Goal: Task Accomplishment & Management: Use online tool/utility

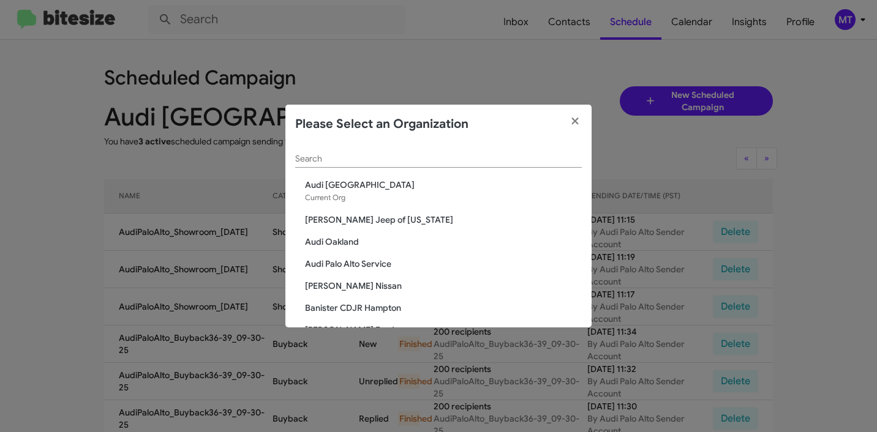
click at [383, 165] on div "Search" at bounding box center [438, 156] width 287 height 24
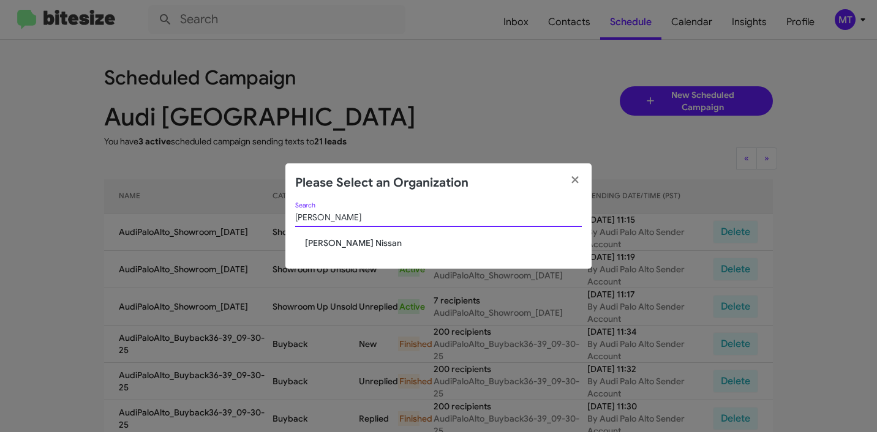
type input "Baker"
click at [320, 247] on span "[PERSON_NAME] Nissan" at bounding box center [443, 243] width 277 height 12
click at [319, 245] on span "[PERSON_NAME] Nissan" at bounding box center [443, 243] width 277 height 12
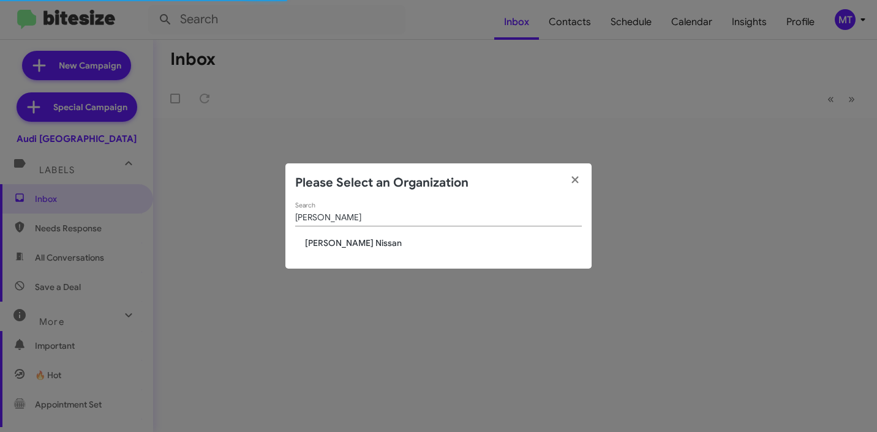
click at [321, 244] on span "[PERSON_NAME] Nissan" at bounding box center [443, 243] width 277 height 12
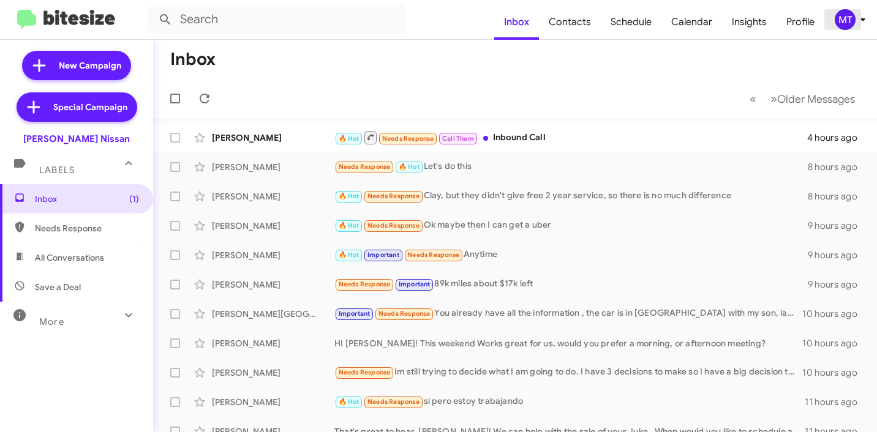
click at [863, 23] on icon at bounding box center [862, 19] width 15 height 15
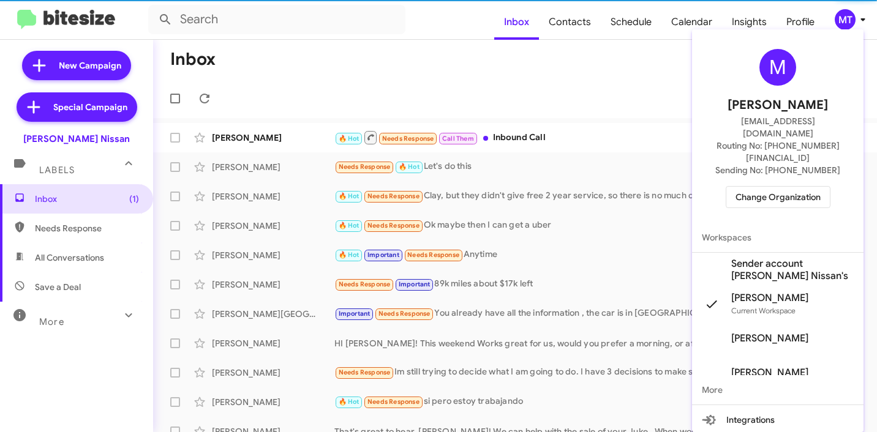
click at [762, 258] on span "Sender account [PERSON_NAME] Nissan's" at bounding box center [792, 270] width 122 height 24
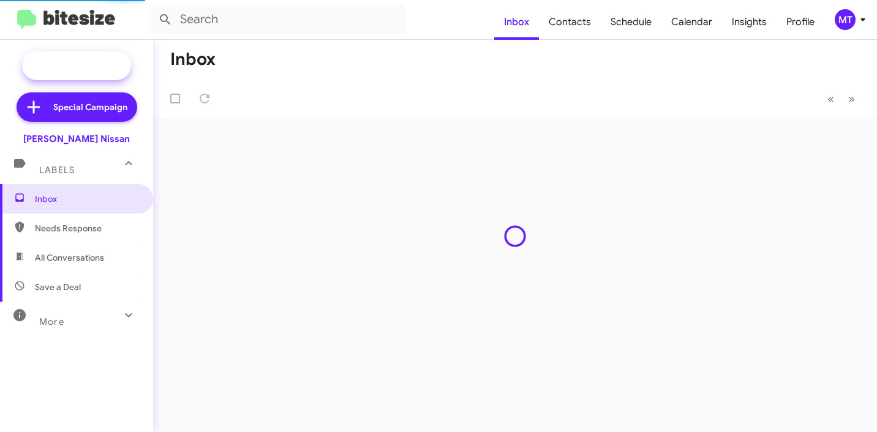
click at [103, 73] on span "New Campaign" at bounding box center [76, 65] width 109 height 29
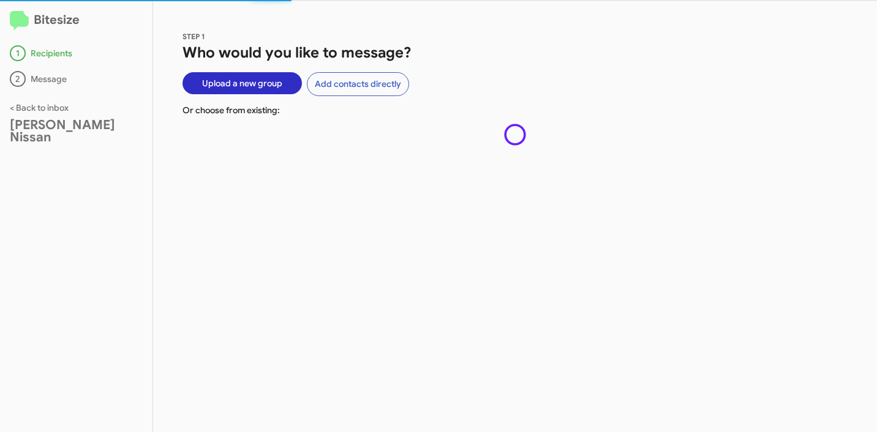
click at [211, 86] on span "Upload a new group" at bounding box center [242, 83] width 80 height 22
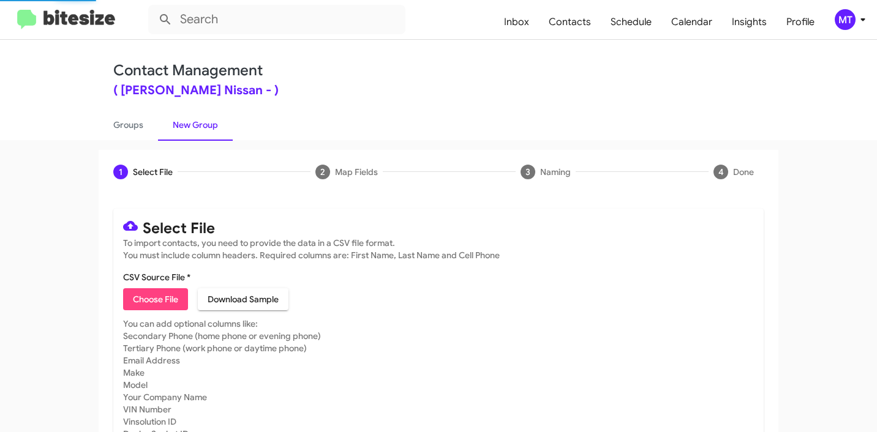
click at [159, 299] on span "Choose File" at bounding box center [155, 299] width 45 height 22
type input "BakerNiss_90-180_10-01-25"
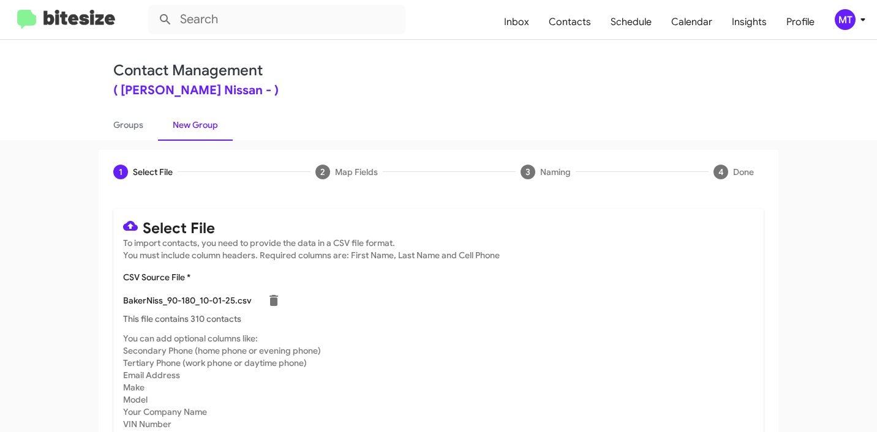
click at [865, 21] on icon at bounding box center [862, 19] width 15 height 15
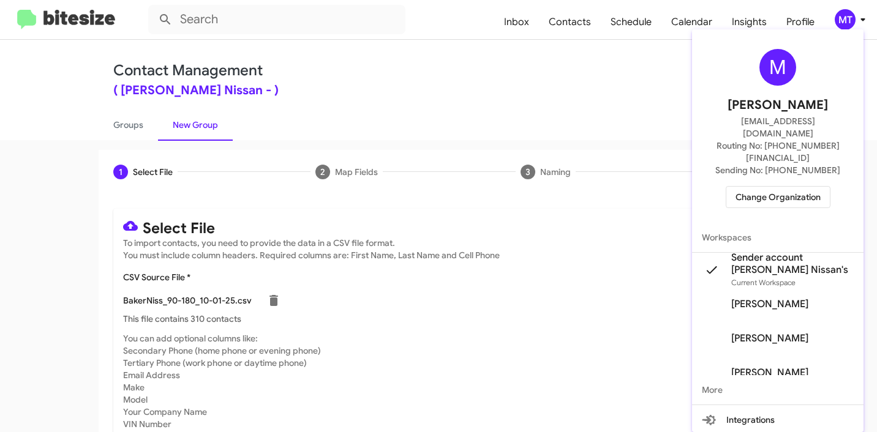
click at [521, 120] on div at bounding box center [438, 216] width 877 height 432
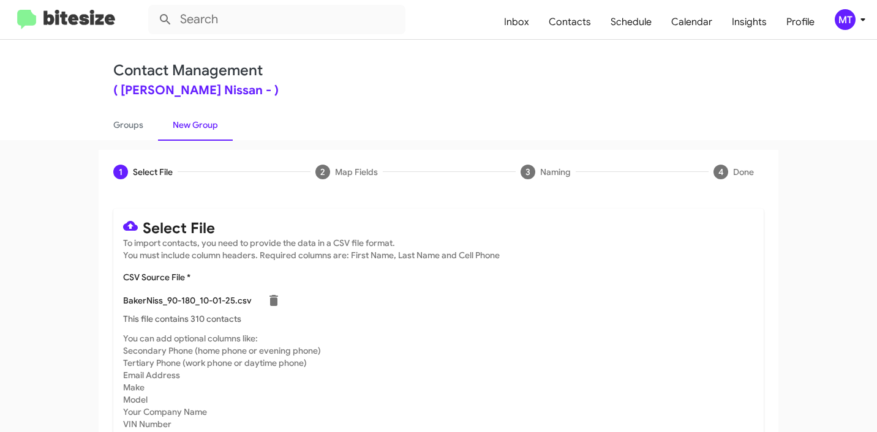
scroll to position [103, 0]
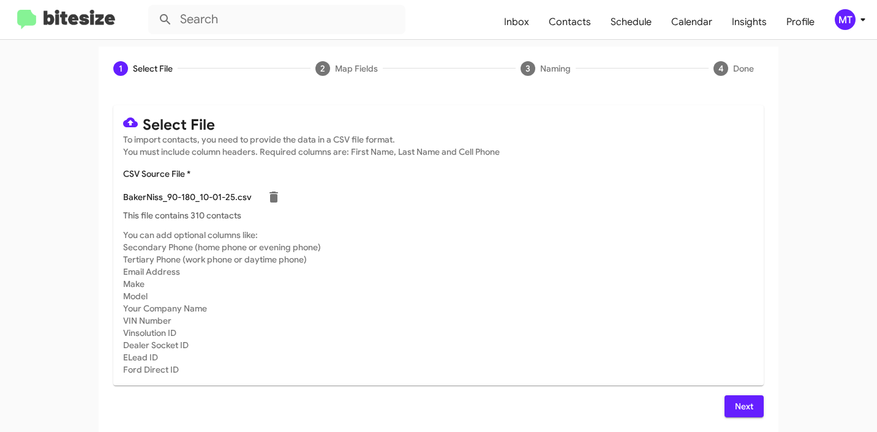
click at [738, 403] on span "Next" at bounding box center [744, 407] width 20 height 22
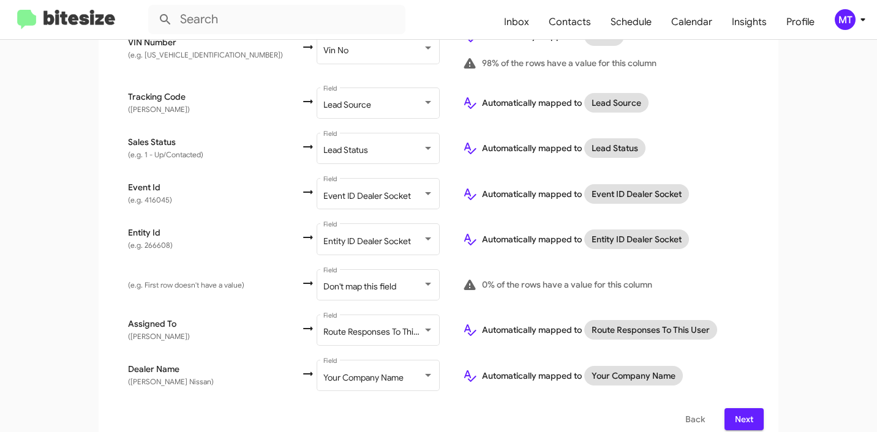
scroll to position [818, 0]
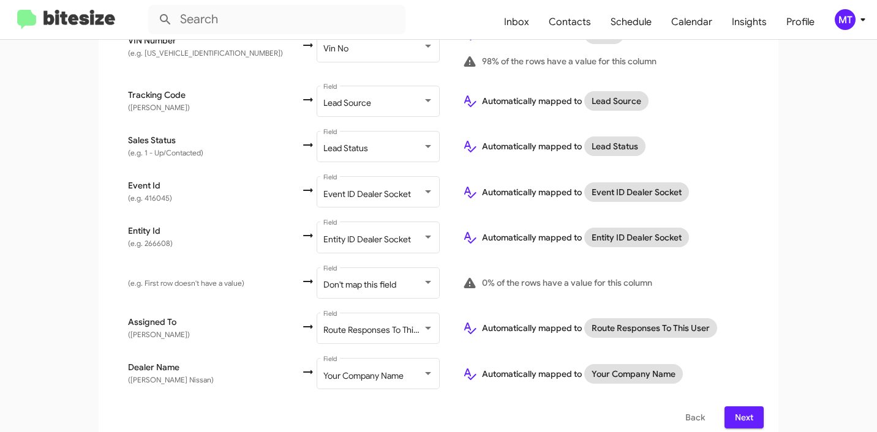
click at [128, 263] on td "(e.g. First row doesn't have a value)" at bounding box center [206, 282] width 187 height 45
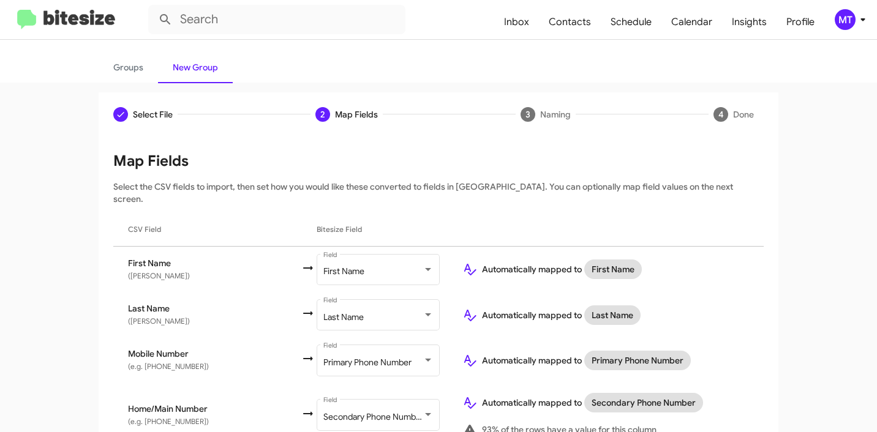
scroll to position [0, 0]
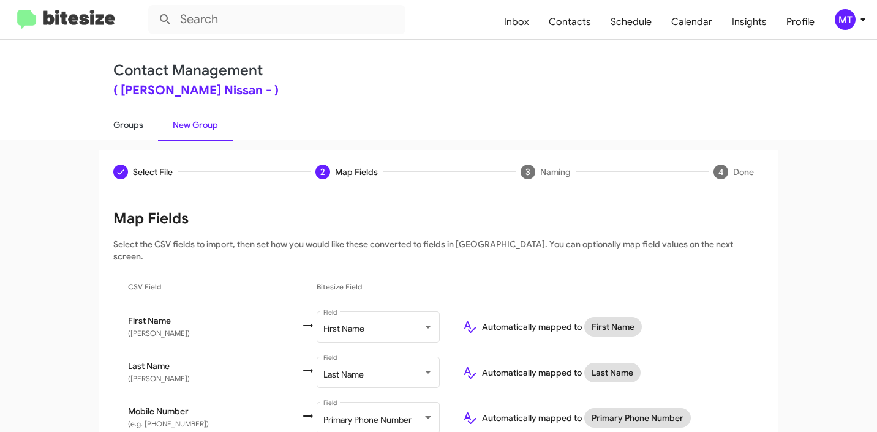
click at [137, 124] on link "Groups" at bounding box center [128, 125] width 59 height 32
type input "in:groups"
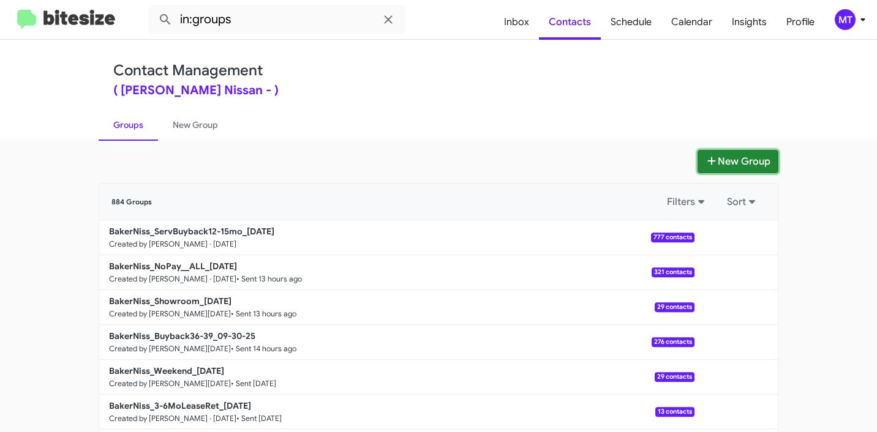
click at [745, 154] on button "New Group" at bounding box center [737, 161] width 81 height 23
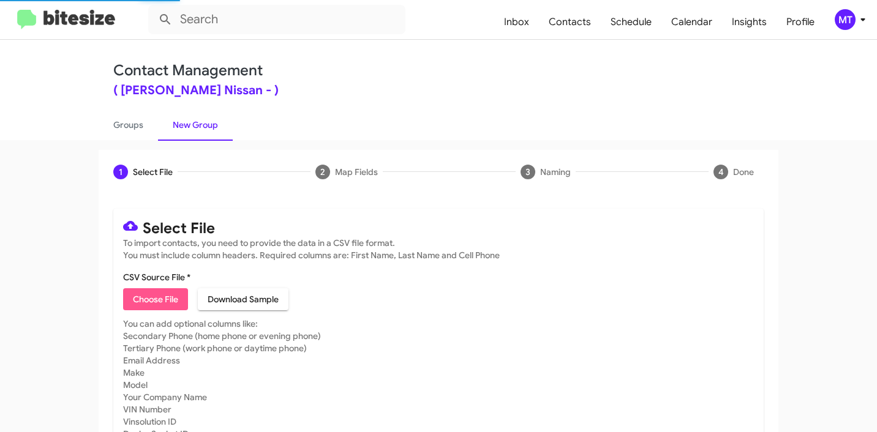
click at [159, 298] on span "Choose File" at bounding box center [155, 299] width 45 height 22
type input "BakerNiss_90-180_10-01-25"
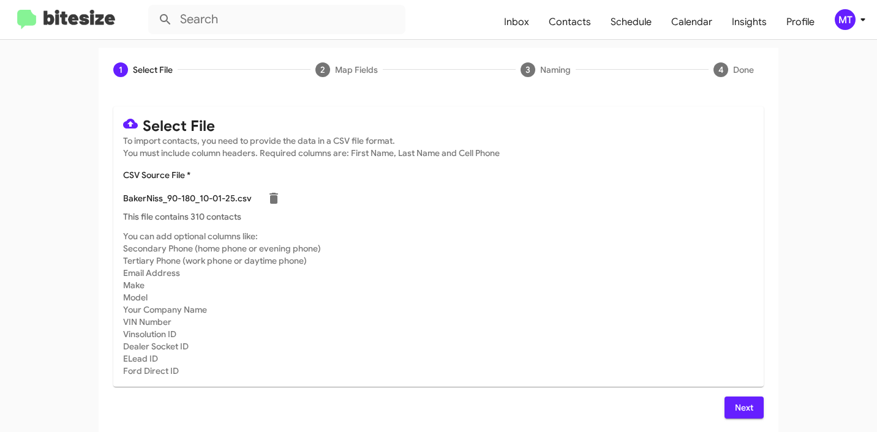
scroll to position [103, 0]
click at [736, 403] on span "Next" at bounding box center [744, 407] width 20 height 22
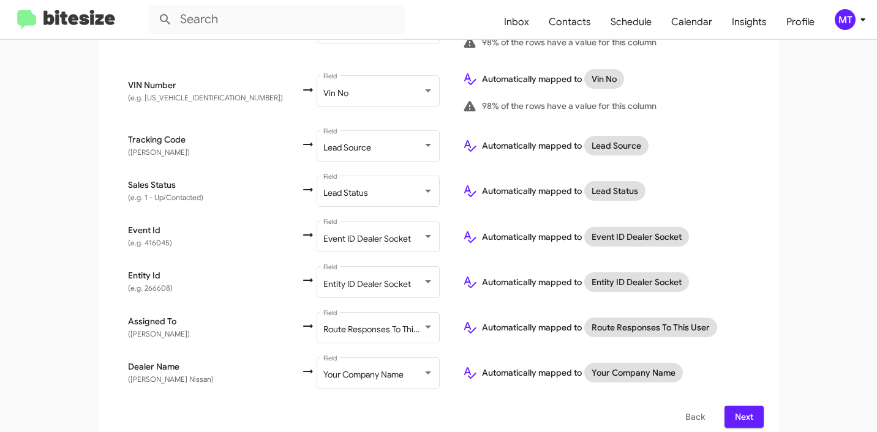
scroll to position [774, 0]
click at [746, 405] on span "Next" at bounding box center [744, 416] width 20 height 22
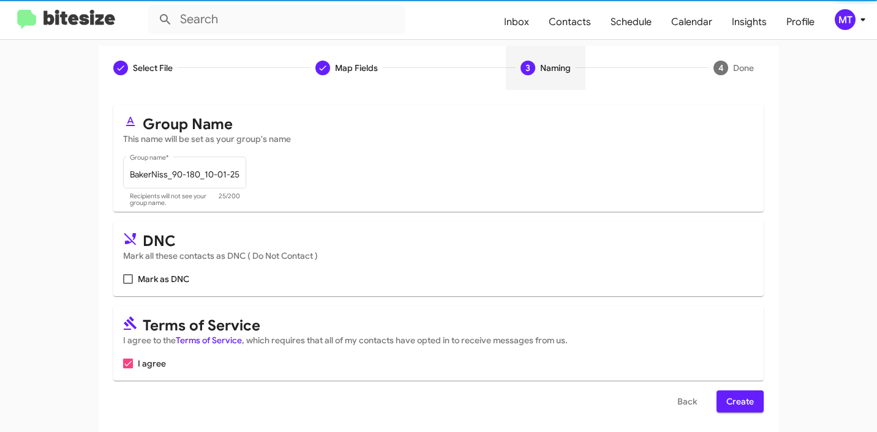
scroll to position [109, 0]
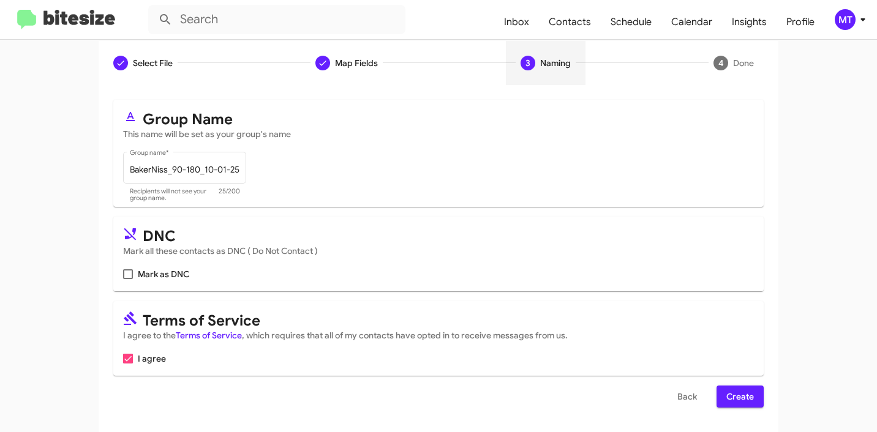
click at [741, 399] on span "Create" at bounding box center [740, 397] width 28 height 22
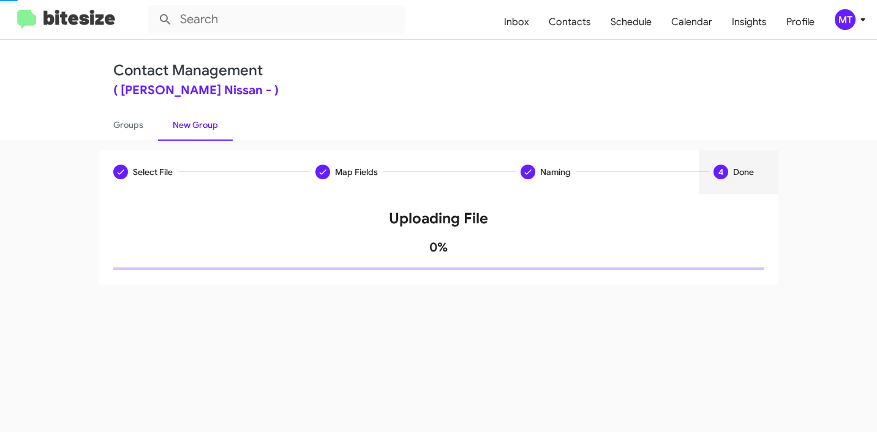
scroll to position [0, 0]
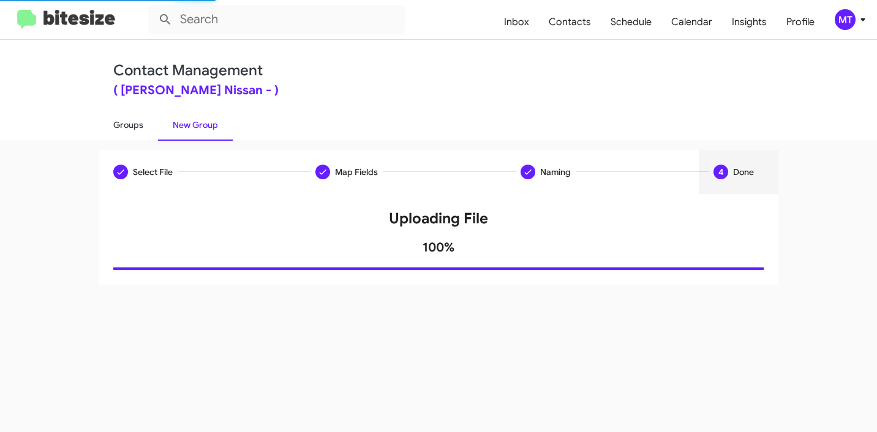
click at [140, 133] on link "Groups" at bounding box center [128, 125] width 59 height 32
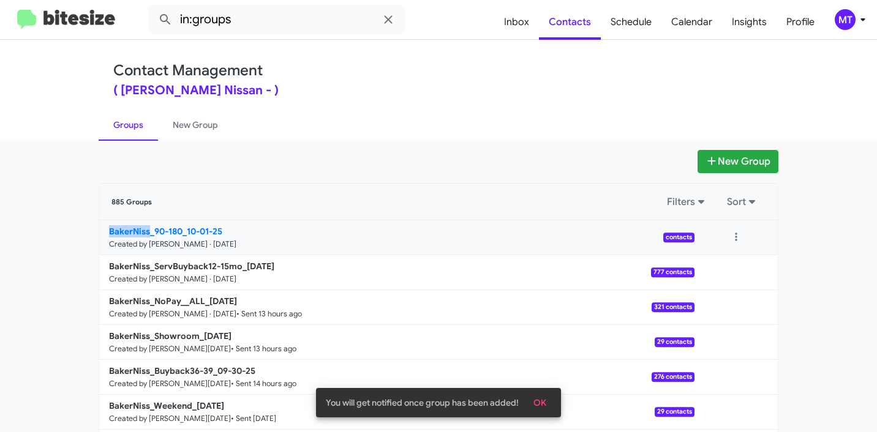
drag, startPoint x: 65, startPoint y: 233, endPoint x: 146, endPoint y: 231, distance: 80.8
click at [146, 231] on app-groups "New Group 885 Groups Filters Sort BakerNiss_90-180_10-01-25 Created by Mariem T…" at bounding box center [438, 376] width 877 height 452
copy b "BakerNiss"
click at [279, 30] on input "in:groups" at bounding box center [276, 19] width 257 height 29
paste input "BakerNiss"
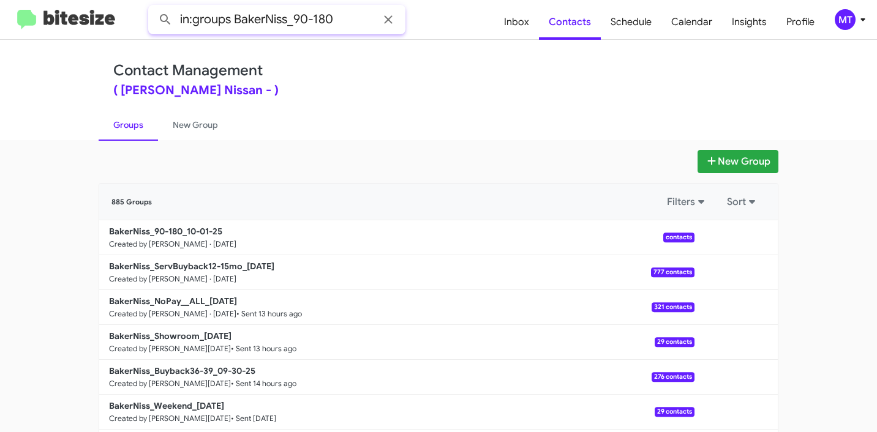
type input "in:groups BakerNiss_90-180"
click at [153, 7] on button at bounding box center [165, 19] width 24 height 24
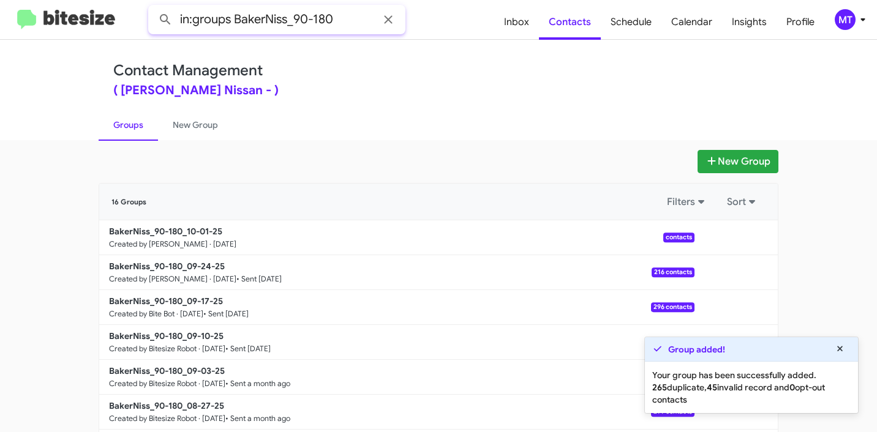
click at [350, 23] on input "in:groups BakerNiss_90-180" at bounding box center [276, 19] width 257 height 29
drag, startPoint x: 338, startPoint y: 20, endPoint x: 318, endPoint y: 20, distance: 19.6
click at [322, 20] on input "in:groups BakerNiss_90-180" at bounding box center [276, 19] width 257 height 29
click at [836, 345] on icon at bounding box center [840, 349] width 11 height 9
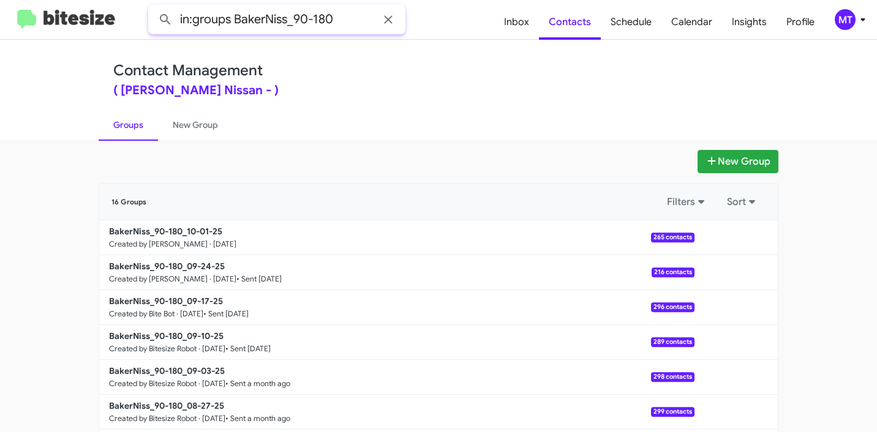
click at [345, 22] on input "in:groups BakerNiss_90-180" at bounding box center [276, 19] width 257 height 29
click at [738, 240] on button at bounding box center [736, 237] width 24 height 24
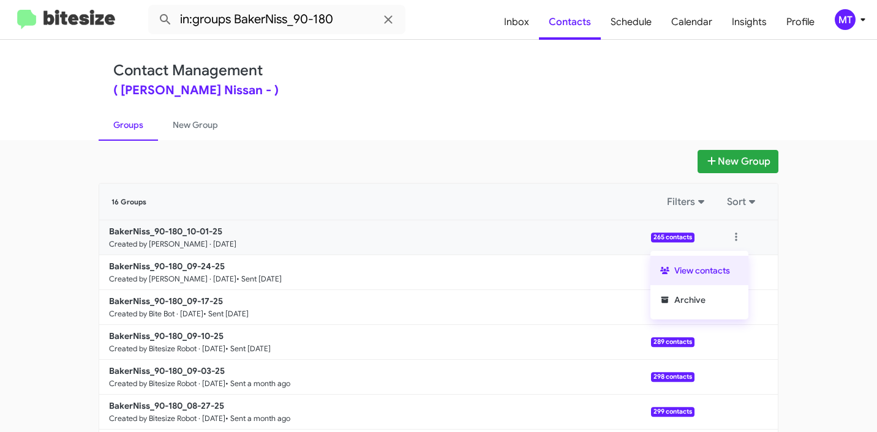
click at [678, 266] on button "View contacts" at bounding box center [699, 270] width 98 height 29
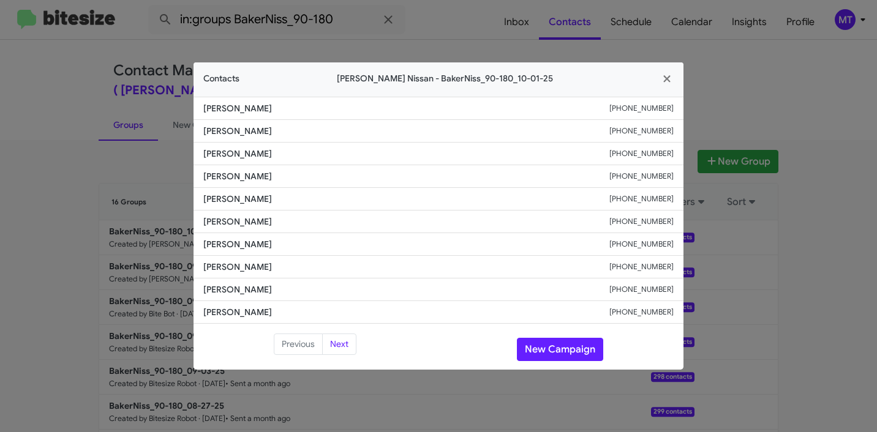
drag, startPoint x: 279, startPoint y: 111, endPoint x: 201, endPoint y: 108, distance: 77.9
click at [201, 108] on li "Mohamed Wahied +13467969097" at bounding box center [438, 108] width 490 height 23
copy span "Mohamed Wahied"
drag, startPoint x: 625, startPoint y: 108, endPoint x: 676, endPoint y: 106, distance: 51.5
click at [676, 106] on li "Mohamed Wahied +13467969097" at bounding box center [438, 108] width 490 height 23
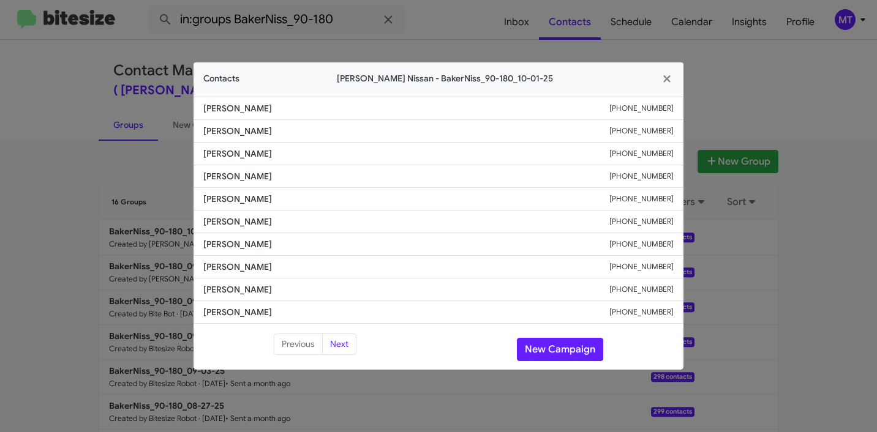
copy div "+13467969097"
click at [667, 78] on icon "button" at bounding box center [666, 78] width 7 height 7
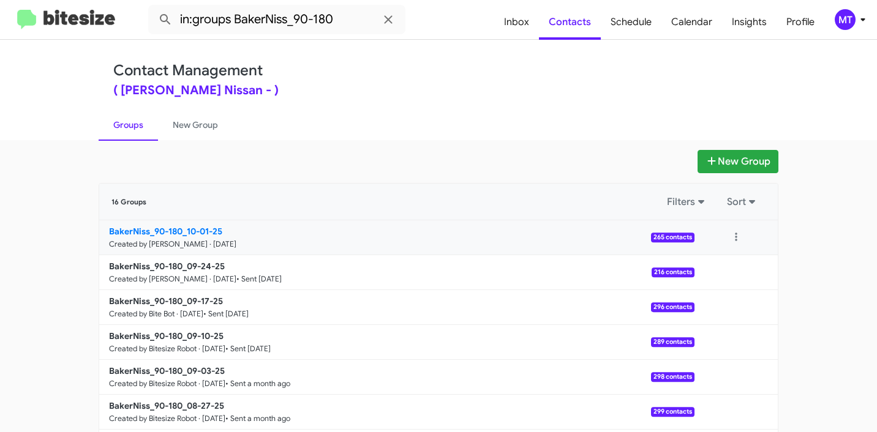
click at [175, 235] on b "BakerNiss_90-180_10-01-25" at bounding box center [165, 231] width 113 height 11
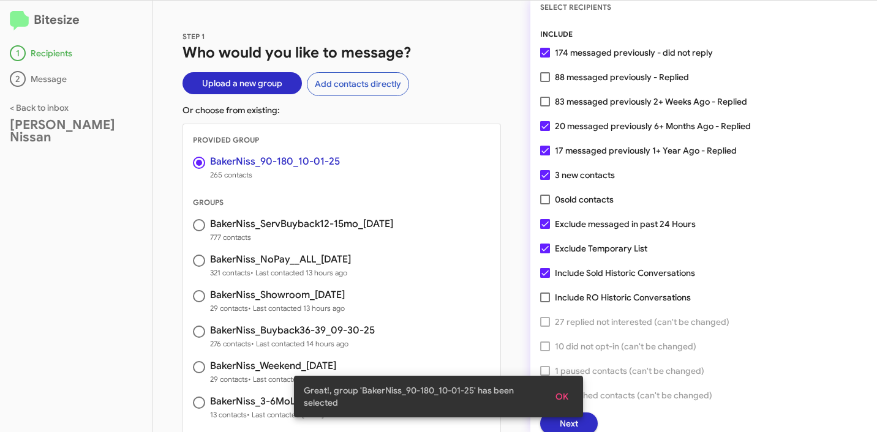
scroll to position [31, 0]
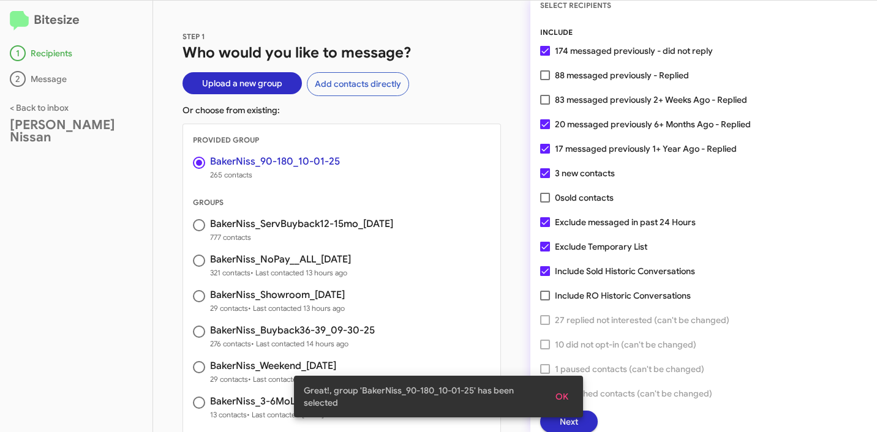
click at [565, 396] on span "OK" at bounding box center [561, 397] width 13 height 22
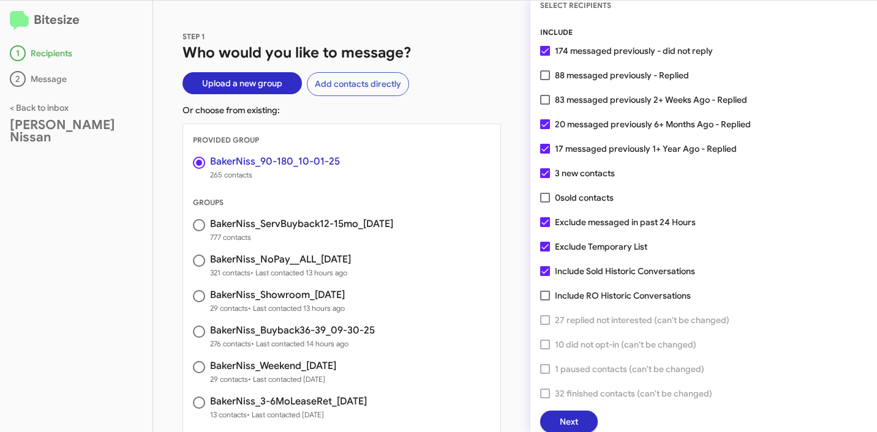
click at [574, 417] on span "Next" at bounding box center [569, 422] width 18 height 22
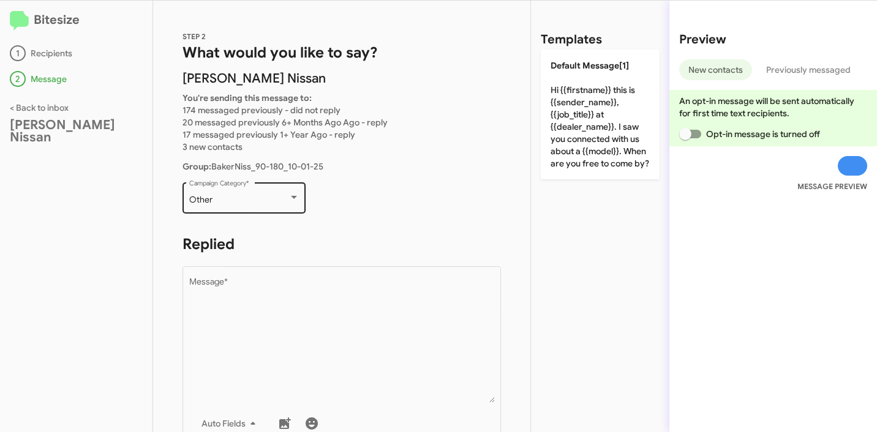
click at [254, 199] on div "Other" at bounding box center [238, 200] width 99 height 10
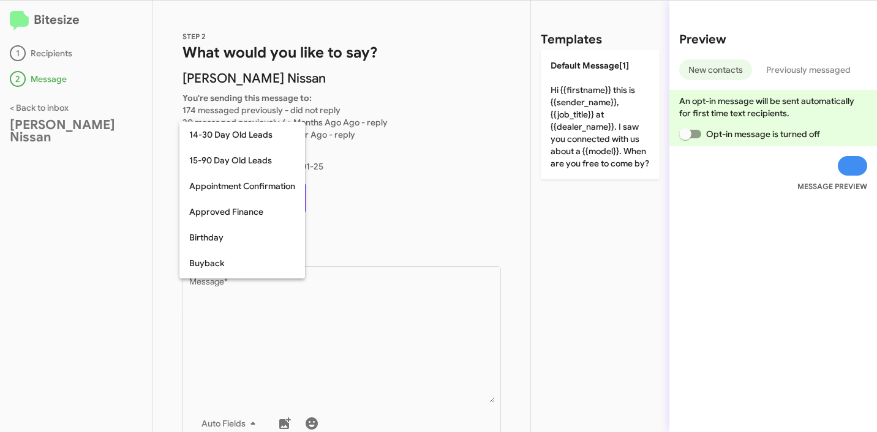
scroll to position [269, 0]
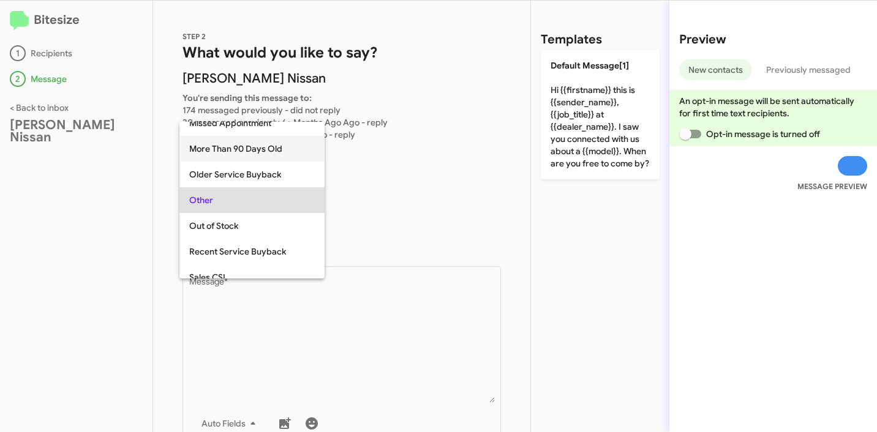
click at [260, 146] on span "More Than 90 Days Old" at bounding box center [252, 149] width 126 height 26
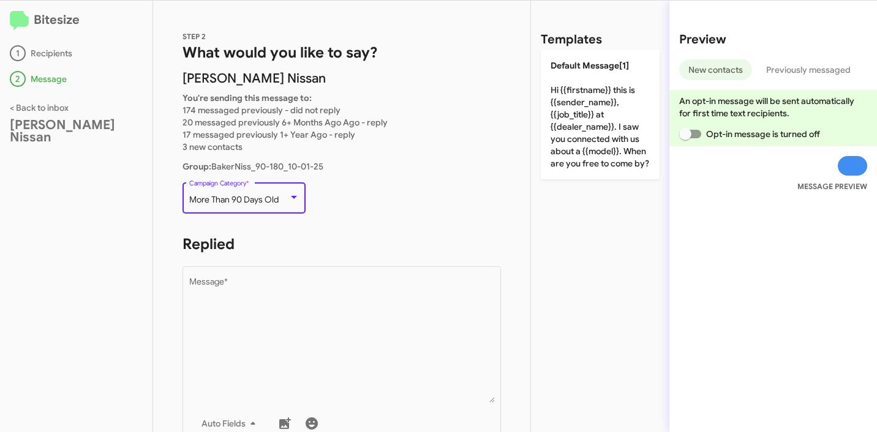
click at [407, 190] on p "More Than 90 Days Old Campaign Category *" at bounding box center [341, 203] width 318 height 47
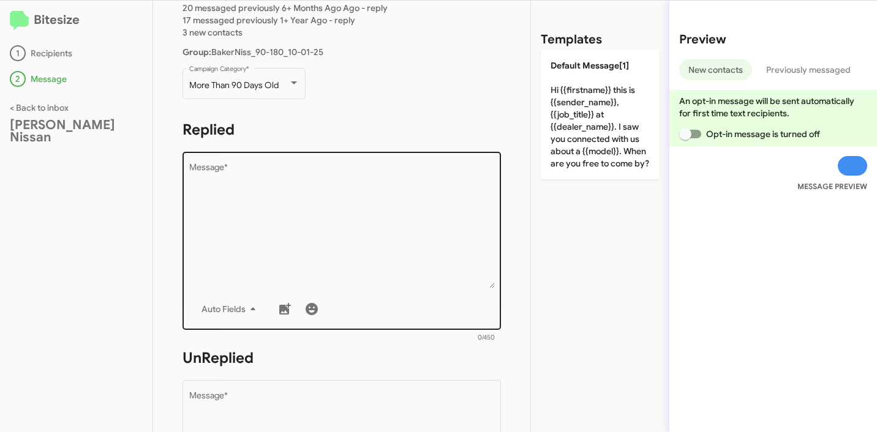
scroll to position [117, 0]
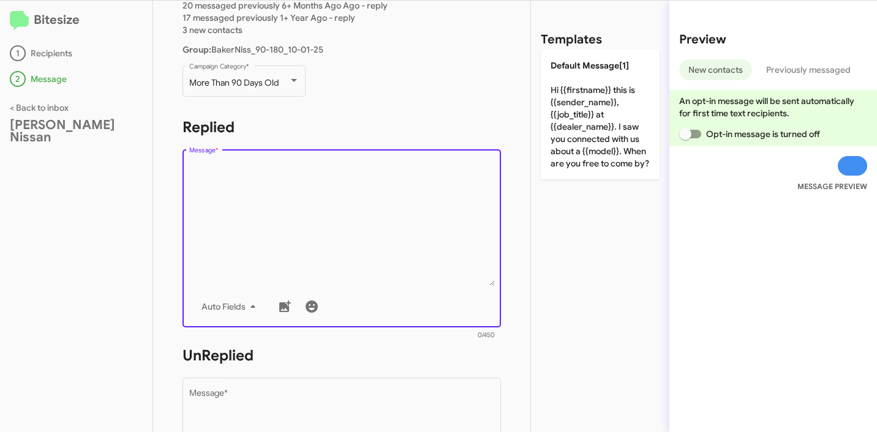
click at [334, 228] on textarea "Message *" at bounding box center [342, 223] width 306 height 125
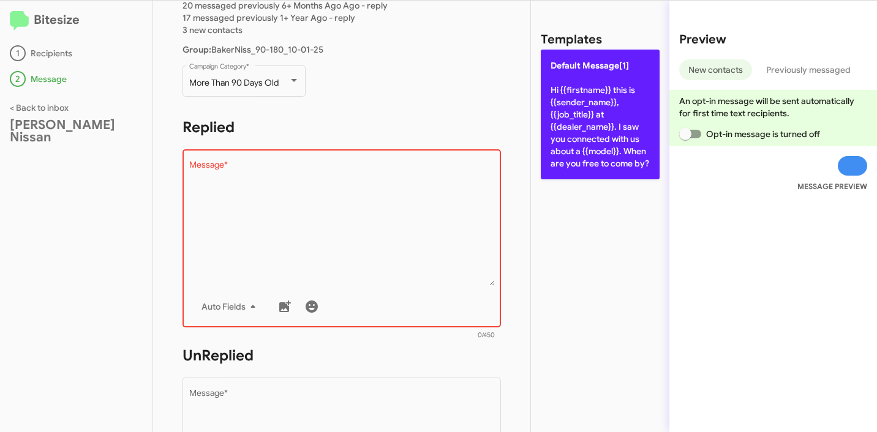
click at [582, 101] on p "Default Message[1] Hi {{firstname}} this is {{sender_name}}, {{job_title}} at {…" at bounding box center [600, 115] width 119 height 130
type textarea "Hi {{firstname}} this is {{sender_name}}, {{job_title}} at {{dealer_name}}. I s…"
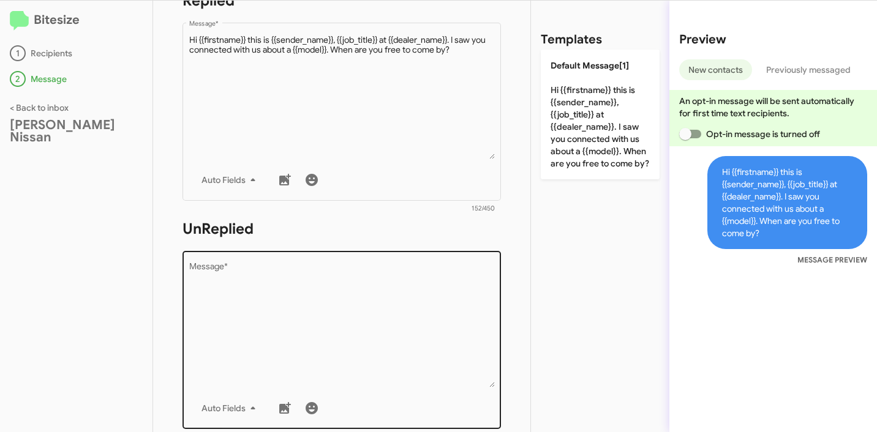
scroll to position [390, 0]
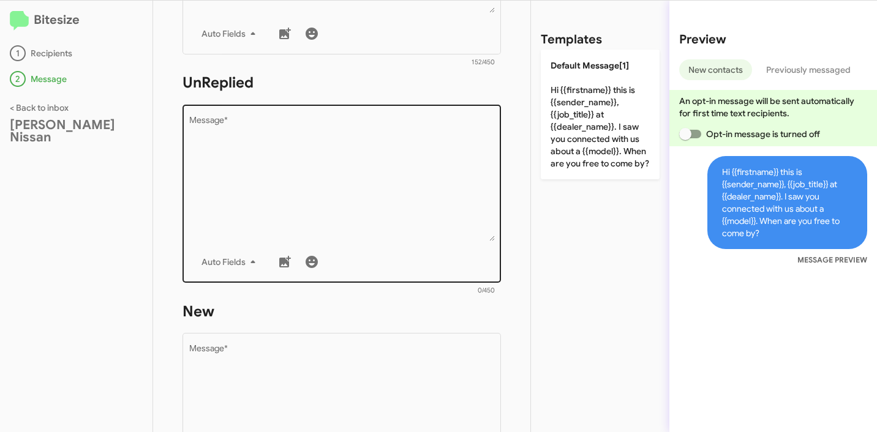
click at [379, 205] on textarea "Message *" at bounding box center [342, 178] width 306 height 125
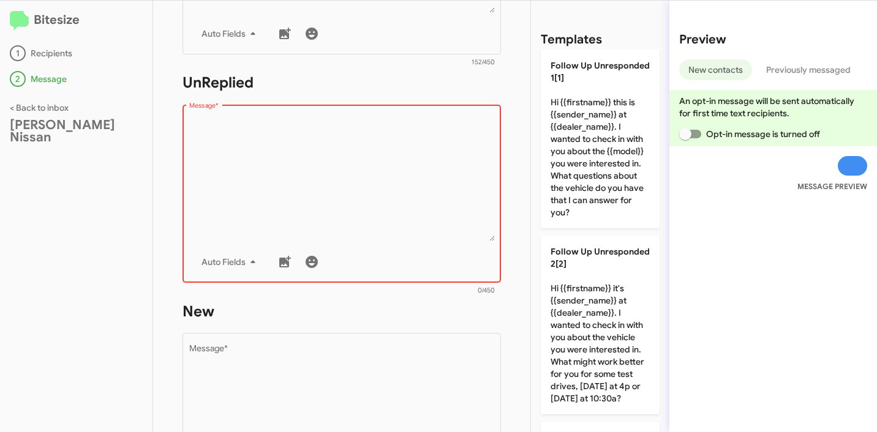
click at [329, 192] on textarea "Message *" at bounding box center [342, 178] width 306 height 125
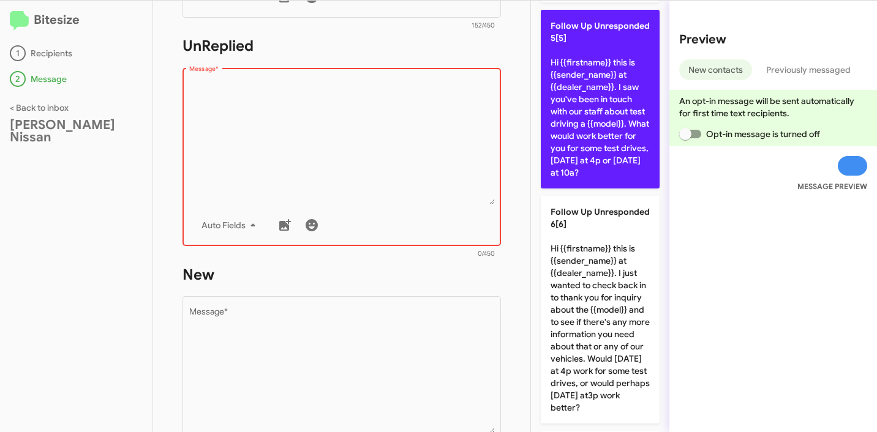
scroll to position [775, 0]
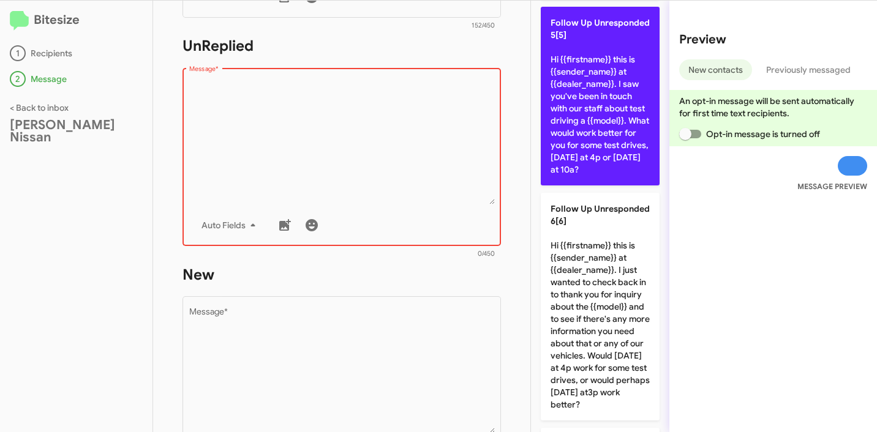
click at [626, 154] on p "Follow Up Unresponded 5[5] Hi {{firstname}} this is {{sender_name}} at {{dealer…" at bounding box center [600, 96] width 119 height 179
type textarea "Hi {{firstname}} this is {{sender_name}} at {{dealer_name}}. I saw you've been …"
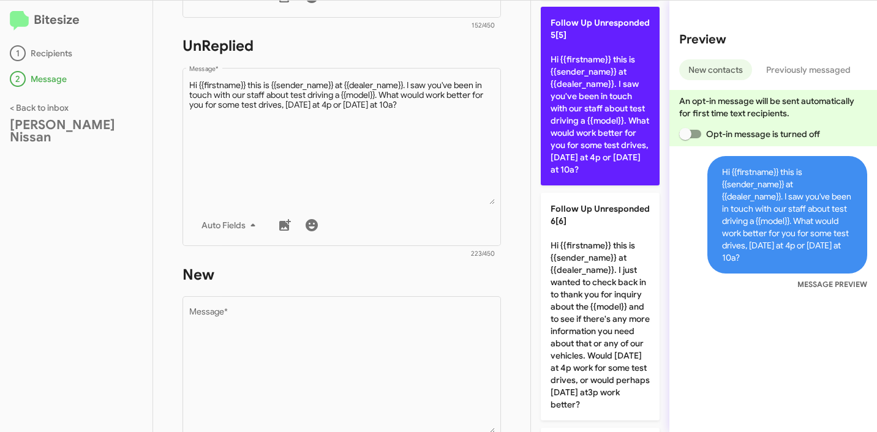
click at [600, 157] on p "Follow Up Unresponded 5[5] Hi {{firstname}} this is {{sender_name}} at {{dealer…" at bounding box center [600, 96] width 119 height 179
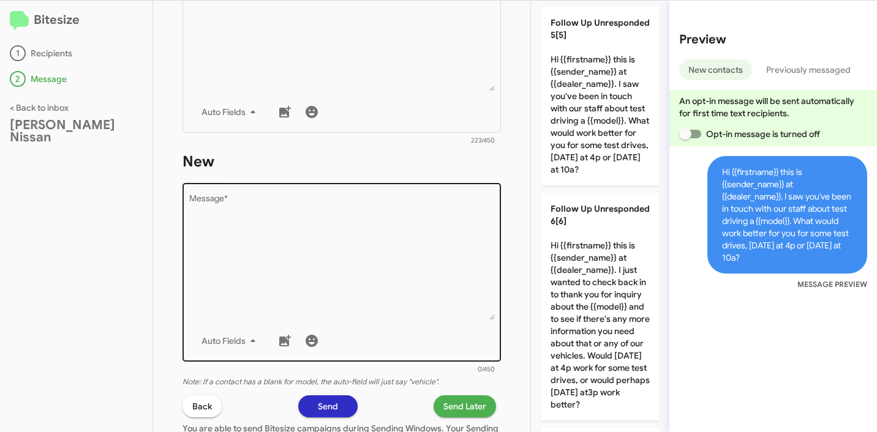
scroll to position [583, 0]
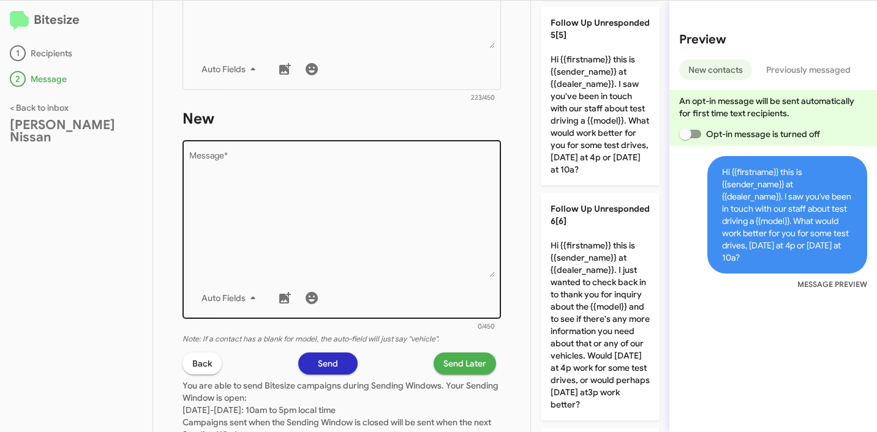
click at [394, 229] on textarea "Message *" at bounding box center [342, 214] width 306 height 125
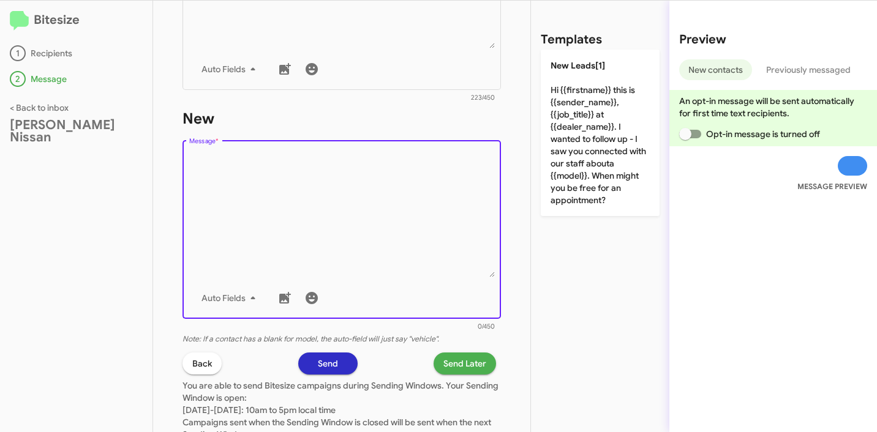
scroll to position [0, 0]
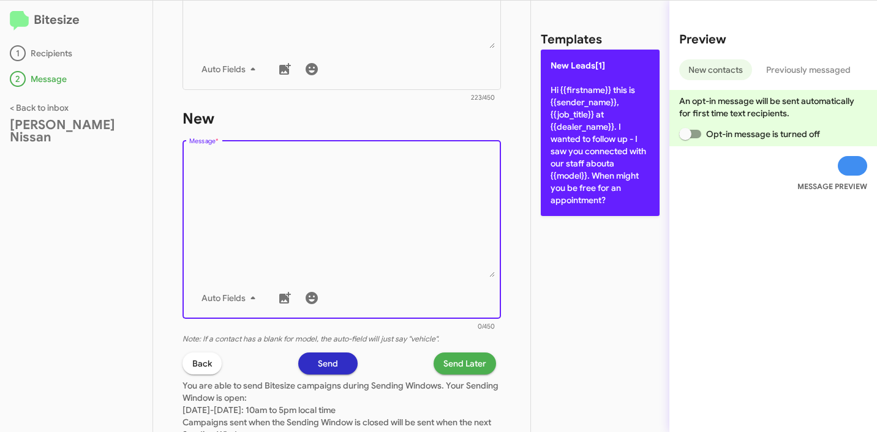
click at [568, 152] on p "New Leads[1] Hi {{firstname}} this is {{sender_name}}, {{job_title}} at {{deale…" at bounding box center [600, 133] width 119 height 167
type textarea "Hi {{firstname}} this is {{sender_name}}, {{job_title}} at {{dealer_name}}. I w…"
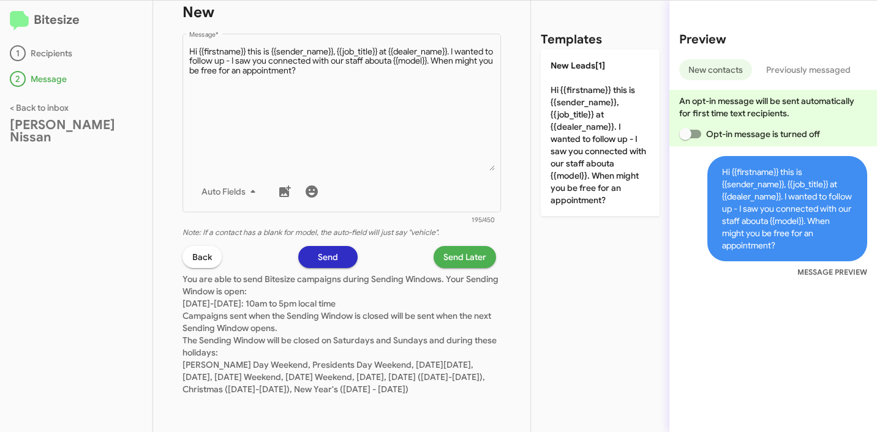
scroll to position [702, 0]
click at [445, 246] on span "Send Later" at bounding box center [464, 257] width 43 height 22
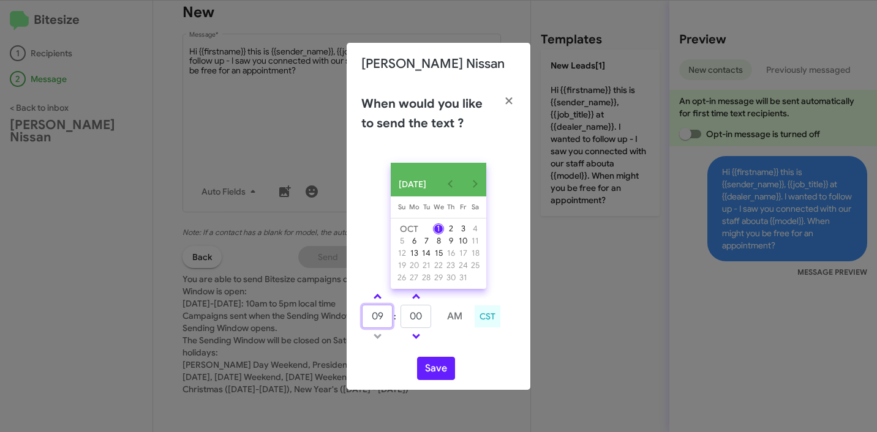
click at [381, 322] on input "09" at bounding box center [377, 316] width 31 height 23
type input "10"
type input "30"
click at [438, 376] on button "Save" at bounding box center [436, 368] width 38 height 23
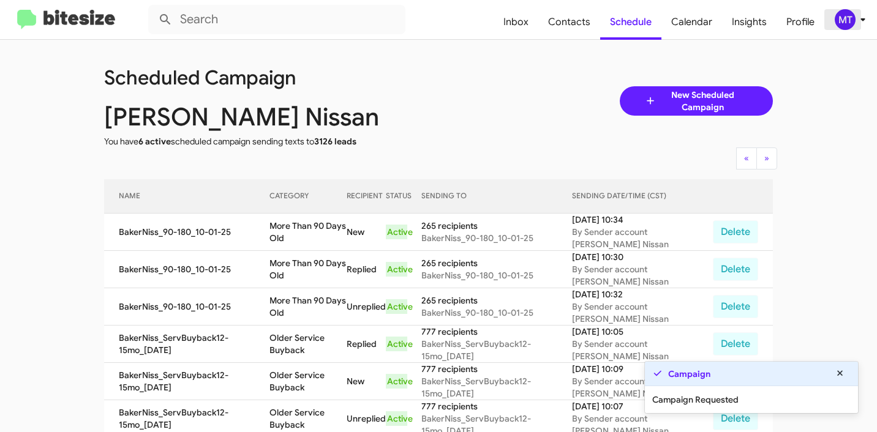
click at [864, 22] on icon at bounding box center [862, 19] width 15 height 15
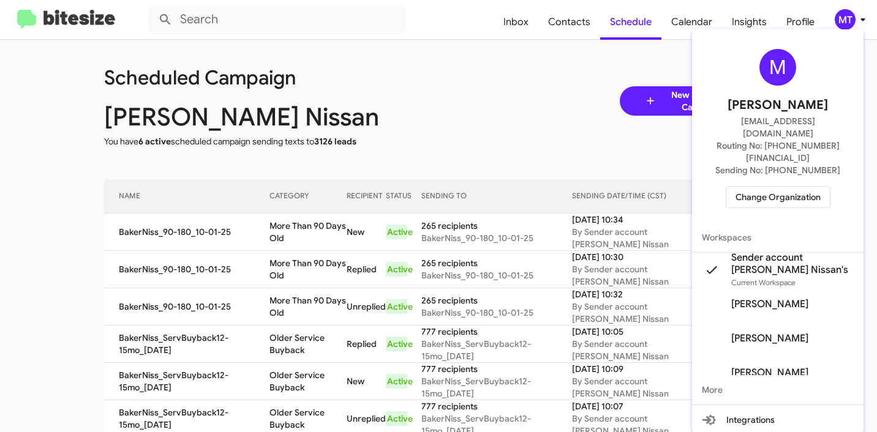
click at [416, 18] on div at bounding box center [438, 216] width 877 height 432
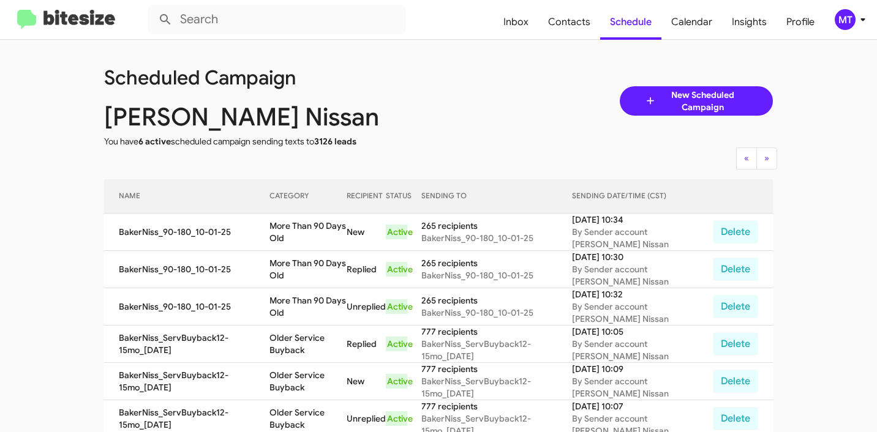
click at [866, 16] on icon at bounding box center [862, 19] width 15 height 15
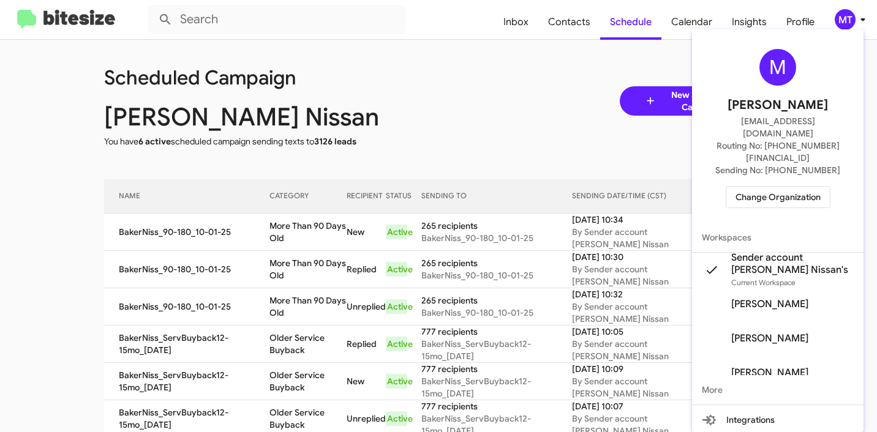
click at [779, 187] on span "Change Organization" at bounding box center [777, 197] width 85 height 21
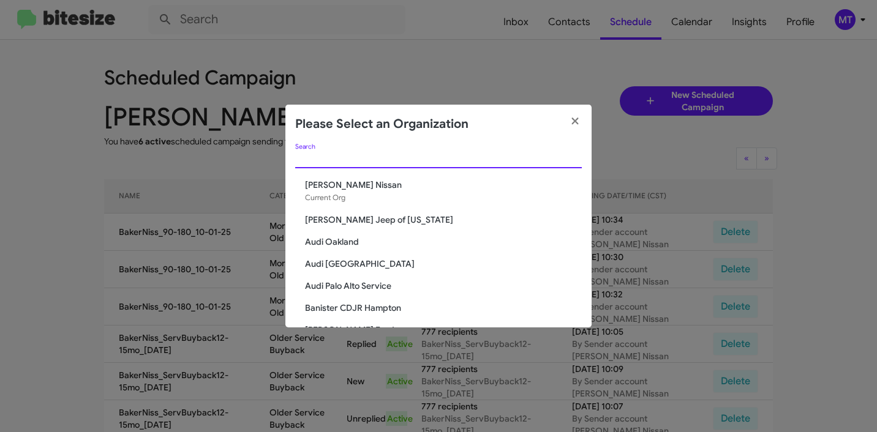
click at [460, 163] on input "Search" at bounding box center [438, 159] width 287 height 10
paste input "Banister CDJR Hampton"
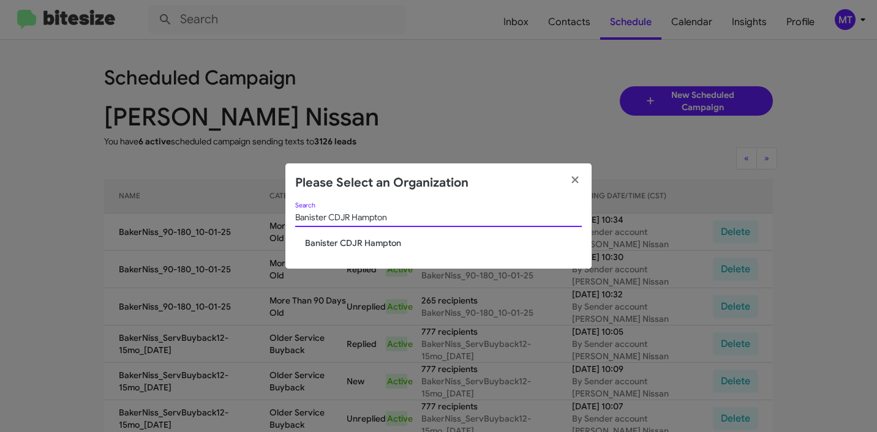
type input "Banister CDJR Hampton"
click at [377, 248] on span "Banister CDJR Hampton" at bounding box center [443, 243] width 277 height 12
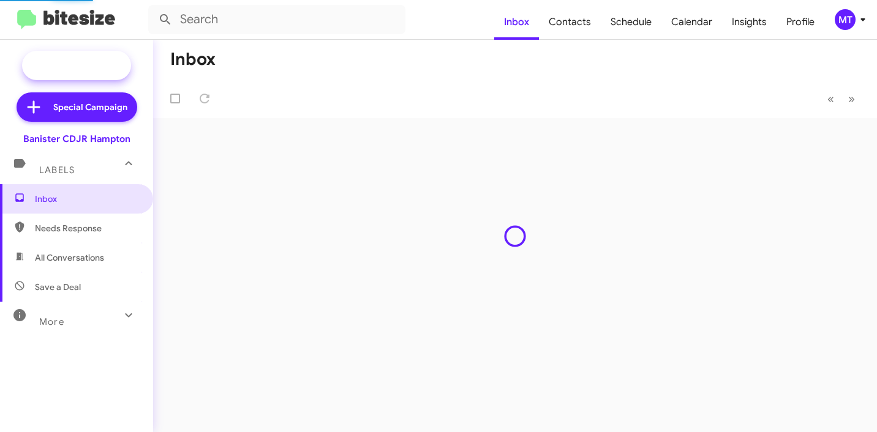
click at [95, 59] on span "New Campaign" at bounding box center [90, 65] width 62 height 12
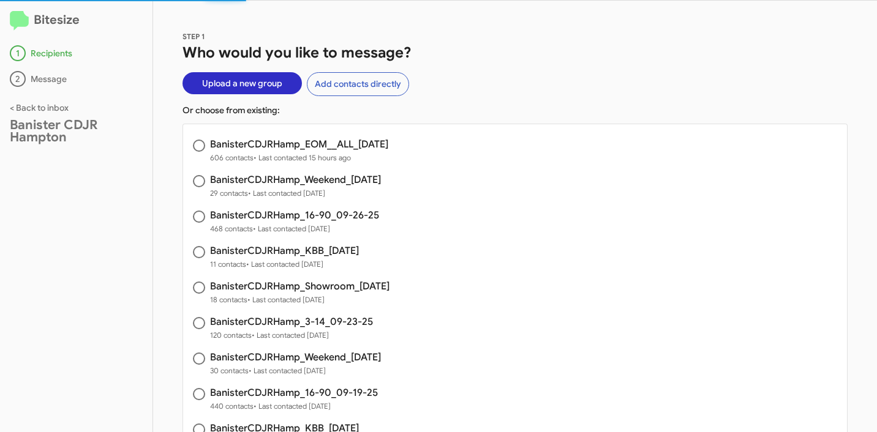
click at [265, 80] on span "Upload a new group" at bounding box center [242, 83] width 80 height 22
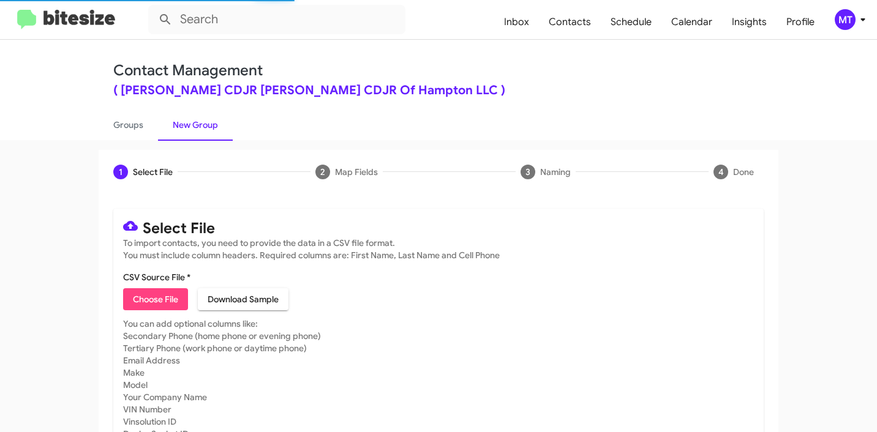
click at [157, 291] on span "Choose File" at bounding box center [155, 299] width 45 height 22
type input "BanisterCDJRHamp_Showroom_[DATE]"
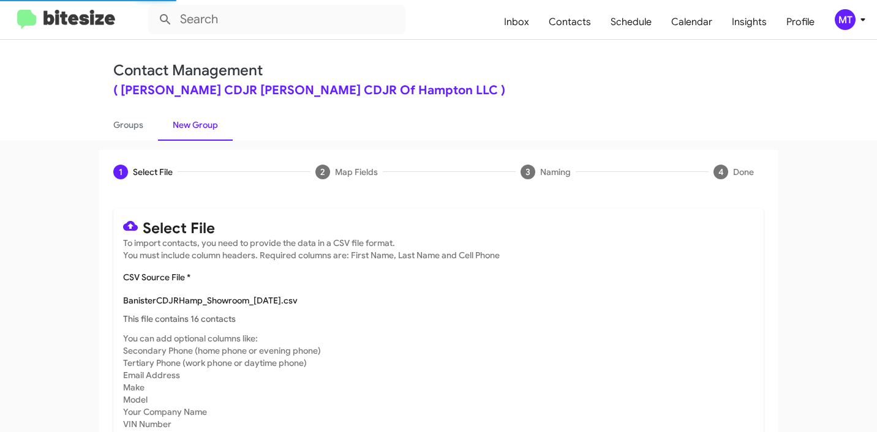
click at [858, 17] on icon at bounding box center [862, 19] width 15 height 15
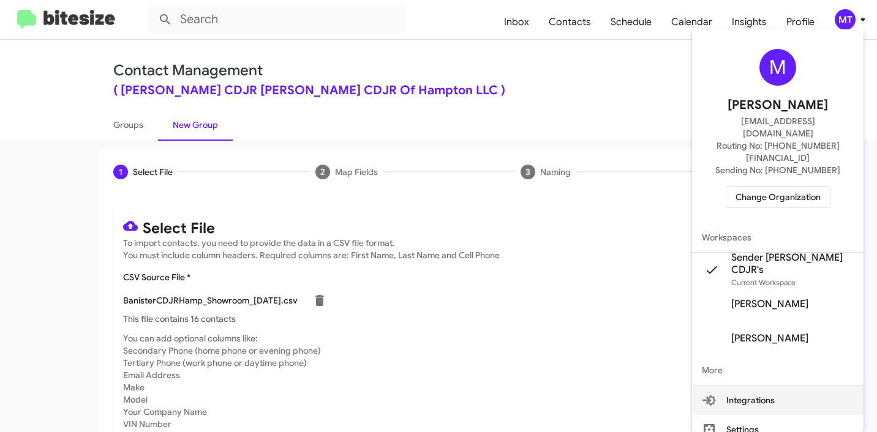
click at [844, 386] on button "Integrations" at bounding box center [777, 400] width 171 height 29
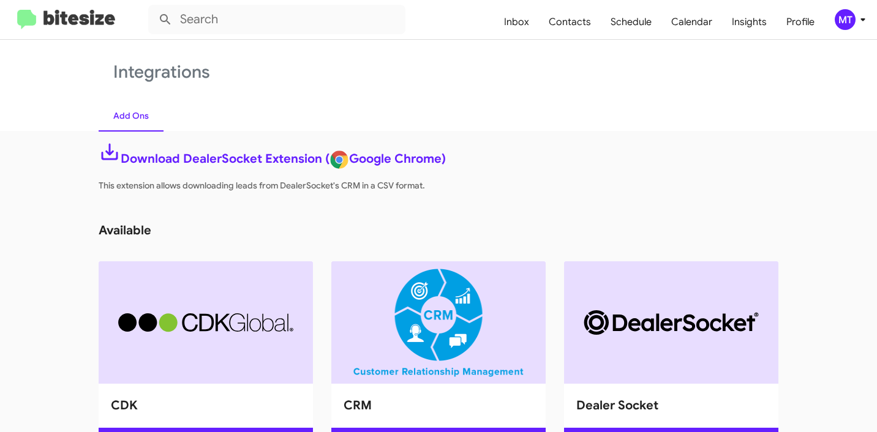
click at [600, 73] on link "Integrations" at bounding box center [438, 72] width 650 height 21
click at [552, 23] on span "Contacts" at bounding box center [570, 22] width 62 height 36
type input "in:groups"
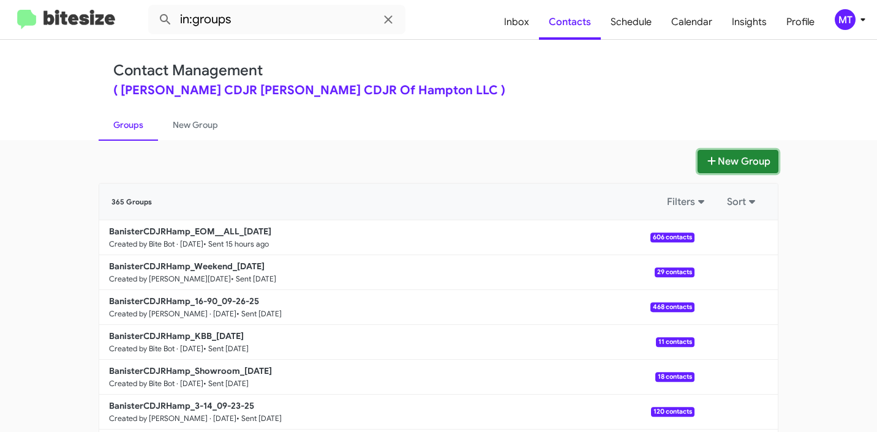
click at [725, 157] on button "New Group" at bounding box center [737, 161] width 81 height 23
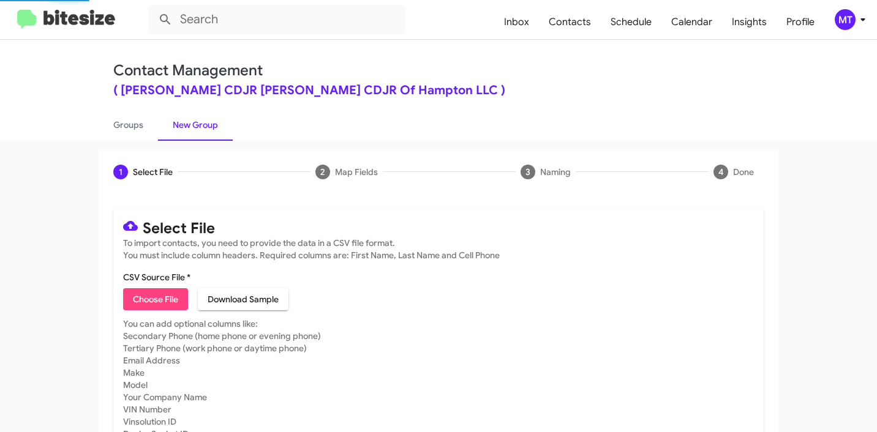
click at [149, 298] on span "Choose File" at bounding box center [155, 299] width 45 height 22
type input "BanisterCDJRHamp_Showroom_10-01-25"
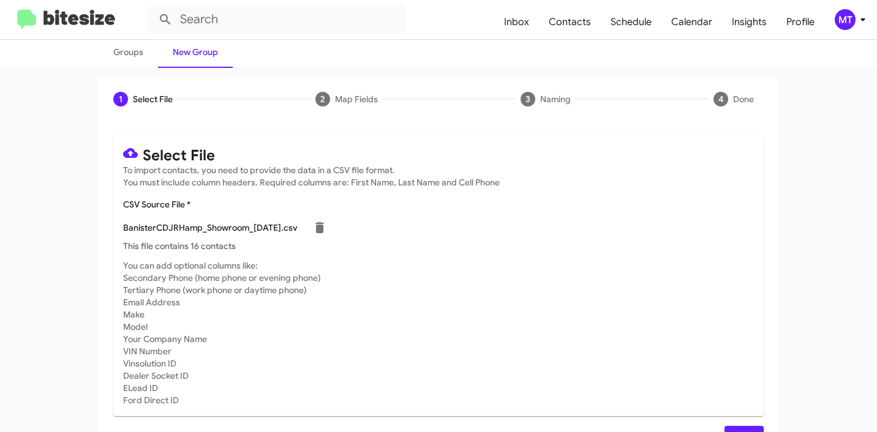
scroll to position [103, 0]
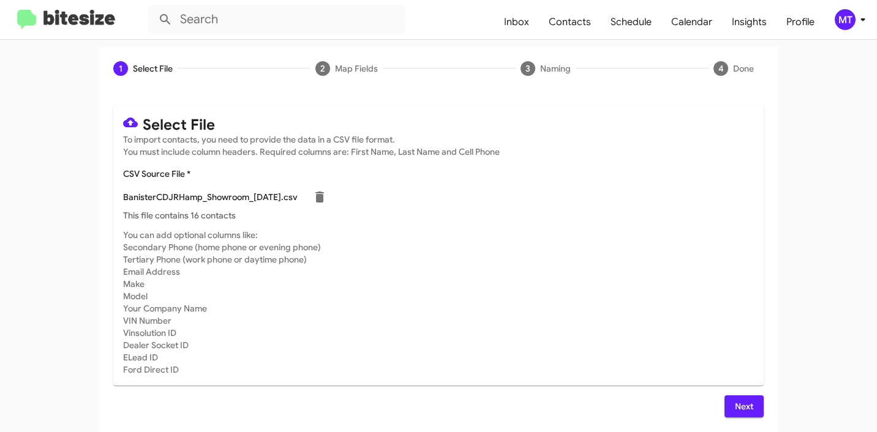
click at [740, 412] on span "Next" at bounding box center [744, 407] width 20 height 22
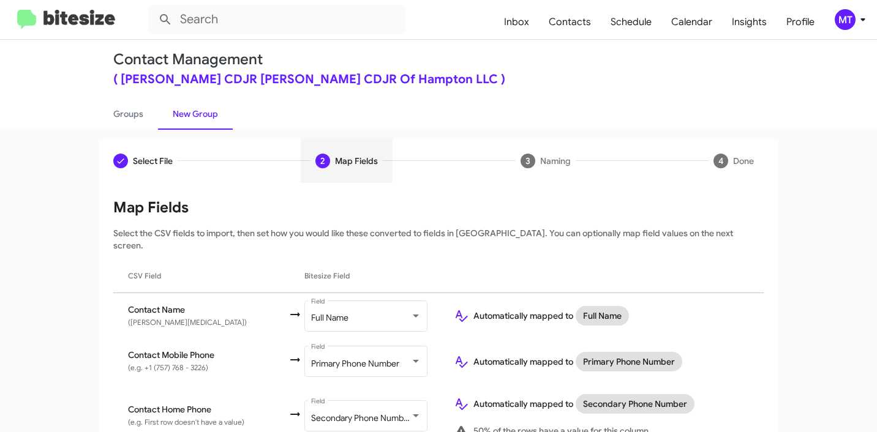
scroll to position [0, 0]
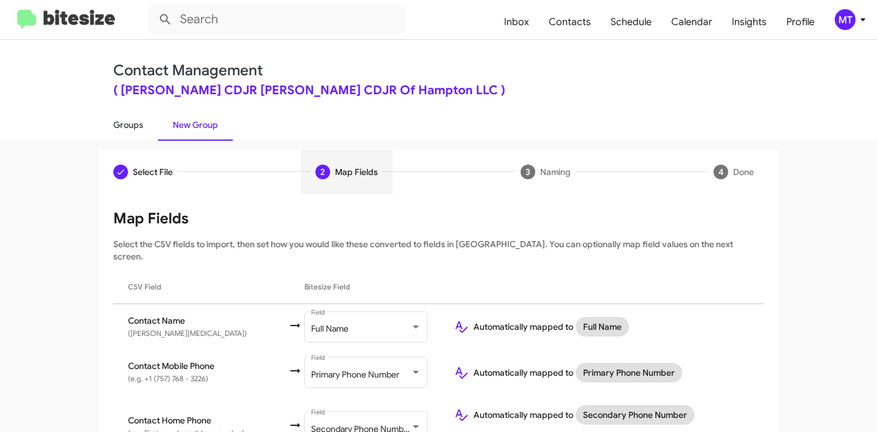
click at [136, 123] on link "Groups" at bounding box center [128, 125] width 59 height 32
type input "in:groups"
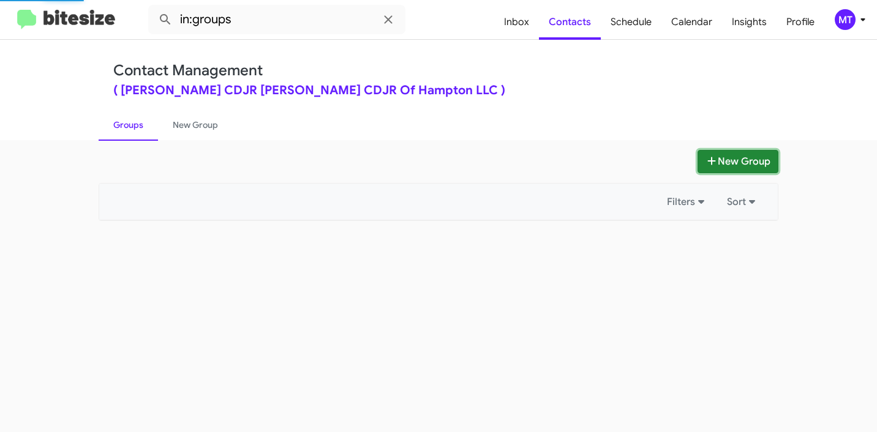
click at [757, 160] on button "New Group" at bounding box center [737, 161] width 81 height 23
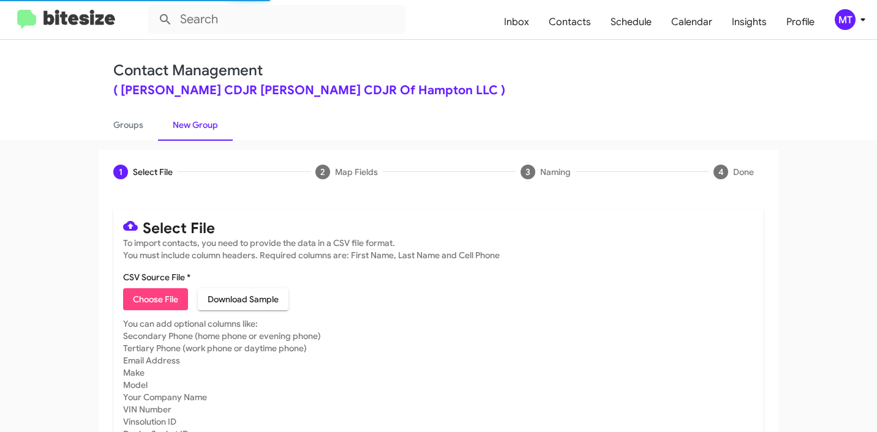
click at [156, 310] on mat-card "Select File To import contacts, you need to provide the data in a CSV file form…" at bounding box center [438, 342] width 650 height 266
click at [143, 301] on span "Choose File" at bounding box center [155, 299] width 45 height 22
type input "BanisterCDJRHamp_Showroom_10-01-25"
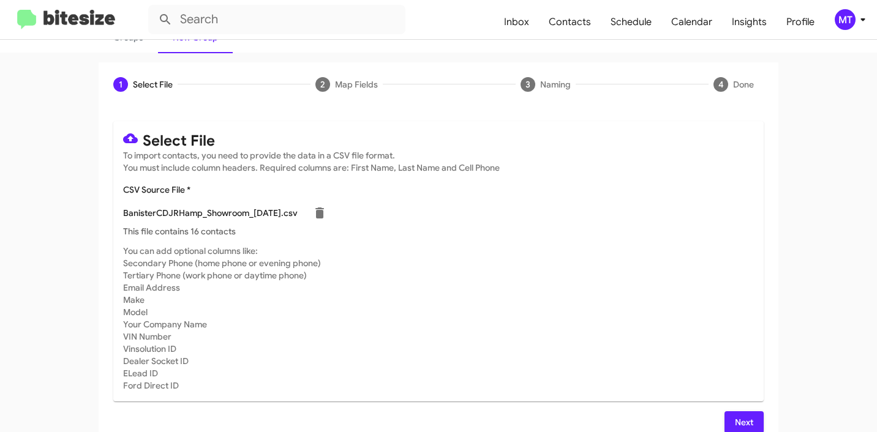
scroll to position [103, 0]
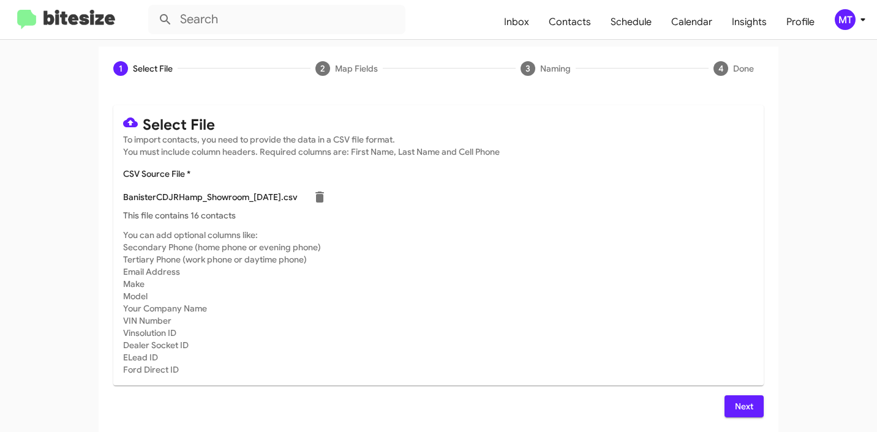
click at [739, 404] on span "Next" at bounding box center [744, 407] width 20 height 22
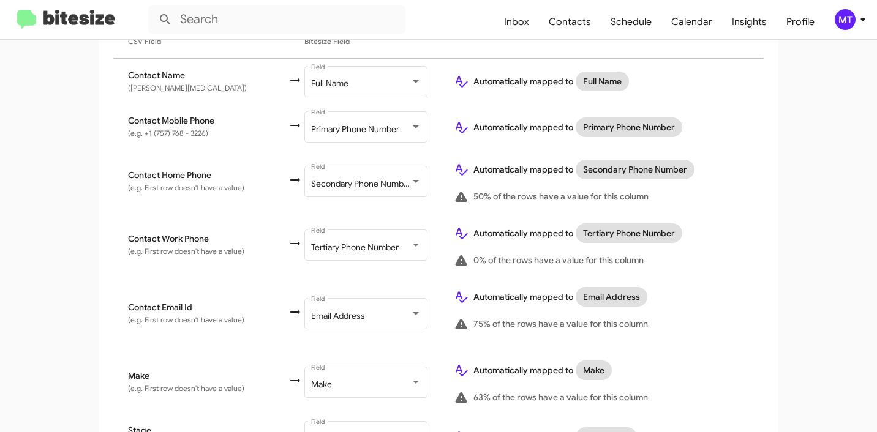
scroll to position [573, 0]
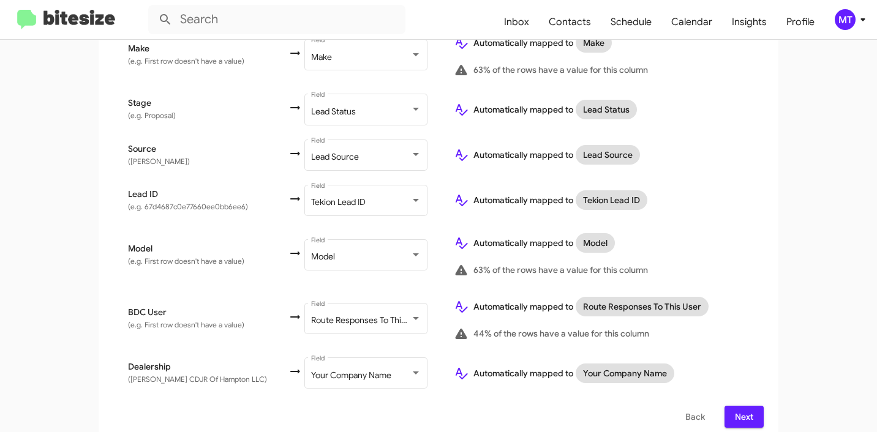
click at [734, 406] on span "Next" at bounding box center [744, 417] width 20 height 22
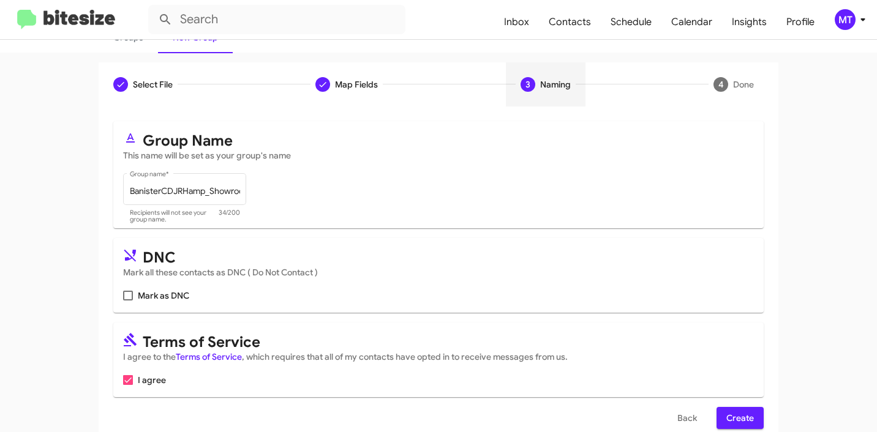
scroll to position [109, 0]
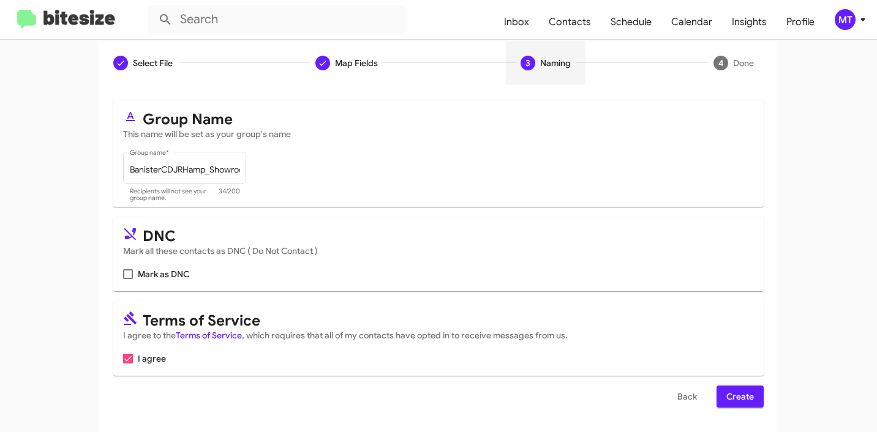
click at [738, 397] on span "Create" at bounding box center [740, 397] width 28 height 22
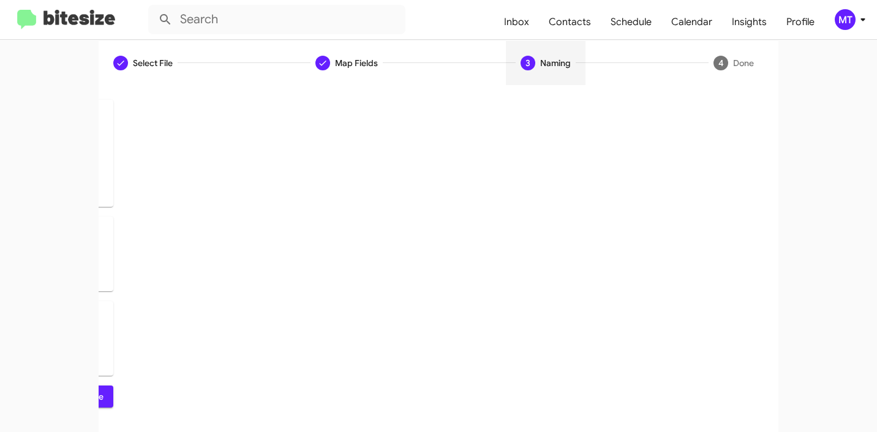
scroll to position [0, 0]
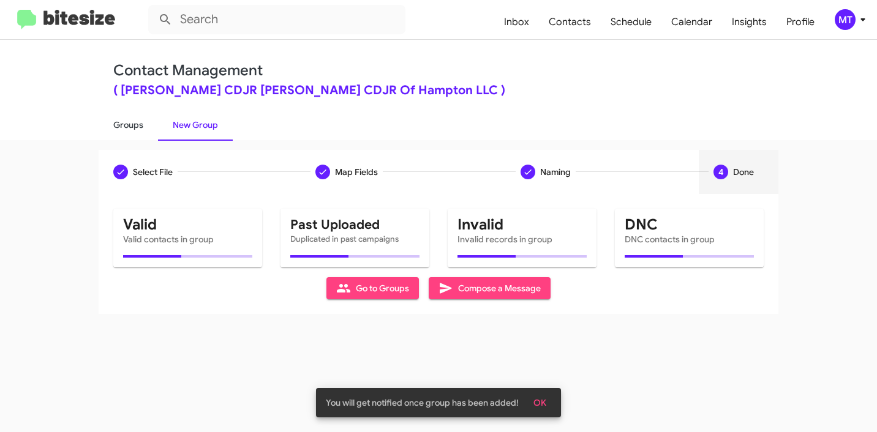
click at [126, 127] on link "Groups" at bounding box center [128, 125] width 59 height 32
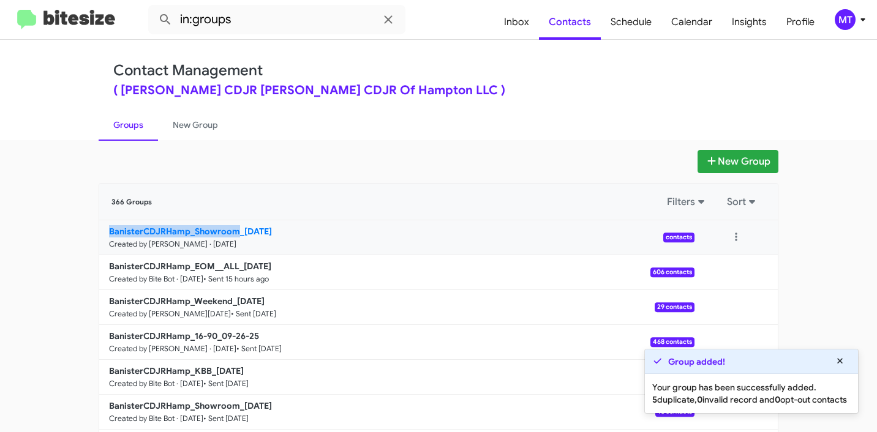
drag, startPoint x: 70, startPoint y: 235, endPoint x: 235, endPoint y: 232, distance: 165.3
click at [235, 232] on app-groups "New Group 366 Groups Filters Sort BanisterCDJRHamp_Showroom_10-01-25 Created by…" at bounding box center [438, 376] width 877 height 452
copy b "BanisterCDJRHamp_Showroom"
click at [298, 25] on input "in:groups" at bounding box center [276, 19] width 257 height 29
paste input "BanisterCDJRHamp_Showroom"
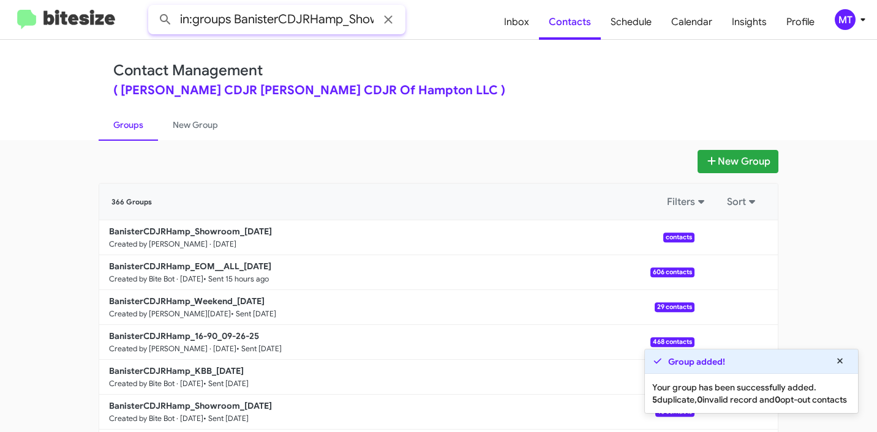
scroll to position [0, 35]
type input "in:groups BanisterCDJRHamp_Showroom"
click at [153, 7] on button at bounding box center [165, 19] width 24 height 24
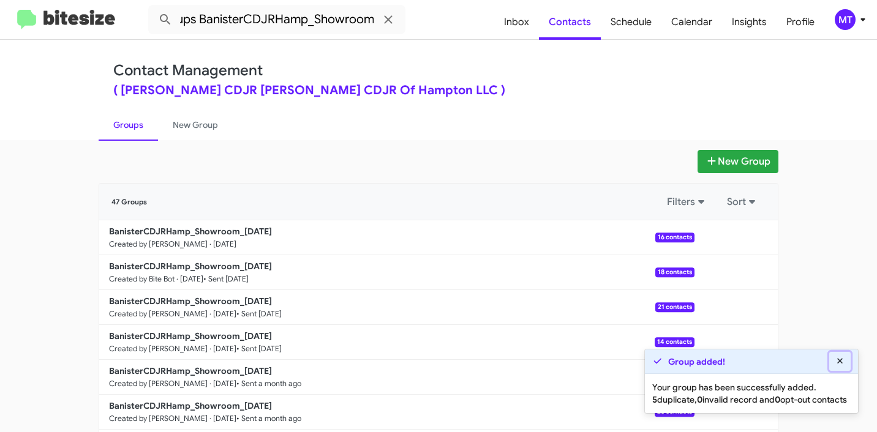
click at [843, 357] on icon at bounding box center [840, 361] width 11 height 9
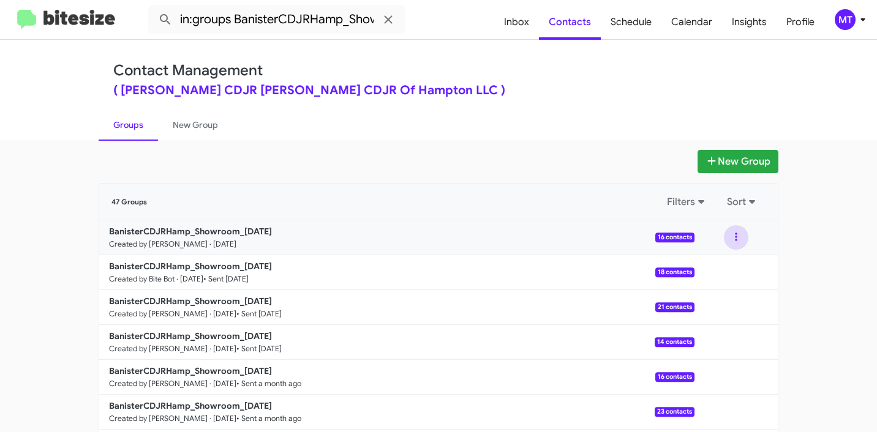
click at [734, 235] on button at bounding box center [736, 237] width 24 height 24
click at [707, 271] on button "View contacts" at bounding box center [699, 270] width 98 height 29
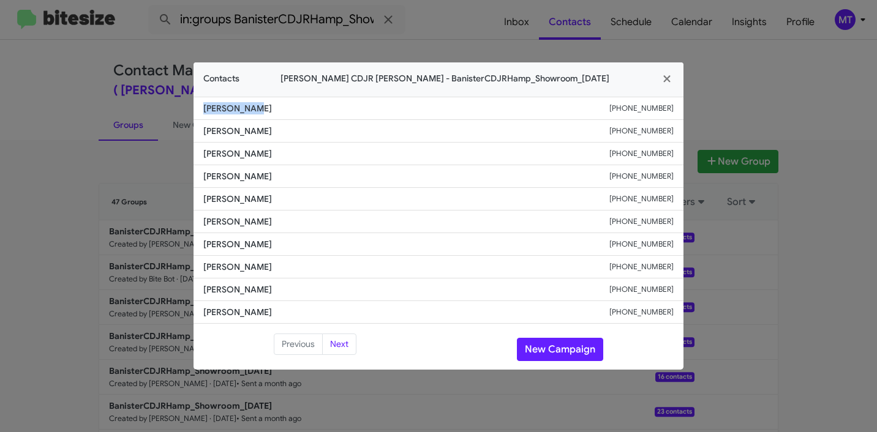
drag, startPoint x: 276, startPoint y: 110, endPoint x: 170, endPoint y: 110, distance: 105.3
click at [170, 110] on modal-container "Contacts Banister CDJR Hampton - BanisterCDJRHamp_Showroom_10-01-25 Kemon Bynum…" at bounding box center [438, 216] width 877 height 432
copy span "[PERSON_NAME]"
click at [663, 79] on icon "button" at bounding box center [667, 78] width 14 height 11
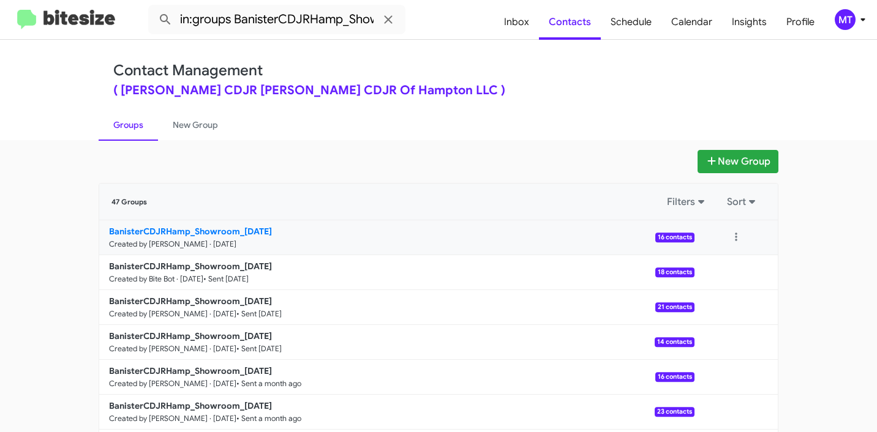
click at [147, 230] on b "BanisterCDJRHamp_Showroom_10-01-25" at bounding box center [190, 231] width 163 height 11
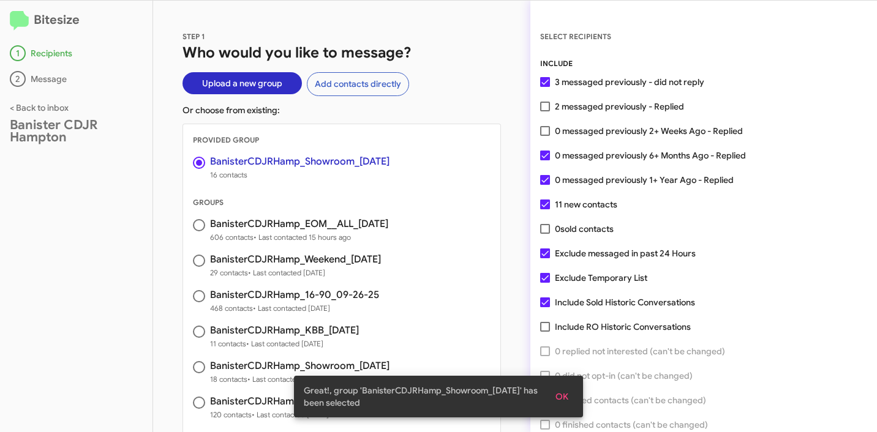
click at [565, 400] on span "OK" at bounding box center [561, 397] width 13 height 22
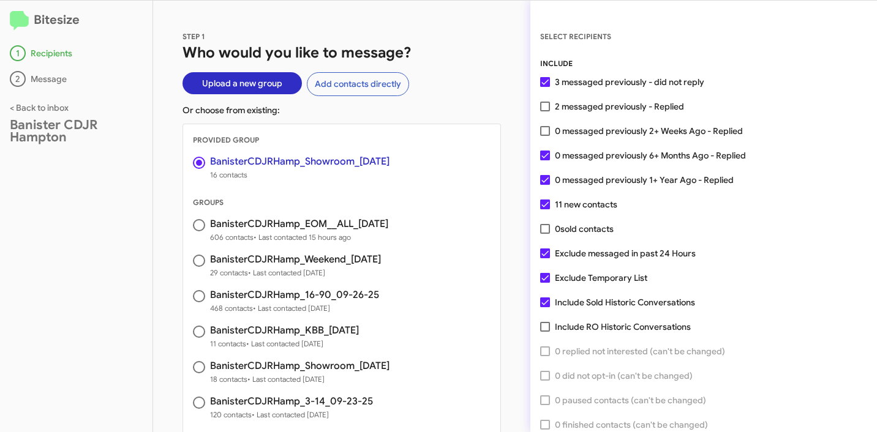
click at [567, 108] on span "2 messaged previously - Replied" at bounding box center [619, 106] width 129 height 15
click at [545, 111] on input "2 messaged previously - Replied" at bounding box center [544, 111] width 1 height 1
checkbox input "true"
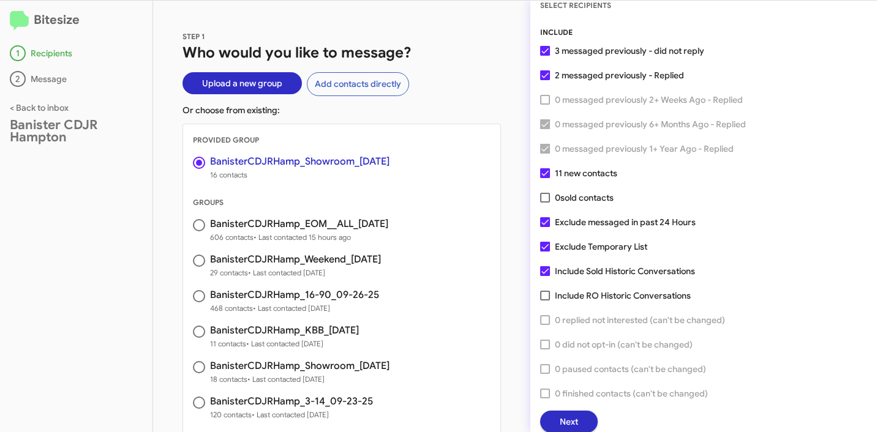
scroll to position [31, 0]
click at [567, 417] on span "Next" at bounding box center [569, 422] width 18 height 22
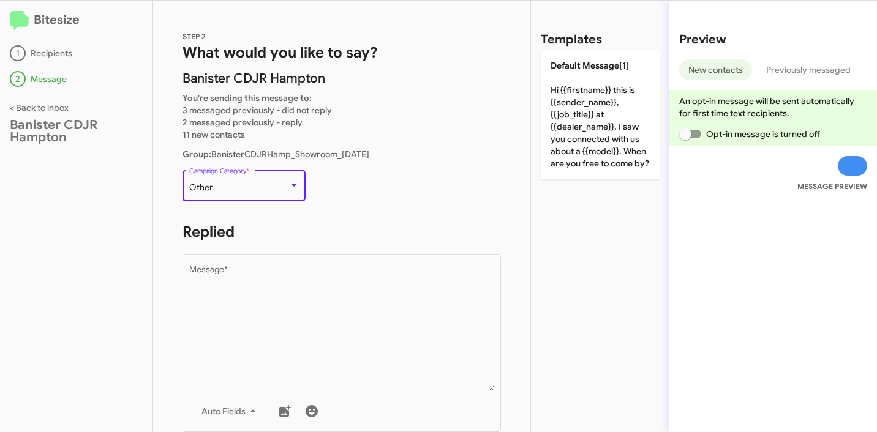
click at [228, 190] on div "Other" at bounding box center [238, 188] width 99 height 10
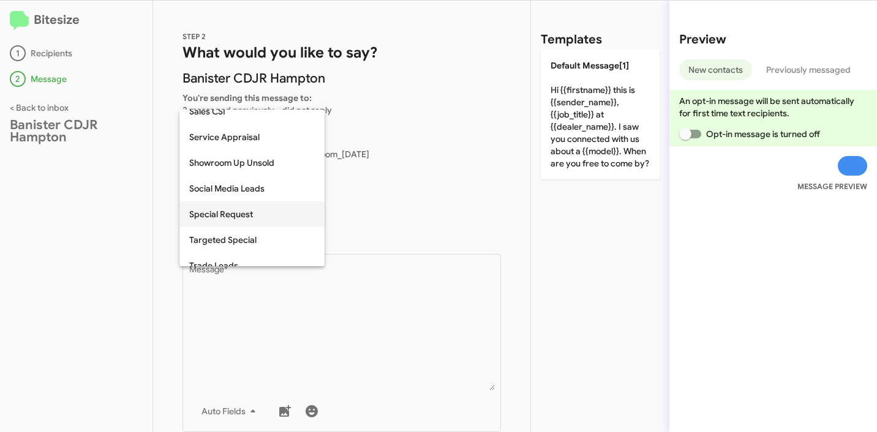
scroll to position [408, 0]
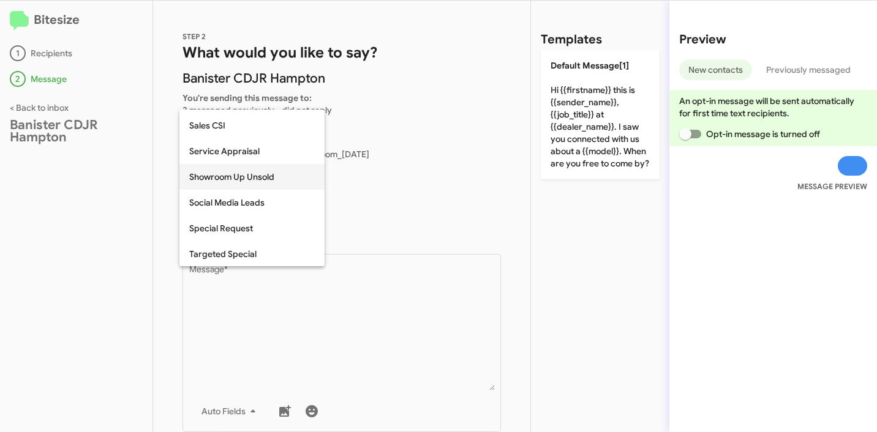
click at [247, 175] on span "Showroom Up Unsold" at bounding box center [252, 177] width 126 height 26
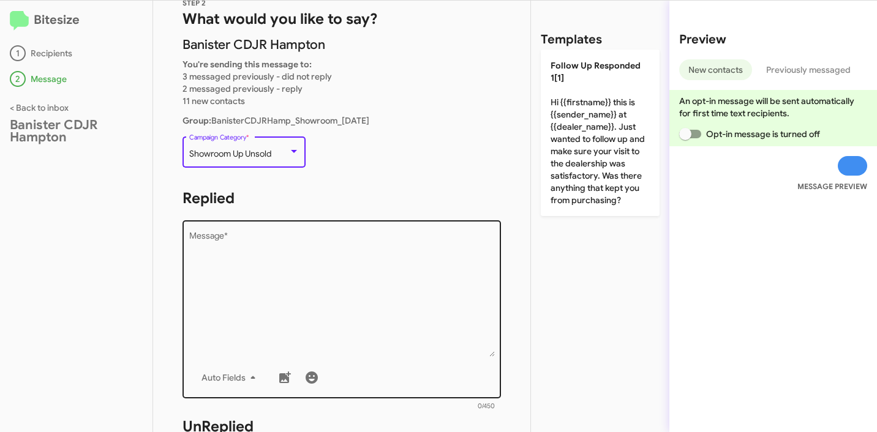
scroll to position [99, 0]
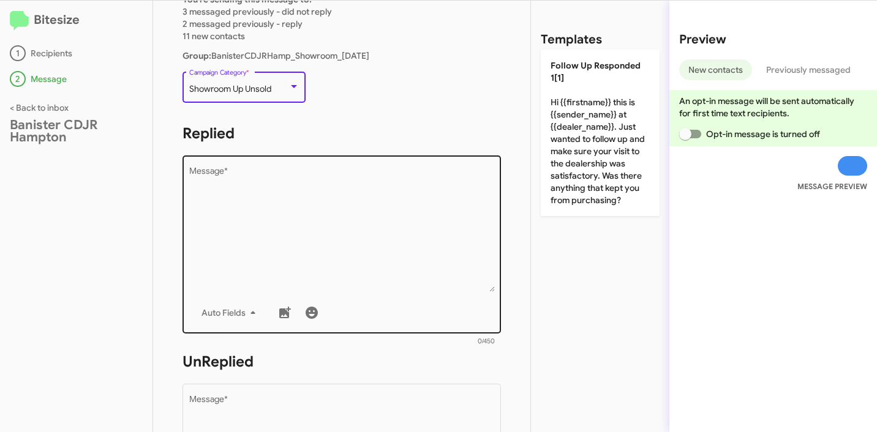
click at [315, 218] on textarea "Message *" at bounding box center [342, 229] width 306 height 125
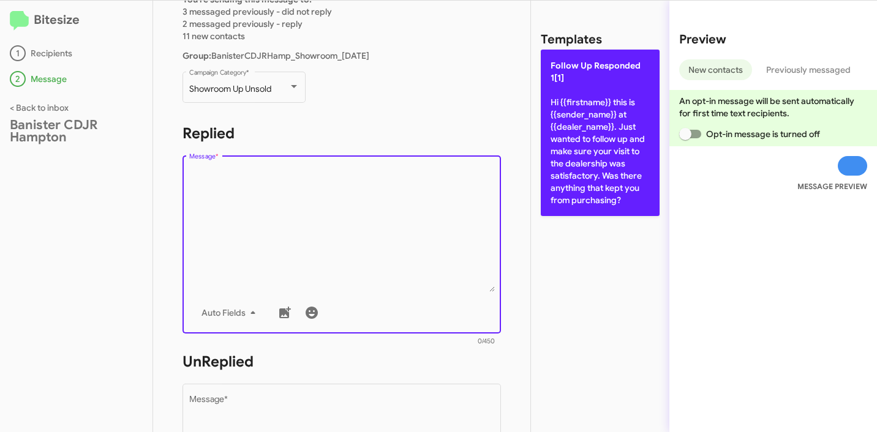
click at [579, 159] on p "Follow Up Responded 1[1] Hi {{firstname}} this is {{sender_name}} at {{dealer_n…" at bounding box center [600, 133] width 119 height 167
type textarea "Hi {{firstname}} this is {{sender_name}} at {{dealer_name}}. Just wanted to fol…"
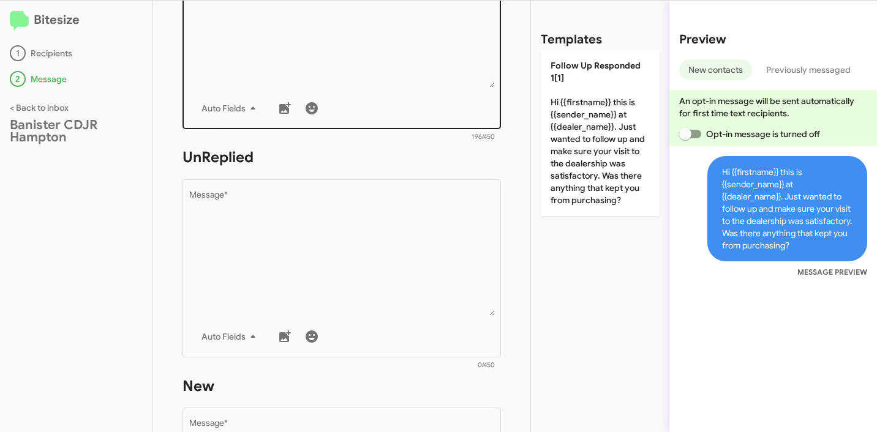
scroll to position [401, 0]
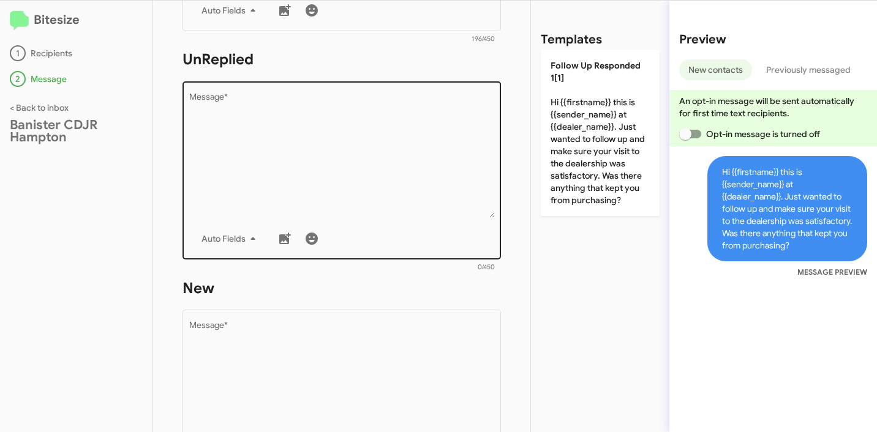
click at [339, 135] on textarea "Message *" at bounding box center [342, 155] width 306 height 125
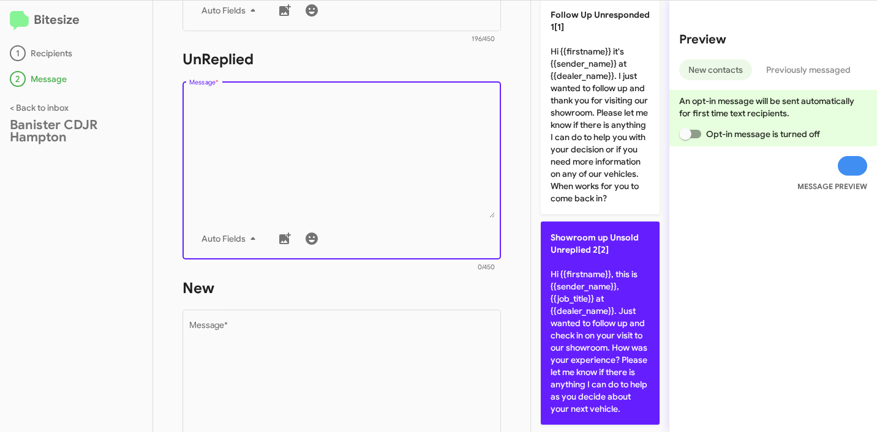
scroll to position [98, 0]
click at [595, 254] on p "Showroom up Unsold Unreplied 2[2] Hi {{firstname}}, this is {{sender_name}}, {{…" at bounding box center [600, 323] width 119 height 203
type textarea "Hi {{firstname}}, this is {{sender_name}}, {{job_title}} at {{dealer_name}}. Ju…"
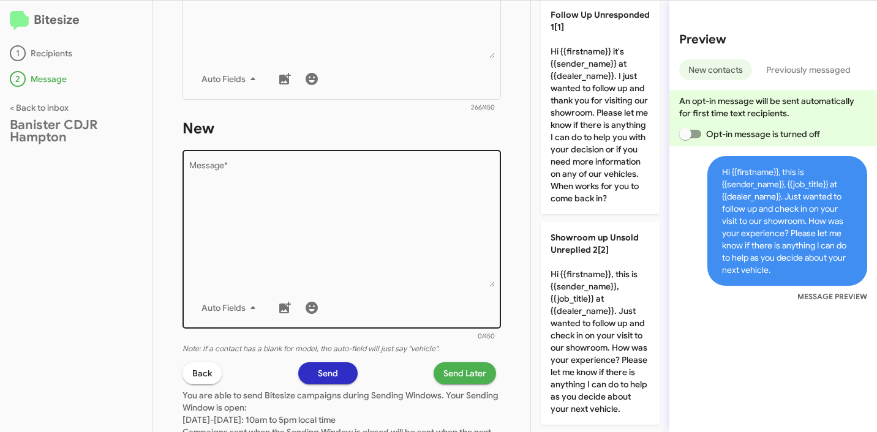
scroll to position [561, 0]
click at [356, 233] on textarea "Message *" at bounding box center [342, 224] width 306 height 125
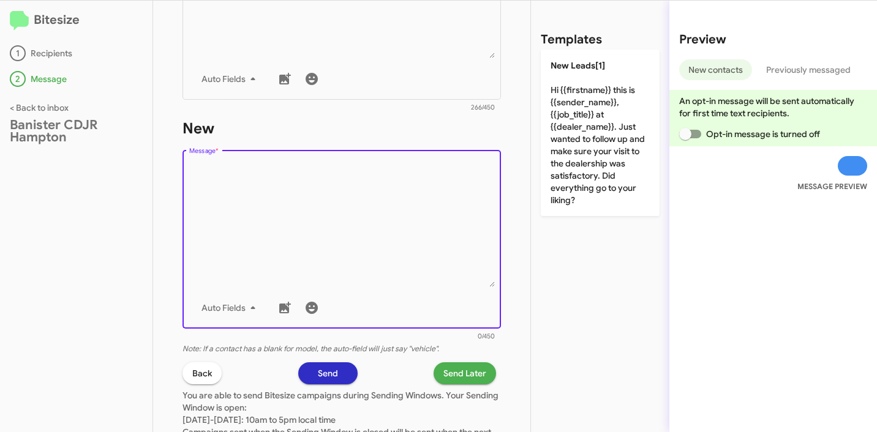
scroll to position [0, 0]
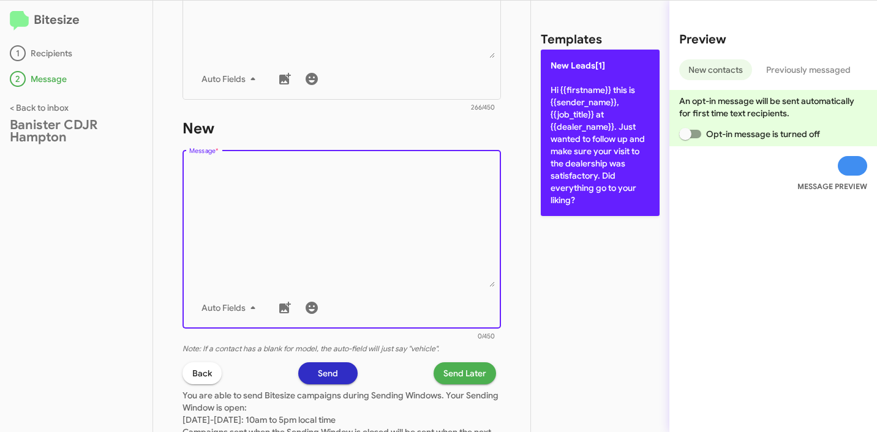
click at [592, 146] on p "New Leads[1] Hi {{firstname}} this is {{sender_name}}, {{job_title}} at {{deale…" at bounding box center [600, 133] width 119 height 167
type textarea "Hi {{firstname}} this is {{sender_name}}, {{job_title}} at {{dealer_name}}. Jus…"
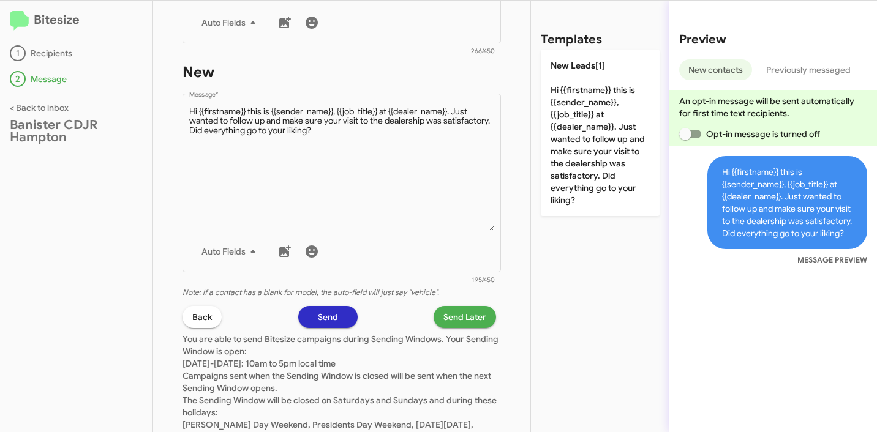
scroll to position [690, 0]
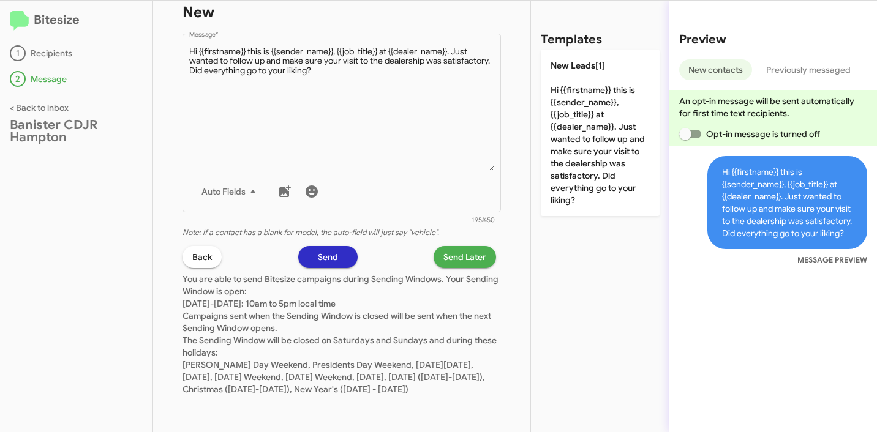
click at [443, 249] on span "Send Later" at bounding box center [464, 257] width 43 height 22
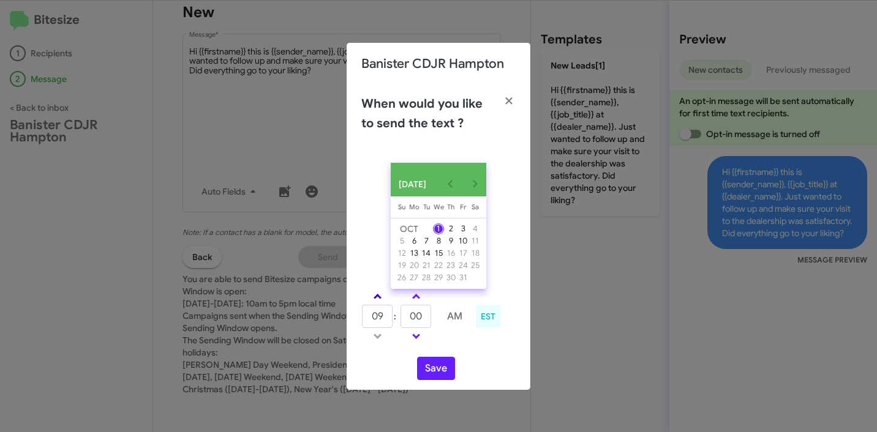
click at [370, 304] on link at bounding box center [377, 297] width 21 height 14
click at [373, 322] on input "11" at bounding box center [377, 316] width 31 height 23
click at [372, 321] on input "11" at bounding box center [377, 316] width 31 height 23
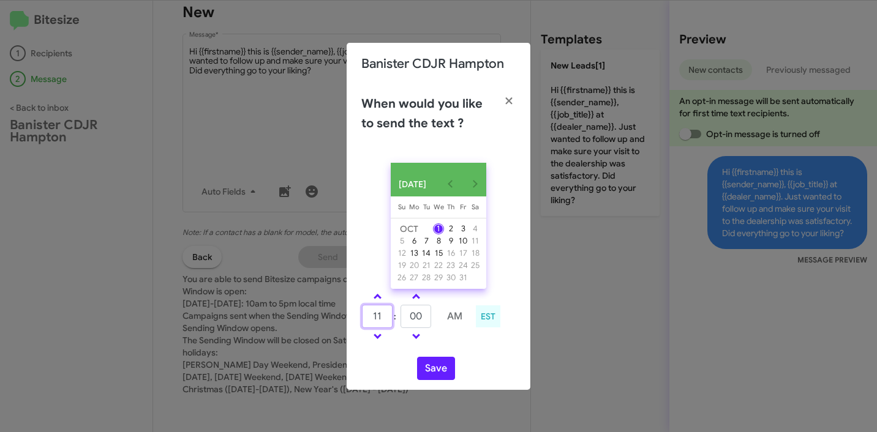
type input "0"
type input "10"
type input "21"
click at [519, 359] on div "OCT 2025 Sunday Su Monday Mo Tuesday Tu Wednesday We Thursday Th Friday Fr Satu…" at bounding box center [439, 271] width 184 height 237
click at [428, 380] on button "Save" at bounding box center [436, 368] width 38 height 23
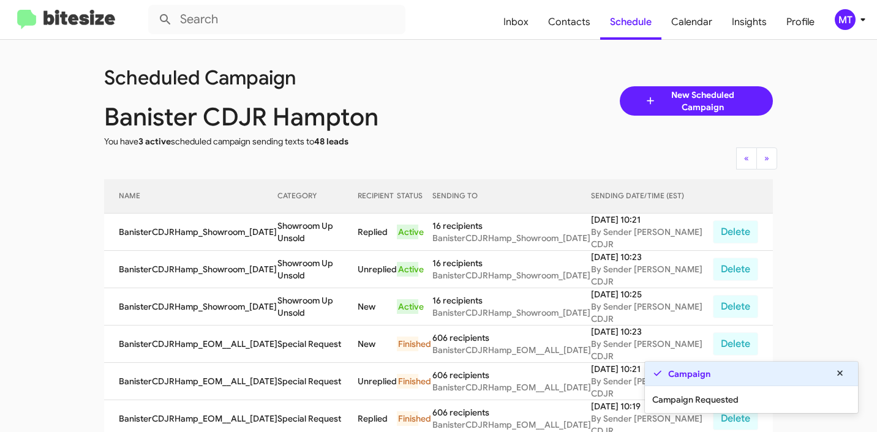
click at [875, 17] on mat-toolbar "Inbox Contacts Schedule Calendar Insights Profile MT" at bounding box center [438, 19] width 877 height 39
click at [843, 19] on div "MT" at bounding box center [845, 19] width 21 height 21
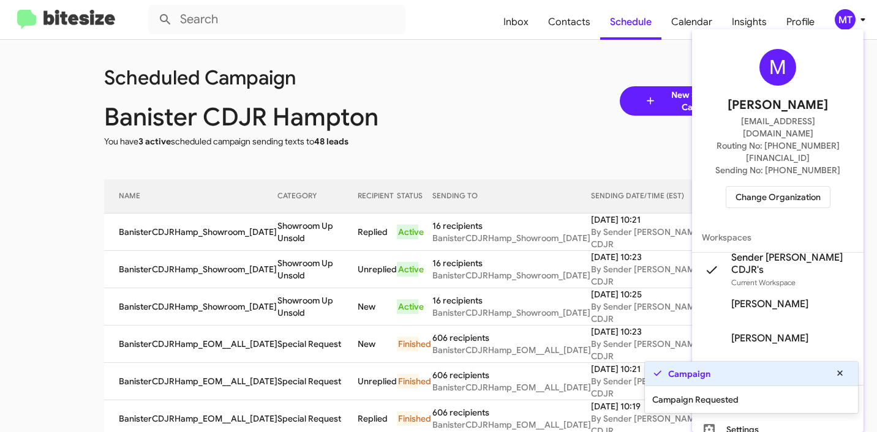
click at [533, 84] on div at bounding box center [438, 216] width 877 height 432
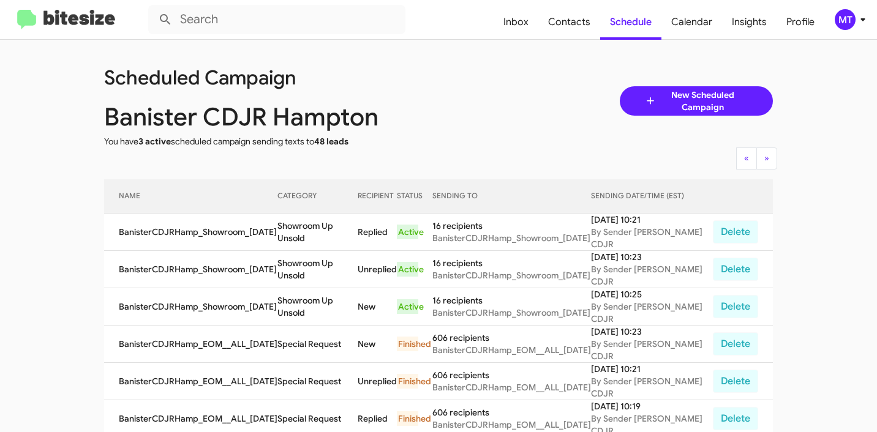
click at [854, 18] on div "MT" at bounding box center [845, 19] width 21 height 21
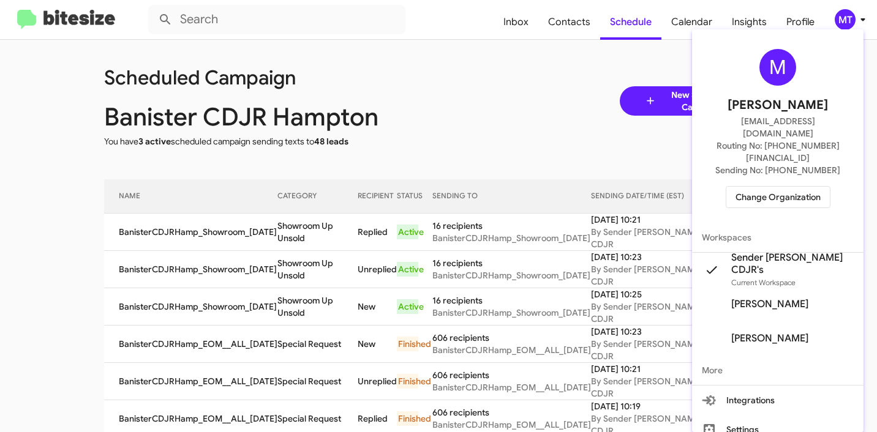
click at [768, 187] on span "Change Organization" at bounding box center [777, 197] width 85 height 21
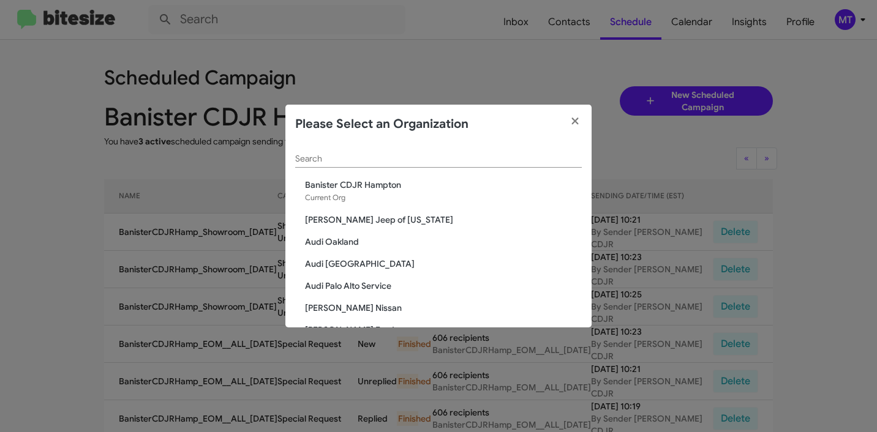
click at [435, 170] on div "Search" at bounding box center [438, 161] width 287 height 35
click at [432, 164] on input "Search" at bounding box center [438, 159] width 287 height 10
paste input "[PERSON_NAME] Ford"
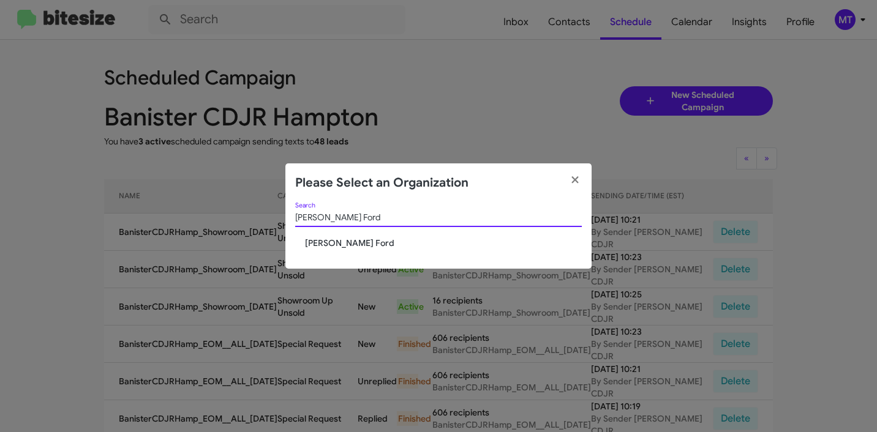
type input "[PERSON_NAME] Ford"
click at [344, 244] on span "[PERSON_NAME] Ford" at bounding box center [443, 243] width 277 height 12
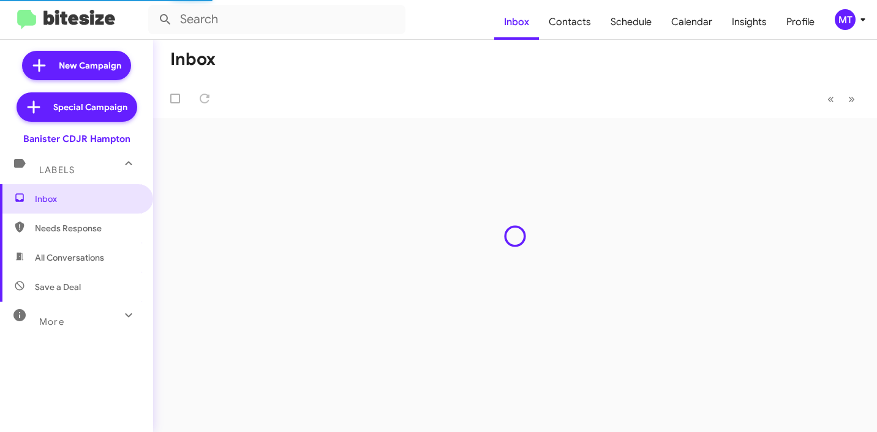
click at [866, 23] on icon at bounding box center [862, 19] width 15 height 15
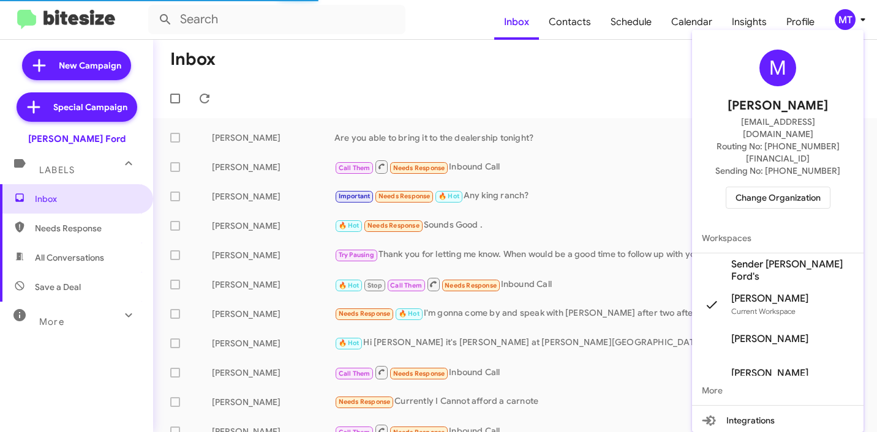
click at [791, 258] on span "Sender [PERSON_NAME] Ford's" at bounding box center [792, 270] width 122 height 24
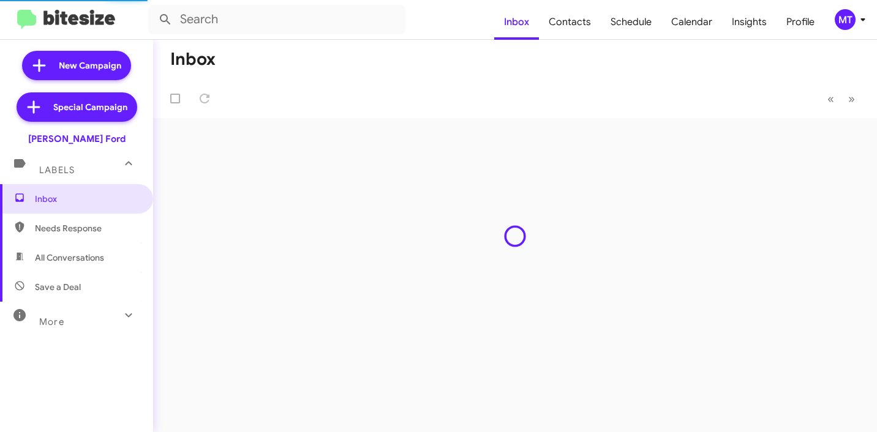
click at [851, 15] on div "MT" at bounding box center [845, 19] width 21 height 21
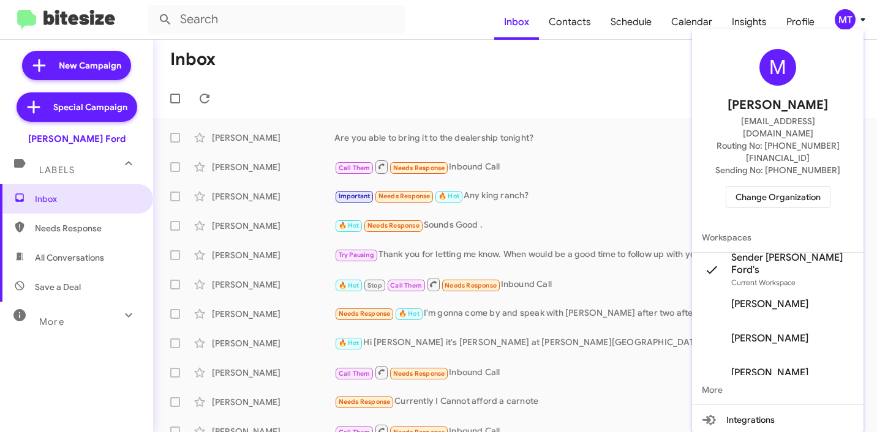
click at [614, 70] on div at bounding box center [438, 216] width 877 height 432
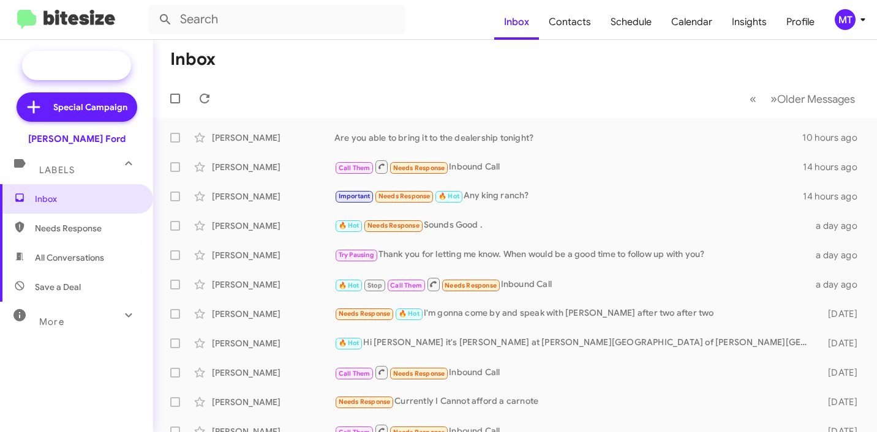
click at [84, 64] on span "New Campaign" at bounding box center [90, 65] width 62 height 12
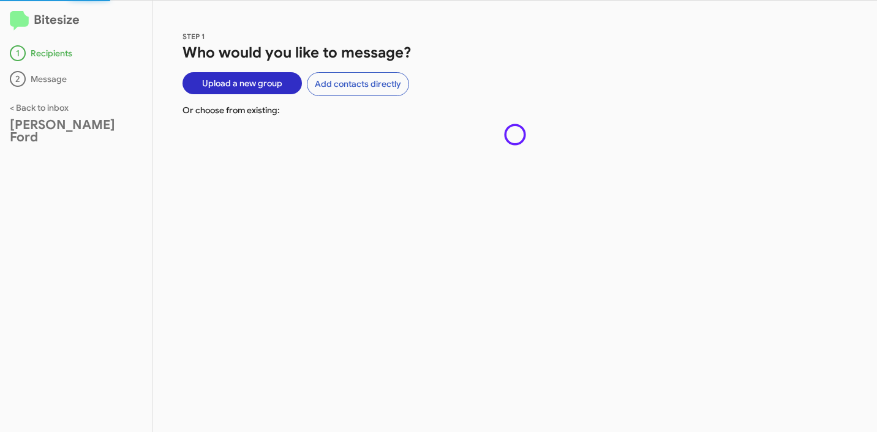
click at [255, 91] on span "Upload a new group" at bounding box center [242, 83] width 80 height 22
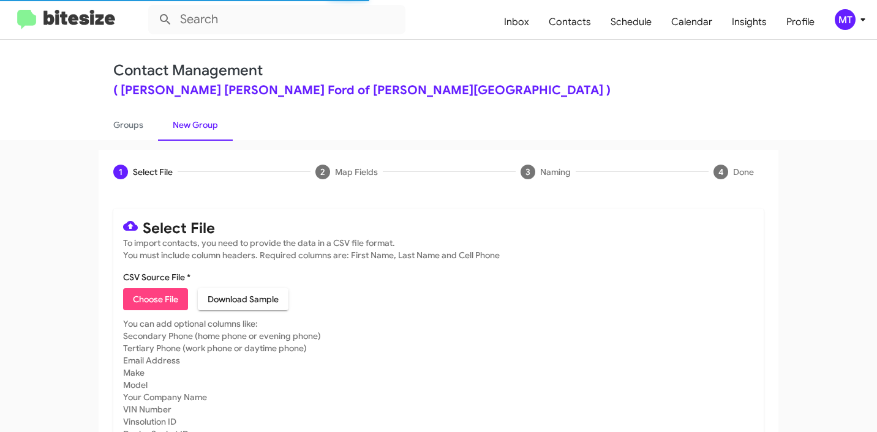
click at [146, 285] on mat-card-content "CSV Source File * Choose File Download Sample" at bounding box center [438, 290] width 631 height 39
click at [159, 294] on span "Choose File" at bounding box center [155, 299] width 45 height 22
type input "BanisterFord_3-14_10-01-25"
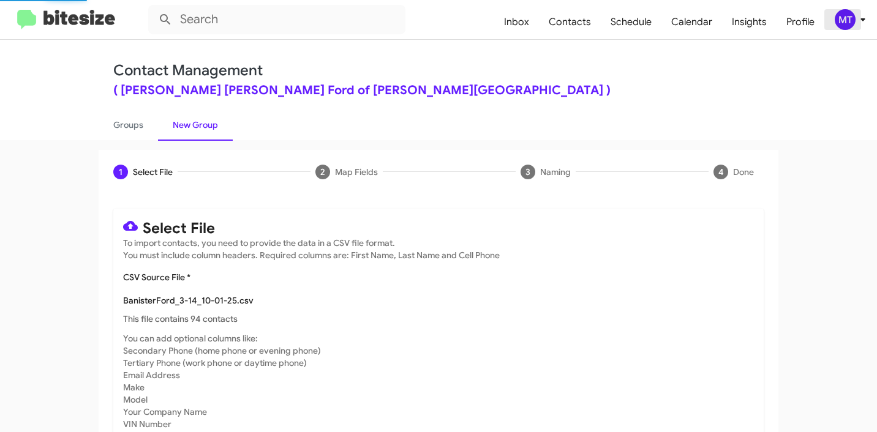
click at [865, 15] on icon at bounding box center [862, 19] width 15 height 15
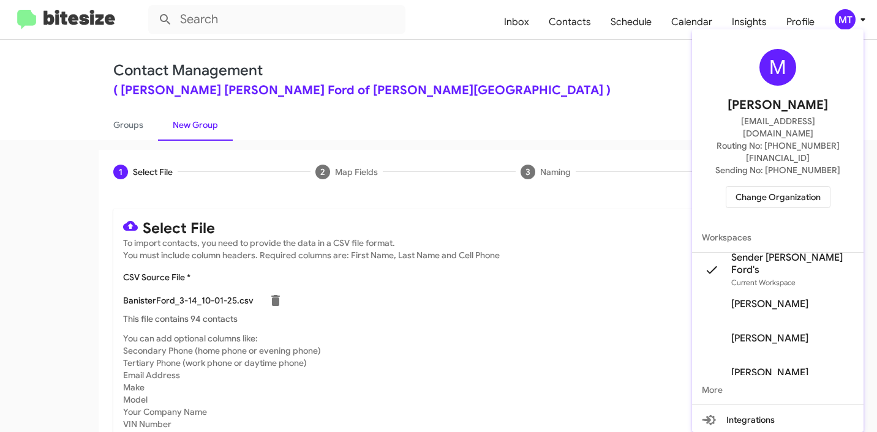
click at [560, 74] on div at bounding box center [438, 216] width 877 height 432
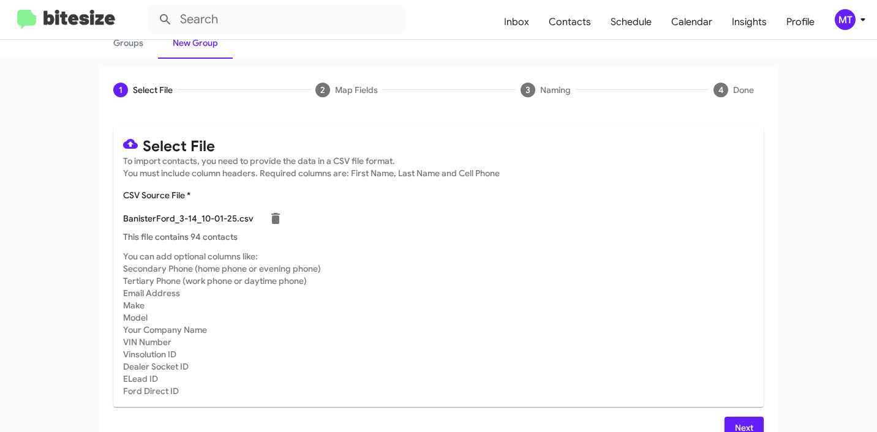
scroll to position [103, 0]
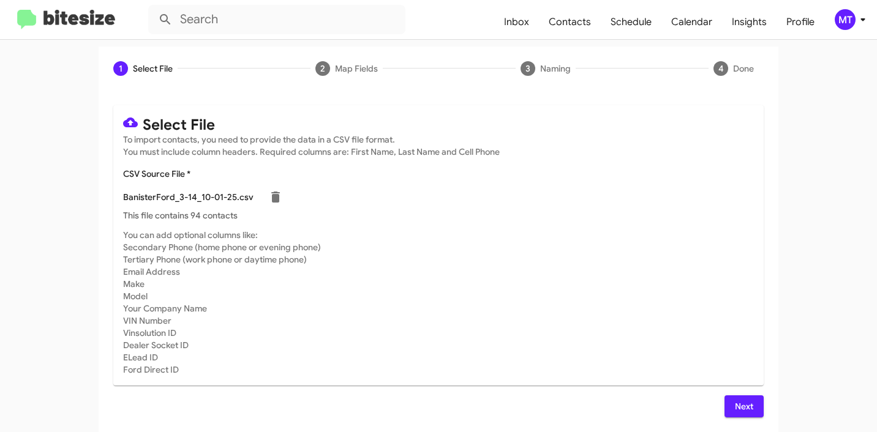
click at [735, 407] on span "Next" at bounding box center [744, 407] width 20 height 22
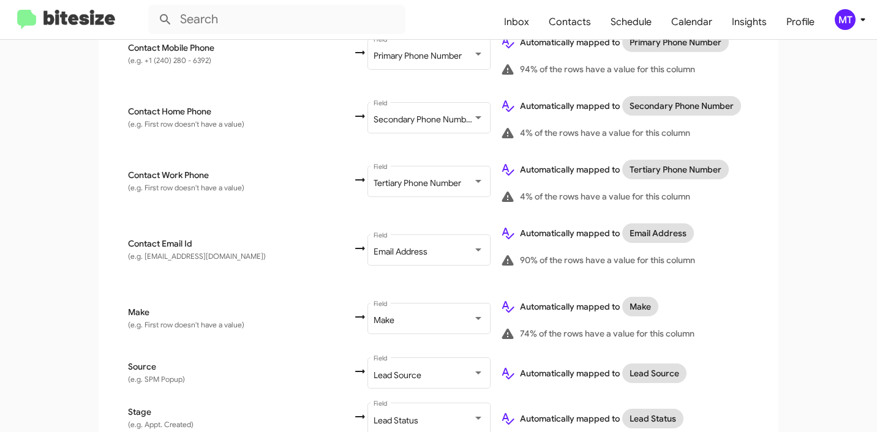
scroll to position [4, 0]
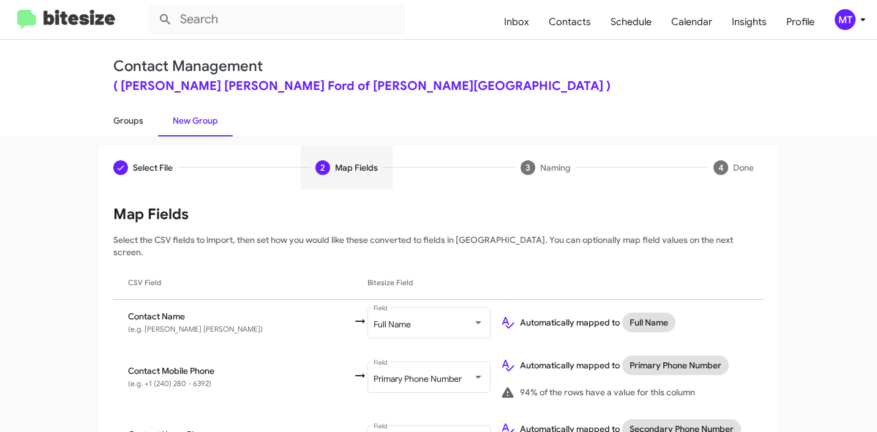
click at [119, 120] on link "Groups" at bounding box center [128, 121] width 59 height 32
type input "in:groups"
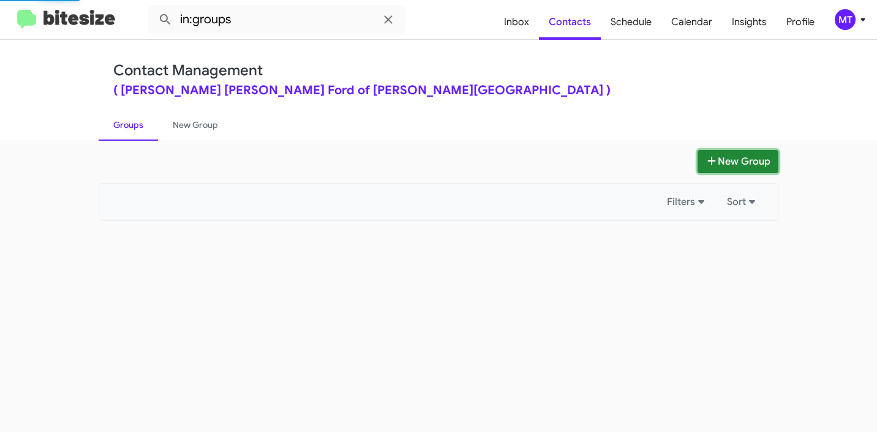
click at [738, 151] on button "New Group" at bounding box center [737, 161] width 81 height 23
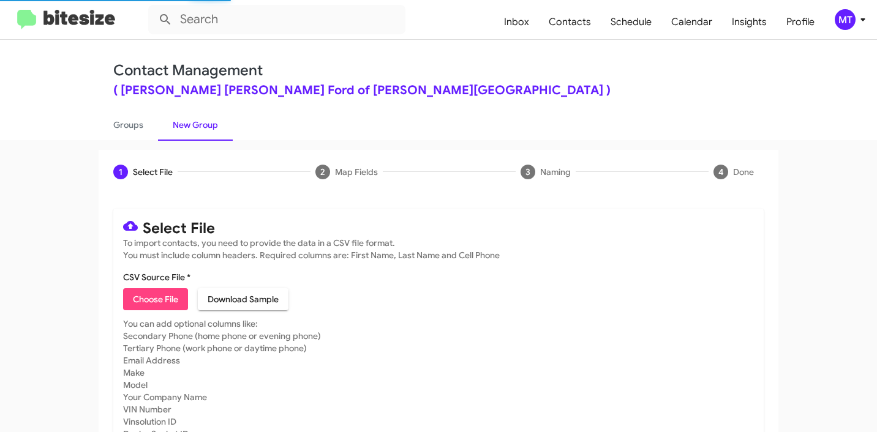
click at [146, 290] on span "Choose File" at bounding box center [155, 299] width 45 height 22
type input "BanisterFord_3-14_10-01-25"
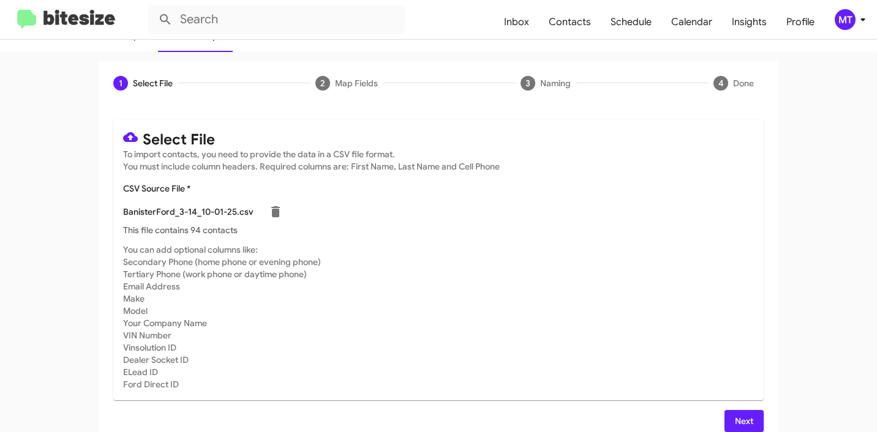
scroll to position [103, 0]
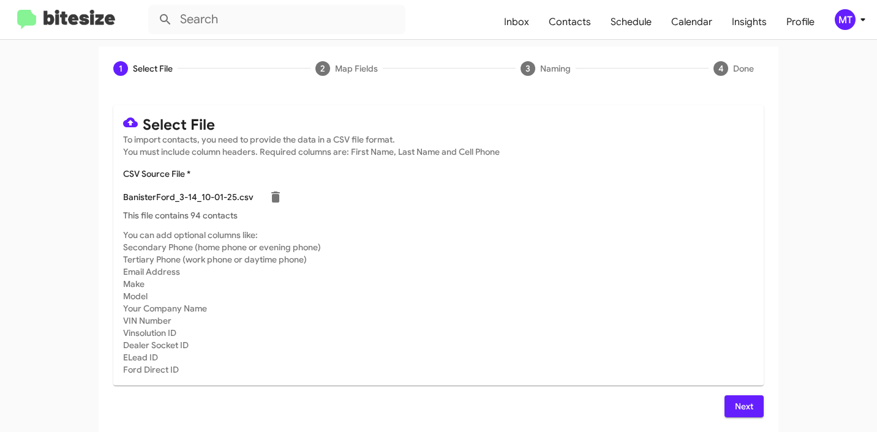
click at [750, 415] on button "Next" at bounding box center [743, 407] width 39 height 22
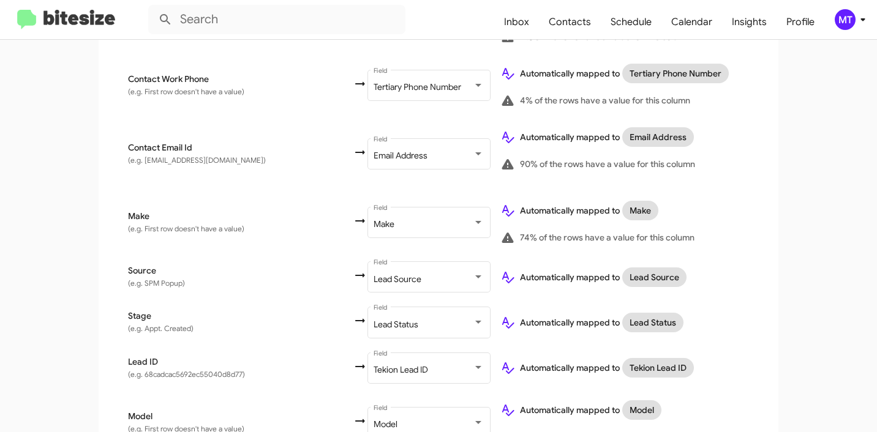
scroll to position [573, 0]
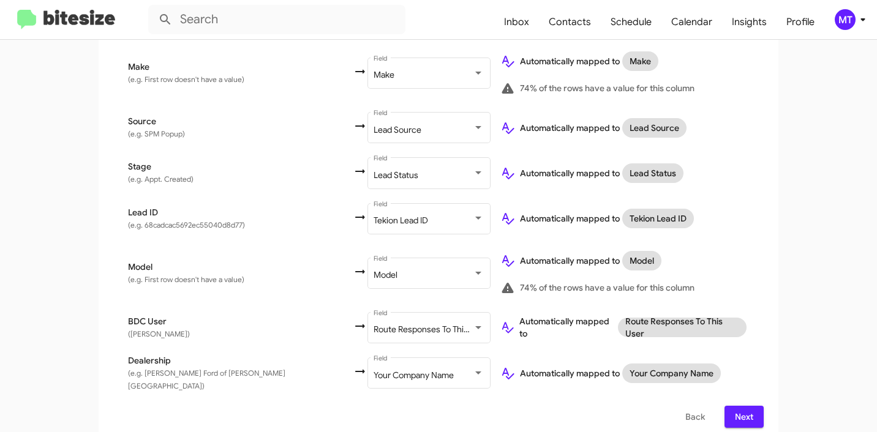
click at [725, 406] on button "Next" at bounding box center [743, 417] width 39 height 22
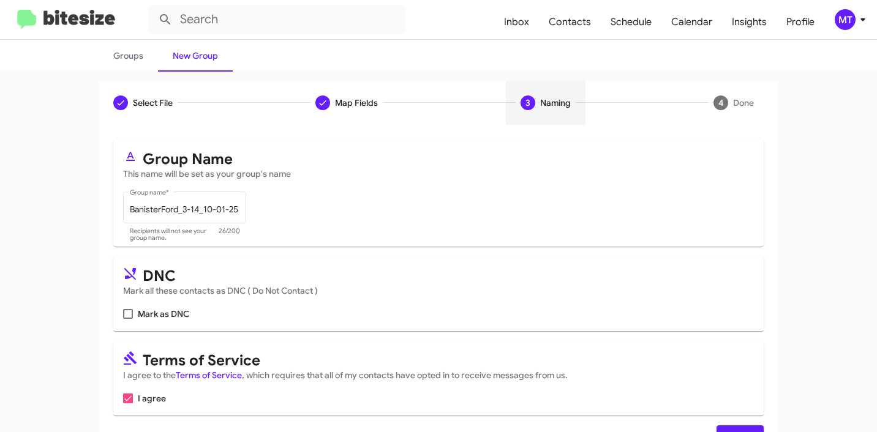
scroll to position [109, 0]
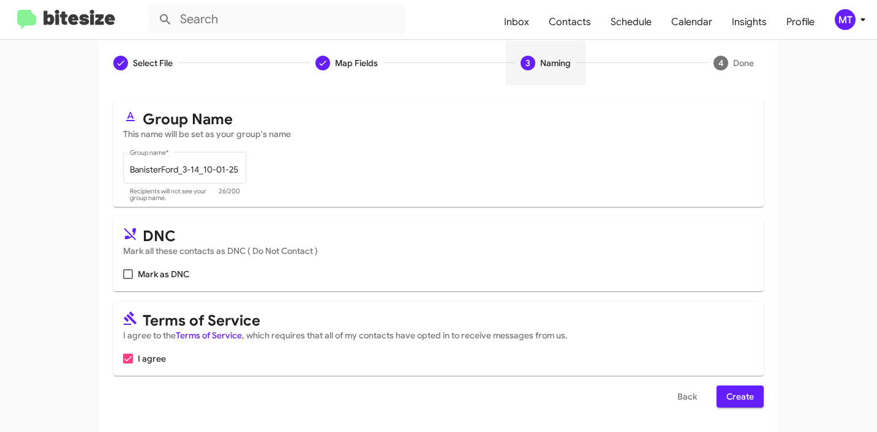
click at [745, 397] on span "Create" at bounding box center [740, 397] width 28 height 22
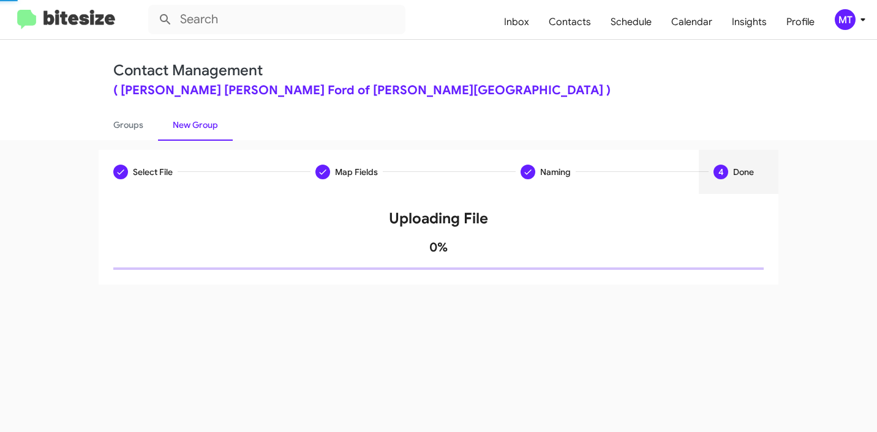
scroll to position [0, 0]
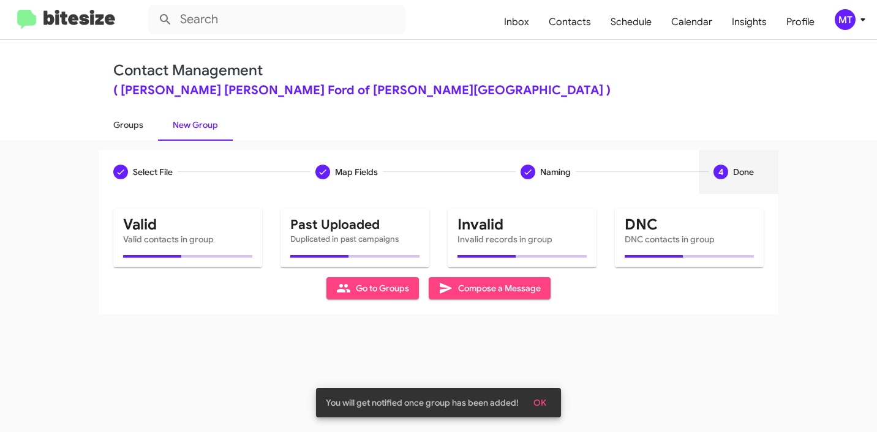
click at [130, 129] on link "Groups" at bounding box center [128, 125] width 59 height 32
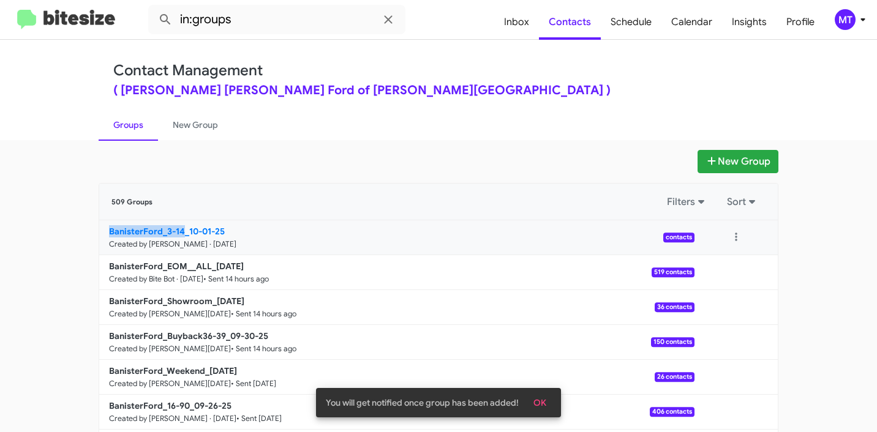
drag, startPoint x: 66, startPoint y: 231, endPoint x: 178, endPoint y: 232, distance: 112.1
click at [178, 232] on app-groups "New Group 509 Groups Filters Sort BanisterFord_3-14_10-01-25 Created by Mariem …" at bounding box center [438, 376] width 877 height 452
copy b "BanisterFord_3-14"
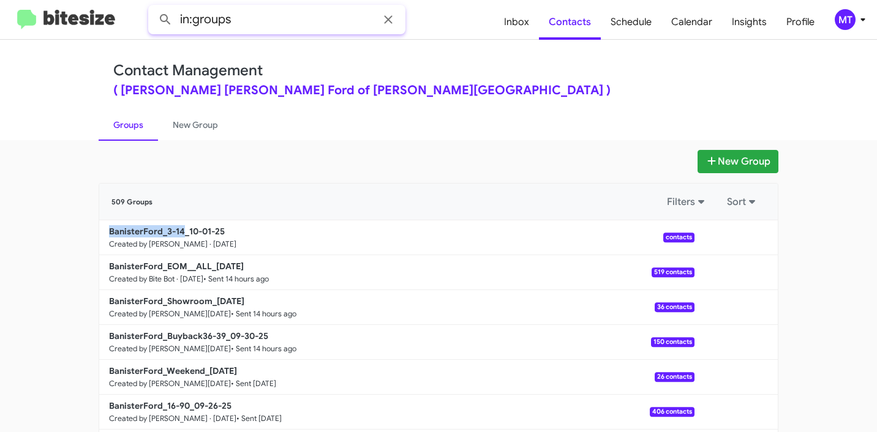
click at [291, 19] on input "in:groups" at bounding box center [276, 19] width 257 height 29
paste input "BanisterFord_3-14"
type input "in:groups BanisterFord_3-14"
click at [153, 7] on button at bounding box center [165, 19] width 24 height 24
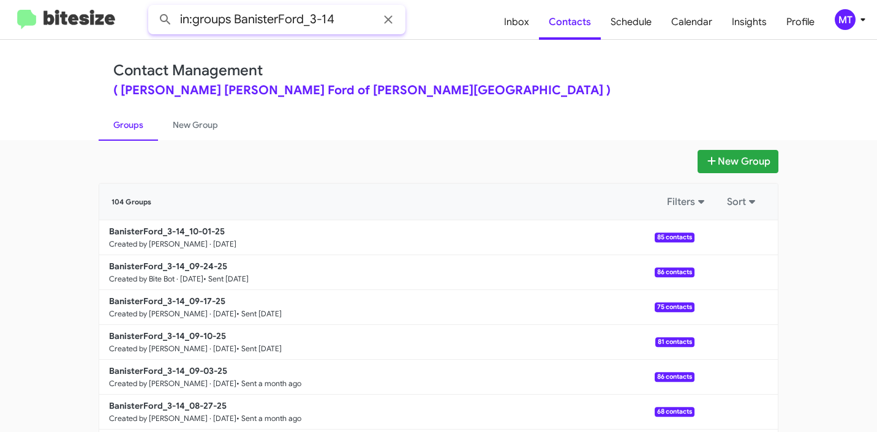
click at [153, 7] on button at bounding box center [165, 19] width 24 height 24
click at [731, 238] on button at bounding box center [736, 237] width 24 height 24
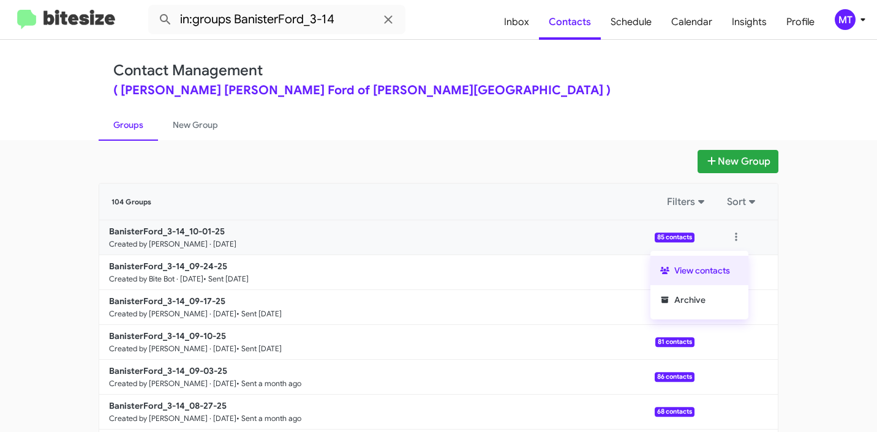
click at [727, 279] on button "View contacts" at bounding box center [699, 270] width 98 height 29
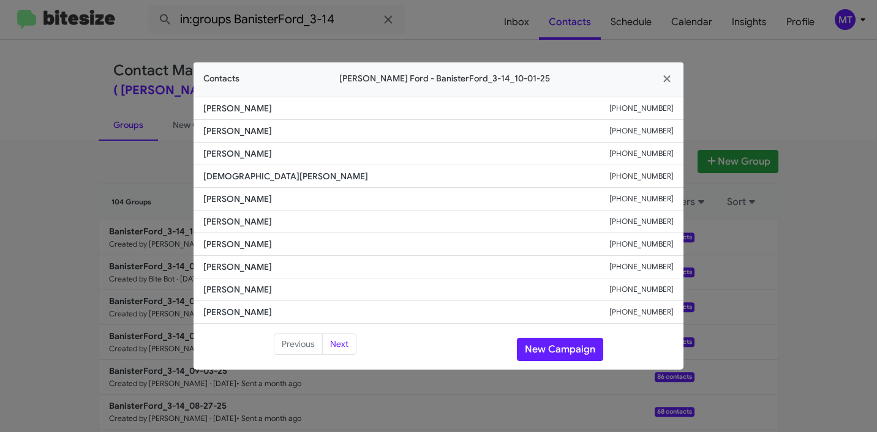
drag, startPoint x: 200, startPoint y: 107, endPoint x: 319, endPoint y: 108, distance: 118.8
click at [319, 108] on li "Harrison Stringfellow +16157145286" at bounding box center [438, 108] width 490 height 23
copy span "Harrison Stringfellow"
click at [667, 77] on icon "button" at bounding box center [666, 78] width 7 height 7
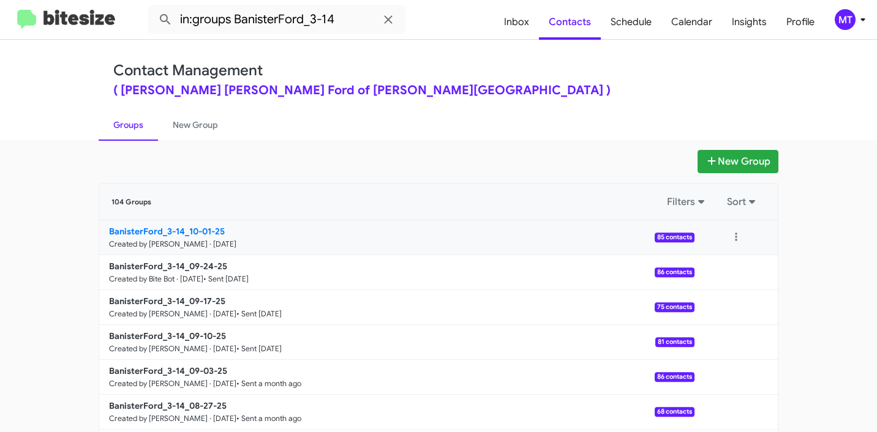
click at [208, 230] on b "BanisterFord_3-14_10-01-25" at bounding box center [167, 231] width 116 height 11
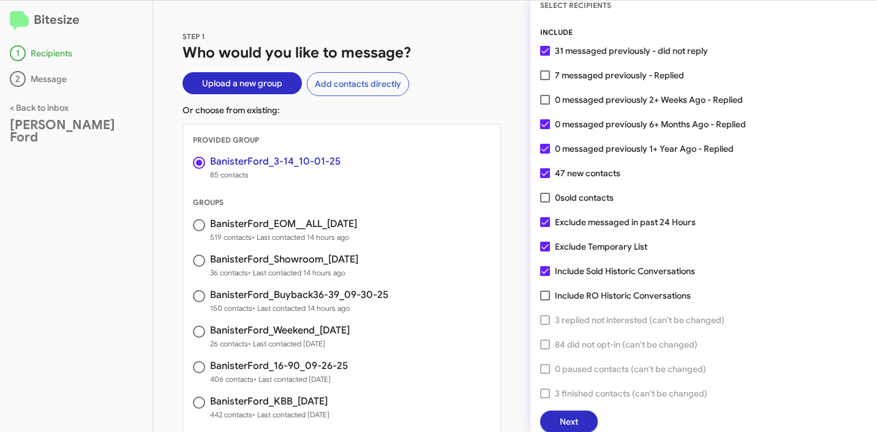
scroll to position [31, 0]
click at [573, 415] on span "Next" at bounding box center [569, 422] width 18 height 22
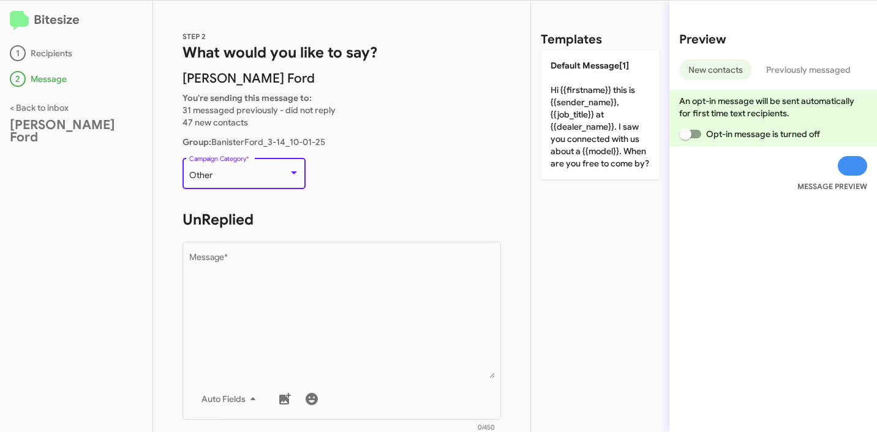
click at [225, 175] on div "Other" at bounding box center [238, 176] width 99 height 10
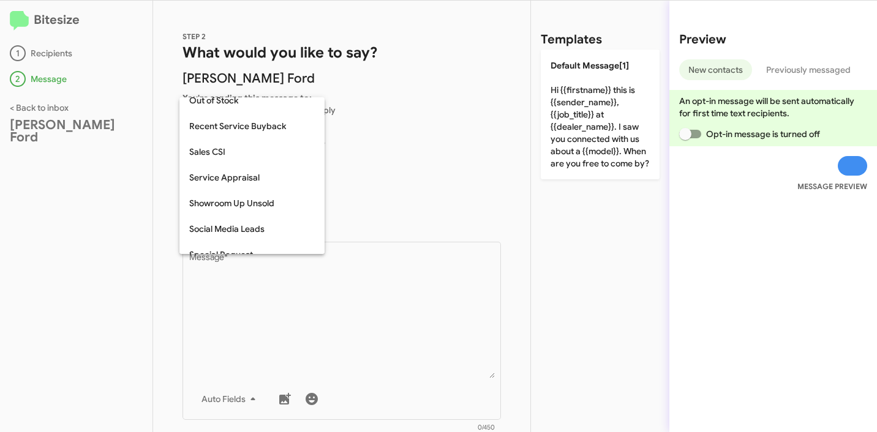
scroll to position [512, 0]
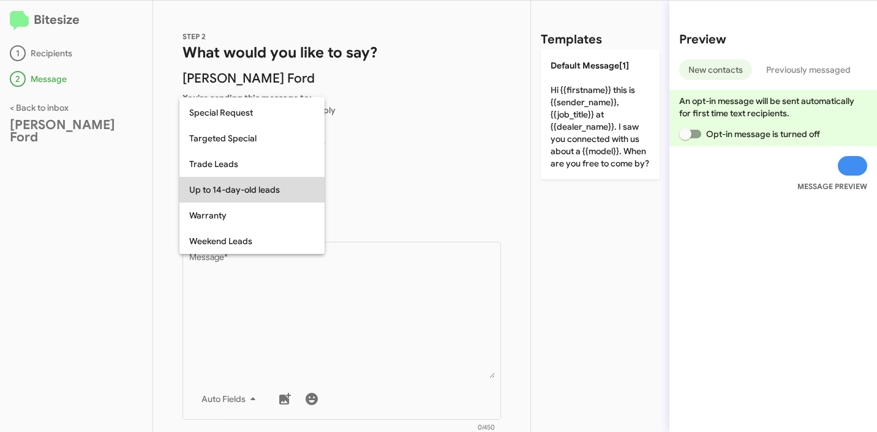
click at [256, 192] on span "Up to 14-day-old leads" at bounding box center [252, 190] width 126 height 26
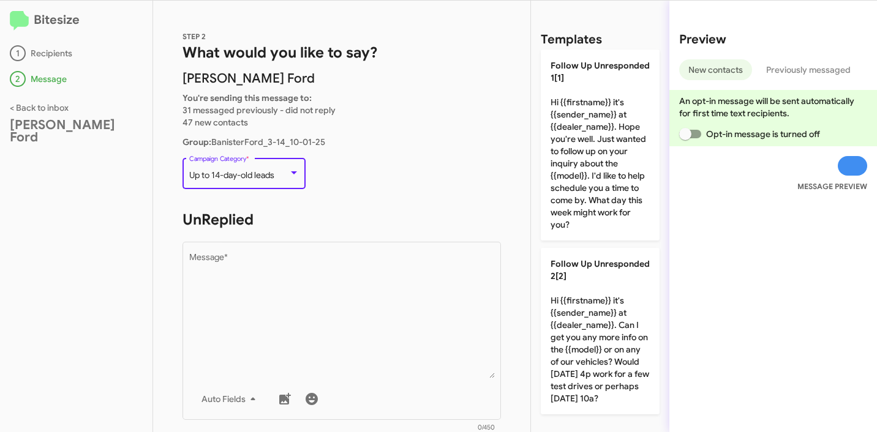
click at [419, 189] on p "Up to 14-day-old leads Campaign Category *" at bounding box center [341, 179] width 318 height 47
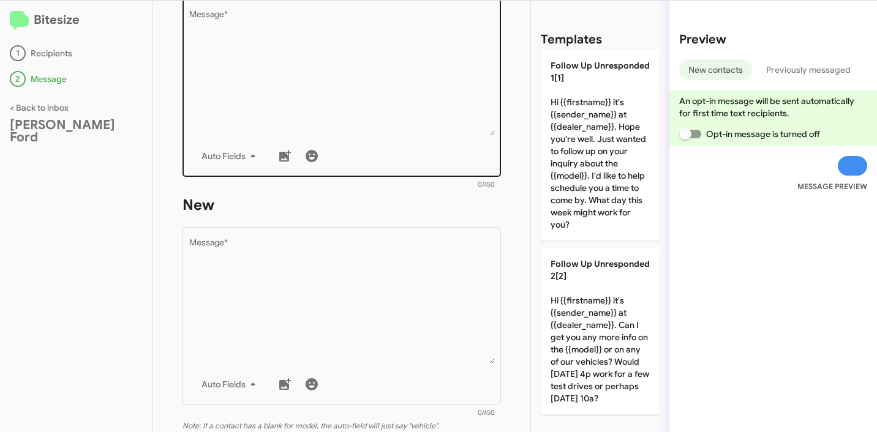
scroll to position [126, 0]
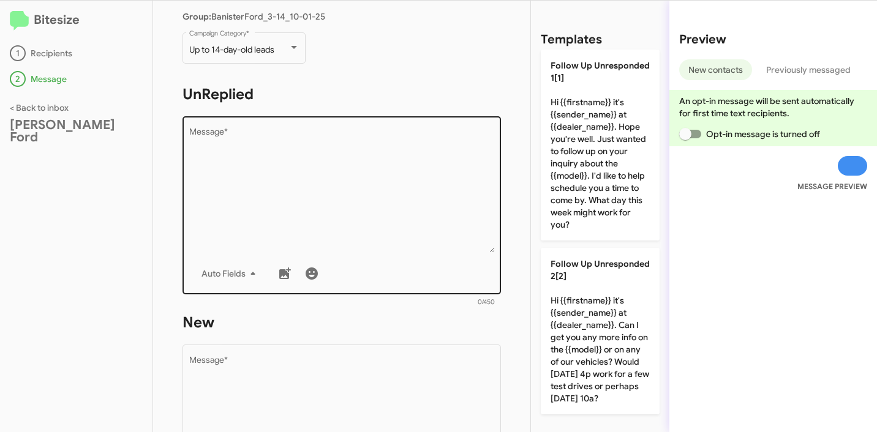
click at [373, 176] on textarea "Message *" at bounding box center [342, 190] width 306 height 125
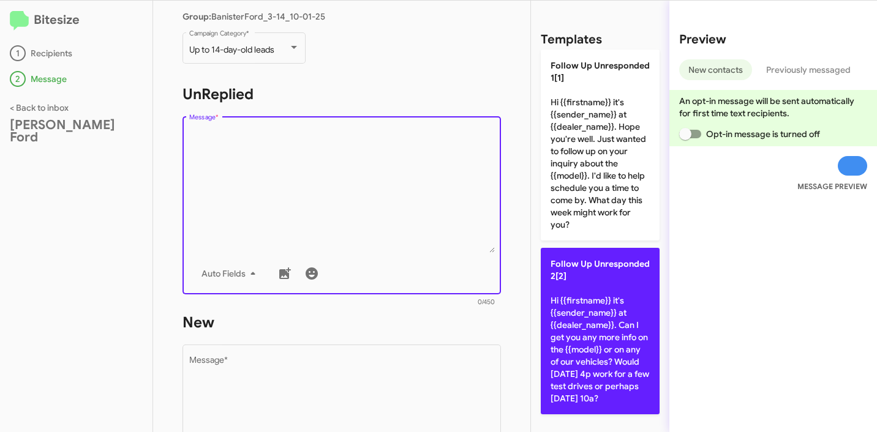
click at [593, 279] on p "Follow Up Unresponded 2[2] Hi {{firstname}} it's {{sender_name}} at {{dealer_na…" at bounding box center [600, 331] width 119 height 167
type textarea "Hi {{firstname}} it's {{sender_name}} at {{dealer_name}}. Can I get you any mor…"
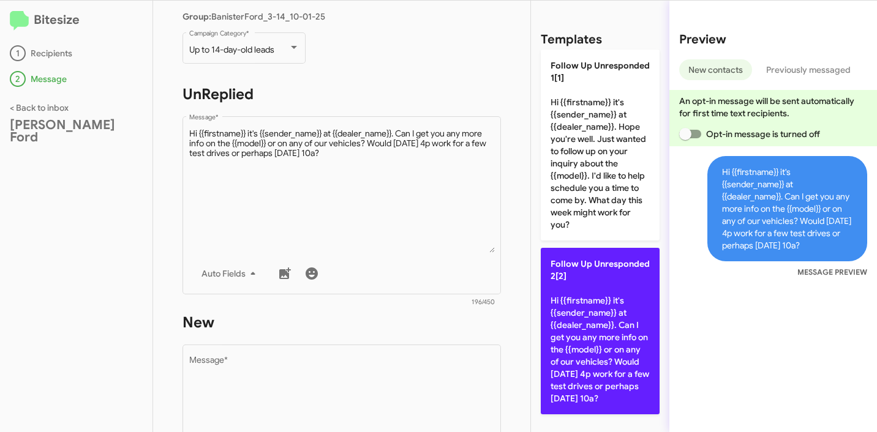
click at [571, 296] on p "Follow Up Unresponded 2[2] Hi {{firstname}} it's {{sender_name}} at {{dealer_na…" at bounding box center [600, 331] width 119 height 167
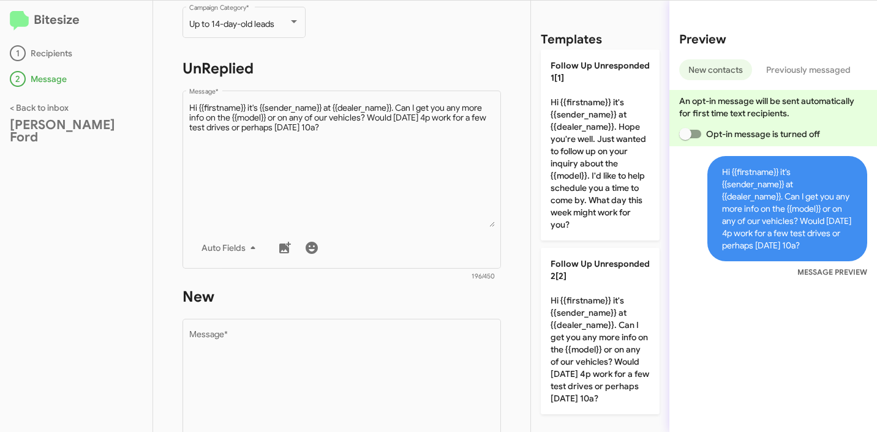
scroll to position [208, 0]
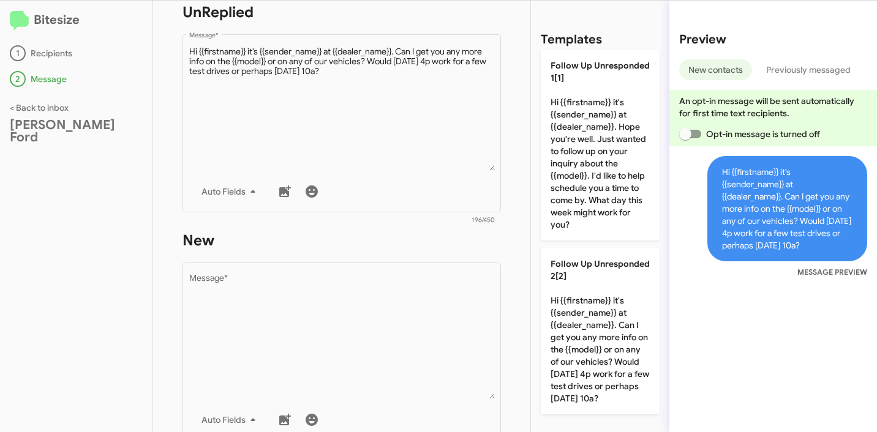
click at [364, 252] on form "New Drop image here to insert Auto Fields Message * 0/450" at bounding box center [341, 342] width 318 height 223
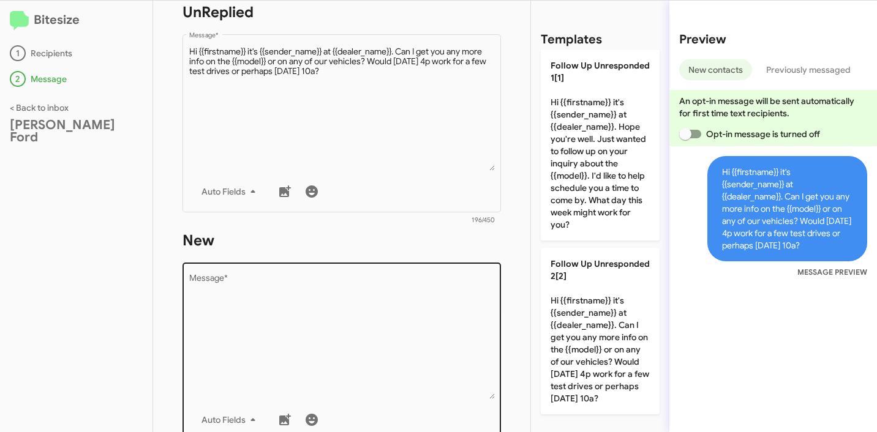
click at [448, 295] on textarea "Message *" at bounding box center [342, 336] width 306 height 125
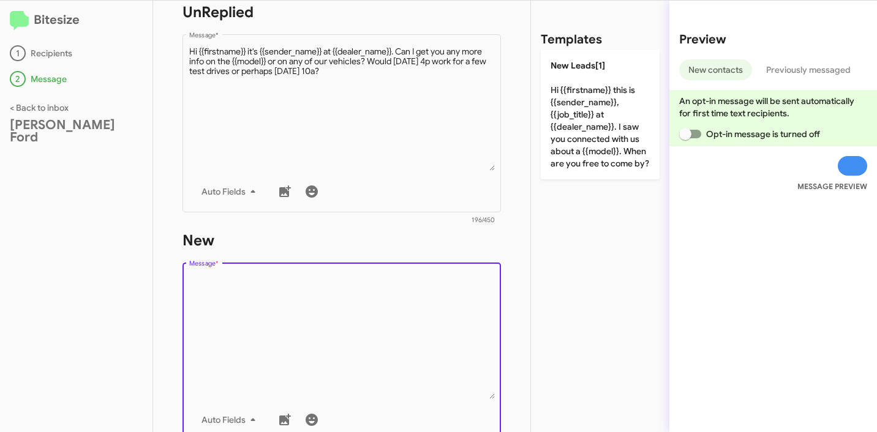
click at [577, 195] on div "Templates New Leads[1] Hi {{firstname}} this is {{sender_name}}, {{job_title}} …" at bounding box center [600, 217] width 138 height 432
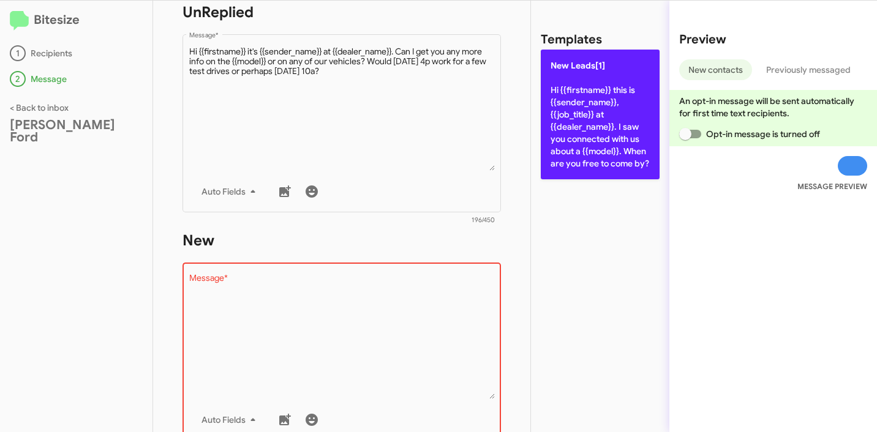
click at [583, 152] on p "New Leads[1] Hi {{firstname}} this is {{sender_name}}, {{job_title}} at {{deale…" at bounding box center [600, 115] width 119 height 130
type textarea "Hi {{firstname}} this is {{sender_name}}, {{job_title}} at {{dealer_name}}. I s…"
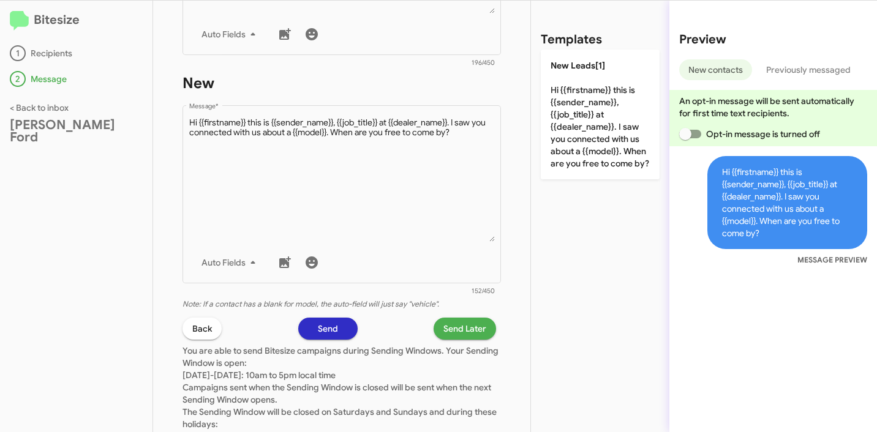
scroll to position [449, 0]
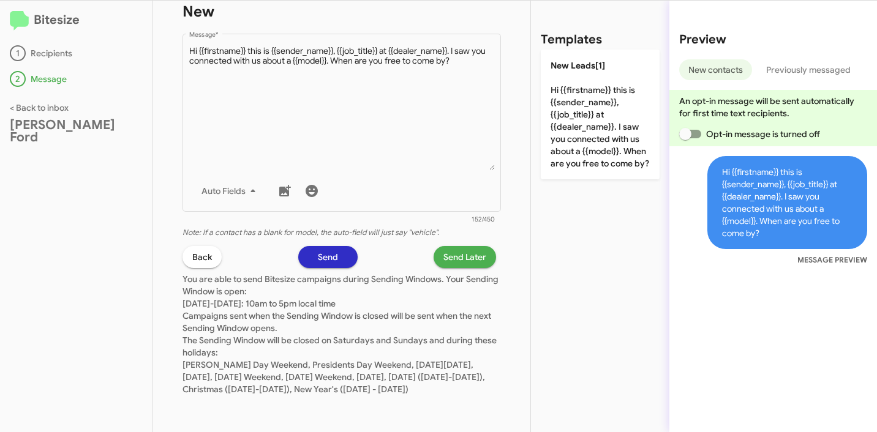
click at [454, 246] on span "Send Later" at bounding box center [464, 257] width 43 height 22
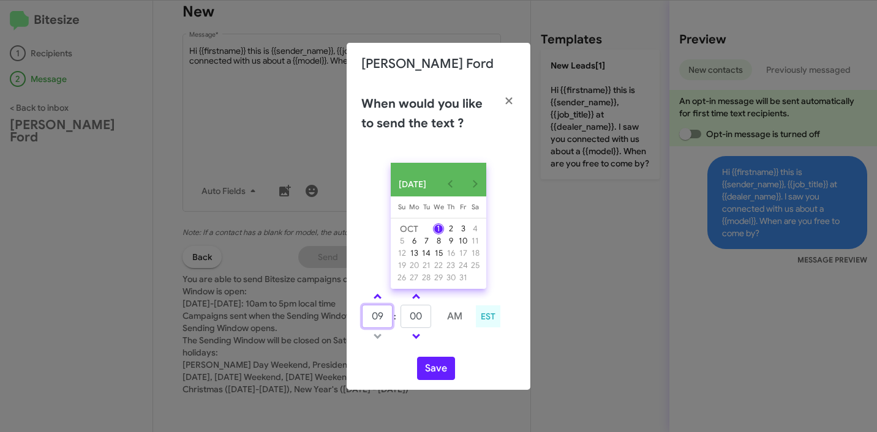
click at [383, 314] on input "09" at bounding box center [377, 316] width 31 height 23
type input "11"
click at [420, 322] on input "00" at bounding box center [415, 316] width 31 height 23
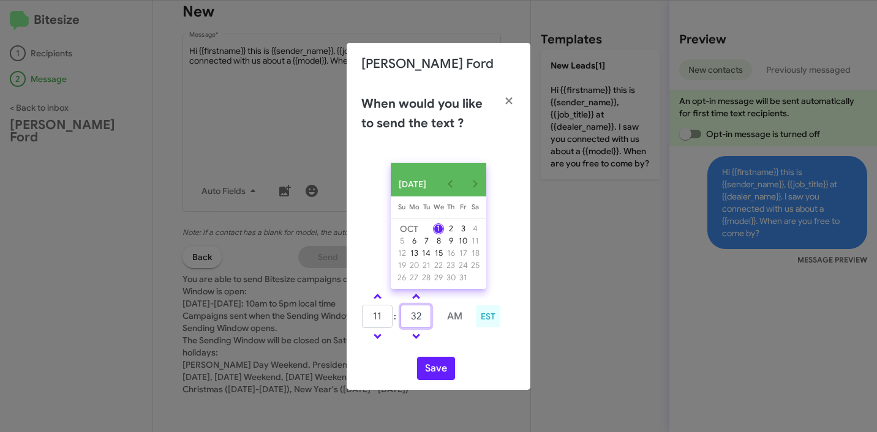
type input "32"
click at [474, 347] on div "11 : 32 AM EST" at bounding box center [438, 318] width 173 height 58
click at [426, 374] on button "Save" at bounding box center [436, 368] width 38 height 23
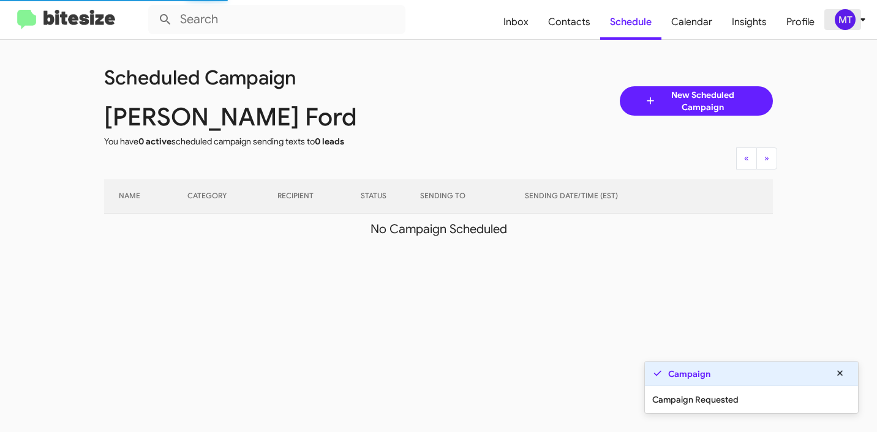
click at [858, 23] on icon at bounding box center [862, 19] width 15 height 15
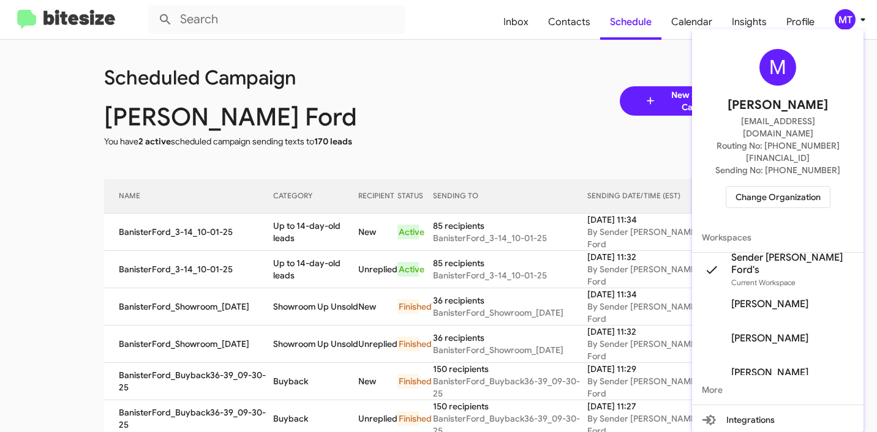
click at [424, 89] on div at bounding box center [438, 216] width 877 height 432
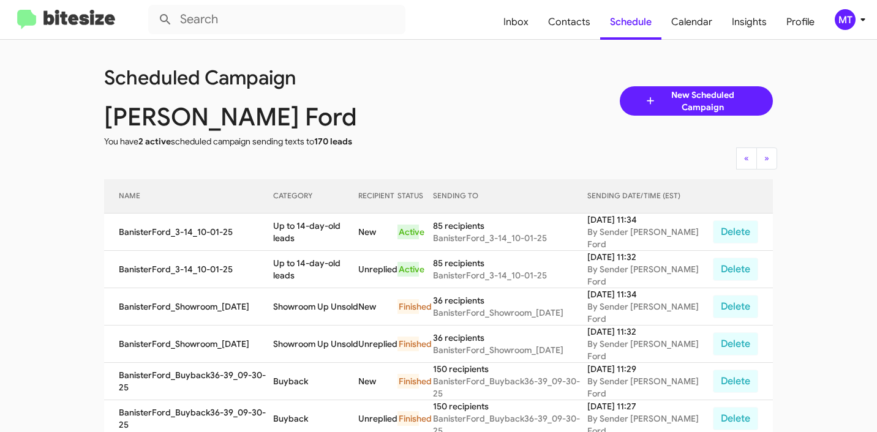
click at [860, 10] on span "MT" at bounding box center [852, 19] width 37 height 21
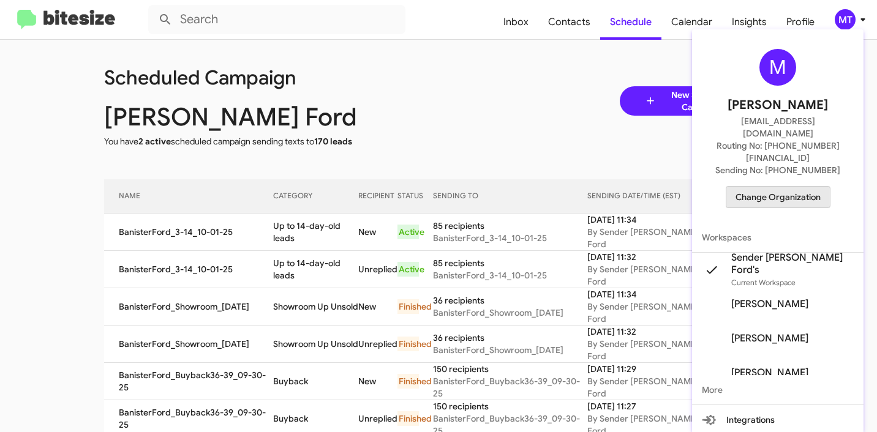
click at [799, 187] on span "Change Organization" at bounding box center [777, 197] width 85 height 21
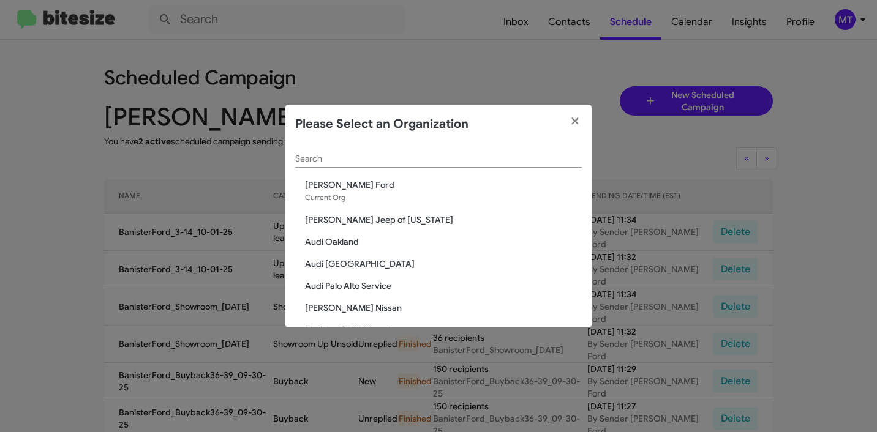
click at [454, 157] on input "Search" at bounding box center [438, 159] width 287 height 10
paste input "Banister Mitsubishi"
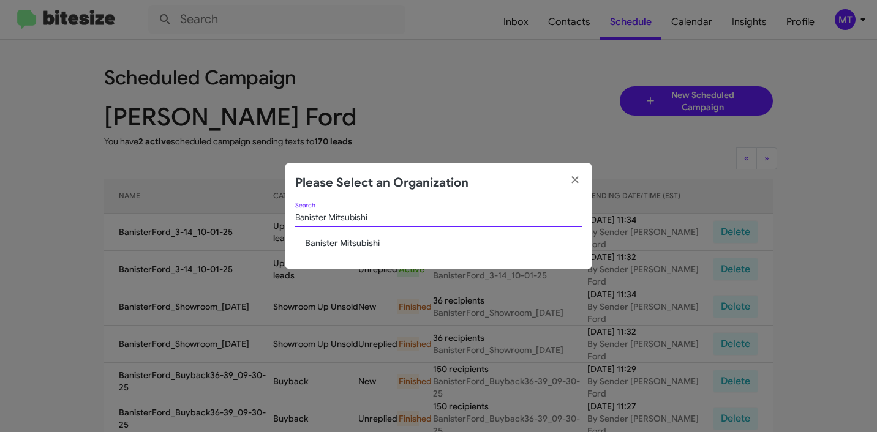
type input "Banister Mitsubishi"
click at [358, 241] on span "Banister Mitsubishi" at bounding box center [443, 243] width 277 height 12
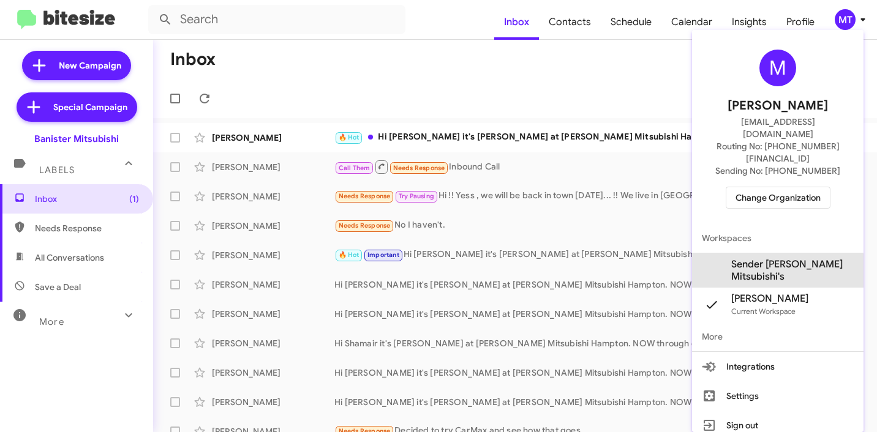
click at [767, 258] on span "Sender [PERSON_NAME] Mitsubishi's" at bounding box center [792, 270] width 122 height 24
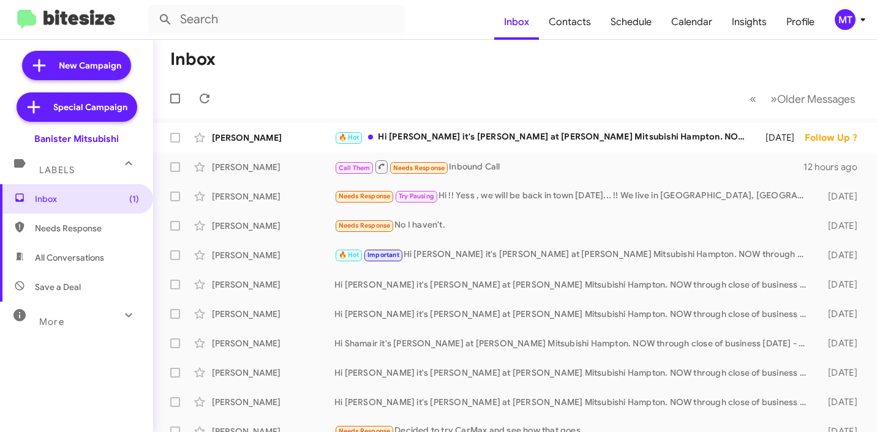
click at [859, 21] on icon at bounding box center [862, 19] width 15 height 15
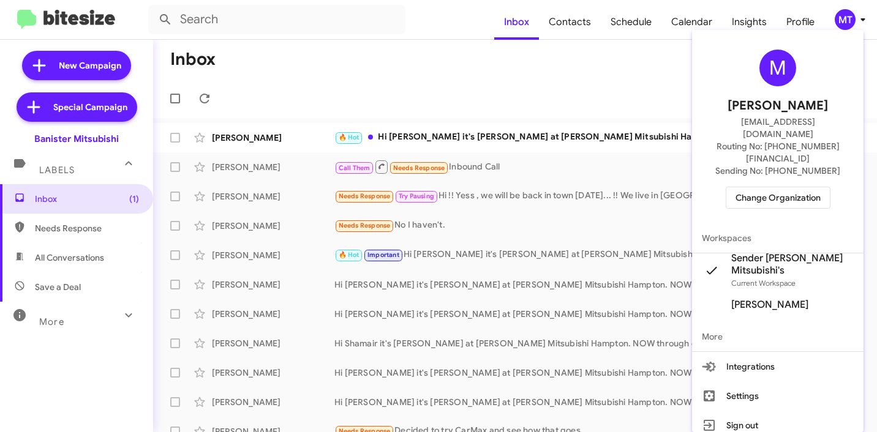
click at [786, 187] on span "Change Organization" at bounding box center [777, 197] width 85 height 21
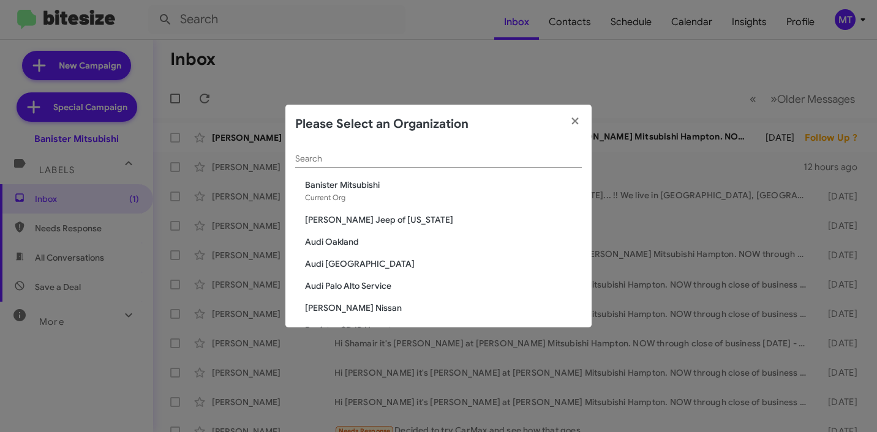
click at [410, 159] on input "Search" at bounding box center [438, 159] width 287 height 10
paste input "Banister Mitsubishi"
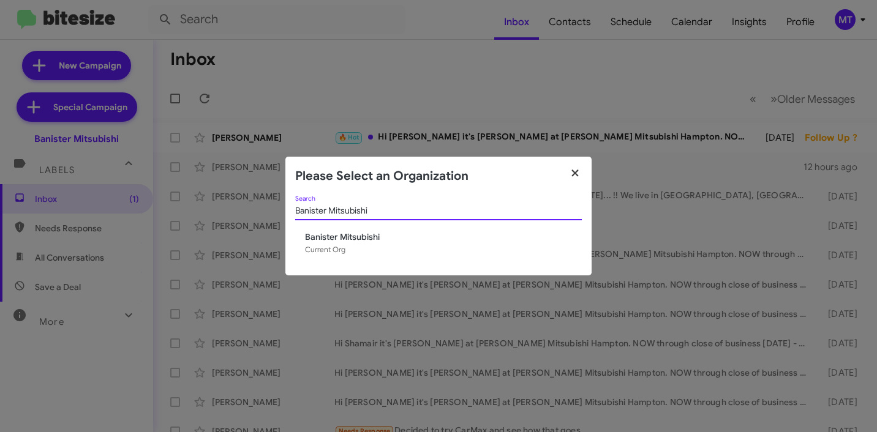
type input "Banister Mitsubishi"
click at [572, 176] on icon "button" at bounding box center [575, 173] width 14 height 11
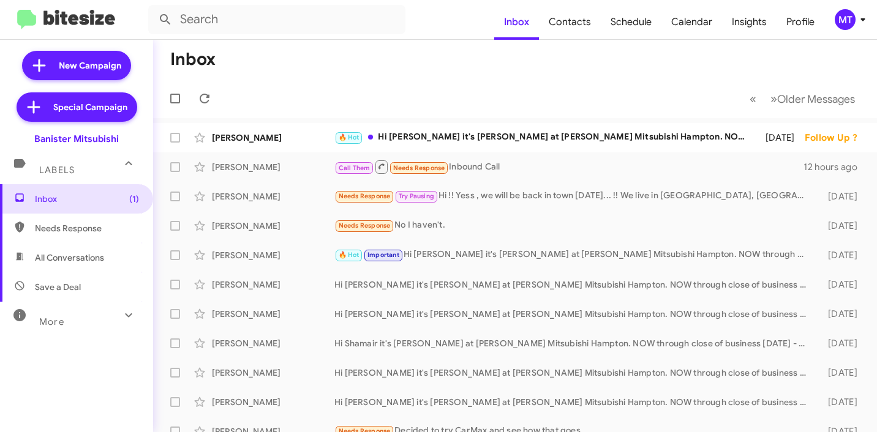
click at [852, 33] on mat-toolbar "Inbox Contacts Schedule Calendar Insights Profile MT" at bounding box center [438, 19] width 877 height 39
click at [856, 17] on icon at bounding box center [862, 19] width 15 height 15
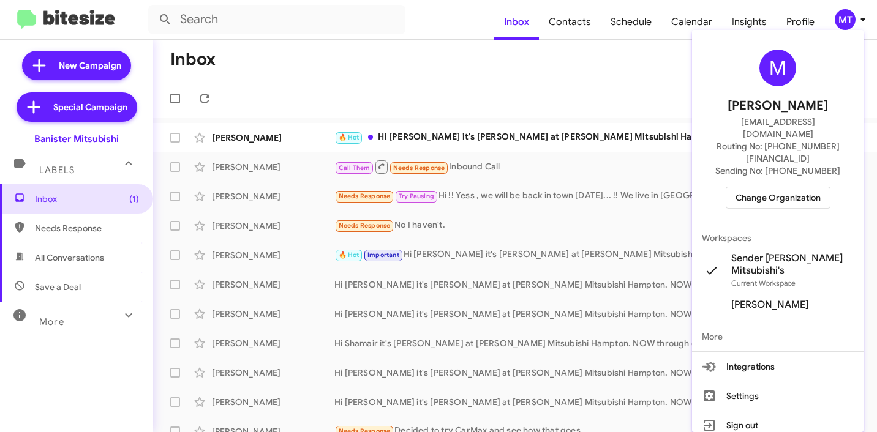
click at [430, 79] on div at bounding box center [438, 216] width 877 height 432
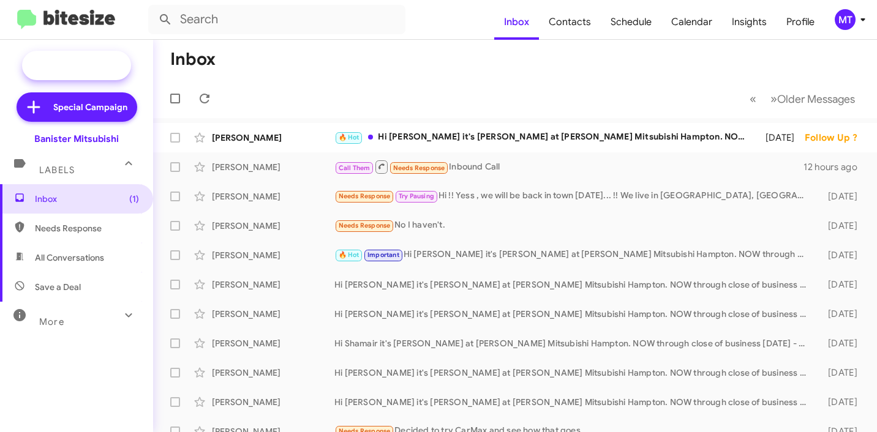
click at [73, 62] on span "New Campaign" at bounding box center [90, 65] width 62 height 12
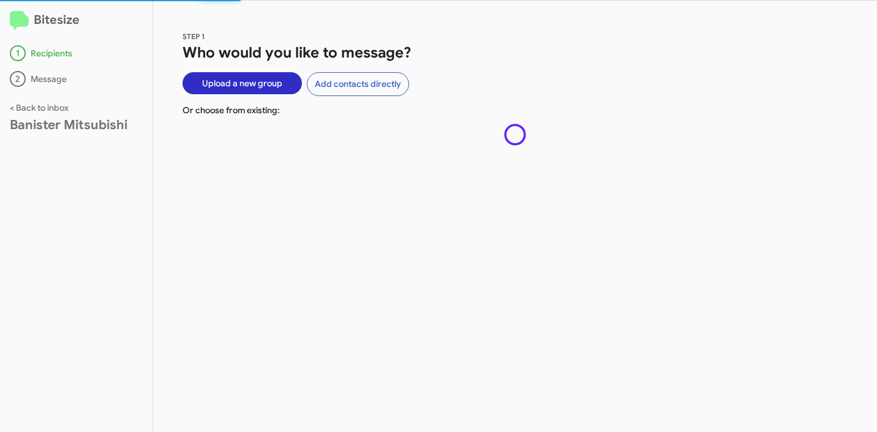
click at [256, 85] on span "Upload a new group" at bounding box center [242, 83] width 80 height 22
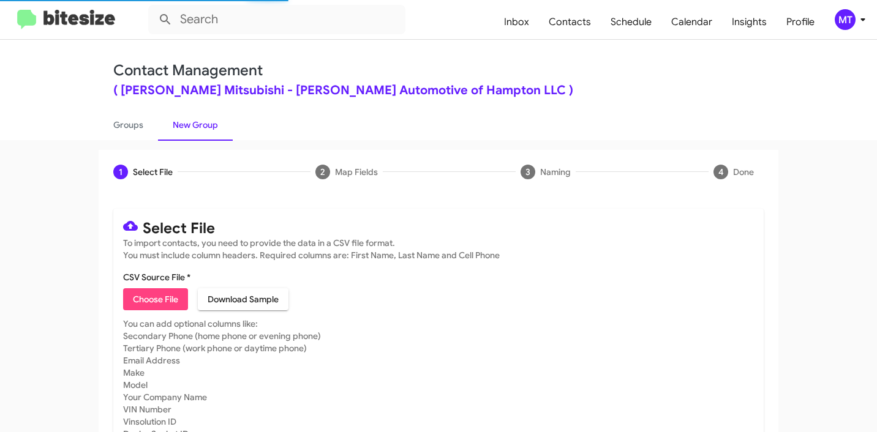
click at [156, 302] on span "Choose File" at bounding box center [155, 299] width 45 height 22
type input "BanisterMitsu_Showroom_10-01-25"
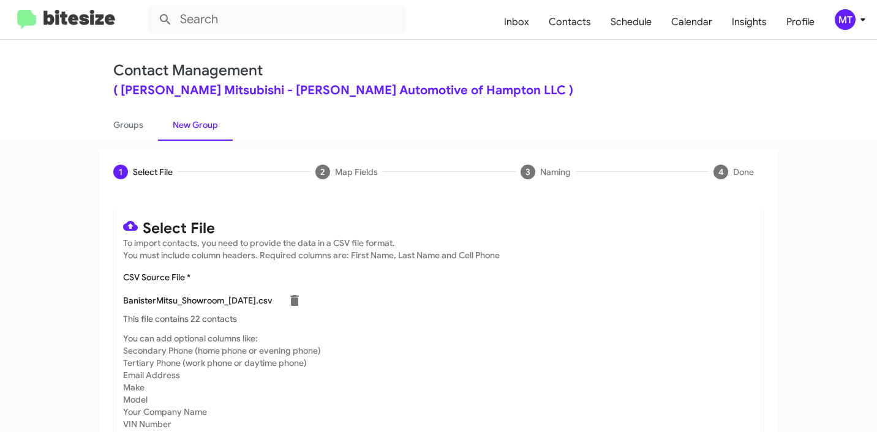
click at [860, 20] on icon at bounding box center [862, 19] width 15 height 15
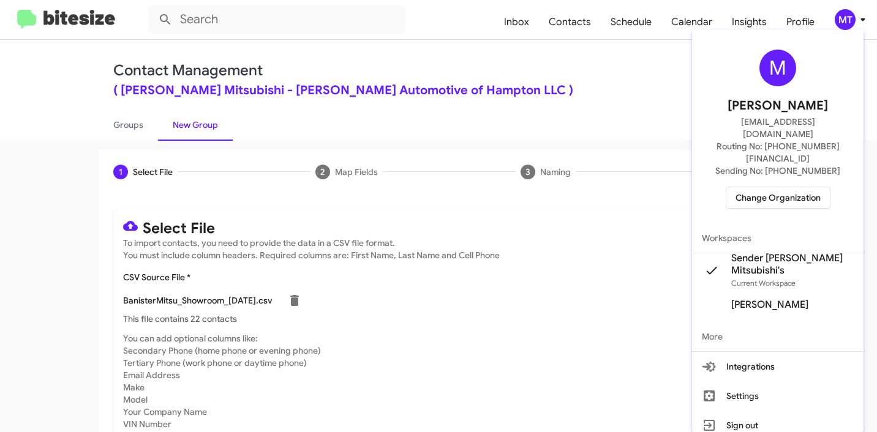
click at [563, 59] on div at bounding box center [438, 216] width 877 height 432
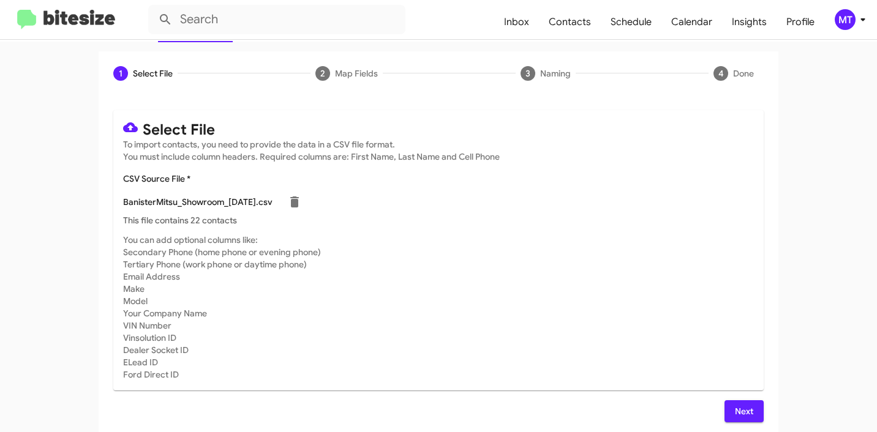
scroll to position [103, 0]
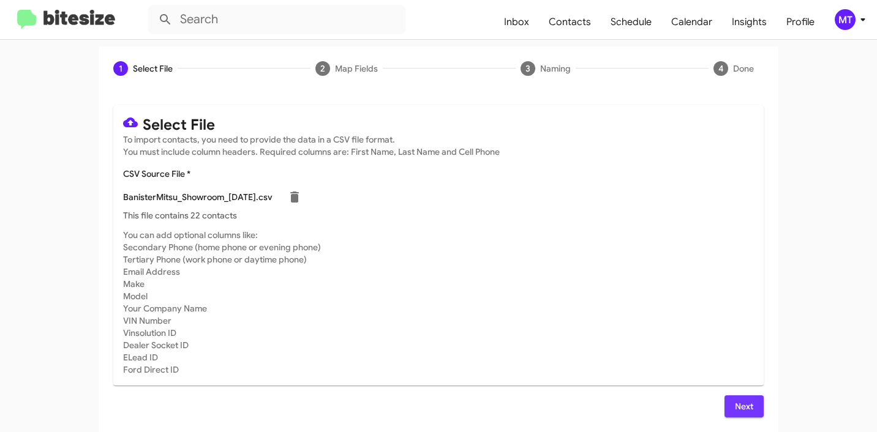
click at [752, 401] on button "Next" at bounding box center [743, 407] width 39 height 22
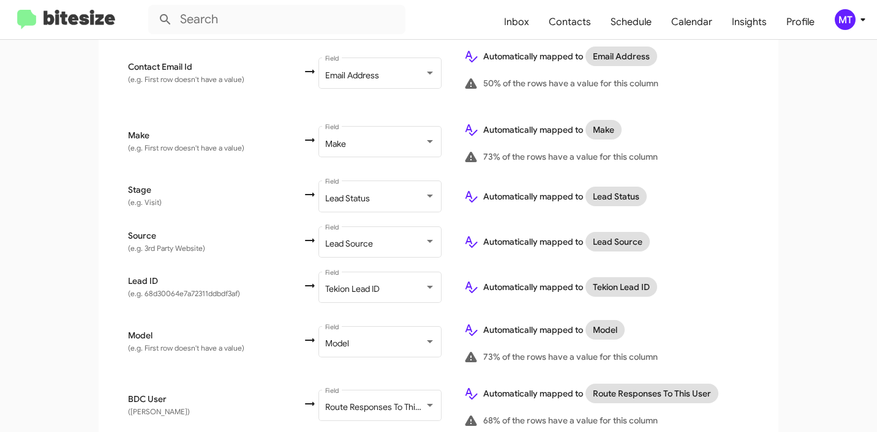
scroll to position [573, 0]
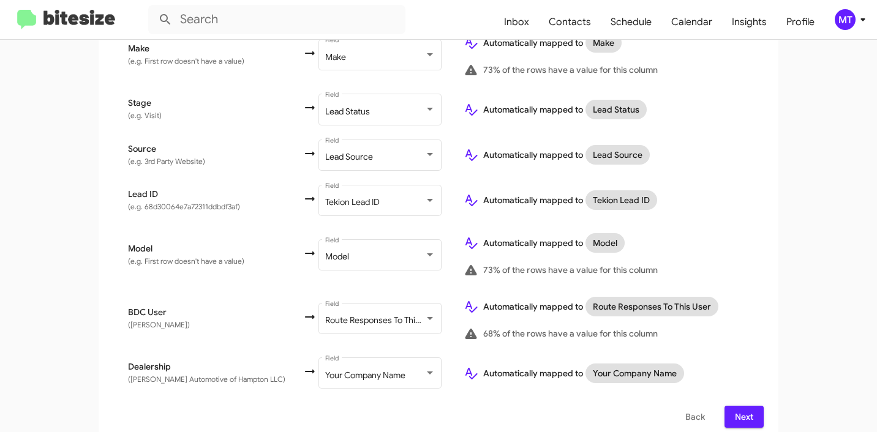
click at [739, 407] on span "Next" at bounding box center [744, 417] width 20 height 22
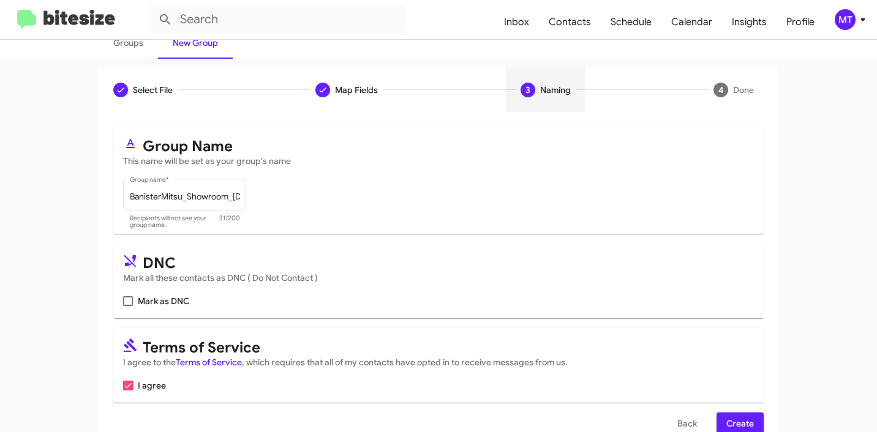
scroll to position [109, 0]
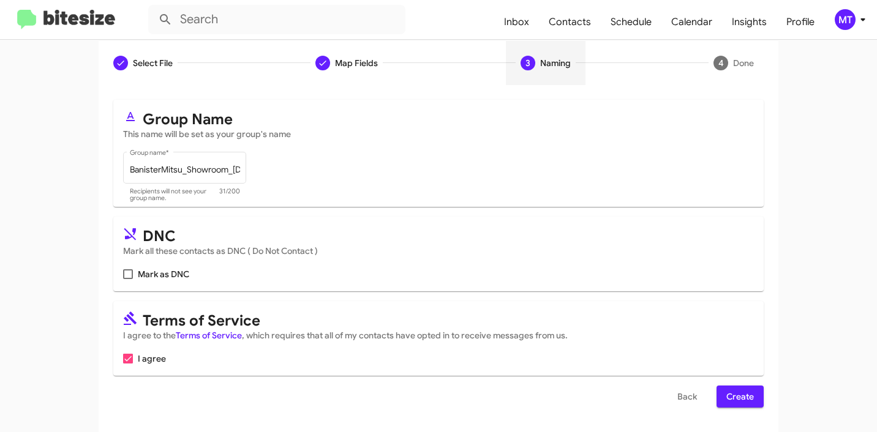
click at [727, 402] on span "Create" at bounding box center [740, 397] width 28 height 22
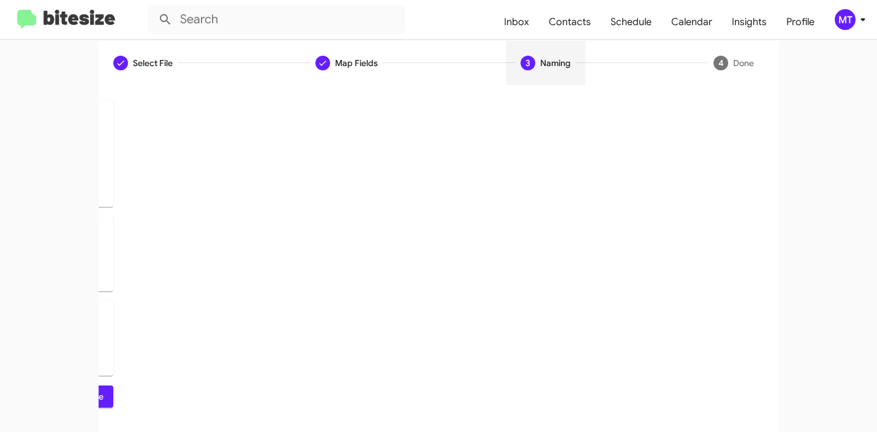
scroll to position [0, 0]
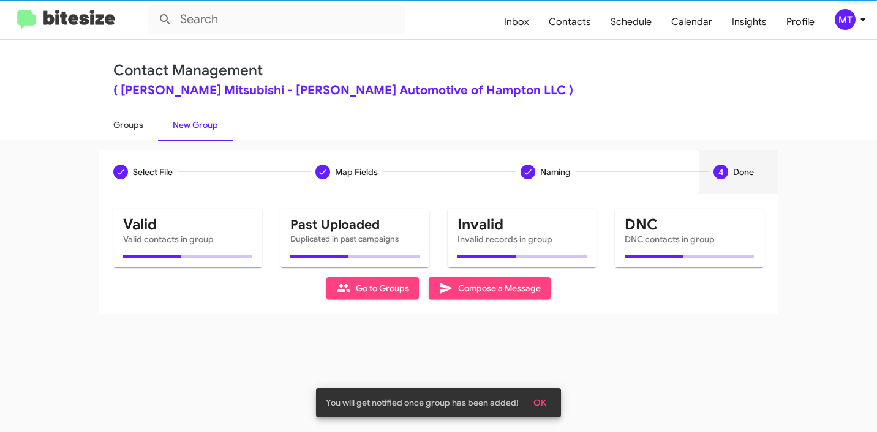
click at [131, 121] on link "Groups" at bounding box center [128, 125] width 59 height 32
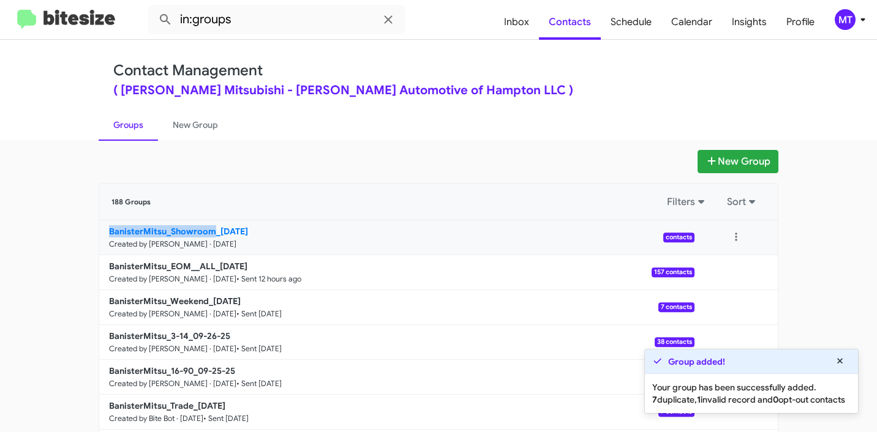
drag, startPoint x: 72, startPoint y: 230, endPoint x: 209, endPoint y: 228, distance: 137.2
click at [209, 228] on app-groups "New Group 188 Groups Filters Sort BanisterMitsu_Showroom_10-01-25 Created by Ma…" at bounding box center [438, 376] width 877 height 452
copy b "BanisterMitsu_Showroom"
click at [838, 358] on icon at bounding box center [840, 361] width 6 height 6
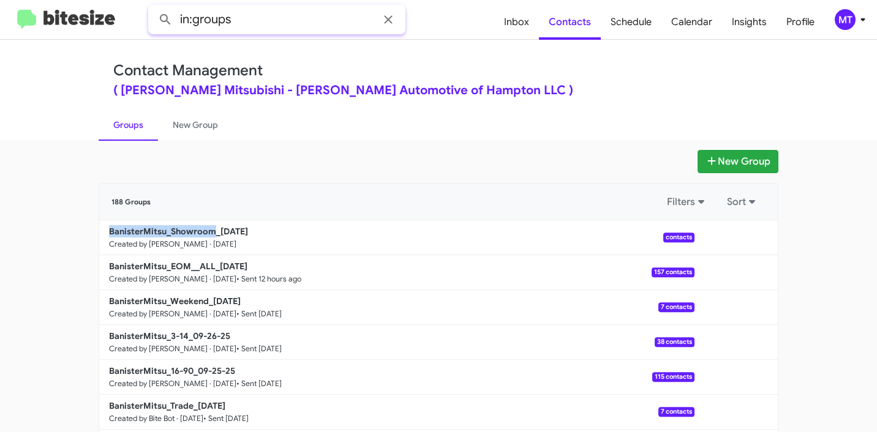
click at [307, 10] on input "in:groups" at bounding box center [276, 19] width 257 height 29
paste input "BanisterMitsu_Showroom"
click at [153, 7] on button at bounding box center [165, 19] width 24 height 24
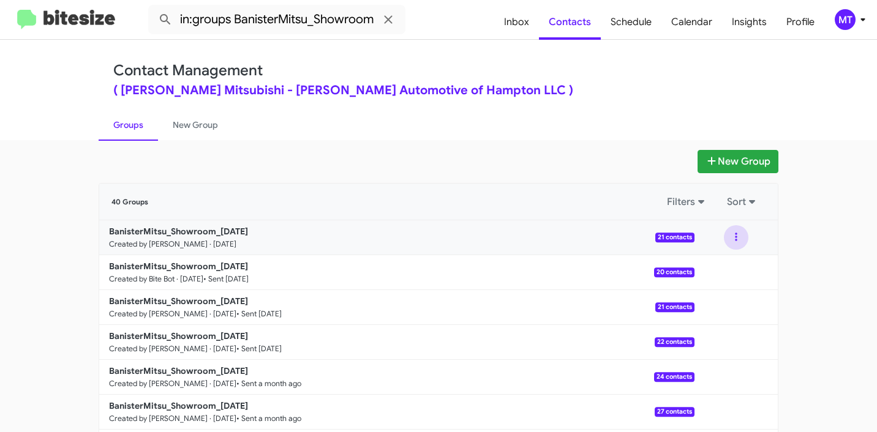
click at [729, 235] on button at bounding box center [736, 237] width 24 height 24
click at [698, 276] on button "View contacts" at bounding box center [699, 270] width 98 height 29
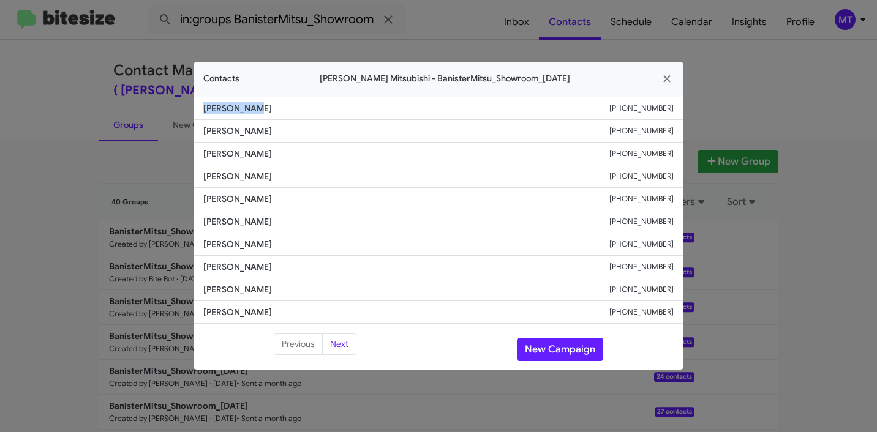
drag, startPoint x: 288, startPoint y: 111, endPoint x: 201, endPoint y: 108, distance: 86.4
click at [201, 108] on li "Kemon Bynum +17032967353" at bounding box center [438, 108] width 490 height 23
copy span "Kemon Bynum"
click at [668, 77] on icon "button" at bounding box center [666, 78] width 7 height 7
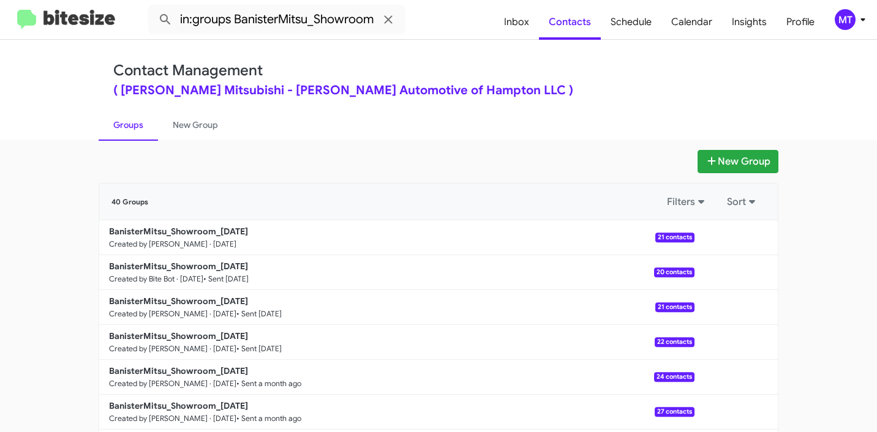
click at [133, 123] on link "Groups" at bounding box center [128, 125] width 59 height 32
type input "in:groups"
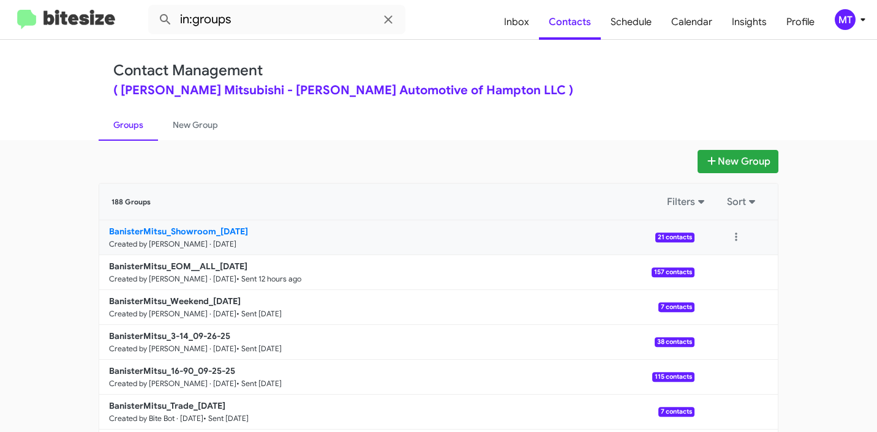
click at [150, 229] on b "BanisterMitsu_Showroom_10-01-25" at bounding box center [178, 231] width 139 height 11
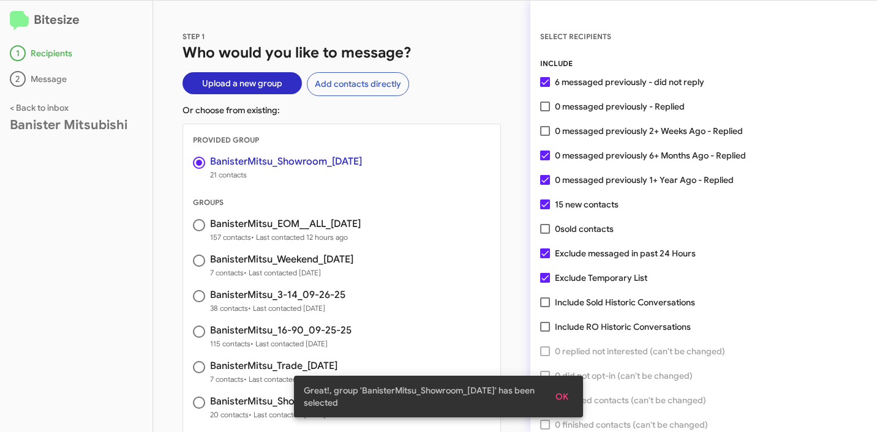
click at [560, 397] on span "OK" at bounding box center [561, 397] width 13 height 22
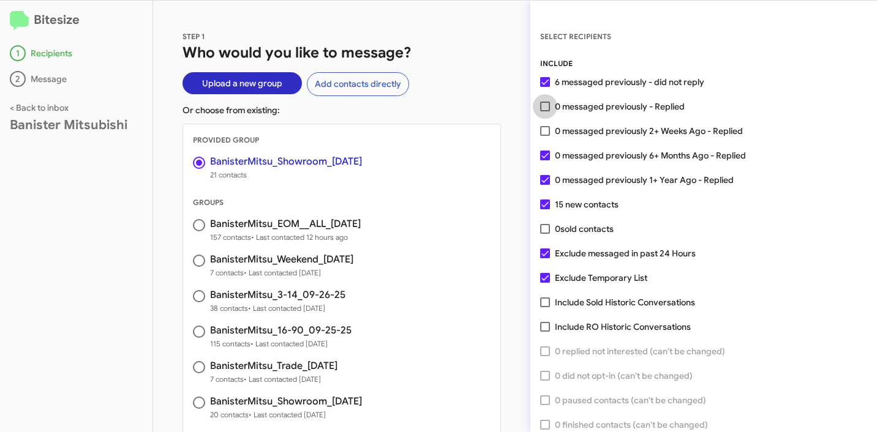
click at [550, 105] on label "0 messaged previously - Replied" at bounding box center [612, 106] width 145 height 15
click at [545, 111] on input "0 messaged previously - Replied" at bounding box center [544, 111] width 1 height 1
checkbox input "true"
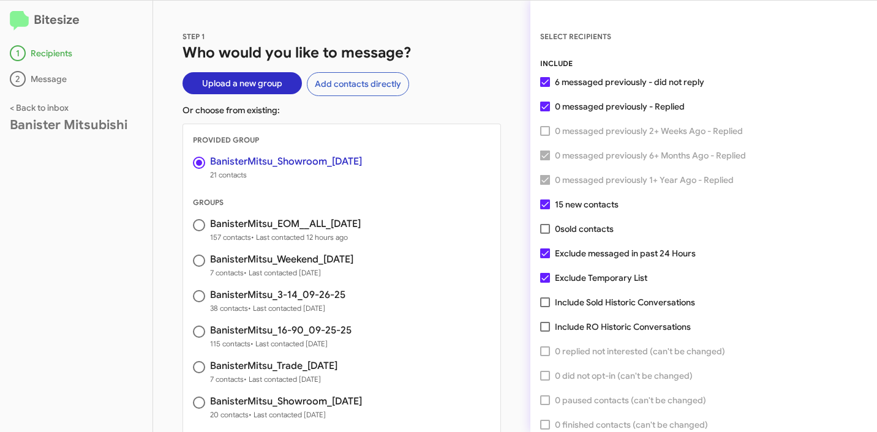
scroll to position [31, 0]
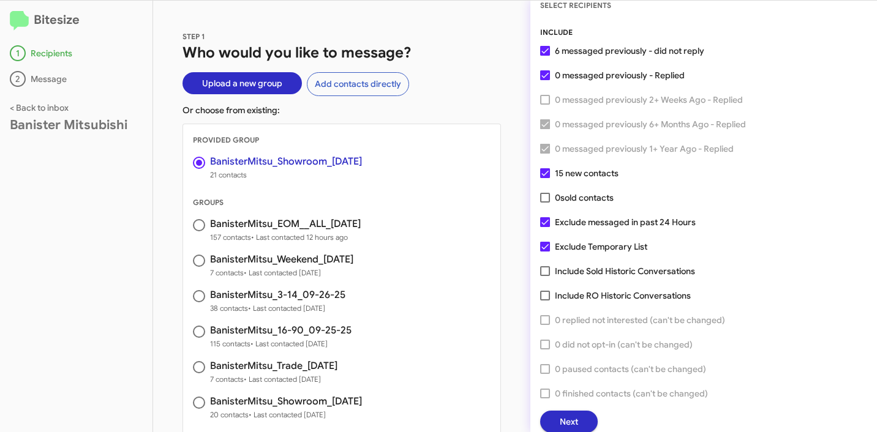
click at [567, 419] on span "Next" at bounding box center [569, 422] width 18 height 22
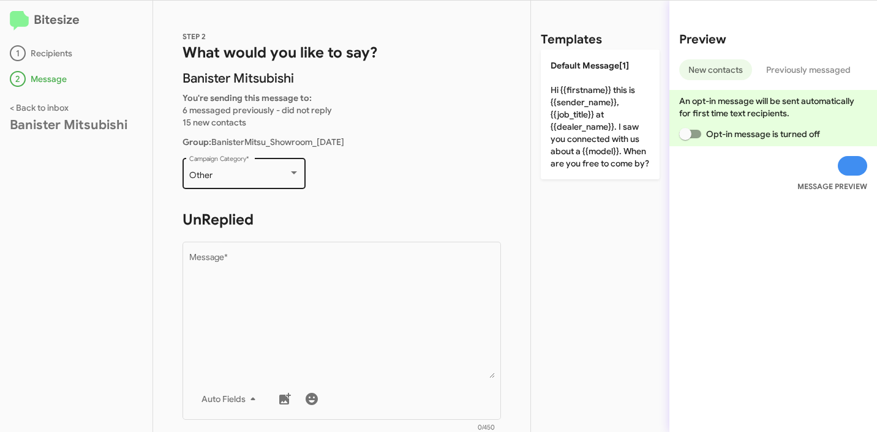
click at [224, 179] on div "Other" at bounding box center [238, 176] width 99 height 10
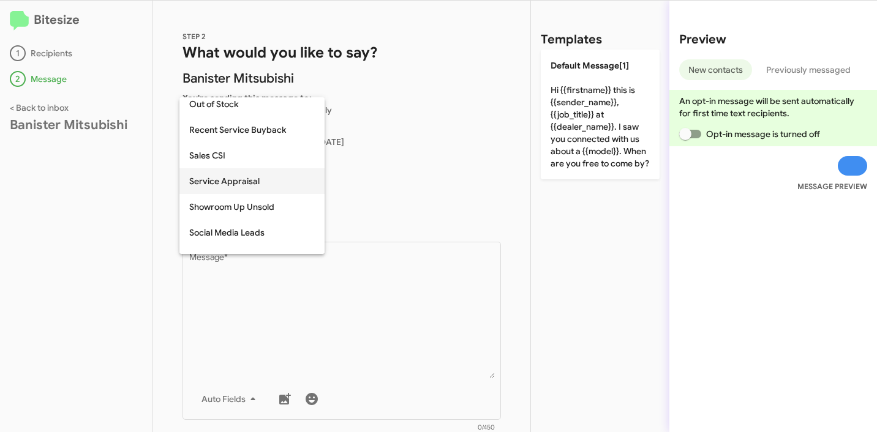
scroll to position [366, 0]
click at [250, 209] on span "Showroom Up Unsold" at bounding box center [252, 207] width 126 height 26
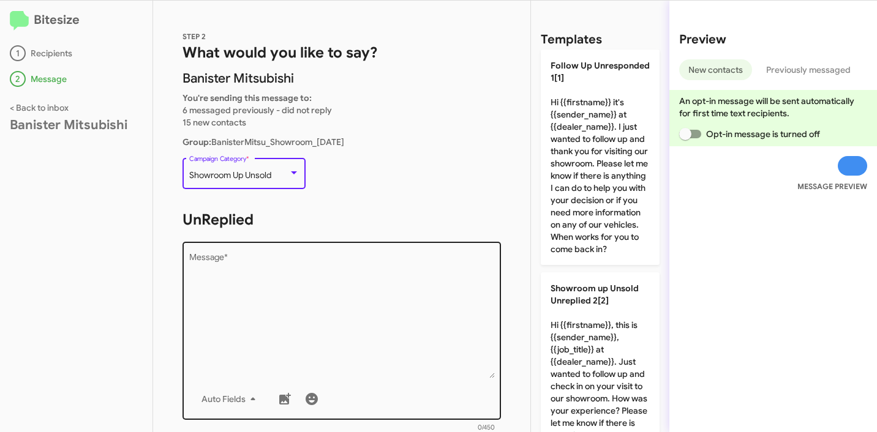
click at [284, 271] on textarea "Message *" at bounding box center [342, 316] width 306 height 125
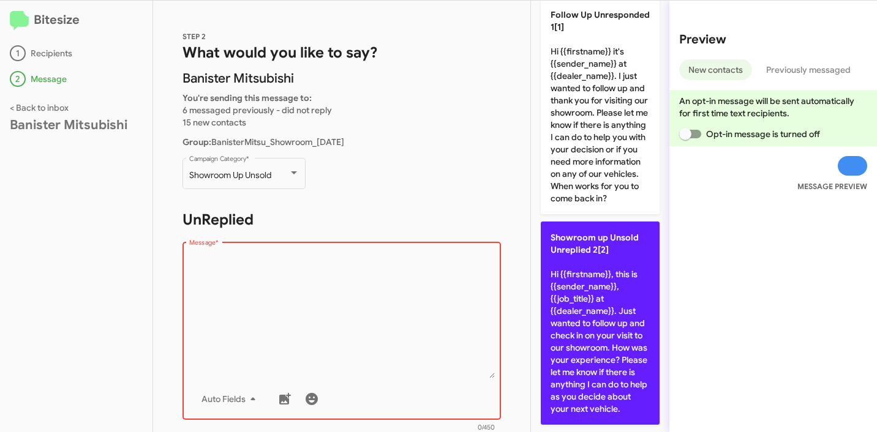
scroll to position [100, 0]
click at [622, 296] on p "Showroom up Unsold Unreplied 2[2] Hi {{firstname}}, this is {{sender_name}}, {{…" at bounding box center [600, 323] width 119 height 203
type textarea "Hi {{firstname}}, this is {{sender_name}}, {{job_title}} at {{dealer_name}}. Ju…"
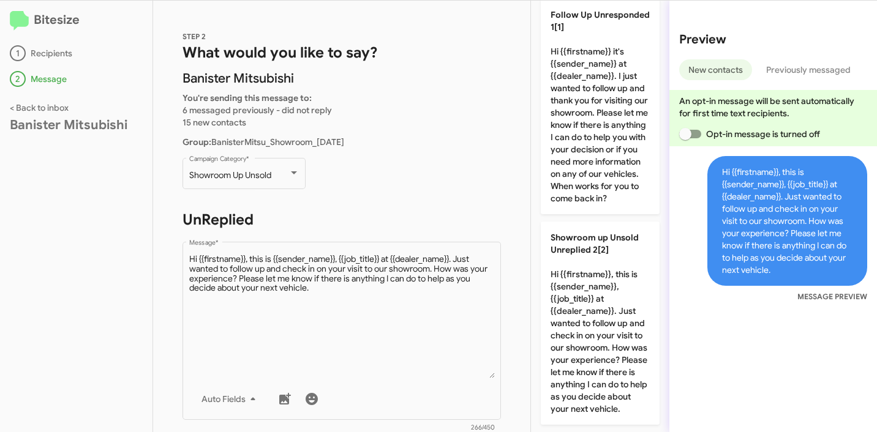
scroll to position [372, 0]
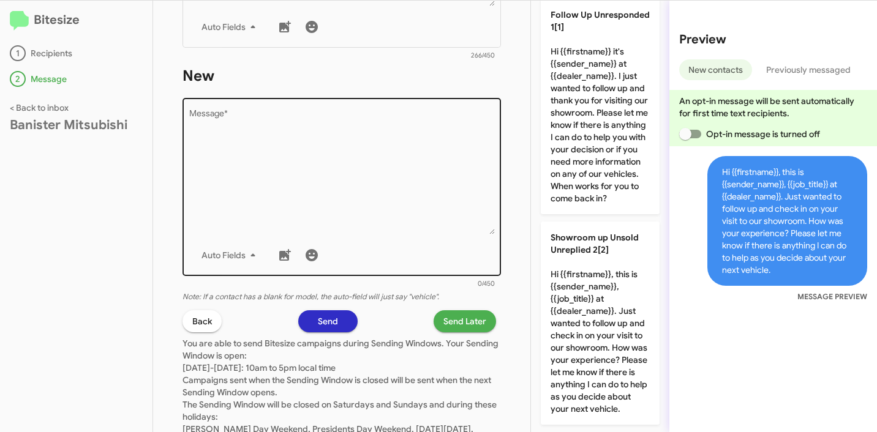
click at [336, 200] on textarea "Message *" at bounding box center [342, 172] width 306 height 125
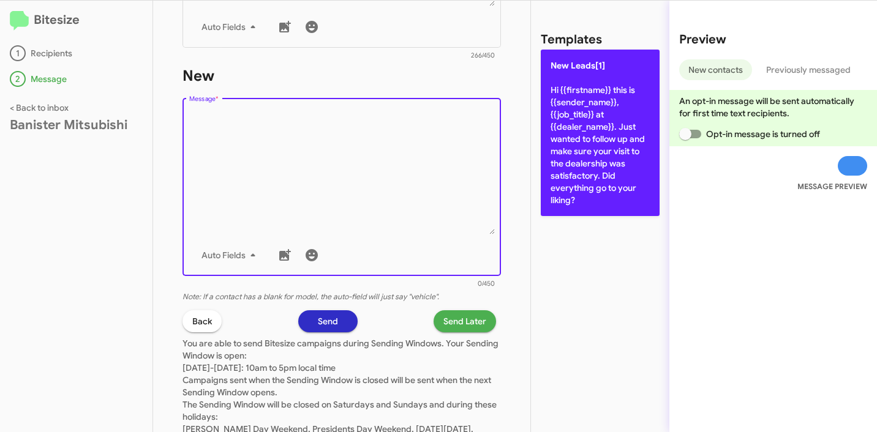
click at [582, 118] on p "New Leads[1] Hi {{firstname}} this is {{sender_name}}, {{job_title}} at {{deale…" at bounding box center [600, 133] width 119 height 167
type textarea "Hi {{firstname}} this is {{sender_name}}, {{job_title}} at {{dealer_name}}. Jus…"
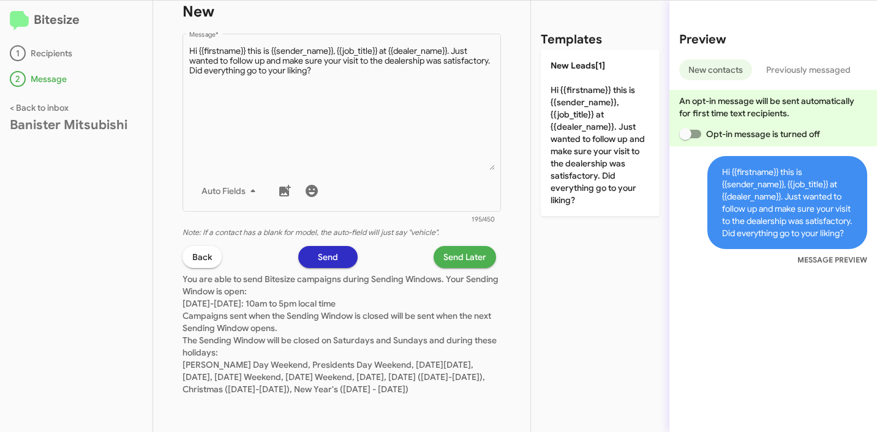
scroll to position [449, 0]
click at [468, 246] on span "Send Later" at bounding box center [464, 257] width 43 height 22
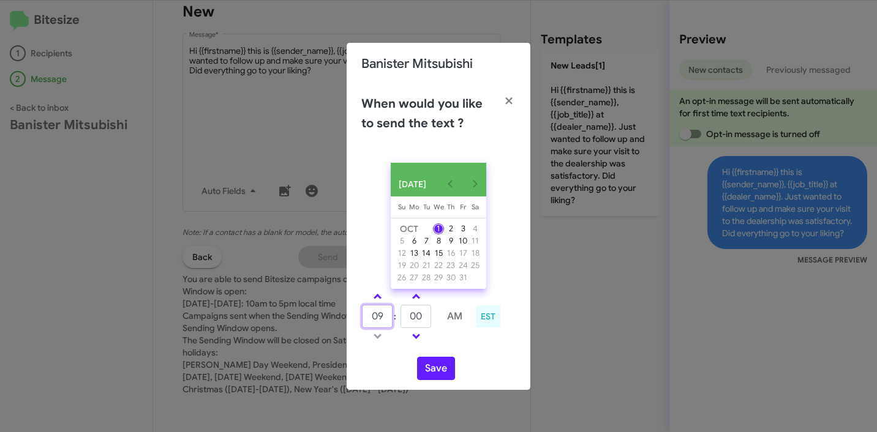
click at [380, 316] on input "09" at bounding box center [377, 316] width 31 height 23
click at [378, 304] on link at bounding box center [377, 297] width 21 height 14
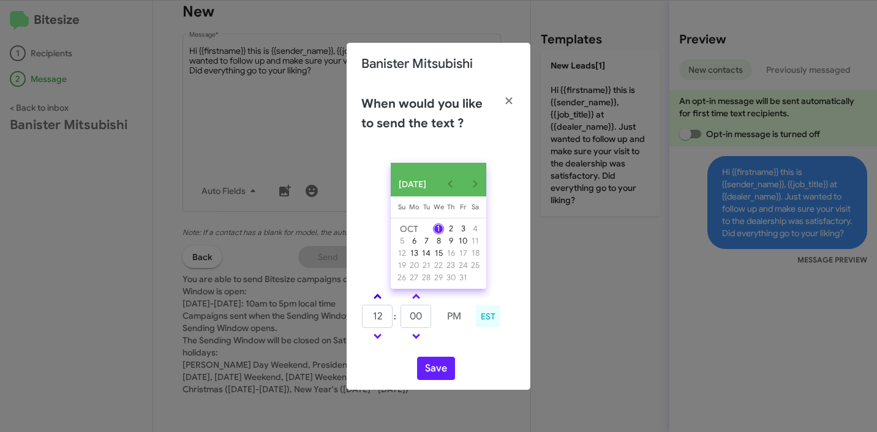
click at [378, 304] on link at bounding box center [377, 297] width 21 height 14
type input "01"
click at [414, 321] on input "00" at bounding box center [415, 316] width 31 height 23
type input "21"
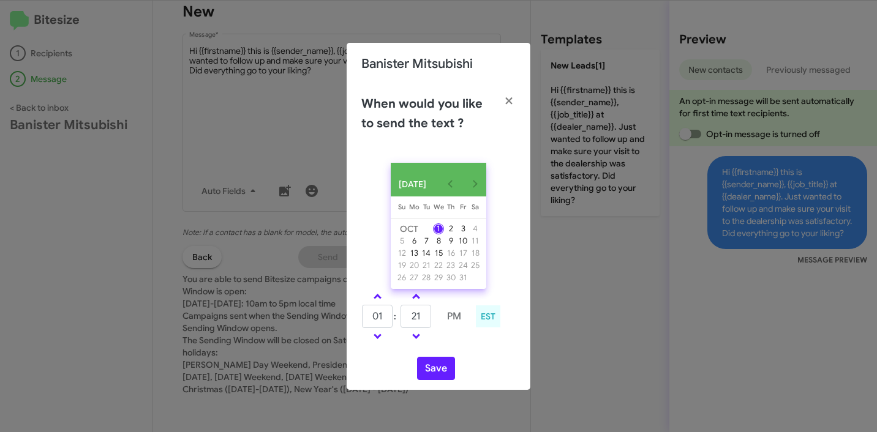
click at [465, 344] on td at bounding box center [453, 336] width 31 height 15
click at [446, 371] on button "Save" at bounding box center [436, 368] width 38 height 23
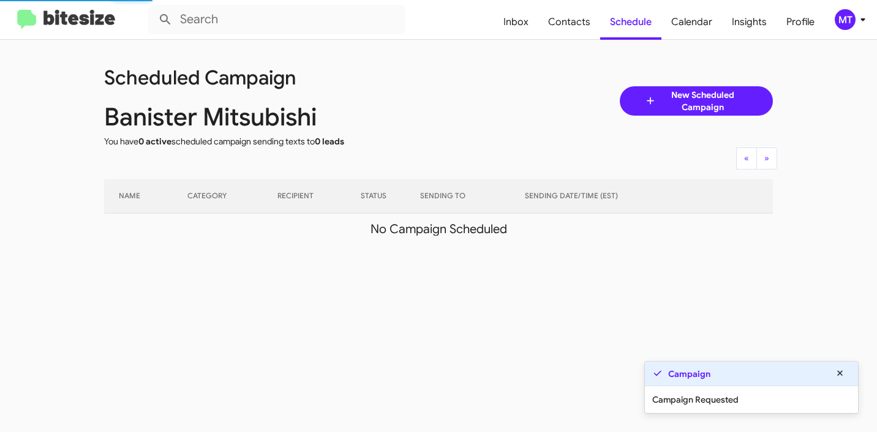
click at [865, 24] on icon at bounding box center [862, 19] width 15 height 15
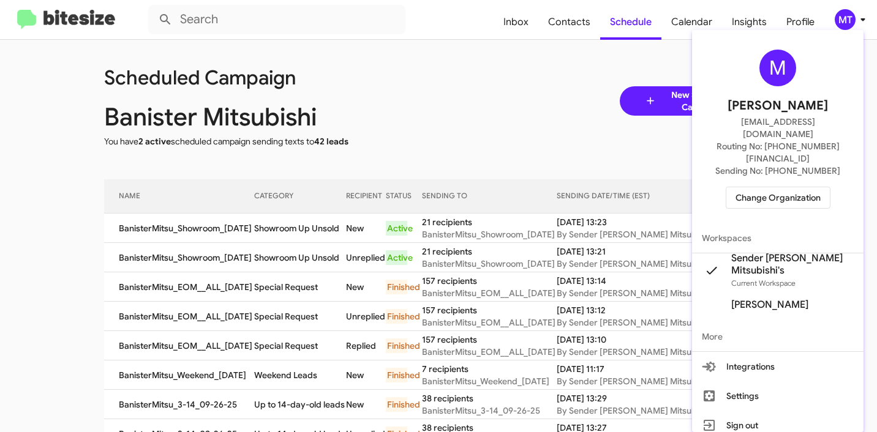
click at [539, 77] on div at bounding box center [438, 216] width 877 height 432
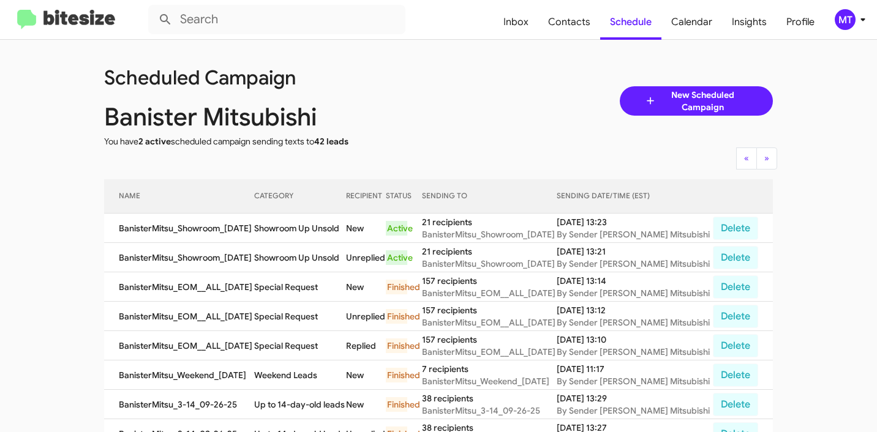
click at [854, 19] on div "MT" at bounding box center [845, 19] width 21 height 21
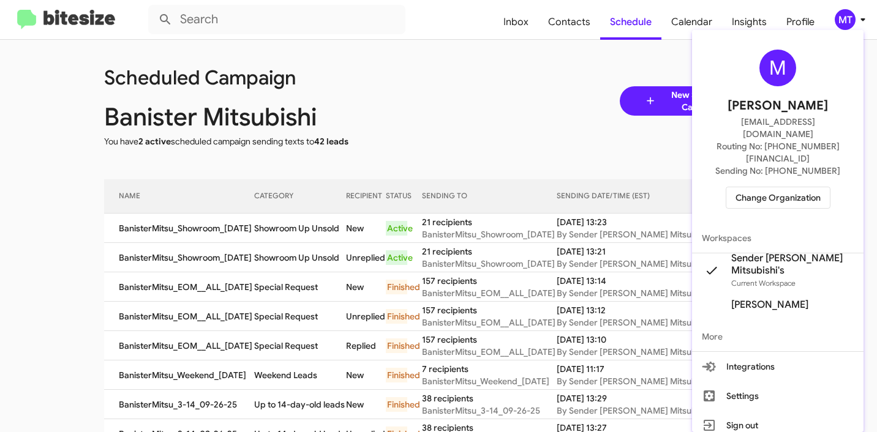
click at [797, 187] on span "Change Organization" at bounding box center [777, 197] width 85 height 21
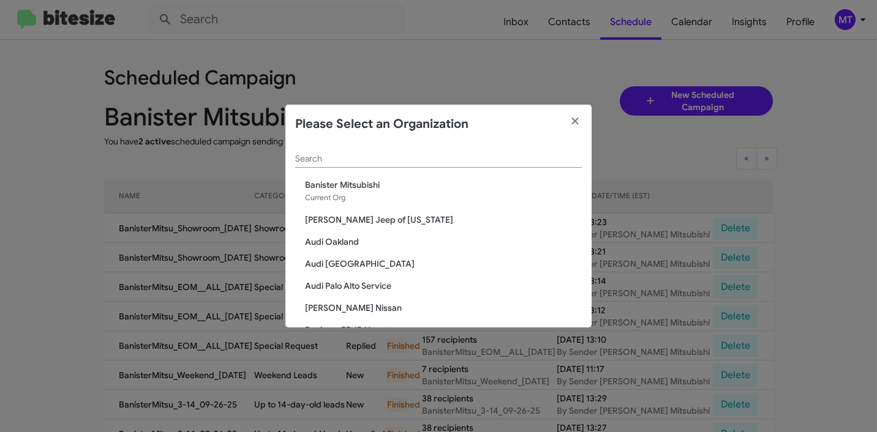
click at [413, 165] on div "Search" at bounding box center [438, 156] width 287 height 24
paste input "Banister Nissan Chesapeake"
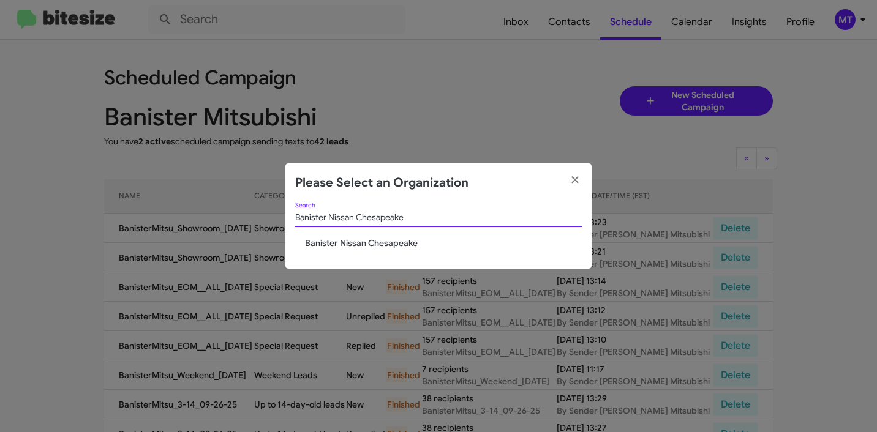
type input "Banister Nissan Chesapeake"
click at [402, 244] on span "Banister Nissan Chesapeake" at bounding box center [443, 243] width 277 height 12
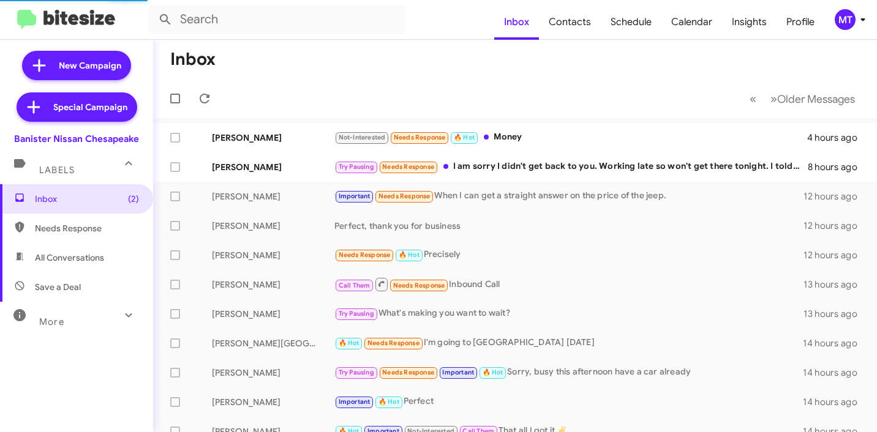
click at [847, 13] on div "MT" at bounding box center [845, 19] width 21 height 21
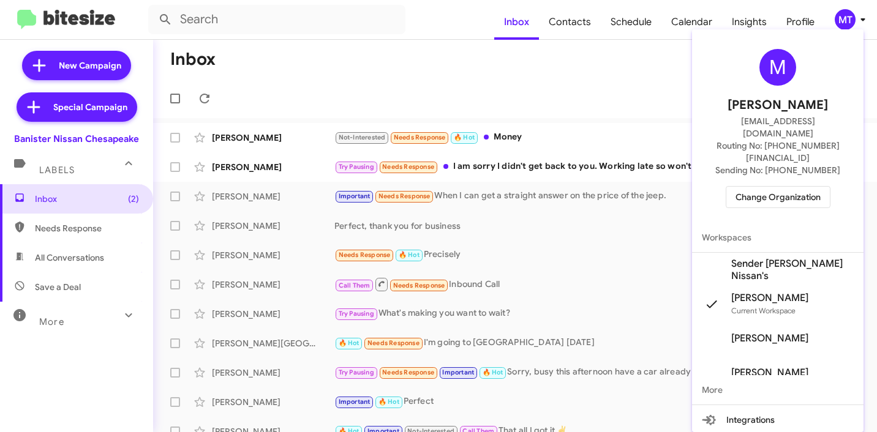
click at [772, 258] on span "Sender [PERSON_NAME] Nissan's" at bounding box center [792, 270] width 122 height 24
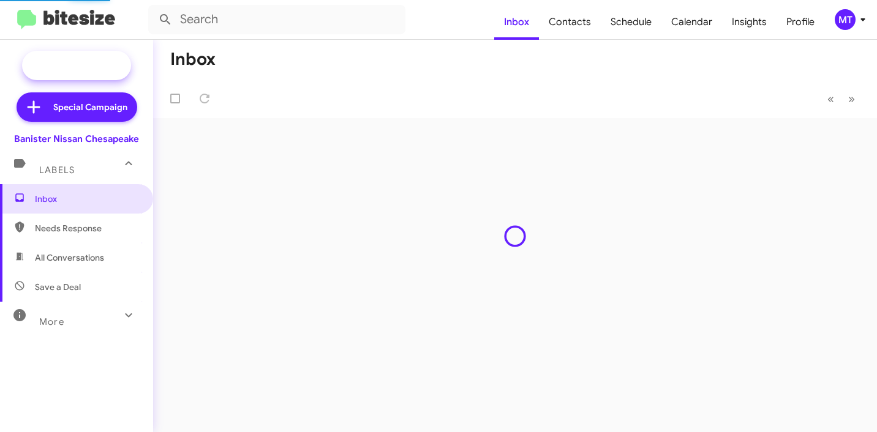
click at [100, 70] on span "New Campaign" at bounding box center [90, 65] width 62 height 12
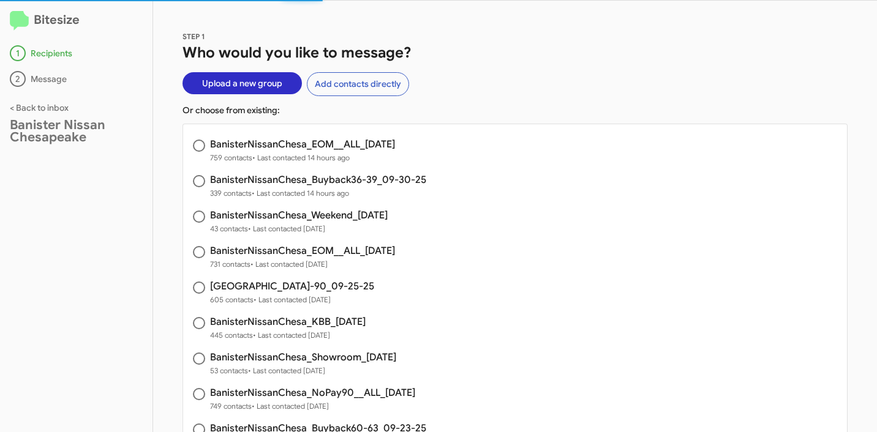
click at [253, 82] on span "Upload a new group" at bounding box center [242, 83] width 80 height 22
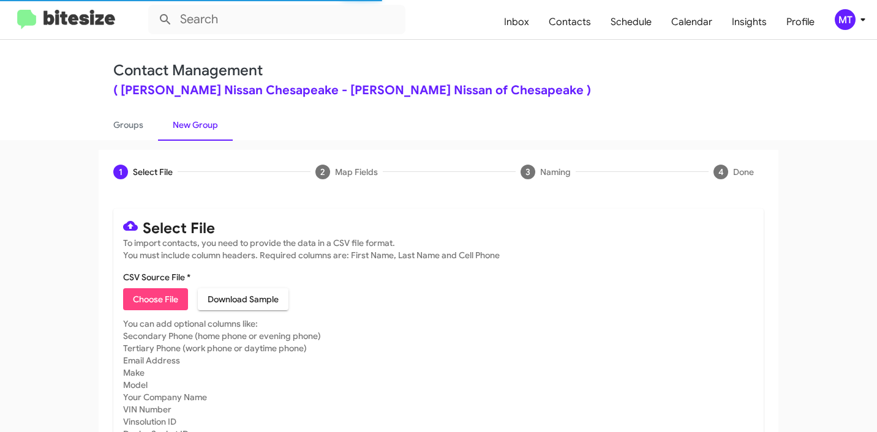
click at [156, 302] on span "Choose File" at bounding box center [155, 299] width 45 height 22
type input "BanisterNissanChesa_Showroom_[DATE]"
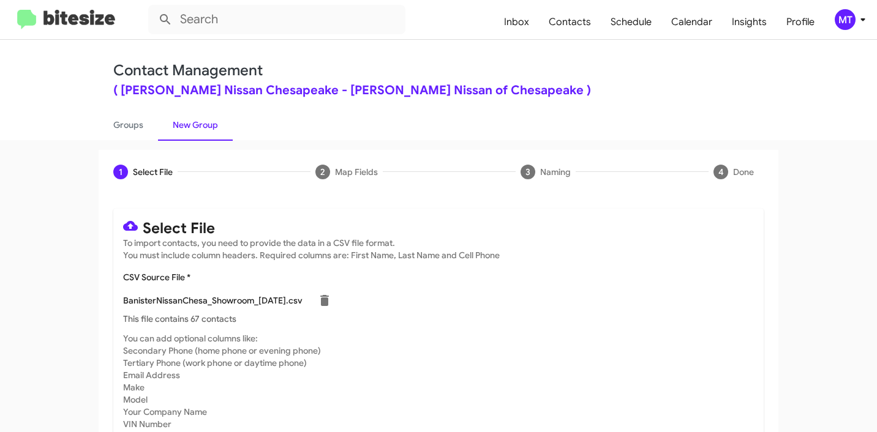
click at [858, 26] on icon at bounding box center [862, 19] width 15 height 15
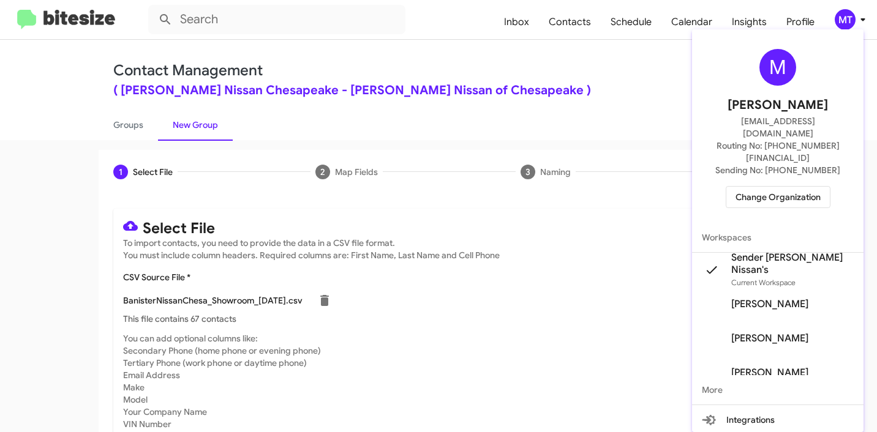
click at [507, 73] on div at bounding box center [438, 216] width 877 height 432
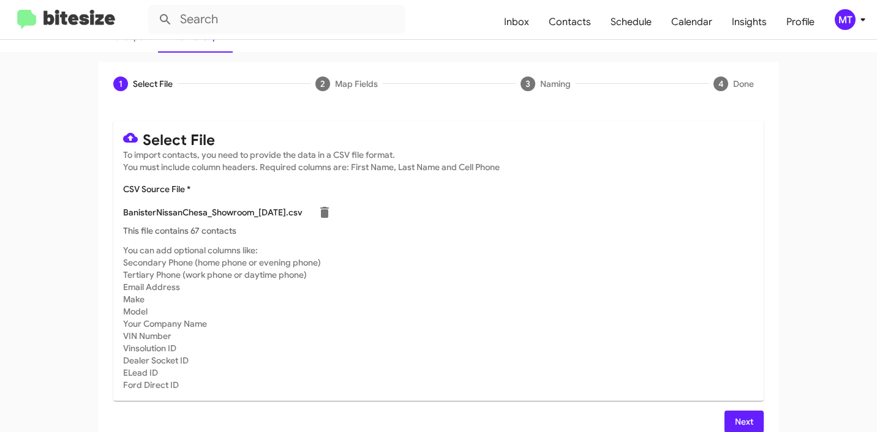
scroll to position [103, 0]
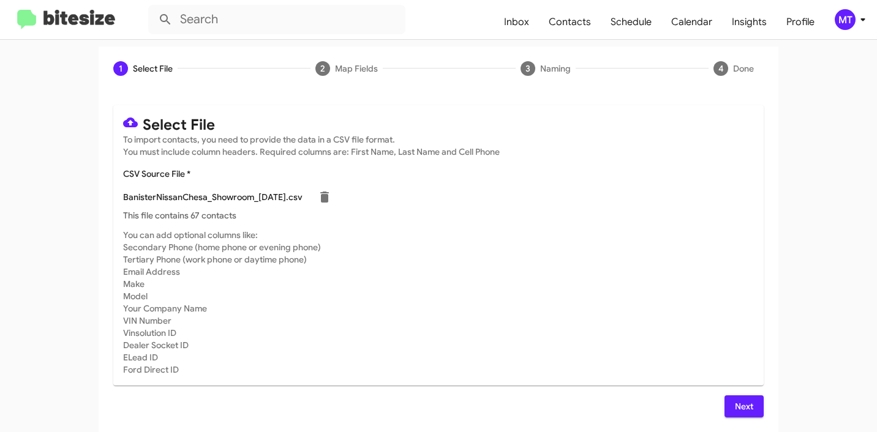
click at [748, 410] on span "Next" at bounding box center [744, 407] width 20 height 22
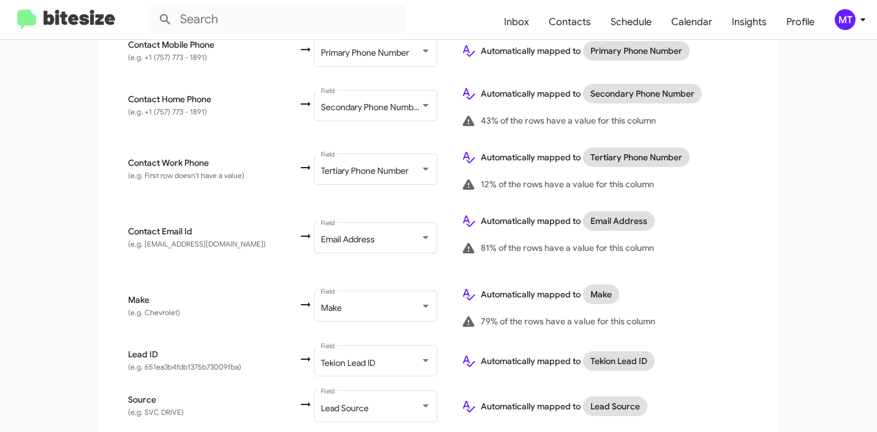
scroll to position [591, 0]
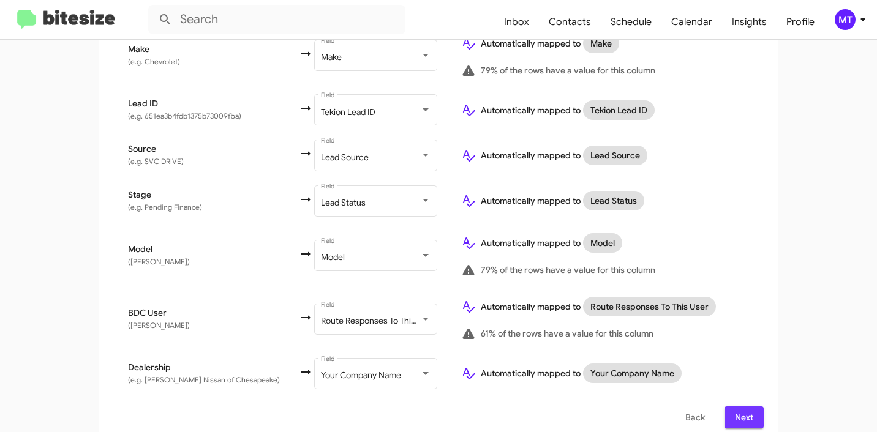
click at [735, 407] on span "Next" at bounding box center [744, 418] width 20 height 22
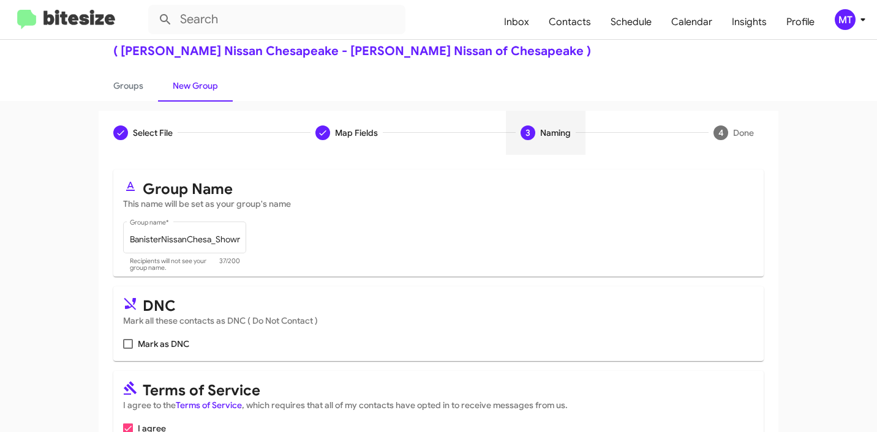
scroll to position [109, 0]
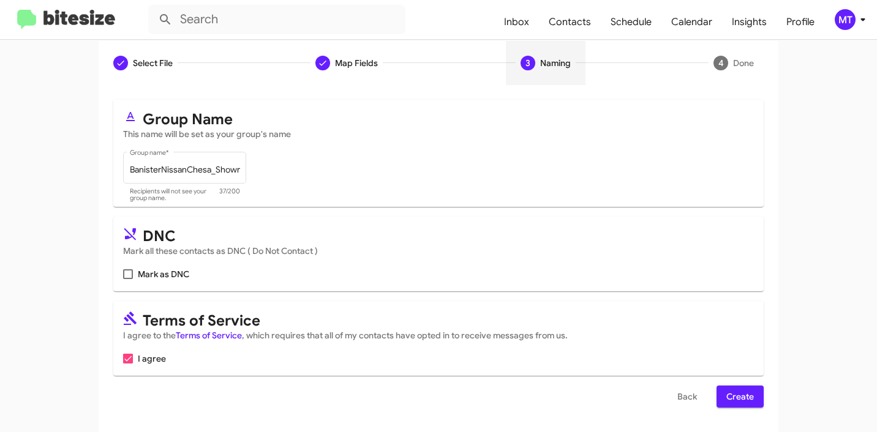
click at [737, 397] on span "Create" at bounding box center [740, 397] width 28 height 22
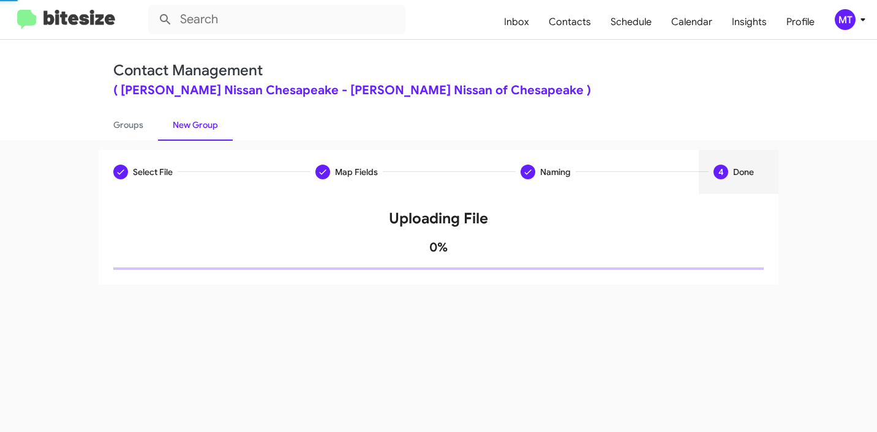
scroll to position [0, 0]
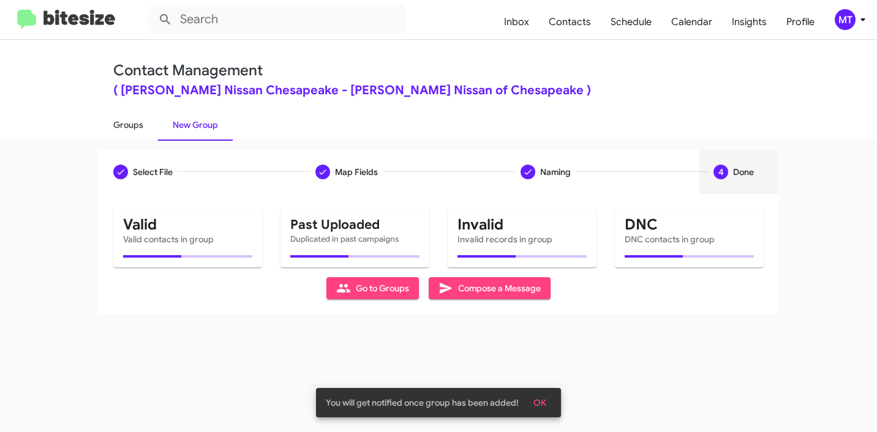
click at [124, 118] on link "Groups" at bounding box center [128, 125] width 59 height 32
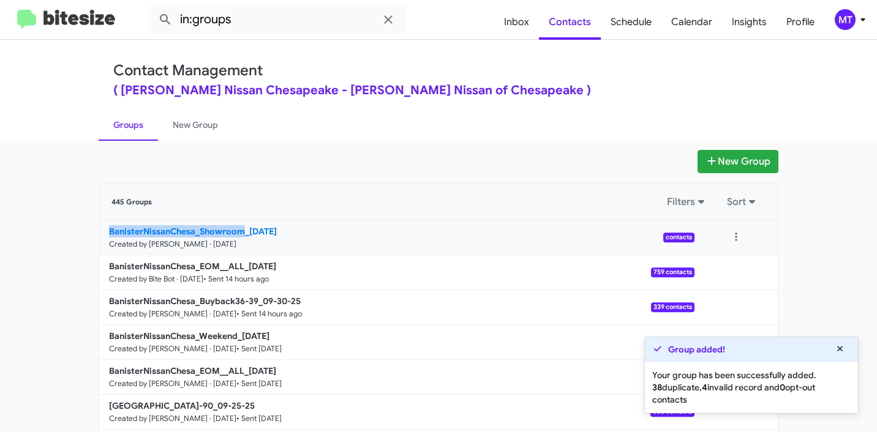
drag, startPoint x: 90, startPoint y: 231, endPoint x: 238, endPoint y: 231, distance: 147.6
click at [238, 231] on div "New Group 445 Groups Filters Sort BanisterNissanChesa_Showroom_[DATE] Created b…" at bounding box center [438, 376] width 698 height 452
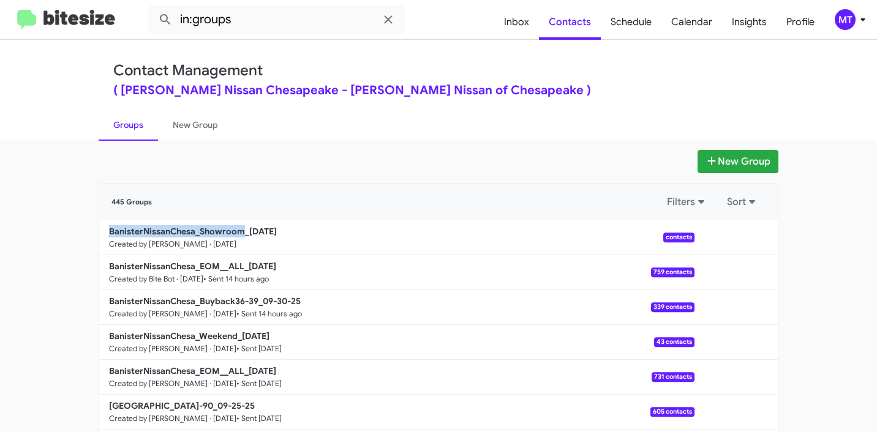
copy b "[GEOGRAPHIC_DATA]"
click at [287, 26] on input "in:groups" at bounding box center [276, 19] width 257 height 29
paste input "[GEOGRAPHIC_DATA]"
type input "in:groups BanisterNissanChesa_Showroom"
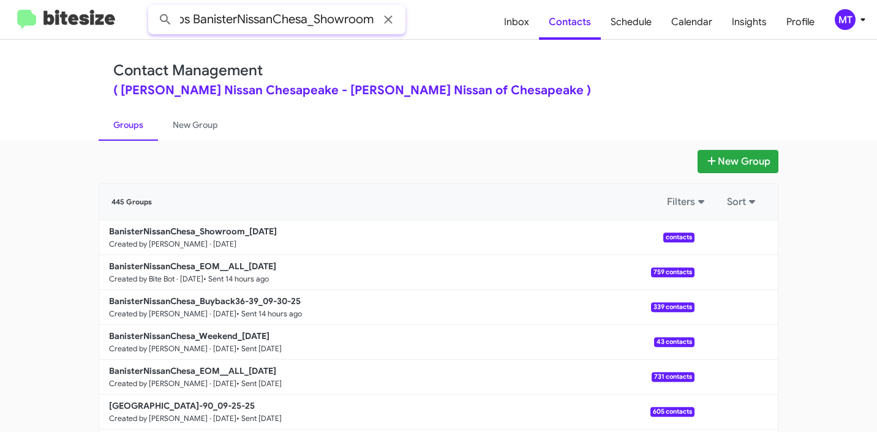
click at [153, 7] on button at bounding box center [165, 19] width 24 height 24
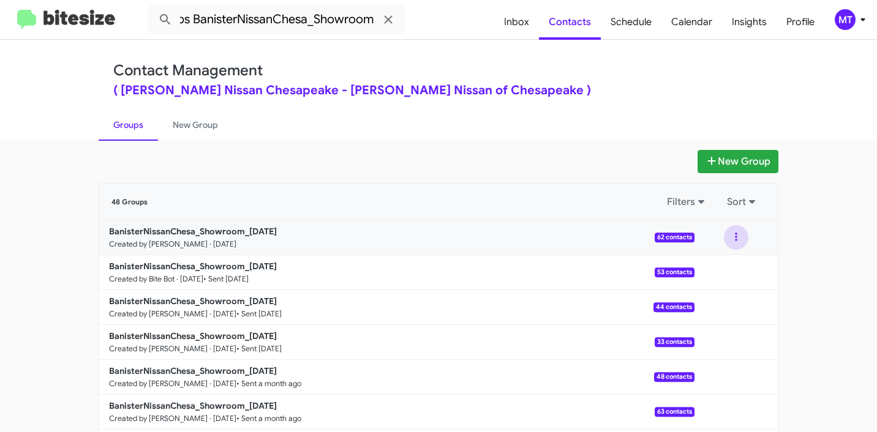
click at [740, 230] on button at bounding box center [736, 237] width 24 height 24
click at [704, 269] on button "View contacts" at bounding box center [699, 270] width 98 height 29
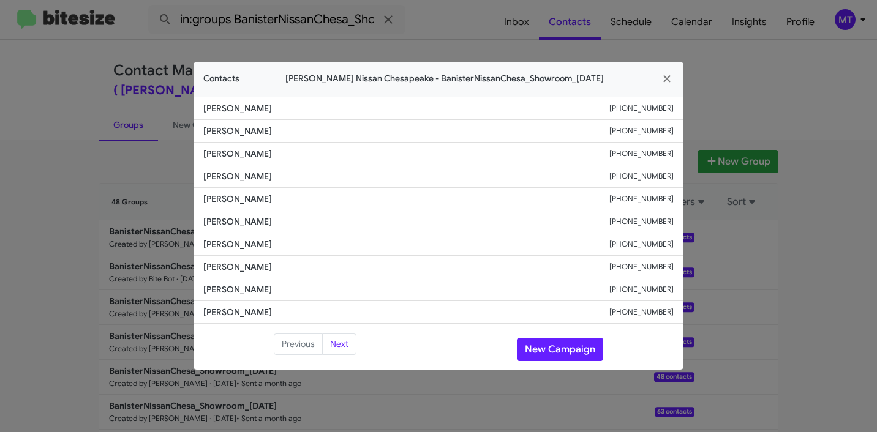
drag, startPoint x: 286, startPoint y: 111, endPoint x: 198, endPoint y: 110, distance: 88.2
click at [198, 110] on li "[PERSON_NAME] [PHONE_NUMBER]" at bounding box center [438, 108] width 490 height 23
copy span "[PERSON_NAME]"
click at [669, 80] on icon "button" at bounding box center [666, 78] width 7 height 7
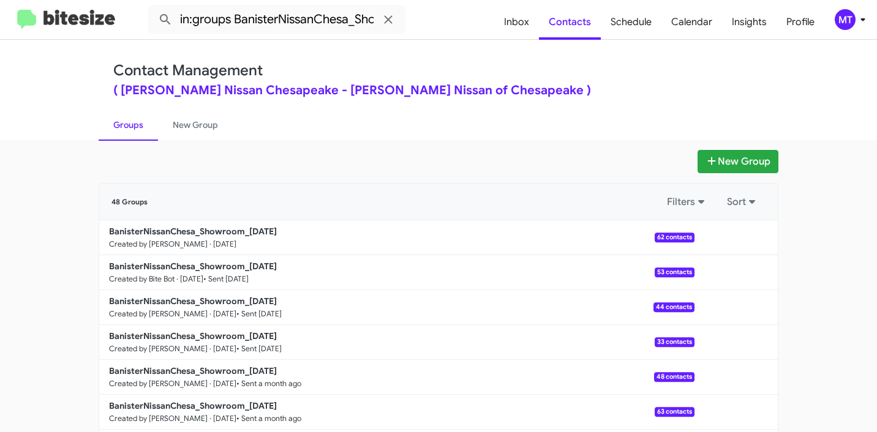
click at [148, 233] on b "BanisterNissanChesa_Showroom_[DATE]" at bounding box center [193, 231] width 168 height 11
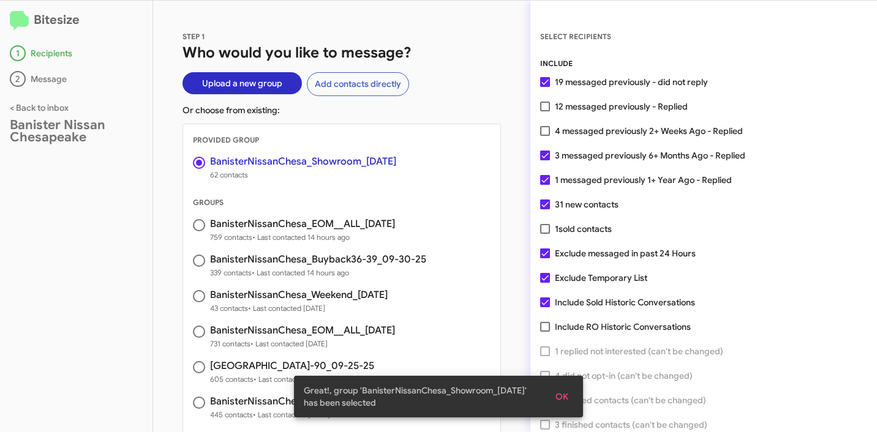
click at [637, 110] on span "12 messaged previously - Replied" at bounding box center [621, 106] width 133 height 15
click at [545, 111] on input "12 messaged previously - Replied" at bounding box center [544, 111] width 1 height 1
checkbox input "true"
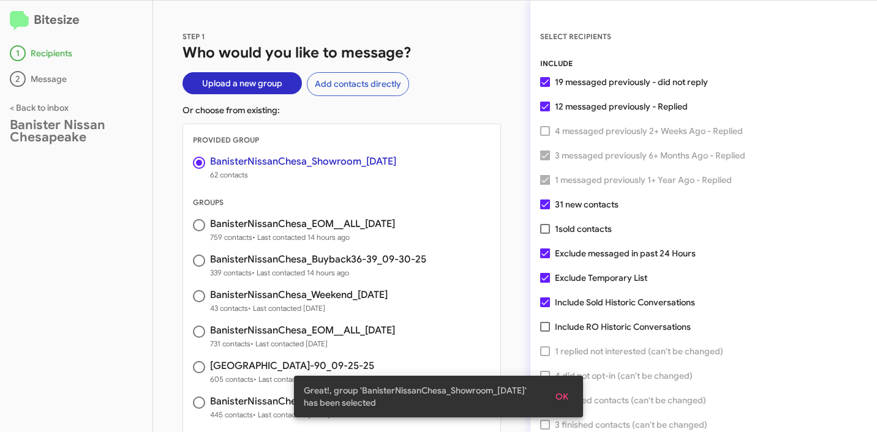
scroll to position [31, 0]
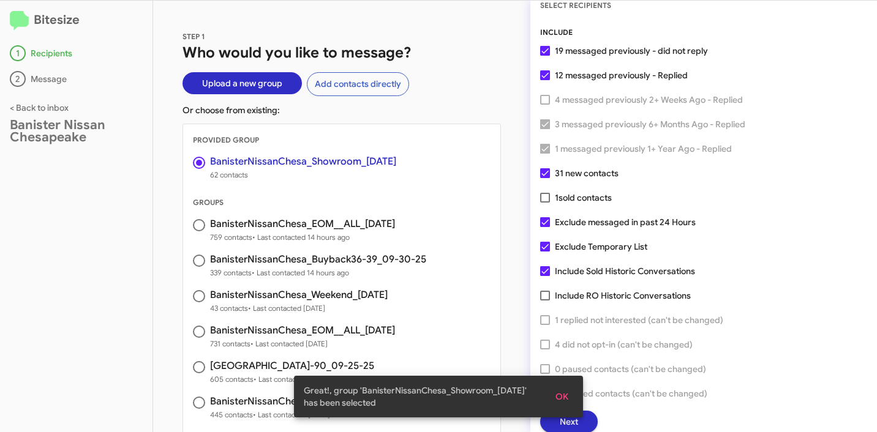
click at [563, 389] on span "OK" at bounding box center [561, 397] width 13 height 22
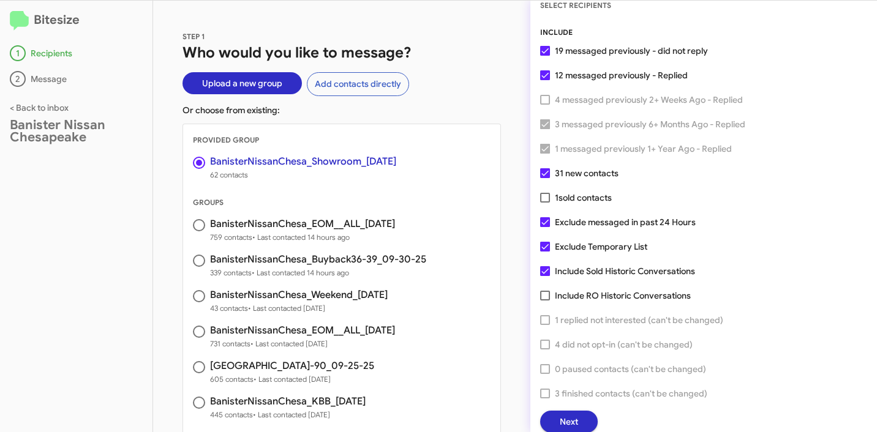
click at [578, 423] on button "Next" at bounding box center [569, 422] width 58 height 22
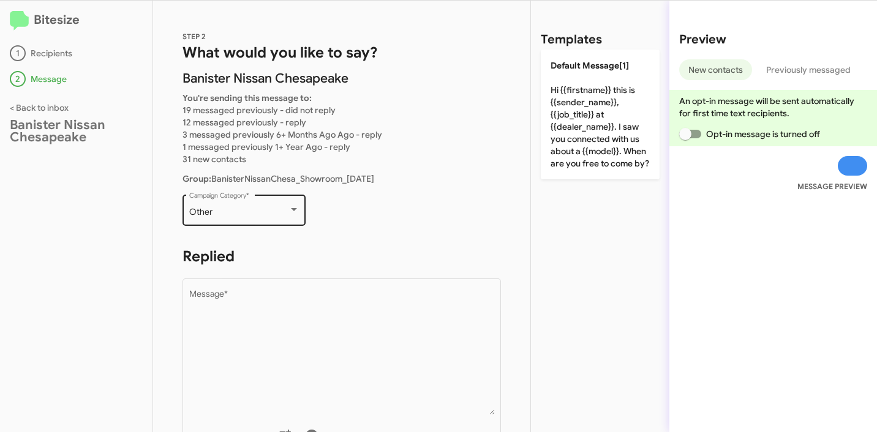
click at [227, 211] on div "Other" at bounding box center [238, 213] width 99 height 10
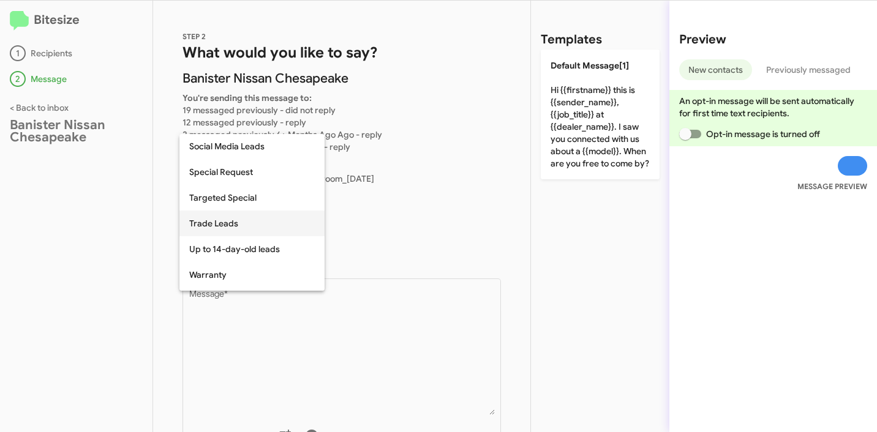
scroll to position [391, 0]
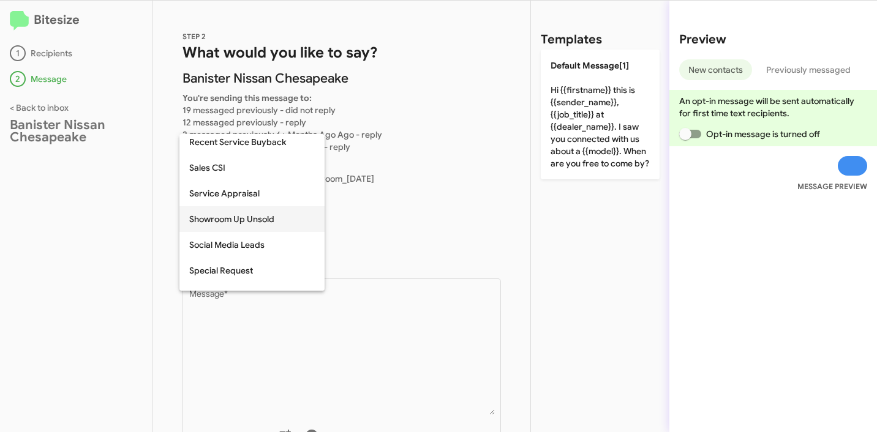
click at [231, 217] on span "Showroom Up Unsold" at bounding box center [252, 219] width 126 height 26
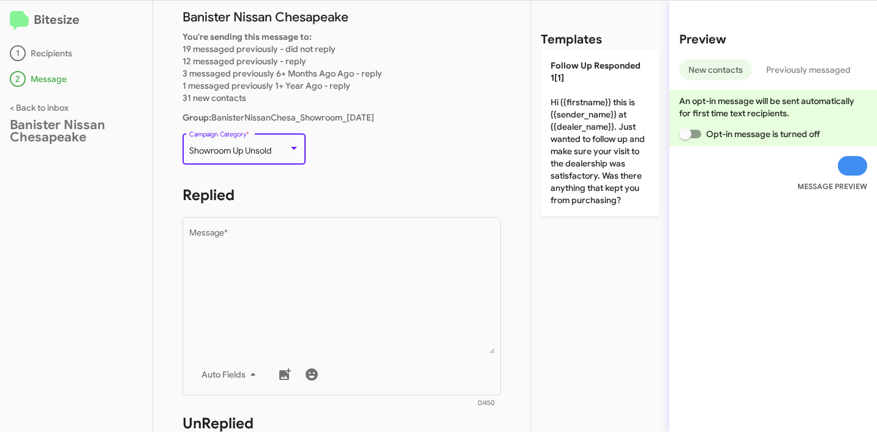
scroll to position [244, 0]
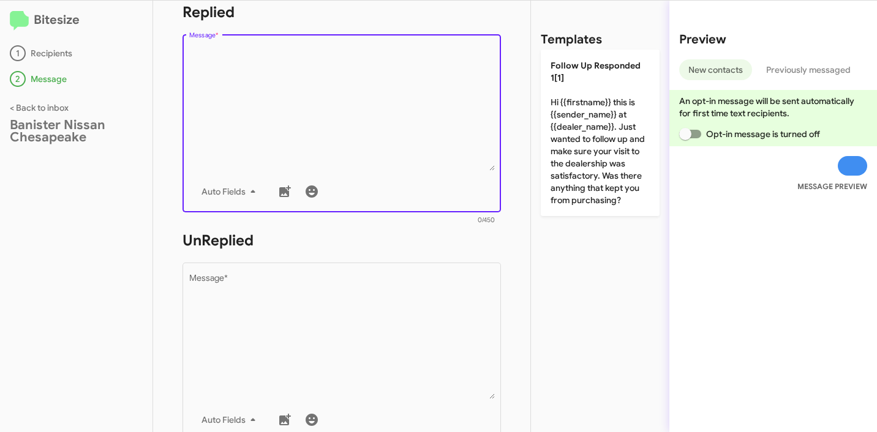
click at [336, 135] on textarea "Message *" at bounding box center [342, 108] width 306 height 125
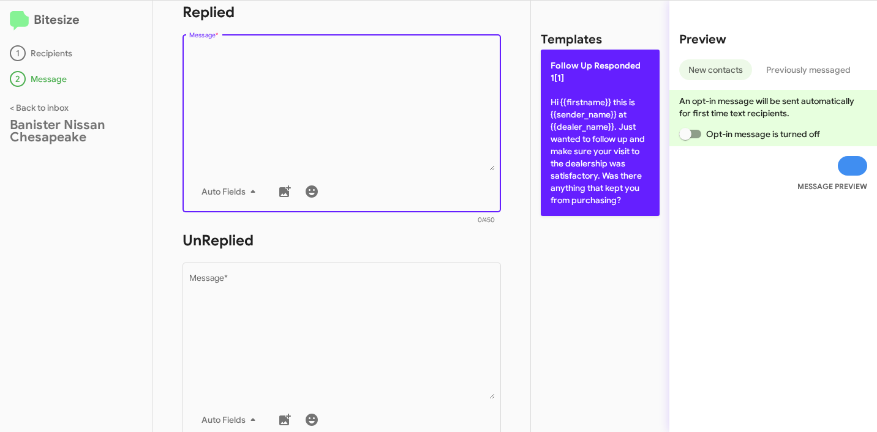
click at [587, 161] on p "Follow Up Responded 1[1] Hi {{firstname}} this is {{sender_name}} at {{dealer_n…" at bounding box center [600, 133] width 119 height 167
type textarea "Hi {{firstname}} this is {{sender_name}} at {{dealer_name}}. Just wanted to fol…"
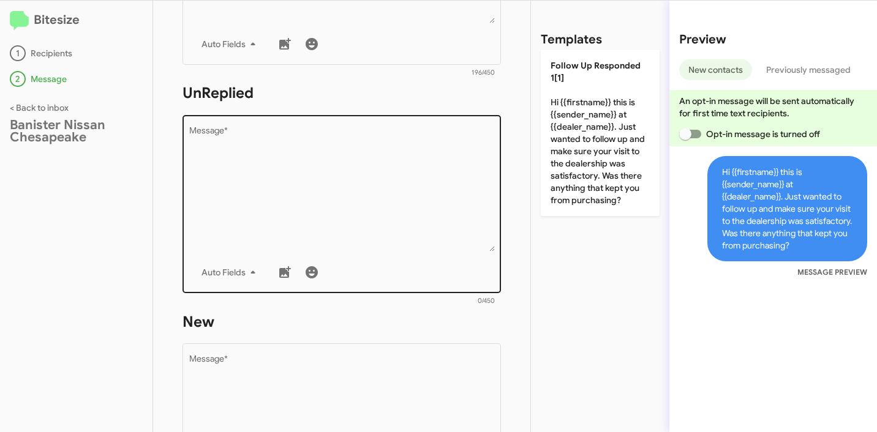
scroll to position [415, 0]
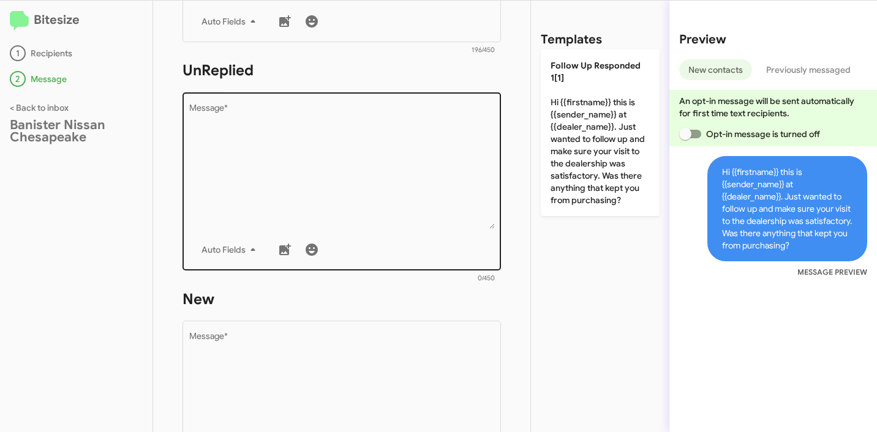
click at [360, 159] on textarea "Message *" at bounding box center [342, 166] width 306 height 125
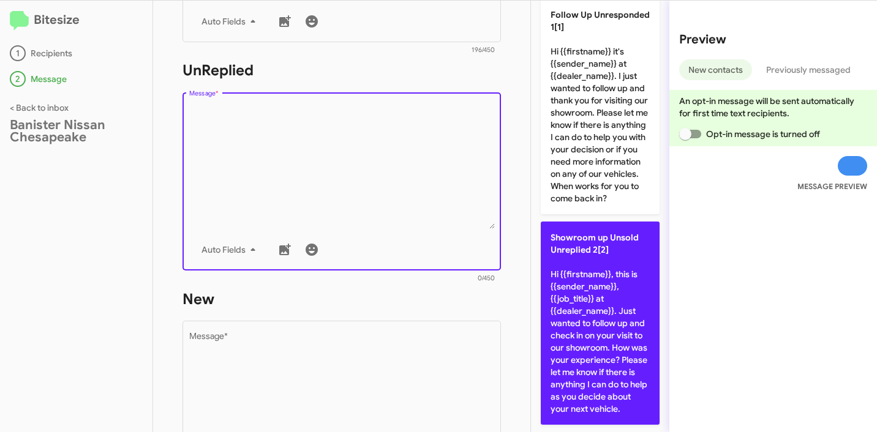
scroll to position [100, 0]
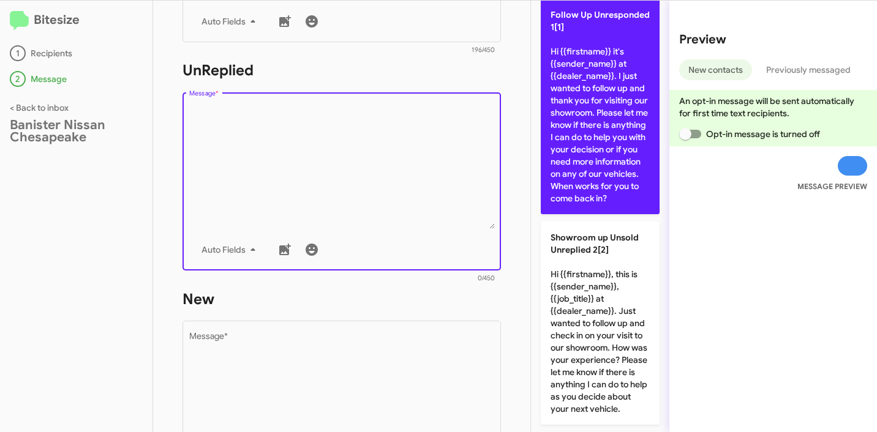
click at [612, 165] on p "Follow Up Unresponded 1[1] Hi {{firstname}} it's {{sender_name}} at {{dealer_na…" at bounding box center [600, 107] width 119 height 216
type textarea "Hi {{firstname}} it's {{sender_name}} at {{dealer_name}}. I just wanted to foll…"
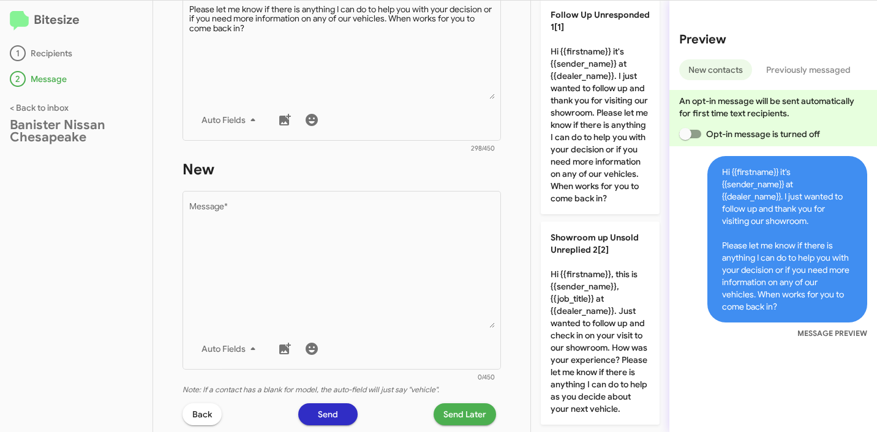
scroll to position [715, 0]
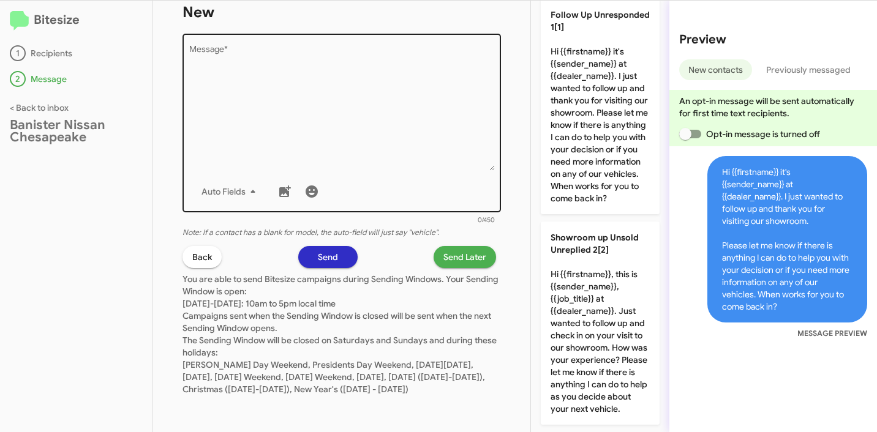
click at [324, 131] on textarea "Message *" at bounding box center [342, 108] width 306 height 125
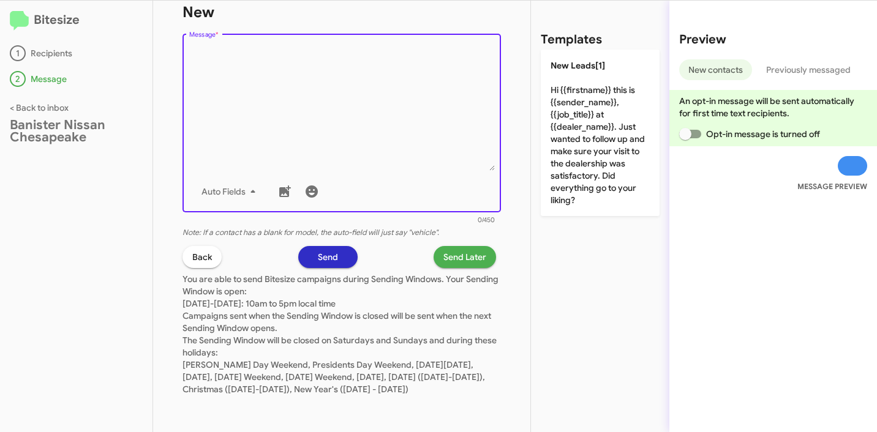
scroll to position [0, 0]
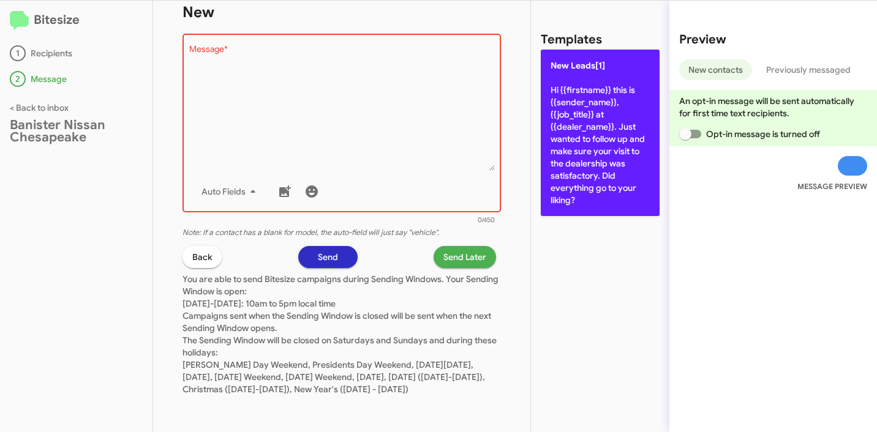
click at [560, 136] on p "New Leads[1] Hi {{firstname}} this is {{sender_name}}, {{job_title}} at {{deale…" at bounding box center [600, 133] width 119 height 167
type textarea "Hi {{firstname}} this is {{sender_name}}, {{job_title}} at {{dealer_name}}. Jus…"
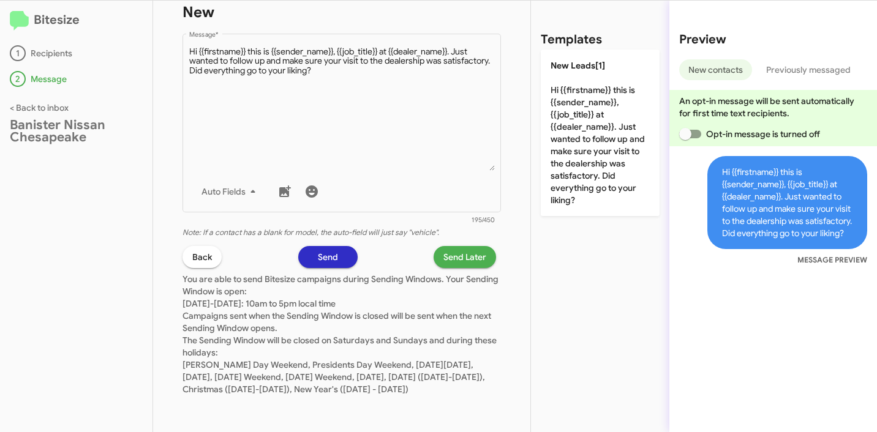
click at [456, 246] on span "Send Later" at bounding box center [464, 257] width 43 height 22
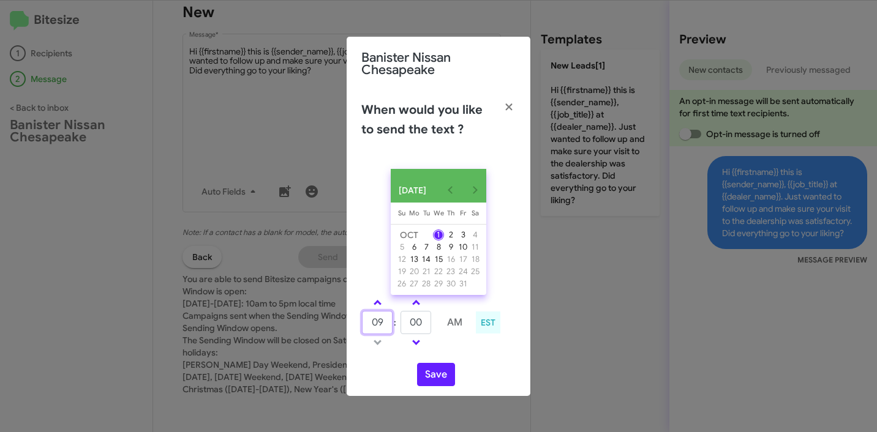
click at [372, 323] on input "09" at bounding box center [377, 322] width 31 height 23
type input "11"
type input "39"
click at [442, 385] on button "Save" at bounding box center [436, 374] width 38 height 23
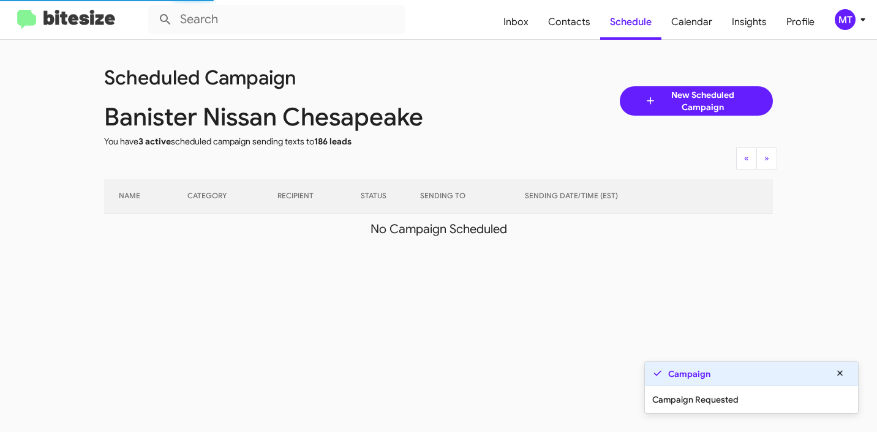
click at [857, 18] on icon at bounding box center [862, 19] width 15 height 15
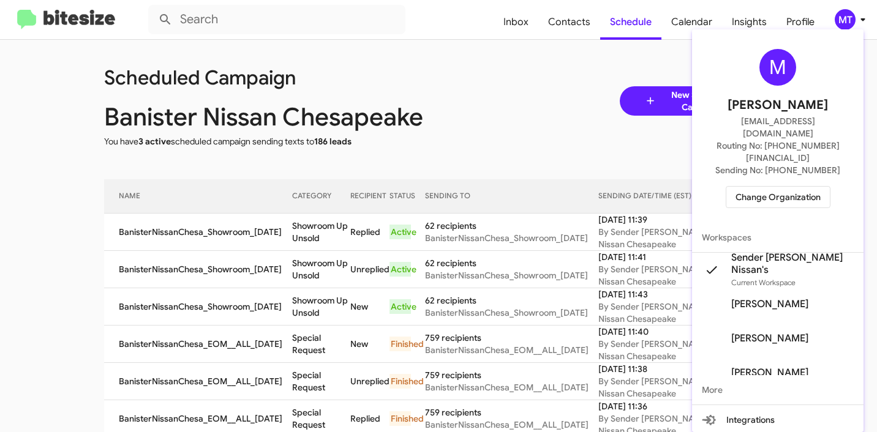
click at [410, 88] on div at bounding box center [438, 216] width 877 height 432
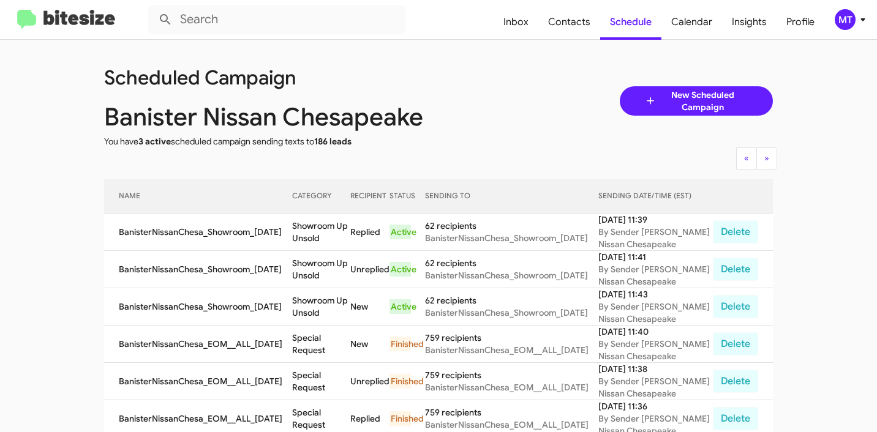
click at [850, 23] on div "MT" at bounding box center [845, 19] width 21 height 21
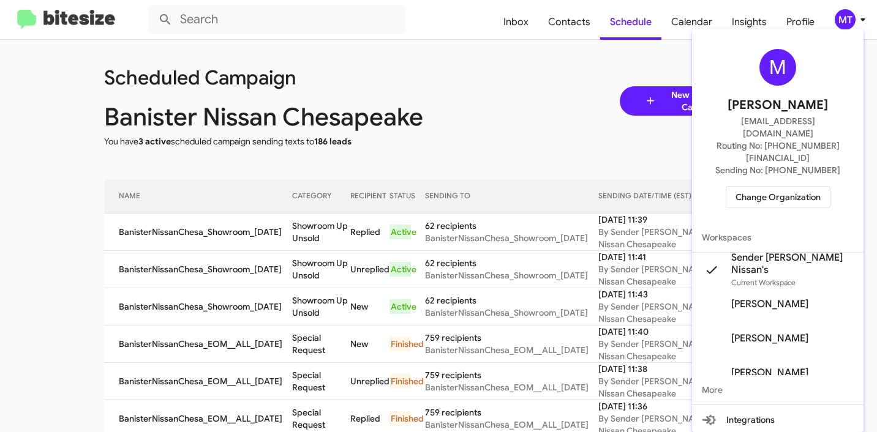
click at [790, 152] on div "M Mariem Tabay mariem@bitesize.co Routing No: +1 (757) 964-9280 Sending No: +1 …" at bounding box center [777, 128] width 171 height 189
click at [785, 187] on span "Change Organization" at bounding box center [777, 197] width 85 height 21
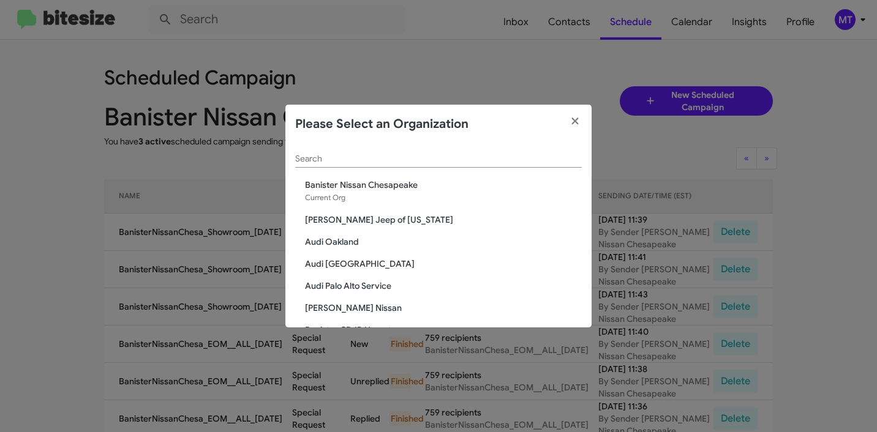
click at [471, 157] on input "Search" at bounding box center [438, 159] width 287 height 10
paste input "Banister Nissan Norfolk"
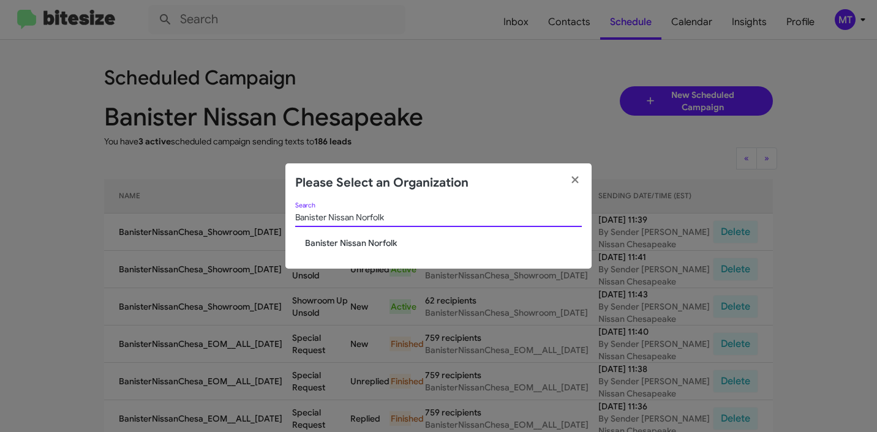
type input "Banister Nissan Norfolk"
click at [402, 247] on span "Banister Nissan Norfolk" at bounding box center [443, 243] width 277 height 12
click at [402, 246] on span "Banister Nissan Norfolk" at bounding box center [443, 243] width 277 height 12
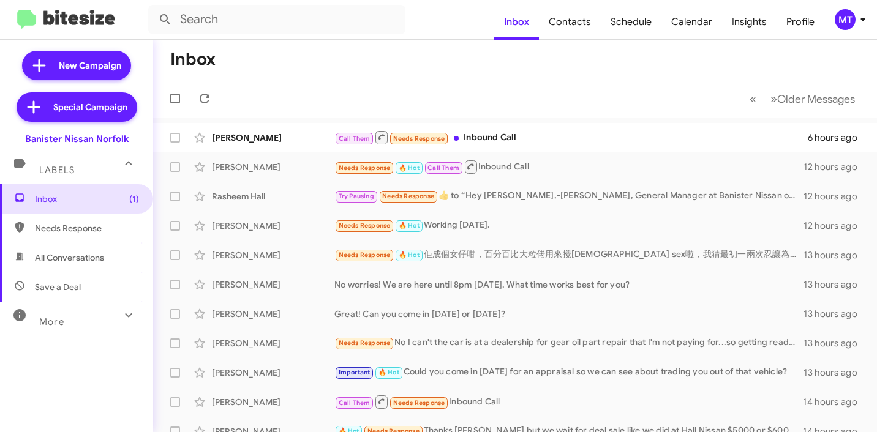
click at [861, 23] on icon at bounding box center [862, 19] width 15 height 15
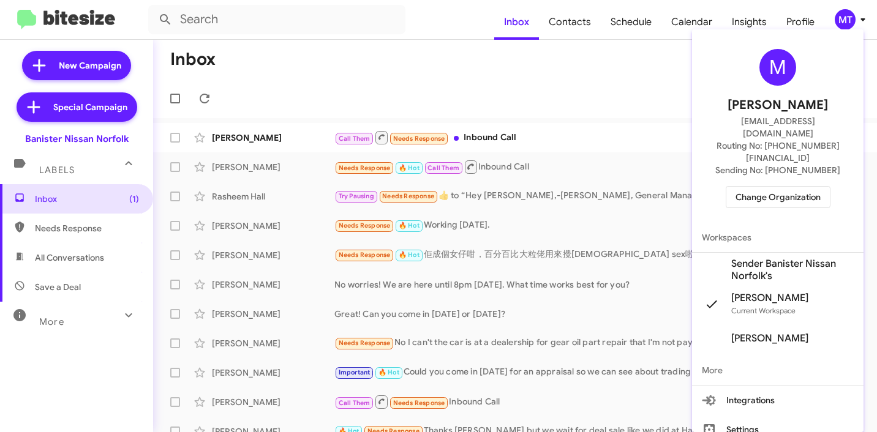
click at [803, 258] on span "Sender Banister Nissan Norfolk's" at bounding box center [792, 270] width 122 height 24
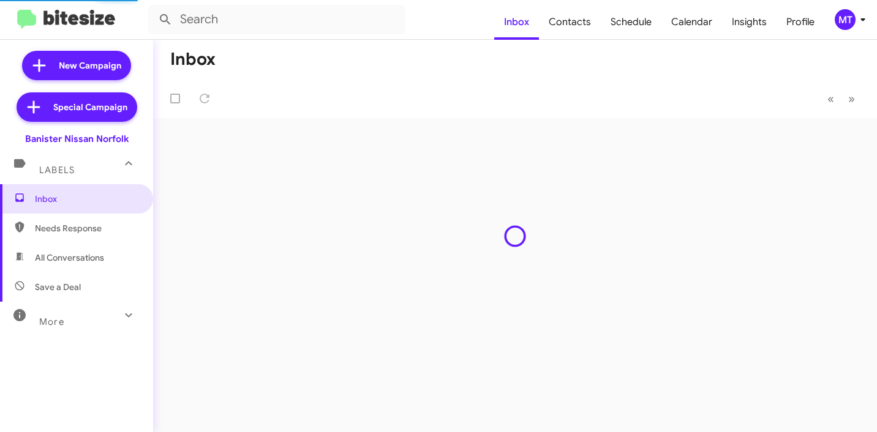
click at [843, 12] on div "MT" at bounding box center [845, 19] width 21 height 21
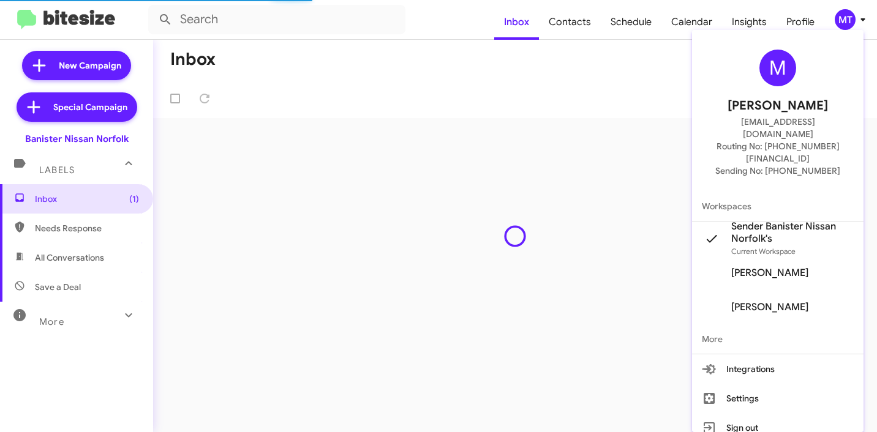
click at [41, 73] on div at bounding box center [438, 216] width 877 height 432
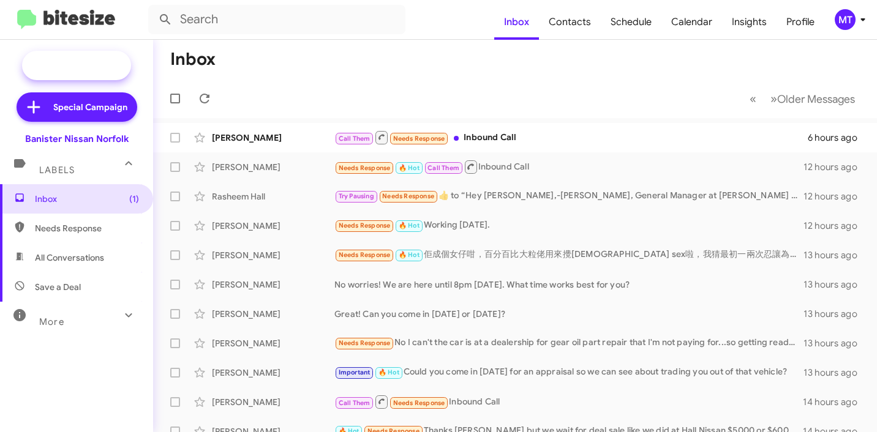
click at [49, 65] on span "New Campaign" at bounding box center [76, 65] width 109 height 29
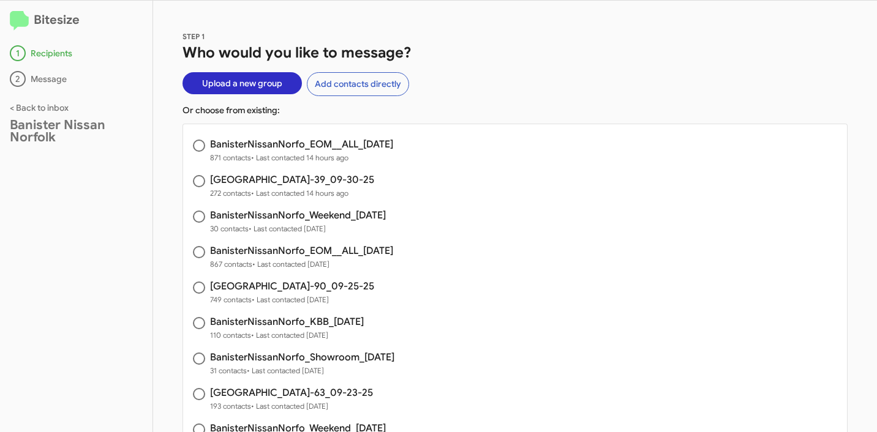
click at [210, 81] on span "Upload a new group" at bounding box center [242, 83] width 80 height 22
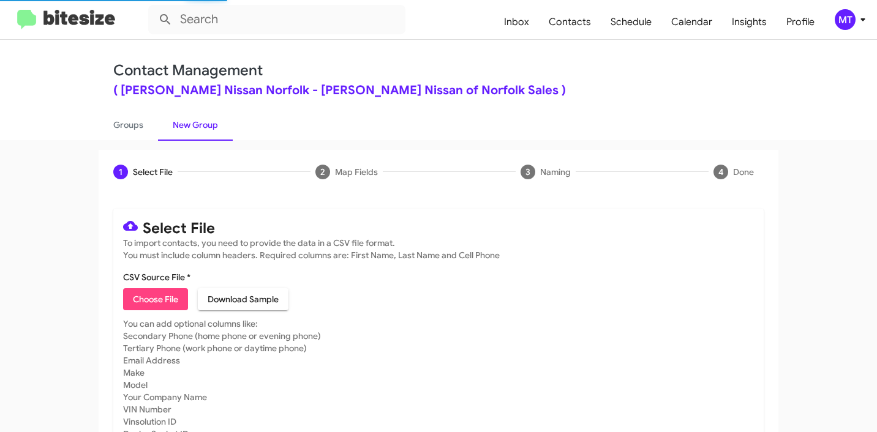
click at [179, 303] on button "Choose File" at bounding box center [155, 299] width 65 height 22
type input "BanisterNissanNorfo_Showroom_[DATE]"
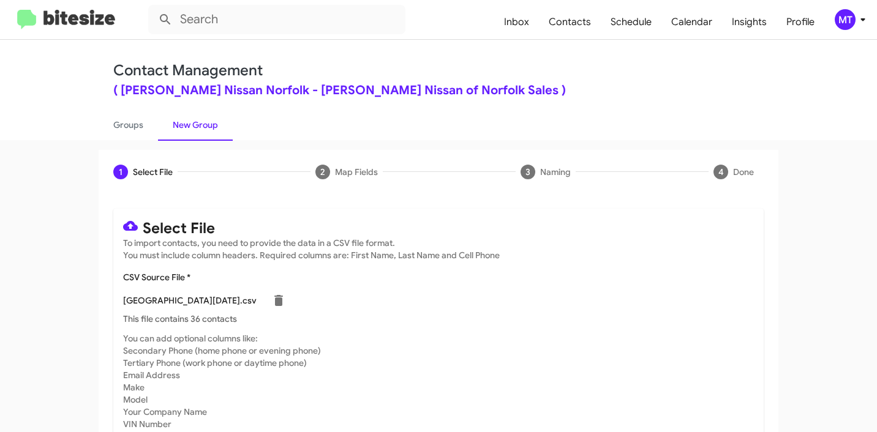
click at [866, 20] on icon at bounding box center [862, 19] width 15 height 15
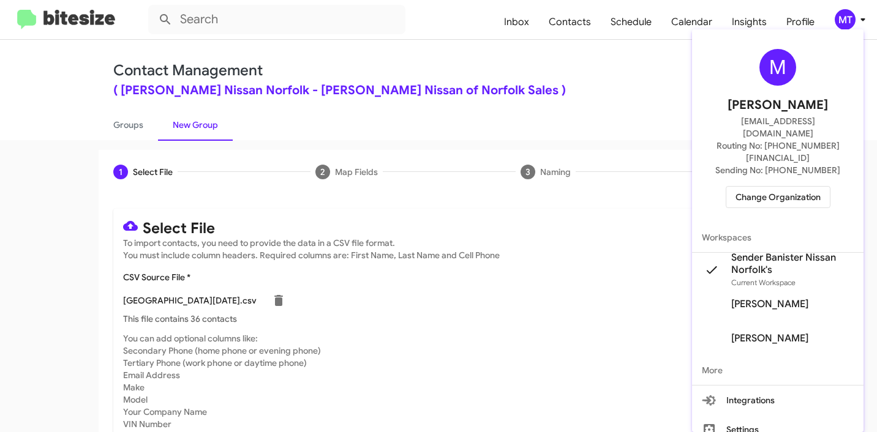
click at [519, 73] on div at bounding box center [438, 216] width 877 height 432
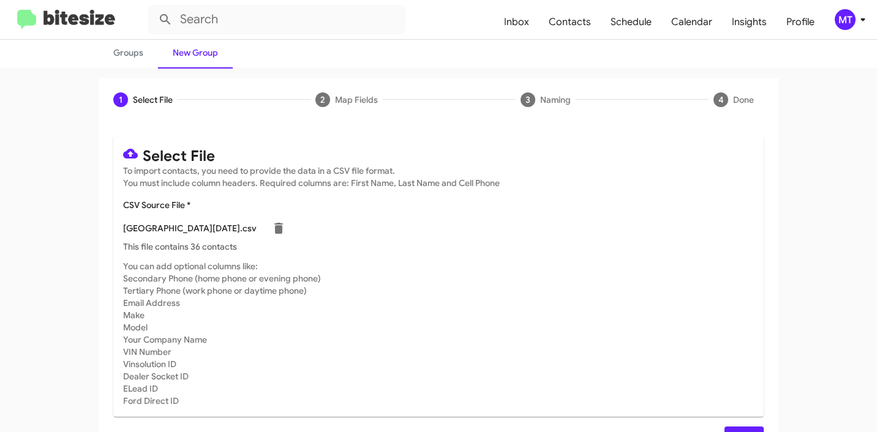
scroll to position [103, 0]
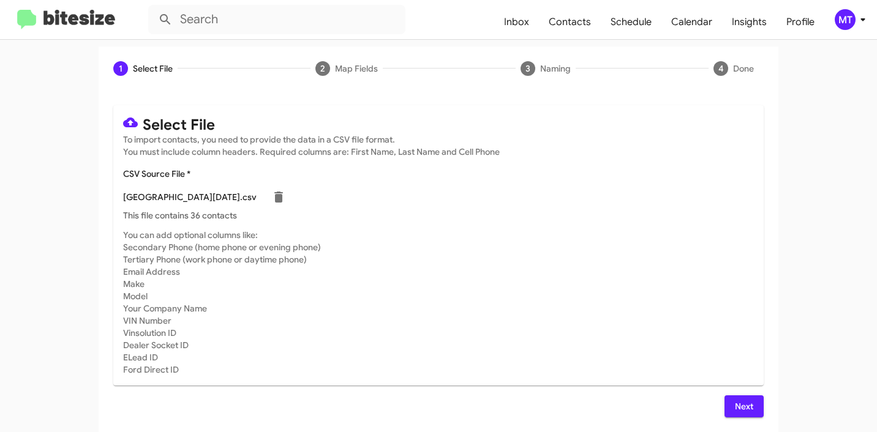
click at [751, 413] on button "Next" at bounding box center [743, 407] width 39 height 22
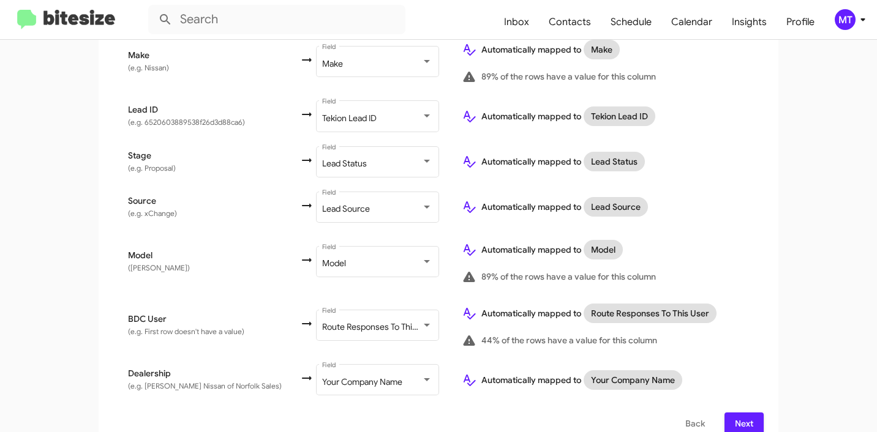
scroll to position [573, 0]
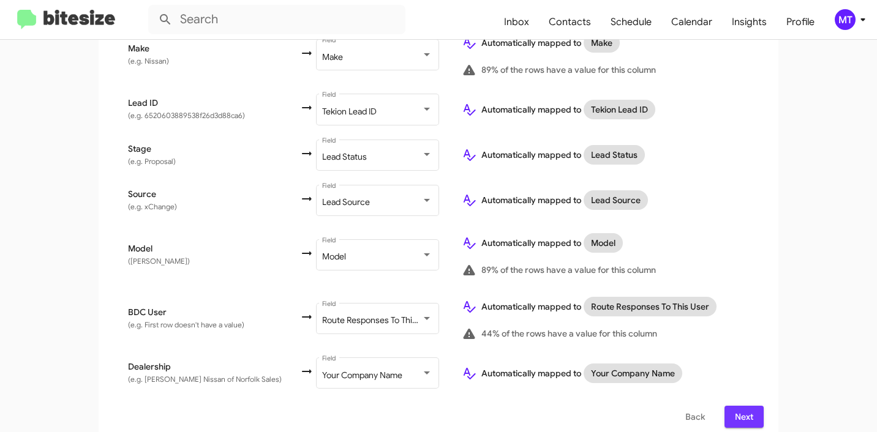
click at [739, 408] on span "Next" at bounding box center [744, 417] width 20 height 22
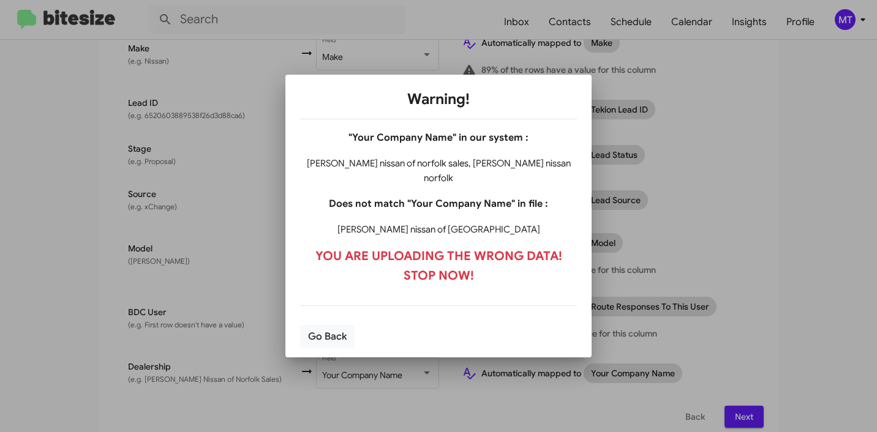
click at [230, 45] on div at bounding box center [438, 216] width 877 height 432
click at [323, 329] on button "Go Back" at bounding box center [327, 336] width 54 height 23
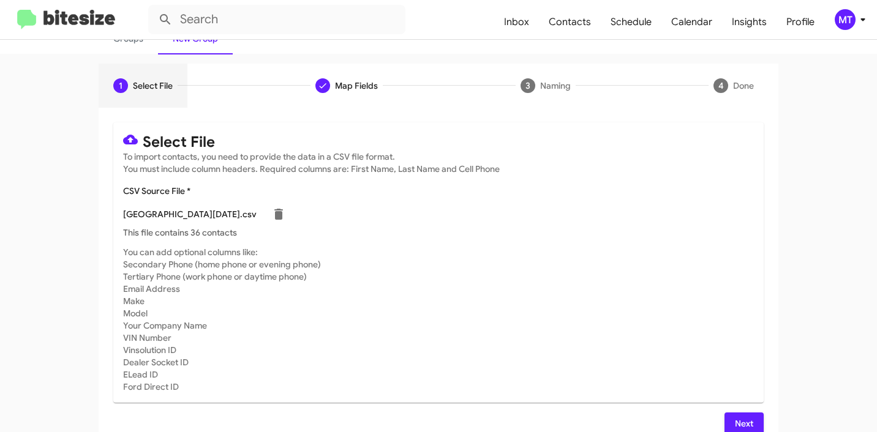
scroll to position [103, 0]
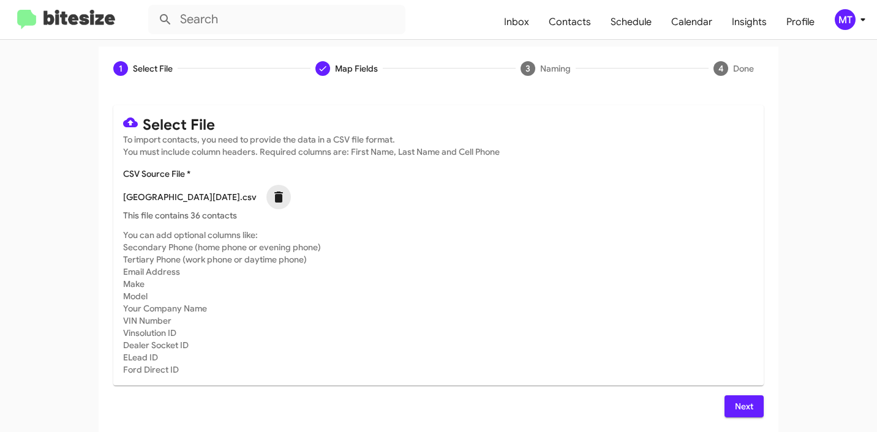
click at [283, 198] on icon at bounding box center [278, 197] width 9 height 11
checkbox input "false"
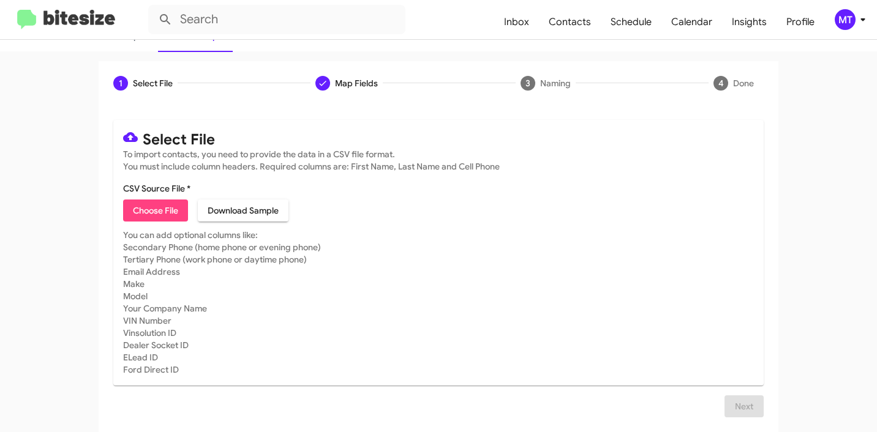
click at [174, 212] on span "Choose File" at bounding box center [155, 211] width 45 height 22
click at [159, 207] on span "Choose File" at bounding box center [155, 211] width 45 height 22
type input "BanisterNissanNorfo_Showroom_10-01-25"
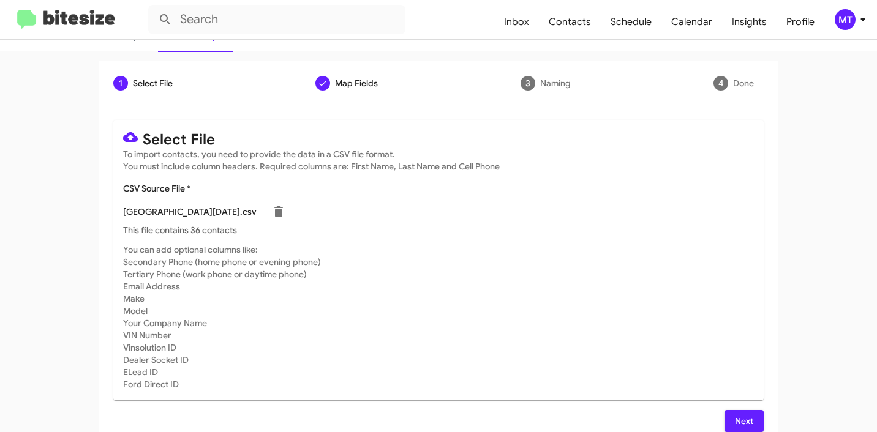
click at [862, 23] on icon at bounding box center [862, 19] width 15 height 15
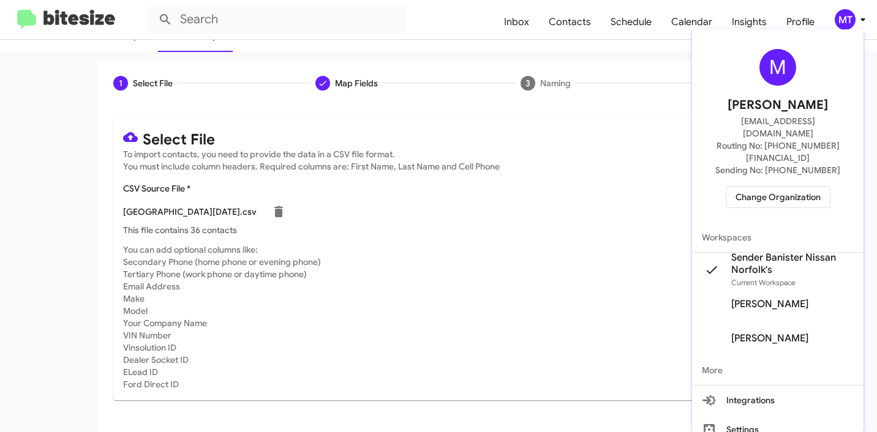
click at [546, 156] on div at bounding box center [438, 216] width 877 height 432
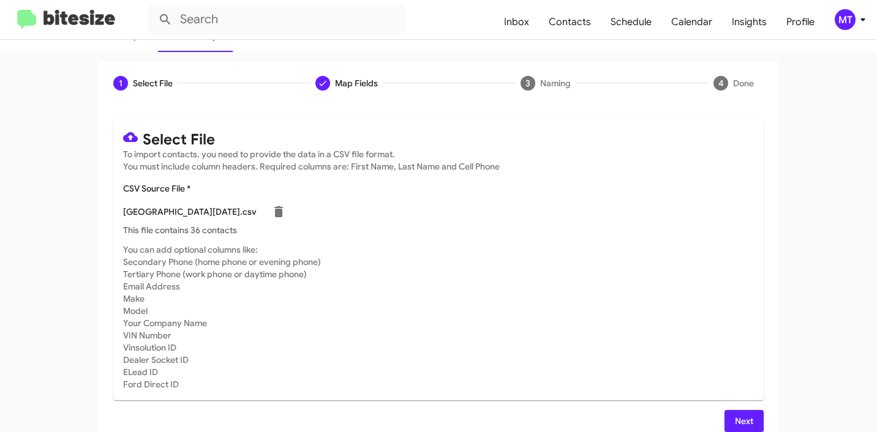
click at [745, 428] on span "Next" at bounding box center [744, 421] width 20 height 22
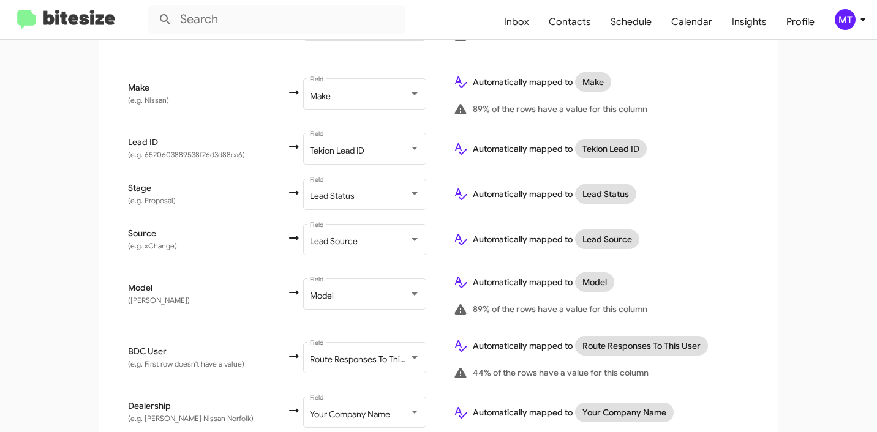
scroll to position [573, 0]
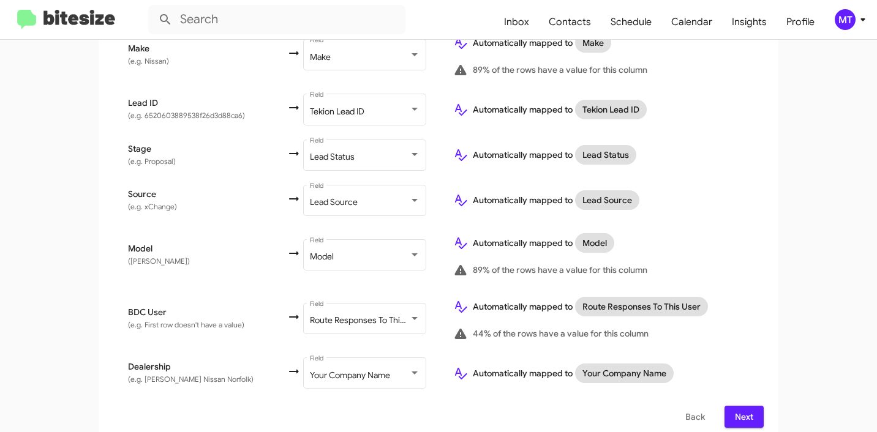
click at [734, 406] on span "Next" at bounding box center [744, 417] width 20 height 22
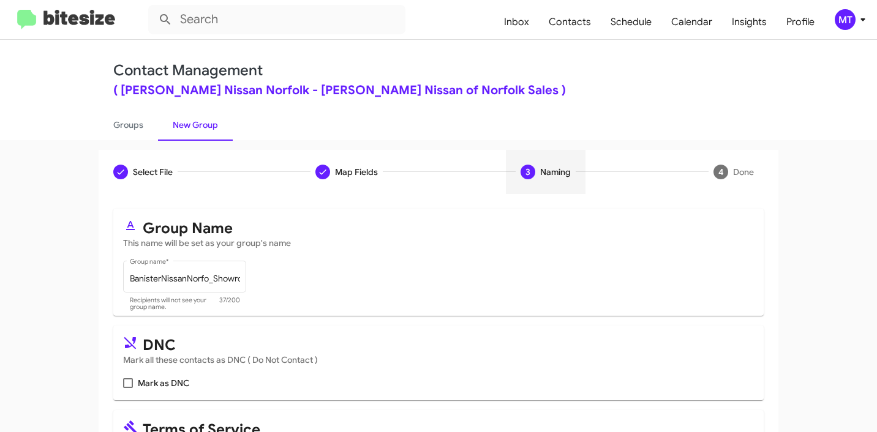
scroll to position [109, 0]
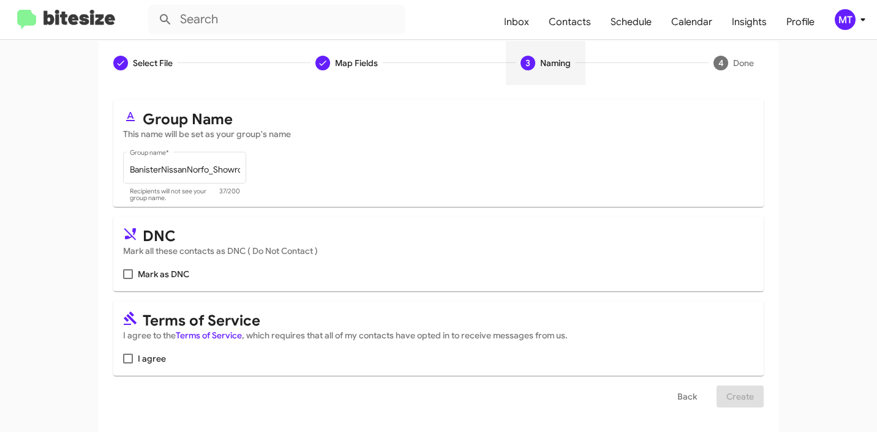
click at [132, 358] on label "I agree" at bounding box center [144, 358] width 43 height 15
click at [128, 364] on input "I agree" at bounding box center [127, 364] width 1 height 1
checkbox input "true"
click at [728, 394] on span "Create" at bounding box center [740, 397] width 28 height 22
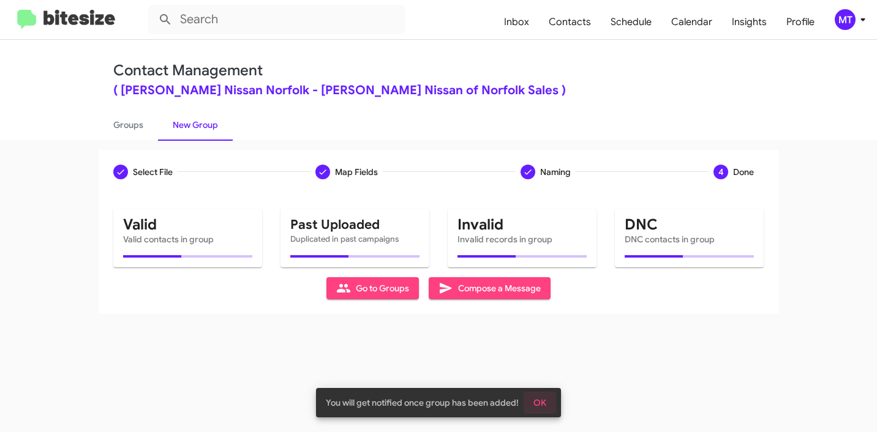
click at [540, 400] on span "OK" at bounding box center [539, 403] width 13 height 22
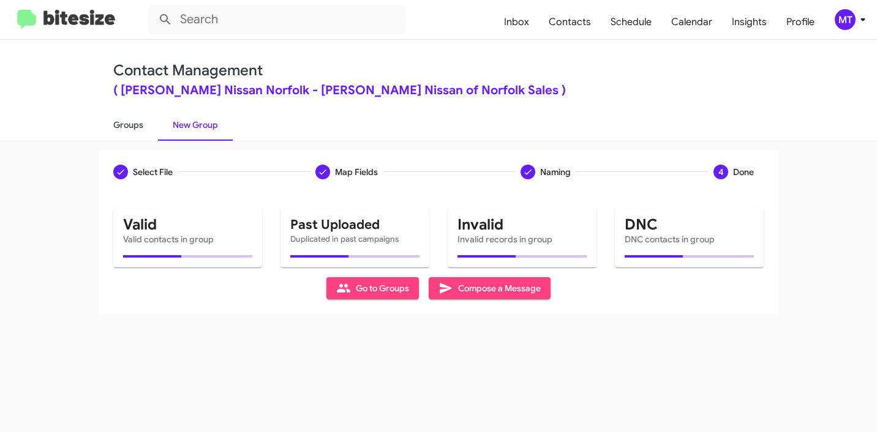
click at [129, 121] on link "Groups" at bounding box center [128, 125] width 59 height 32
click at [866, 17] on icon at bounding box center [862, 19] width 15 height 15
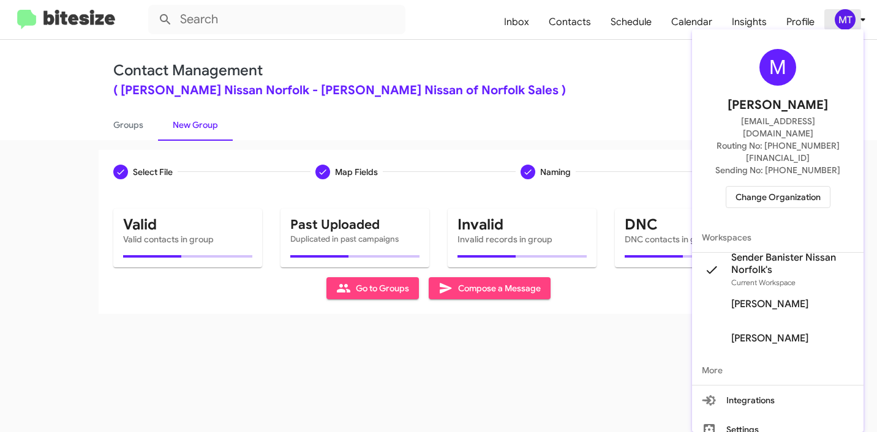
type input "in:groups"
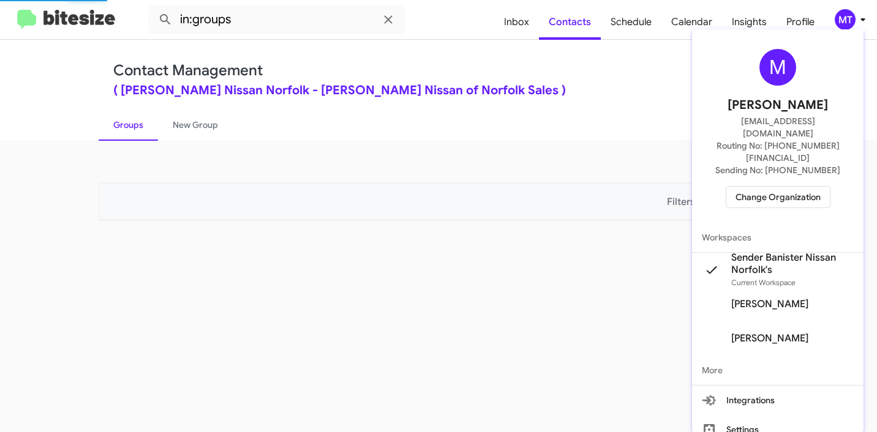
click at [865, 17] on div at bounding box center [438, 216] width 877 height 432
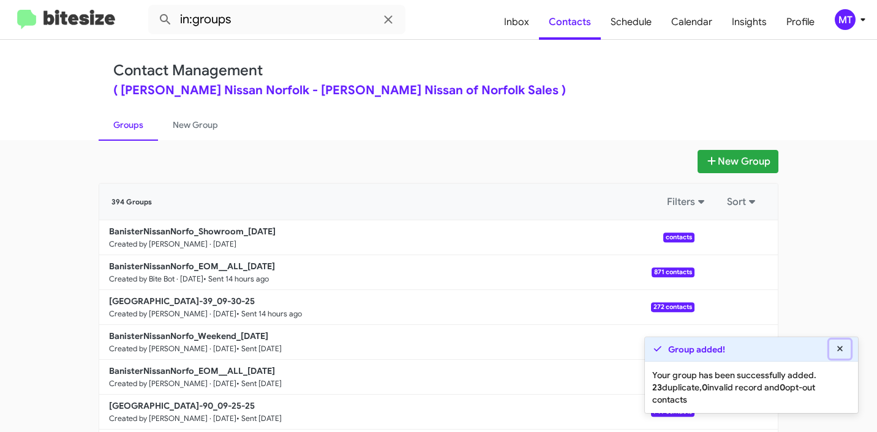
click at [842, 347] on icon at bounding box center [840, 349] width 6 height 6
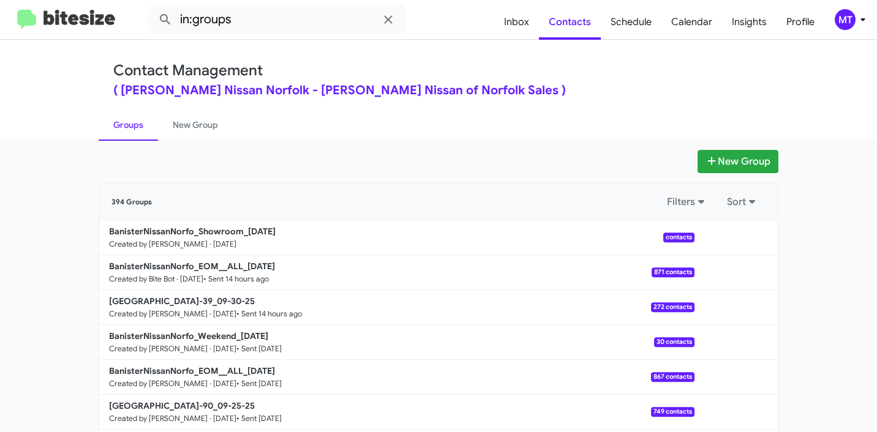
click at [861, 19] on icon at bounding box center [862, 19] width 4 height 3
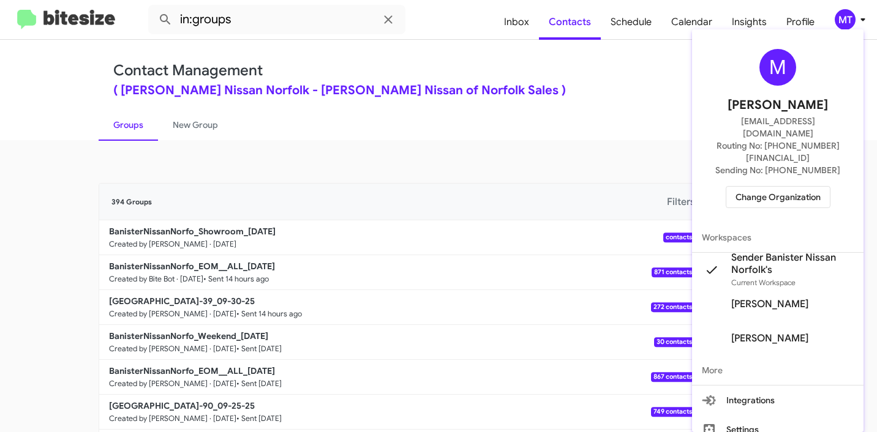
click at [609, 115] on div at bounding box center [438, 216] width 877 height 432
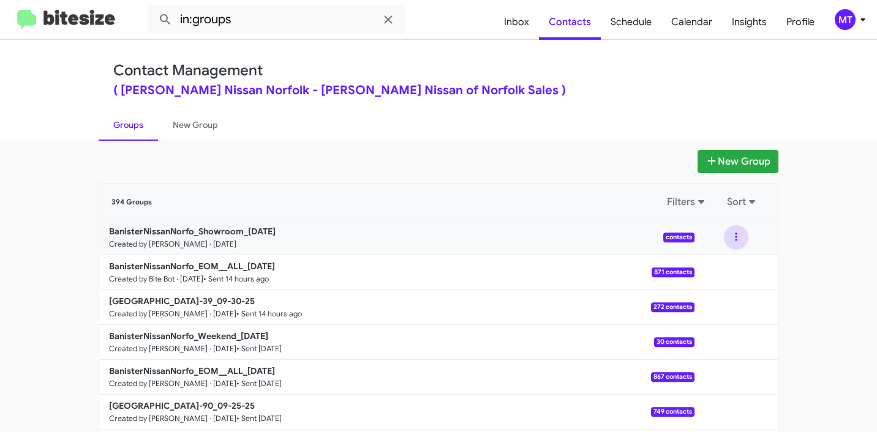
click at [728, 236] on button at bounding box center [736, 237] width 24 height 24
click at [586, 140] on ul "Groups New Group" at bounding box center [439, 124] width 680 height 31
drag, startPoint x: 69, startPoint y: 233, endPoint x: 235, endPoint y: 227, distance: 166.1
click at [235, 227] on app-groups "New Group 394 Groups Filters Sort BanisterNissanNorfo_Showroom_10-01-25 Created…" at bounding box center [438, 376] width 877 height 452
copy b "BanisterNissanNorfo_Showroom"
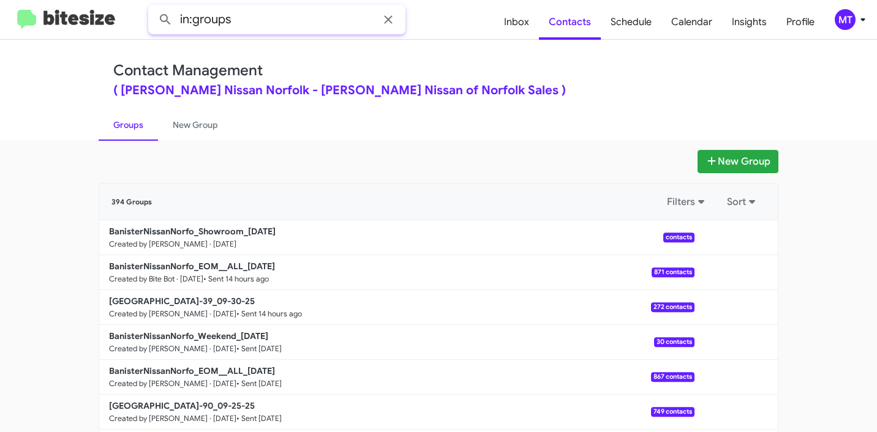
click at [278, 30] on input "in:groups" at bounding box center [276, 19] width 257 height 29
paste input "BanisterNissanNorfo_Showroom"
type input "in:groups BanisterNissanNorfo_Showroom"
click at [153, 7] on button at bounding box center [165, 19] width 24 height 24
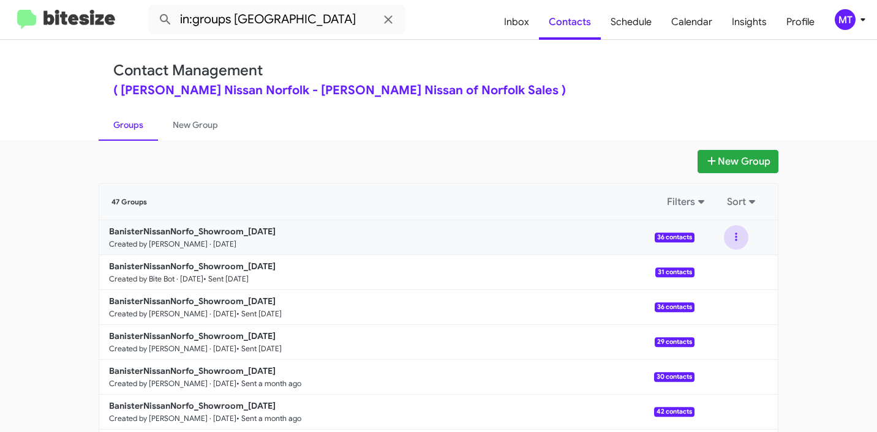
click at [729, 237] on button at bounding box center [736, 237] width 24 height 24
click at [710, 271] on button "View contacts" at bounding box center [699, 270] width 98 height 29
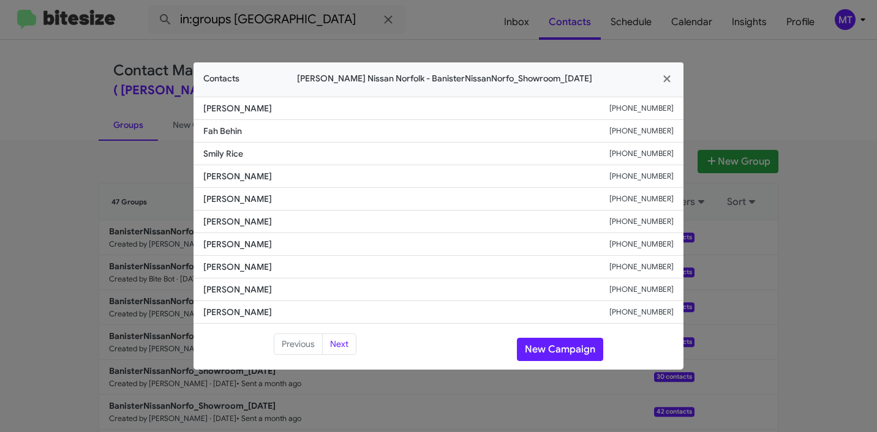
drag, startPoint x: 285, startPoint y: 109, endPoint x: 195, endPoint y: 108, distance: 89.4
click at [195, 108] on li "Marcos Maldonado +18472192960" at bounding box center [438, 108] width 490 height 23
copy span "Marcos Maldonado"
click at [672, 81] on icon "button" at bounding box center [667, 78] width 14 height 11
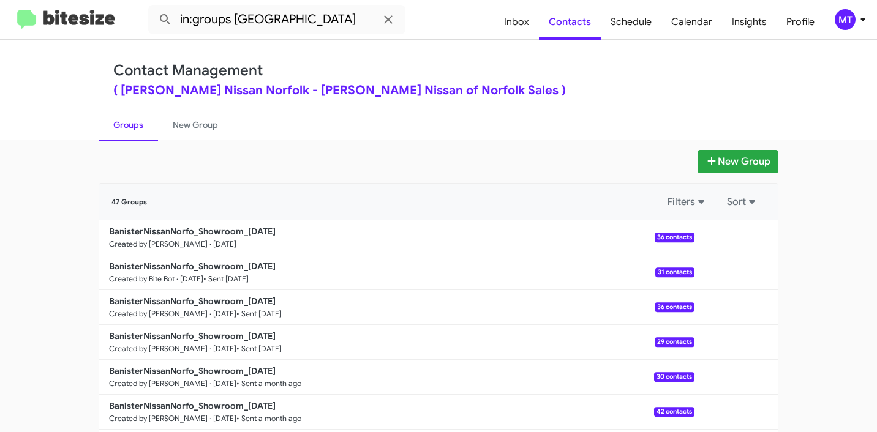
click at [178, 231] on b "BanisterNissanNorfo_Showroom_10-01-25" at bounding box center [192, 231] width 167 height 11
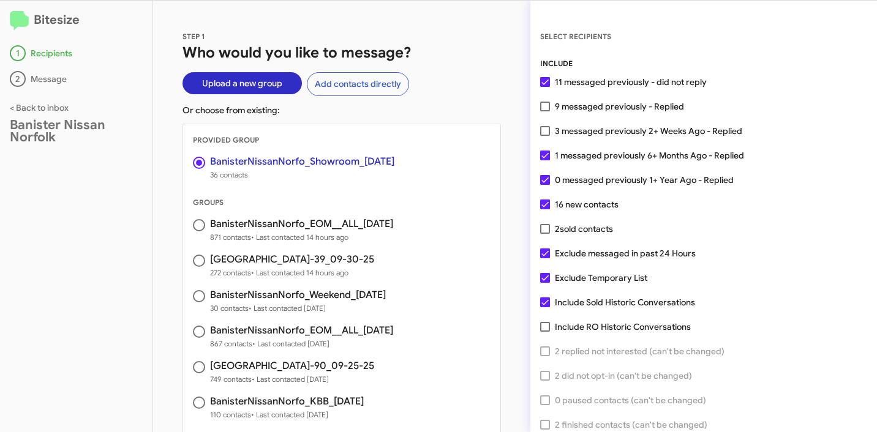
click at [544, 127] on span at bounding box center [545, 131] width 10 height 10
click at [544, 136] on input "3 messaged previously 2+ Weeks Ago - Replied" at bounding box center [544, 136] width 1 height 1
checkbox input "true"
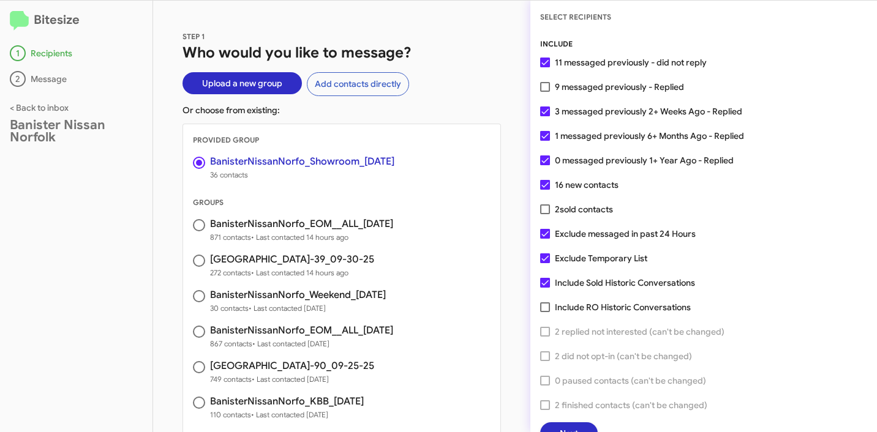
scroll to position [31, 0]
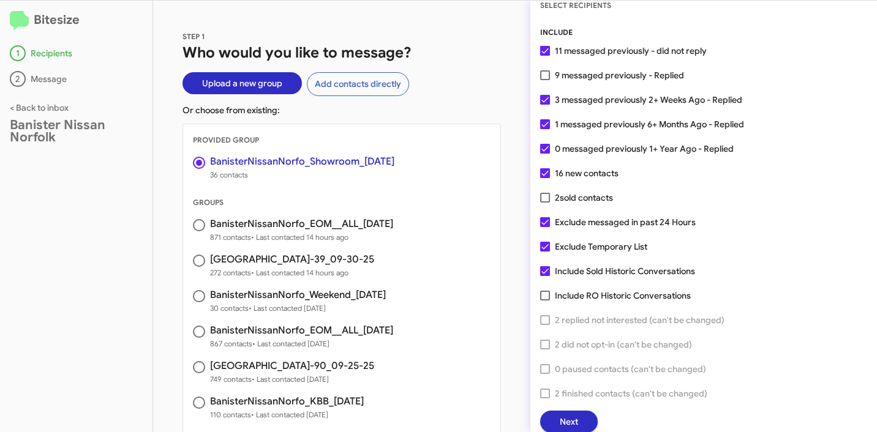
click at [579, 418] on button "Next" at bounding box center [569, 422] width 58 height 22
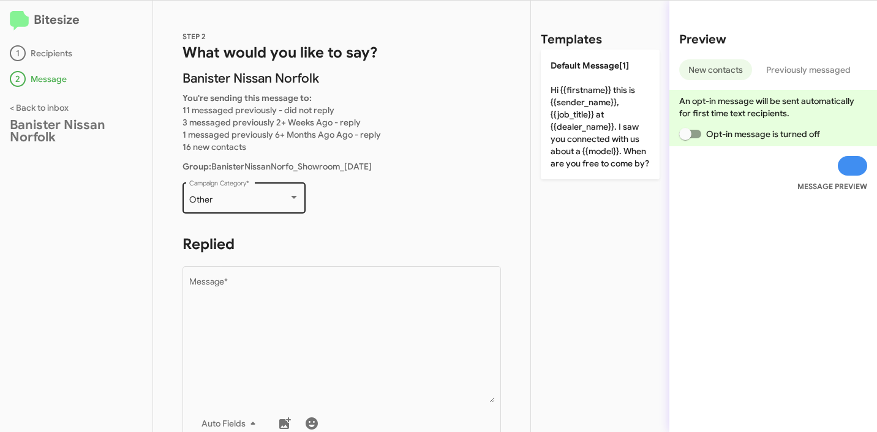
click at [250, 205] on div "Other Campaign Category *" at bounding box center [244, 197] width 110 height 34
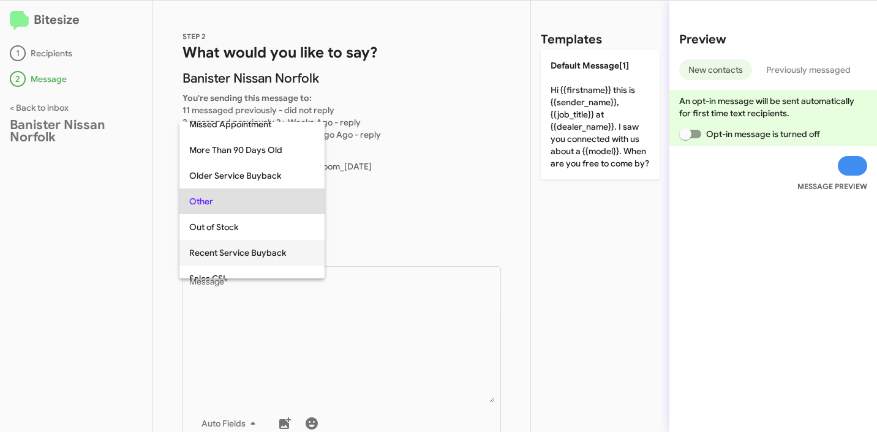
scroll to position [363, 0]
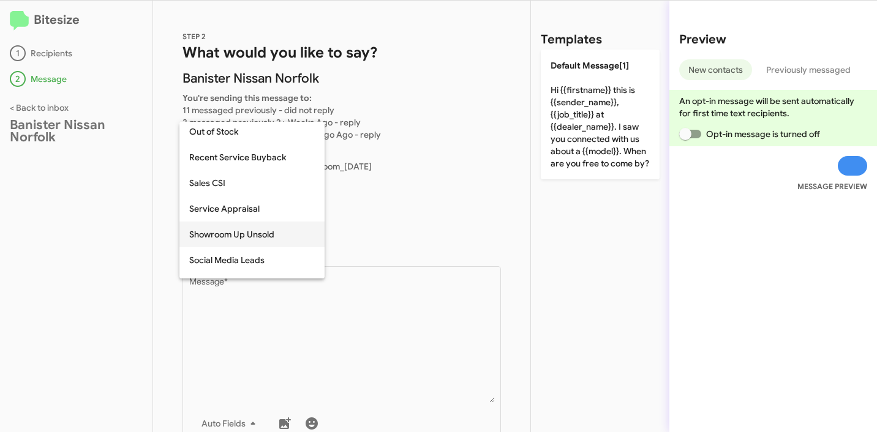
click at [246, 232] on span "Showroom Up Unsold" at bounding box center [252, 235] width 126 height 26
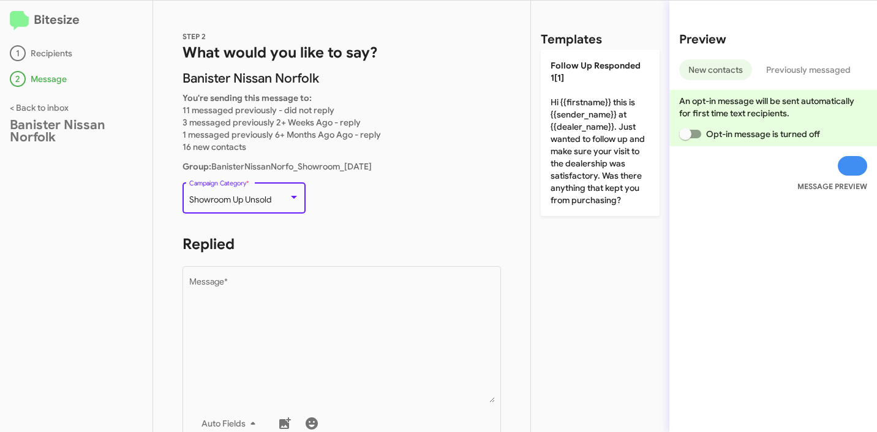
scroll to position [25, 0]
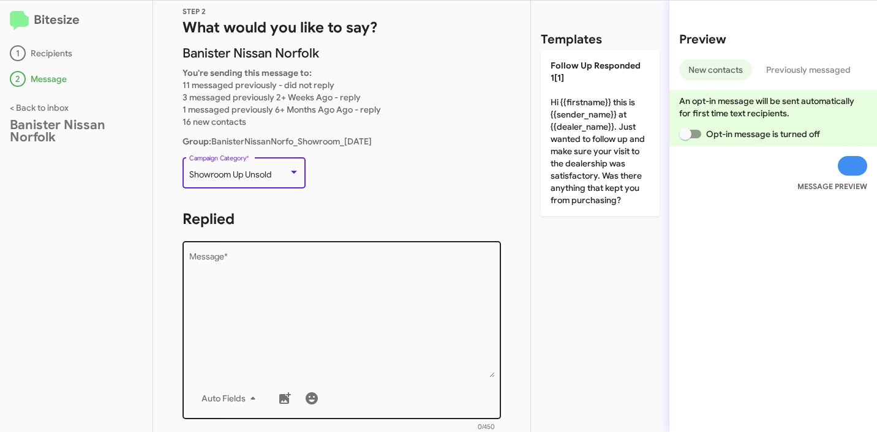
click at [312, 305] on textarea "Message *" at bounding box center [342, 315] width 306 height 125
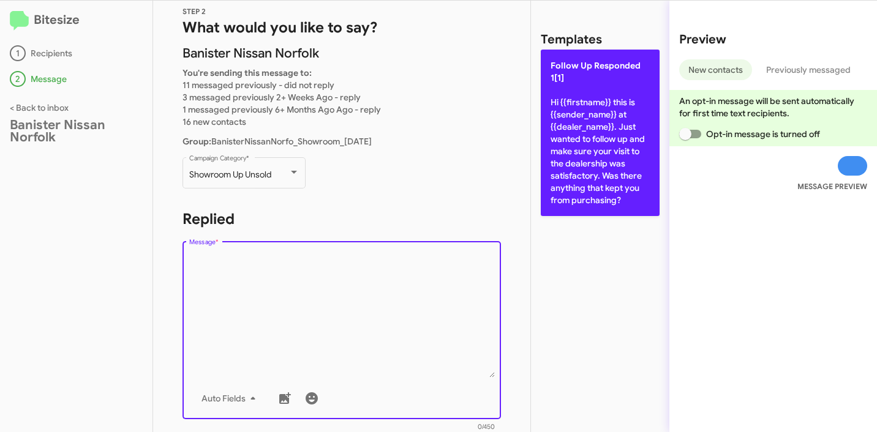
click at [582, 170] on p "Follow Up Responded 1[1] Hi {{firstname}} this is {{sender_name}} at {{dealer_n…" at bounding box center [600, 133] width 119 height 167
type textarea "Hi {{firstname}} this is {{sender_name}} at {{dealer_name}}. Just wanted to fol…"
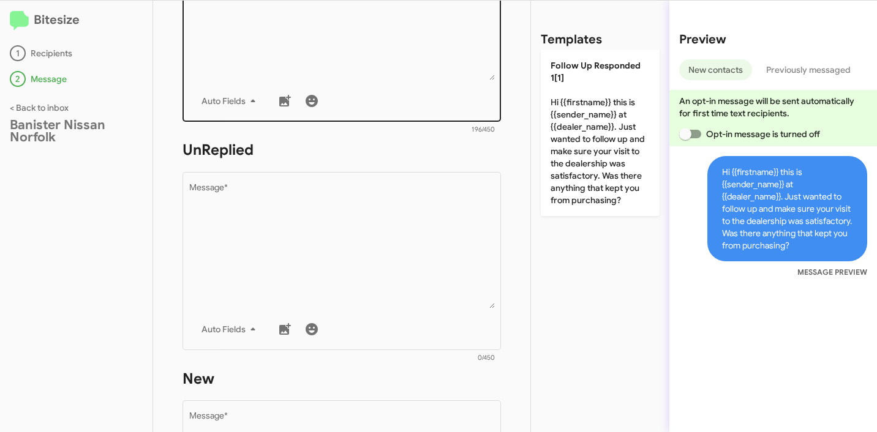
scroll to position [435, 0]
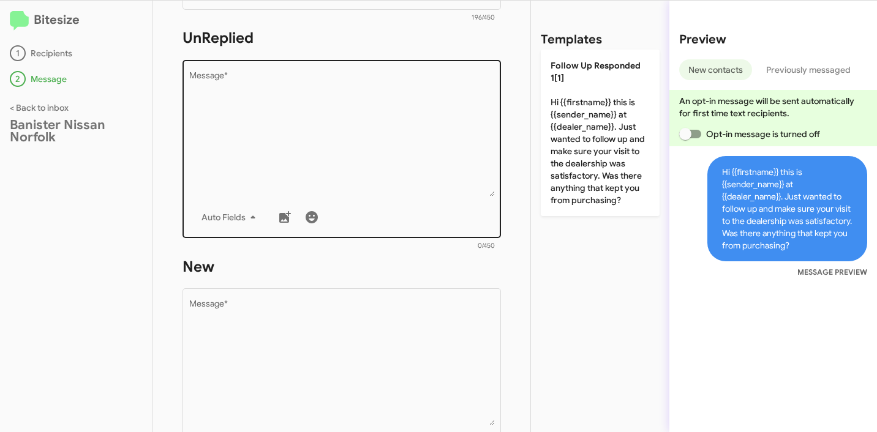
click at [366, 151] on textarea "Message *" at bounding box center [342, 134] width 306 height 125
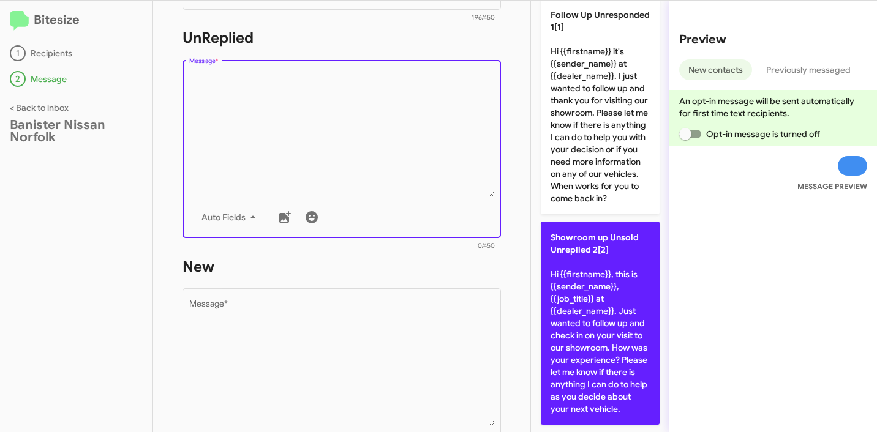
scroll to position [100, 0]
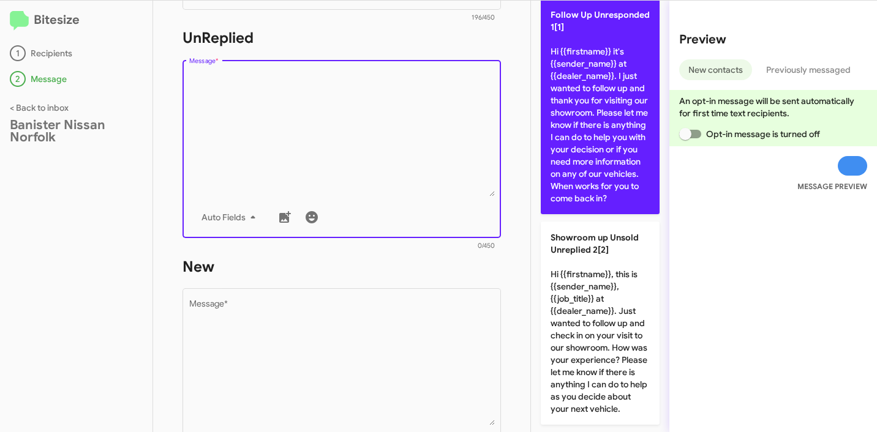
click at [610, 176] on p "Follow Up Unresponded 1[1] Hi {{firstname}} it's {{sender_name}} at {{dealer_na…" at bounding box center [600, 107] width 119 height 216
type textarea "Hi {{firstname}} it's {{sender_name}} at {{dealer_name}}. I just wanted to foll…"
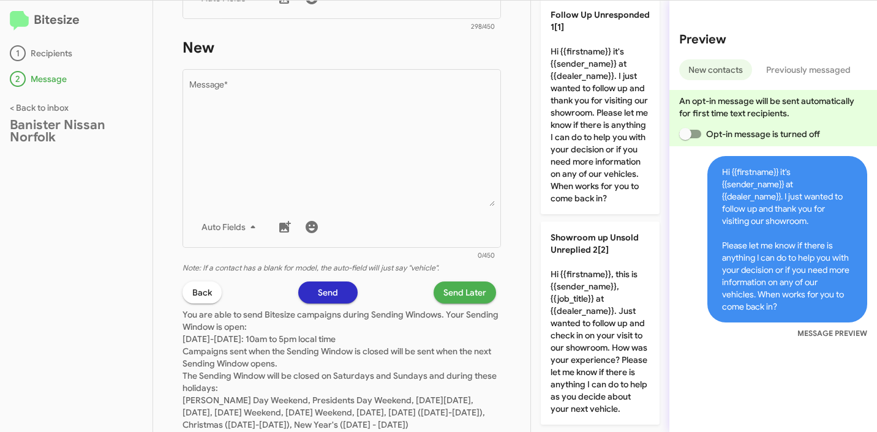
scroll to position [702, 0]
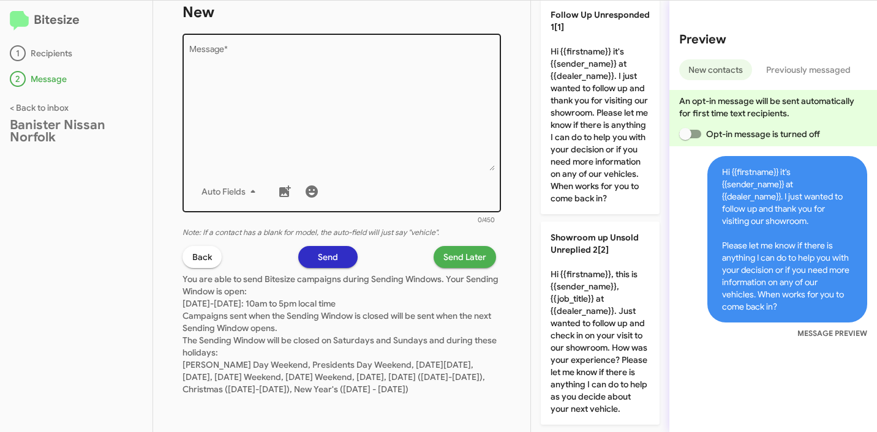
click at [355, 142] on textarea "Message *" at bounding box center [342, 108] width 306 height 125
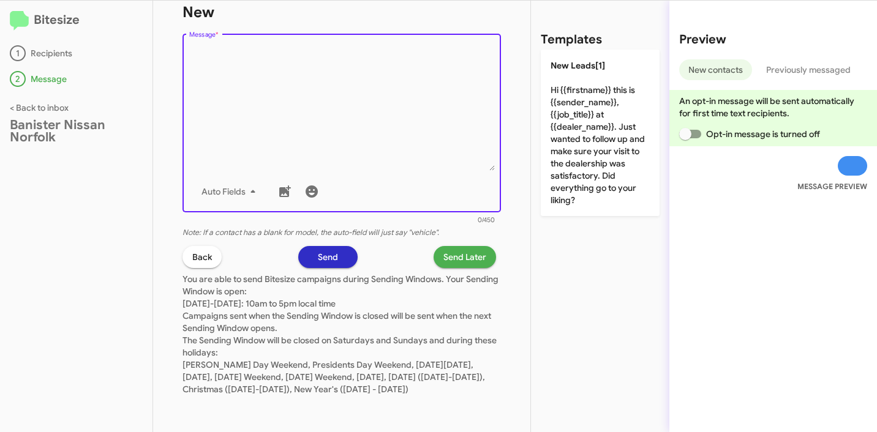
scroll to position [0, 0]
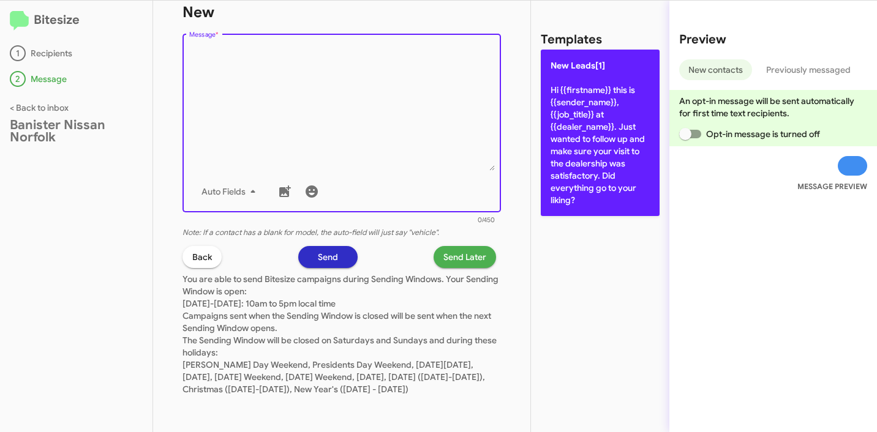
click at [619, 143] on p "New Leads[1] Hi {{firstname}} this is {{sender_name}}, {{job_title}} at {{deale…" at bounding box center [600, 133] width 119 height 167
type textarea "Hi {{firstname}} this is {{sender_name}}, {{job_title}} at {{dealer_name}}. Jus…"
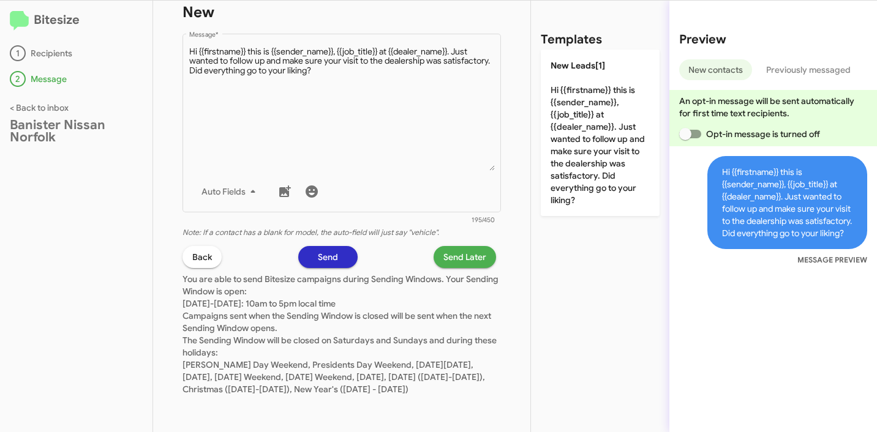
click at [443, 249] on span "Send Later" at bounding box center [464, 257] width 43 height 22
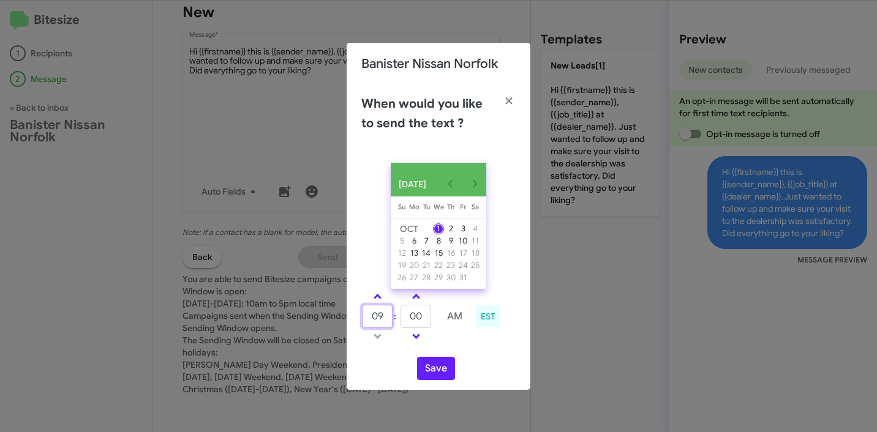
click at [384, 315] on input "09" at bounding box center [377, 316] width 31 height 23
type input "11"
click at [416, 323] on input "00" at bounding box center [415, 316] width 31 height 23
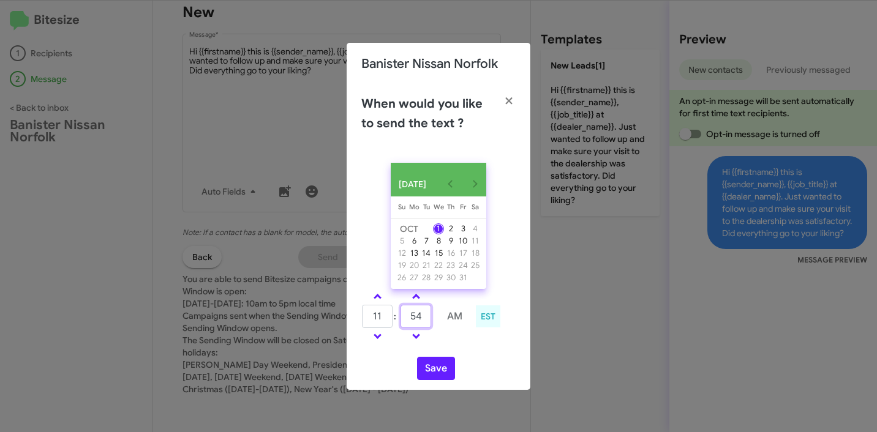
type input "54"
click at [451, 344] on td at bounding box center [454, 336] width 32 height 15
click at [444, 386] on div "OCT 2025 Sunday Su Monday Mo Tuesday Tu Wednesday We Thursday Th Friday Fr Satu…" at bounding box center [439, 271] width 184 height 237
click at [445, 374] on button "Save" at bounding box center [436, 368] width 38 height 23
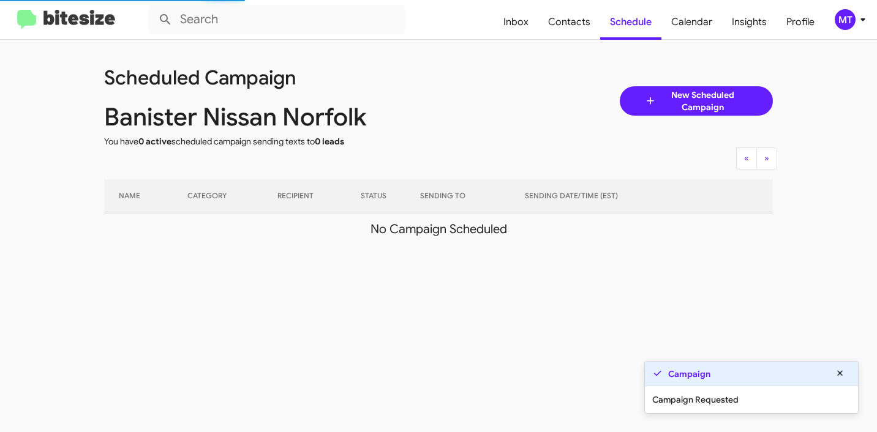
click at [866, 26] on icon at bounding box center [862, 19] width 15 height 15
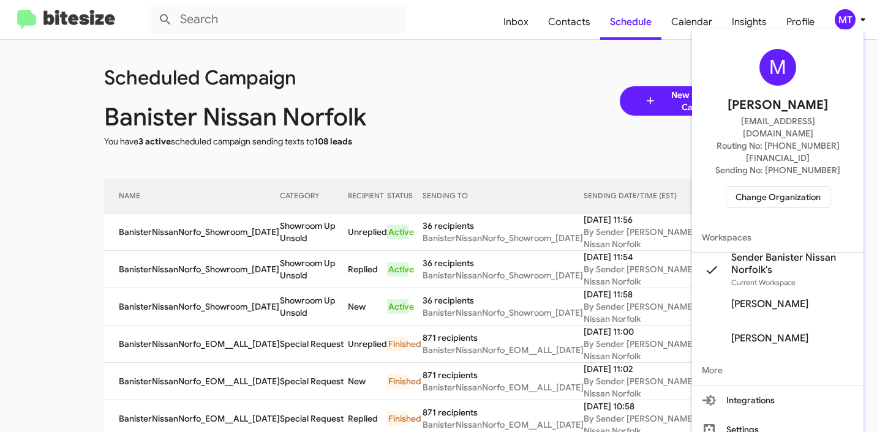
click at [522, 97] on div at bounding box center [438, 216] width 877 height 432
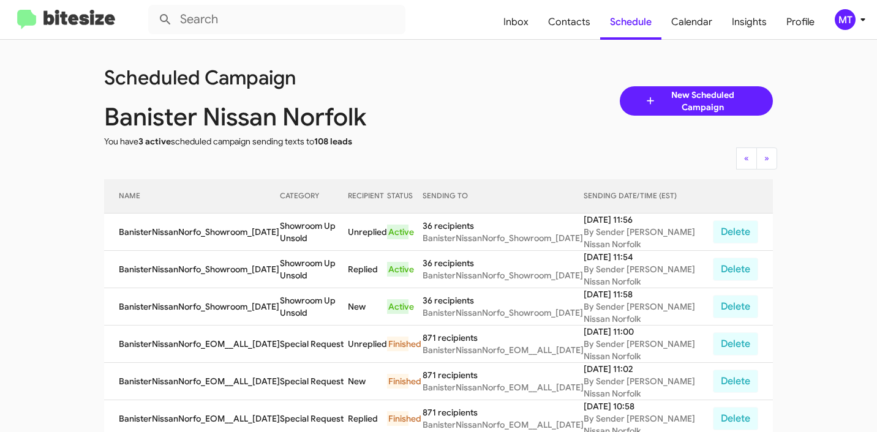
click at [851, 21] on div "MT" at bounding box center [845, 19] width 21 height 21
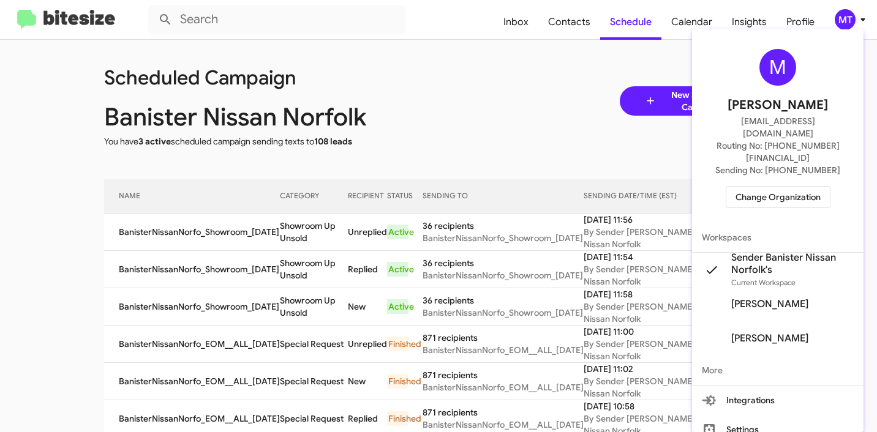
click at [776, 187] on span "Change Organization" at bounding box center [777, 197] width 85 height 21
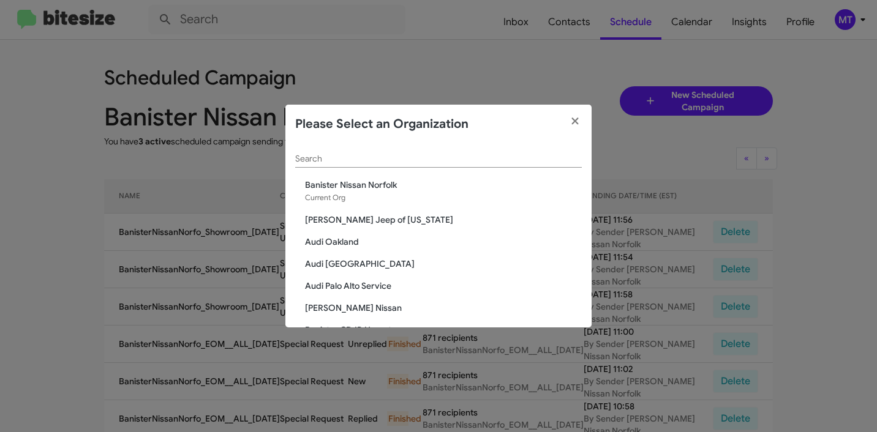
click at [499, 152] on div "Search" at bounding box center [438, 156] width 287 height 24
paste input "[PERSON_NAME] Long Chevrolet"
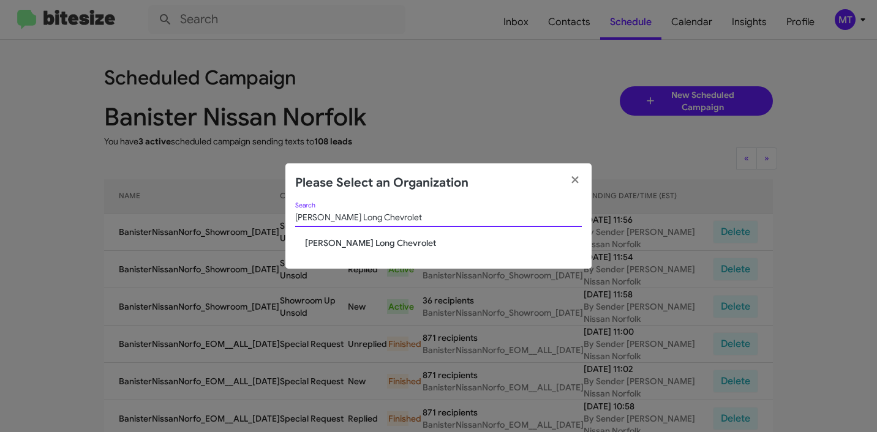
type input "[PERSON_NAME] Long Chevrolet"
click at [362, 237] on span "[PERSON_NAME] Long Chevrolet" at bounding box center [443, 243] width 277 height 12
click at [361, 242] on span "[PERSON_NAME] Long Chevrolet" at bounding box center [443, 243] width 277 height 12
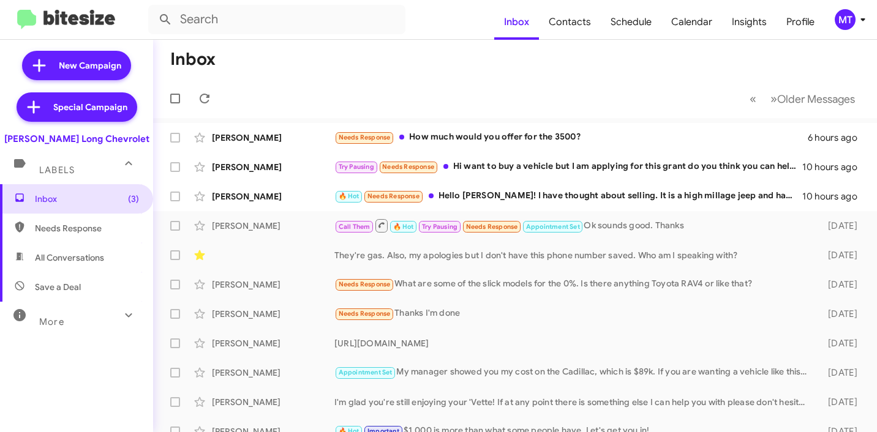
click at [858, 24] on icon at bounding box center [862, 19] width 15 height 15
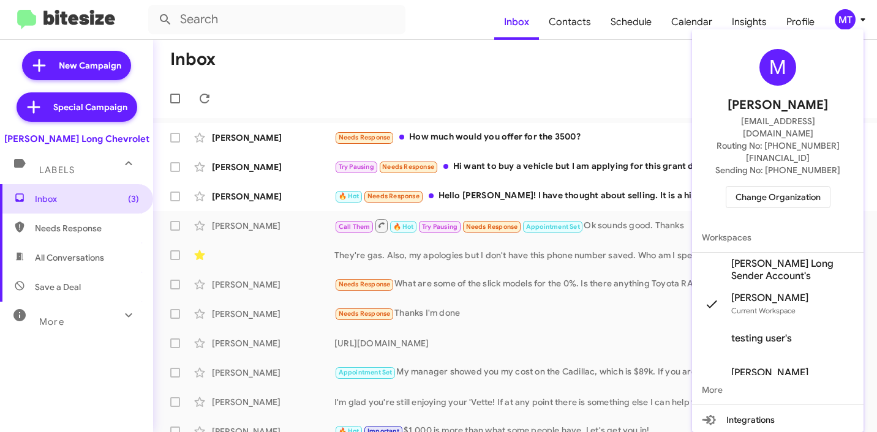
click at [858, 24] on div at bounding box center [438, 216] width 877 height 432
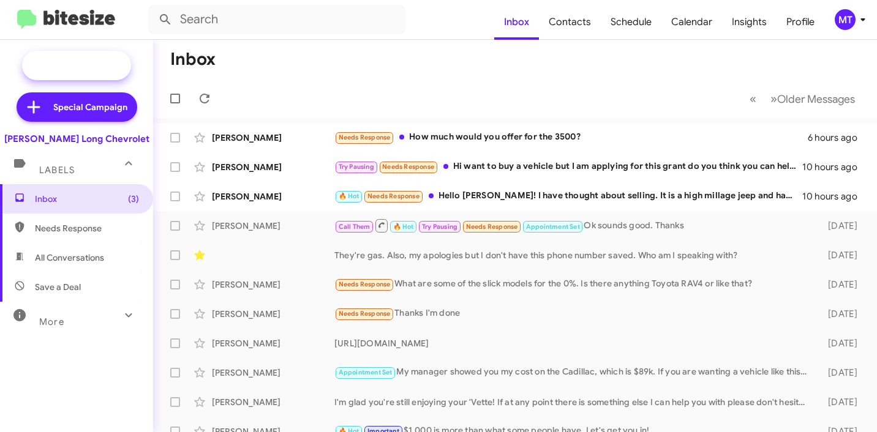
click at [87, 66] on span "New Campaign" at bounding box center [90, 65] width 62 height 12
click at [858, 15] on icon at bounding box center [862, 19] width 15 height 15
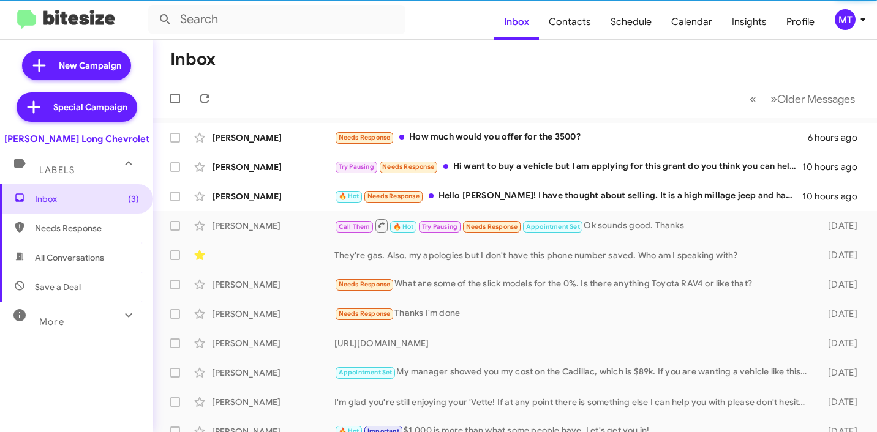
click at [860, 23] on icon at bounding box center [862, 19] width 15 height 15
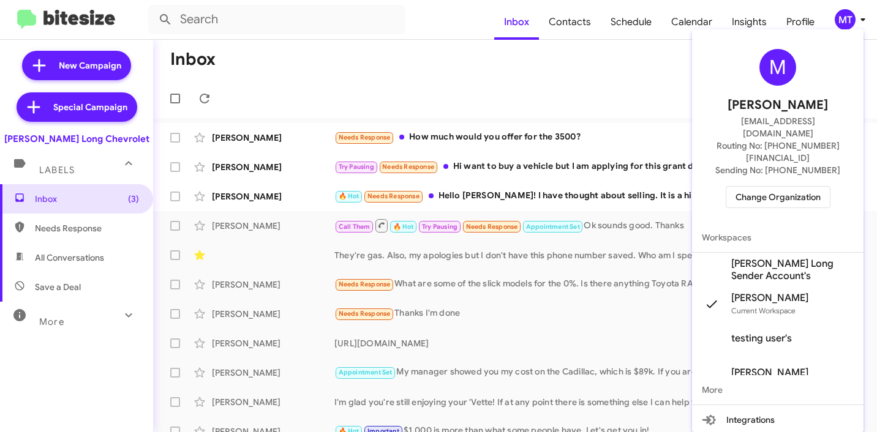
click at [754, 258] on span "[PERSON_NAME] Long Sender Account's" at bounding box center [792, 270] width 122 height 24
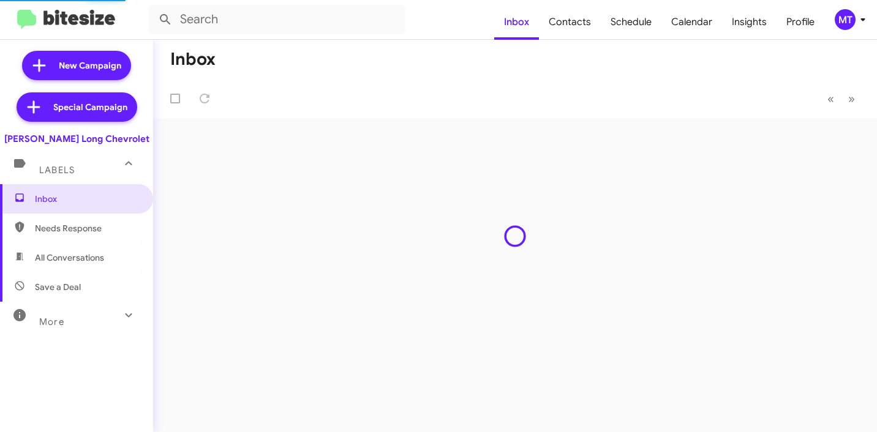
click at [870, 9] on span "MT" at bounding box center [852, 19] width 37 height 21
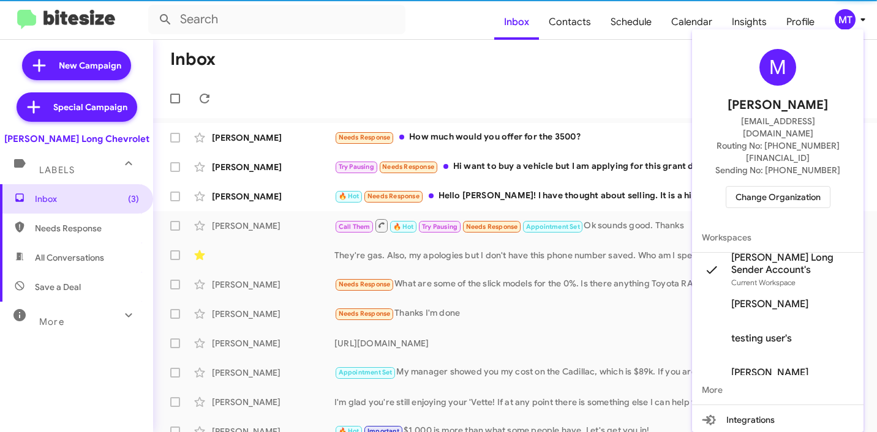
click at [441, 67] on div at bounding box center [438, 216] width 877 height 432
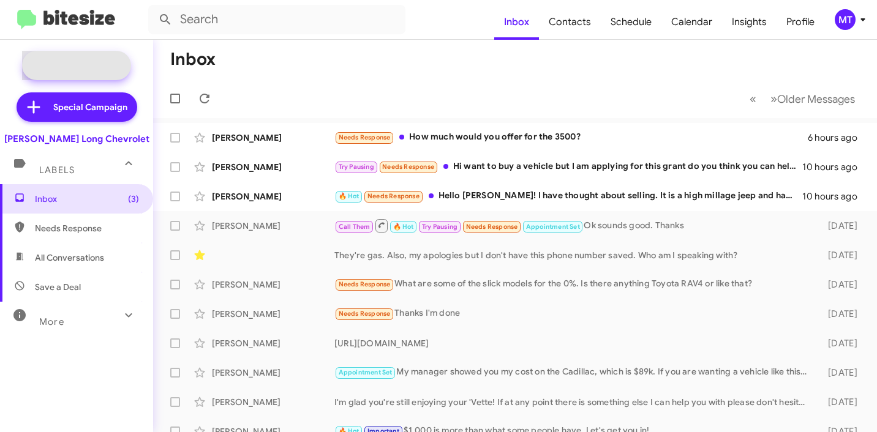
click at [87, 66] on span "New Campaign" at bounding box center [90, 65] width 62 height 12
click at [865, 17] on icon at bounding box center [862, 19] width 15 height 15
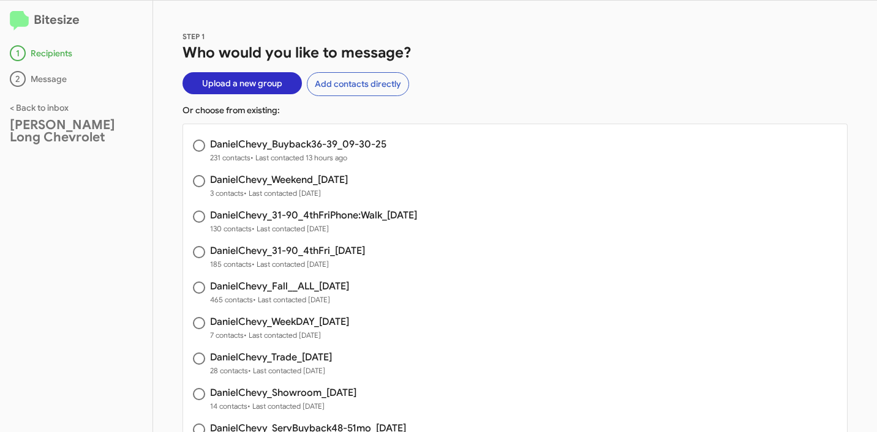
click at [242, 82] on span "Upload a new group" at bounding box center [242, 83] width 80 height 22
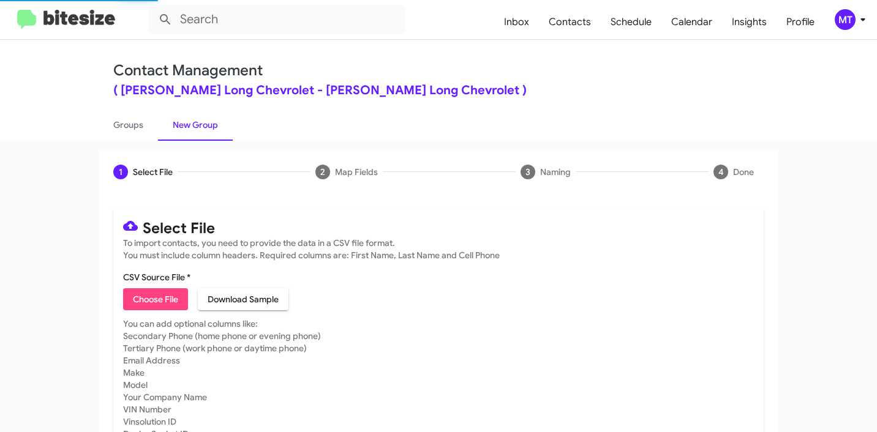
click at [148, 287] on mat-card-content "CSV Source File * Choose File Download Sample" at bounding box center [438, 290] width 631 height 39
click at [148, 300] on span "Choose File" at bounding box center [155, 299] width 45 height 22
type input "DanielChevy_Showroom_[DATE]"
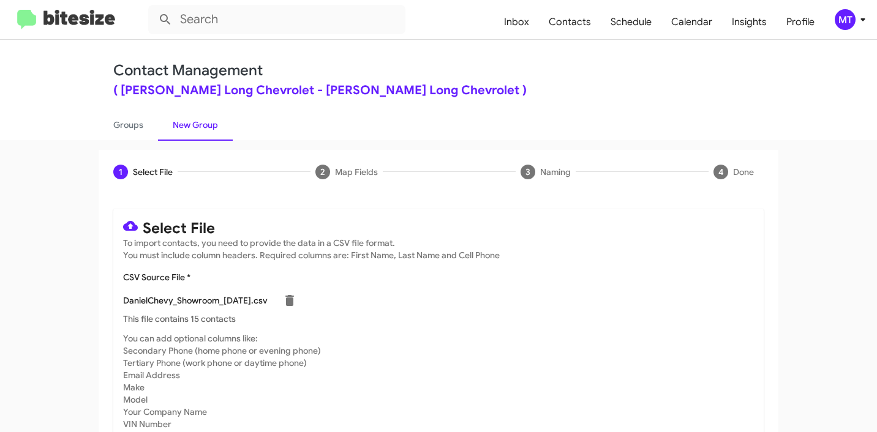
click at [873, 23] on mat-toolbar "Inbox Contacts Schedule Calendar Insights Profile MT" at bounding box center [438, 19] width 877 height 39
click at [862, 23] on icon at bounding box center [862, 19] width 15 height 15
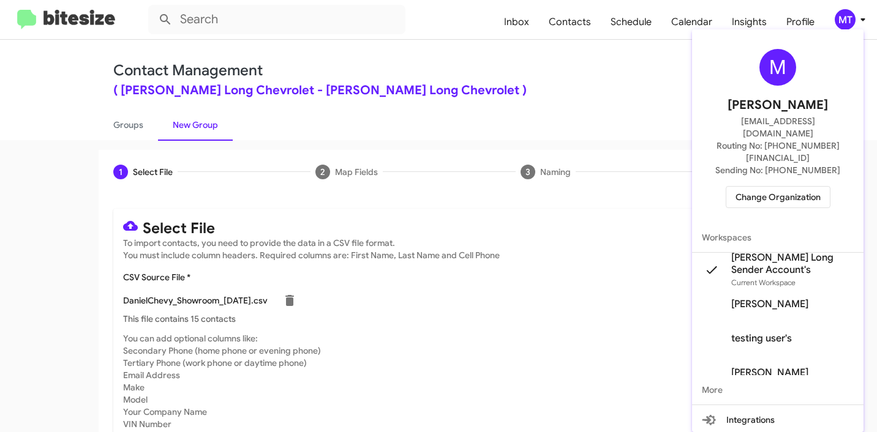
click at [500, 96] on div at bounding box center [438, 216] width 877 height 432
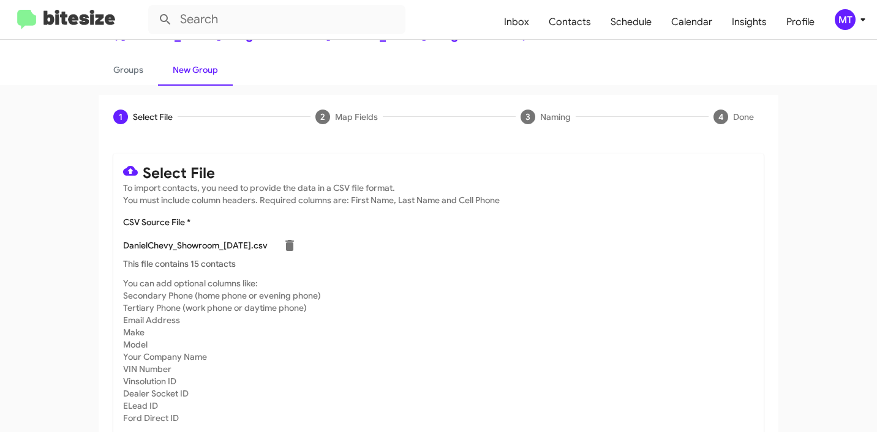
scroll to position [103, 0]
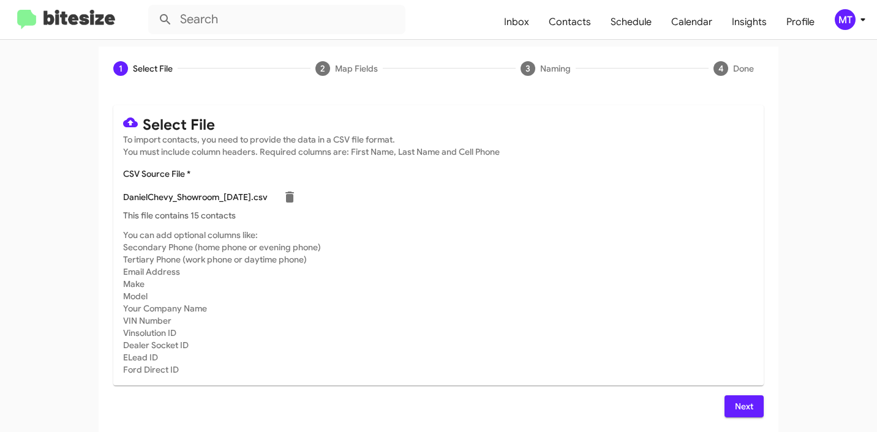
click at [742, 404] on span "Next" at bounding box center [744, 407] width 20 height 22
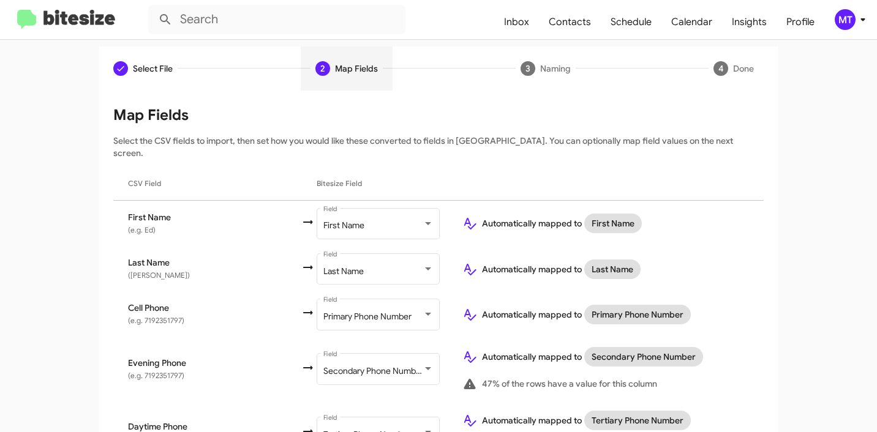
scroll to position [728, 0]
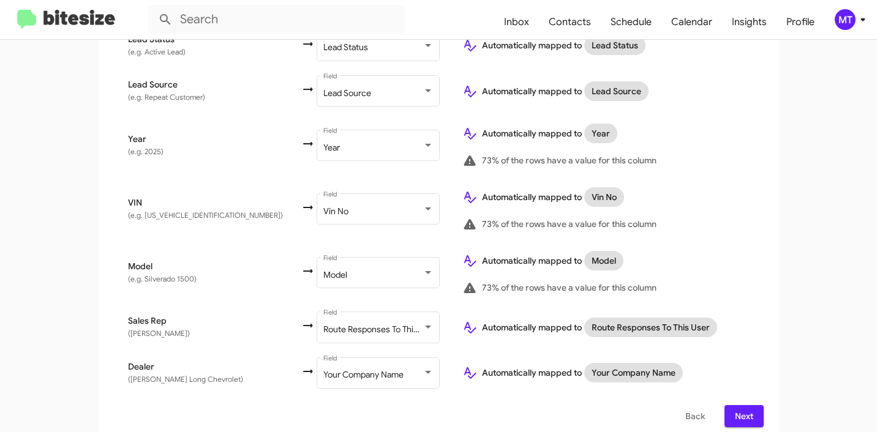
click at [725, 405] on button "Next" at bounding box center [743, 416] width 39 height 22
click at [735, 406] on span "Next" at bounding box center [744, 416] width 20 height 22
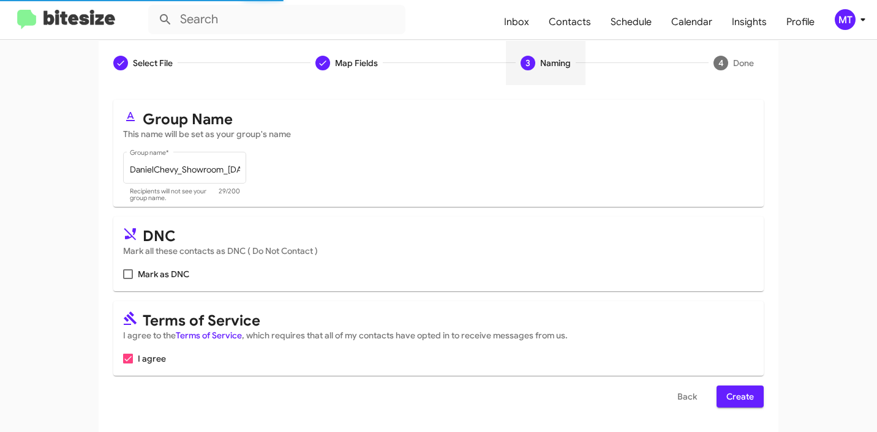
scroll to position [0, 0]
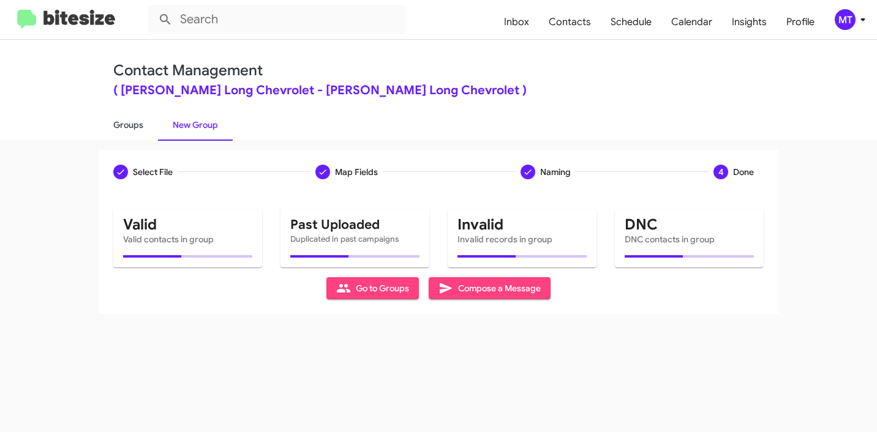
click at [121, 126] on link "Groups" at bounding box center [128, 125] width 59 height 32
type input "in:groups"
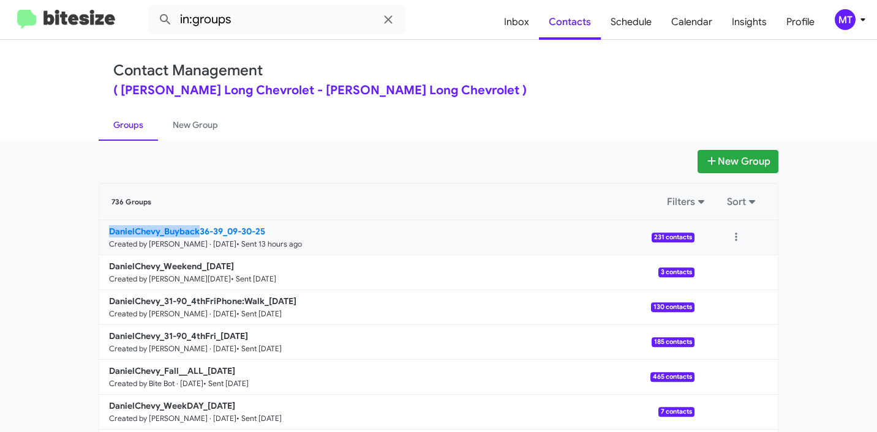
drag, startPoint x: 67, startPoint y: 231, endPoint x: 197, endPoint y: 226, distance: 129.9
click at [197, 226] on app-groups "New Group 736 Groups Filters Sort DanielChevy_Buyback36-39_09-30-25 Created by …" at bounding box center [438, 376] width 877 height 452
click at [117, 127] on link "Groups" at bounding box center [128, 125] width 59 height 32
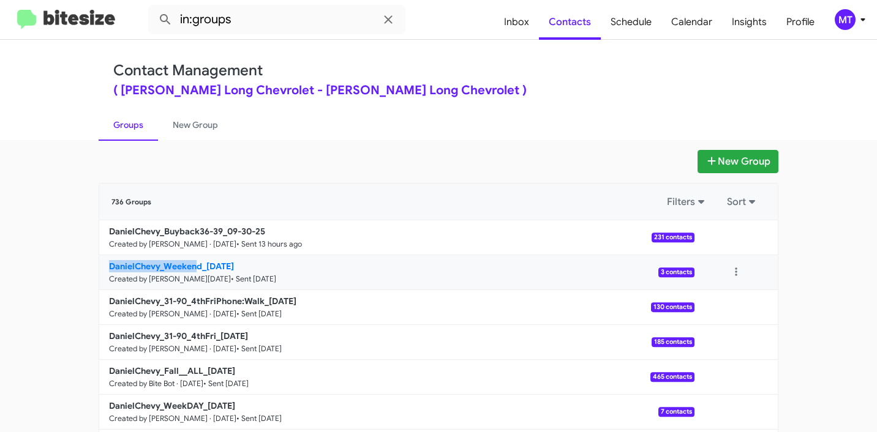
drag, startPoint x: 61, startPoint y: 269, endPoint x: 195, endPoint y: 265, distance: 134.8
click at [195, 265] on app-groups "New Group 736 Groups Filters Sort DanielChevy_Buyback36-39_09-30-25 Created by …" at bounding box center [438, 376] width 877 height 452
click at [189, 125] on link "New Group" at bounding box center [195, 125] width 75 height 32
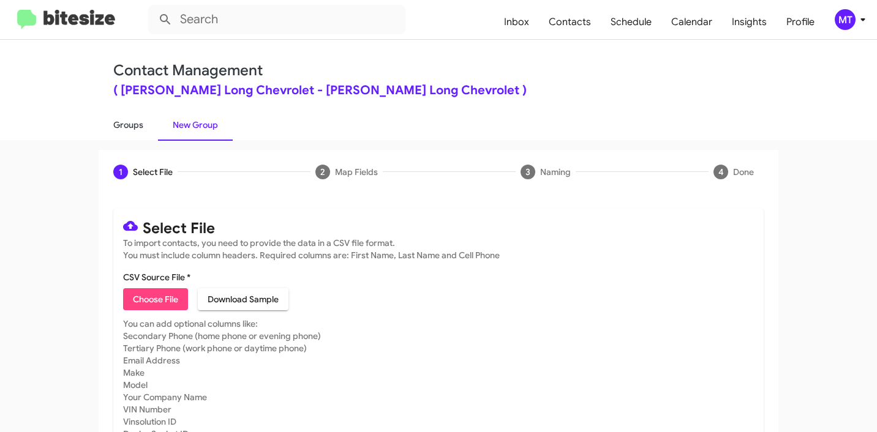
click at [122, 129] on link "Groups" at bounding box center [128, 125] width 59 height 32
type input "in:groups"
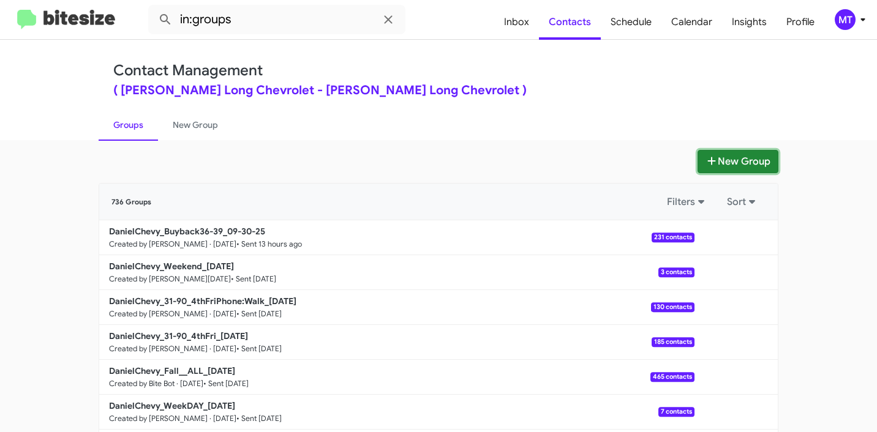
click at [736, 163] on button "New Group" at bounding box center [737, 161] width 81 height 23
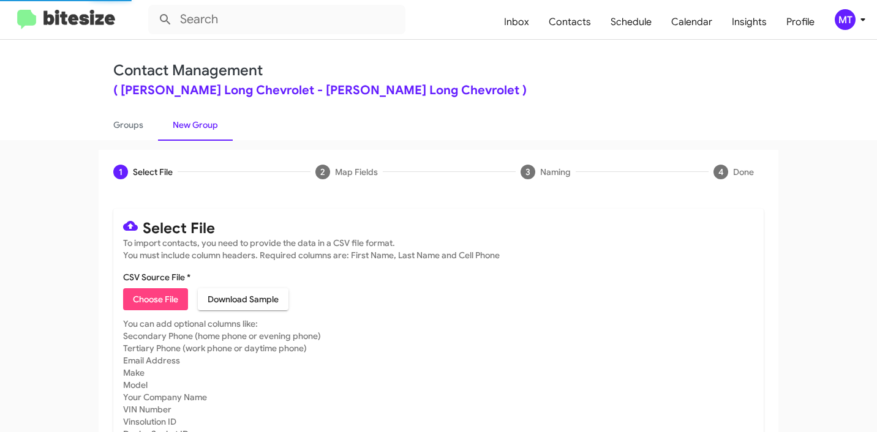
click at [167, 293] on span "Choose File" at bounding box center [155, 299] width 45 height 22
type input "DanielChevy_Showroom_[DATE]"
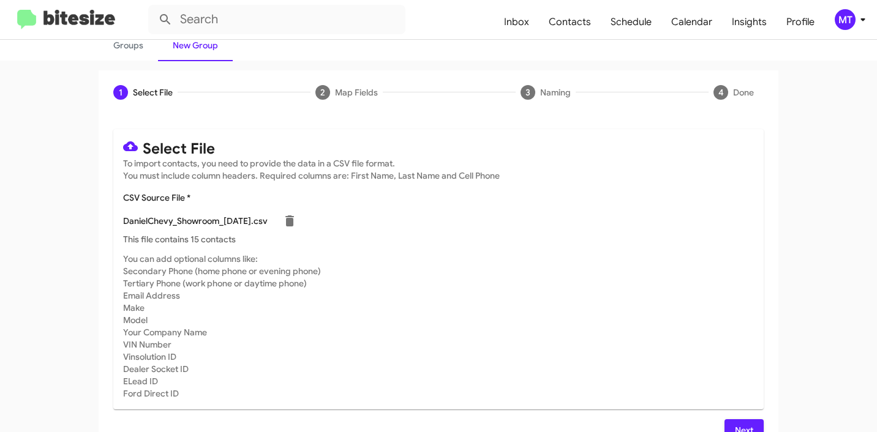
scroll to position [103, 0]
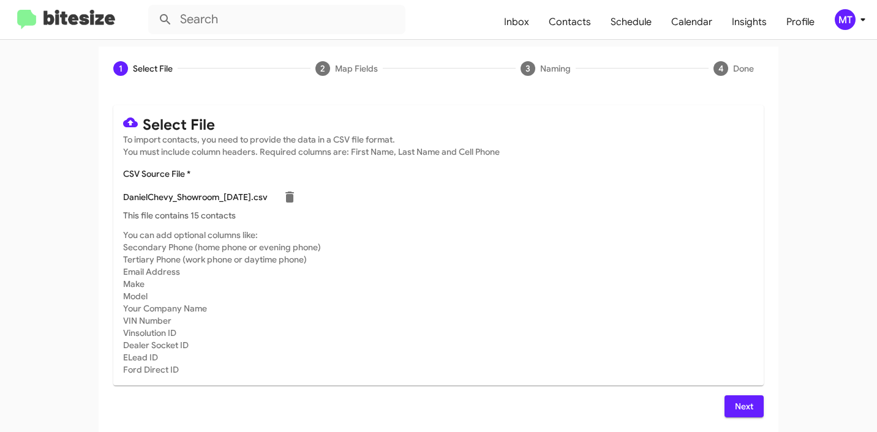
click at [745, 412] on span "Next" at bounding box center [744, 407] width 20 height 22
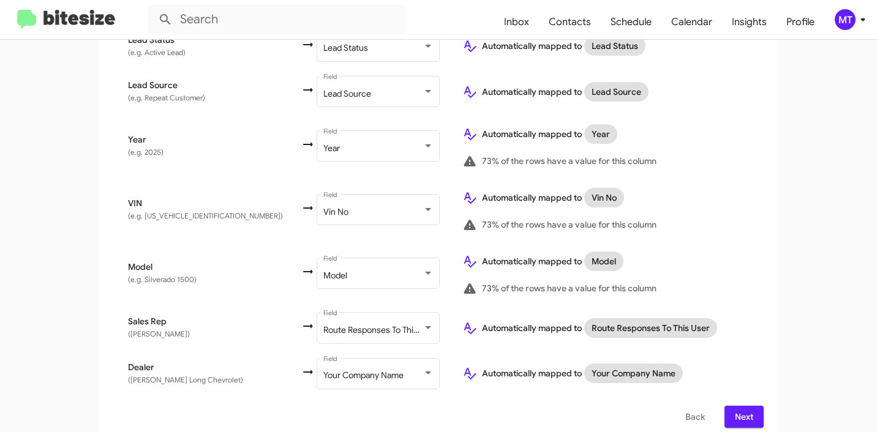
scroll to position [728, 0]
click at [739, 407] on span "Next" at bounding box center [744, 416] width 20 height 22
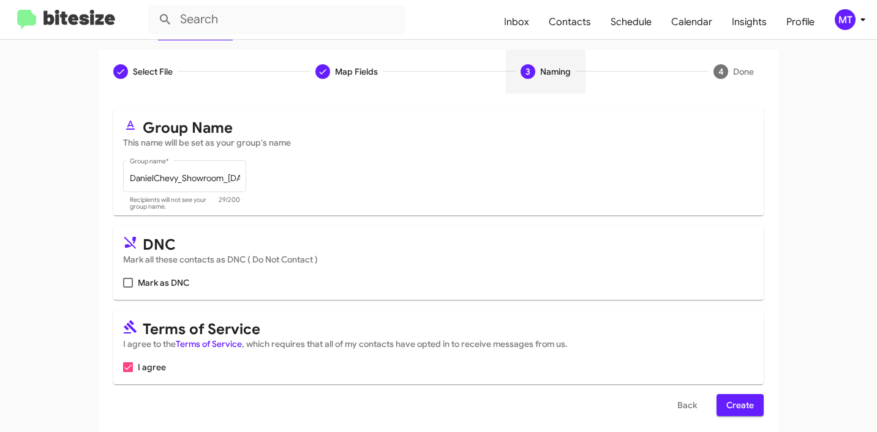
scroll to position [109, 0]
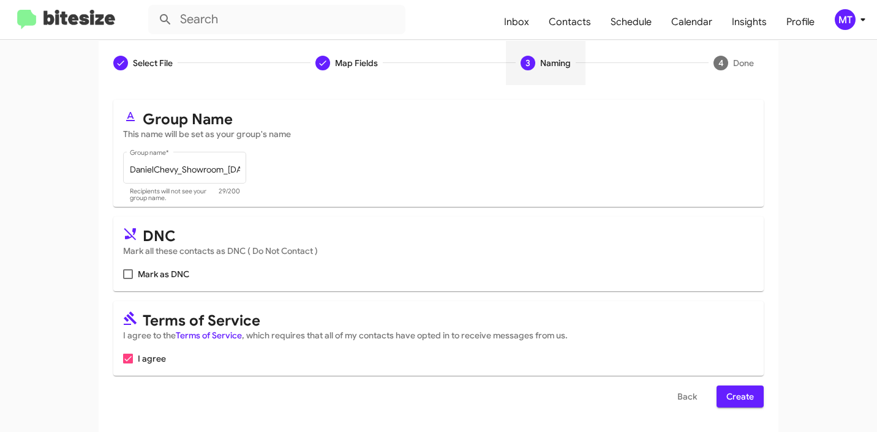
click at [734, 402] on span "Create" at bounding box center [740, 397] width 28 height 22
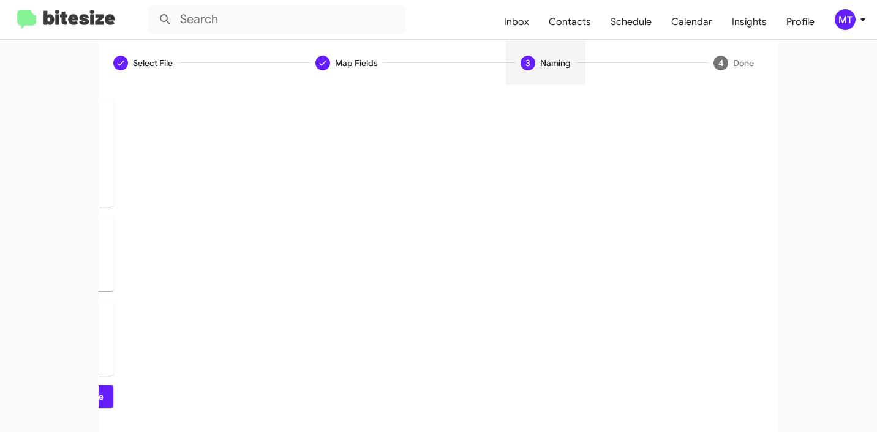
scroll to position [0, 0]
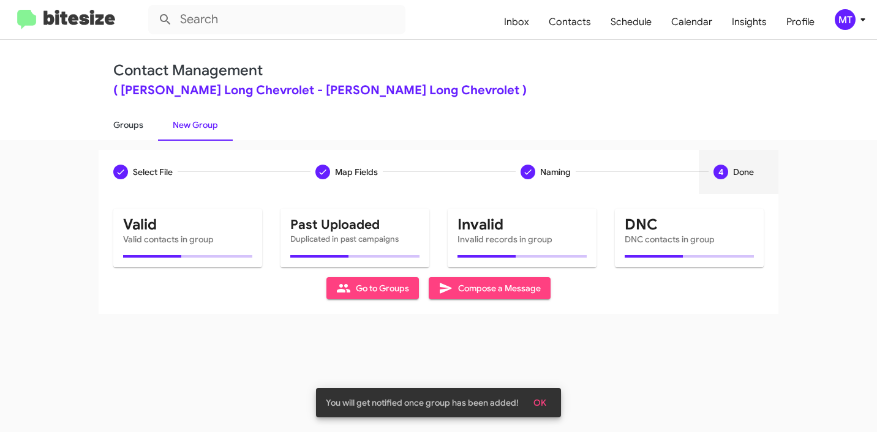
click at [141, 127] on link "Groups" at bounding box center [128, 125] width 59 height 32
type input "in:groups"
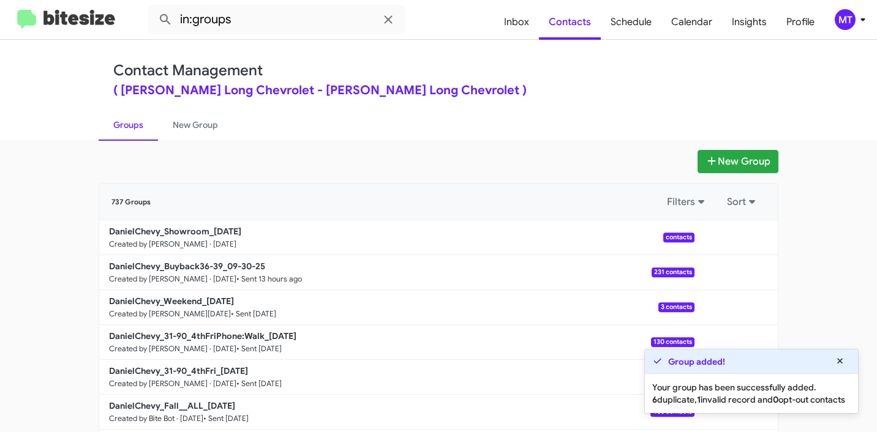
click at [114, 129] on link "Groups" at bounding box center [128, 125] width 59 height 32
click at [193, 130] on link "New Group" at bounding box center [195, 125] width 75 height 32
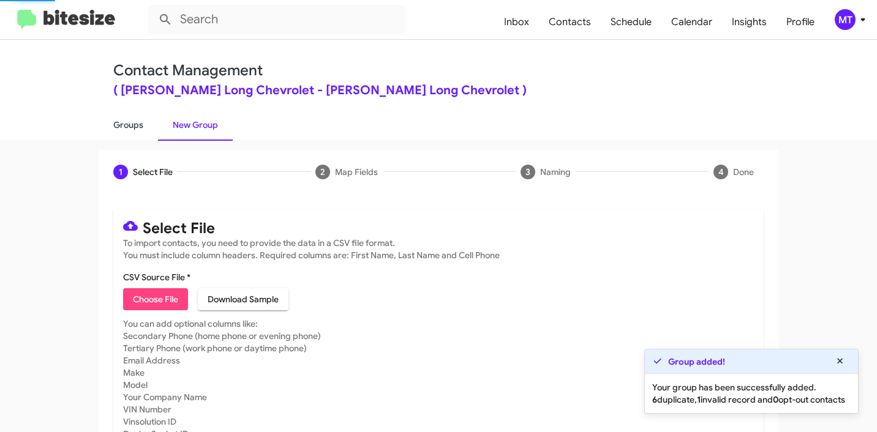
click at [129, 129] on link "Groups" at bounding box center [128, 125] width 59 height 32
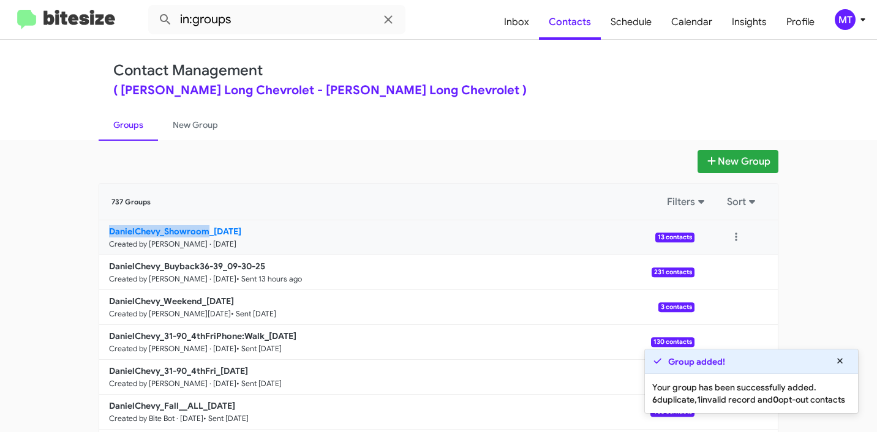
drag, startPoint x: 64, startPoint y: 231, endPoint x: 200, endPoint y: 231, distance: 136.5
click at [200, 231] on app-groups "New Group 737 Groups Filters Sort DanielChevy_Showroom_10-01-25 Created by Mari…" at bounding box center [438, 376] width 877 height 452
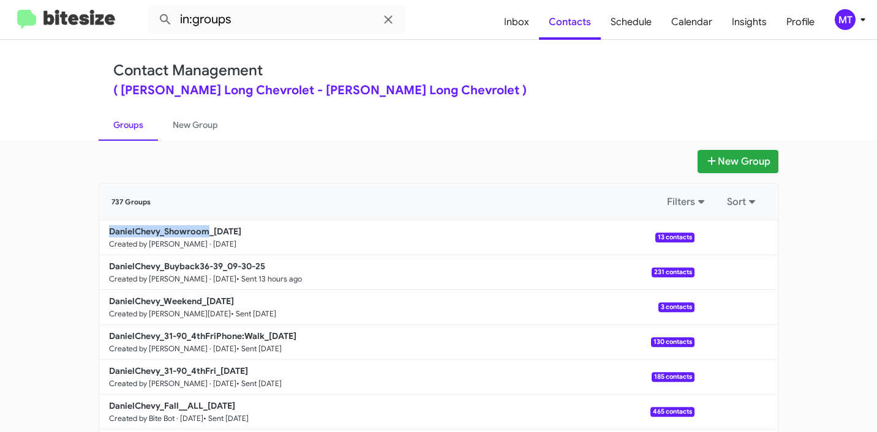
copy b "DanielChevy_Showroom"
click at [348, 21] on input "in:groups" at bounding box center [276, 19] width 257 height 29
paste input "DanielChevy_Showroom"
type input "in:groups DanielChevy_Showroom"
click at [153, 7] on button at bounding box center [165, 19] width 24 height 24
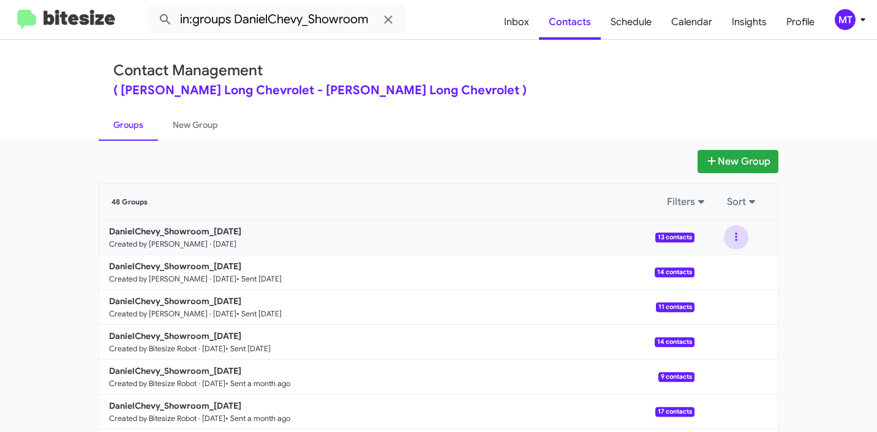
click at [727, 237] on button at bounding box center [736, 237] width 24 height 24
click at [680, 274] on button "View contacts" at bounding box center [699, 270] width 98 height 29
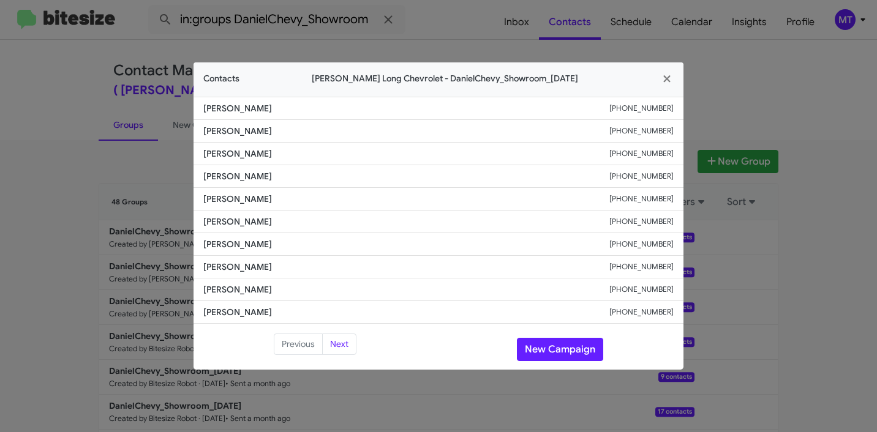
drag, startPoint x: 274, startPoint y: 110, endPoint x: 172, endPoint y: 109, distance: 101.7
click at [172, 109] on modal-container "Contacts Daniels Long Chevrolet - DanielChevy_Showroom_10-01-25 Taylor Reffett …" at bounding box center [438, 216] width 877 height 432
copy span "Taylor Reffett"
click at [672, 78] on icon "button" at bounding box center [667, 78] width 14 height 11
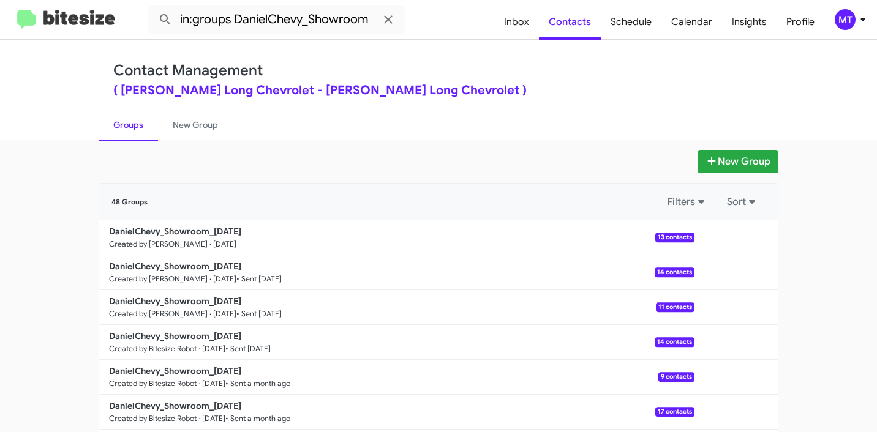
click at [745, 82] on modal-container "Contacts Daniels Long Chevrolet - DanielChevy_Showroom_10-01-25 Taylor Reffett …" at bounding box center [438, 216] width 877 height 432
click at [156, 235] on b "DanielChevy_Showroom_[DATE]" at bounding box center [175, 231] width 132 height 11
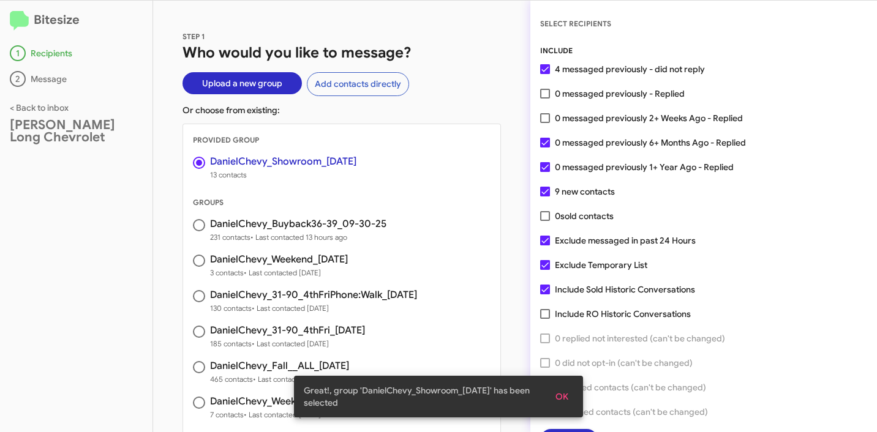
scroll to position [31, 0]
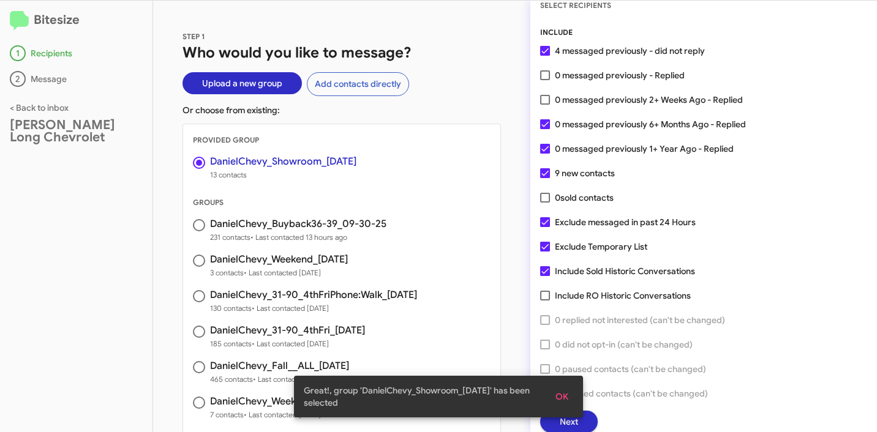
click at [558, 397] on span "OK" at bounding box center [561, 397] width 13 height 22
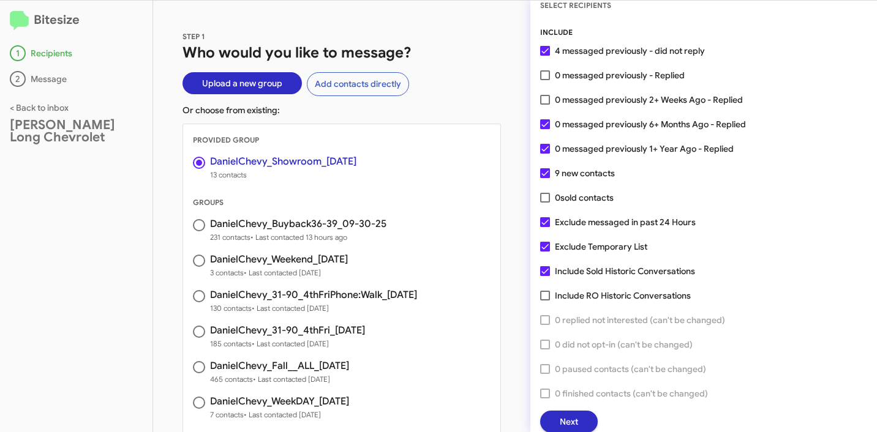
click at [571, 426] on span "Next" at bounding box center [569, 422] width 18 height 22
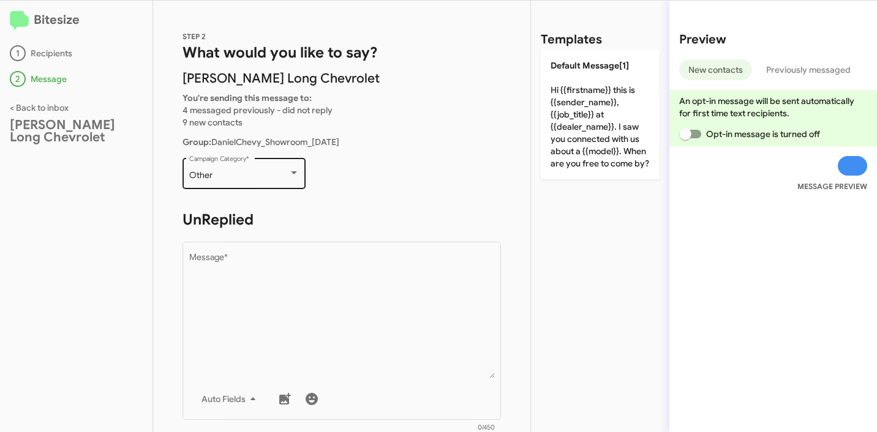
click at [265, 160] on div "Other Campaign Category *" at bounding box center [244, 173] width 110 height 34
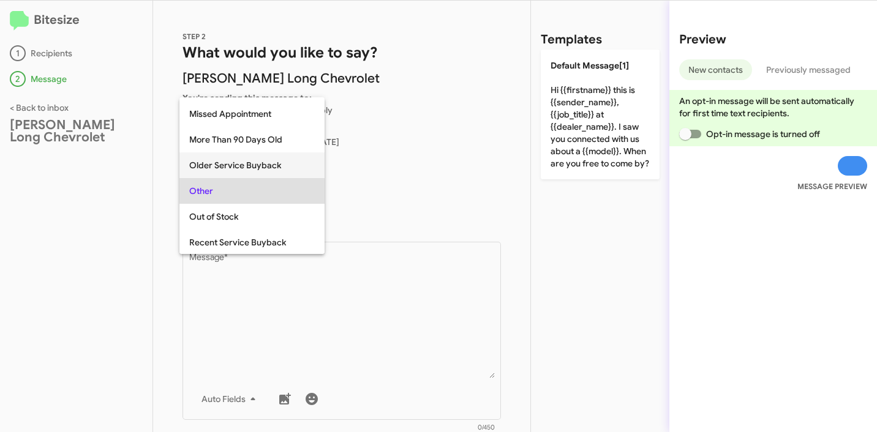
scroll to position [254, 0]
click at [260, 165] on span "Older Service Buyback" at bounding box center [252, 165] width 126 height 26
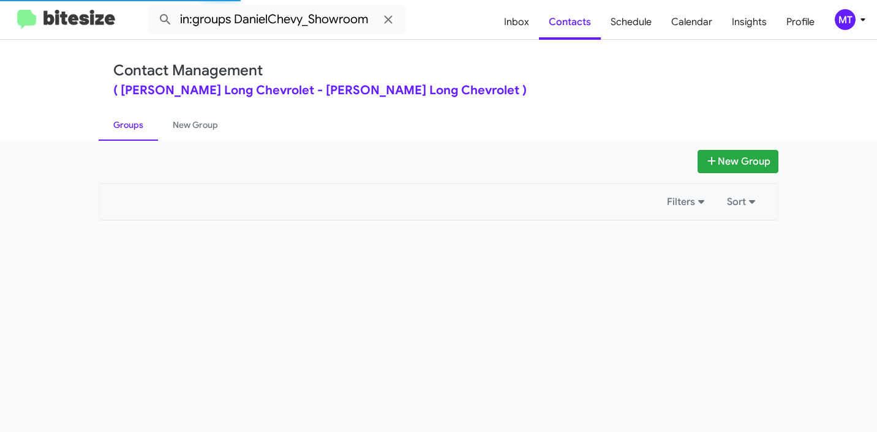
click at [855, 21] on div "MT" at bounding box center [845, 19] width 21 height 21
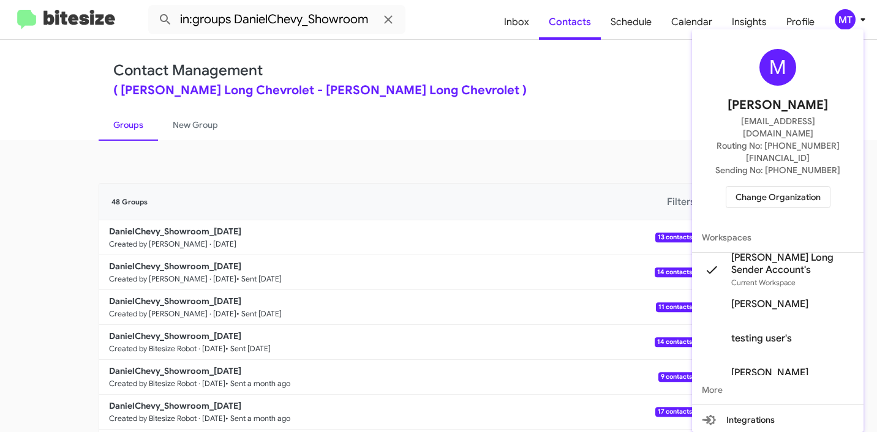
click at [629, 105] on div at bounding box center [438, 216] width 877 height 432
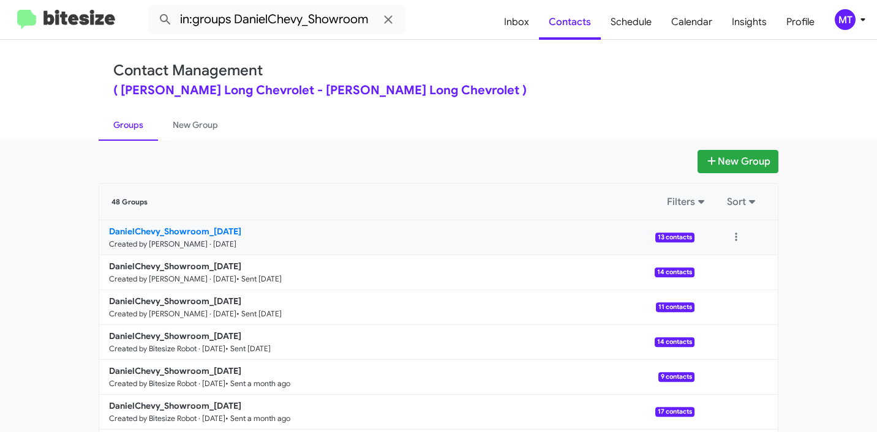
click at [160, 232] on b "DanielChevy_Showroom_[DATE]" at bounding box center [175, 231] width 132 height 11
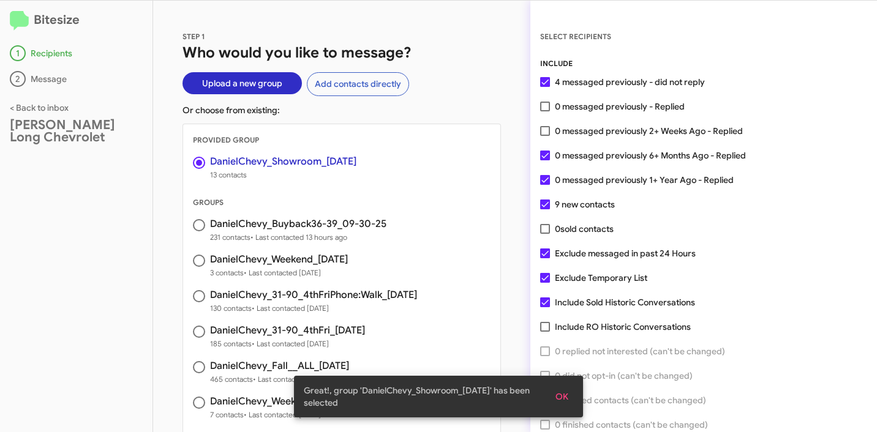
click at [543, 108] on span at bounding box center [545, 107] width 10 height 10
click at [544, 111] on input "0 messaged previously - Replied" at bounding box center [544, 111] width 1 height 1
checkbox input "true"
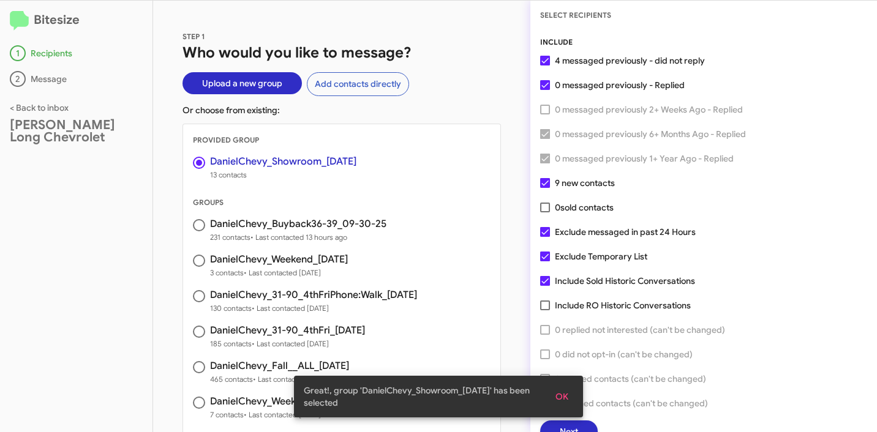
scroll to position [31, 0]
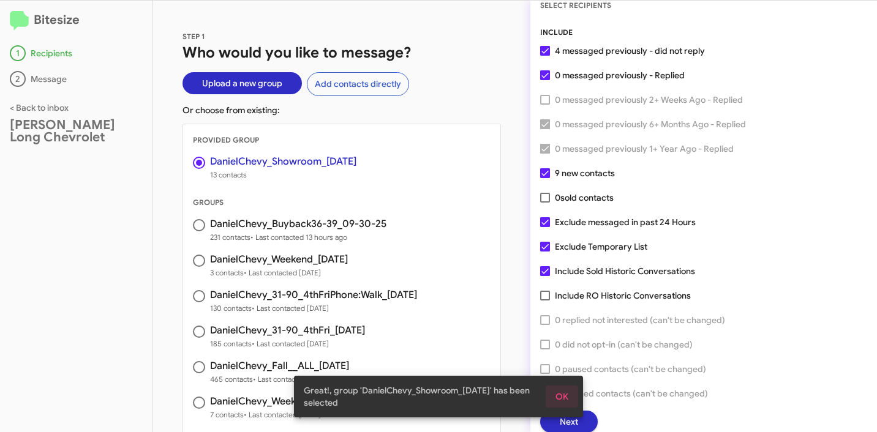
click at [568, 398] on span "OK" at bounding box center [561, 397] width 13 height 22
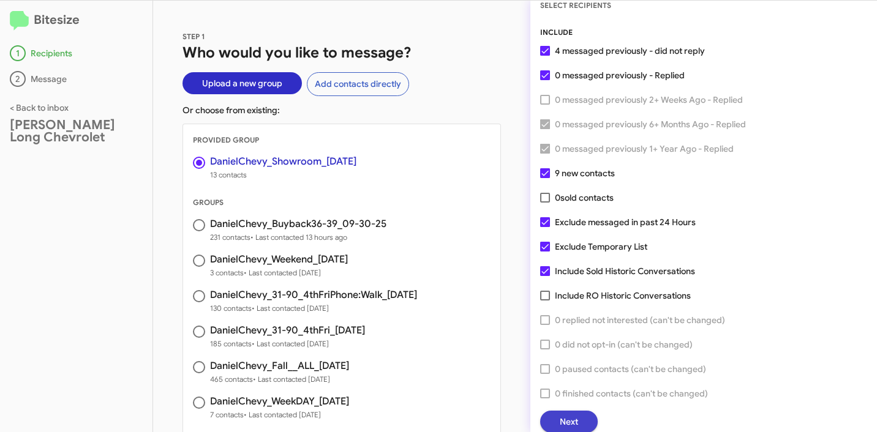
click at [573, 420] on span "Next" at bounding box center [569, 422] width 18 height 22
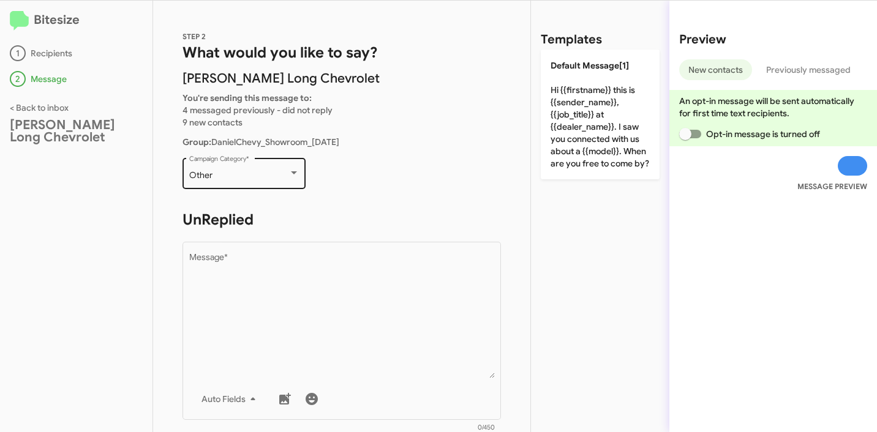
click at [226, 171] on div "Other" at bounding box center [238, 176] width 99 height 10
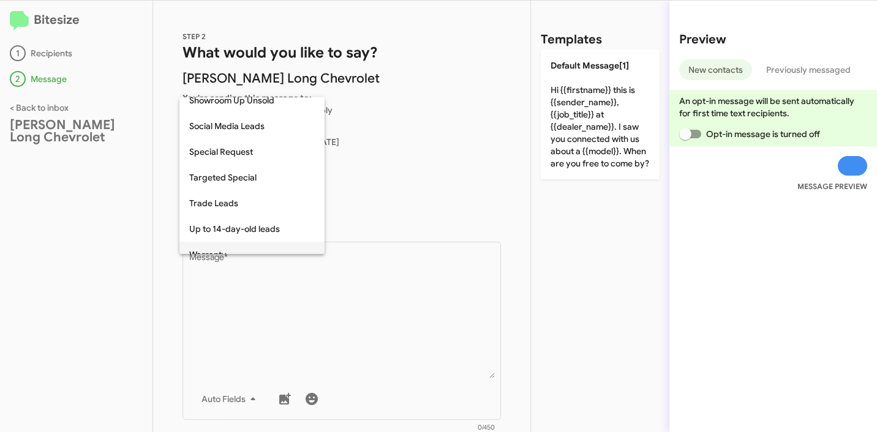
scroll to position [412, 0]
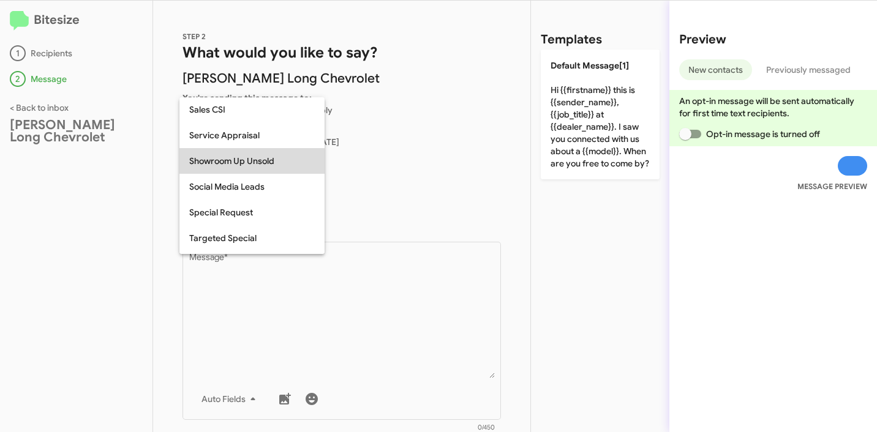
click at [227, 159] on span "Showroom Up Unsold" at bounding box center [252, 161] width 126 height 26
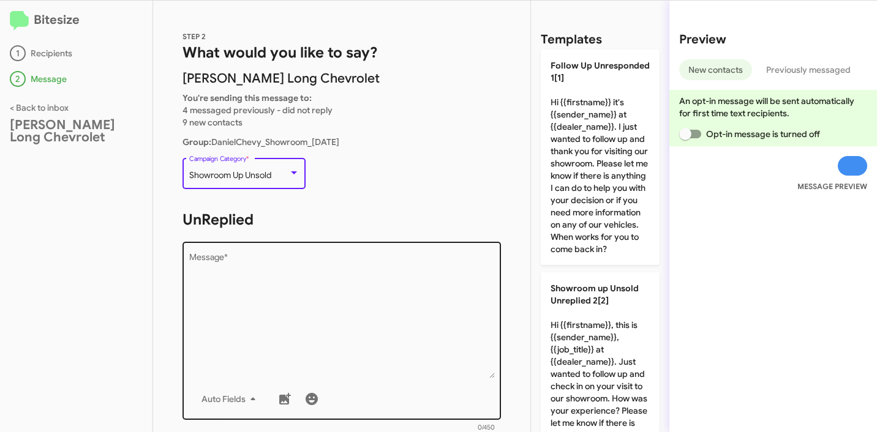
click at [338, 265] on textarea "Message *" at bounding box center [342, 316] width 306 height 125
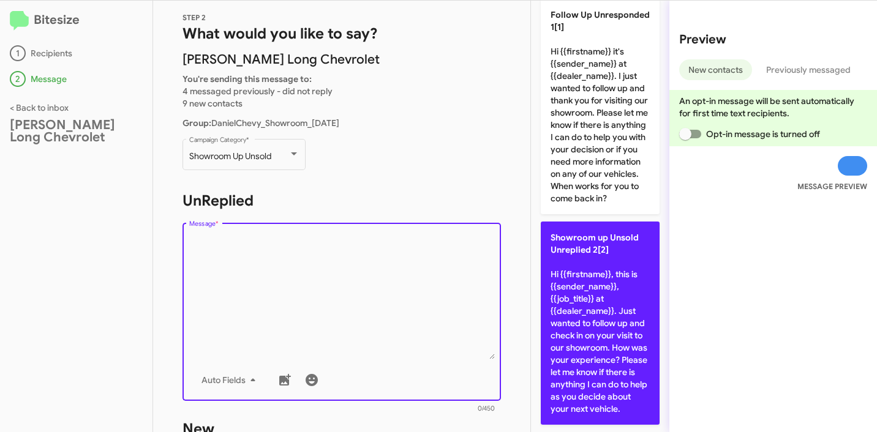
scroll to position [100, 0]
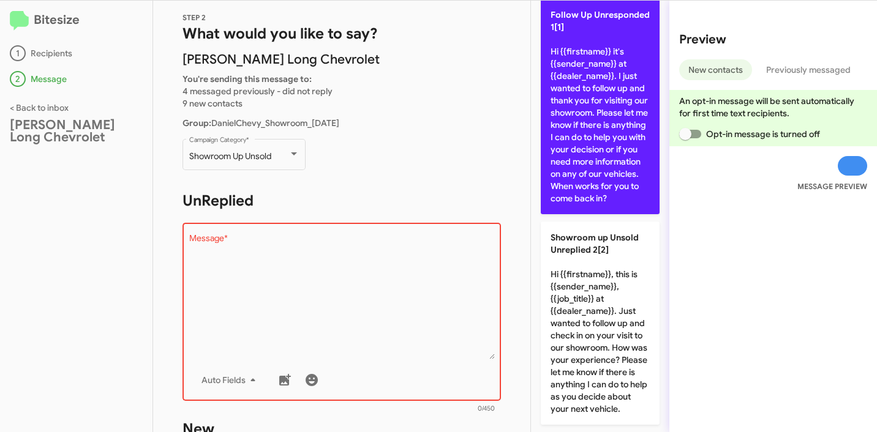
click at [595, 150] on p "Follow Up Unresponded 1[1] Hi {{firstname}} it's {{sender_name}} at {{dealer_na…" at bounding box center [600, 107] width 119 height 216
type textarea "Hi {{firstname}} it's {{sender_name}} at {{dealer_name}}. I just wanted to foll…"
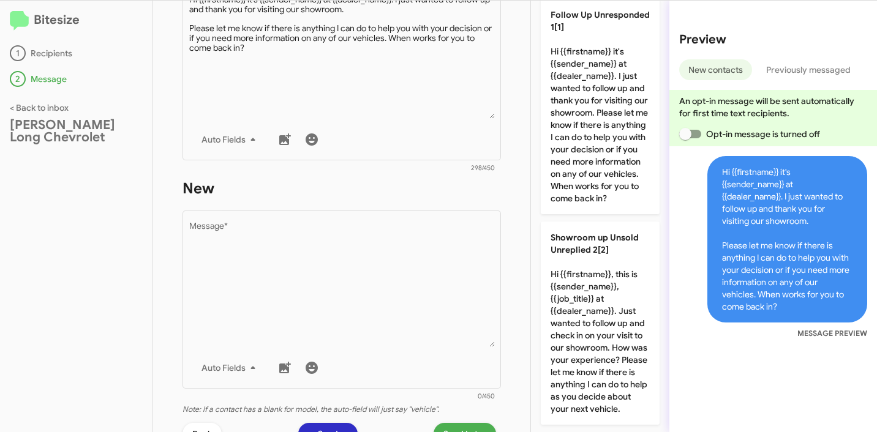
scroll to position [449, 0]
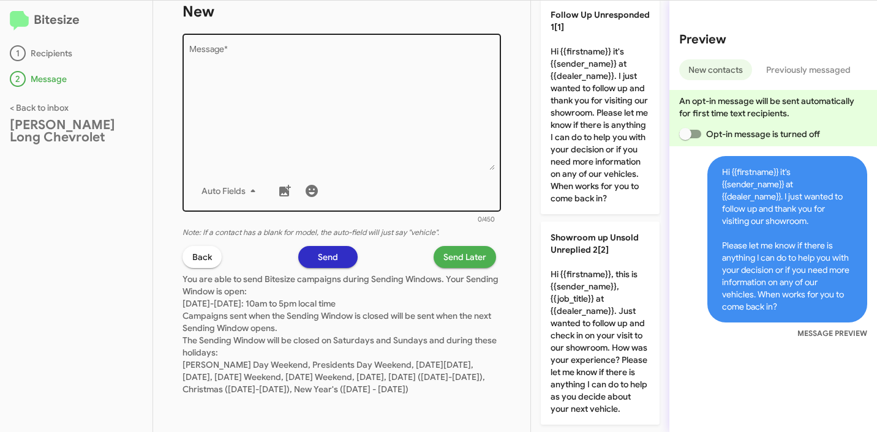
click at [340, 120] on textarea "Message *" at bounding box center [342, 107] width 306 height 125
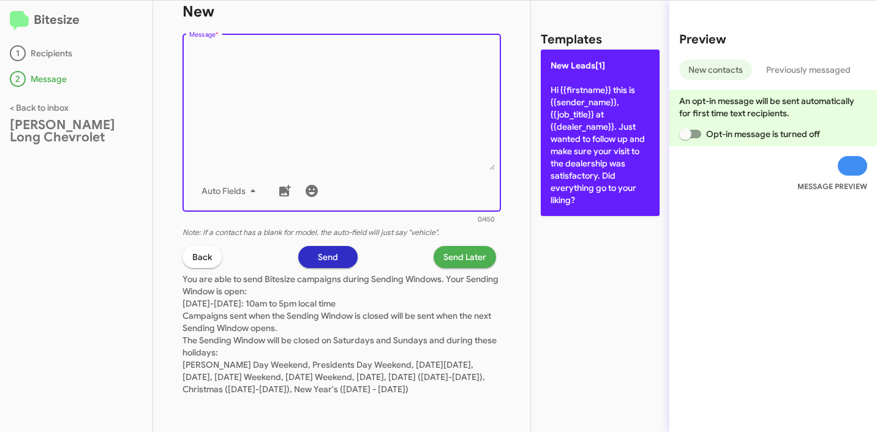
click at [558, 128] on p "New Leads[1] Hi {{firstname}} this is {{sender_name}}, {{job_title}} at {{deale…" at bounding box center [600, 133] width 119 height 167
type textarea "Hi {{firstname}} this is {{sender_name}}, {{job_title}} at {{dealer_name}}. Jus…"
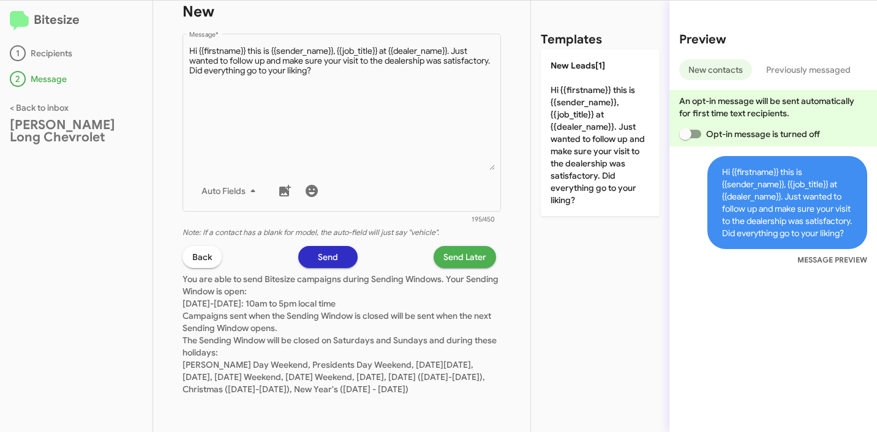
click at [467, 252] on span "Send Later" at bounding box center [464, 257] width 43 height 22
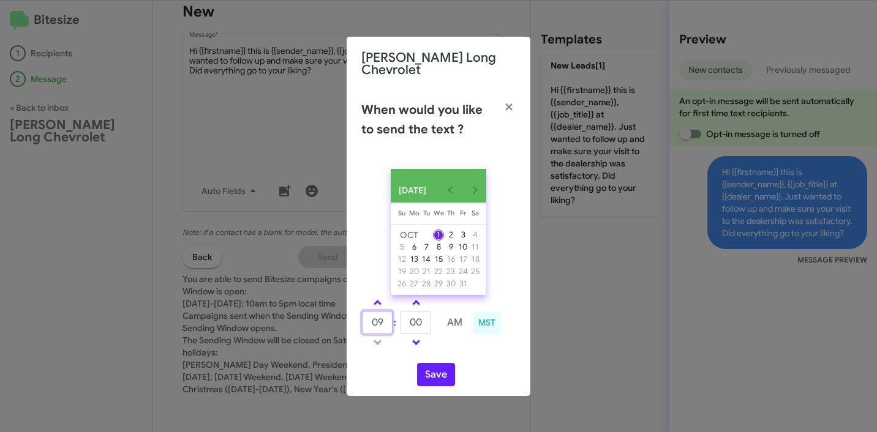
click at [379, 322] on input "09" at bounding box center [377, 322] width 31 height 23
type input "11"
click at [408, 325] on input "00" at bounding box center [415, 322] width 31 height 23
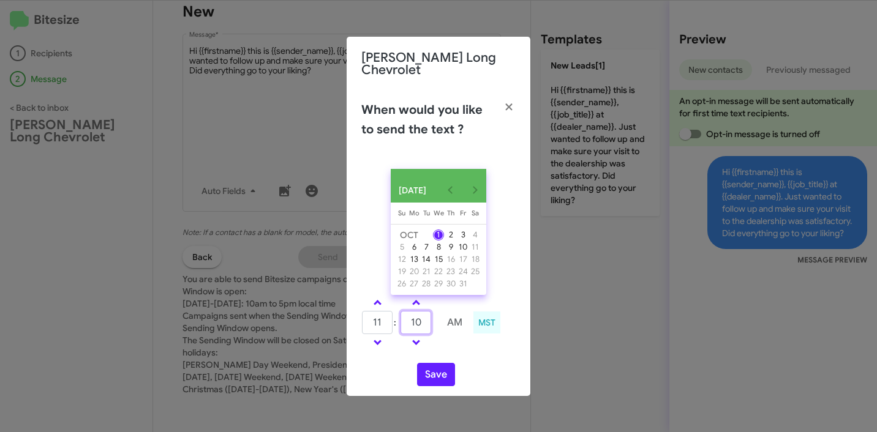
type input "10"
click at [435, 374] on button "Save" at bounding box center [436, 374] width 38 height 23
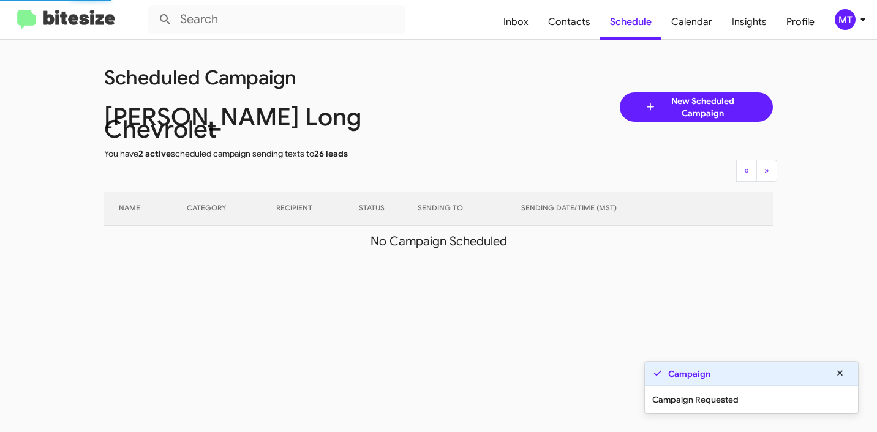
click at [862, 23] on icon at bounding box center [862, 19] width 15 height 15
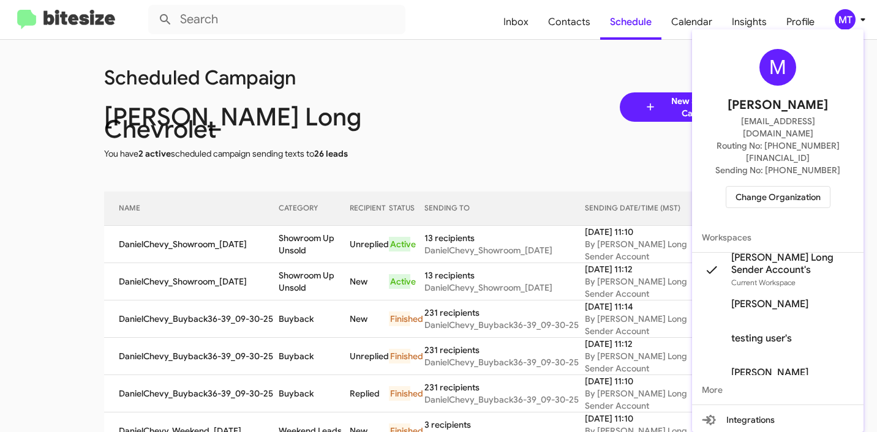
click at [576, 58] on div at bounding box center [438, 216] width 877 height 432
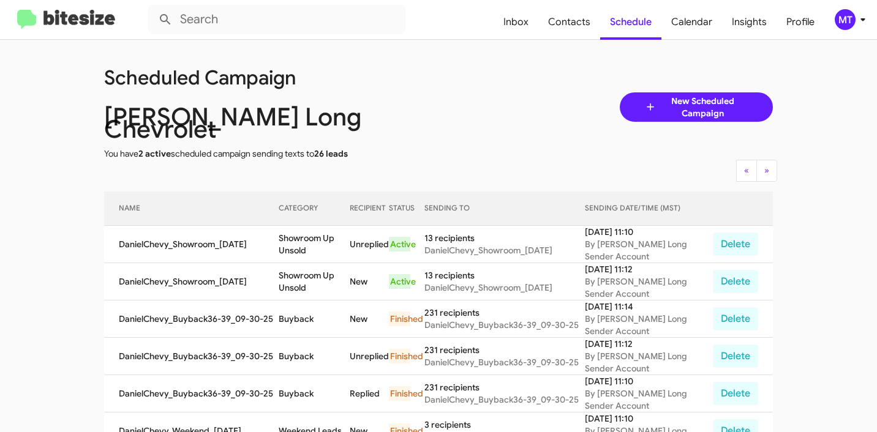
click at [866, 10] on span "MT" at bounding box center [852, 19] width 37 height 21
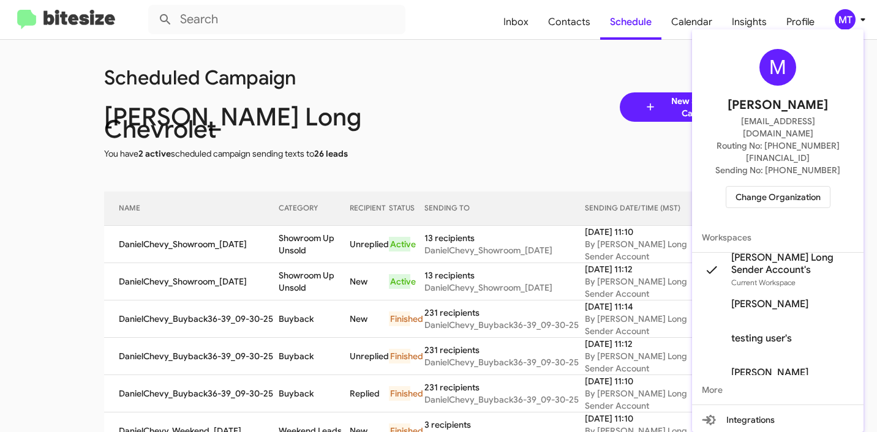
click at [682, 100] on div at bounding box center [438, 216] width 877 height 432
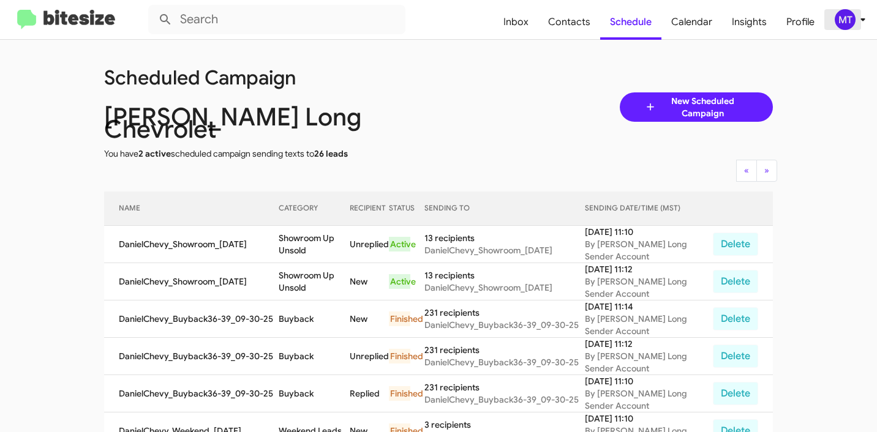
click at [862, 21] on icon at bounding box center [862, 19] width 15 height 15
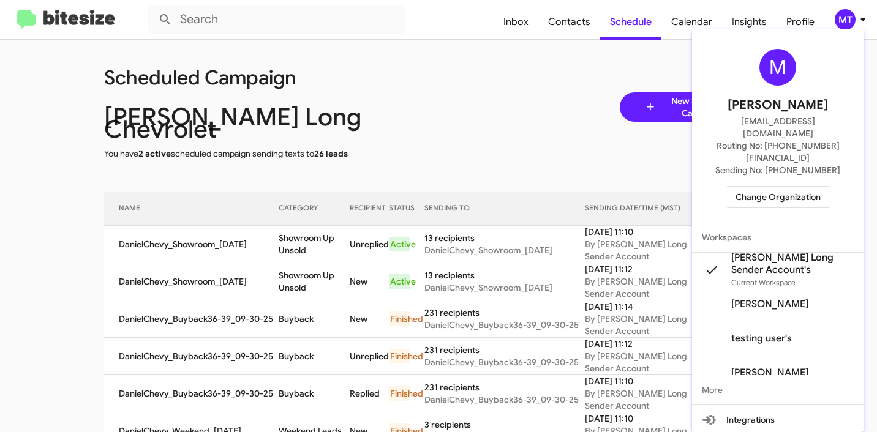
click at [514, 130] on div at bounding box center [438, 216] width 877 height 432
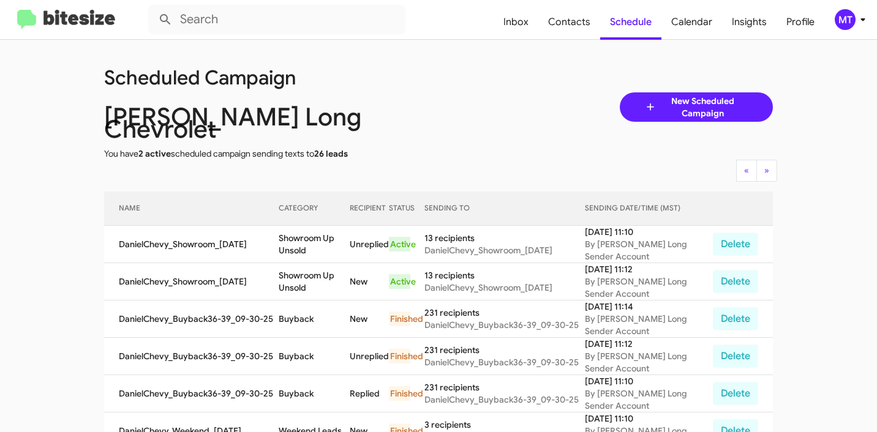
click at [680, 97] on span "New Scheduled Campaign" at bounding box center [702, 107] width 92 height 24
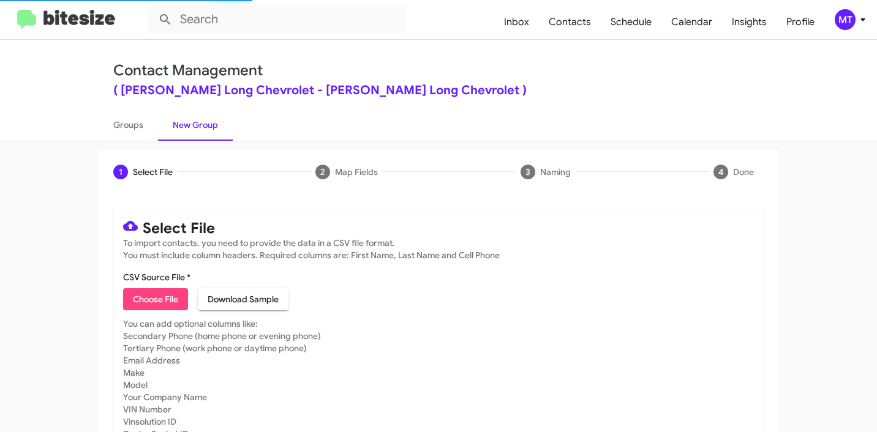
click at [162, 294] on span "Choose File" at bounding box center [155, 299] width 45 height 22
type input "DanielChevy_ServBuyback12-15mo_10-01-25"
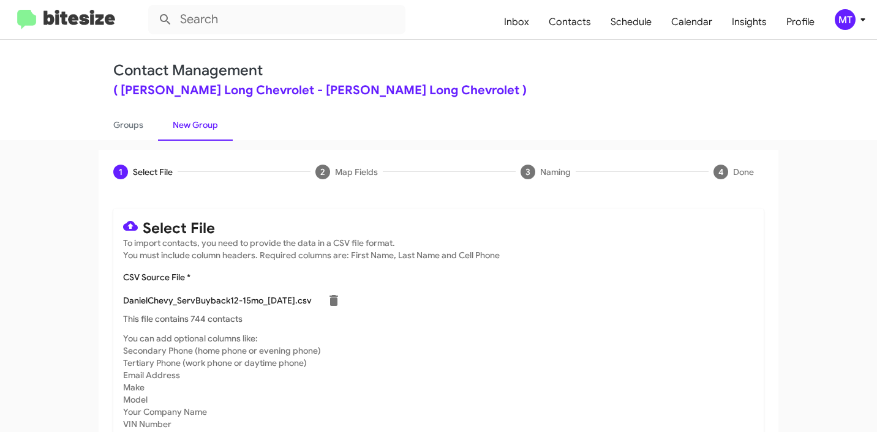
click at [863, 20] on icon at bounding box center [862, 19] width 4 height 3
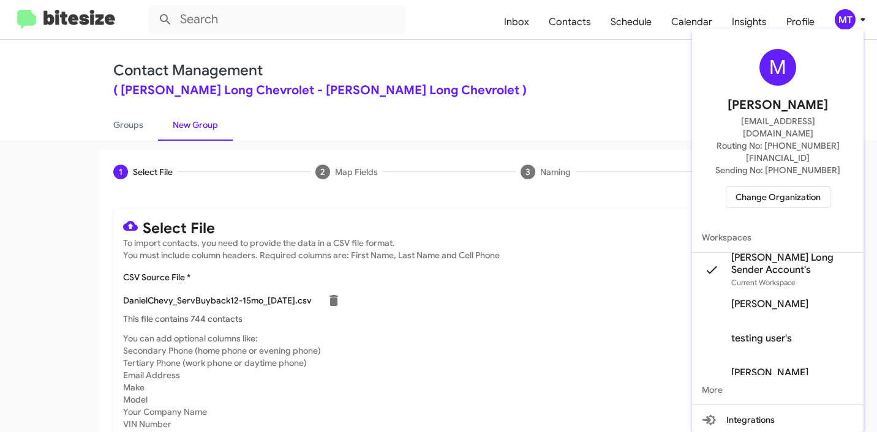
click at [588, 83] on div at bounding box center [438, 216] width 877 height 432
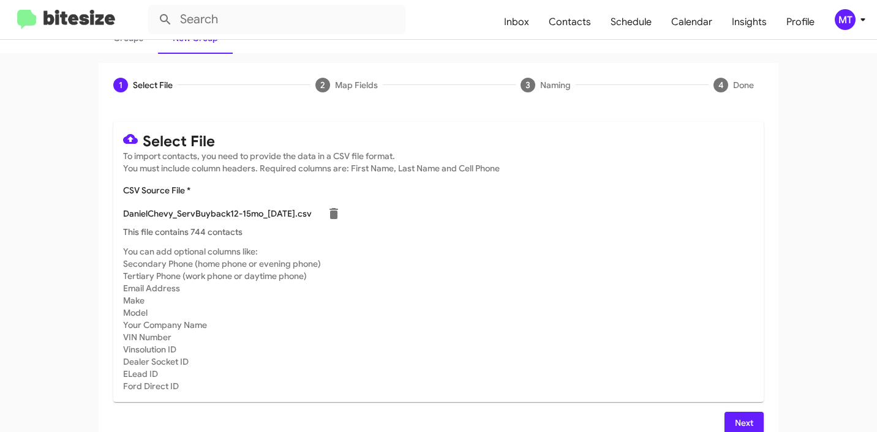
scroll to position [103, 0]
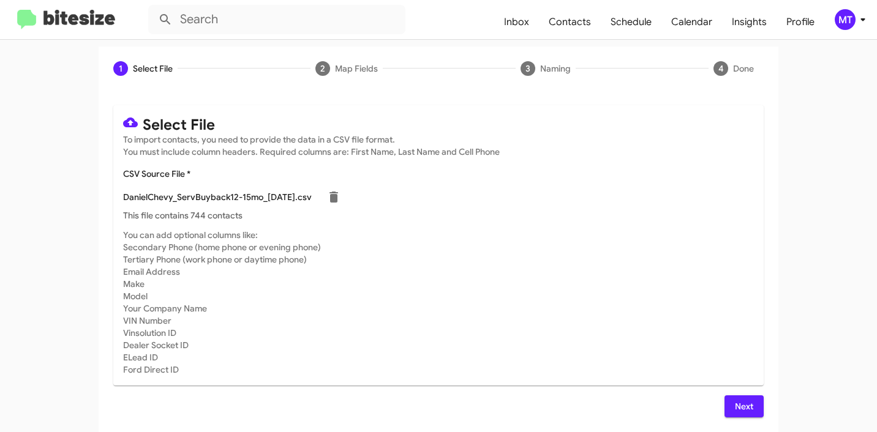
click at [742, 410] on span "Next" at bounding box center [744, 407] width 20 height 22
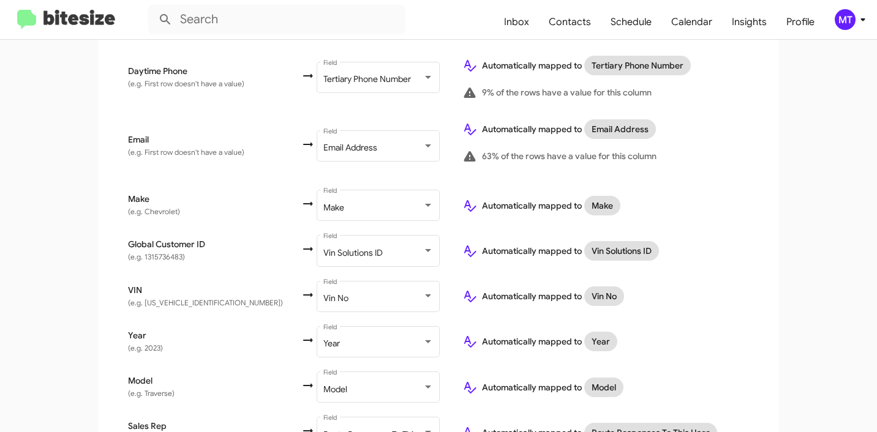
scroll to position [601, 0]
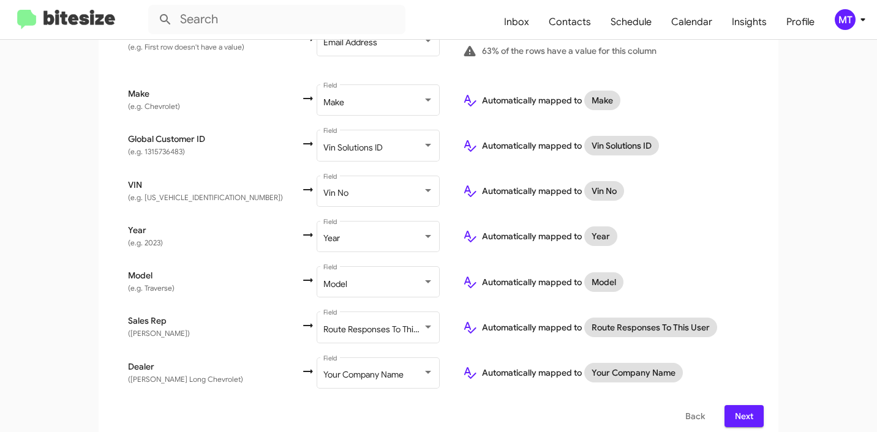
click at [737, 405] on span "Next" at bounding box center [744, 416] width 20 height 22
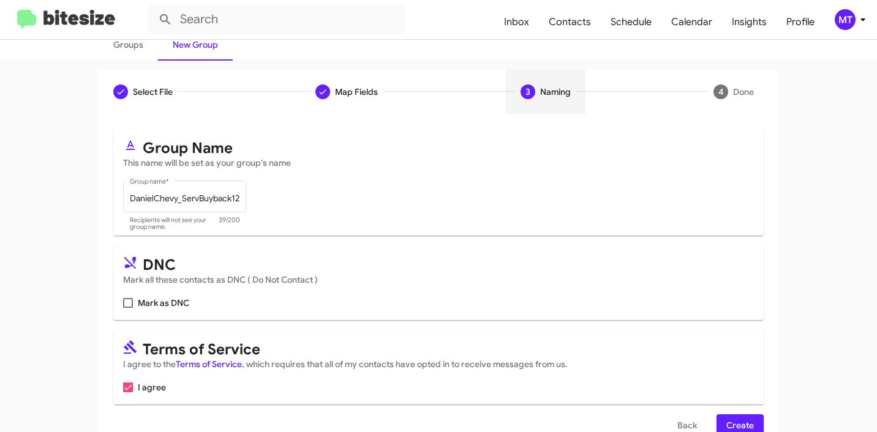
scroll to position [109, 0]
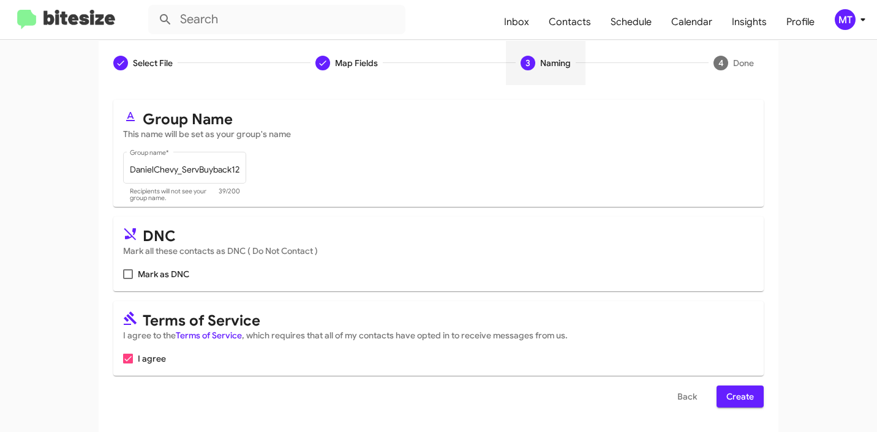
click at [736, 394] on span "Create" at bounding box center [740, 397] width 28 height 22
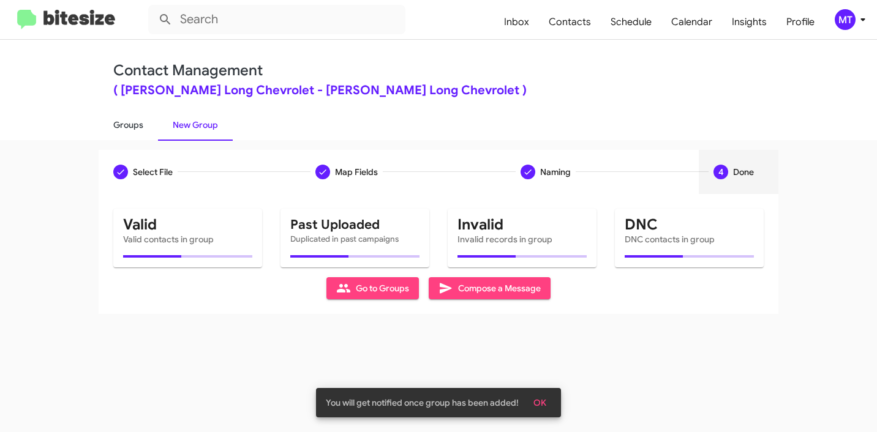
click at [125, 127] on link "Groups" at bounding box center [128, 125] width 59 height 32
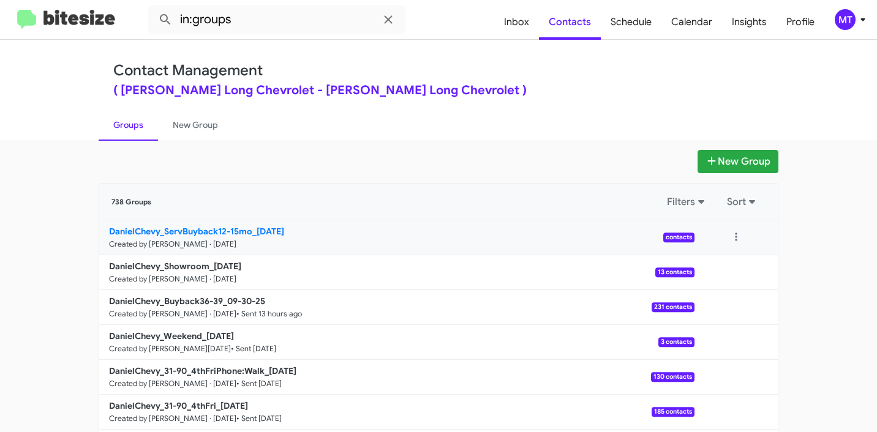
drag, startPoint x: 85, startPoint y: 233, endPoint x: 247, endPoint y: 227, distance: 162.4
click at [247, 227] on app-groups "New Group 738 Groups Filters Sort DanielChevy_ServBuyback12-15mo_10-01-25 Creat…" at bounding box center [438, 376] width 877 height 452
copy b "DanielChevy_ServBuyback12-15mo"
click at [339, 23] on input "in:groups" at bounding box center [276, 19] width 257 height 29
paste input "DanielChevy_ServBuyback12-15mo"
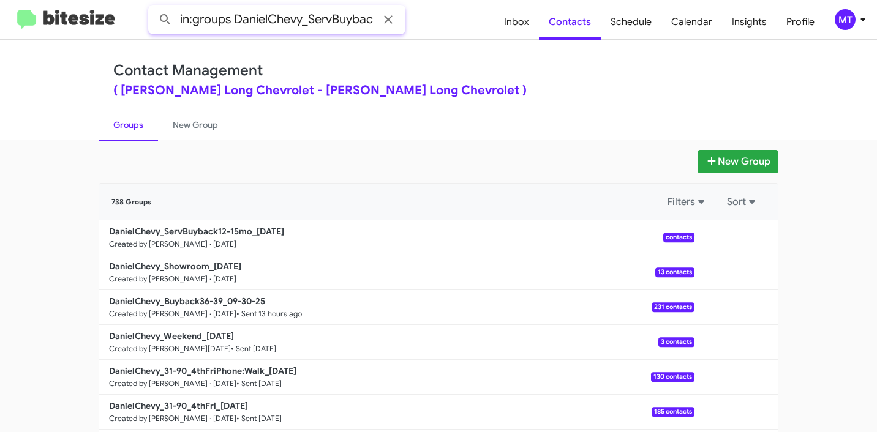
scroll to position [0, 53]
type input "in:groups DanielChevy_ServBuyback12-15mo"
click at [153, 7] on button at bounding box center [165, 19] width 24 height 24
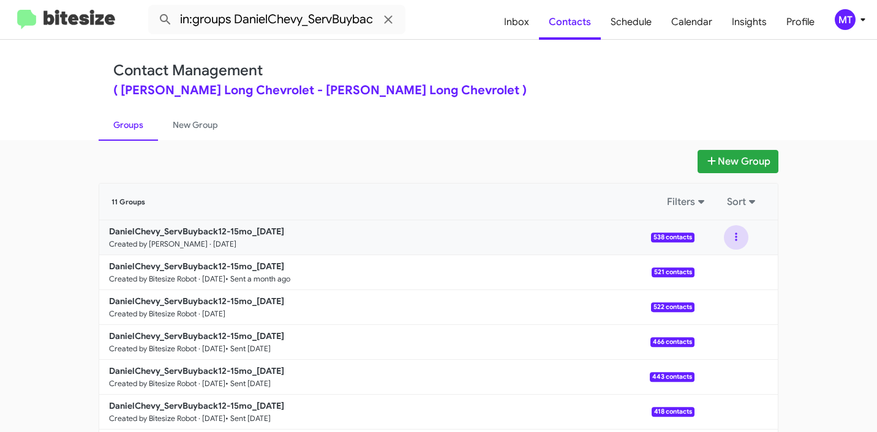
click at [735, 237] on button at bounding box center [736, 237] width 24 height 24
click at [715, 271] on button "View contacts" at bounding box center [699, 270] width 98 height 29
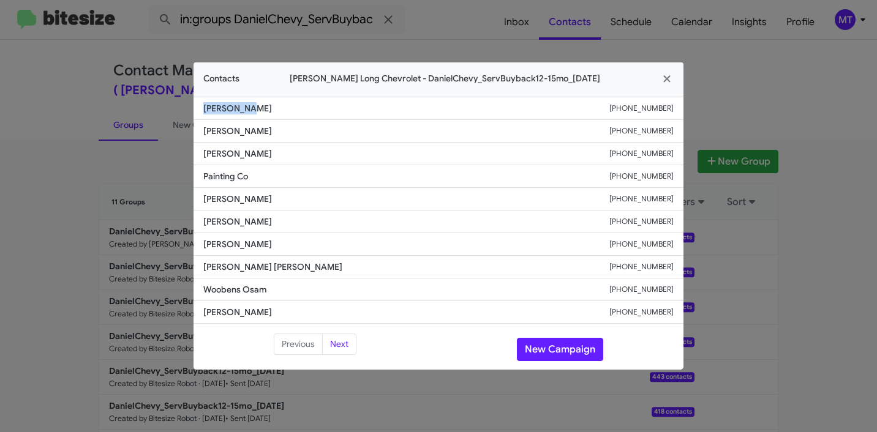
drag, startPoint x: 261, startPoint y: 116, endPoint x: 195, endPoint y: 108, distance: 66.6
click at [195, 108] on li "Troy Moore +14172143577" at bounding box center [438, 108] width 490 height 23
copy span "Troy Moore"
click at [671, 77] on icon "button" at bounding box center [667, 78] width 14 height 11
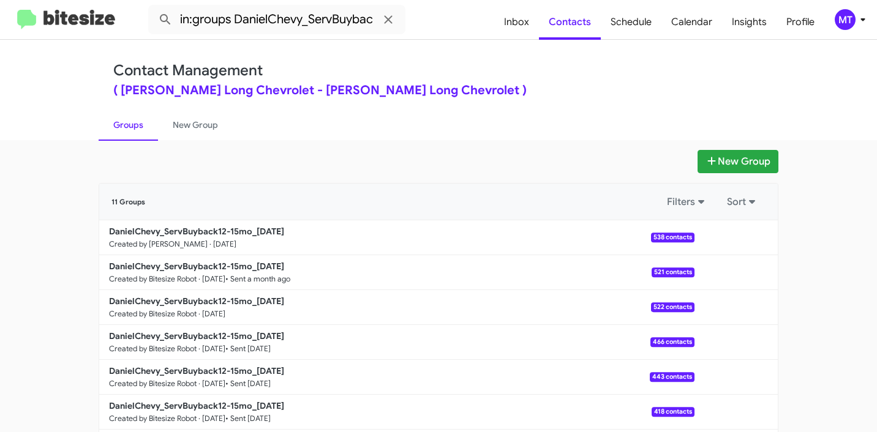
click at [171, 235] on b "DanielChevy_ServBuyback12-15mo_10-01-25" at bounding box center [196, 231] width 175 height 11
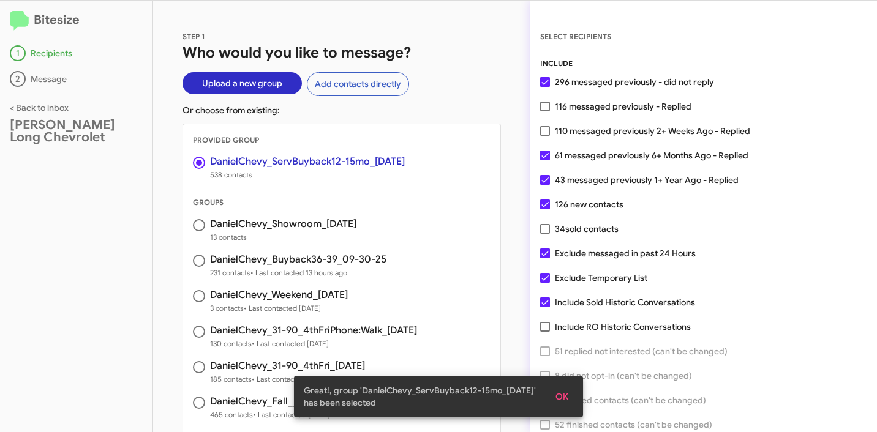
click at [562, 389] on span "OK" at bounding box center [561, 397] width 13 height 22
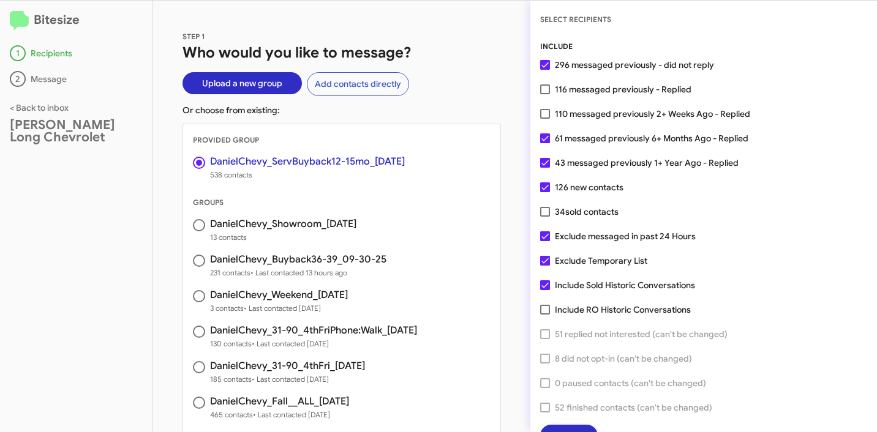
scroll to position [31, 0]
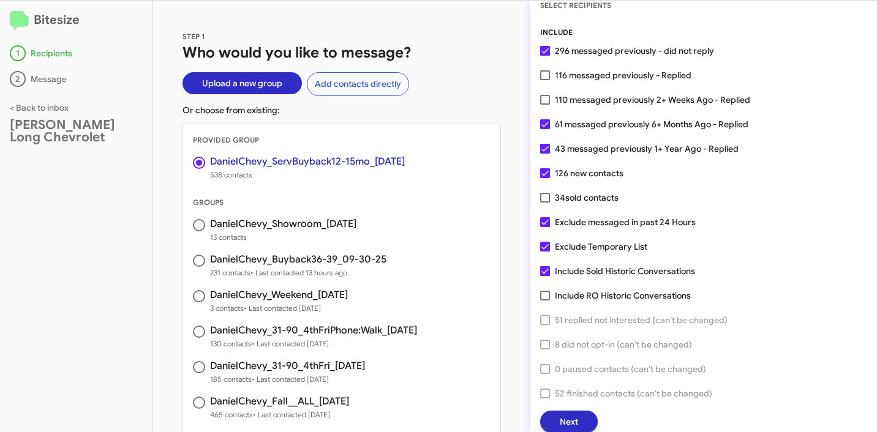
click at [569, 421] on span "Next" at bounding box center [569, 422] width 18 height 22
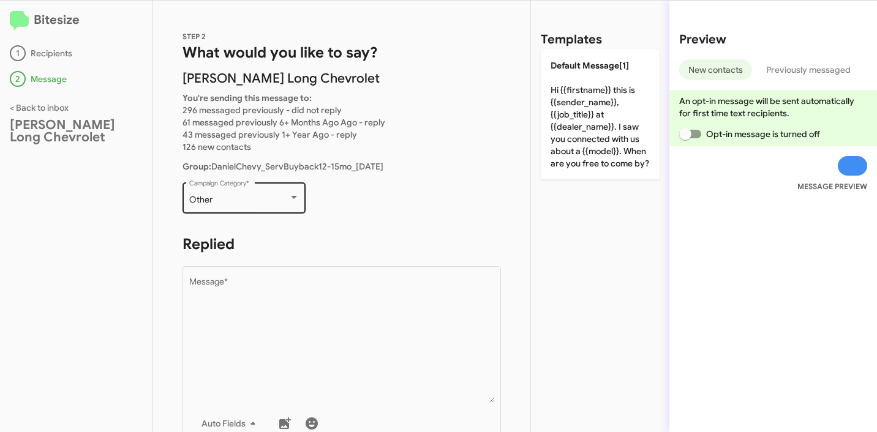
click at [251, 190] on div "Other Campaign Category *" at bounding box center [244, 197] width 110 height 34
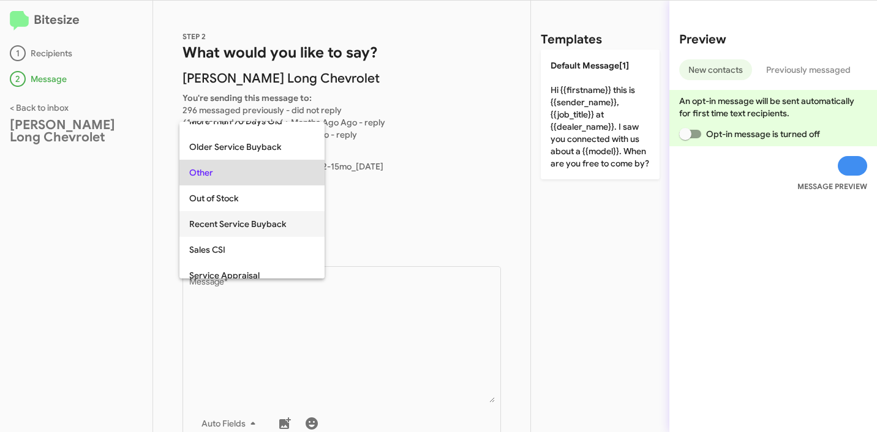
scroll to position [295, 0]
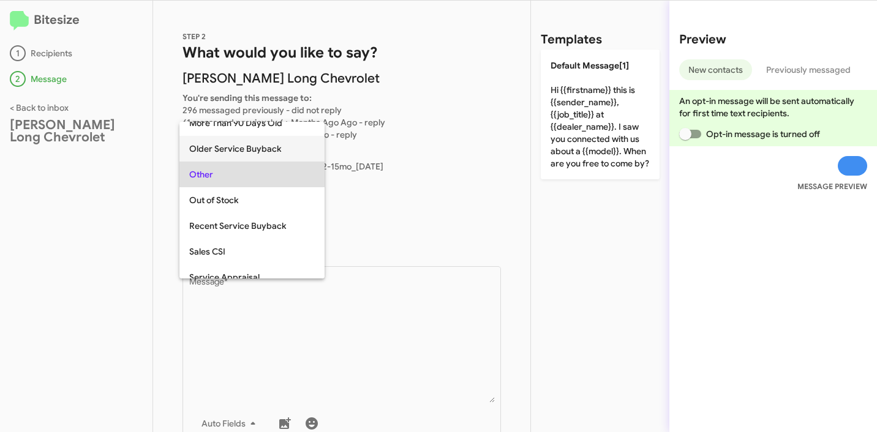
click at [263, 148] on span "Older Service Buyback" at bounding box center [252, 149] width 126 height 26
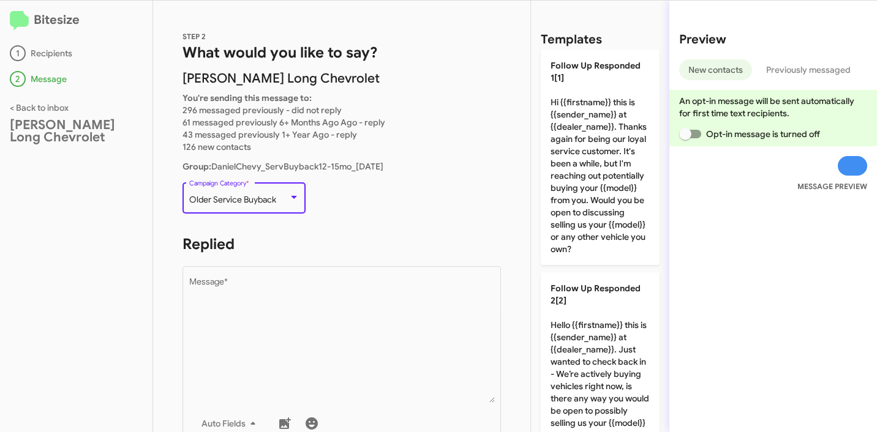
click at [418, 230] on div "STEP 2 What would you like to say? Daniels Long Chevrolet You're sending this m…" at bounding box center [341, 217] width 377 height 432
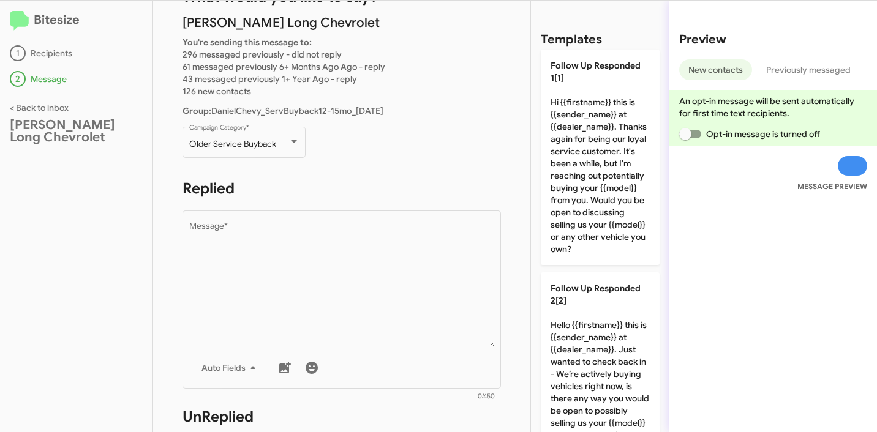
scroll to position [114, 0]
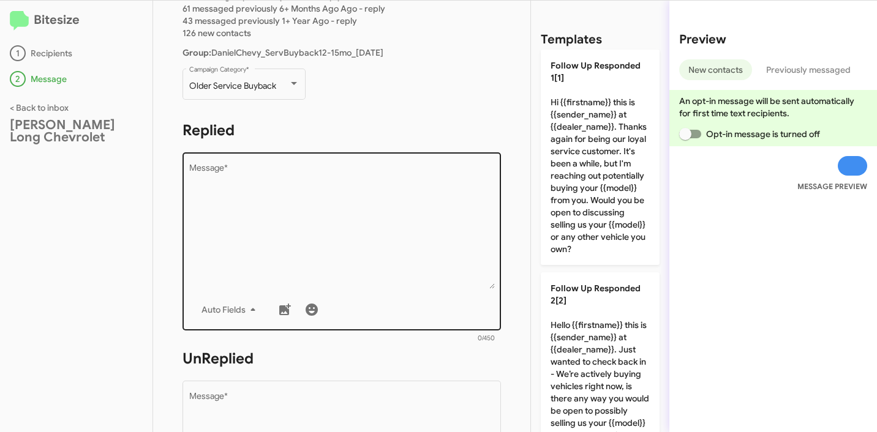
click at [333, 230] on textarea "Message *" at bounding box center [342, 226] width 306 height 125
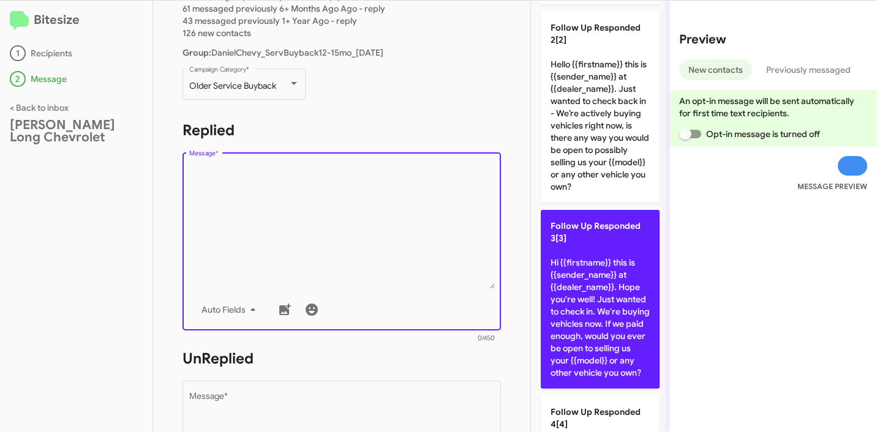
scroll to position [493, 0]
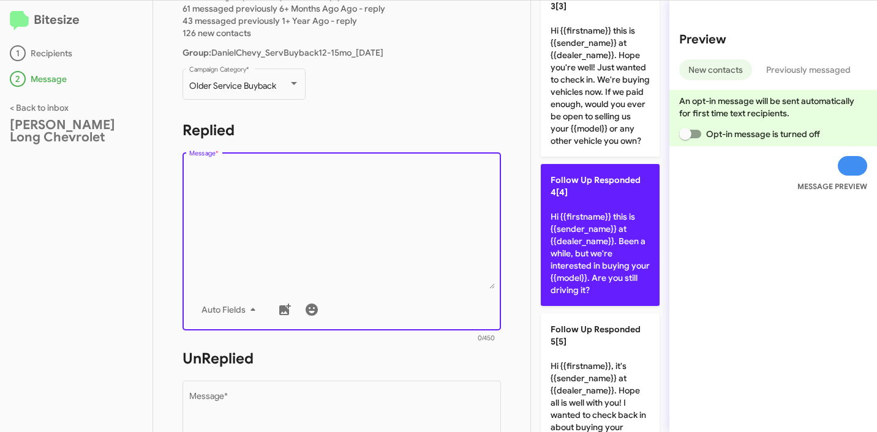
click at [591, 272] on p "Follow Up Responded 4[4] Hi {{firstname}} this is {{sender_name}} at {{dealer_n…" at bounding box center [600, 235] width 119 height 142
type textarea "Hi {{firstname}} this is {{sender_name}} at {{dealer_name}}. Been a while, but …"
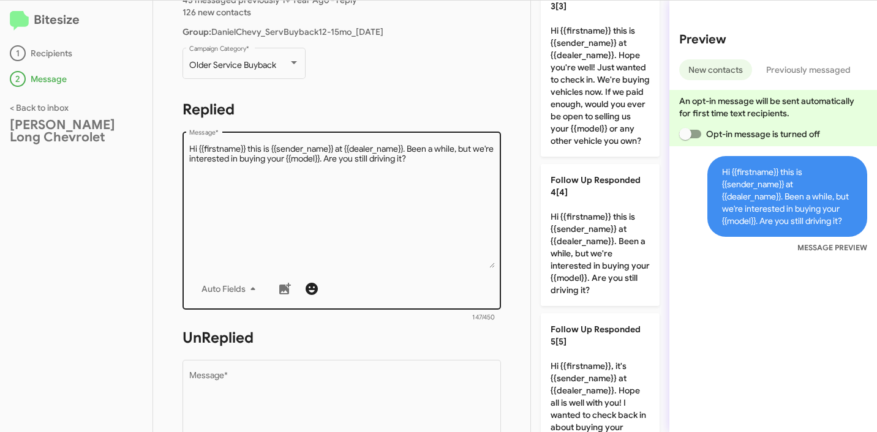
scroll to position [220, 0]
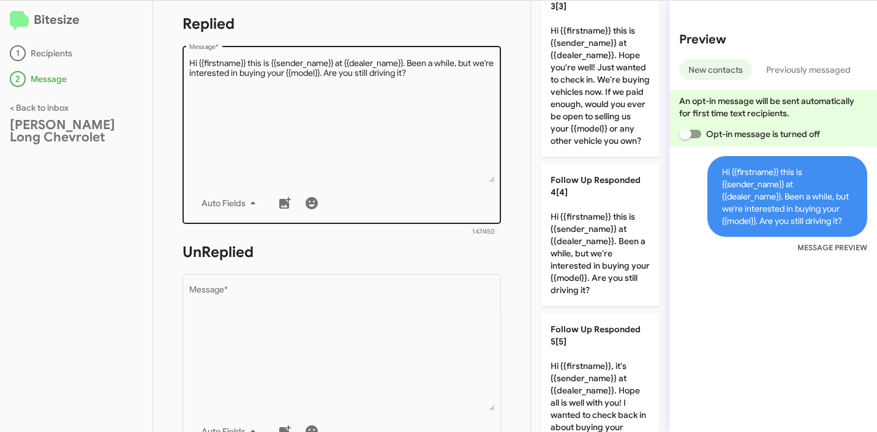
click at [348, 151] on textarea "Message *" at bounding box center [342, 120] width 306 height 125
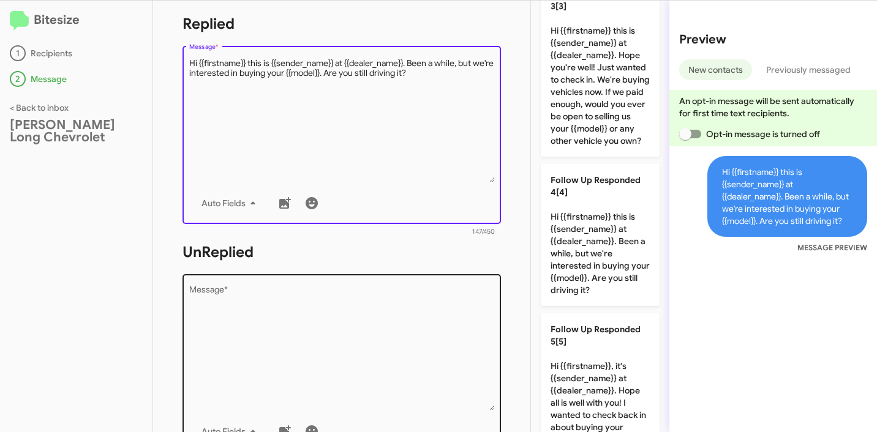
click at [325, 304] on textarea "Message *" at bounding box center [342, 348] width 306 height 125
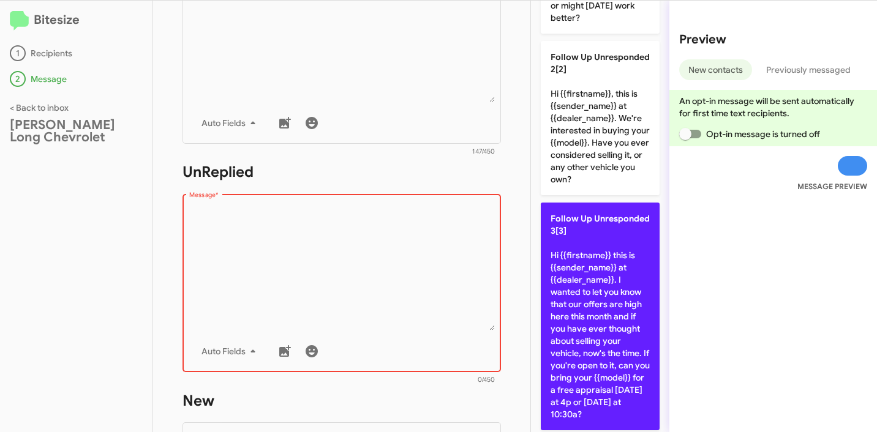
scroll to position [235, 0]
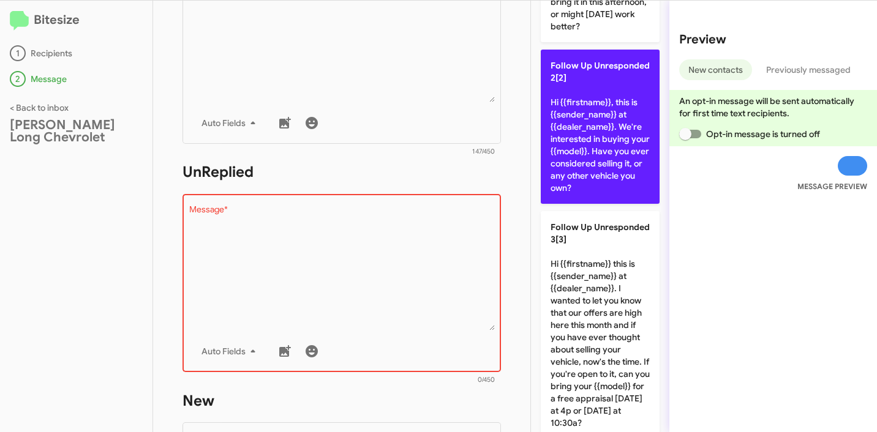
click at [595, 176] on p "Follow Up Unresponded 2[2] Hi {{firstname}}, this is {{sender_name}} at {{deale…" at bounding box center [600, 127] width 119 height 154
type textarea "Hi {{firstname}}, this is {{sender_name}} at {{dealer_name}}. We're interested …"
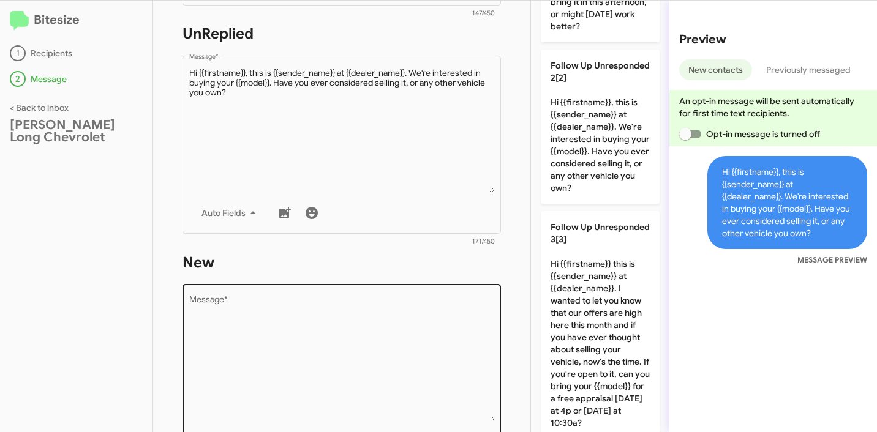
scroll to position [440, 0]
click at [338, 322] on textarea "Message *" at bounding box center [342, 357] width 306 height 125
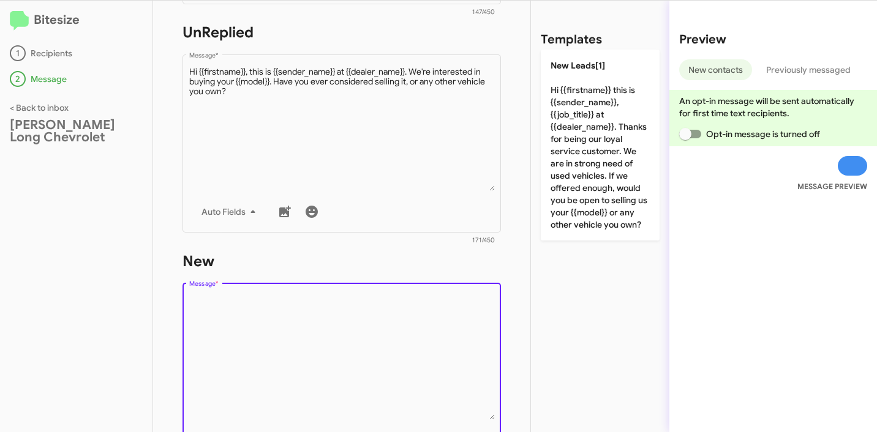
scroll to position [0, 0]
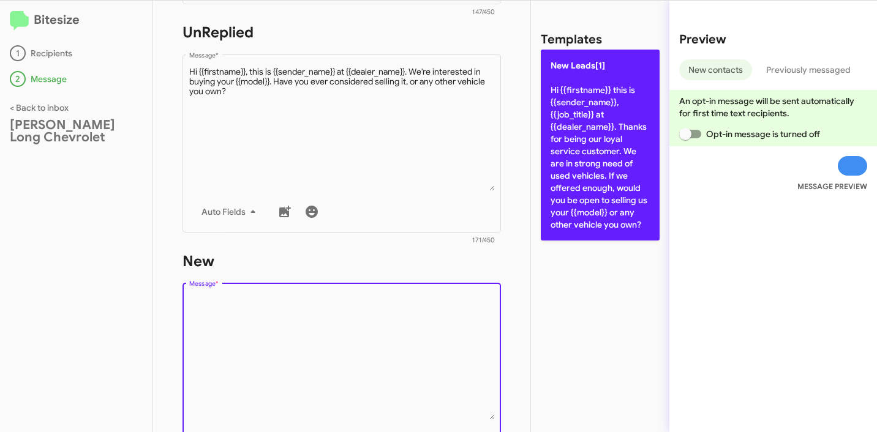
click at [574, 179] on p "New Leads[1] Hi {{firstname}} this is {{sender_name}}, {{job_title}} at {{deale…" at bounding box center [600, 145] width 119 height 191
type textarea "Hi {{firstname}} this is {{sender_name}}, {{job_title}} at {{dealer_name}}. Tha…"
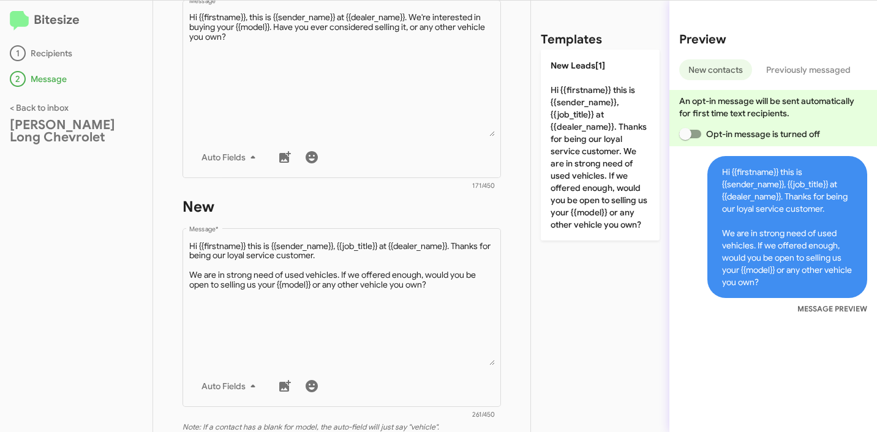
scroll to position [702, 0]
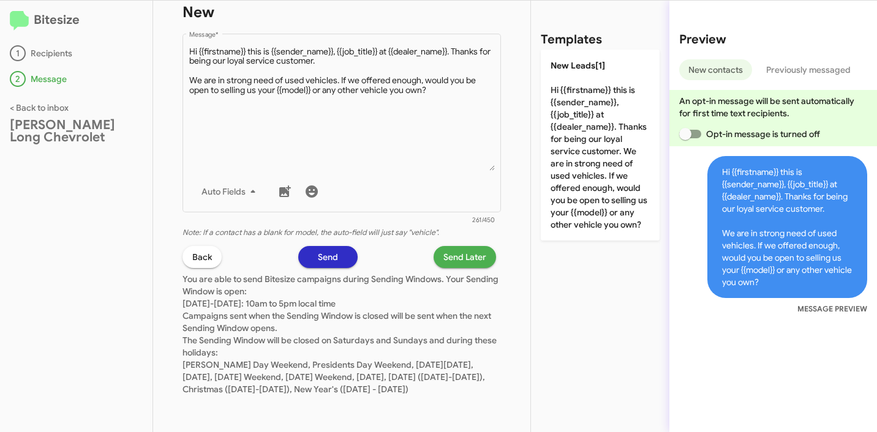
click at [467, 252] on span "Send Later" at bounding box center [464, 257] width 43 height 22
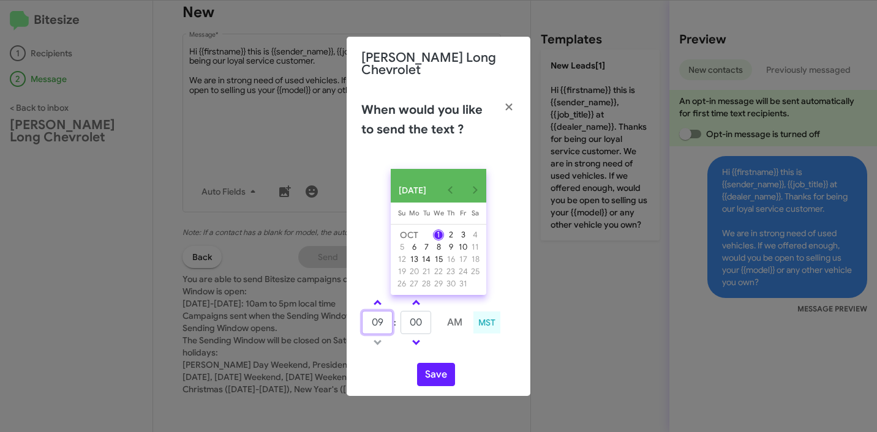
click at [369, 321] on input "09" at bounding box center [377, 322] width 31 height 23
click at [372, 325] on input "1" at bounding box center [377, 322] width 31 height 23
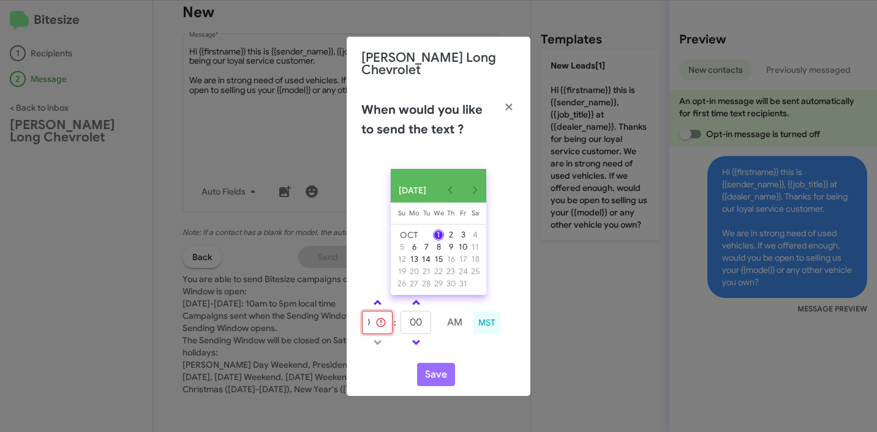
type input "10"
type input "45"
click at [434, 371] on button "Save" at bounding box center [436, 374] width 38 height 23
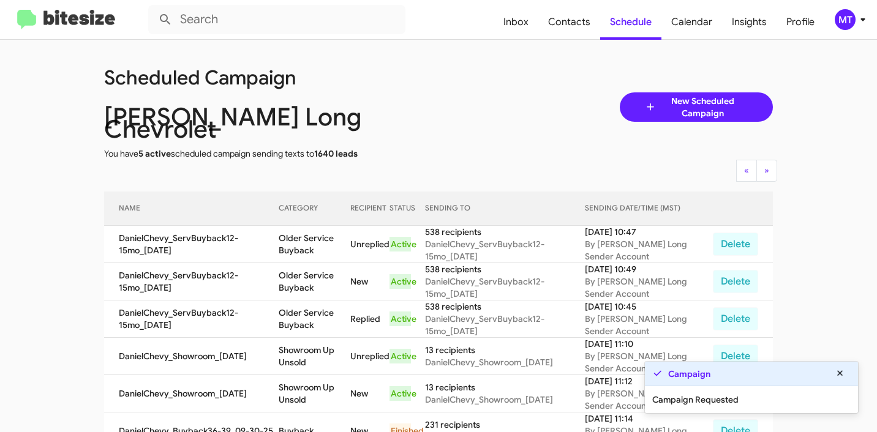
click at [855, 24] on icon at bounding box center [862, 19] width 15 height 15
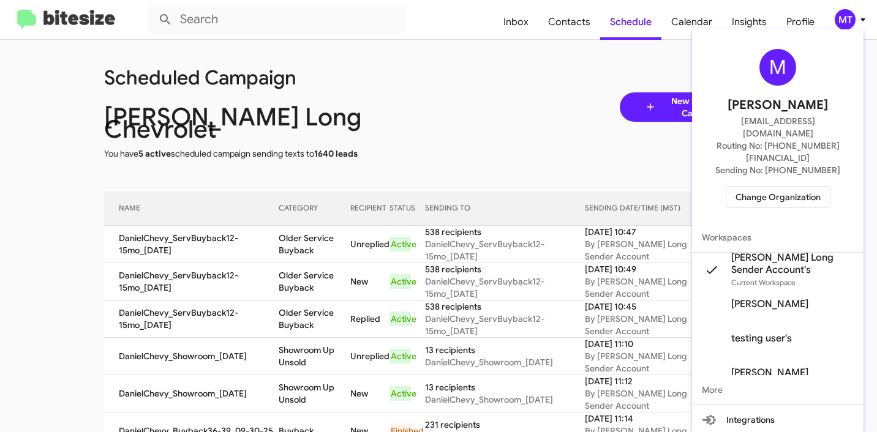
click at [554, 89] on div at bounding box center [438, 216] width 877 height 432
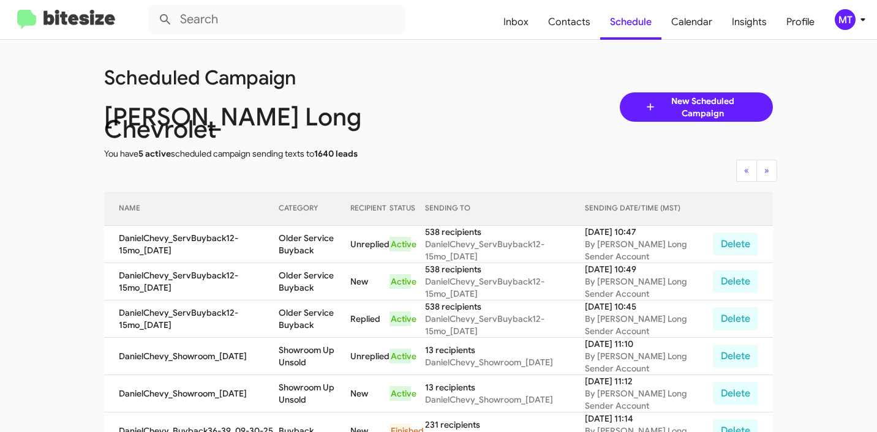
click at [852, 21] on div "MT" at bounding box center [845, 19] width 21 height 21
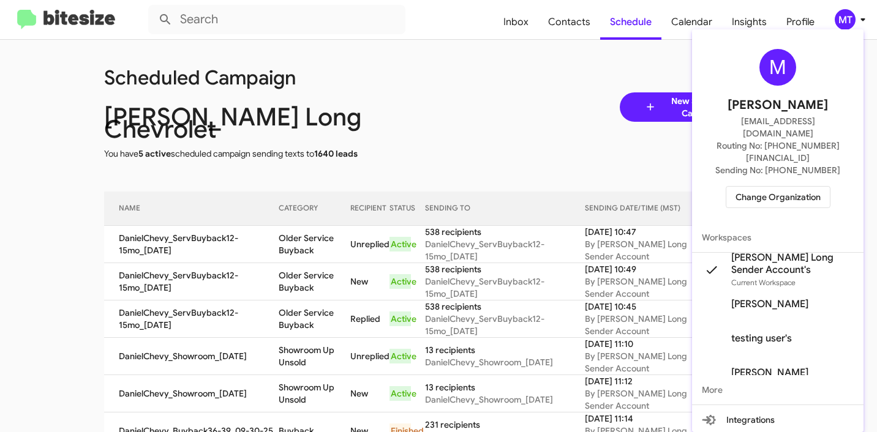
click at [765, 187] on span "Change Organization" at bounding box center [777, 197] width 85 height 21
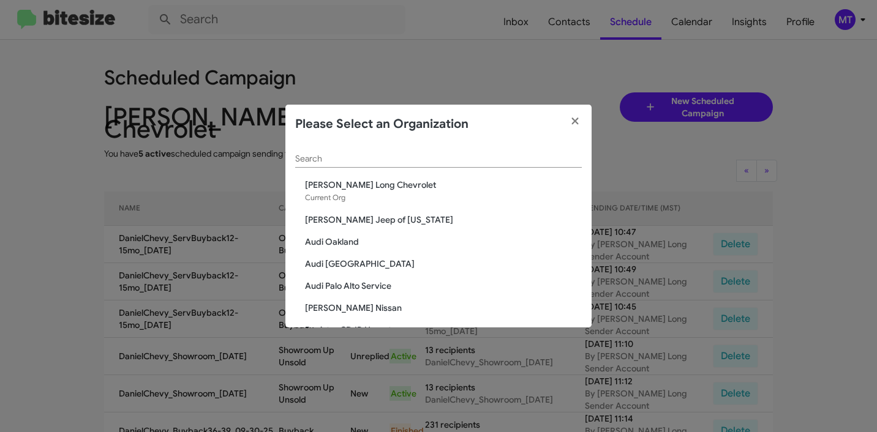
click at [471, 157] on input "Search" at bounding box center [438, 159] width 287 height 10
paste input "Don Ledford Auto Center"
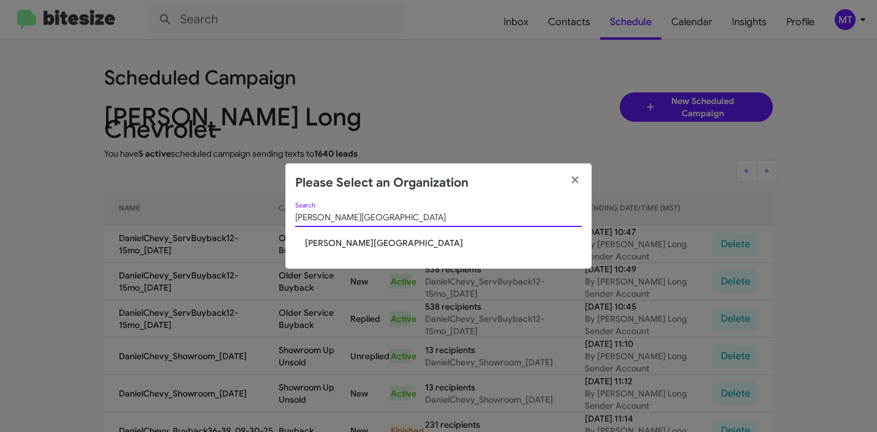
type input "Don Ledford Auto Center"
click at [381, 248] on span "Don Ledford Auto Center" at bounding box center [443, 243] width 277 height 12
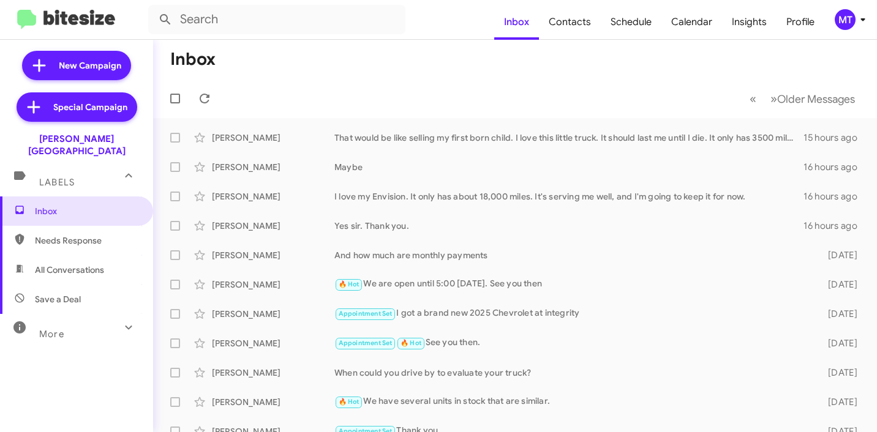
click at [846, 25] on div "MT" at bounding box center [845, 19] width 21 height 21
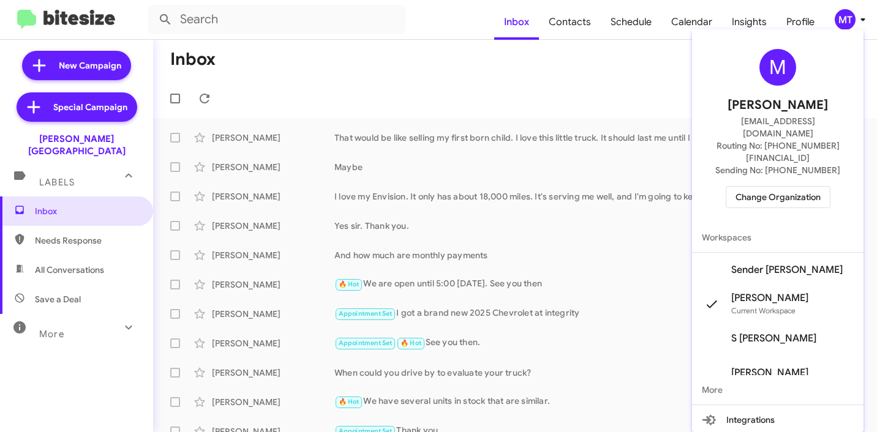
click at [772, 264] on span "Sender [PERSON_NAME]" at bounding box center [786, 270] width 111 height 12
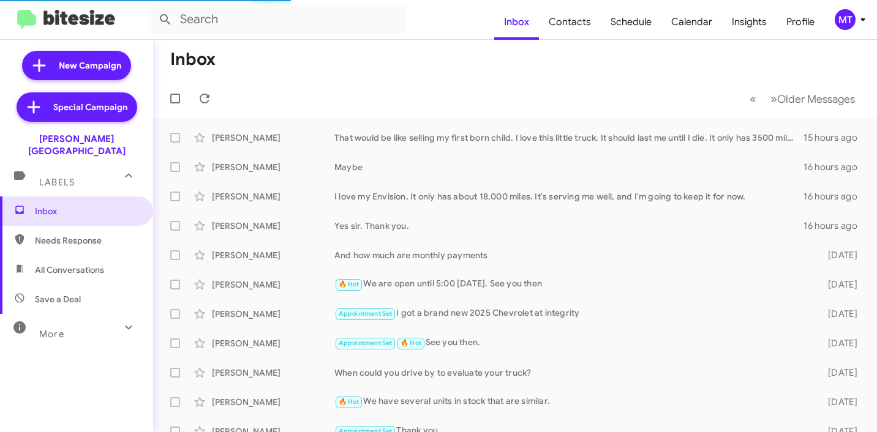
click at [865, 19] on icon at bounding box center [862, 19] width 15 height 15
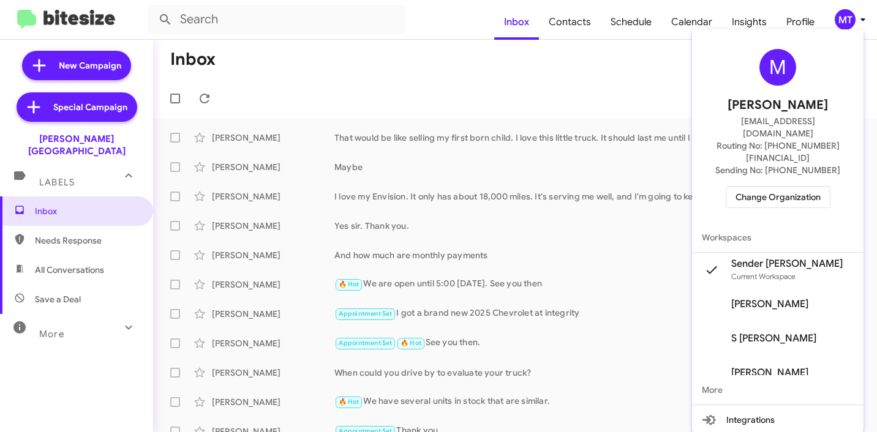
click at [419, 46] on div at bounding box center [438, 216] width 877 height 432
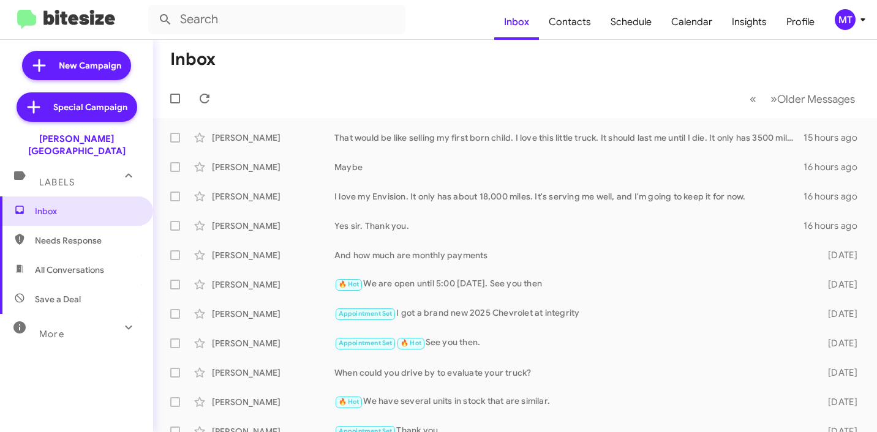
click at [860, 21] on icon at bounding box center [862, 19] width 15 height 15
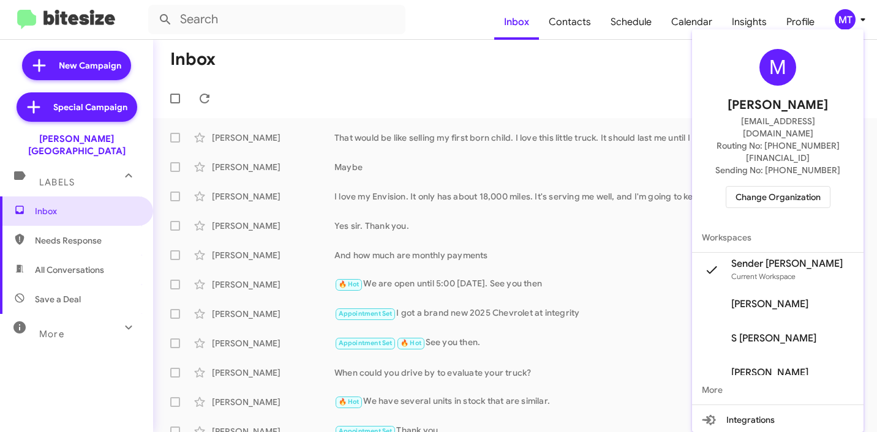
click at [301, 61] on div at bounding box center [438, 216] width 877 height 432
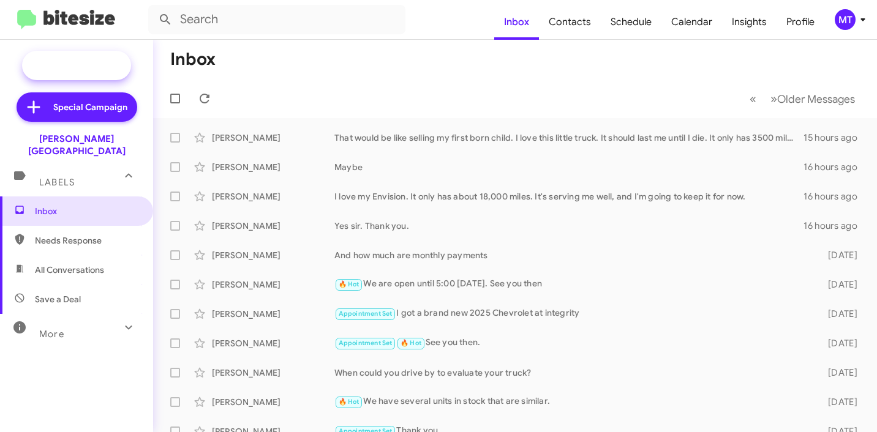
click at [106, 69] on span "New Campaign" at bounding box center [90, 65] width 62 height 12
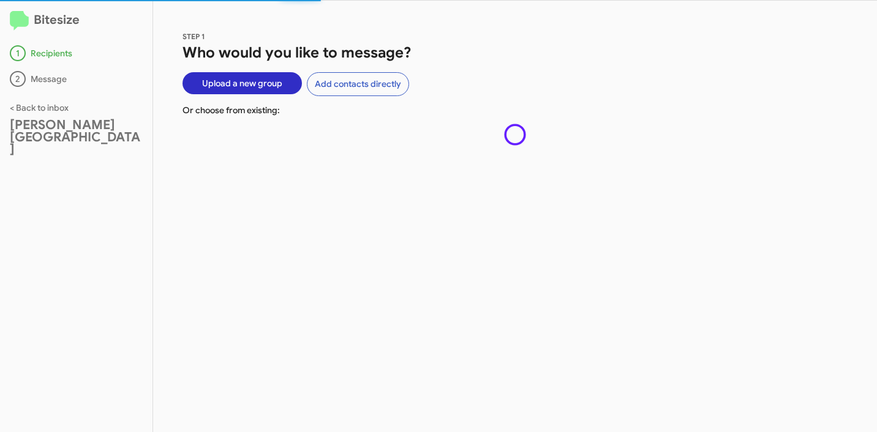
click at [257, 85] on span "Upload a new group" at bounding box center [242, 83] width 80 height 22
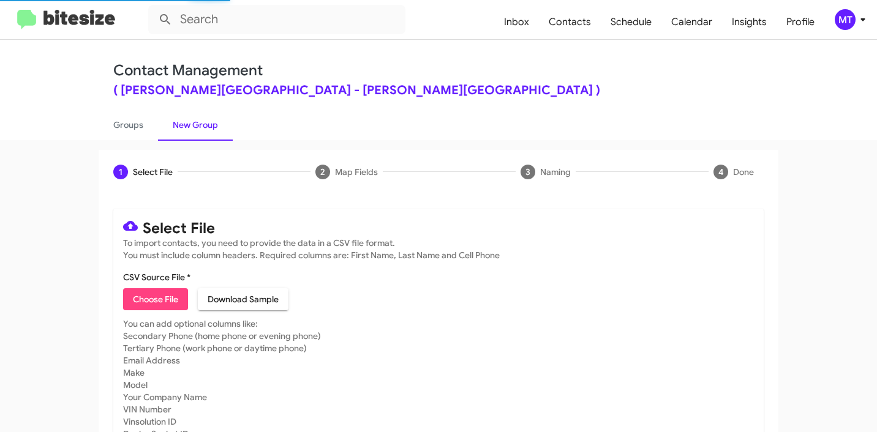
click at [146, 295] on span "Choose File" at bounding box center [155, 299] width 45 height 22
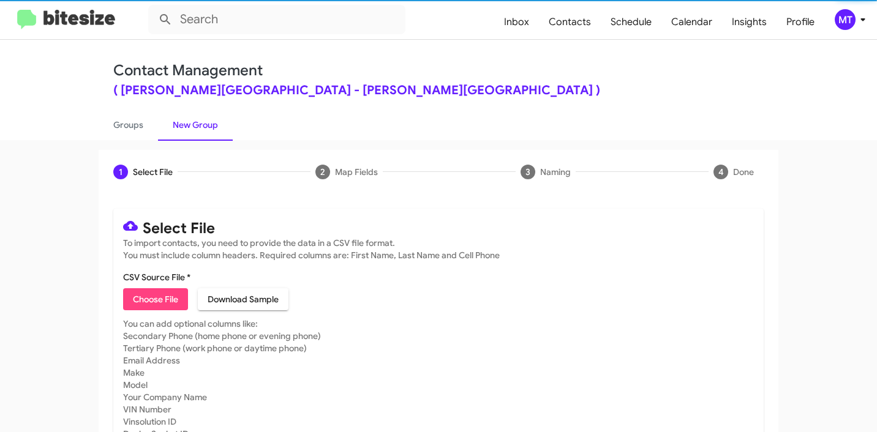
type input "DonLedford_ServBuyback12-15mo_10-01-25"
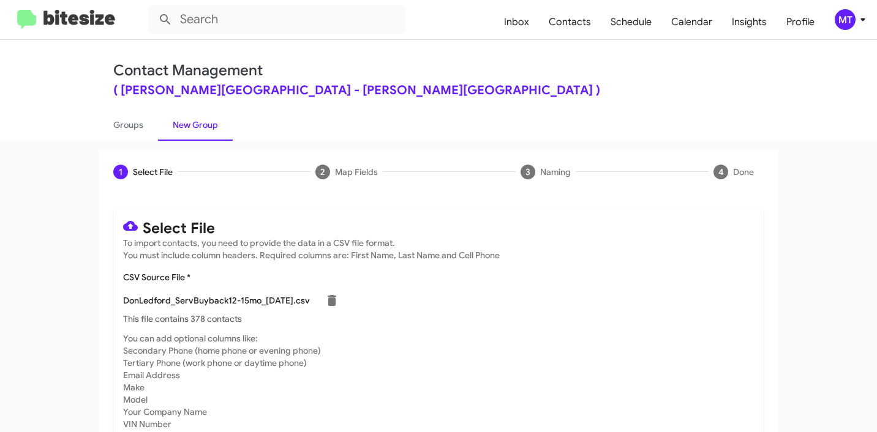
click at [870, 19] on icon at bounding box center [862, 19] width 15 height 15
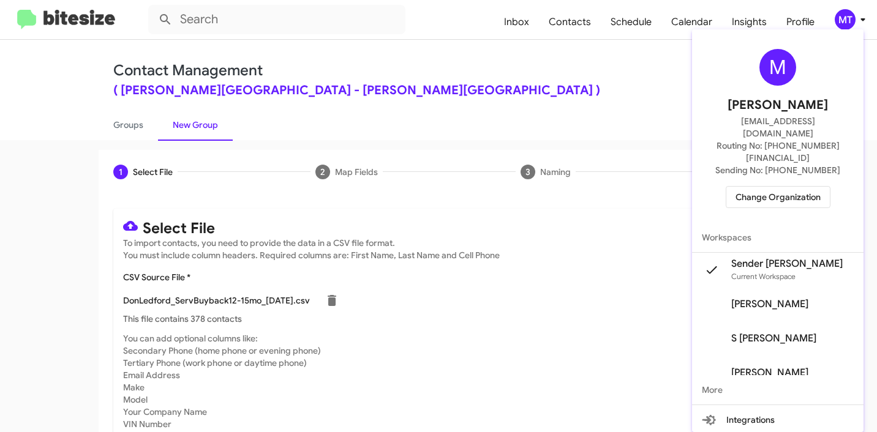
click at [660, 318] on div at bounding box center [438, 216] width 877 height 432
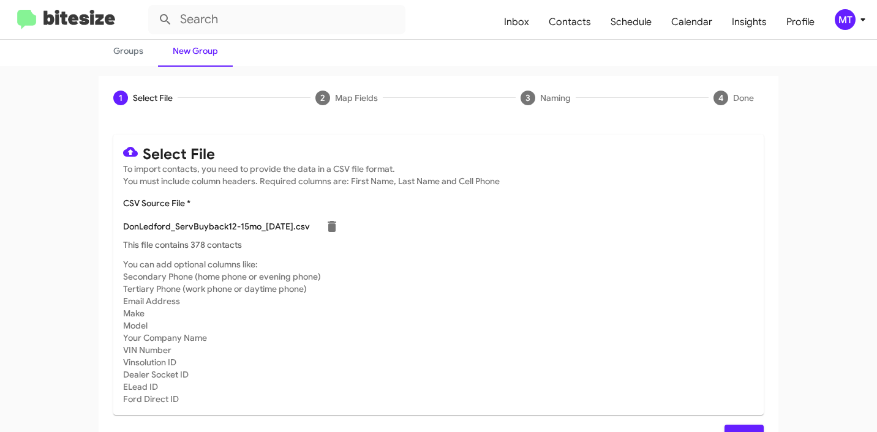
scroll to position [103, 0]
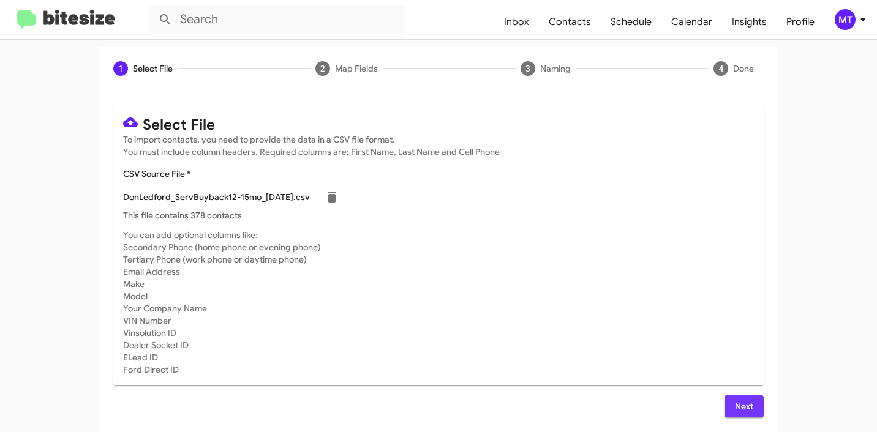
click at [735, 414] on span "Next" at bounding box center [744, 407] width 20 height 22
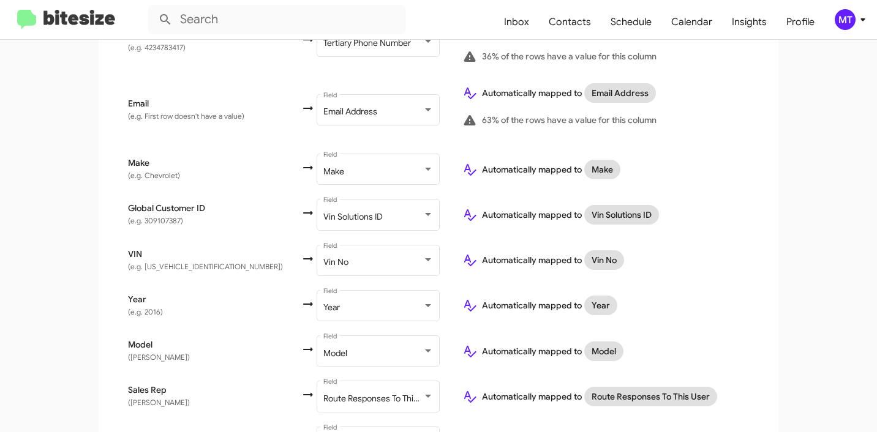
scroll to position [601, 0]
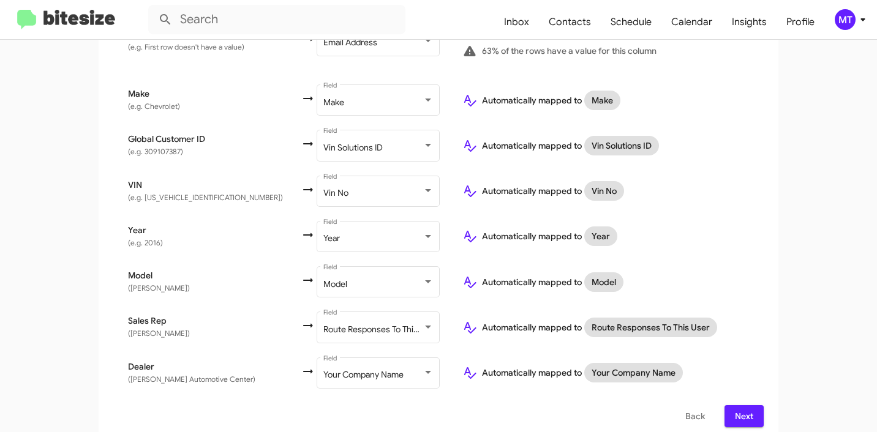
click at [741, 407] on span "Next" at bounding box center [744, 416] width 20 height 22
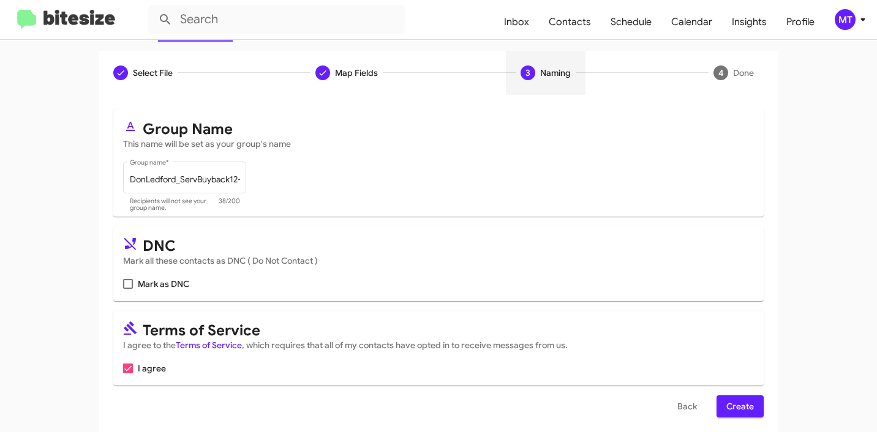
scroll to position [109, 0]
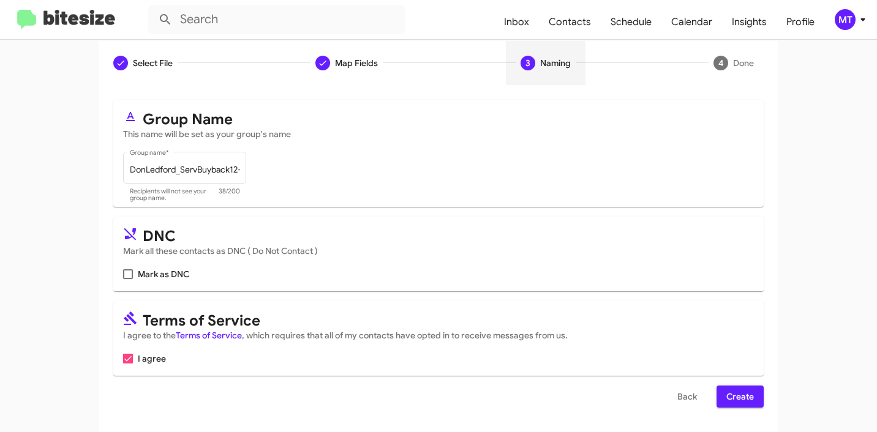
click at [735, 389] on span "Create" at bounding box center [740, 397] width 28 height 22
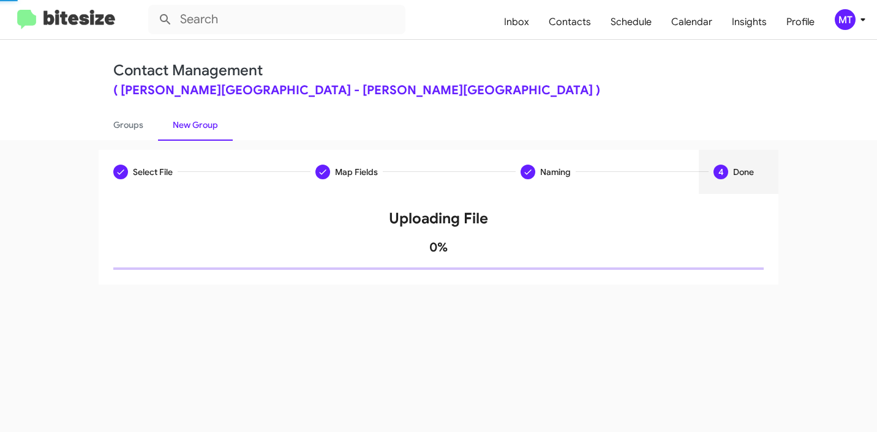
scroll to position [0, 0]
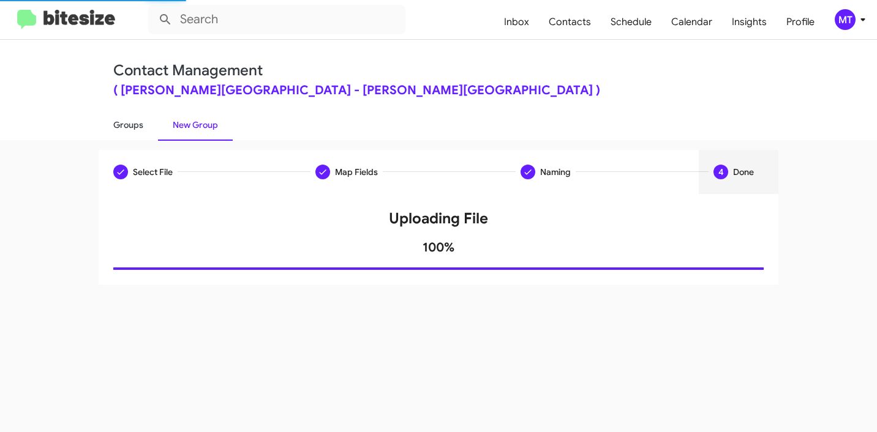
click at [135, 124] on link "Groups" at bounding box center [128, 125] width 59 height 32
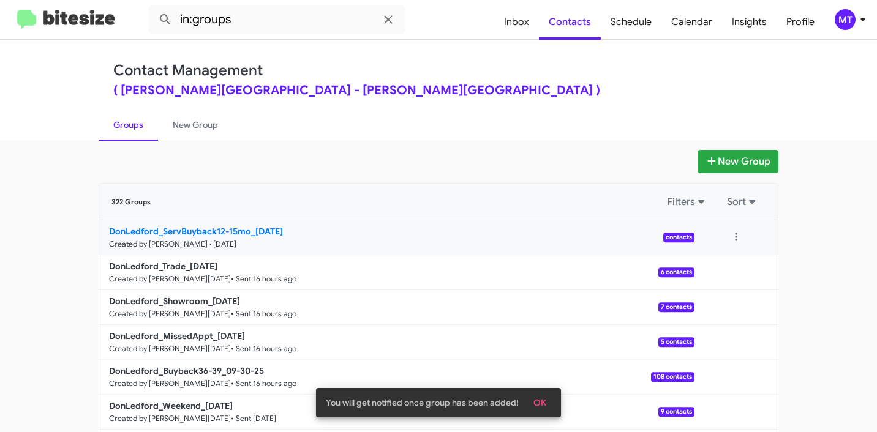
drag, startPoint x: 62, startPoint y: 222, endPoint x: 244, endPoint y: 230, distance: 182.0
click at [244, 230] on app-groups "New Group 322 Groups Filters Sort DonLedford_ServBuyback12-15mo_10-01-25 Create…" at bounding box center [438, 376] width 877 height 452
copy div "Filters Sort DonLedford_ServBuyback12-15mo"
click at [290, 26] on input "in:groups" at bounding box center [276, 19] width 257 height 29
paste input "DonLedford_ServBuyback12-15mo"
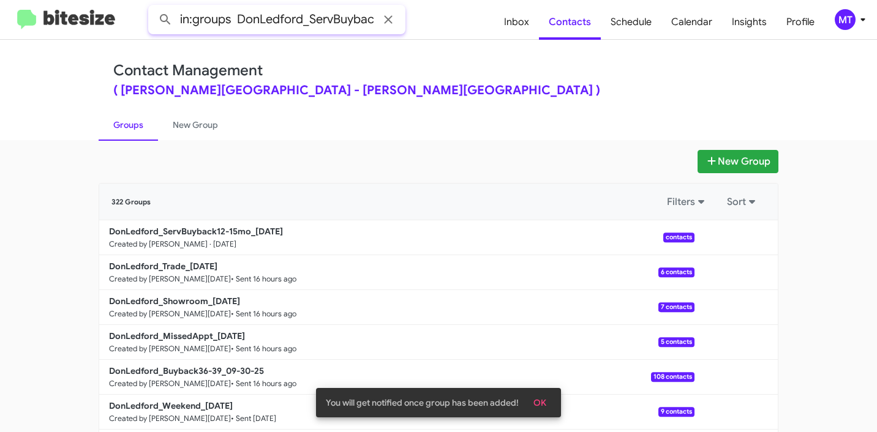
scroll to position [0, 53]
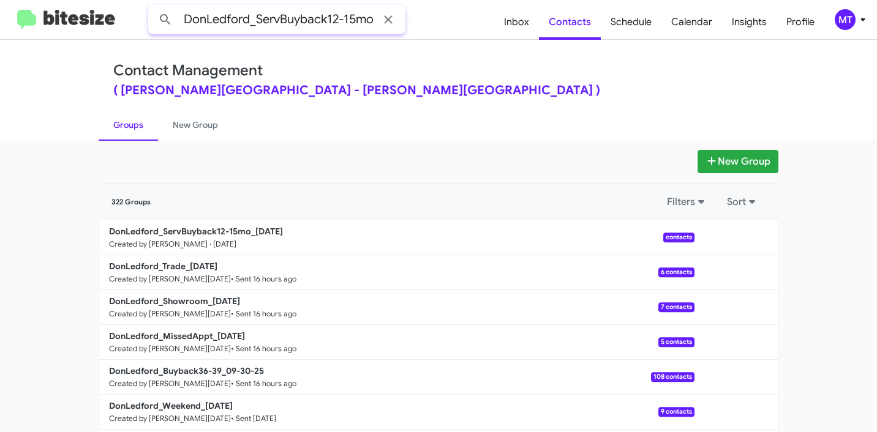
type input "in:groups DonLedford_ServBuyback12-15mo"
click at [153, 7] on button at bounding box center [165, 19] width 24 height 24
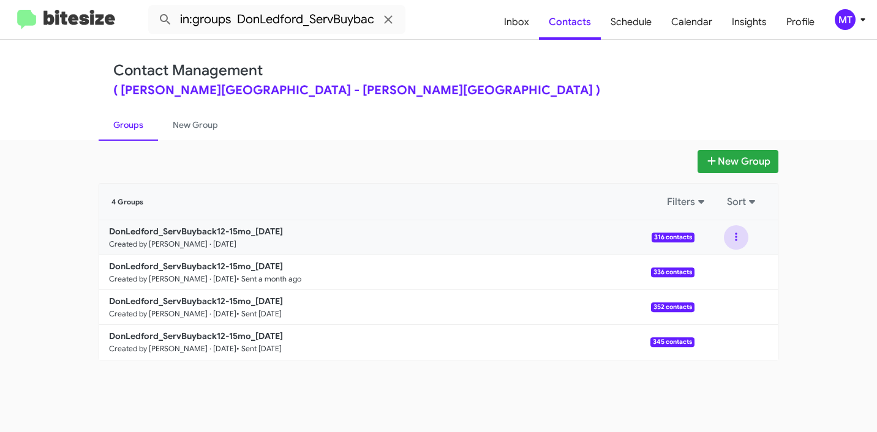
click at [738, 235] on button at bounding box center [736, 237] width 24 height 24
click at [723, 273] on button "View contacts" at bounding box center [699, 270] width 98 height 29
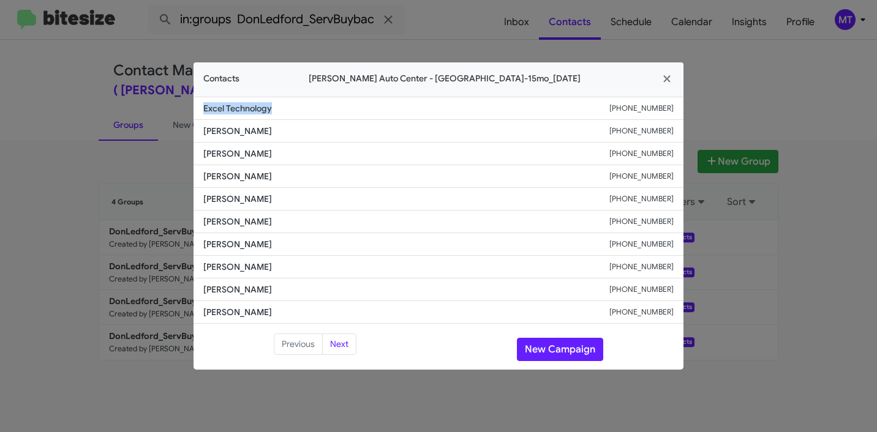
drag, startPoint x: 227, startPoint y: 106, endPoint x: 193, endPoint y: 108, distance: 33.1
click at [193, 108] on li "Excel Technology [PHONE_NUMBER]" at bounding box center [438, 108] width 490 height 23
copy span "Excel Technology"
click at [663, 84] on icon "button" at bounding box center [667, 78] width 14 height 11
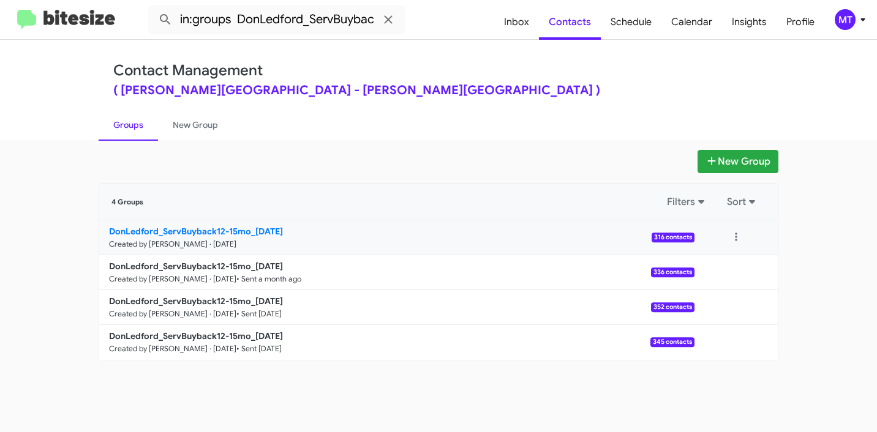
click at [227, 235] on b "DonLedford_ServBuyback12-15mo_[DATE]" at bounding box center [196, 231] width 174 height 11
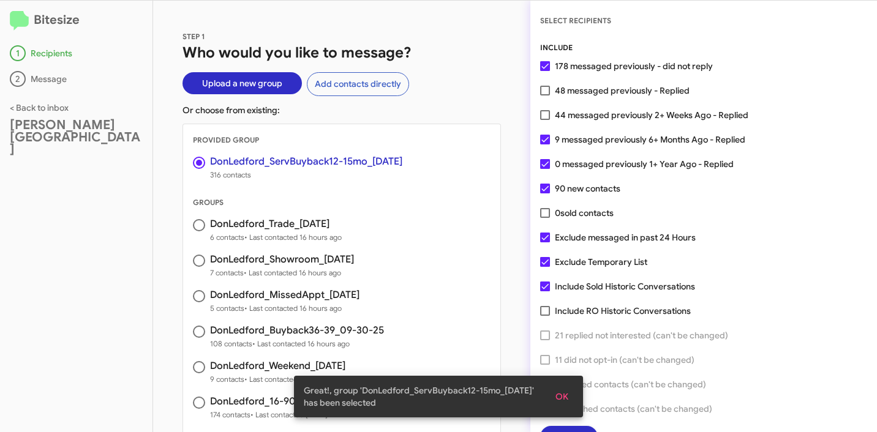
scroll to position [31, 0]
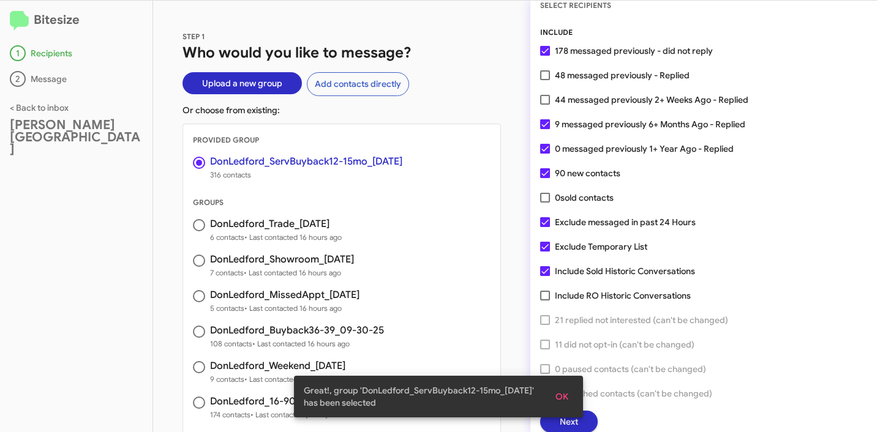
click at [567, 392] on span "OK" at bounding box center [561, 397] width 13 height 22
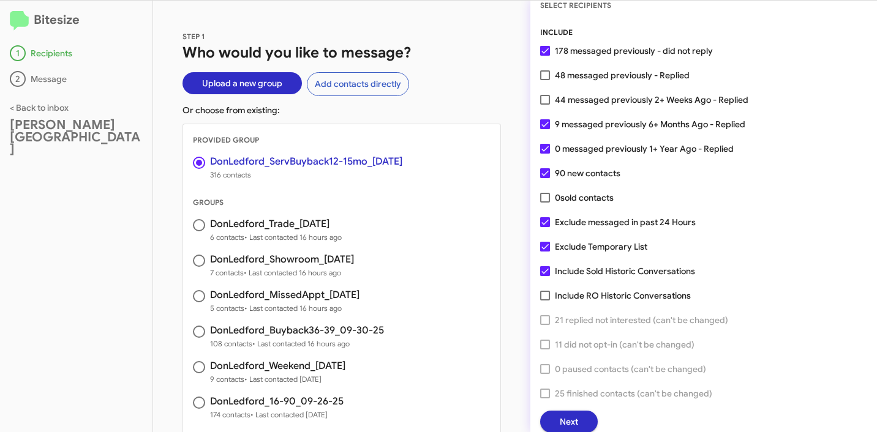
click at [572, 419] on span "Next" at bounding box center [569, 422] width 18 height 22
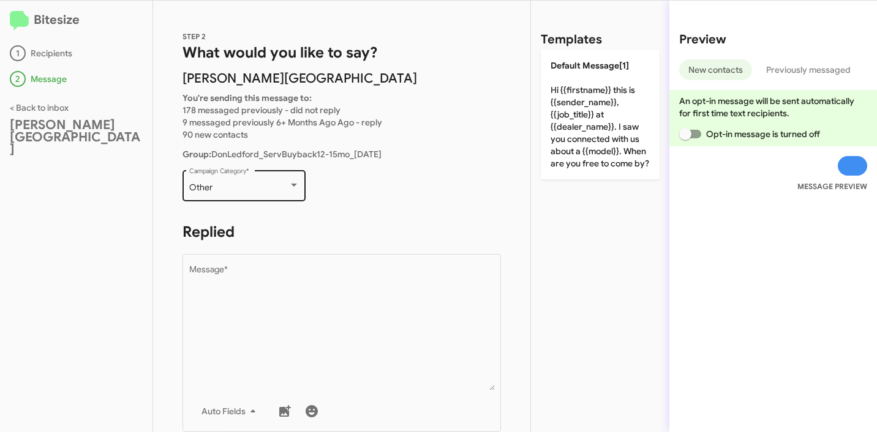
click at [227, 188] on div "Other" at bounding box center [238, 188] width 99 height 10
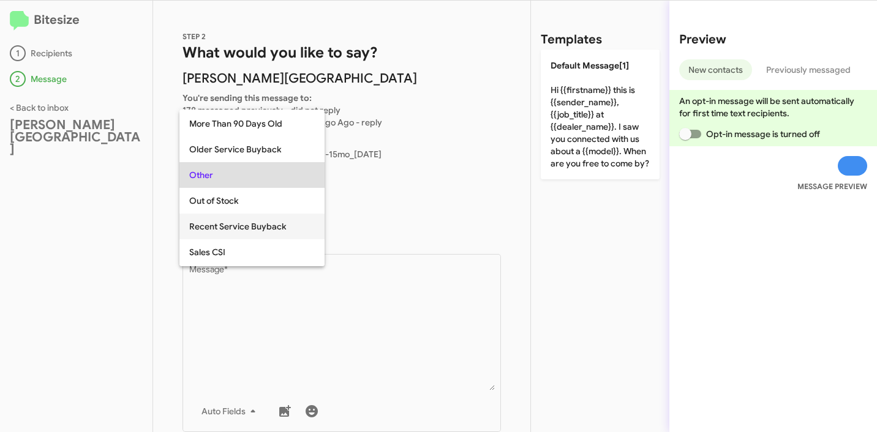
scroll to position [210, 0]
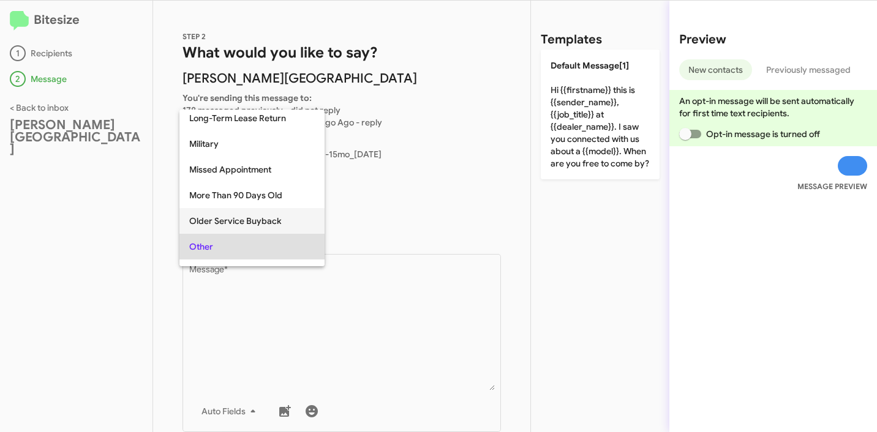
click at [266, 216] on span "Older Service Buyback" at bounding box center [252, 221] width 126 height 26
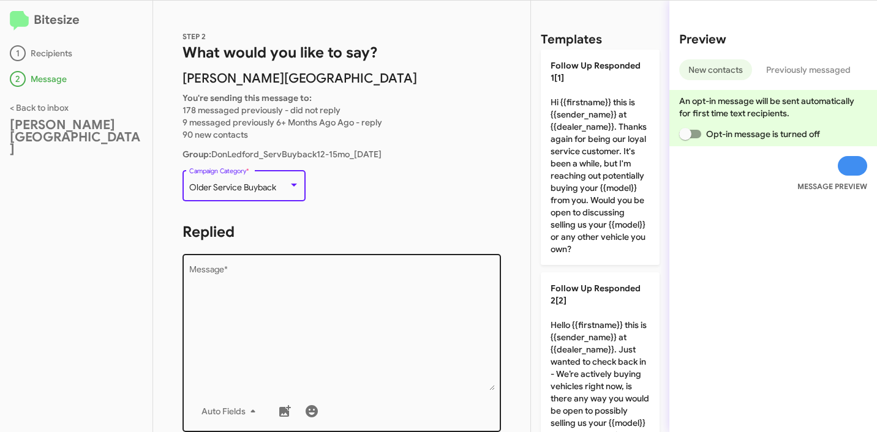
scroll to position [2, 0]
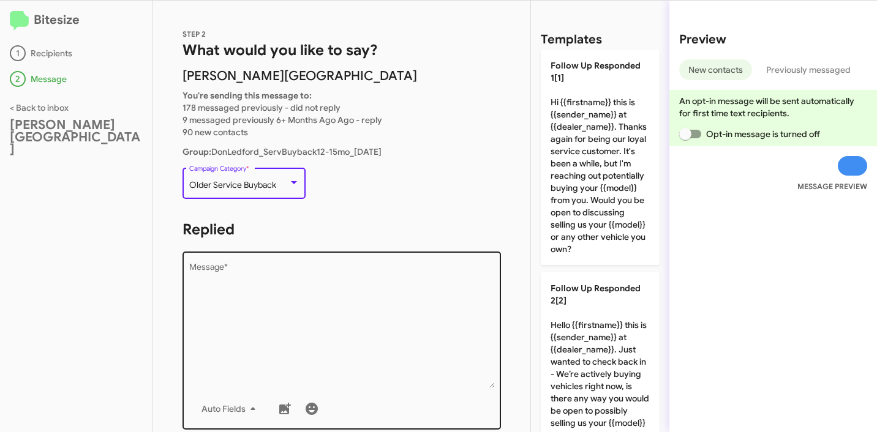
click at [318, 287] on textarea "Message *" at bounding box center [342, 325] width 306 height 125
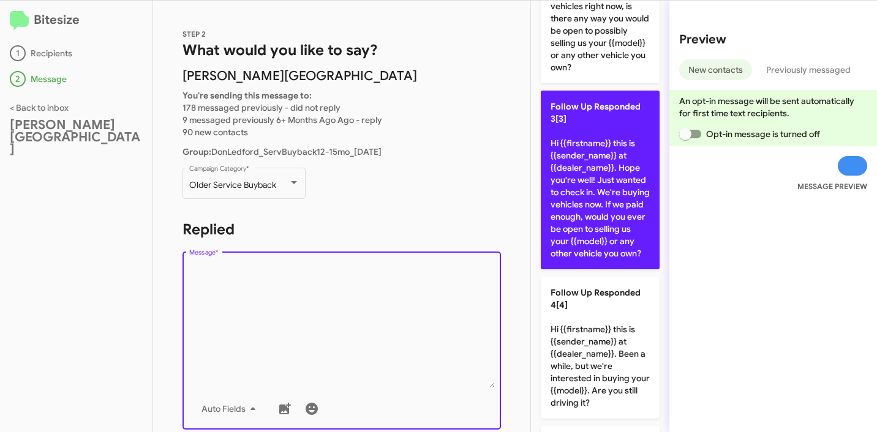
scroll to position [447, 0]
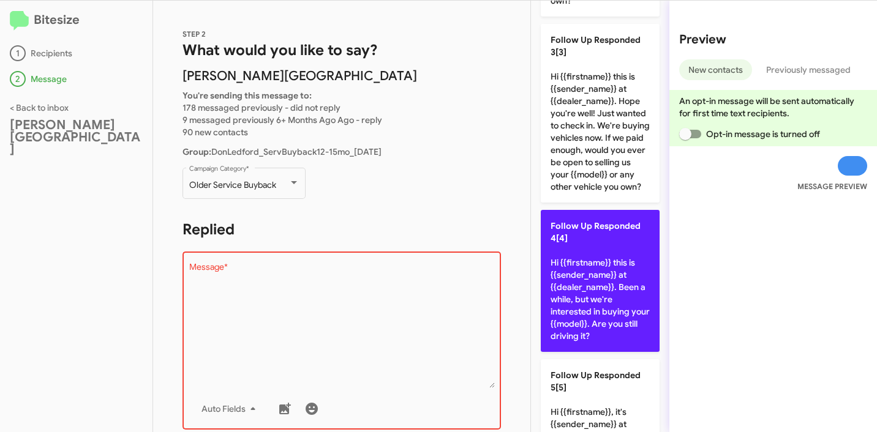
click at [612, 295] on p "Follow Up Responded 4[4] Hi {{firstname}} this is {{sender_name}} at {{dealer_n…" at bounding box center [600, 281] width 119 height 142
type textarea "Hi {{firstname}} this is {{sender_name}} at {{dealer_name}}. Been a while, but …"
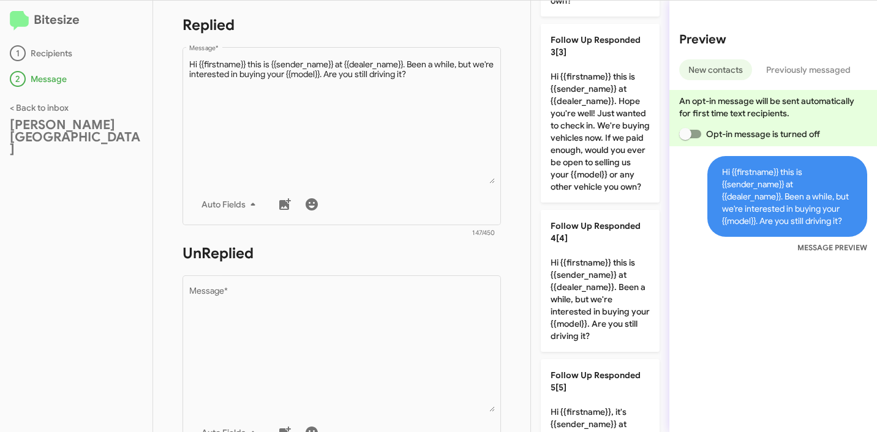
scroll to position [211, 0]
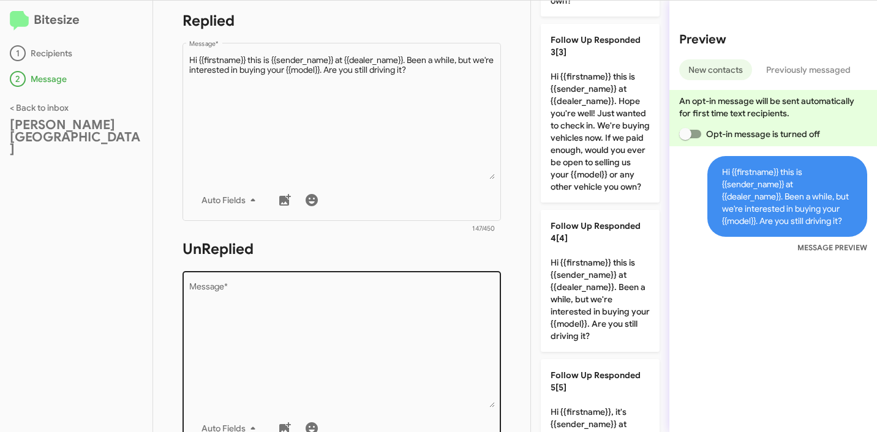
click at [373, 305] on textarea "Message *" at bounding box center [342, 345] width 306 height 125
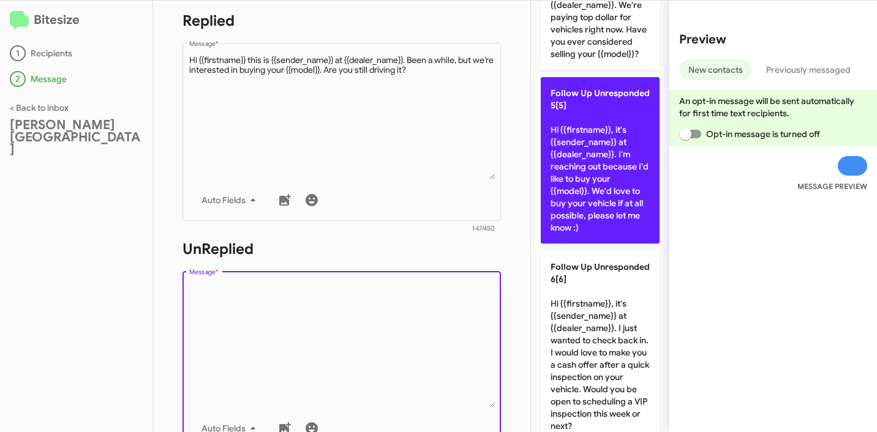
scroll to position [746, 0]
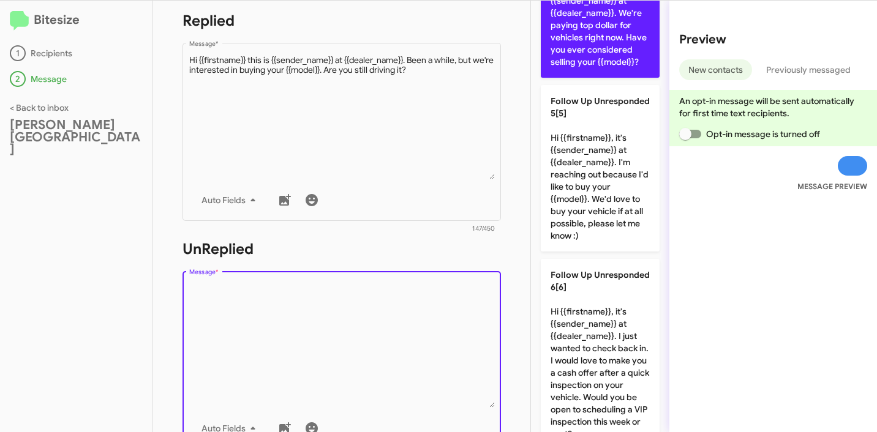
click at [611, 78] on p "Follow Up Unresponded 4[4] Hi {{firstname}}, it's {{sender_name}} at {{dealer_n…" at bounding box center [600, 7] width 119 height 142
type textarea "Hi {{firstname}}, it's {{sender_name}} at {{dealer_name}}. We're paying top dol…"
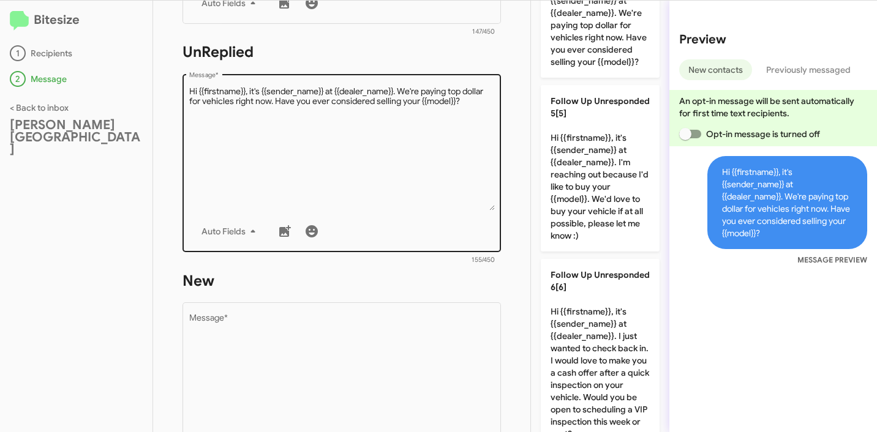
scroll to position [471, 0]
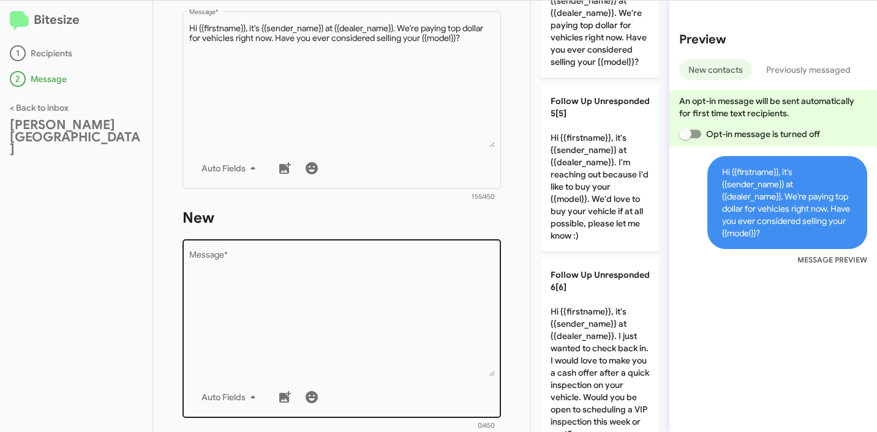
click at [392, 260] on textarea "Message *" at bounding box center [342, 314] width 306 height 125
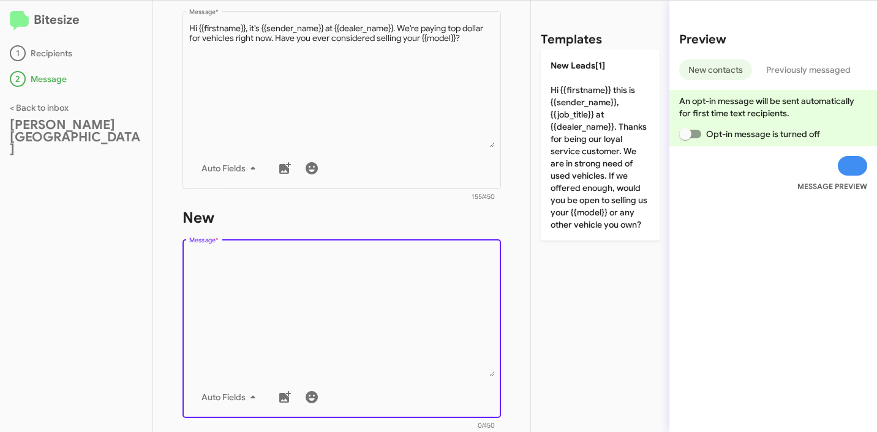
scroll to position [0, 0]
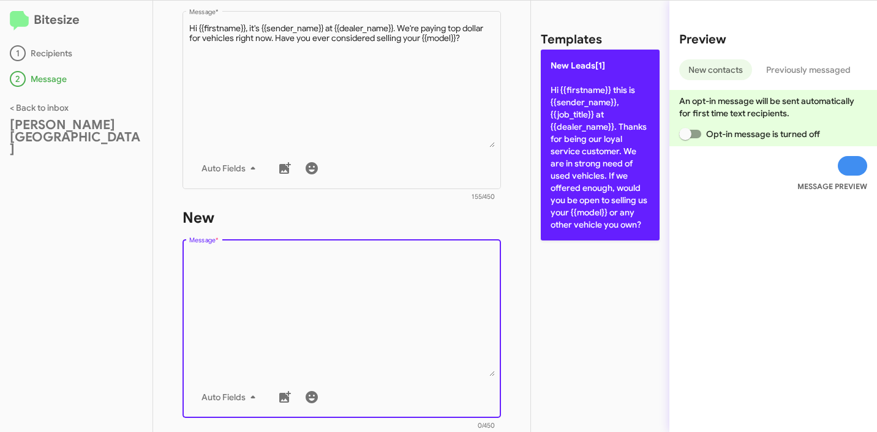
click at [580, 208] on p "New Leads[1] Hi {{firstname}} this is {{sender_name}}, {{job_title}} at {{deale…" at bounding box center [600, 145] width 119 height 191
type textarea "Hi {{firstname}} this is {{sender_name}}, {{job_title}} at {{dealer_name}}. Tha…"
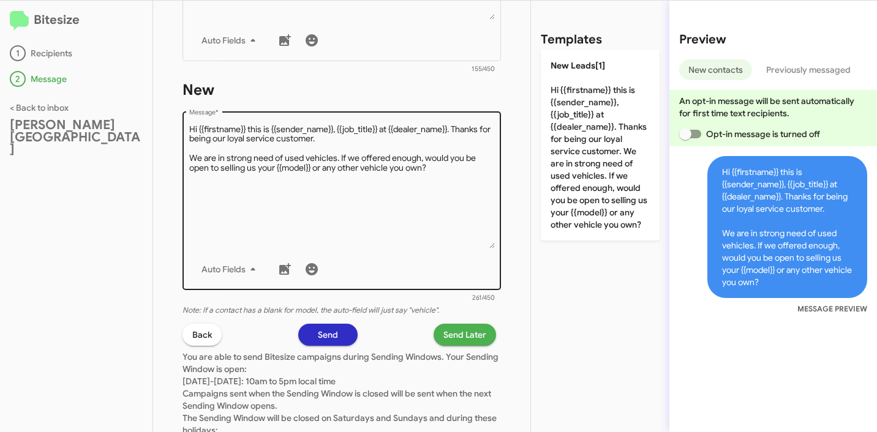
scroll to position [598, 0]
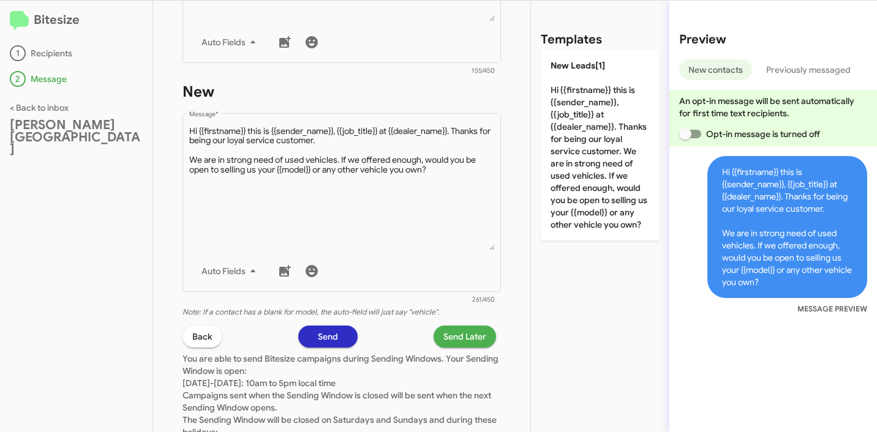
click at [458, 332] on span "Send Later" at bounding box center [464, 337] width 43 height 22
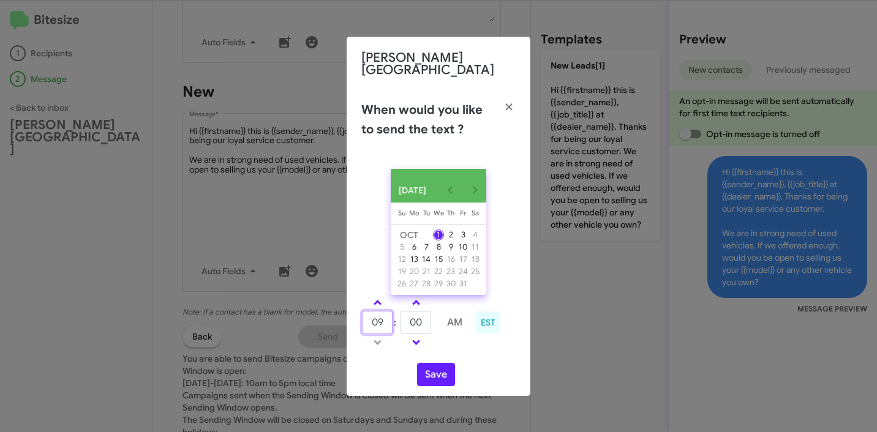
click at [382, 320] on input "09" at bounding box center [377, 322] width 31 height 23
type input "10"
type input "07"
click at [427, 371] on button "Save" at bounding box center [436, 374] width 38 height 23
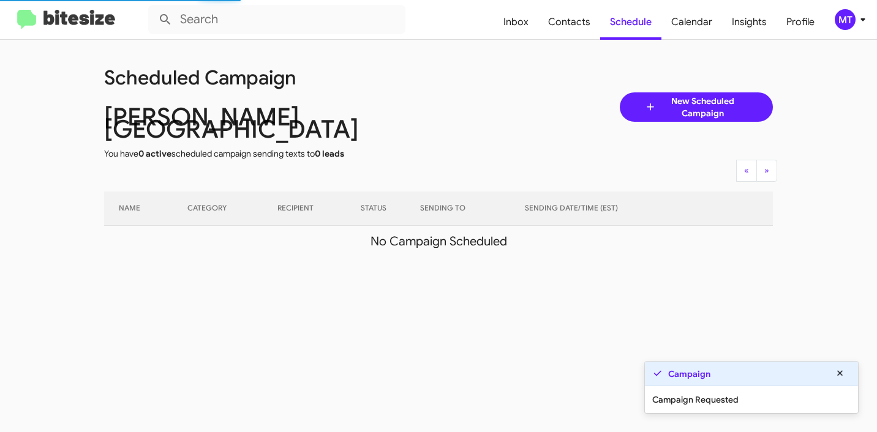
click at [859, 21] on icon at bounding box center [862, 19] width 15 height 15
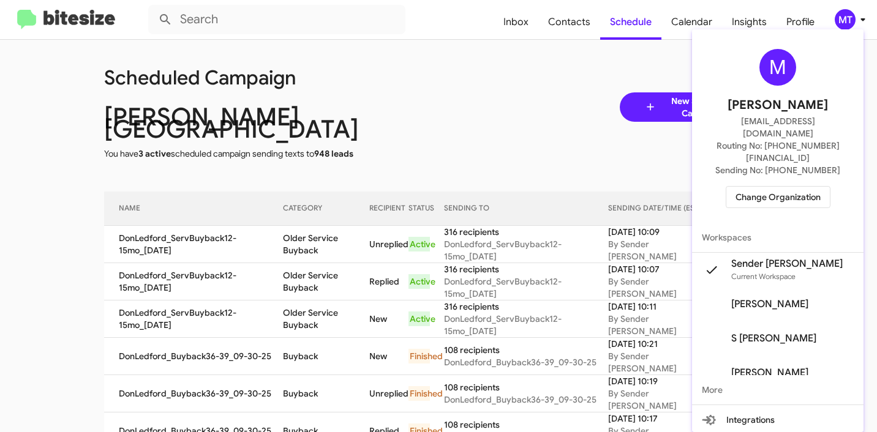
click at [759, 186] on button "Change Organization" at bounding box center [778, 197] width 105 height 22
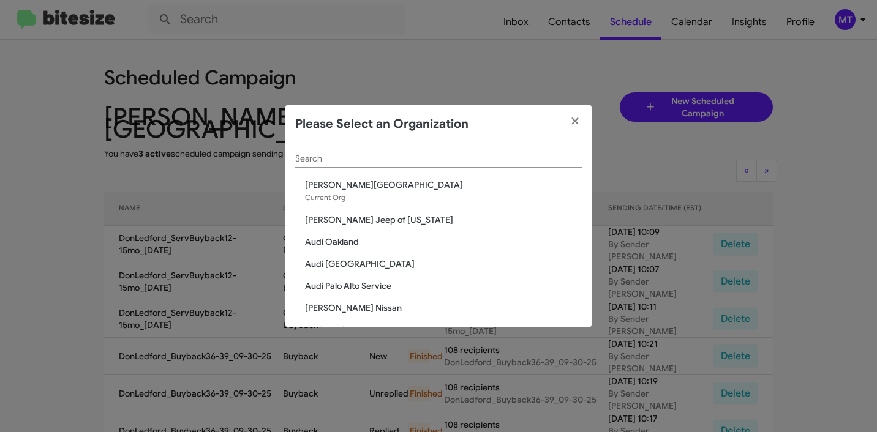
click at [507, 155] on input "Search" at bounding box center [438, 159] width 287 height 10
paste input "369016"
type input "369016"
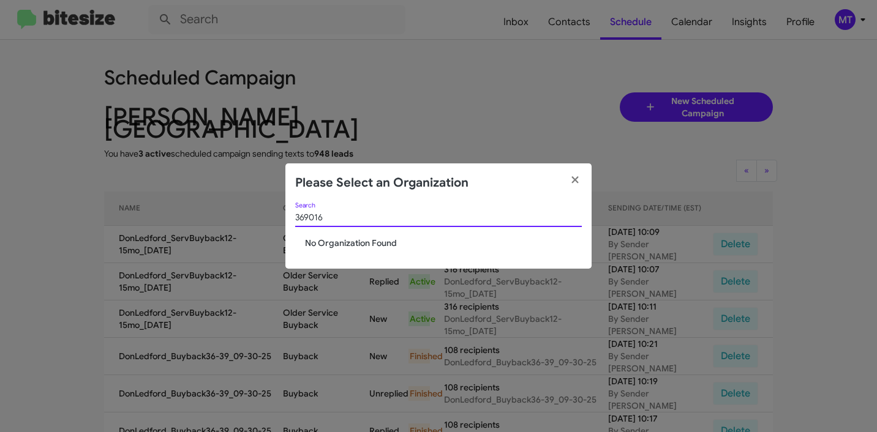
drag, startPoint x: 346, startPoint y: 215, endPoint x: 191, endPoint y: 200, distance: 155.7
click at [178, 205] on modal-container "Please Select an Organization 369016 Search No Organization Found" at bounding box center [438, 216] width 877 height 432
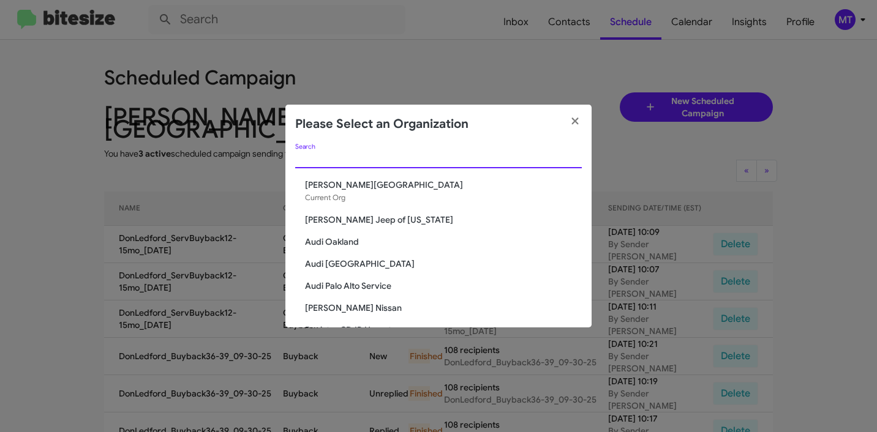
paste input "Island Subaru"
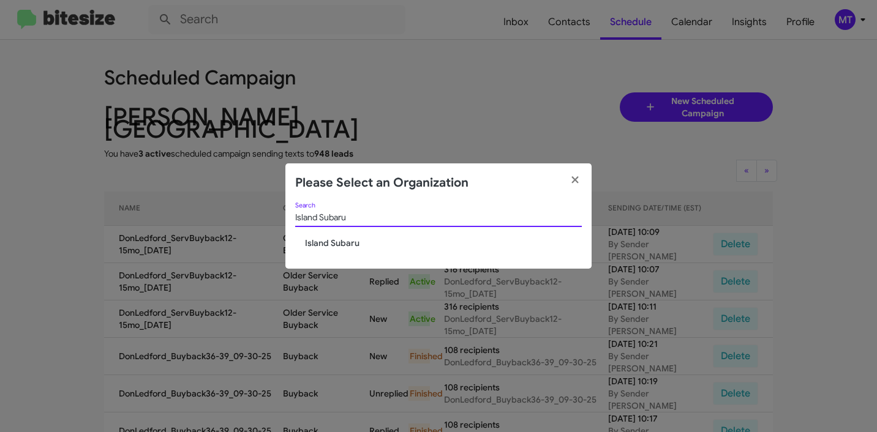
type input "Island Subaru"
click at [346, 239] on span "Island Subaru" at bounding box center [443, 243] width 277 height 12
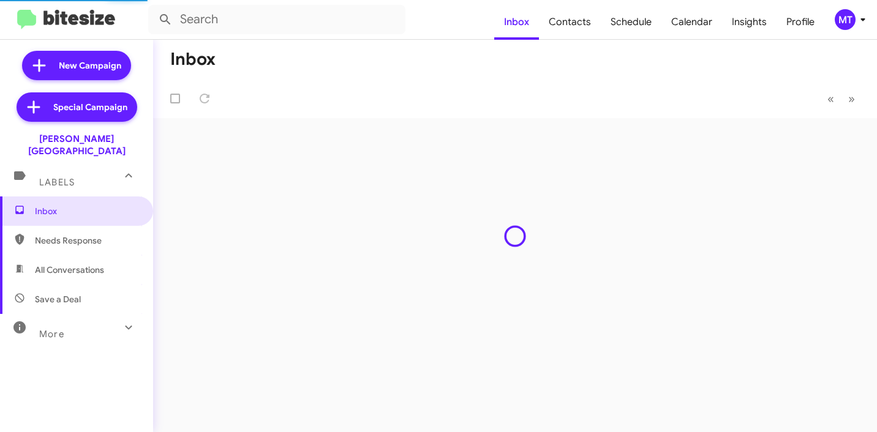
click at [836, 24] on div "MT" at bounding box center [845, 19] width 21 height 21
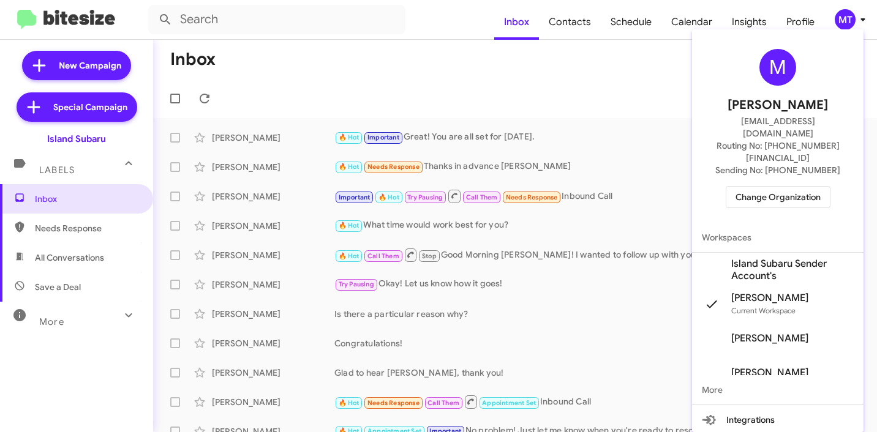
click at [788, 258] on span "Island Subaru Sender Account's" at bounding box center [792, 270] width 122 height 24
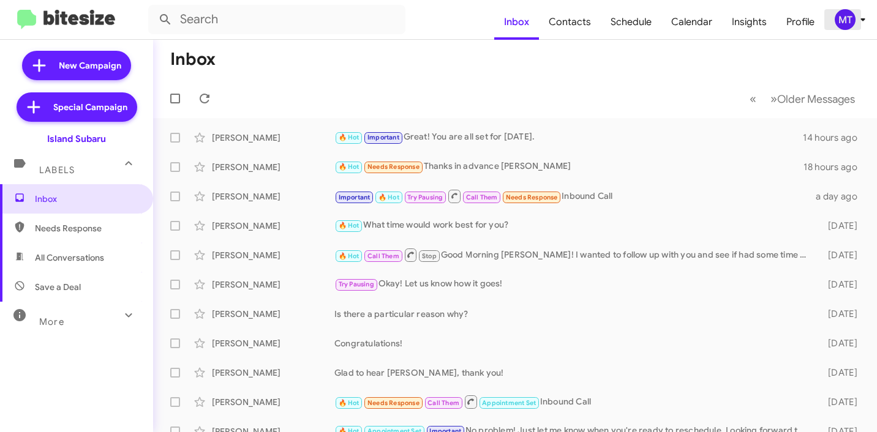
click at [863, 17] on icon at bounding box center [862, 19] width 15 height 15
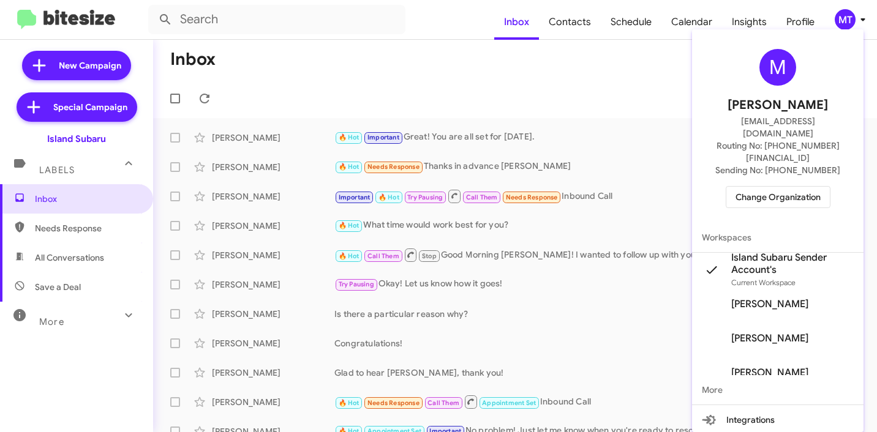
click at [64, 61] on div at bounding box center [438, 216] width 877 height 432
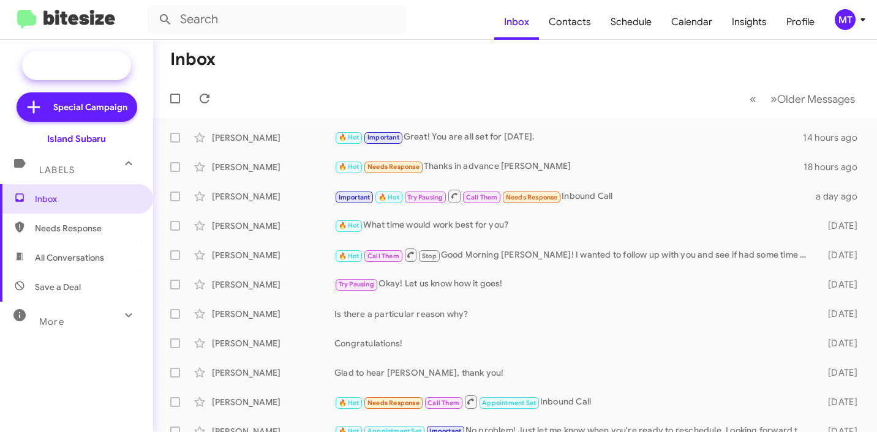
click at [67, 66] on span "New Campaign" at bounding box center [90, 65] width 62 height 12
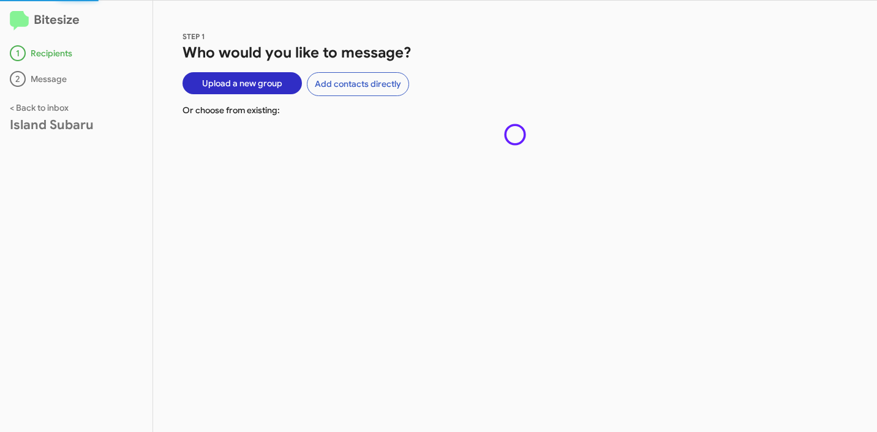
click at [212, 83] on span "Upload a new group" at bounding box center [242, 83] width 80 height 22
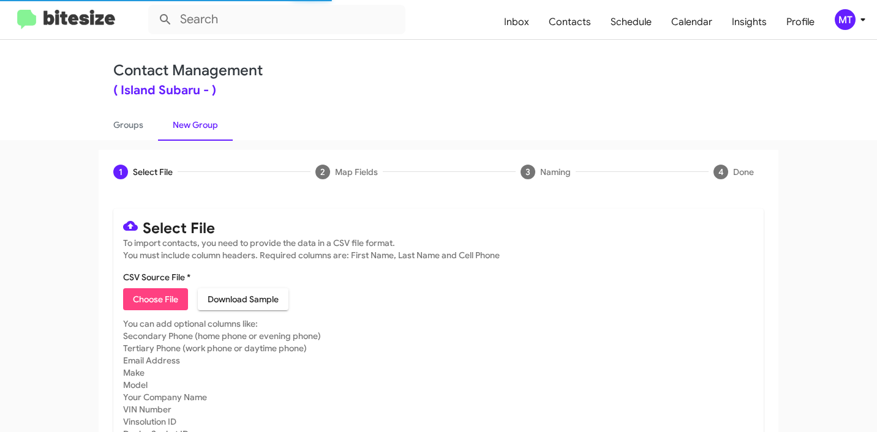
click at [159, 293] on span "Choose File" at bounding box center [155, 299] width 45 height 22
type input "IslandSubaru_1-90_1NJ_[DATE]"
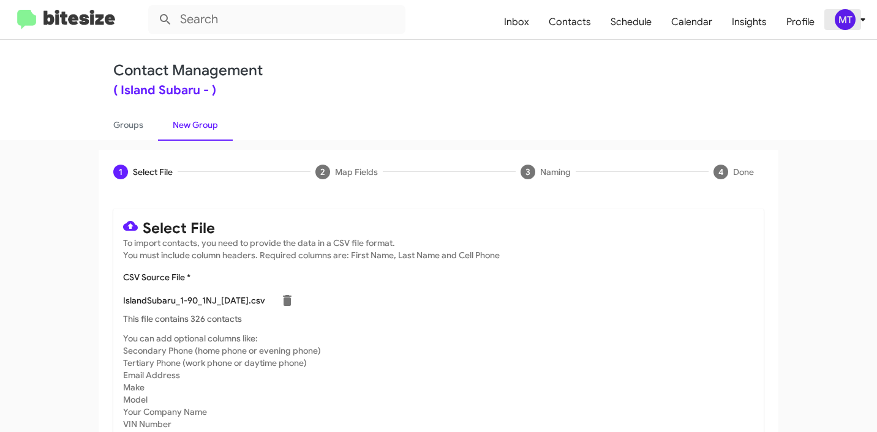
click at [862, 24] on icon at bounding box center [862, 19] width 15 height 15
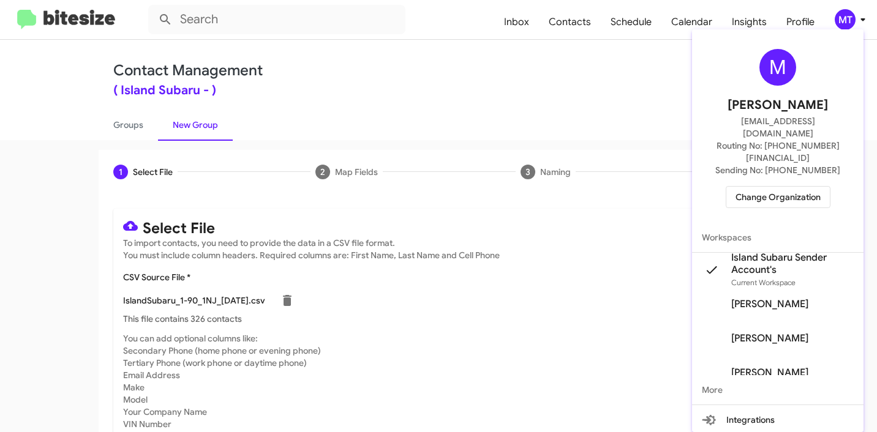
click at [566, 77] on div at bounding box center [438, 216] width 877 height 432
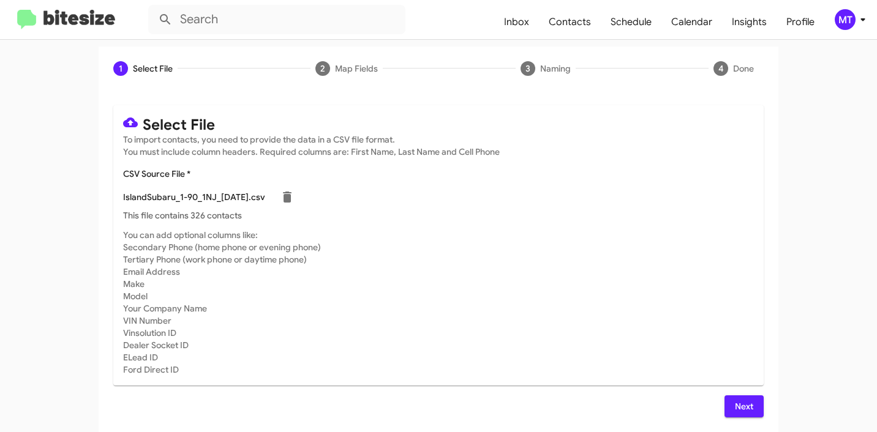
scroll to position [91, 0]
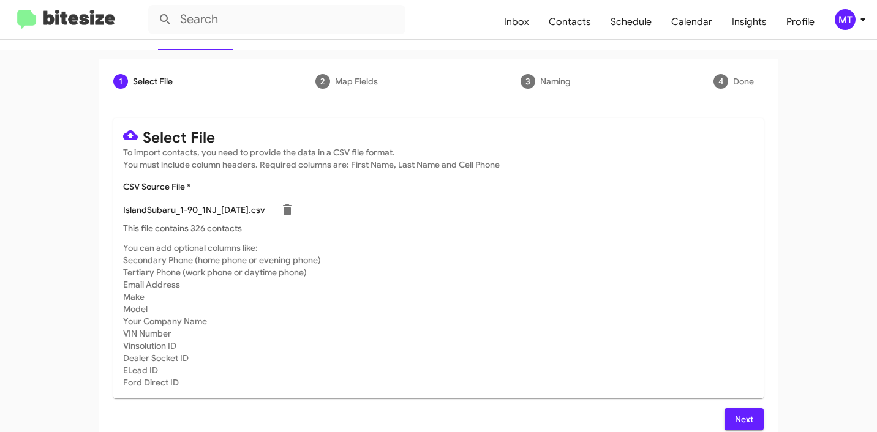
click at [734, 411] on span "Next" at bounding box center [744, 419] width 20 height 22
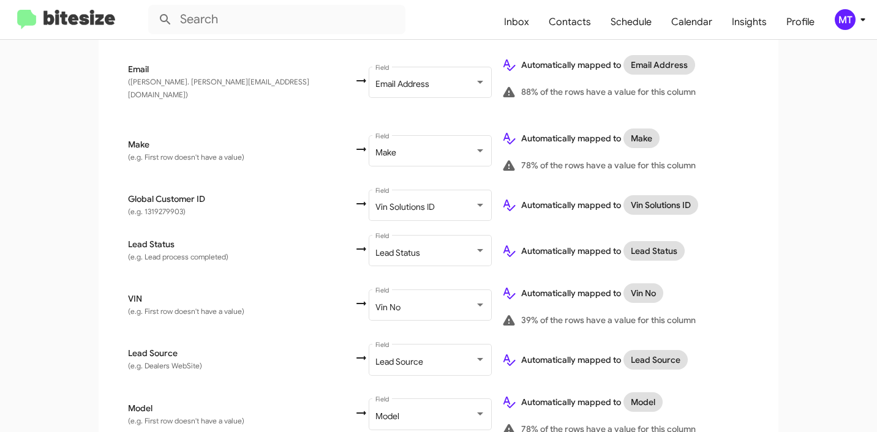
scroll to position [718, 0]
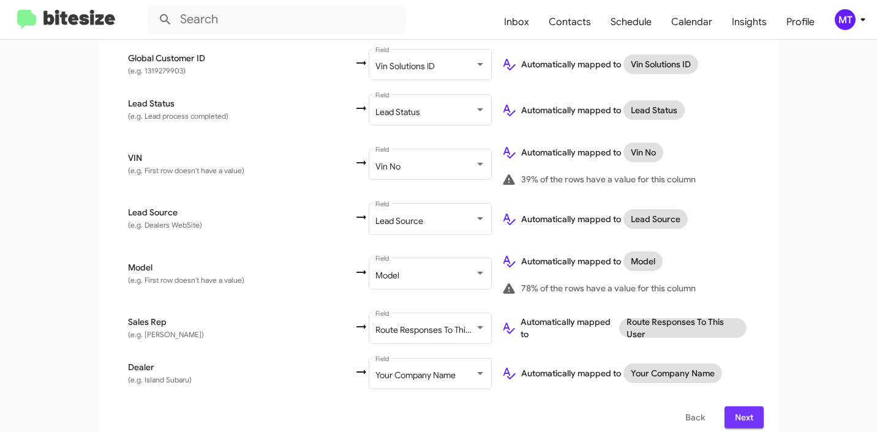
click at [754, 407] on button "Next" at bounding box center [743, 418] width 39 height 22
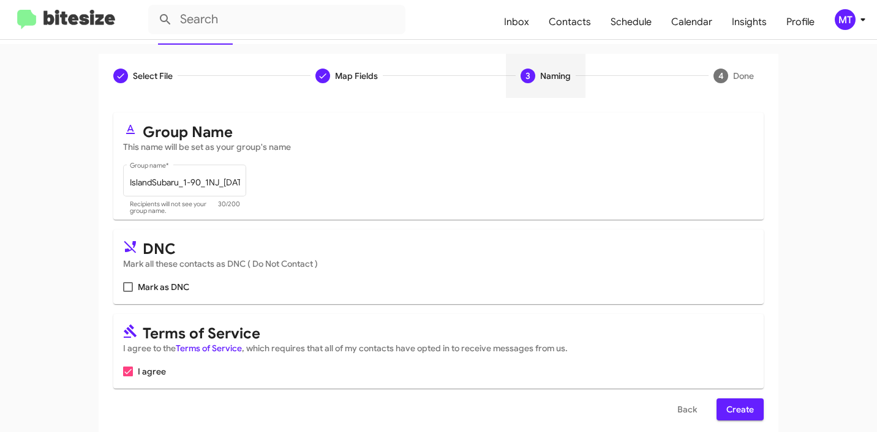
scroll to position [109, 0]
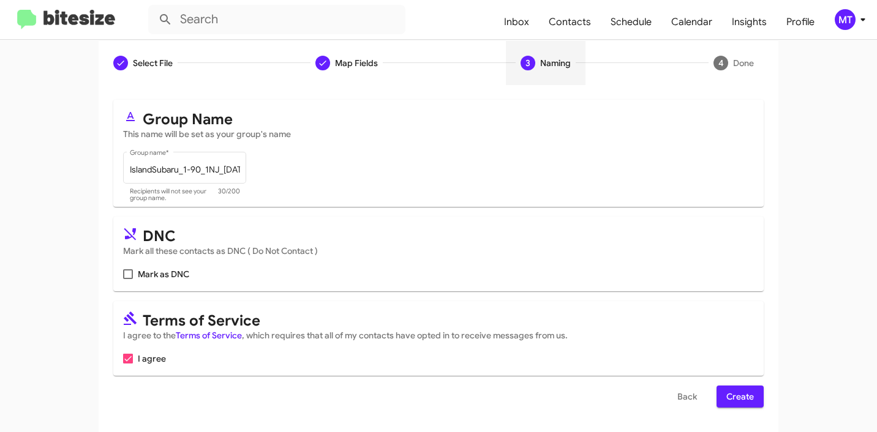
click at [735, 402] on span "Create" at bounding box center [740, 397] width 28 height 22
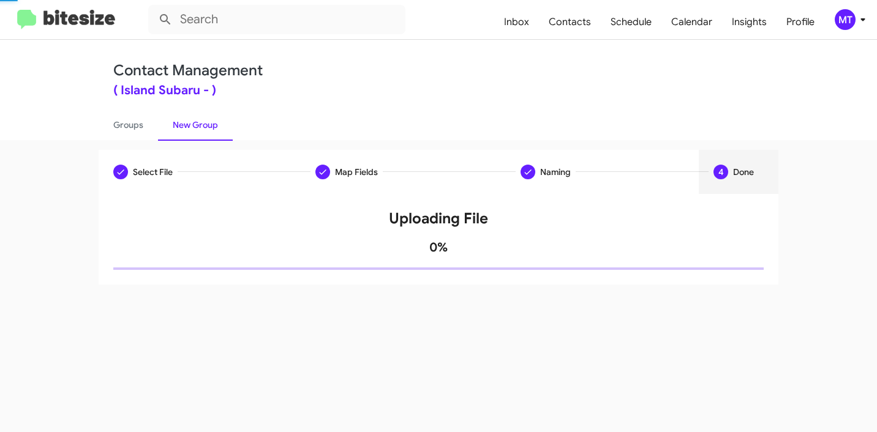
scroll to position [0, 0]
click at [118, 129] on link "Groups" at bounding box center [128, 125] width 59 height 32
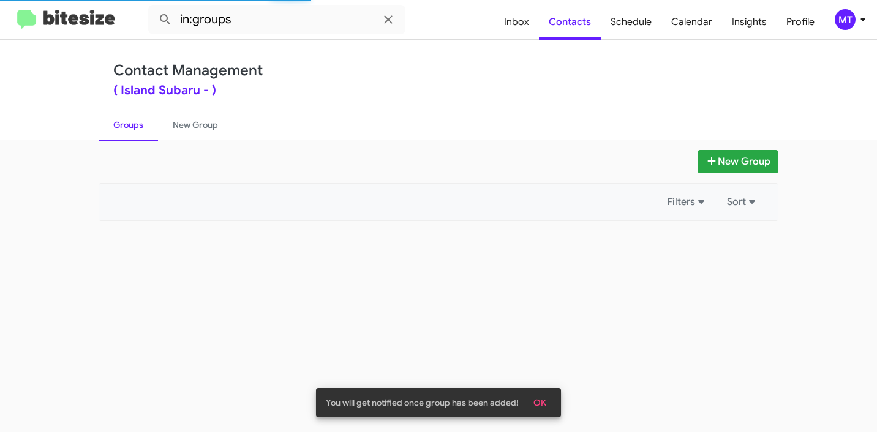
click at [121, 130] on link "Groups" at bounding box center [128, 125] width 59 height 32
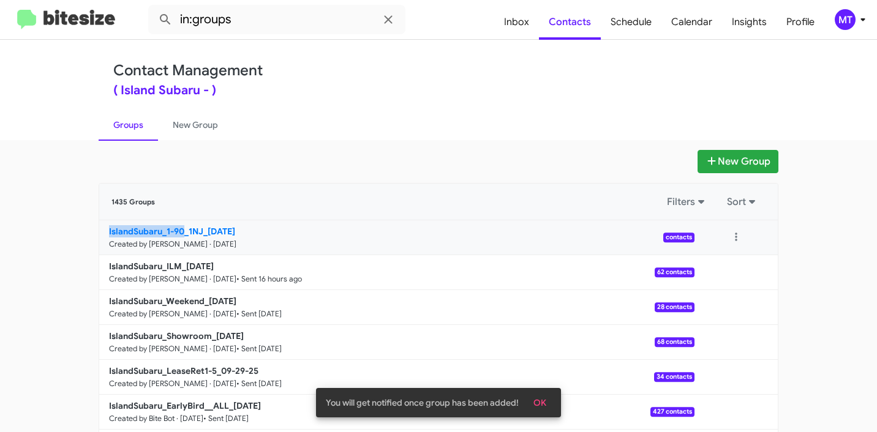
drag, startPoint x: 77, startPoint y: 231, endPoint x: 179, endPoint y: 228, distance: 102.9
click at [179, 228] on app-groups "New Group 1435 Groups Filters Sort IslandSubaru_1-90_1NJ_10-01-25 Created by Ma…" at bounding box center [438, 376] width 877 height 452
copy b "IslandSubaru_1-90"
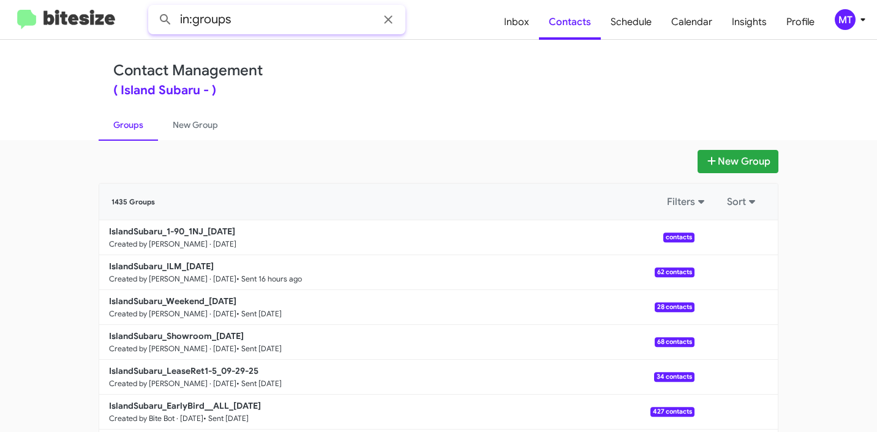
click at [276, 17] on input "in:groups" at bounding box center [276, 19] width 257 height 29
paste input "IslandSubaru_1-90"
type input "in:groups IslandSubaru_1-90"
click at [153, 7] on button at bounding box center [165, 19] width 24 height 24
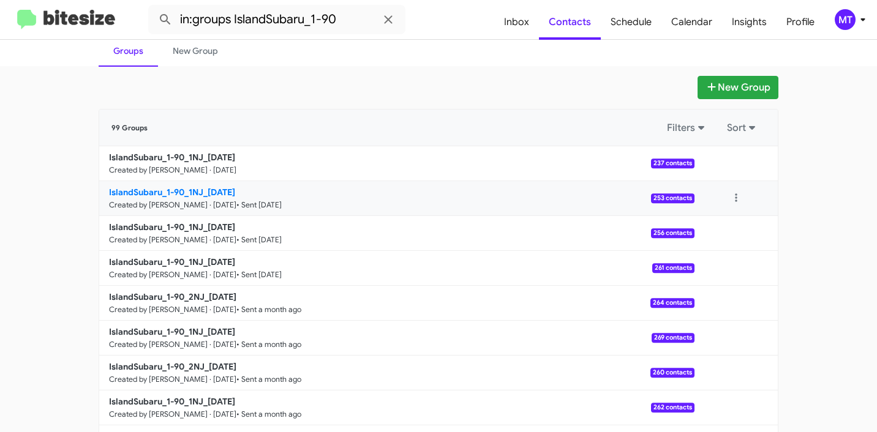
scroll to position [74, 0]
click at [736, 164] on button at bounding box center [736, 163] width 24 height 24
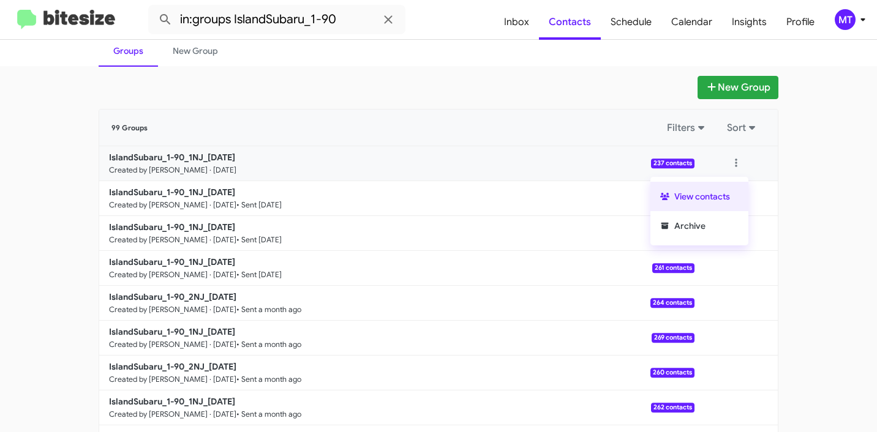
click at [709, 191] on button "View contacts" at bounding box center [699, 196] width 98 height 29
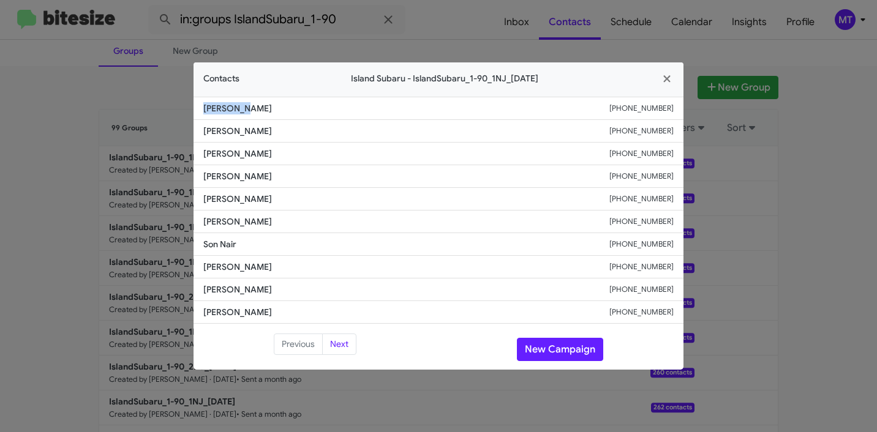
drag, startPoint x: 255, startPoint y: 111, endPoint x: 200, endPoint y: 107, distance: 55.3
click at [200, 107] on li "[PERSON_NAME] [PHONE_NUMBER]" at bounding box center [438, 108] width 490 height 23
copy span "[PERSON_NAME]"
click at [667, 78] on icon "button" at bounding box center [666, 78] width 7 height 7
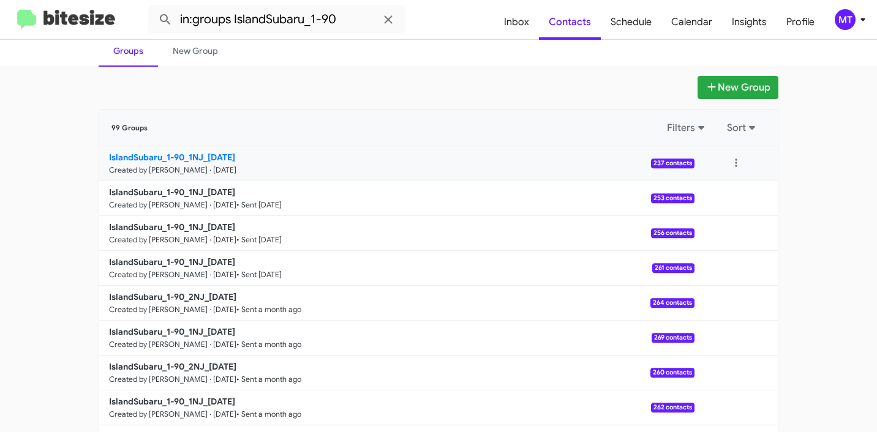
click at [174, 152] on b "IslandSubaru_1-90_1NJ_[DATE]" at bounding box center [172, 157] width 126 height 11
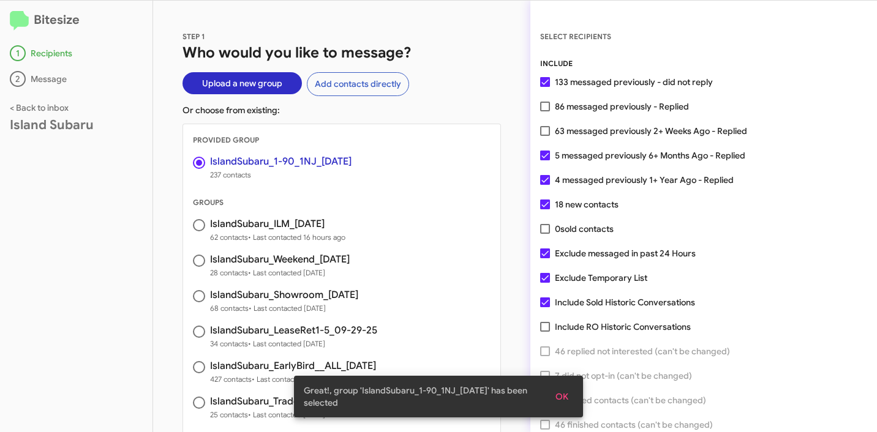
click at [541, 129] on span at bounding box center [545, 131] width 10 height 10
click at [544, 136] on input "63 messaged previously 2+ Weeks Ago - Replied" at bounding box center [544, 136] width 1 height 1
checkbox input "true"
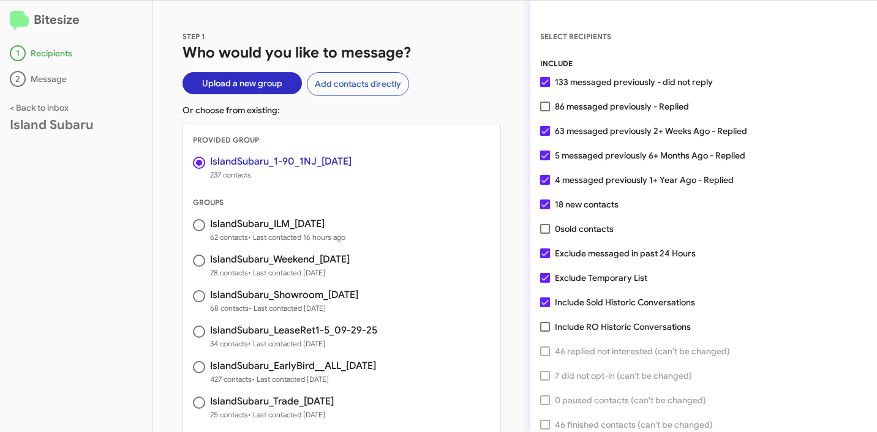
click at [561, 394] on span "OK" at bounding box center [561, 397] width 13 height 22
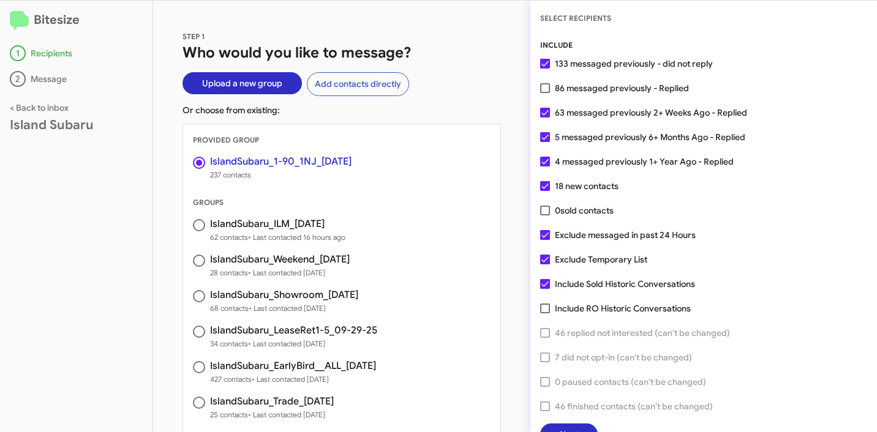
scroll to position [31, 0]
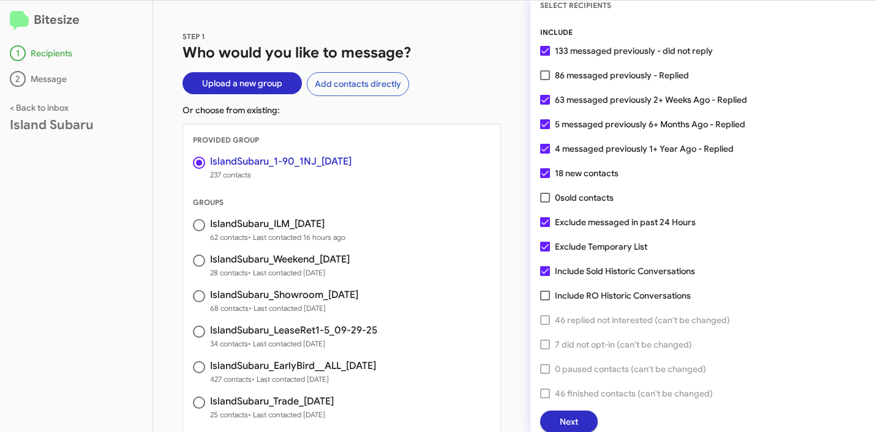
click at [580, 423] on button "Next" at bounding box center [569, 422] width 58 height 22
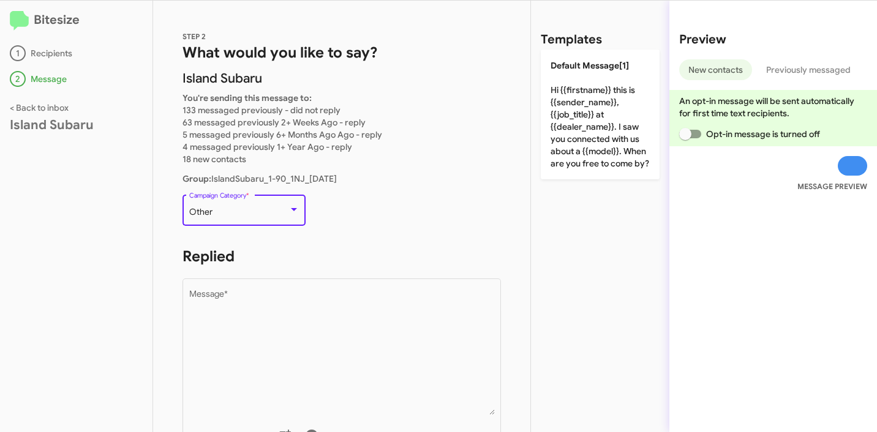
click at [239, 212] on div "Other" at bounding box center [238, 213] width 99 height 10
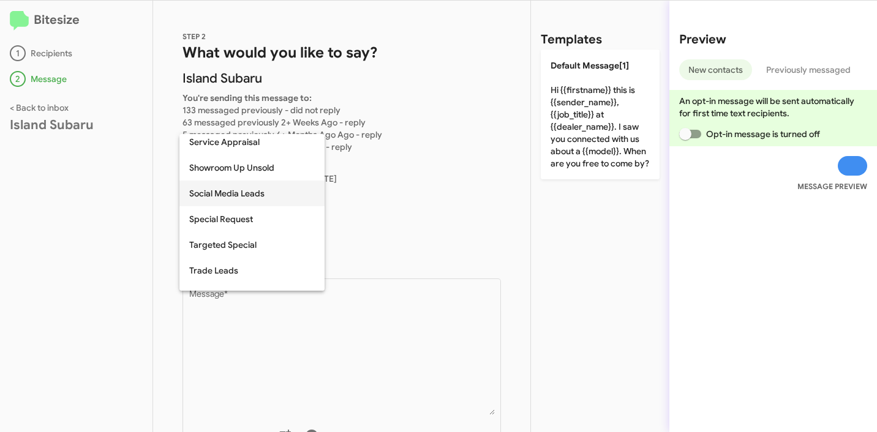
scroll to position [0, 0]
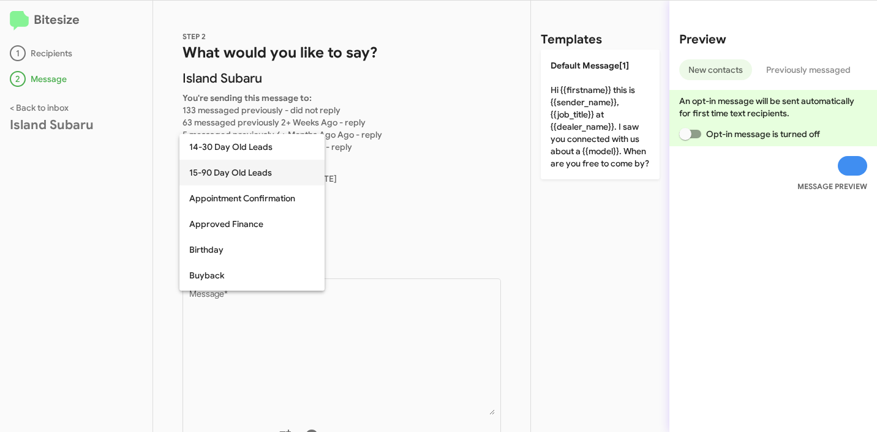
click at [254, 174] on span "15-90 Day Old Leads" at bounding box center [252, 173] width 126 height 26
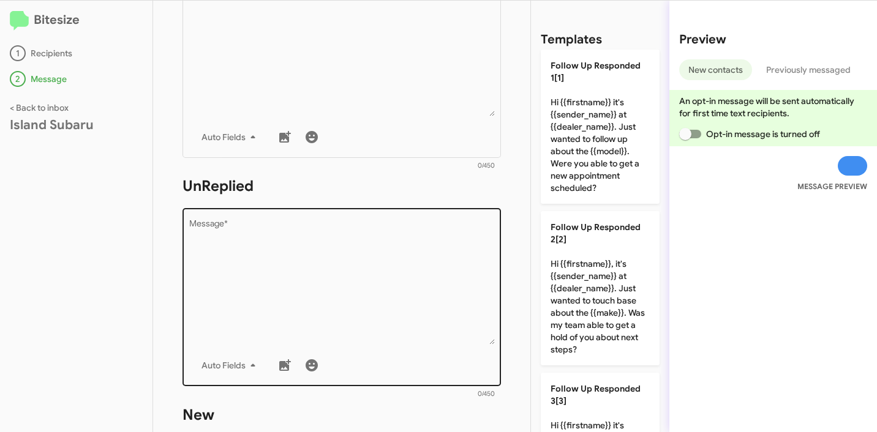
scroll to position [404, 0]
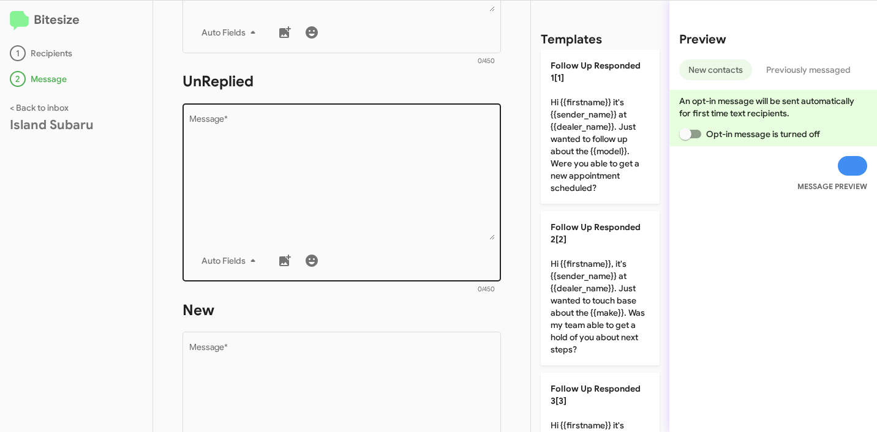
click at [360, 153] on textarea "Message *" at bounding box center [342, 177] width 306 height 125
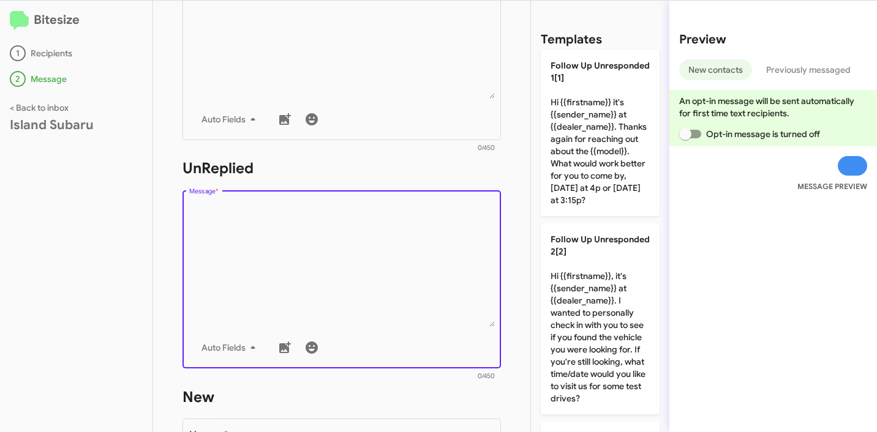
scroll to position [161, 0]
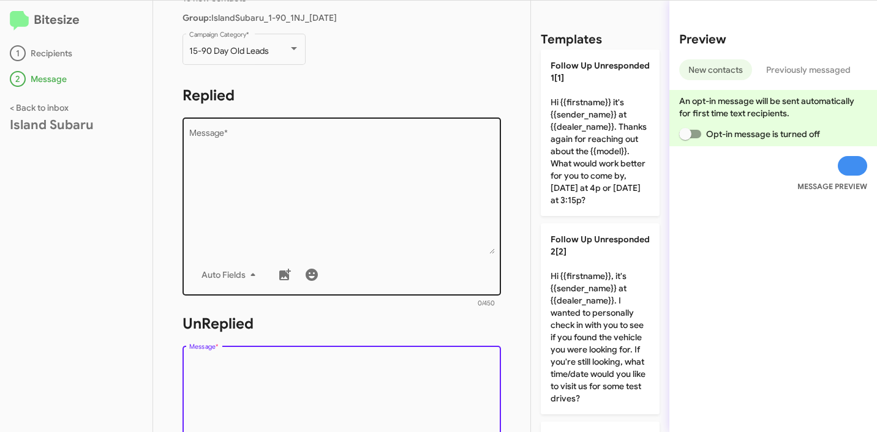
click at [365, 152] on textarea "Message *" at bounding box center [342, 191] width 306 height 125
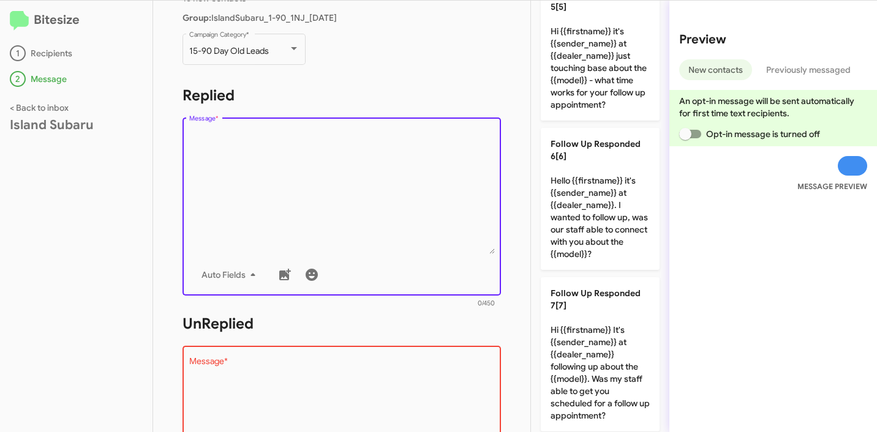
scroll to position [757, 0]
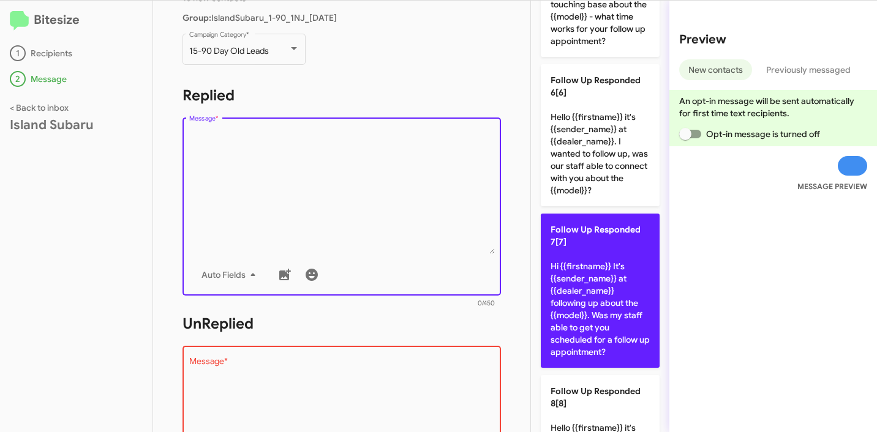
click at [593, 286] on p "Follow Up Responded 7[7] Hi {{firstname}} It's {{sender_name}} at {{dealer_name…" at bounding box center [600, 291] width 119 height 154
type textarea "Hi {{firstname}} It's {{sender_name}} at {{dealer_name}} following up about the…"
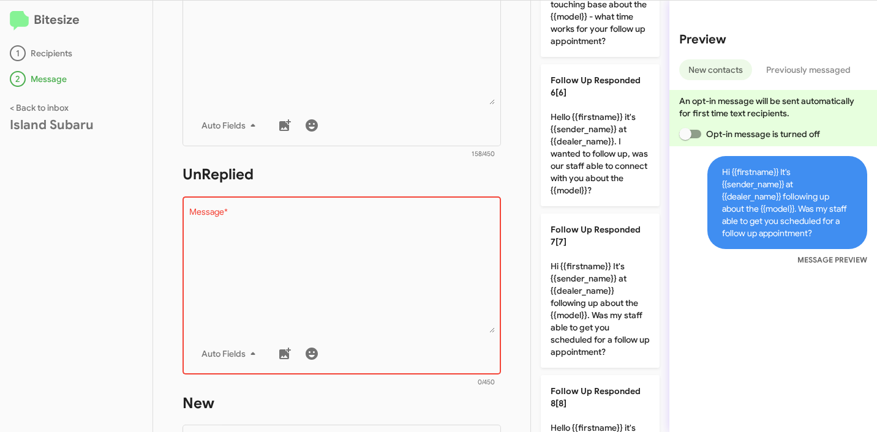
scroll to position [328, 0]
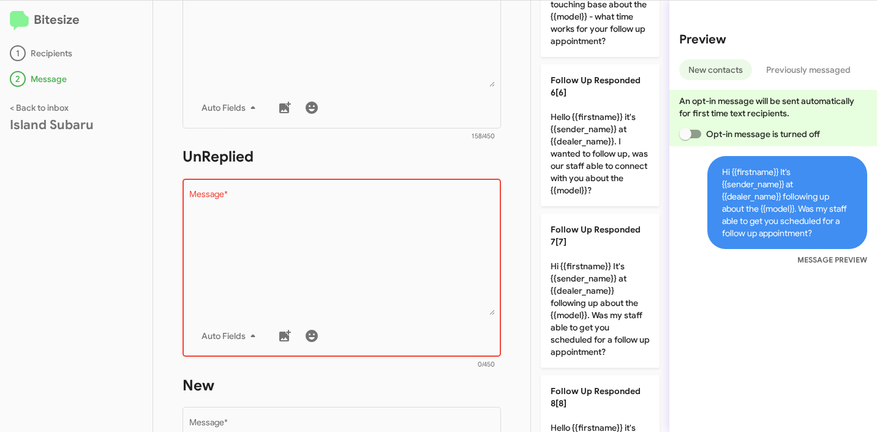
click at [395, 247] on textarea "Message *" at bounding box center [342, 252] width 306 height 125
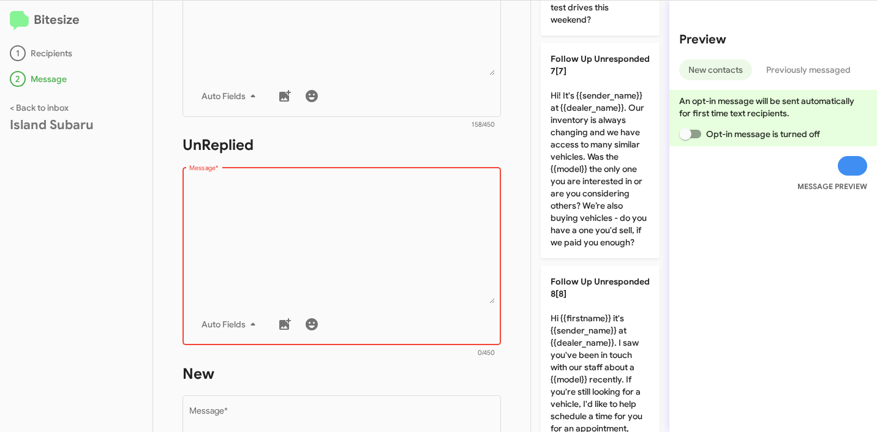
scroll to position [340, 0]
click at [365, 201] on textarea "Message *" at bounding box center [342, 240] width 306 height 125
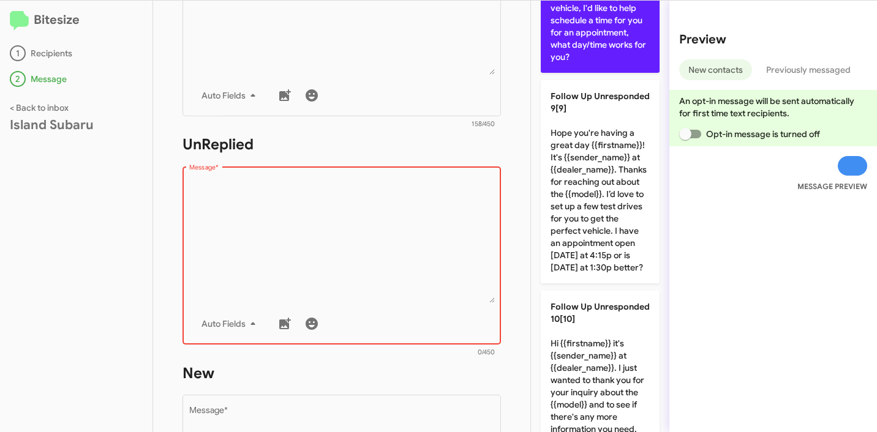
scroll to position [1649, 0]
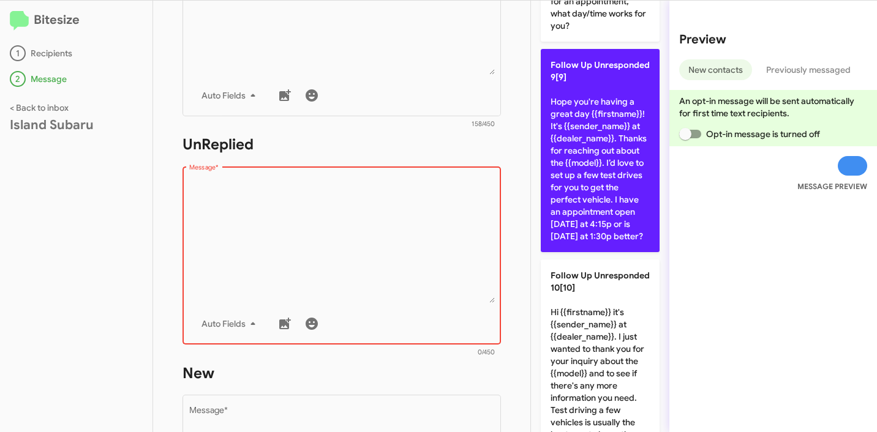
click at [604, 252] on p "Follow Up Unresponded 9[9] Hope you're having a great day {{firstname}}! It's {…" at bounding box center [600, 150] width 119 height 203
type textarea "Hope you're having a great day {{firstname}}! It's {{sender_name}} at {{dealer_…"
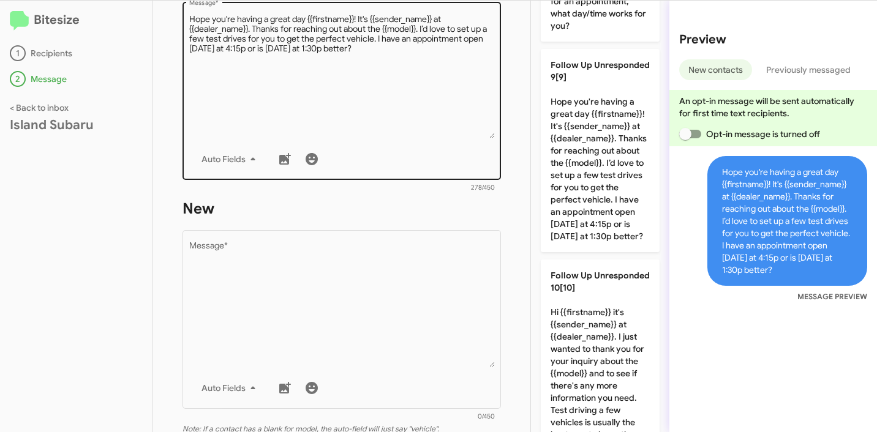
scroll to position [610, 0]
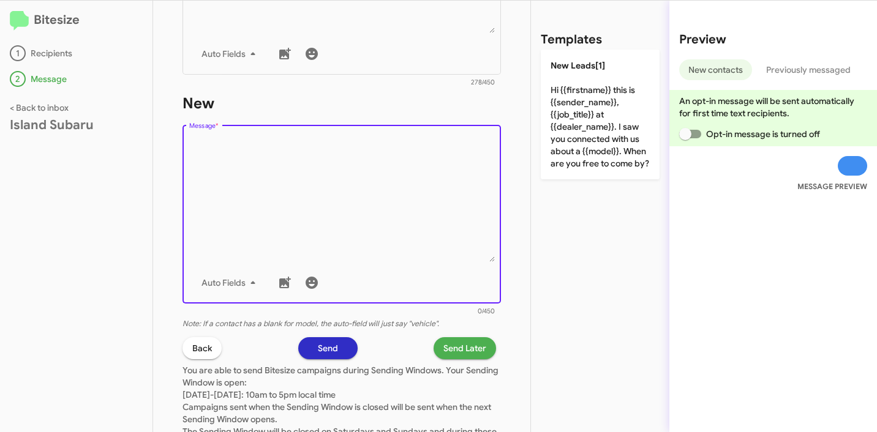
click at [317, 162] on textarea "Message *" at bounding box center [342, 199] width 306 height 125
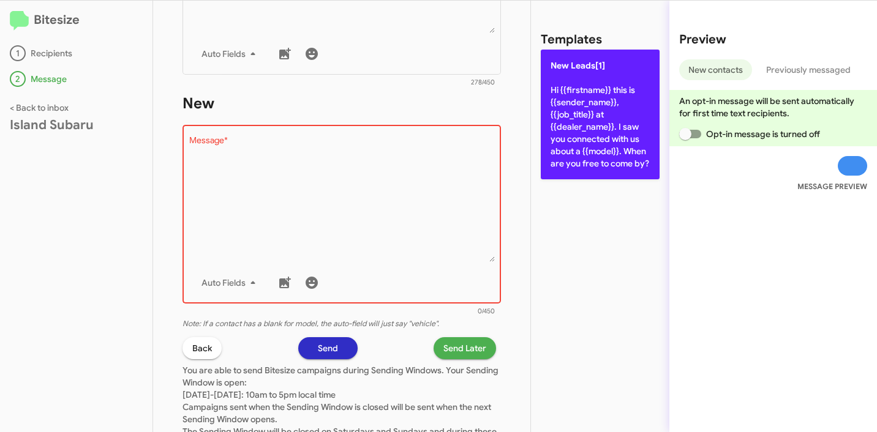
click at [588, 136] on p "New Leads[1] Hi {{firstname}} this is {{sender_name}}, {{job_title}} at {{deale…" at bounding box center [600, 115] width 119 height 130
type textarea "Hi {{firstname}} this is {{sender_name}}, {{job_title}} at {{dealer_name}}. I s…"
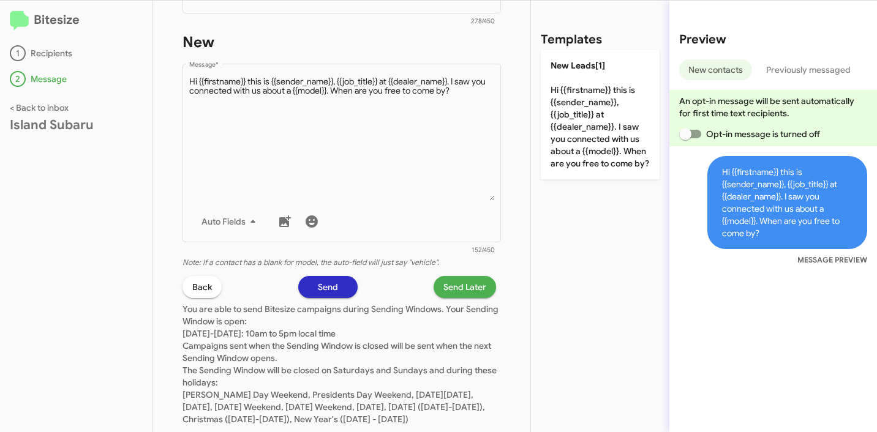
scroll to position [715, 0]
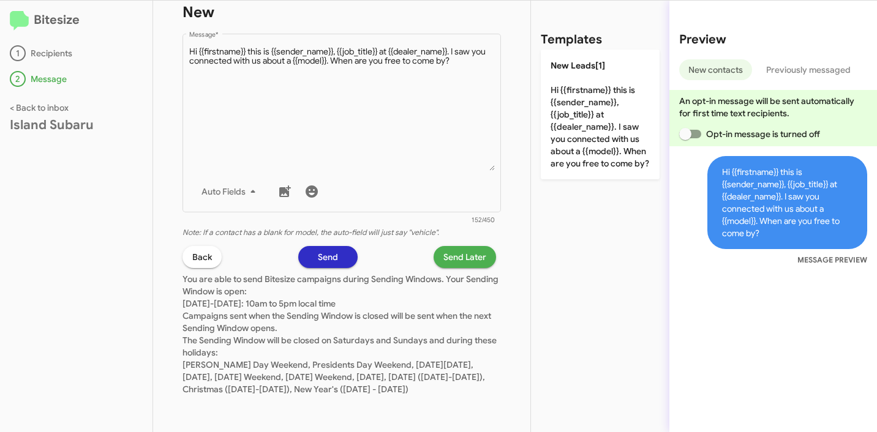
click at [443, 246] on span "Send Later" at bounding box center [464, 257] width 43 height 22
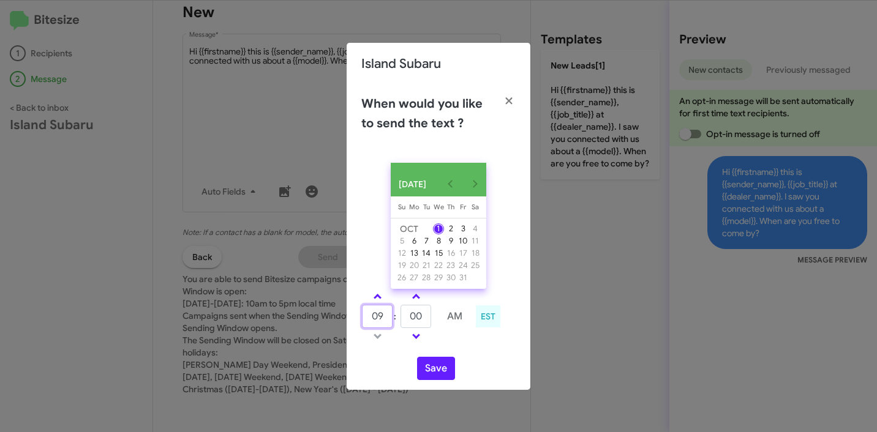
click at [378, 317] on input "09" at bounding box center [377, 316] width 31 height 23
type input "10"
type input "42"
click at [445, 371] on button "Save" at bounding box center [436, 368] width 38 height 23
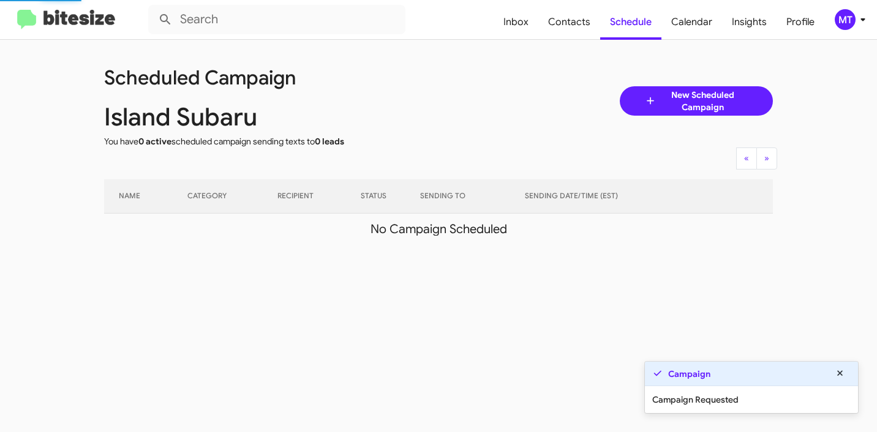
click at [863, 17] on icon at bounding box center [862, 19] width 15 height 15
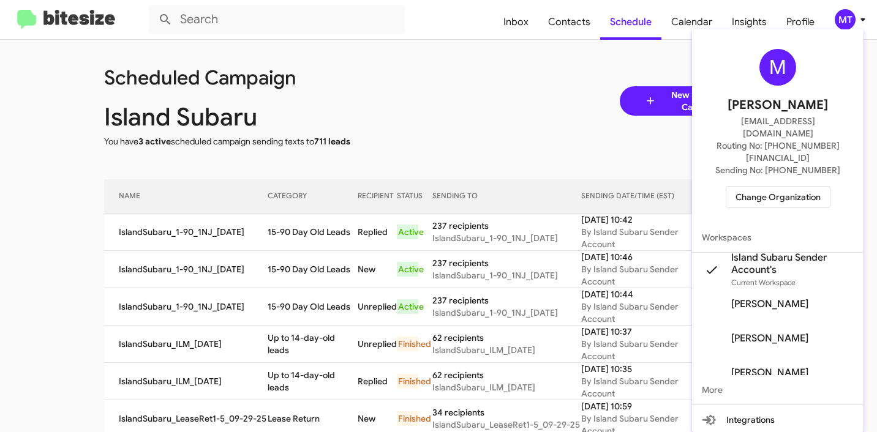
click at [400, 132] on div at bounding box center [438, 216] width 877 height 432
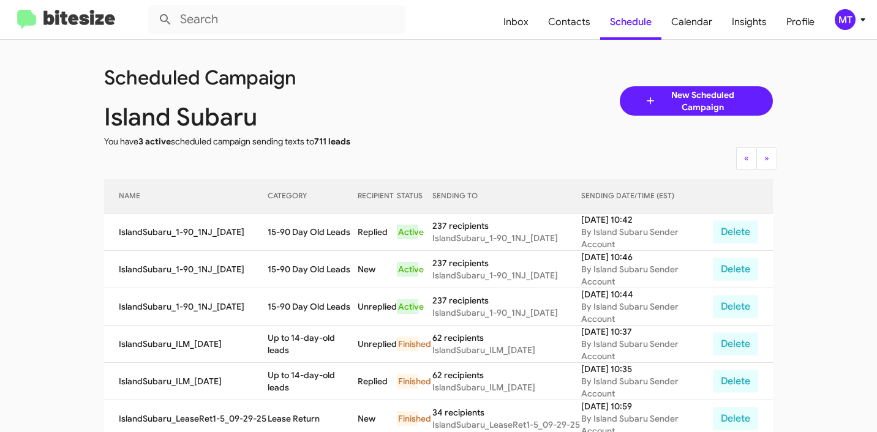
click at [848, 21] on div "MT" at bounding box center [845, 19] width 21 height 21
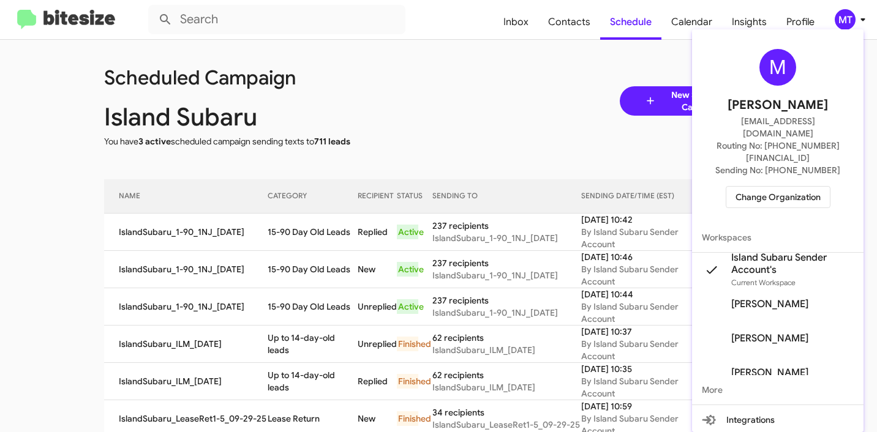
click at [460, 118] on div at bounding box center [438, 216] width 877 height 432
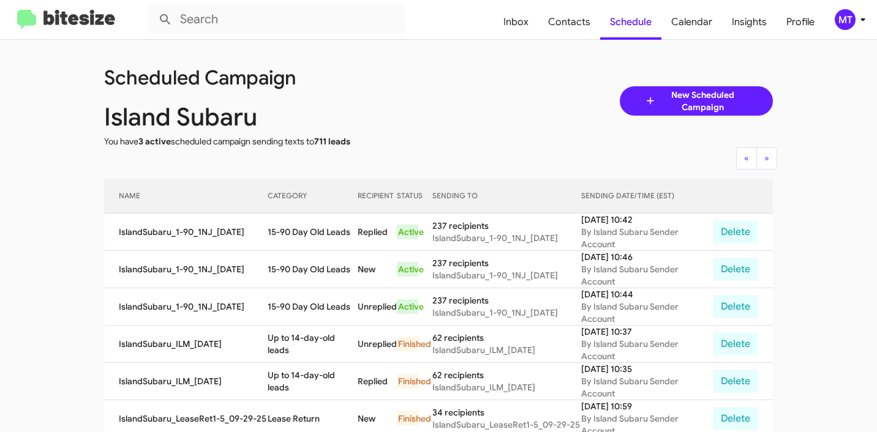
click at [651, 107] on icon at bounding box center [650, 101] width 13 height 15
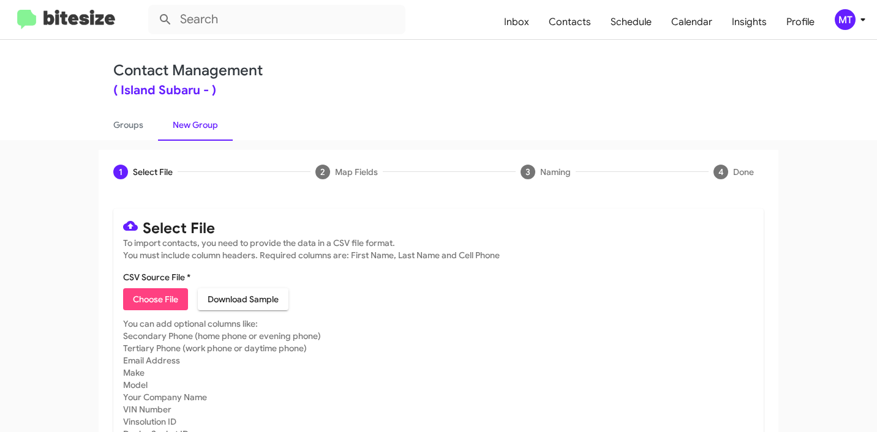
click at [167, 293] on span "Choose File" at bounding box center [155, 299] width 45 height 22
type input "IslandSubaru_Buyback24-27_10-01-25"
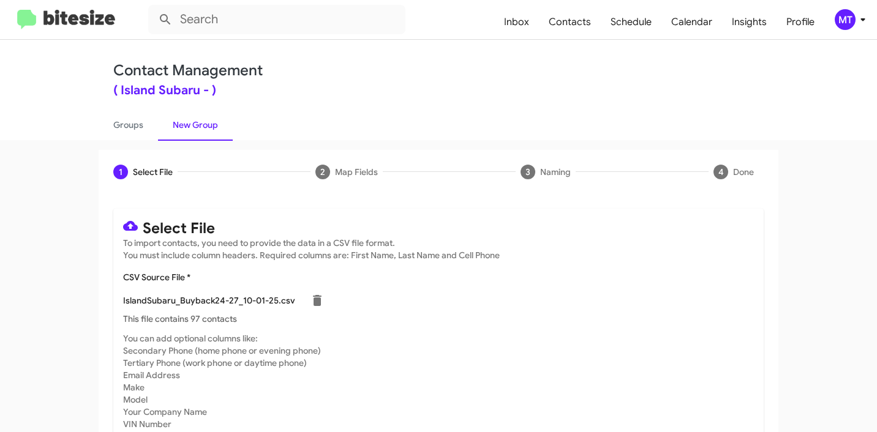
click at [862, 24] on icon at bounding box center [862, 19] width 15 height 15
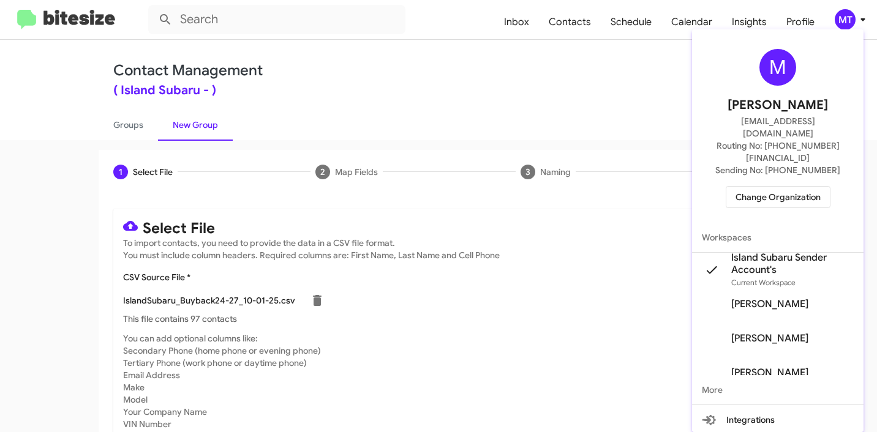
click at [495, 110] on div at bounding box center [438, 216] width 877 height 432
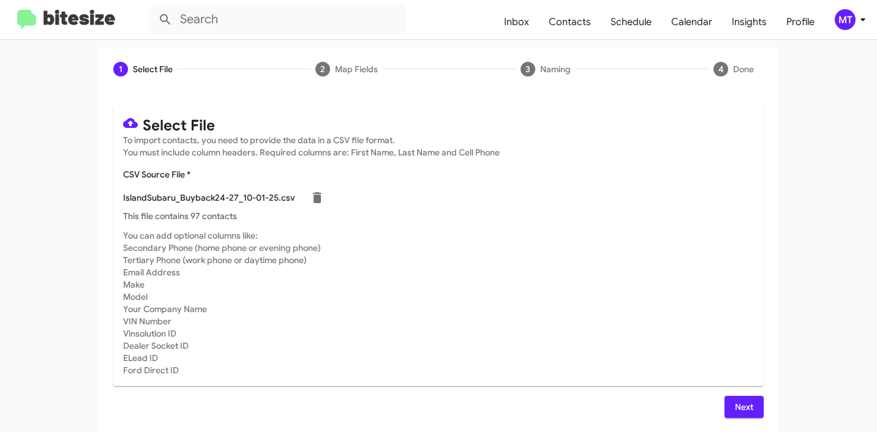
scroll to position [103, 0]
click at [746, 405] on span "Next" at bounding box center [744, 407] width 20 height 22
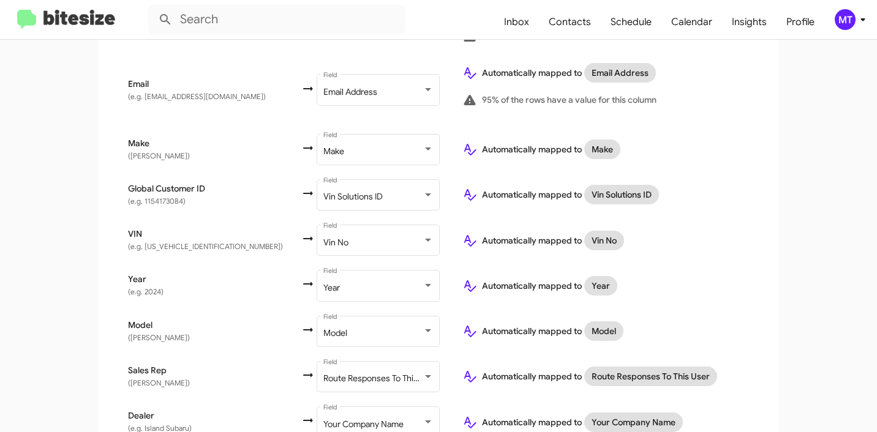
scroll to position [565, 0]
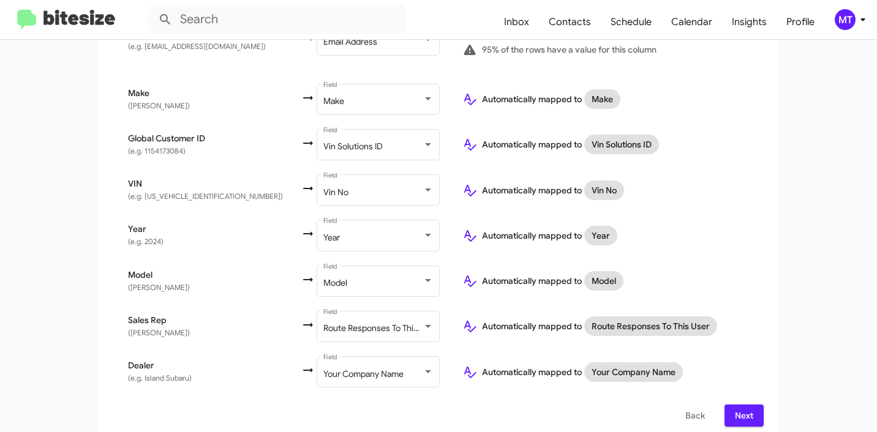
click at [748, 412] on span "Next" at bounding box center [744, 416] width 20 height 22
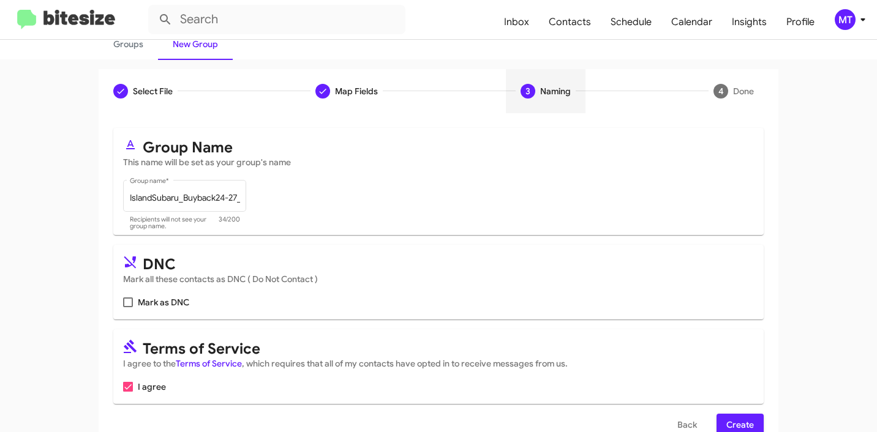
scroll to position [109, 0]
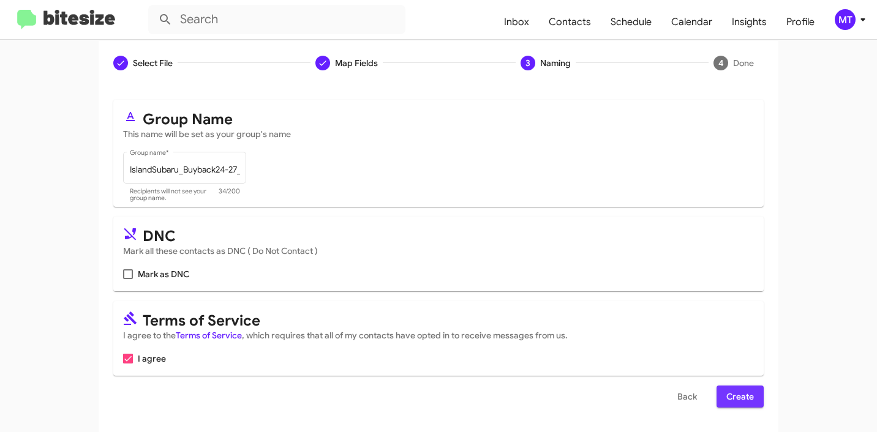
click at [732, 396] on span "Create" at bounding box center [740, 397] width 28 height 22
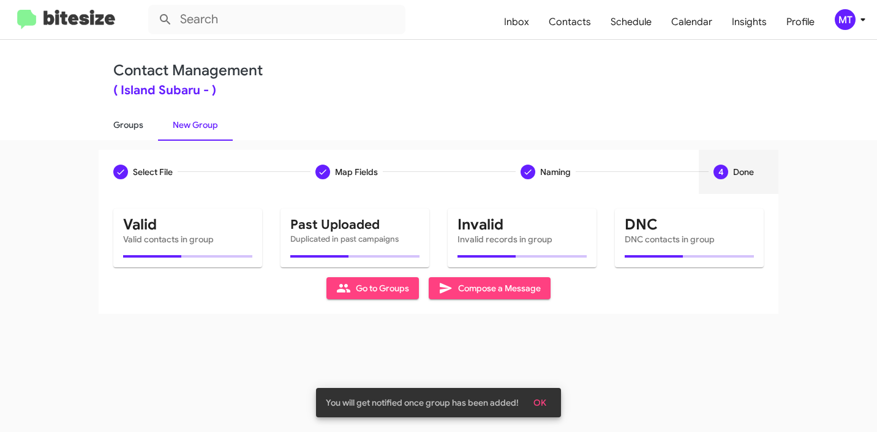
click at [127, 135] on link "Groups" at bounding box center [128, 125] width 59 height 32
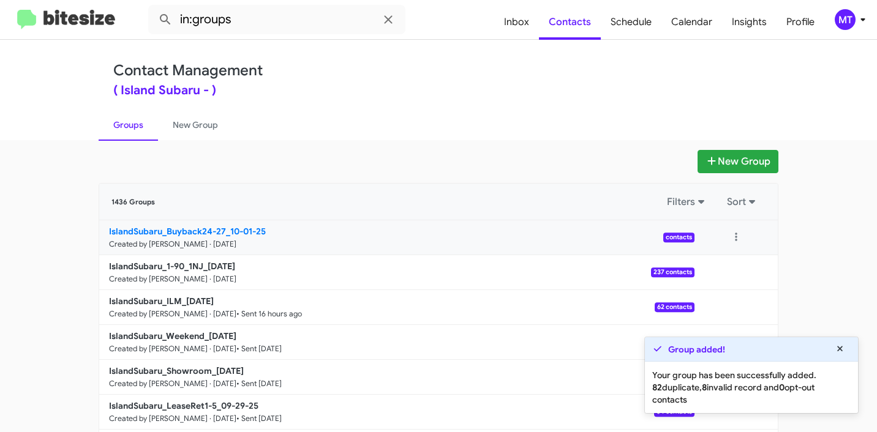
drag, startPoint x: 73, startPoint y: 225, endPoint x: 224, endPoint y: 225, distance: 150.6
click at [219, 229] on app-groups "New Group 1436 Groups Filters Sort IslandSubaru_Buyback24-27_10-01-25 Created b…" at bounding box center [438, 376] width 877 height 452
copy div "Filters Sort IslandSubaru_Buyback24-27"
click at [312, 21] on input "in:groups" at bounding box center [276, 19] width 257 height 29
paste input "IslandSubaru_Buyback24-27"
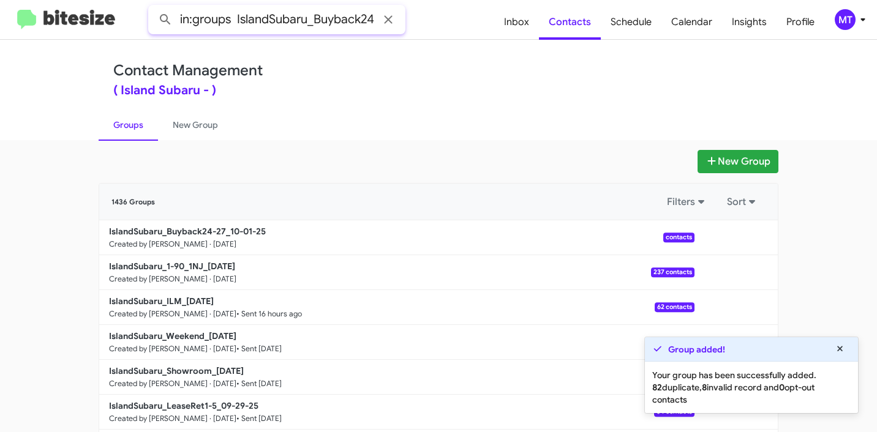
scroll to position [0, 18]
type input "in:groups IslandSubaru_Buyback24-27"
click at [153, 7] on button at bounding box center [165, 19] width 24 height 24
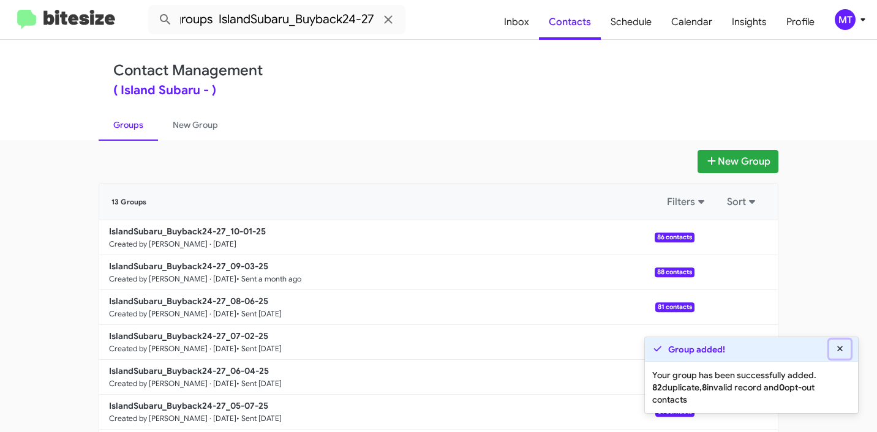
click at [839, 348] on icon at bounding box center [840, 349] width 6 height 6
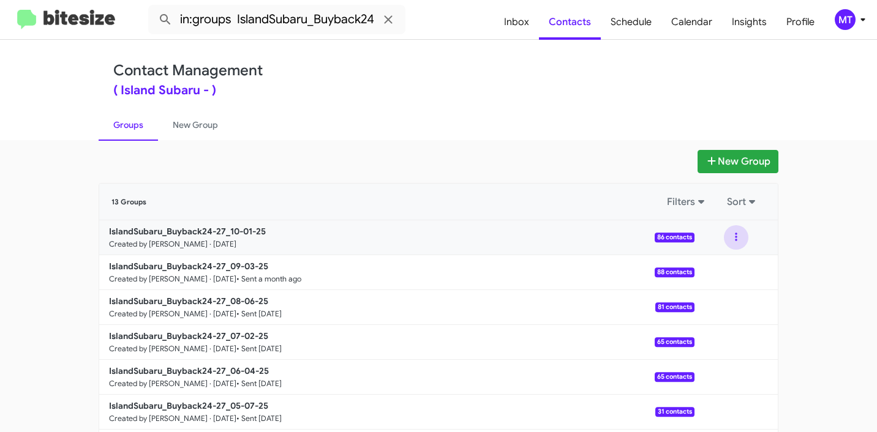
click at [732, 238] on button at bounding box center [736, 237] width 24 height 24
click at [717, 266] on button "View contacts" at bounding box center [699, 270] width 98 height 29
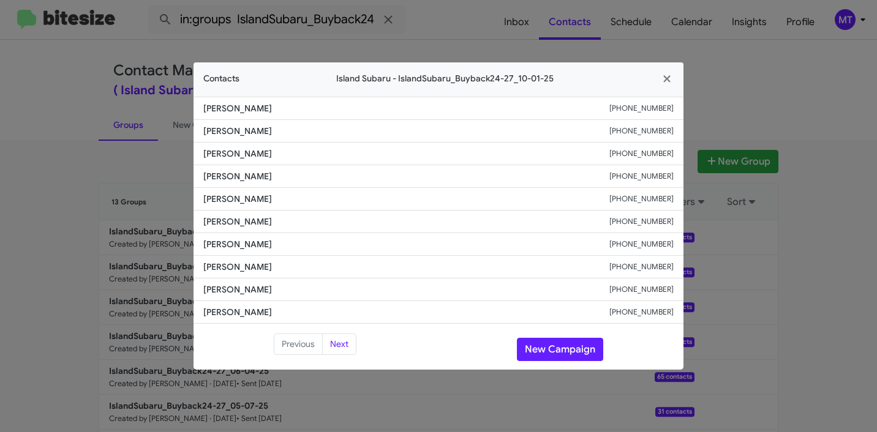
drag, startPoint x: 198, startPoint y: 109, endPoint x: 297, endPoint y: 106, distance: 98.6
click at [297, 106] on li "Kenrick Keppel +13474759684" at bounding box center [438, 108] width 490 height 23
copy span "Kenrick Keppel"
click at [669, 78] on icon "button" at bounding box center [667, 78] width 14 height 11
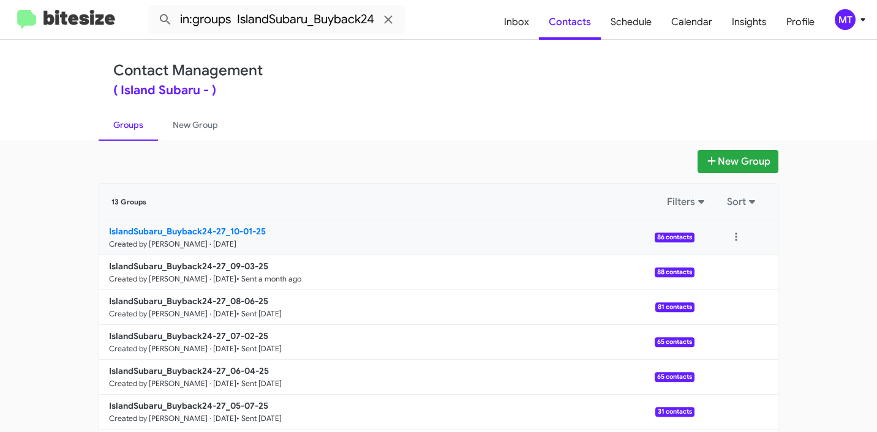
click at [175, 230] on b "IslandSubaru_Buyback24-27_10-01-25" at bounding box center [187, 231] width 157 height 11
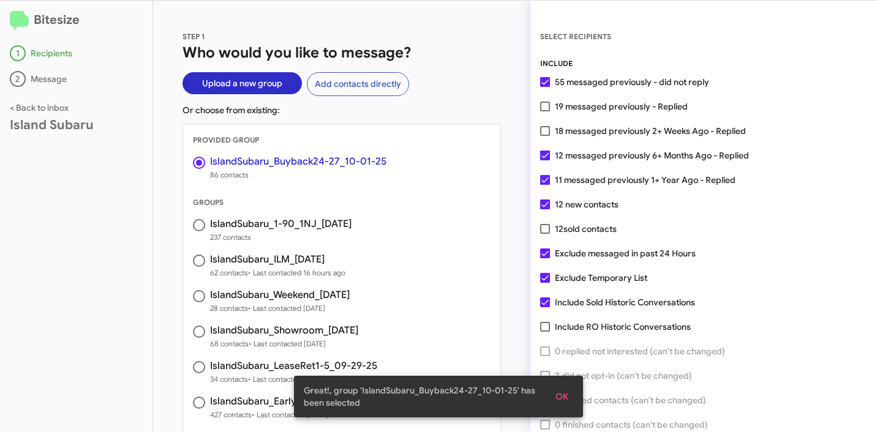
click at [141, 159] on div "Bitesize 1 Recipients 2 Message < Back to inbox Island Subaru" at bounding box center [76, 217] width 153 height 432
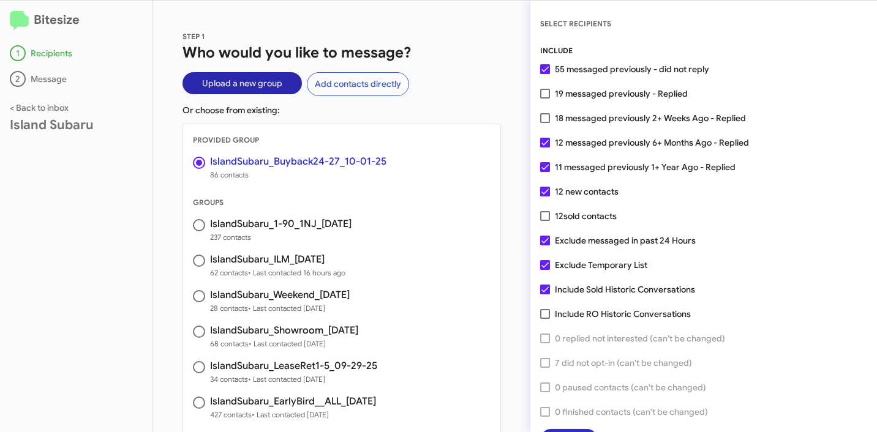
scroll to position [31, 0]
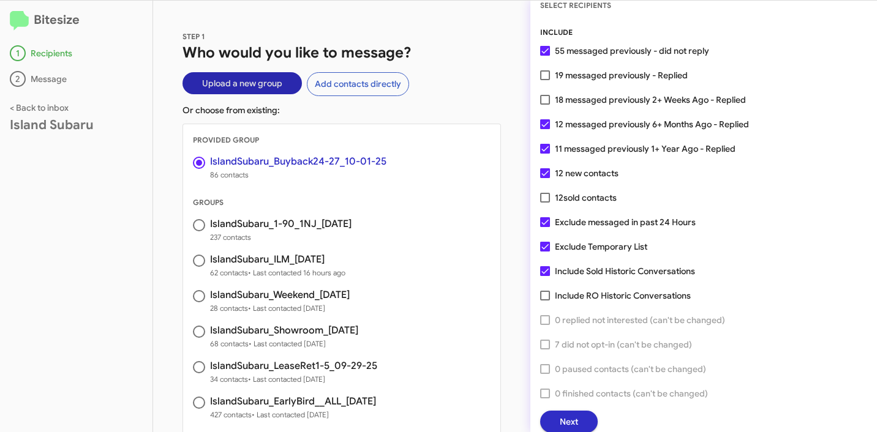
click at [586, 413] on button "Next" at bounding box center [569, 422] width 58 height 22
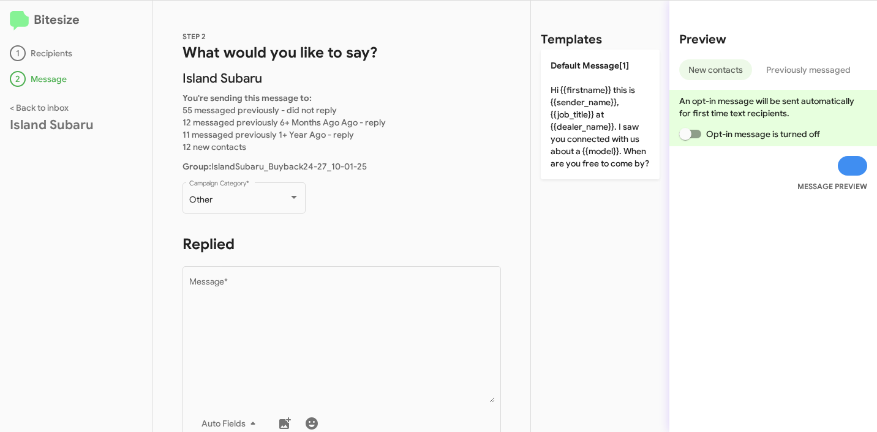
click at [197, 178] on div "STEP 2 What would you like to say? Island Subaru You're sending this message to…" at bounding box center [341, 217] width 377 height 432
click at [214, 193] on div "Other Campaign Category *" at bounding box center [244, 197] width 110 height 34
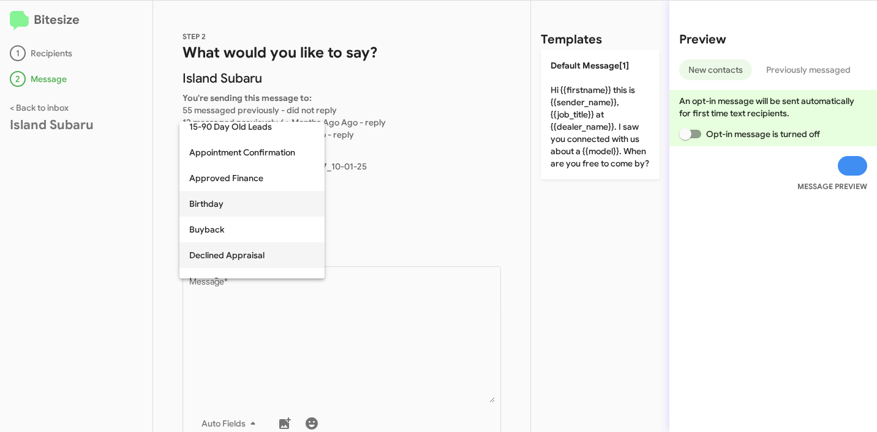
scroll to position [32, 0]
click at [223, 228] on span "Buyback" at bounding box center [252, 232] width 126 height 26
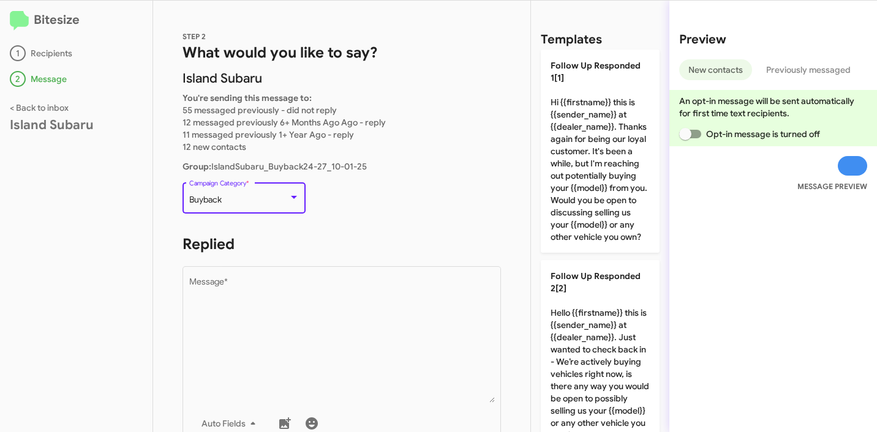
click at [402, 225] on p "Buyback Campaign Category *" at bounding box center [341, 203] width 318 height 47
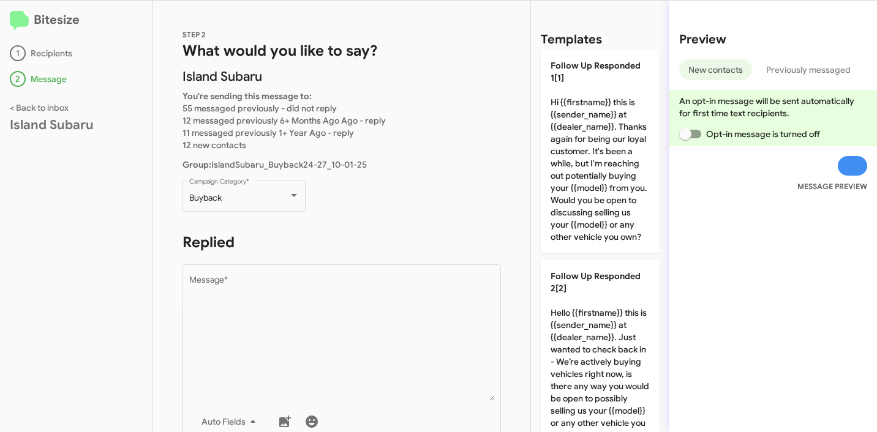
scroll to position [2, 0]
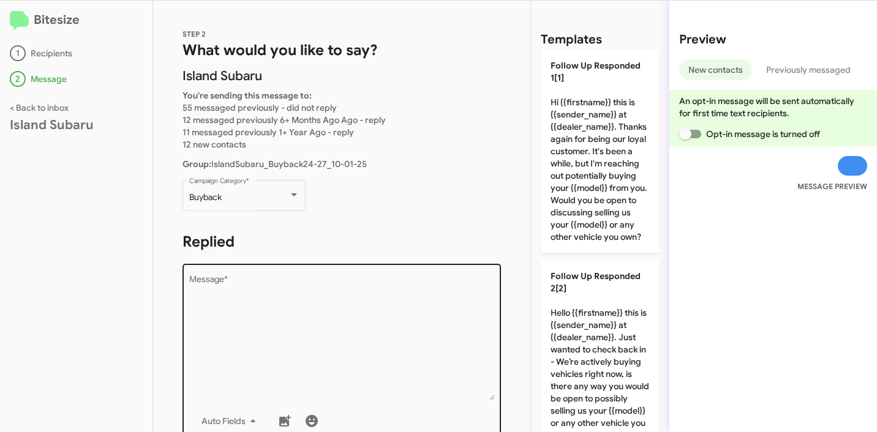
click at [278, 302] on textarea "Message *" at bounding box center [342, 338] width 306 height 125
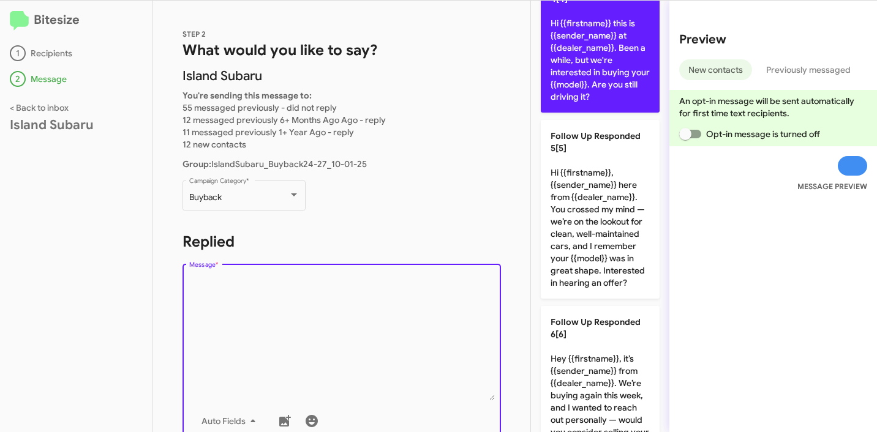
scroll to position [761, 0]
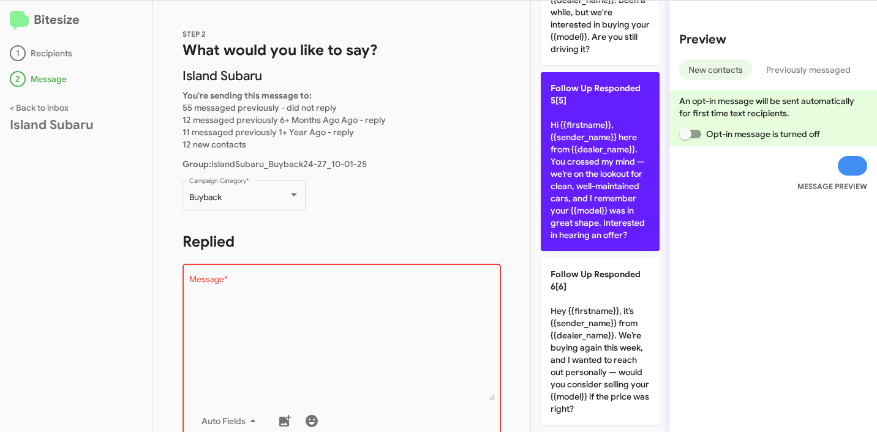
click at [588, 236] on p "Follow Up Responded 5[5] Hi {{firstname}}, {{sender_name}} here from {{dealer_n…" at bounding box center [600, 161] width 119 height 179
type textarea "Hi {{firstname}}, {{sender_name}} here from {{dealer_name}}. You crossed my min…"
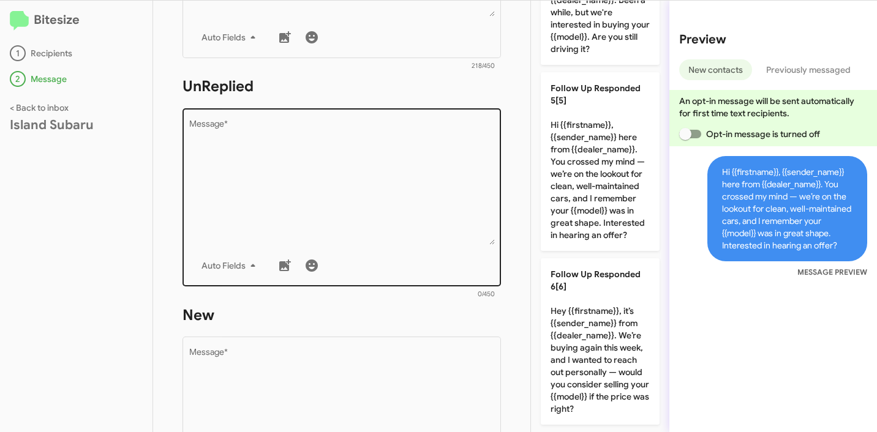
scroll to position [386, 0]
click at [332, 184] on textarea "Message *" at bounding box center [342, 182] width 306 height 125
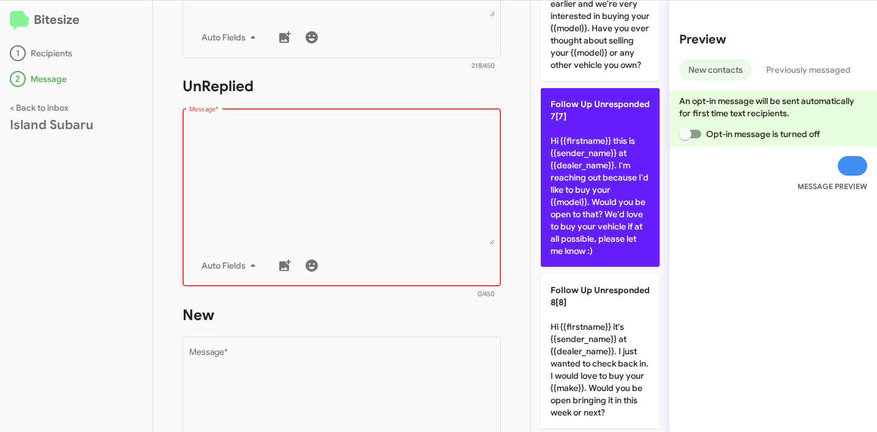
scroll to position [1327, 0]
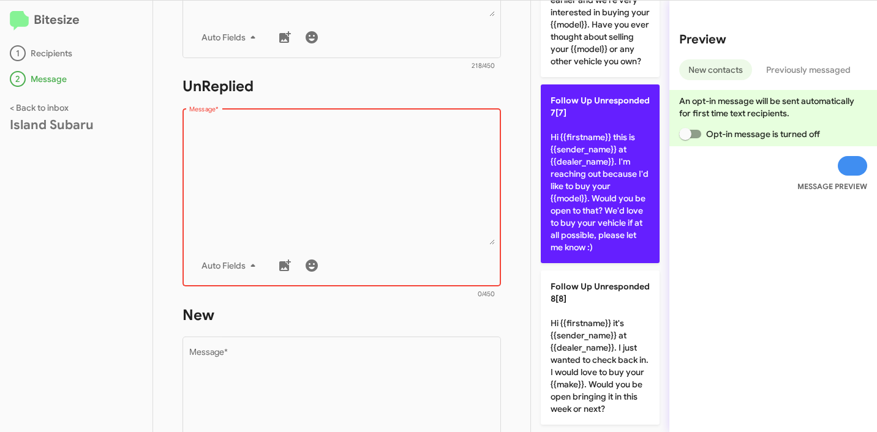
click at [592, 219] on p "Follow Up Unresponded 7[7] Hi {{firstname}} this is {{sender_name}} at {{dealer…" at bounding box center [600, 174] width 119 height 179
type textarea "Hi {{firstname}} this is {{sender_name}} at {{dealer_name}}. I'm reaching out b…"
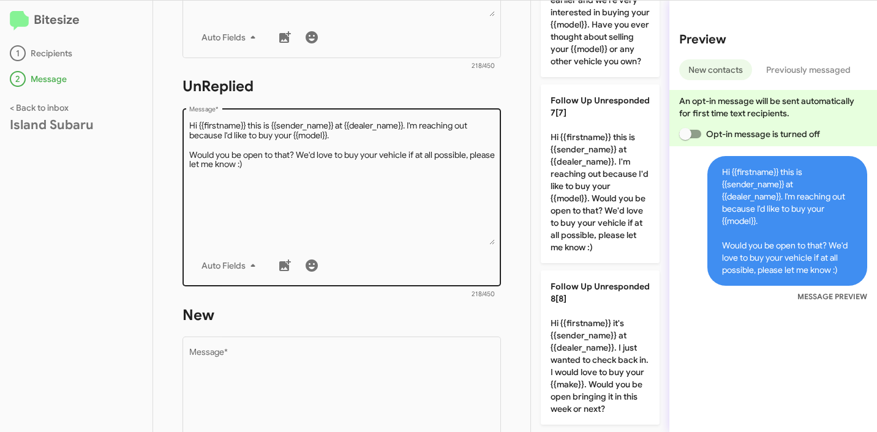
scroll to position [585, 0]
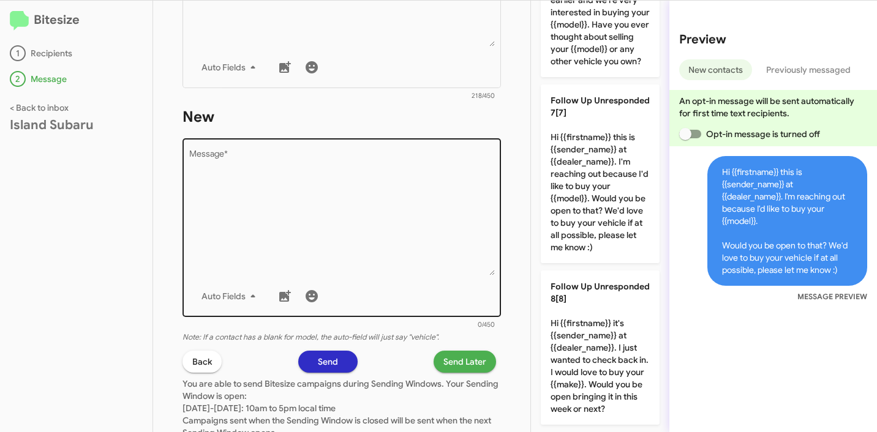
click at [389, 213] on textarea "Message *" at bounding box center [342, 213] width 306 height 125
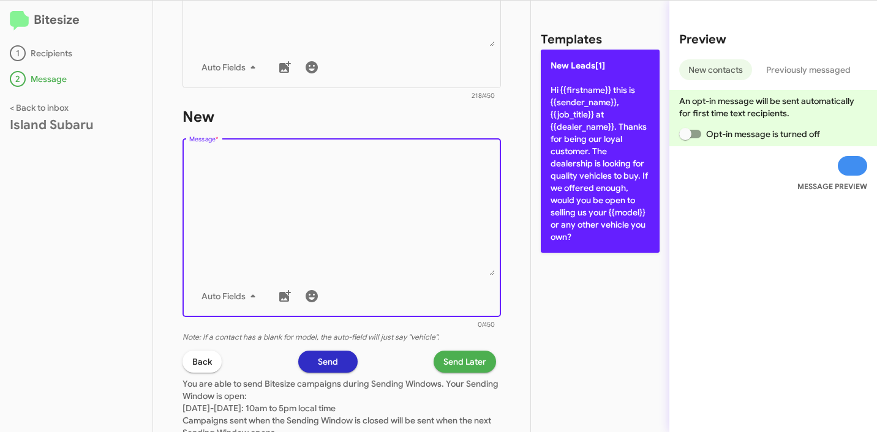
click at [580, 146] on p "New Leads[1] Hi {{firstname}} this is {{sender_name}}, {{job_title}} at {{deale…" at bounding box center [600, 151] width 119 height 203
type textarea "Hi {{firstname}} this is {{sender_name}}, {{job_title}} at {{dealer_name}}. Tha…"
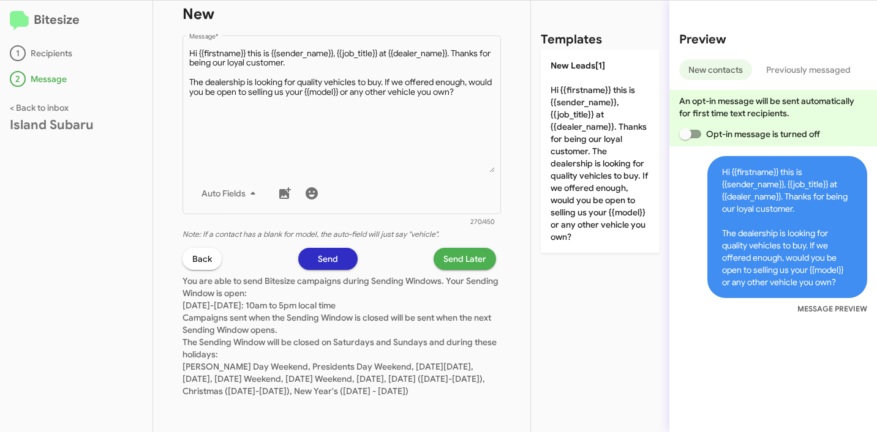
scroll to position [702, 0]
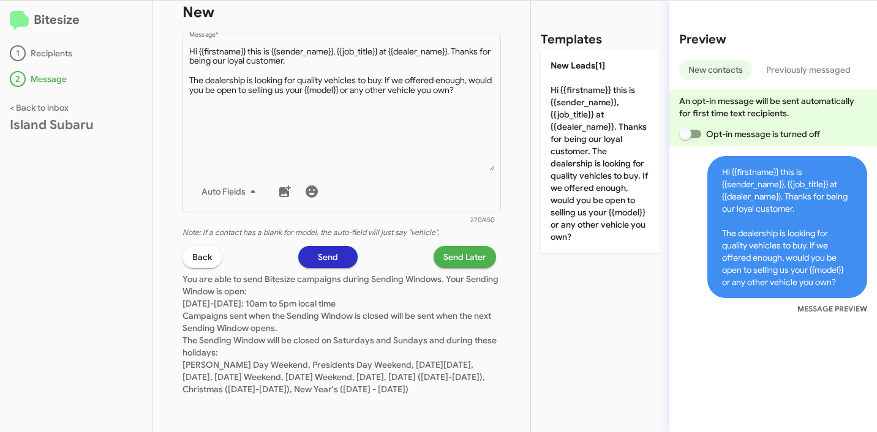
click at [464, 246] on span "Send Later" at bounding box center [464, 257] width 43 height 22
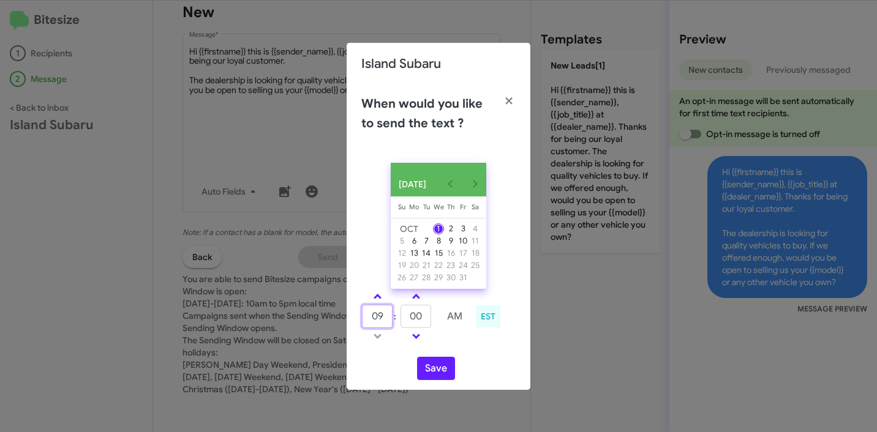
click at [372, 324] on input "09" at bounding box center [377, 316] width 31 height 23
type input "11"
type input "10"
click at [429, 364] on button "Save" at bounding box center [436, 368] width 38 height 23
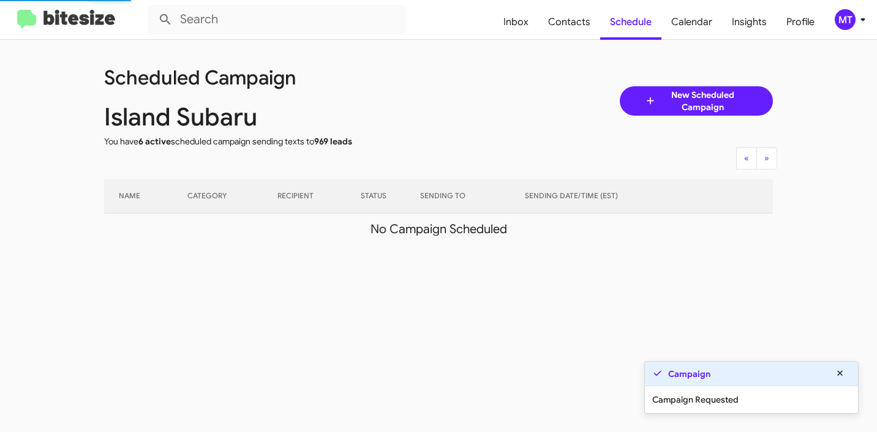
click at [865, 23] on icon at bounding box center [862, 19] width 15 height 15
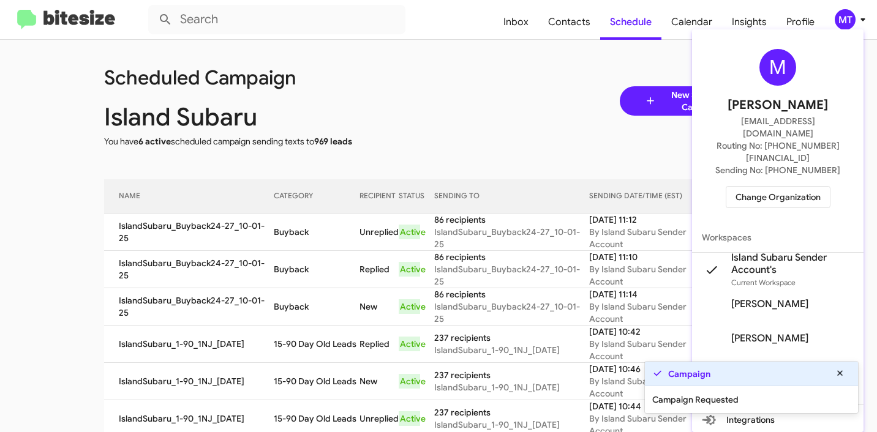
click at [486, 86] on div at bounding box center [438, 216] width 877 height 432
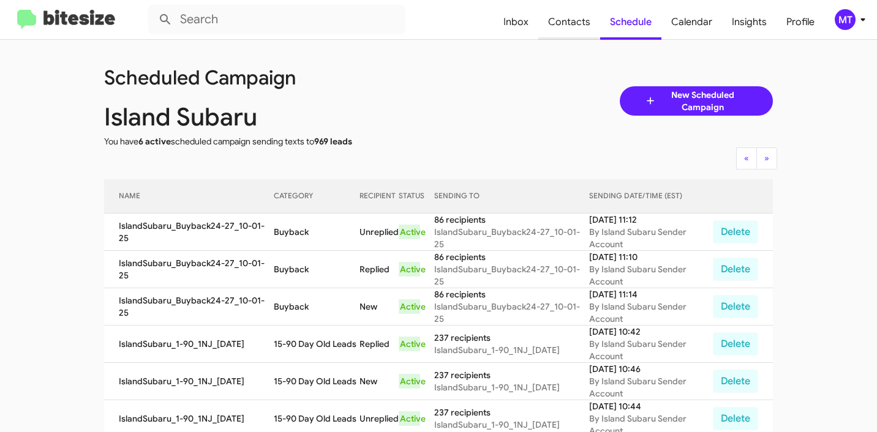
click at [572, 29] on span "Contacts" at bounding box center [569, 22] width 62 height 36
type input "in:groups"
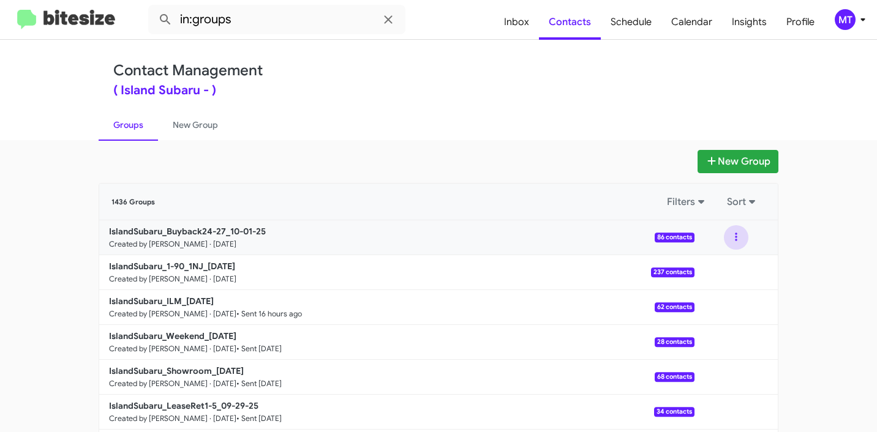
click at [735, 236] on button at bounding box center [736, 237] width 24 height 24
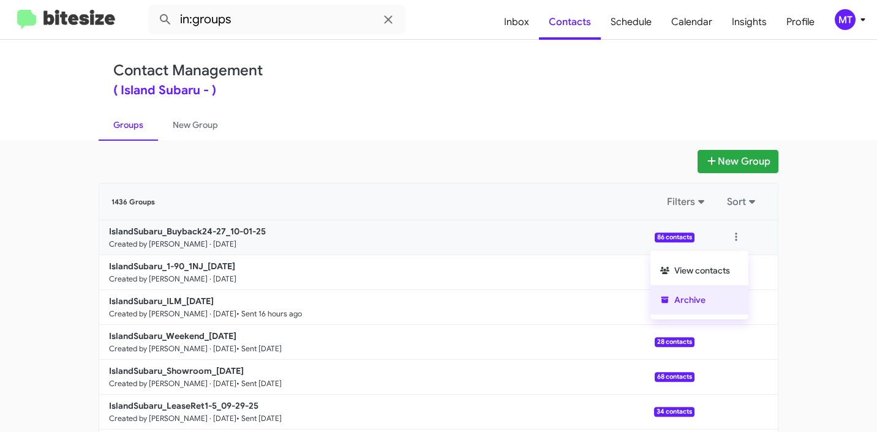
click at [702, 295] on button "Archive" at bounding box center [699, 299] width 98 height 29
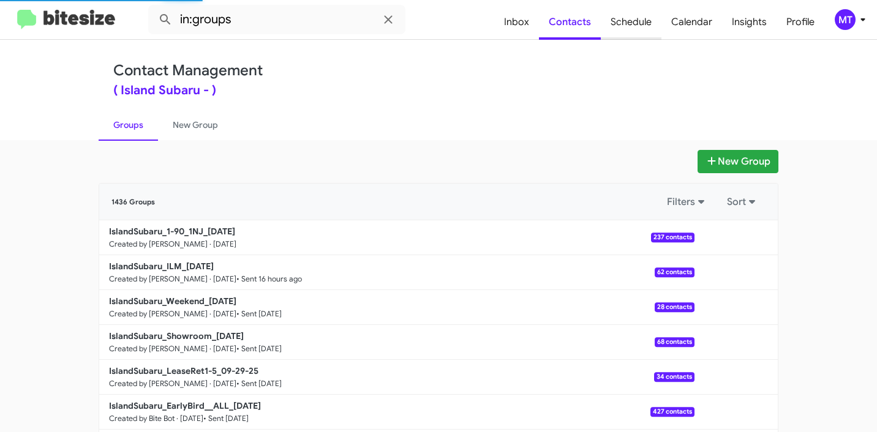
click at [627, 24] on span "Schedule" at bounding box center [631, 22] width 61 height 36
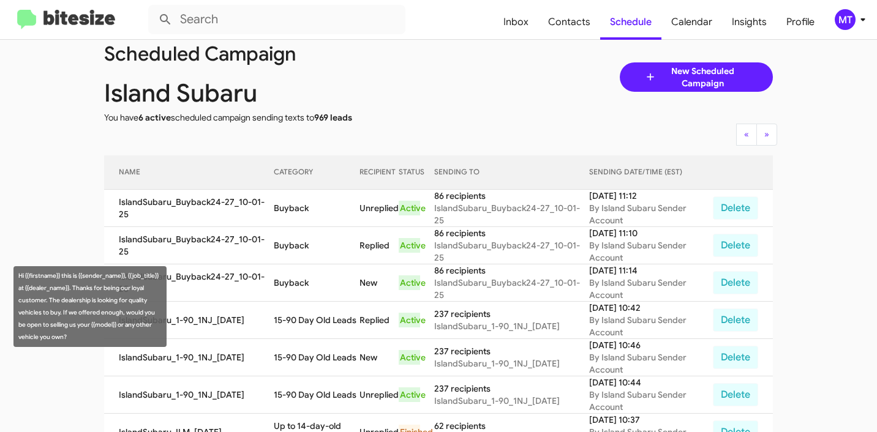
scroll to position [38, 0]
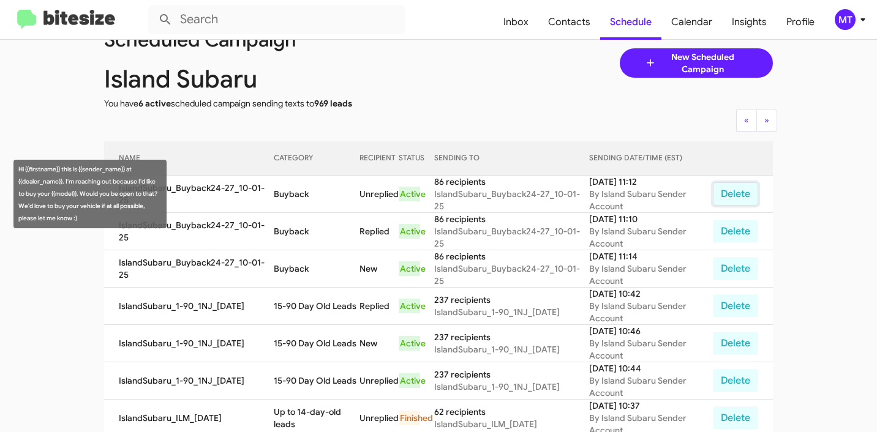
click at [740, 195] on button "Delete" at bounding box center [735, 193] width 45 height 23
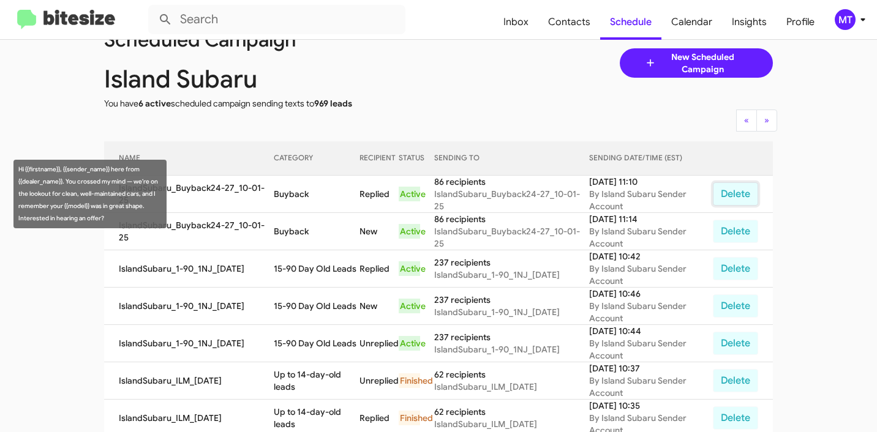
click at [732, 196] on button "Delete" at bounding box center [735, 193] width 45 height 23
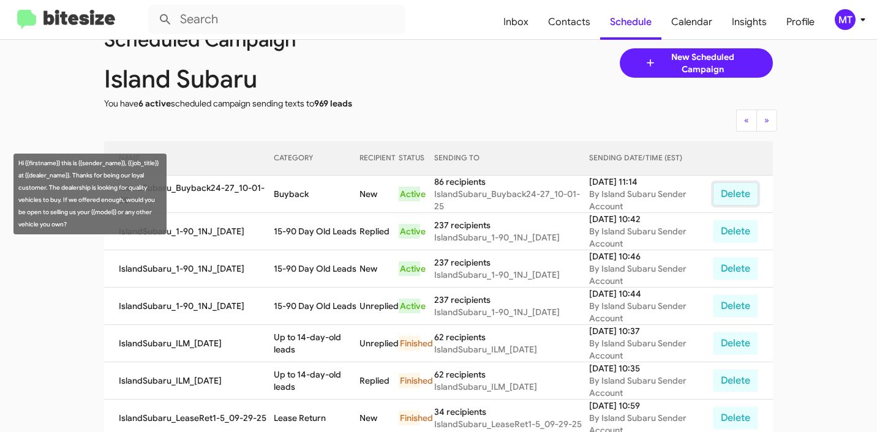
click at [740, 196] on button "Delete" at bounding box center [735, 193] width 45 height 23
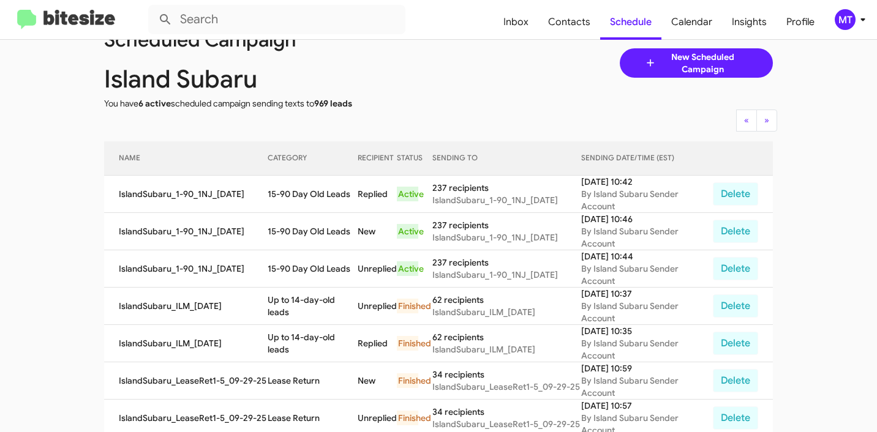
click at [863, 23] on icon at bounding box center [862, 19] width 15 height 15
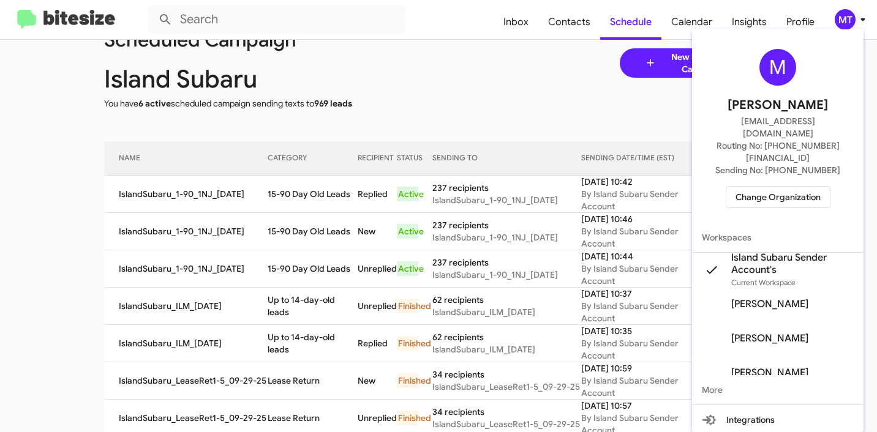
click at [499, 103] on div at bounding box center [438, 216] width 877 height 432
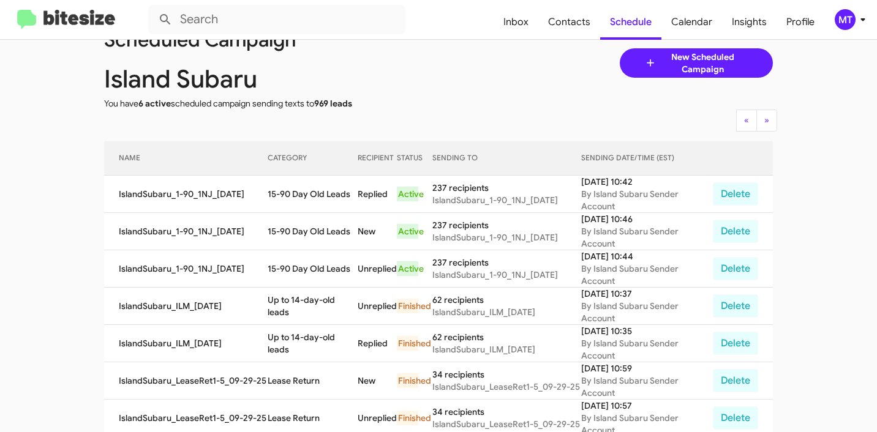
click at [650, 58] on icon at bounding box center [650, 63] width 13 height 15
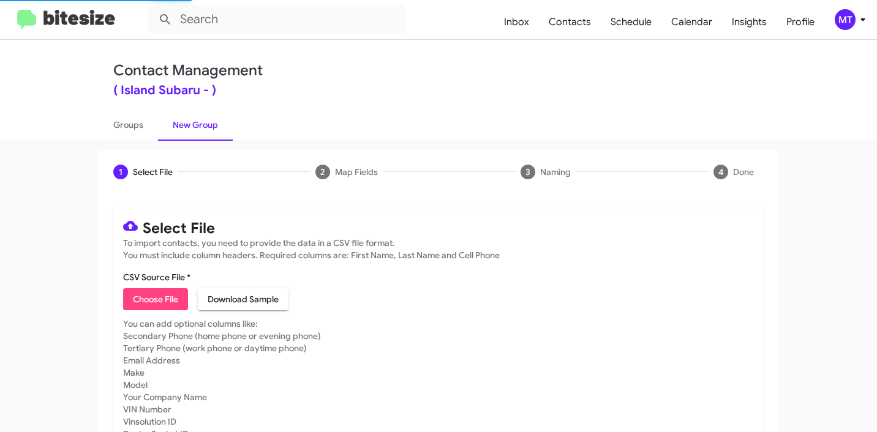
click at [166, 301] on span "Choose File" at bounding box center [155, 299] width 45 height 22
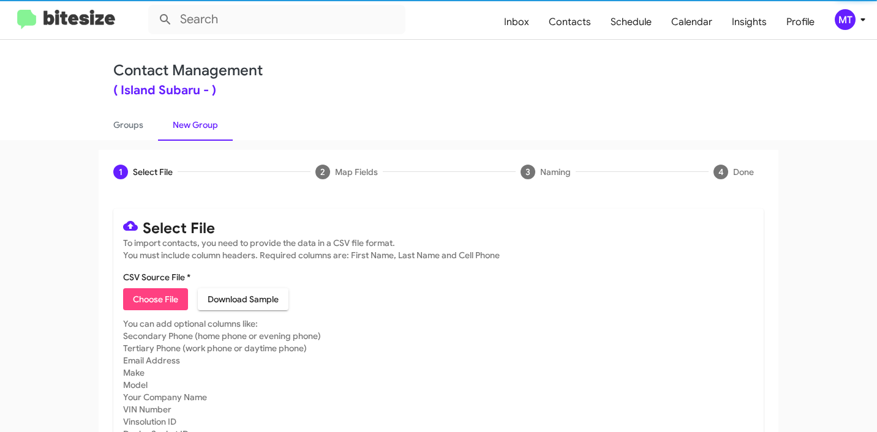
type input "IslandSubaru_Buyback24-27_10-01-25"
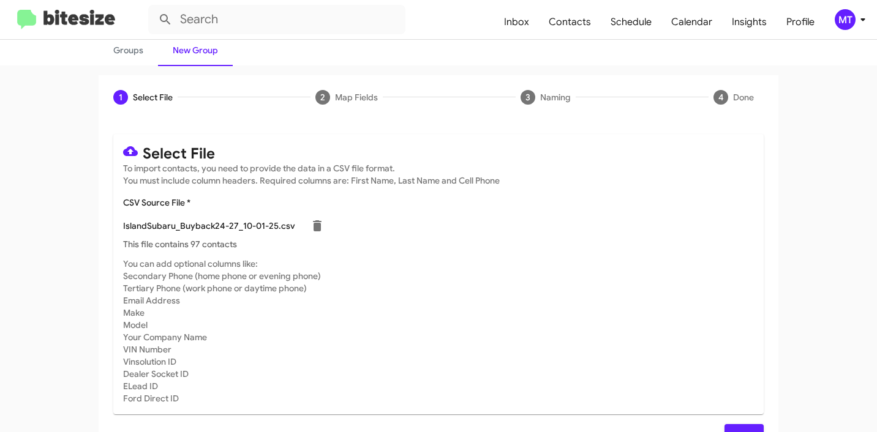
scroll to position [103, 0]
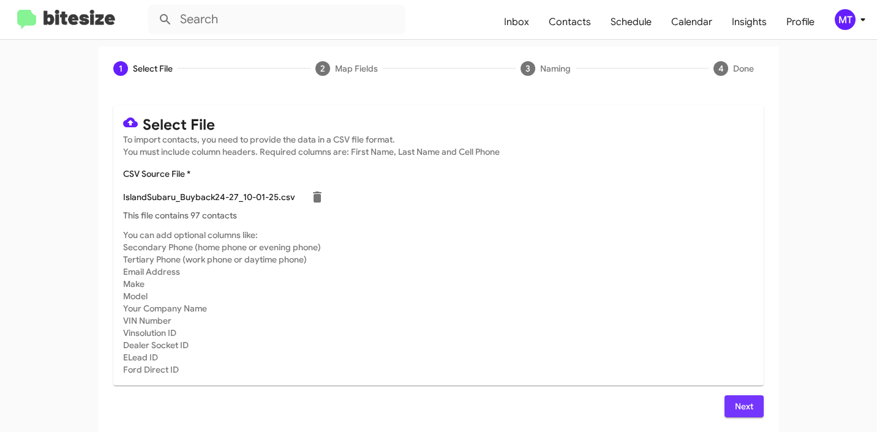
click at [727, 397] on button "Next" at bounding box center [743, 407] width 39 height 22
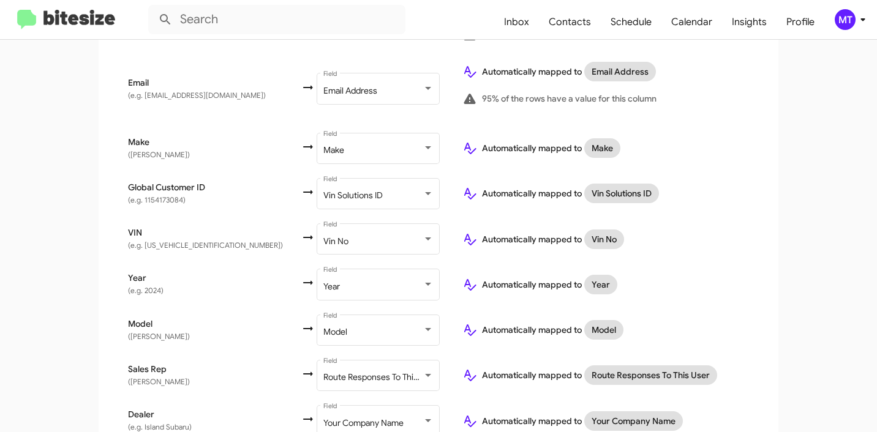
scroll to position [565, 0]
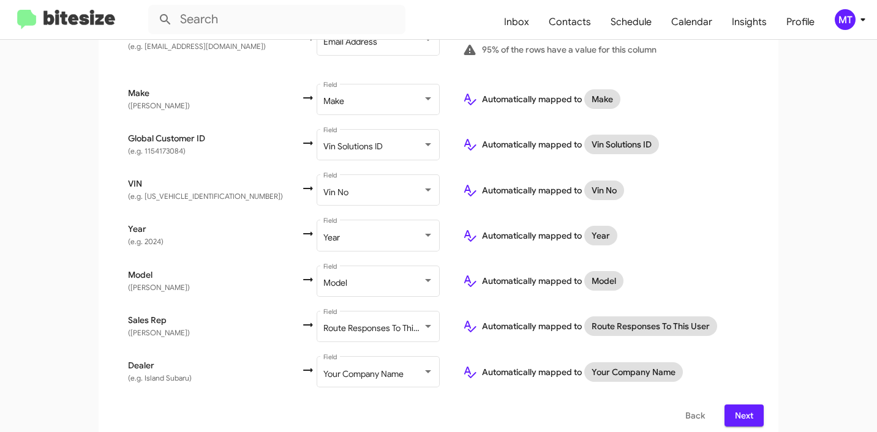
click at [751, 405] on button "Next" at bounding box center [743, 416] width 39 height 22
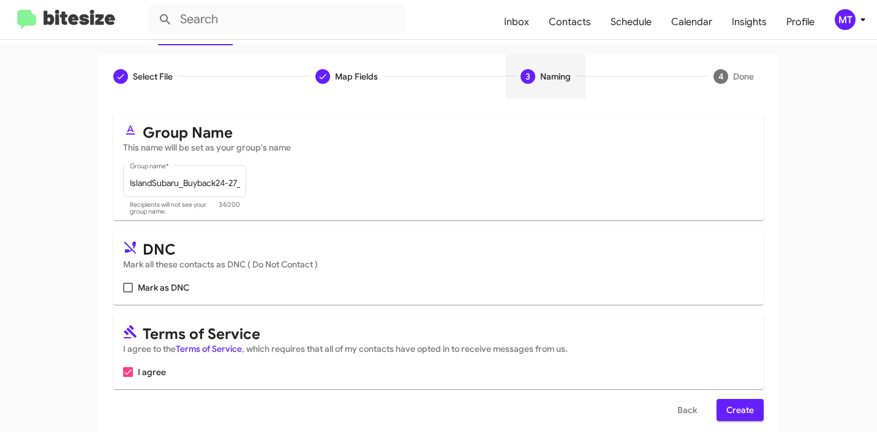
scroll to position [109, 0]
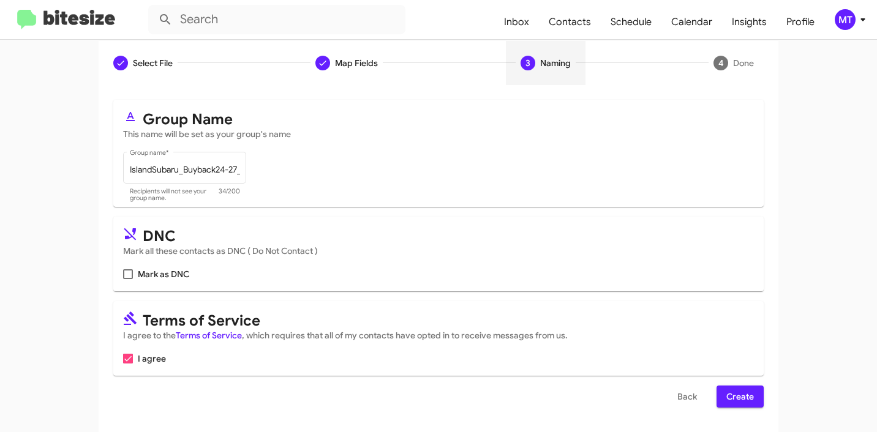
click at [732, 397] on span "Create" at bounding box center [740, 397] width 28 height 22
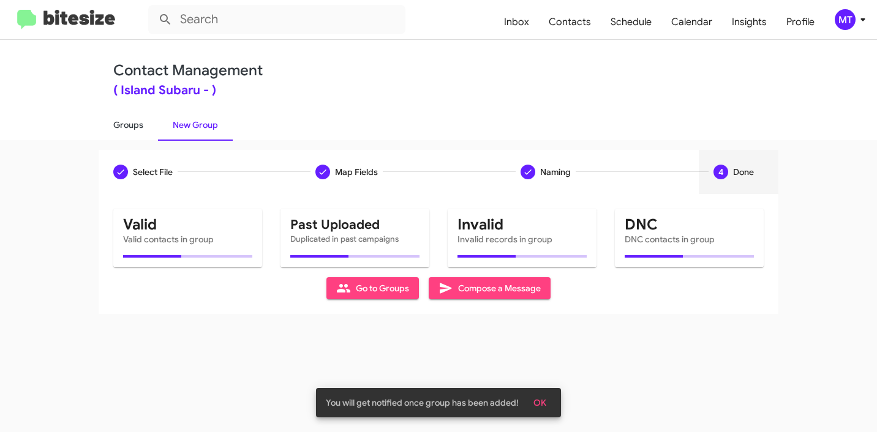
click at [138, 130] on link "Groups" at bounding box center [128, 125] width 59 height 32
type input "in:groups"
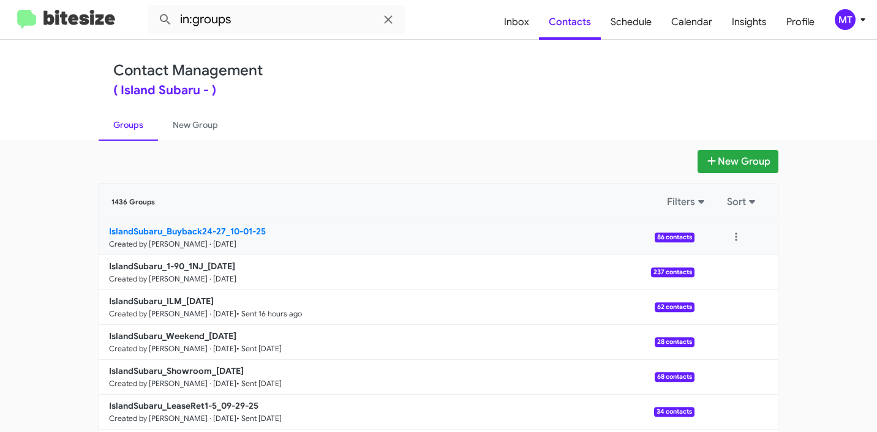
click at [187, 233] on b "IslandSubaru_Buyback24-27_10-01-25" at bounding box center [187, 231] width 157 height 11
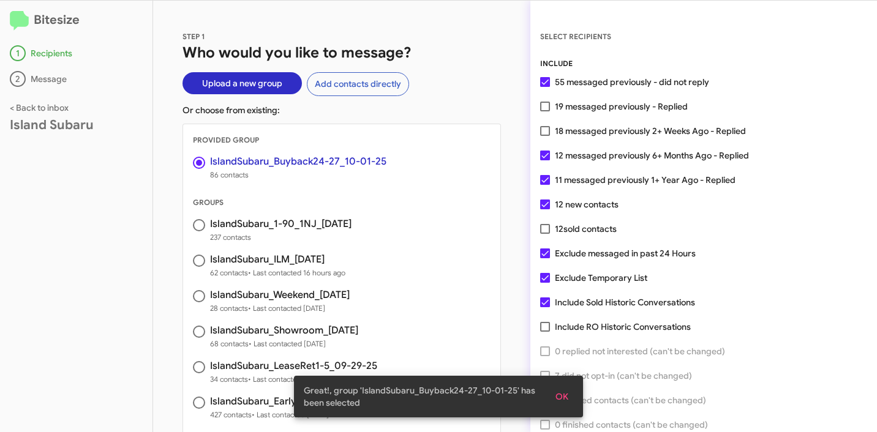
click at [547, 156] on span at bounding box center [545, 156] width 10 height 10
click at [545, 160] on input "12 messaged previously 6+ Months Ago - Replied" at bounding box center [544, 160] width 1 height 1
checkbox input "false"
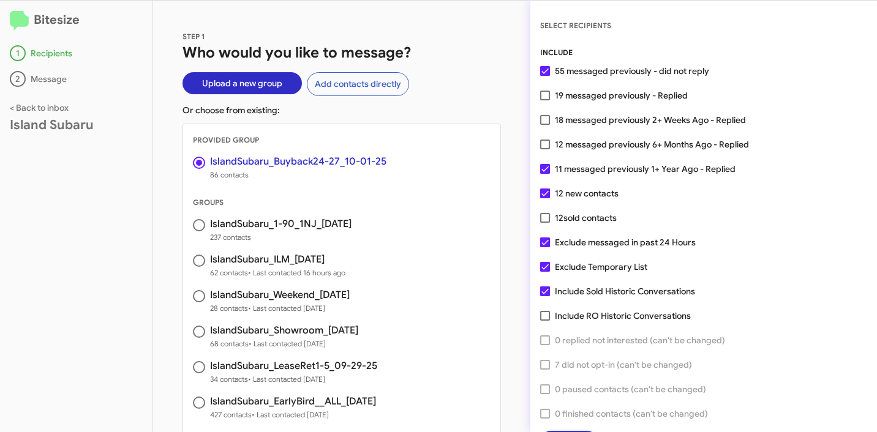
scroll to position [31, 0]
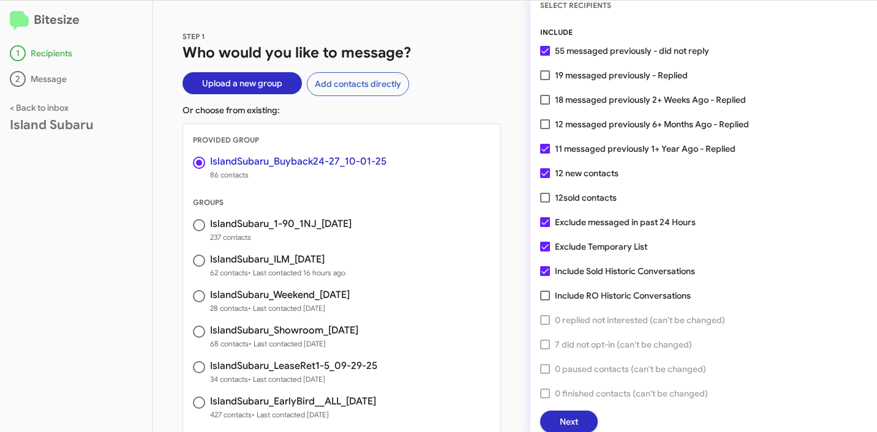
click at [568, 422] on span "Next" at bounding box center [569, 422] width 18 height 22
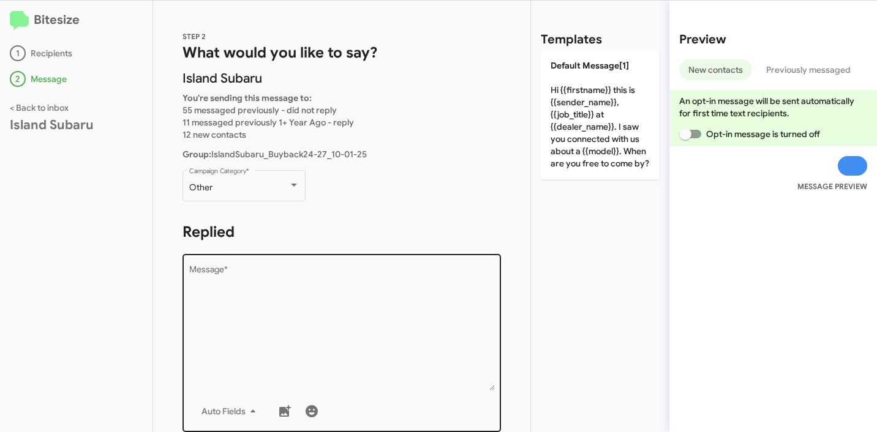
click at [295, 301] on textarea "Message *" at bounding box center [342, 328] width 306 height 125
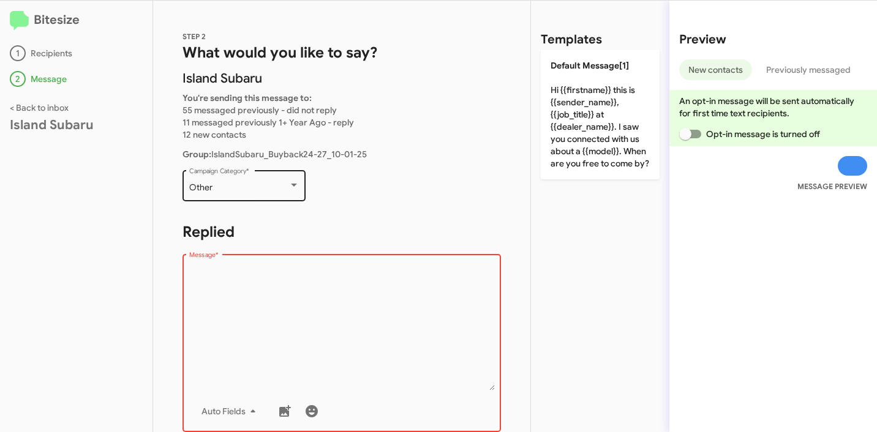
click at [296, 195] on div "Other Campaign Category *" at bounding box center [244, 185] width 110 height 34
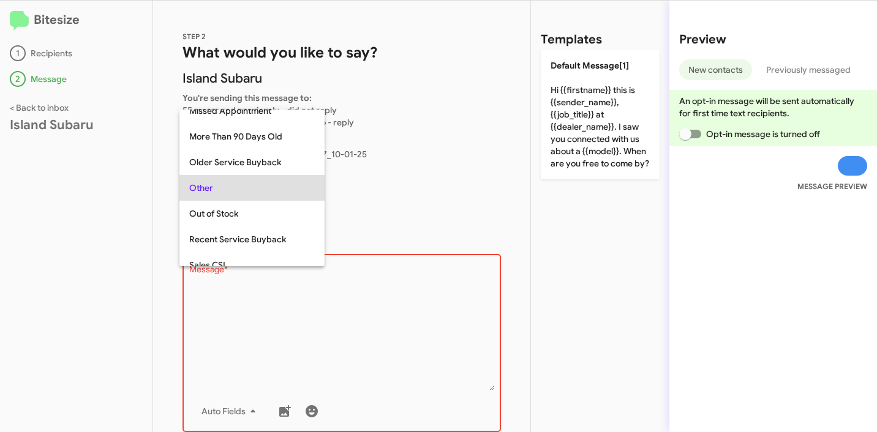
scroll to position [103, 0]
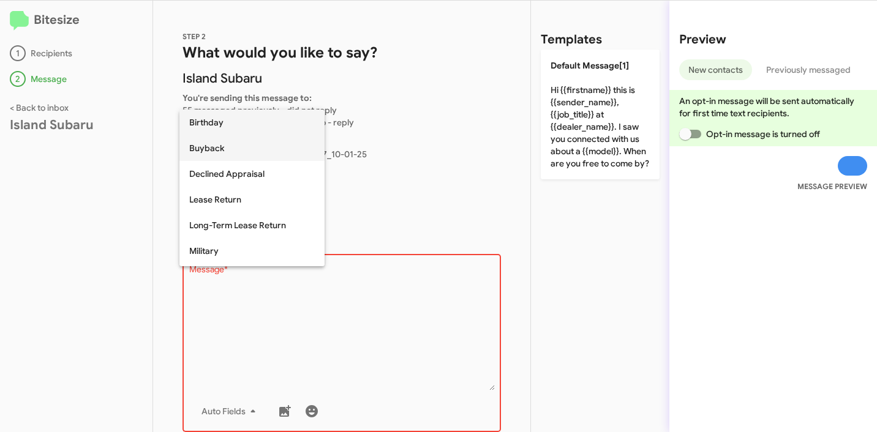
click at [223, 154] on span "Buyback" at bounding box center [252, 148] width 126 height 26
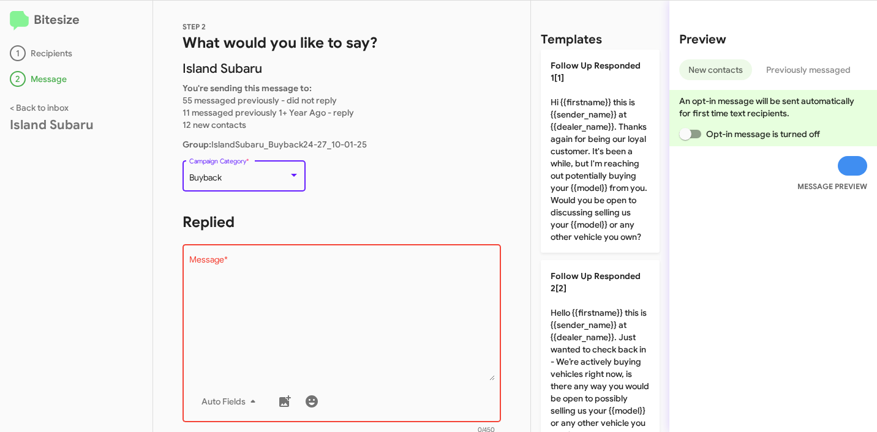
scroll to position [23, 0]
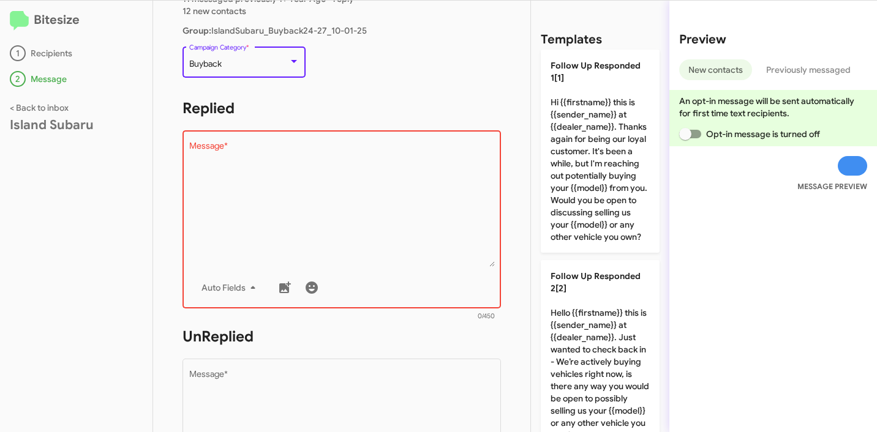
click at [292, 243] on textarea "Message *" at bounding box center [342, 204] width 306 height 125
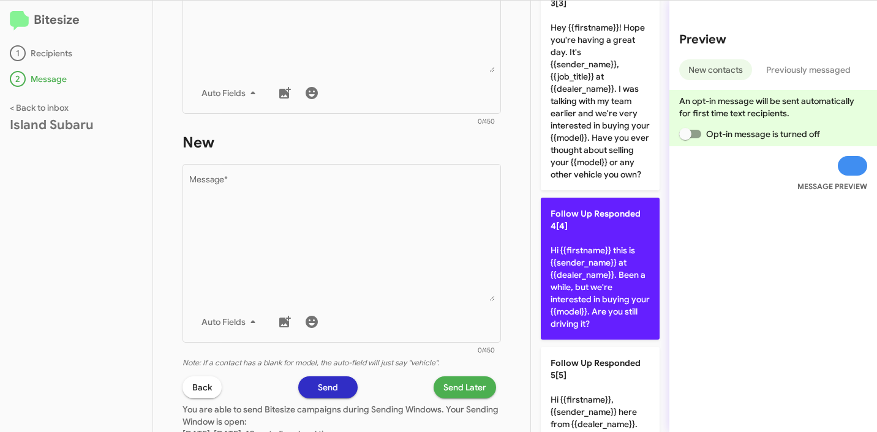
scroll to position [723, 0]
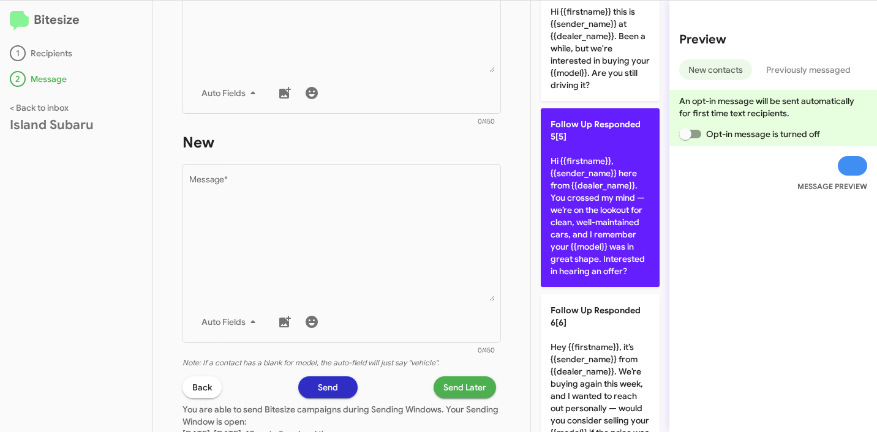
click at [608, 269] on p "Follow Up Responded 5[5] Hi {{firstname}}, {{sender_name}} here from {{dealer_n…" at bounding box center [600, 197] width 119 height 179
type textarea "Hi {{firstname}}, {{sender_name}} here from {{dealer_name}}. You crossed my min…"
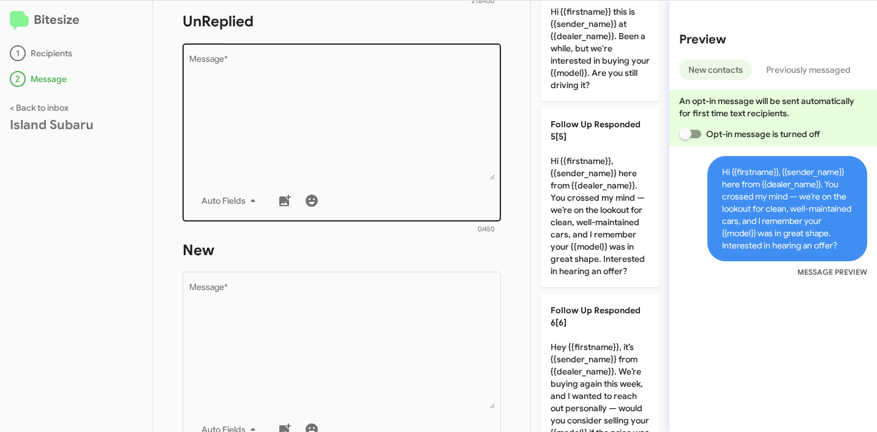
scroll to position [362, 0]
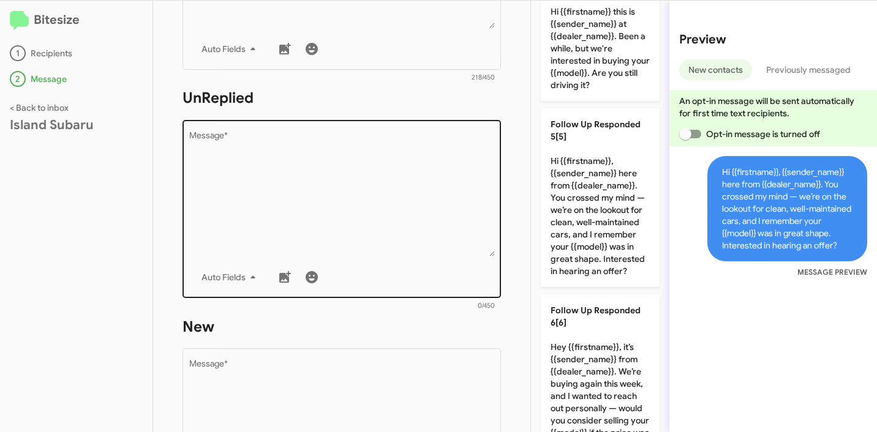
click at [368, 204] on textarea "Message *" at bounding box center [342, 194] width 306 height 125
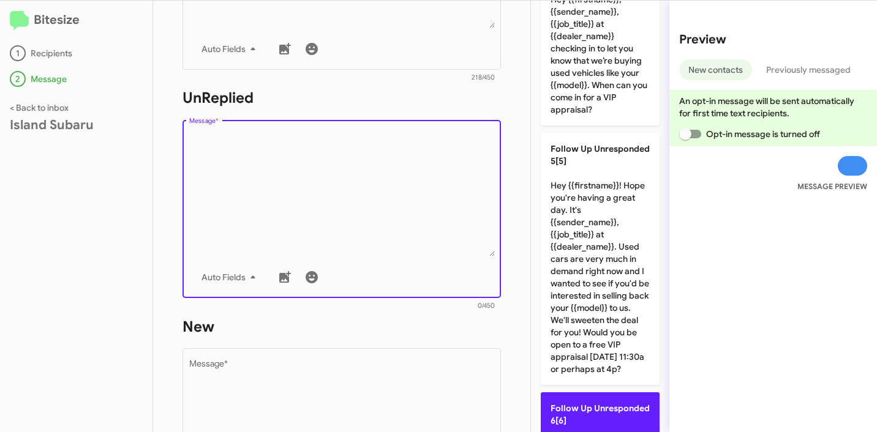
scroll to position [1143, 0]
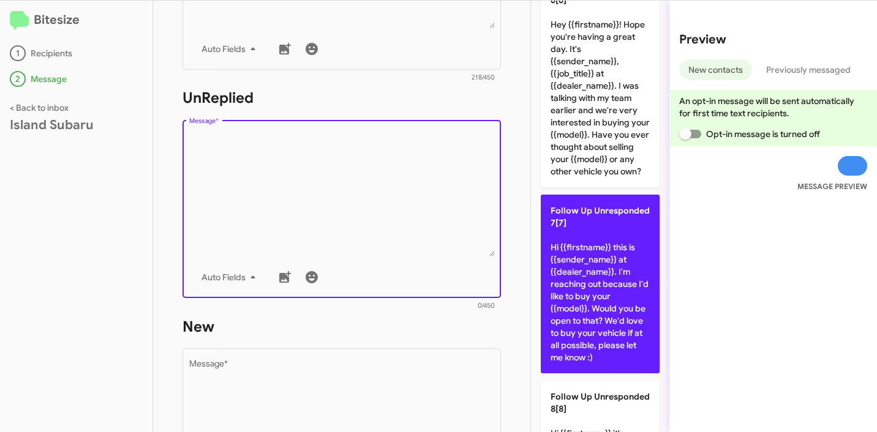
click at [607, 306] on p "Follow Up Unresponded 7[7] Hi {{firstname}} this is {{sender_name}} at {{dealer…" at bounding box center [600, 284] width 119 height 179
type textarea "Hi {{firstname}} this is {{sender_name}} at {{dealer_name}}. I'm reaching out b…"
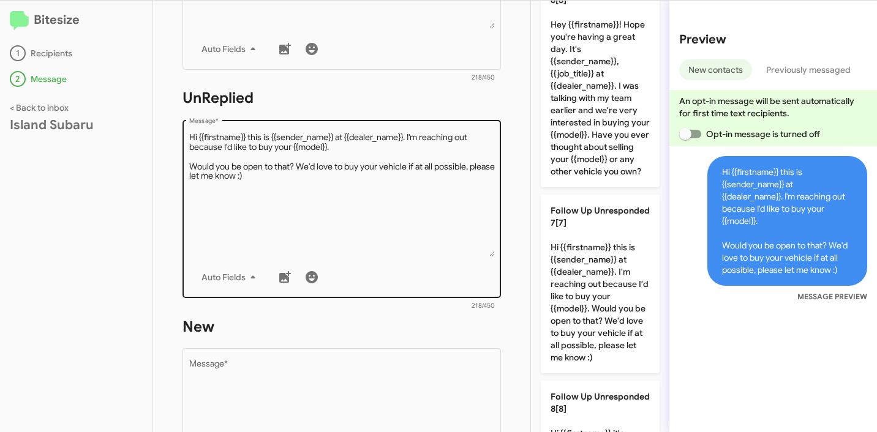
scroll to position [690, 0]
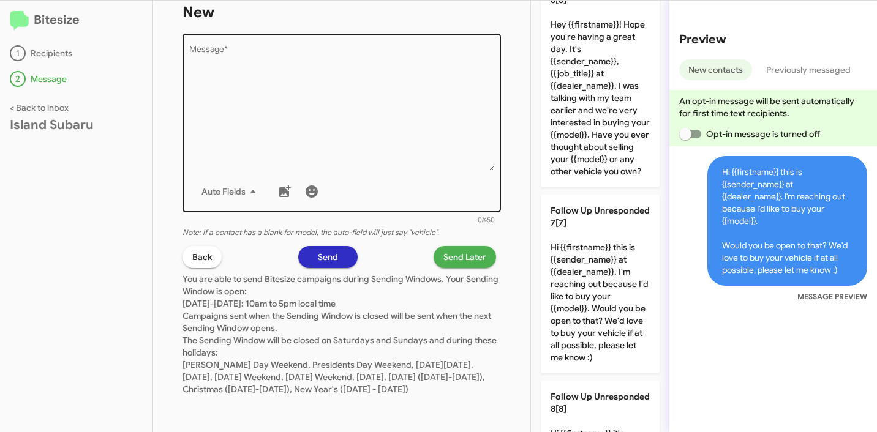
click at [419, 80] on textarea "Message *" at bounding box center [342, 108] width 306 height 125
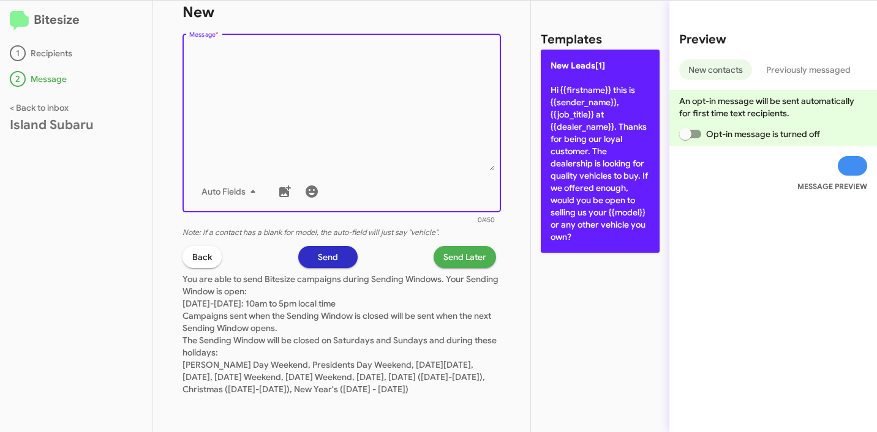
click at [588, 122] on p "New Leads[1] Hi {{firstname}} this is {{sender_name}}, {{job_title}} at {{deale…" at bounding box center [600, 151] width 119 height 203
type textarea "Hi {{firstname}} this is {{sender_name}}, {{job_title}} at {{dealer_name}}. Tha…"
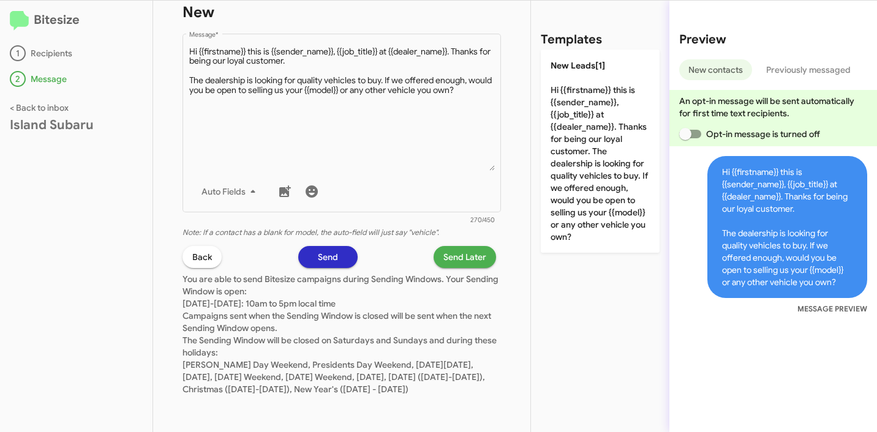
click at [460, 247] on span "Send Later" at bounding box center [464, 257] width 43 height 22
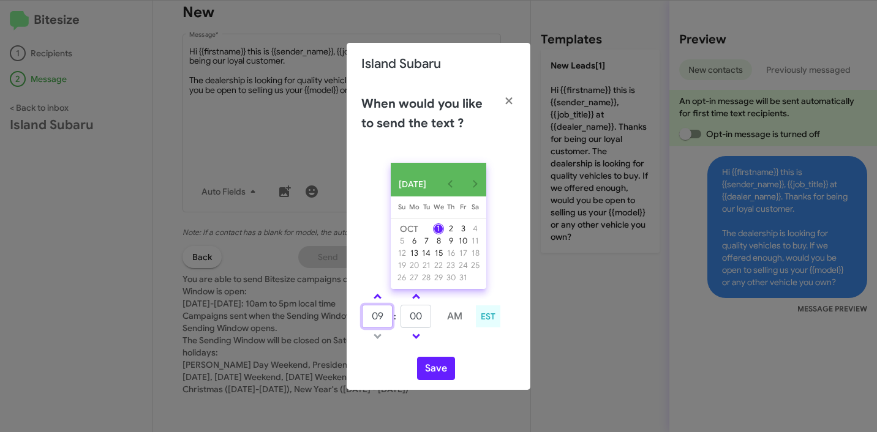
click at [376, 323] on input "09" at bounding box center [377, 316] width 31 height 23
type input "11"
type input "10"
click at [433, 370] on button "Save" at bounding box center [436, 368] width 38 height 23
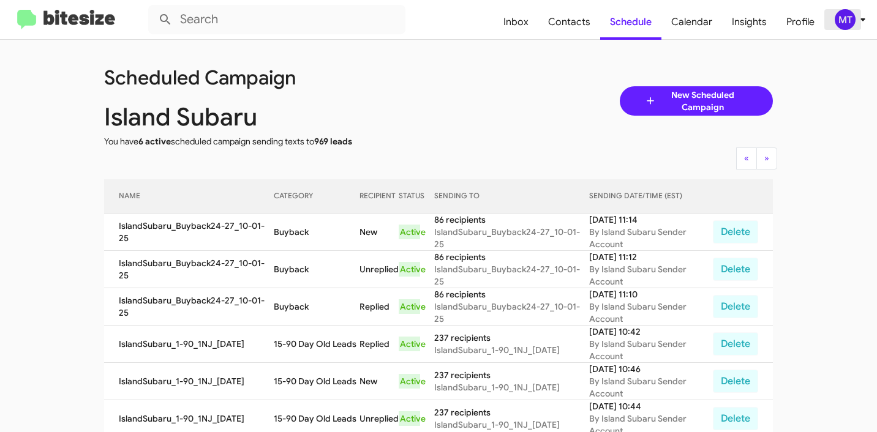
click at [856, 22] on icon at bounding box center [862, 19] width 15 height 15
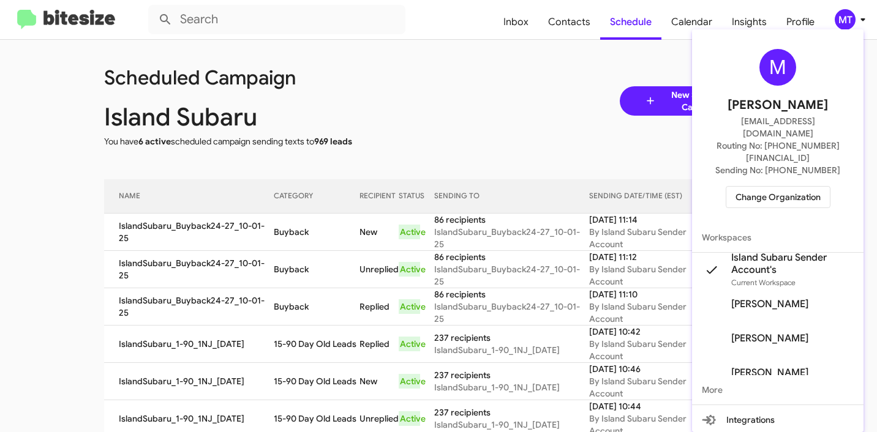
click at [781, 159] on div "M [PERSON_NAME] [PERSON_NAME][EMAIL_ADDRESS][DOMAIN_NAME] Routing No: [PHONE_NU…" at bounding box center [777, 128] width 171 height 189
click at [770, 187] on span "Change Organization" at bounding box center [777, 197] width 85 height 21
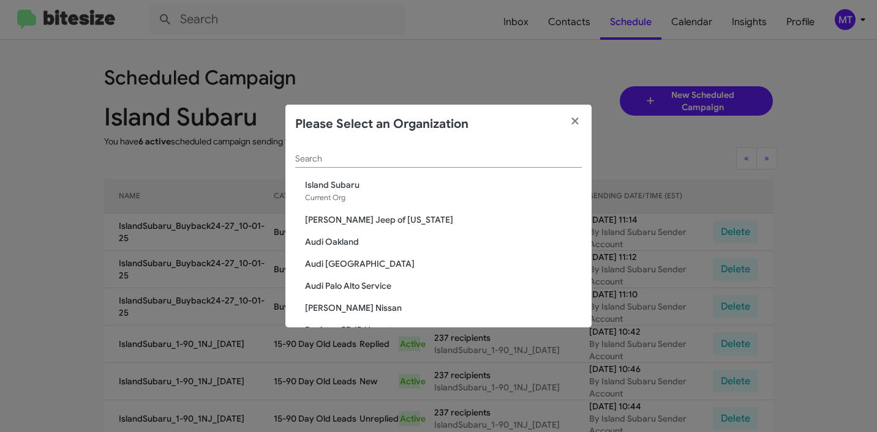
click at [434, 169] on div "Search" at bounding box center [438, 161] width 287 height 35
click at [436, 159] on input "Search" at bounding box center [438, 159] width 287 height 10
paste input "Mercedes Benz of Marin"
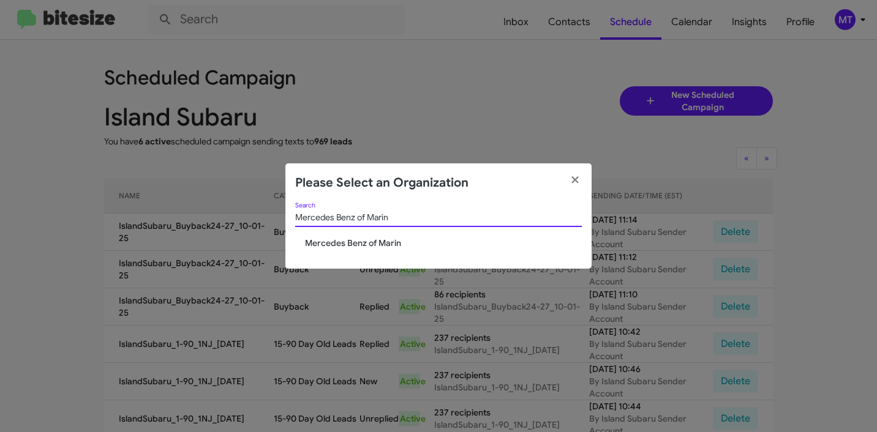
type input "Mercedes Benz of Marin"
click at [378, 246] on span "Mercedes Benz of Marin" at bounding box center [443, 243] width 277 height 12
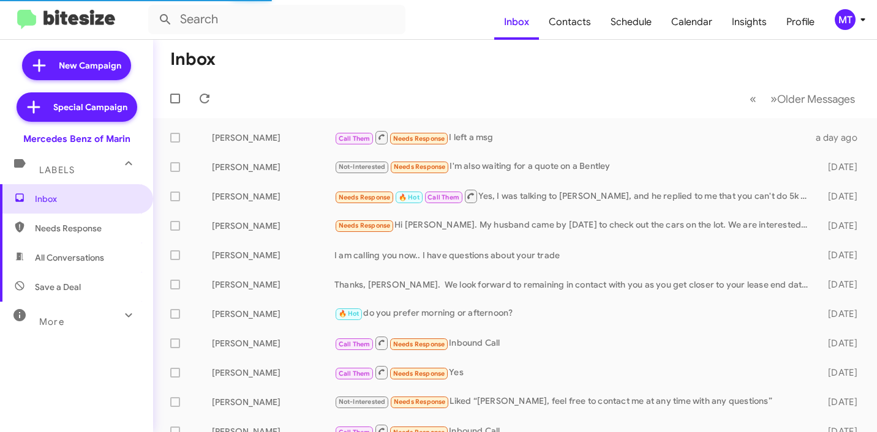
click at [858, 23] on icon at bounding box center [862, 19] width 15 height 15
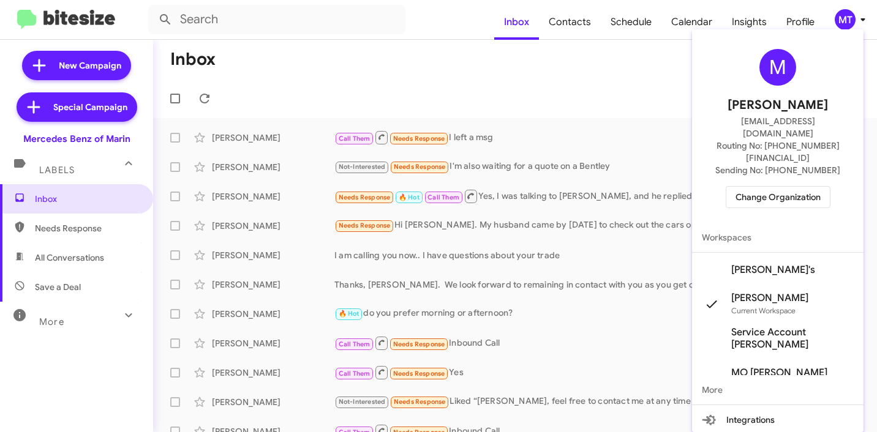
click at [765, 264] on span "[PERSON_NAME]'s" at bounding box center [773, 270] width 84 height 12
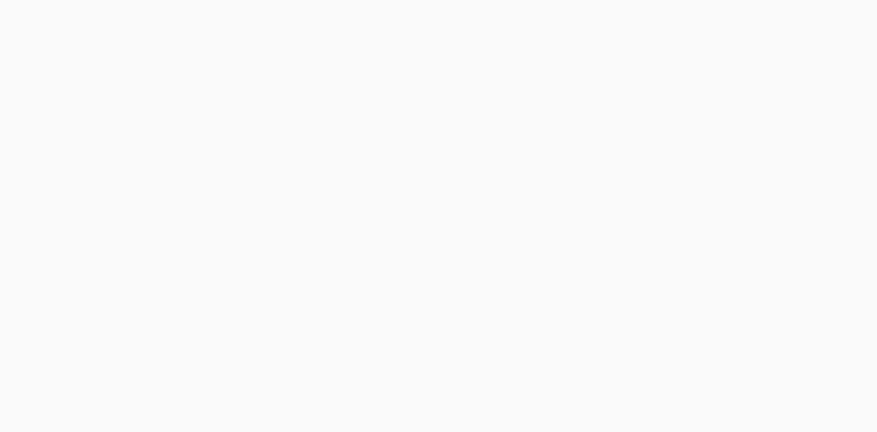
click at [859, 23] on body at bounding box center [438, 216] width 877 height 432
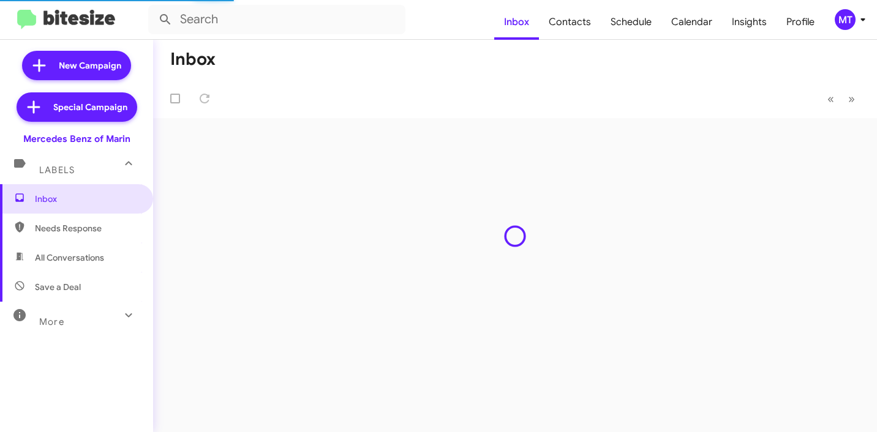
click at [858, 21] on icon at bounding box center [862, 19] width 15 height 15
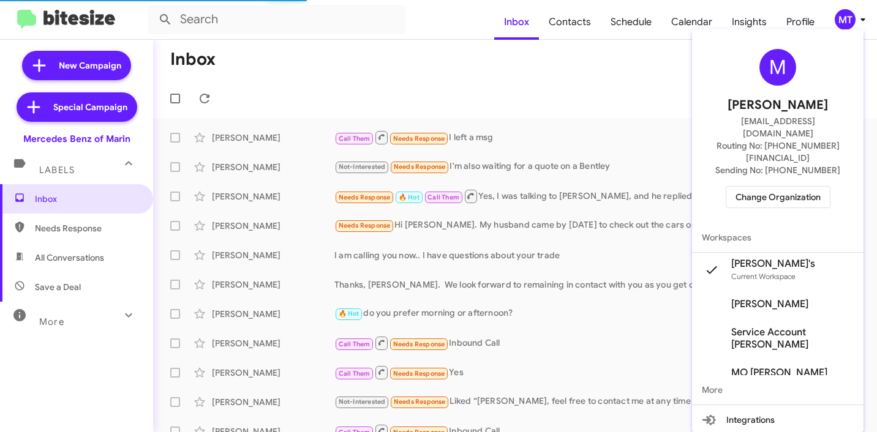
click at [454, 64] on div at bounding box center [438, 216] width 877 height 432
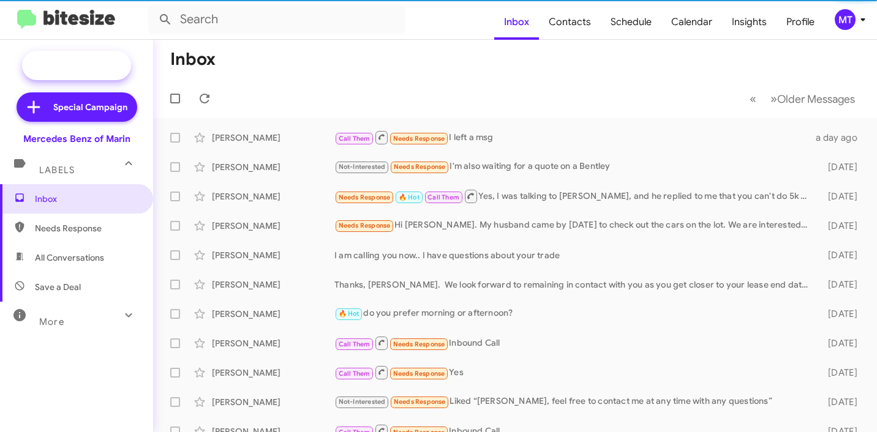
click at [85, 65] on span "New Campaign" at bounding box center [90, 65] width 62 height 12
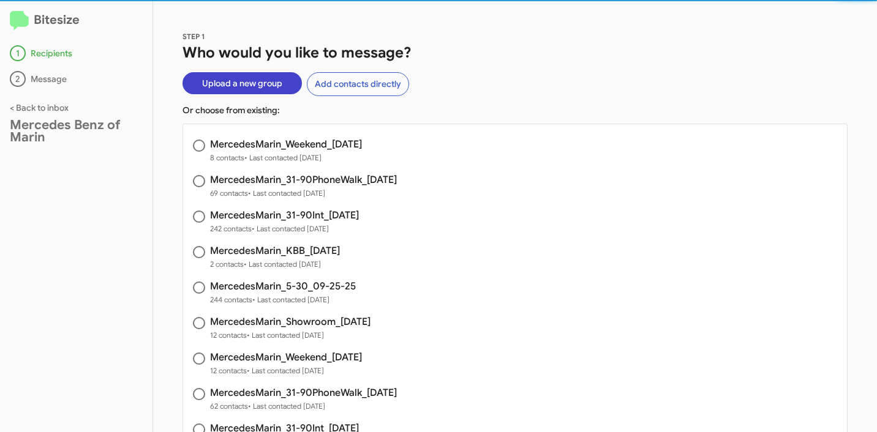
click at [255, 89] on span "Upload a new group" at bounding box center [242, 83] width 80 height 22
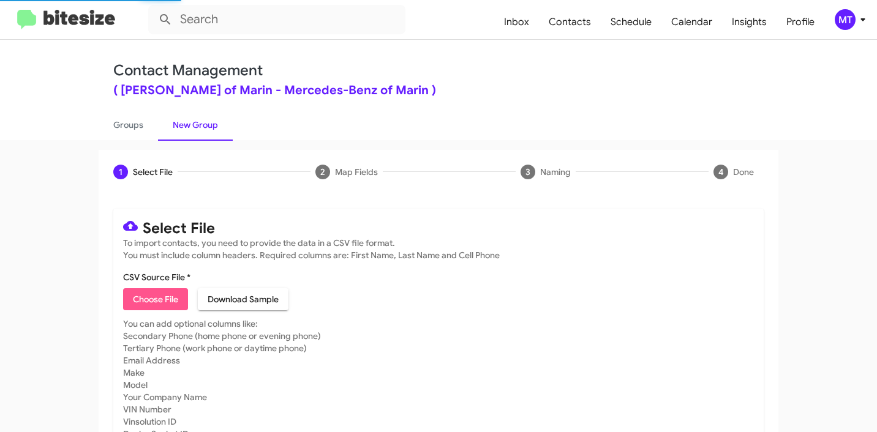
click at [155, 288] on span "Choose File" at bounding box center [155, 299] width 45 height 22
type input "MercedesMarin_Showroom_[DATE]"
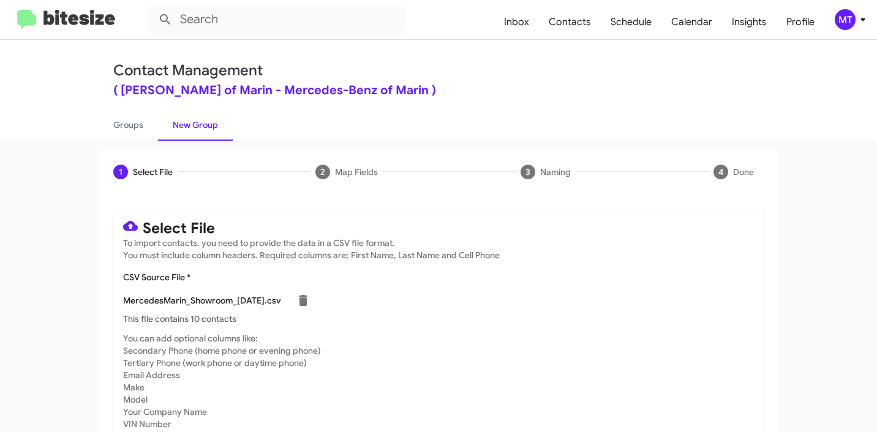
click at [858, 21] on icon at bounding box center [862, 19] width 15 height 15
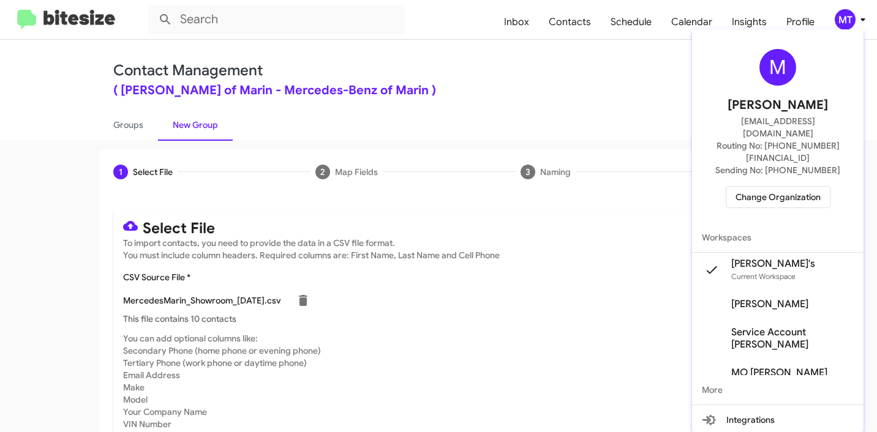
click at [573, 77] on div at bounding box center [438, 216] width 877 height 432
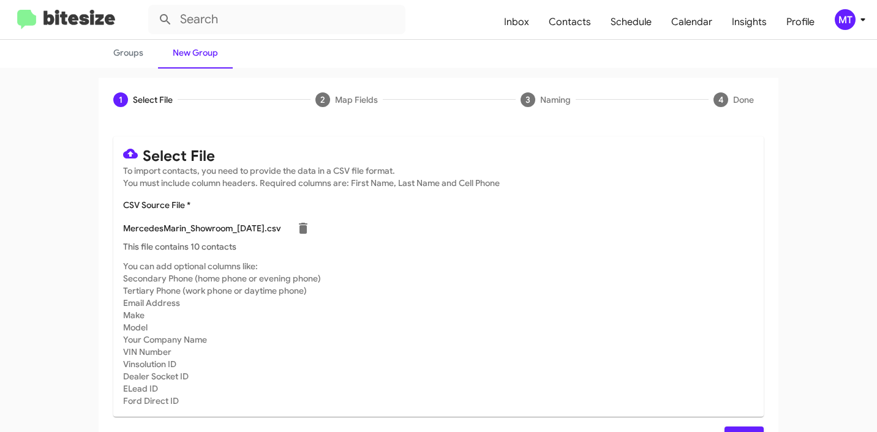
scroll to position [103, 0]
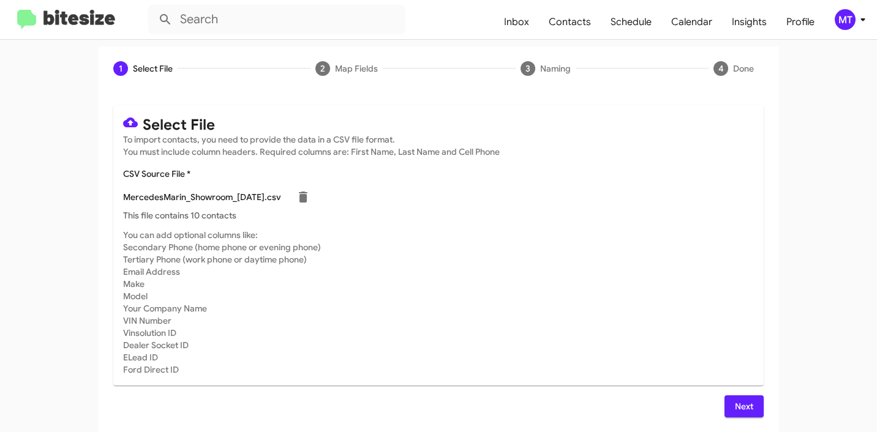
click at [749, 405] on button "Next" at bounding box center [743, 407] width 39 height 22
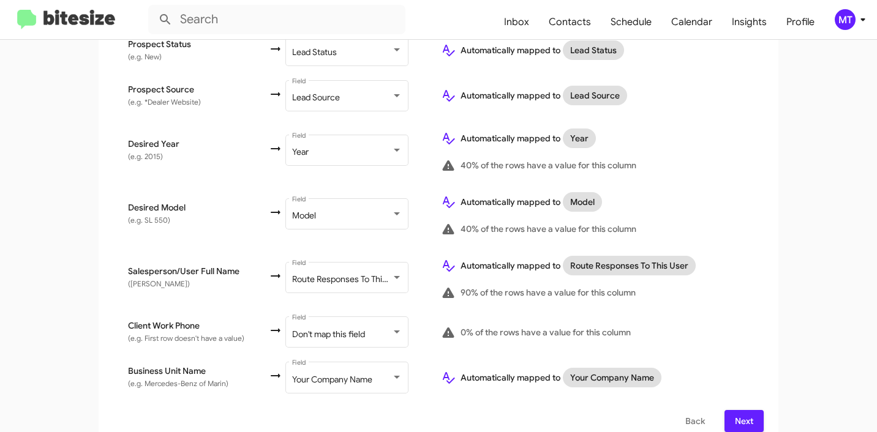
scroll to position [618, 0]
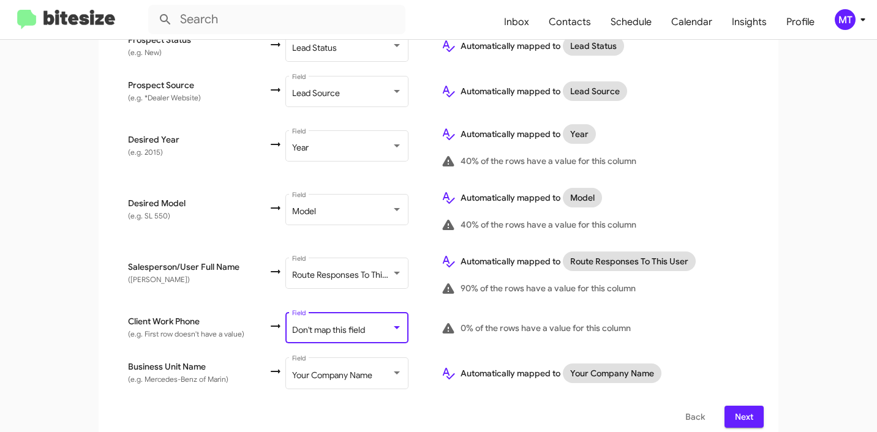
click at [328, 325] on span "Don't map this field" at bounding box center [328, 330] width 73 height 11
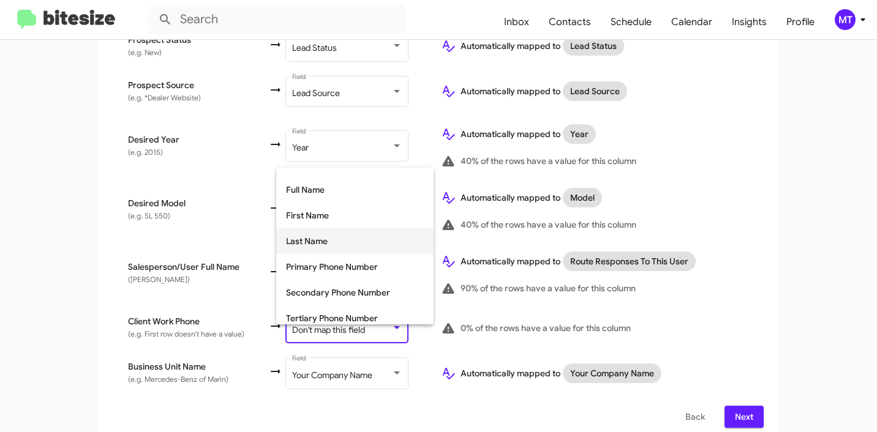
scroll to position [67, 0]
click at [330, 284] on span "Tertiary Phone Number" at bounding box center [355, 293] width 138 height 26
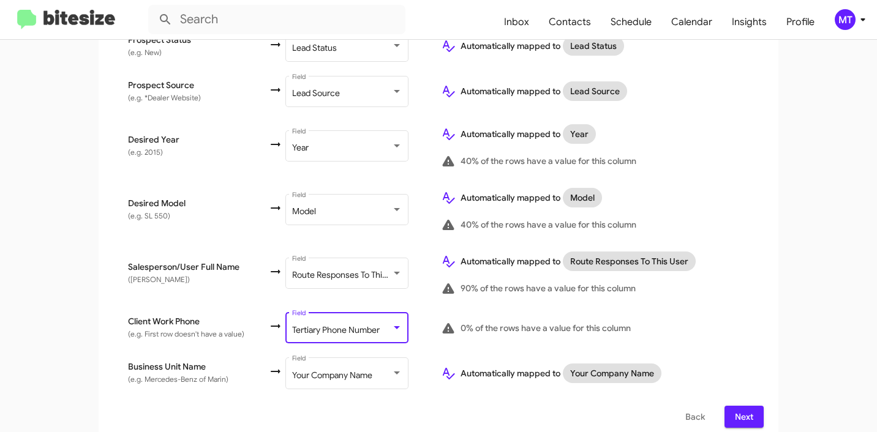
click at [152, 284] on td "Salesperson/User Full Name (e.g. [PERSON_NAME])" at bounding box center [190, 274] width 155 height 64
click at [738, 407] on span "Next" at bounding box center [744, 417] width 20 height 22
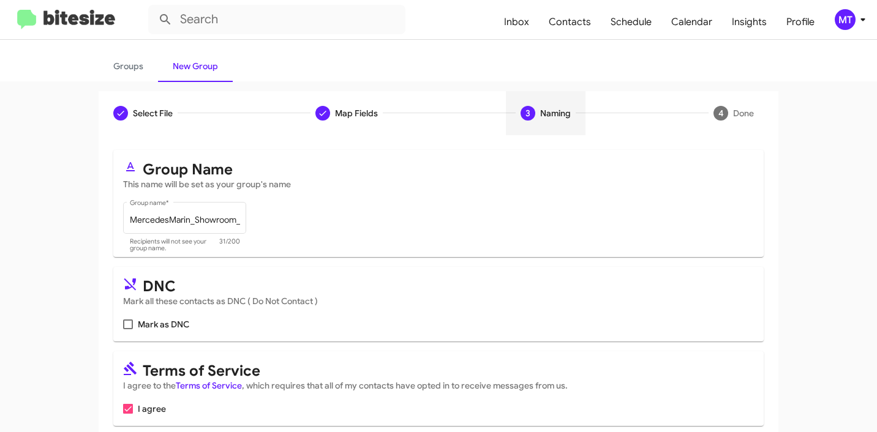
scroll to position [109, 0]
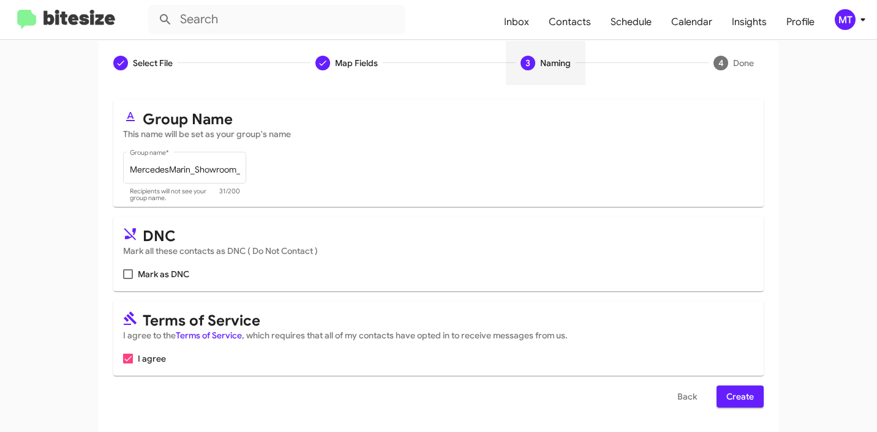
click at [732, 395] on span "Create" at bounding box center [740, 397] width 28 height 22
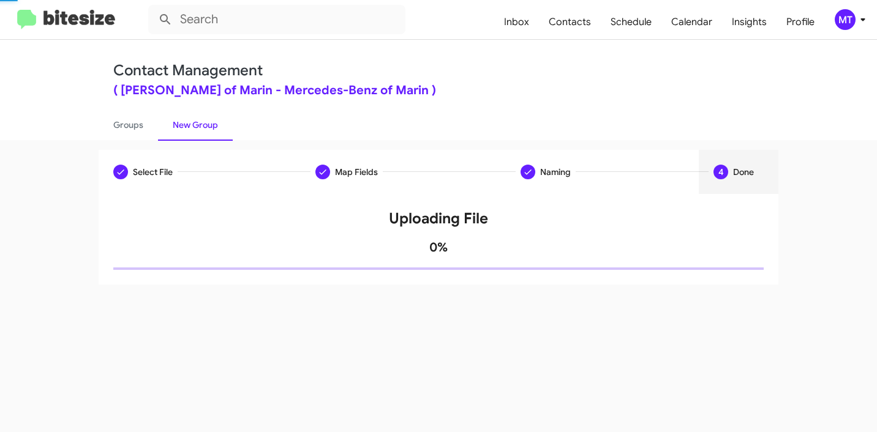
scroll to position [0, 0]
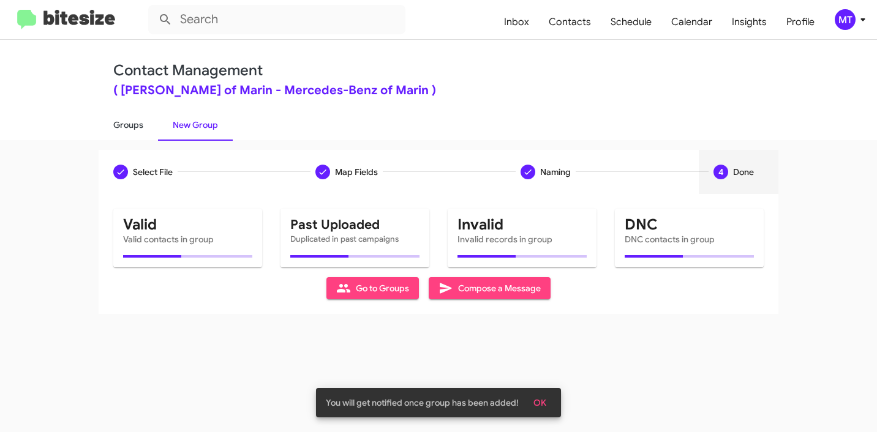
click at [136, 126] on link "Groups" at bounding box center [128, 125] width 59 height 32
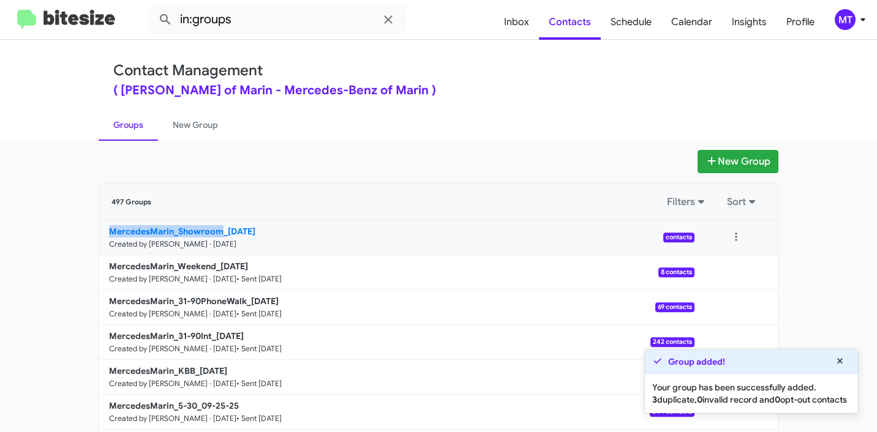
drag, startPoint x: 58, startPoint y: 232, endPoint x: 215, endPoint y: 226, distance: 156.9
click at [215, 226] on app-groups "New Group 497 Groups Filters Sort MercedesMarin_Showroom_[DATE] Created by [PER…" at bounding box center [438, 376] width 877 height 452
copy b "MercedesMarin_Showroom"
click at [309, 20] on input "in:groups" at bounding box center [276, 19] width 257 height 29
paste input "MercedesMarin_Showroom"
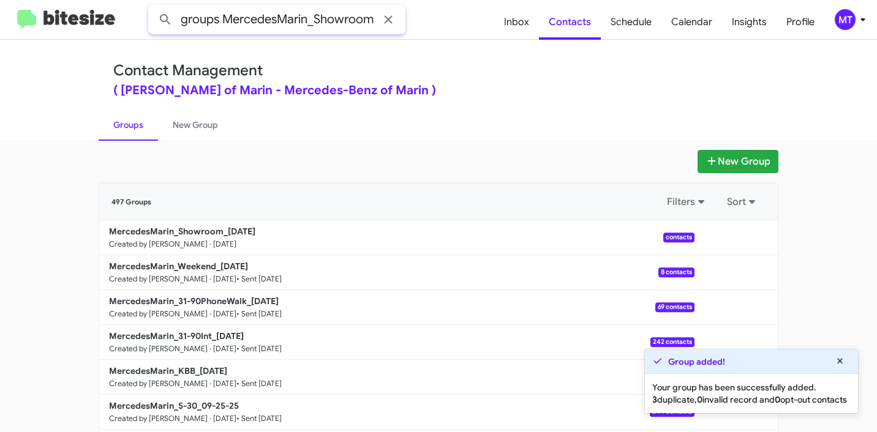
scroll to position [0, 12]
type input "in:groups MercedesMarin_Showroom"
click at [153, 7] on button at bounding box center [165, 19] width 24 height 24
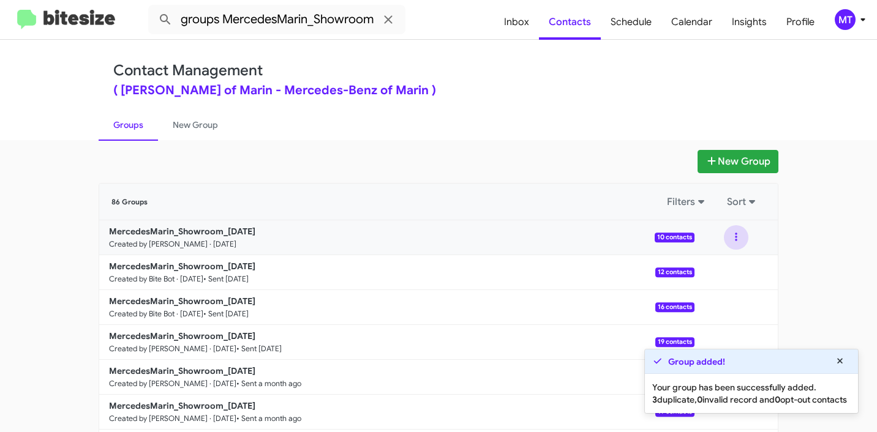
click at [735, 242] on button at bounding box center [736, 237] width 24 height 24
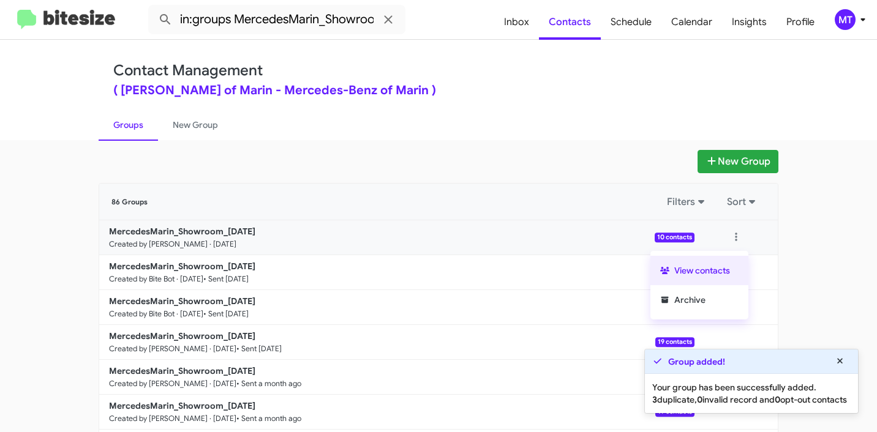
click at [704, 272] on button "View contacts" at bounding box center [699, 270] width 98 height 29
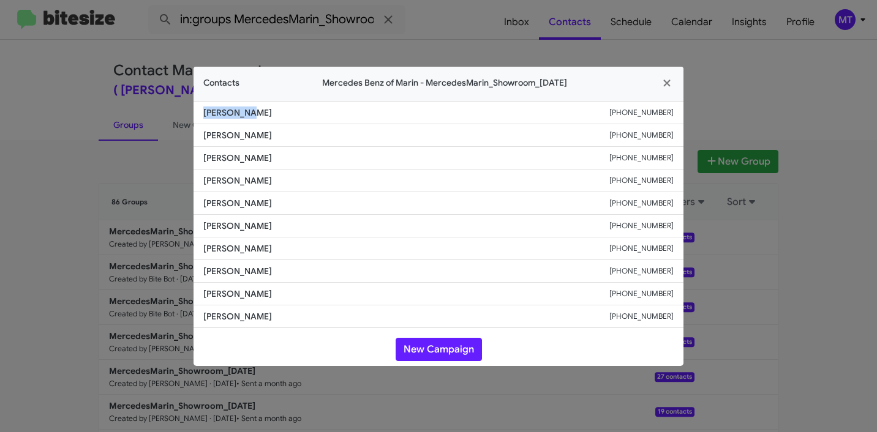
drag, startPoint x: 255, startPoint y: 116, endPoint x: 236, endPoint y: 85, distance: 36.2
click at [190, 114] on modal-container "Contacts Mercedes Benz of Marin - MercedesMarin_Showroom_[DATE] [PERSON_NAME] […" at bounding box center [438, 216] width 877 height 432
click at [291, 27] on modal-container "Contacts Mercedes Benz of Marin - MercedesMarin_Showroom_[DATE] [PERSON_NAME] […" at bounding box center [438, 216] width 877 height 432
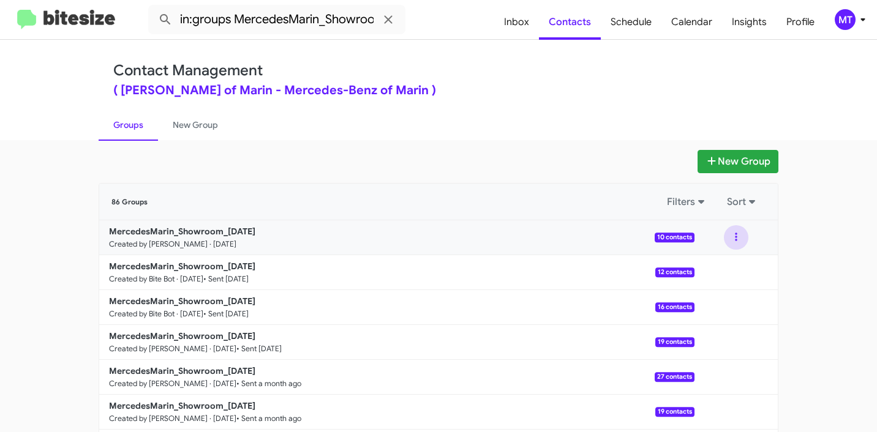
click at [724, 235] on button at bounding box center [736, 237] width 24 height 24
click at [691, 268] on button "View contacts" at bounding box center [699, 270] width 98 height 29
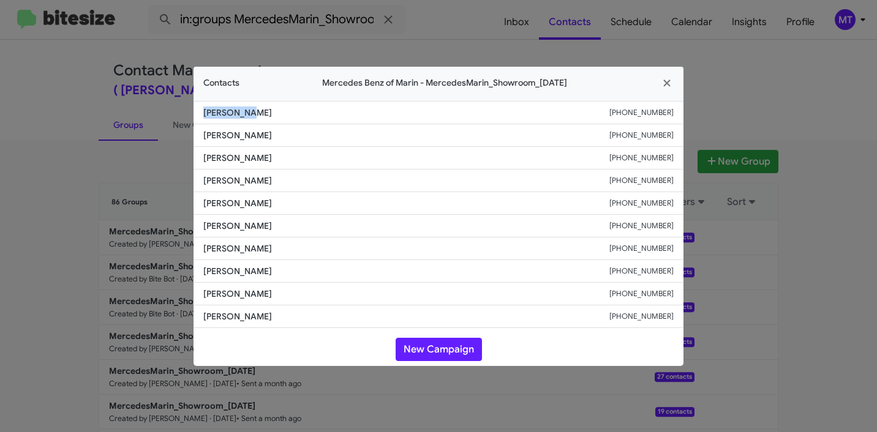
drag, startPoint x: 259, startPoint y: 114, endPoint x: 193, endPoint y: 111, distance: 65.6
click at [193, 111] on li "[PERSON_NAME] [PHONE_NUMBER]" at bounding box center [438, 112] width 490 height 23
copy span "[PERSON_NAME]"
click at [723, 86] on modal-container "Contacts Mercedes Benz of Marin - MercedesMarin_Showroom_[DATE] [PERSON_NAME] […" at bounding box center [438, 216] width 877 height 432
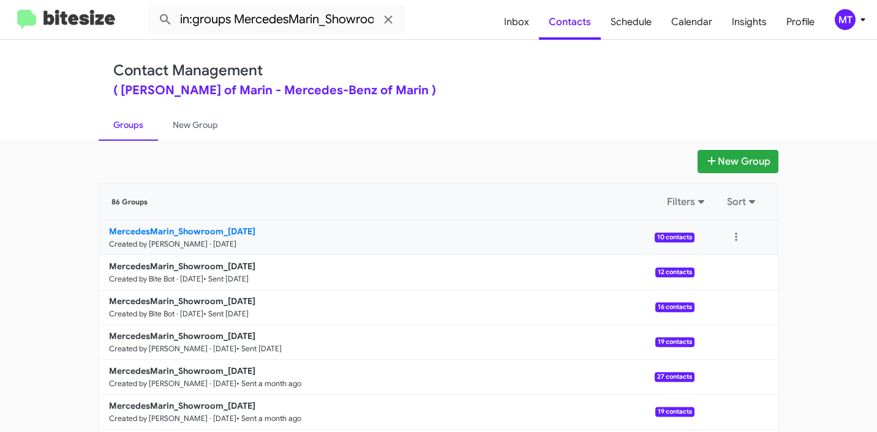
click at [203, 235] on b "MercedesMarin_Showroom_[DATE]" at bounding box center [182, 231] width 146 height 11
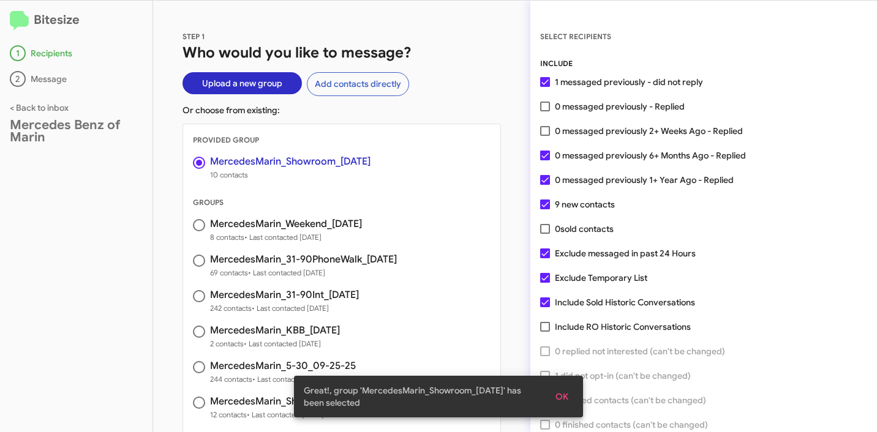
click at [548, 99] on label "0 messaged previously - Replied" at bounding box center [612, 106] width 145 height 15
click at [545, 111] on input "0 messaged previously - Replied" at bounding box center [544, 111] width 1 height 1
checkbox input "true"
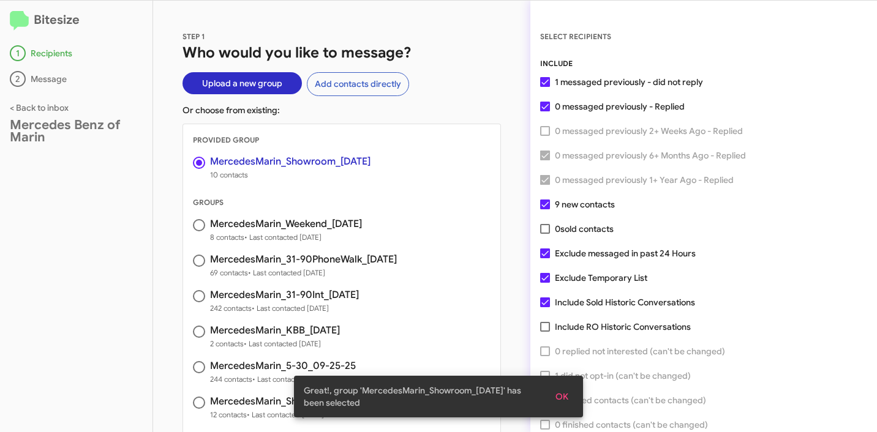
click at [549, 395] on button "OK" at bounding box center [562, 397] width 32 height 22
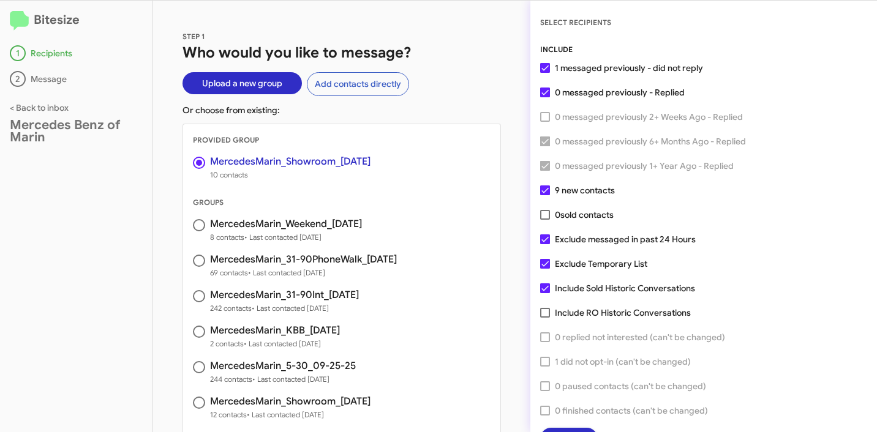
scroll to position [31, 0]
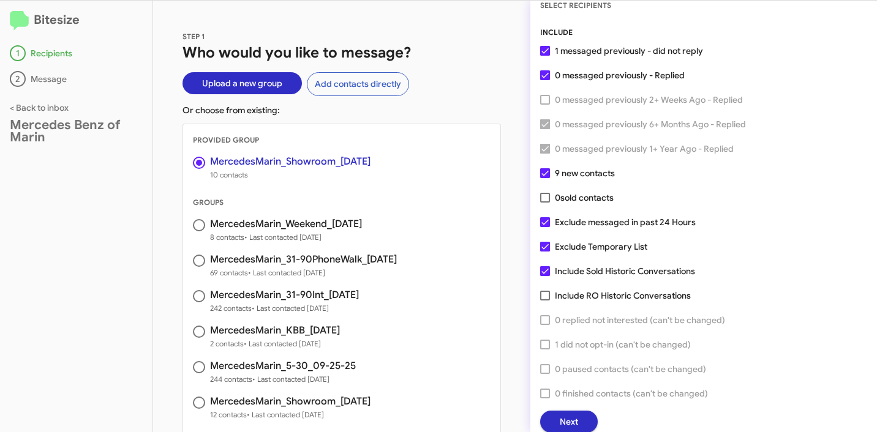
click at [562, 424] on span "Next" at bounding box center [569, 422] width 18 height 22
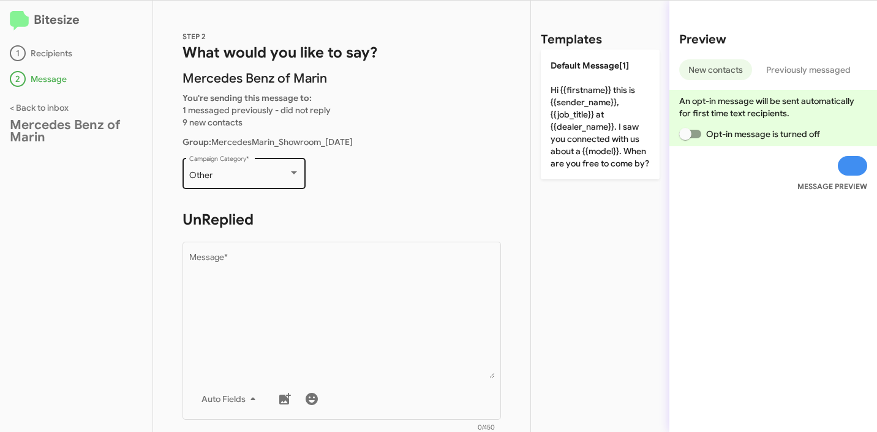
click at [225, 173] on div "Other" at bounding box center [238, 176] width 99 height 10
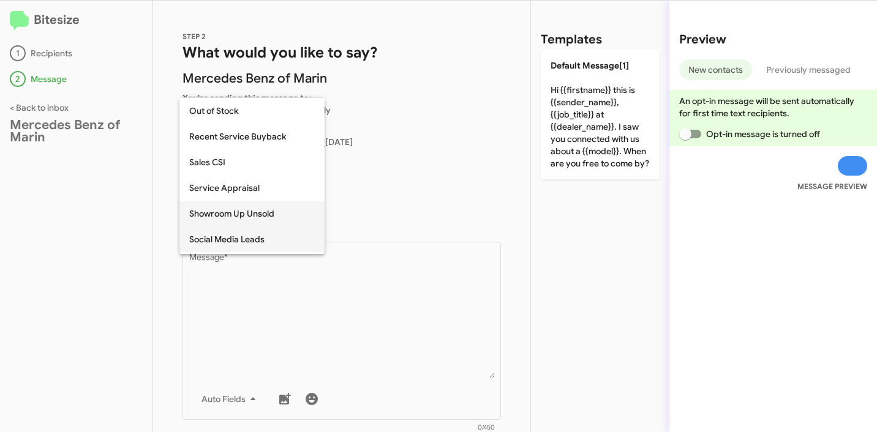
scroll to position [360, 0]
click at [244, 210] on span "Showroom Up Unsold" at bounding box center [252, 213] width 126 height 26
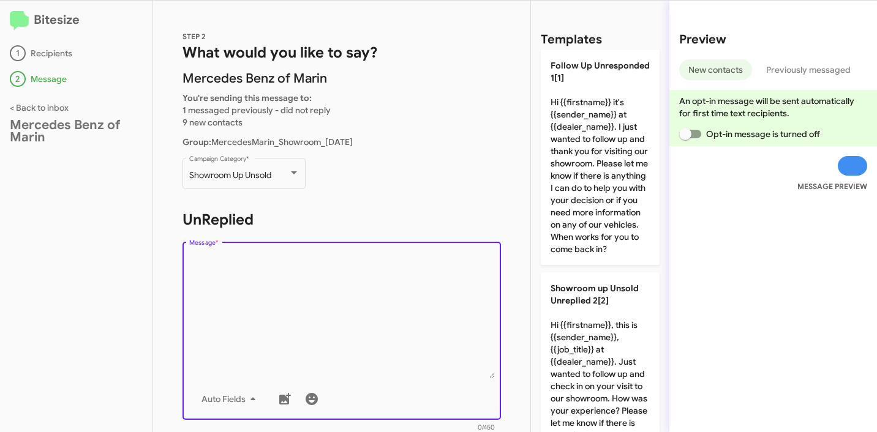
click at [288, 260] on textarea "Message *" at bounding box center [342, 316] width 306 height 125
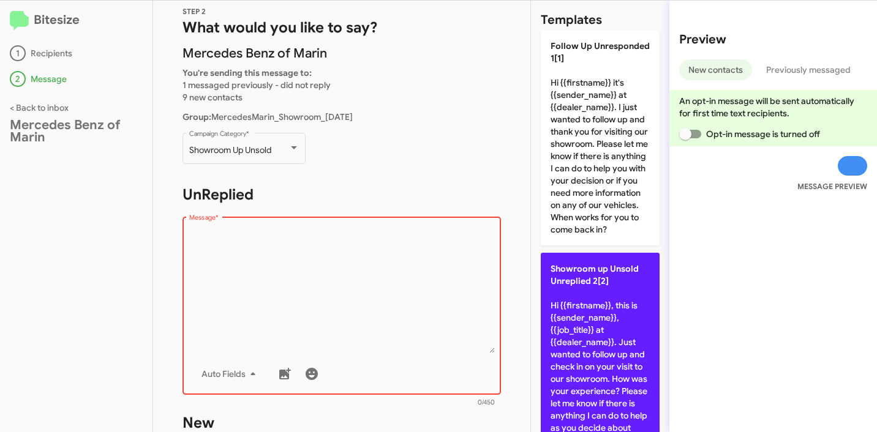
scroll to position [100, 0]
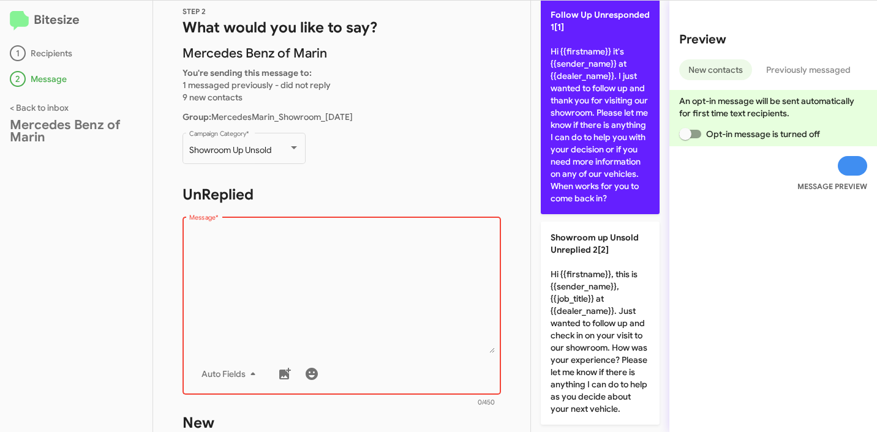
click at [598, 179] on p "Follow Up Unresponded 1[1] Hi {{firstname}} it's {{sender_name}} at {{dealer_na…" at bounding box center [600, 107] width 119 height 216
type textarea "Hi {{firstname}} it's {{sender_name}} at {{dealer_name}}. I just wanted to foll…"
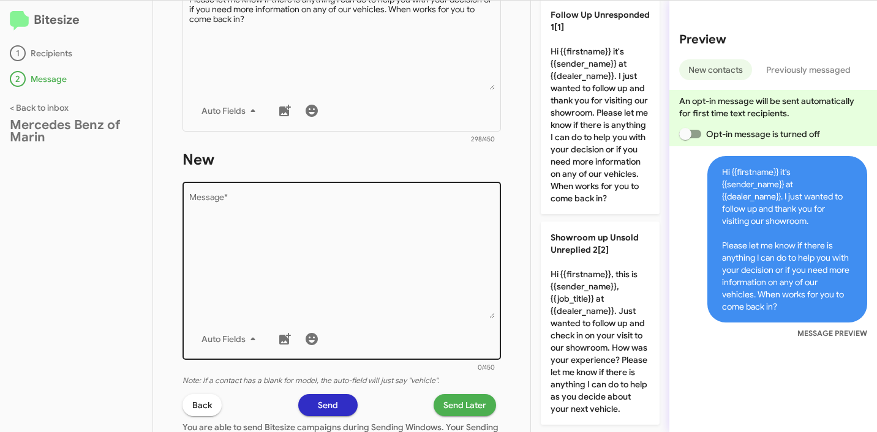
scroll to position [0, 0]
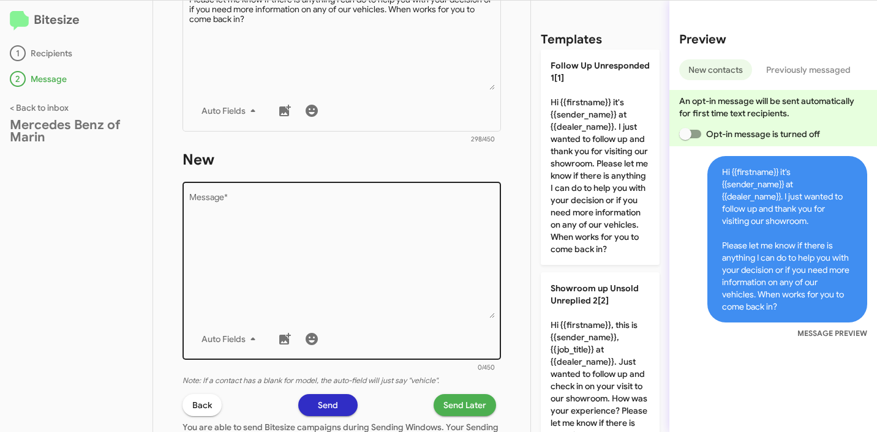
click at [381, 285] on textarea "Message *" at bounding box center [342, 255] width 306 height 125
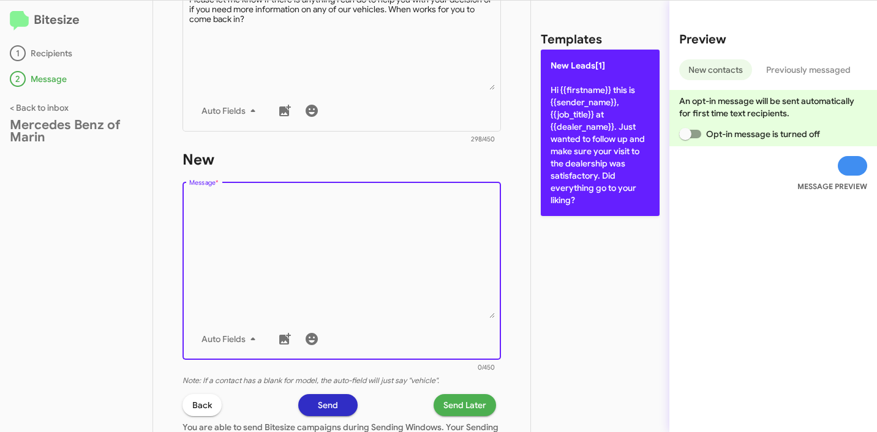
click at [586, 150] on p "New Leads[1] Hi {{firstname}} this is {{sender_name}}, {{job_title}} at {{deale…" at bounding box center [600, 133] width 119 height 167
type textarea "Hi {{firstname}} this is {{sender_name}}, {{job_title}} at {{dealer_name}}. Jus…"
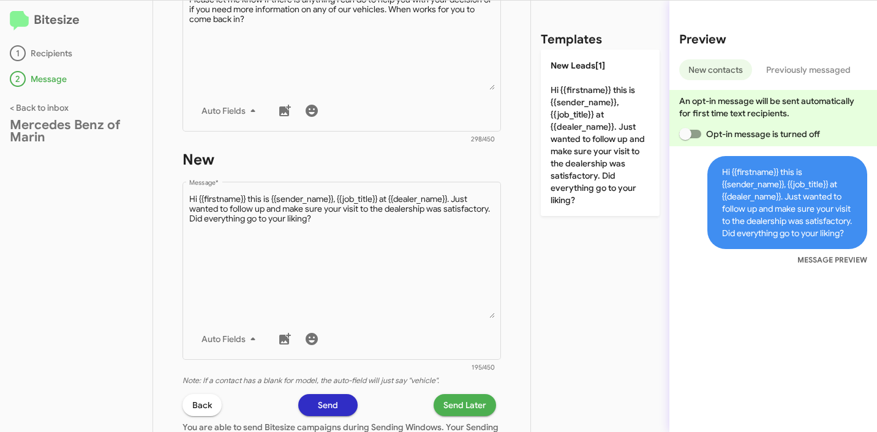
click at [451, 401] on span "Send Later" at bounding box center [464, 405] width 43 height 22
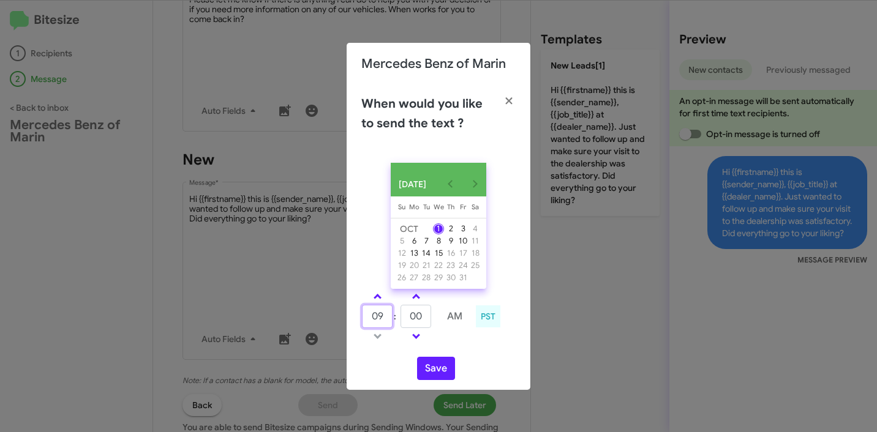
click at [381, 321] on input "09" at bounding box center [377, 316] width 31 height 23
type input "10"
type input "35"
click at [447, 374] on button "Save" at bounding box center [436, 368] width 38 height 23
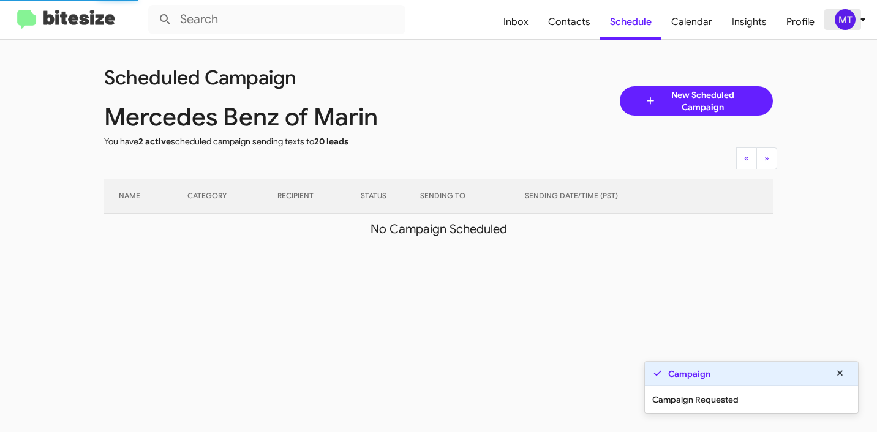
click at [862, 23] on icon at bounding box center [862, 19] width 15 height 15
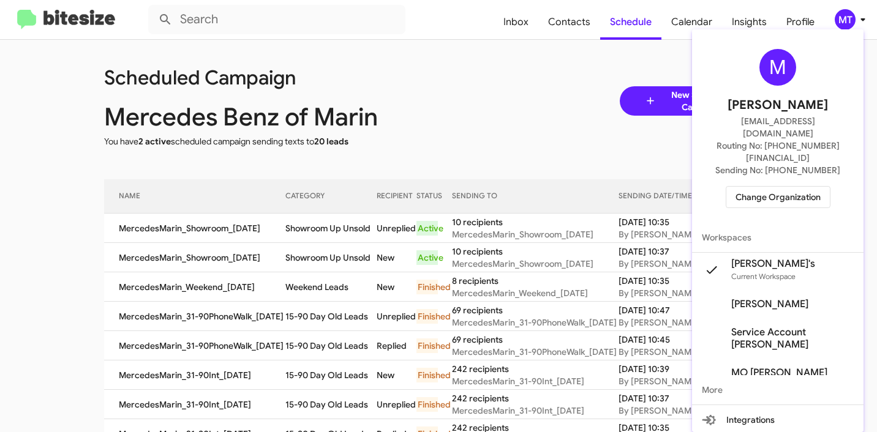
click at [783, 187] on span "Change Organization" at bounding box center [777, 197] width 85 height 21
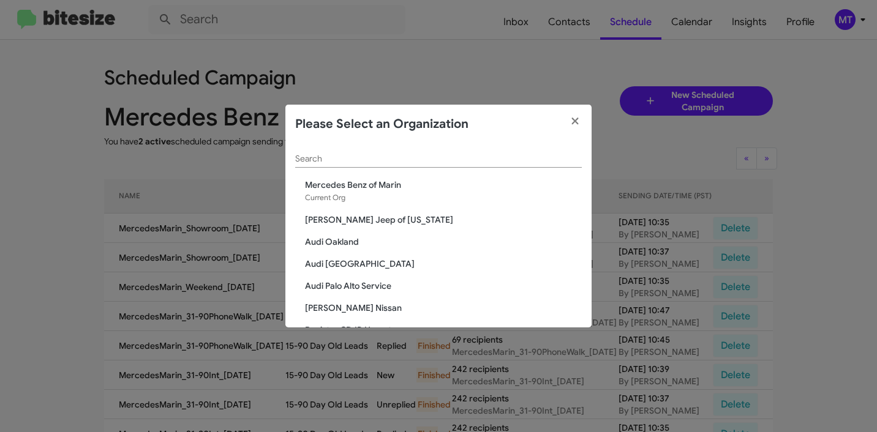
click at [451, 167] on div "Search" at bounding box center [438, 156] width 287 height 24
click at [448, 157] on input "Search" at bounding box center [438, 159] width 287 height 10
paste input "[PERSON_NAME] Dodge Chrysler Jeep"
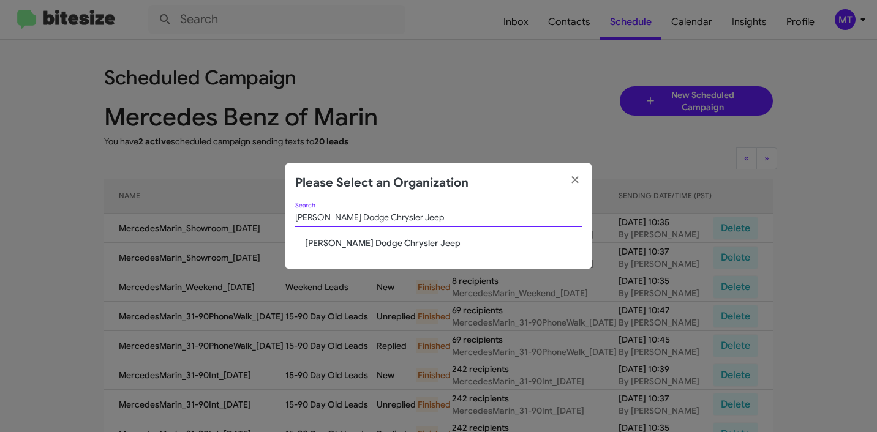
type input "[PERSON_NAME] Dodge Chrysler Jeep"
click at [398, 242] on span "[PERSON_NAME] Dodge Chrysler Jeep" at bounding box center [443, 243] width 277 height 12
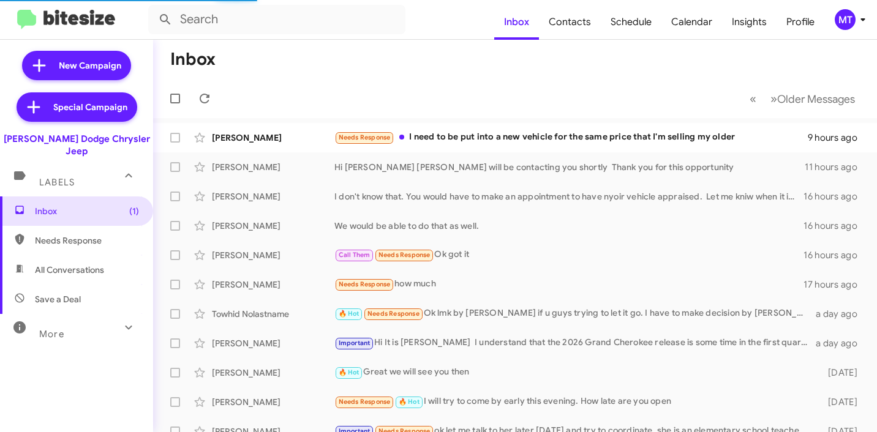
click at [846, 6] on mat-toolbar "Inbox Contacts Schedule Calendar Insights Profile MT" at bounding box center [438, 19] width 877 height 39
click at [852, 16] on div "MT" at bounding box center [845, 19] width 21 height 21
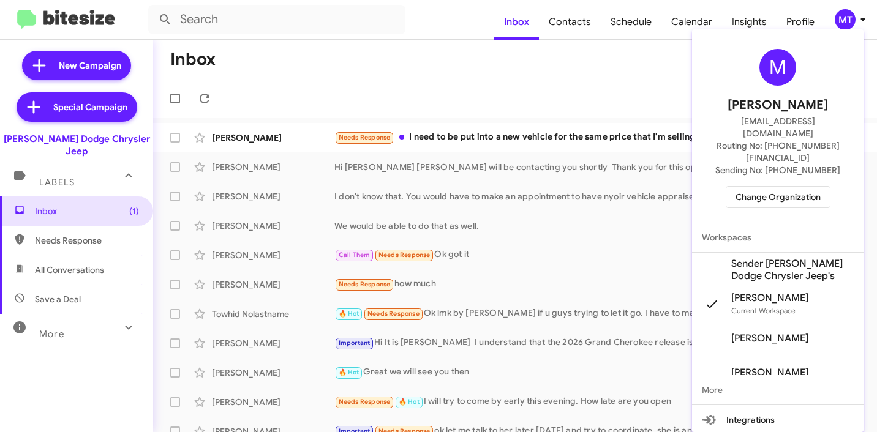
click at [778, 258] on span "Sender [PERSON_NAME] Dodge Chrysler Jeep's" at bounding box center [792, 270] width 122 height 24
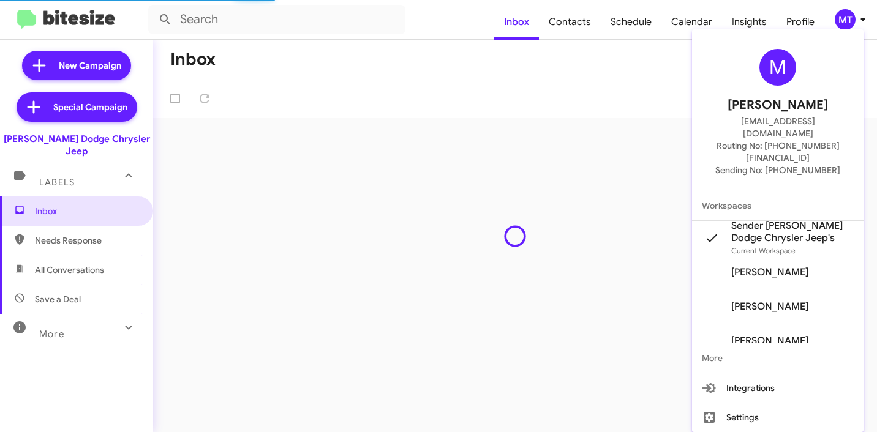
click at [371, 53] on div at bounding box center [438, 216] width 877 height 432
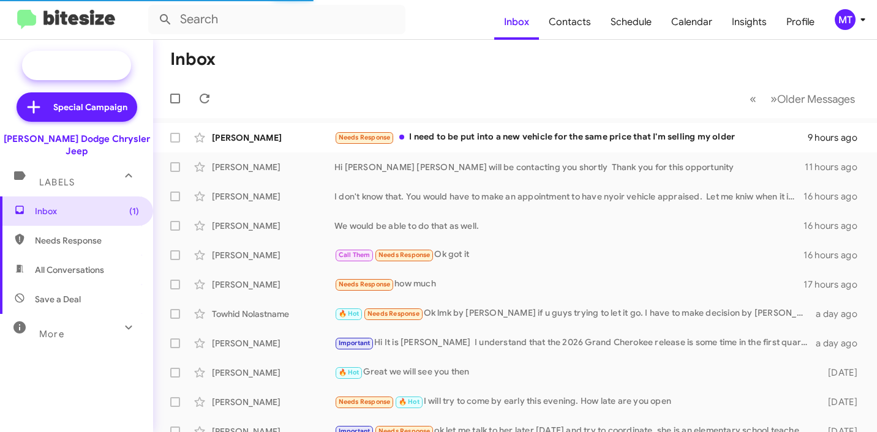
click at [80, 60] on span "New Campaign" at bounding box center [90, 65] width 62 height 12
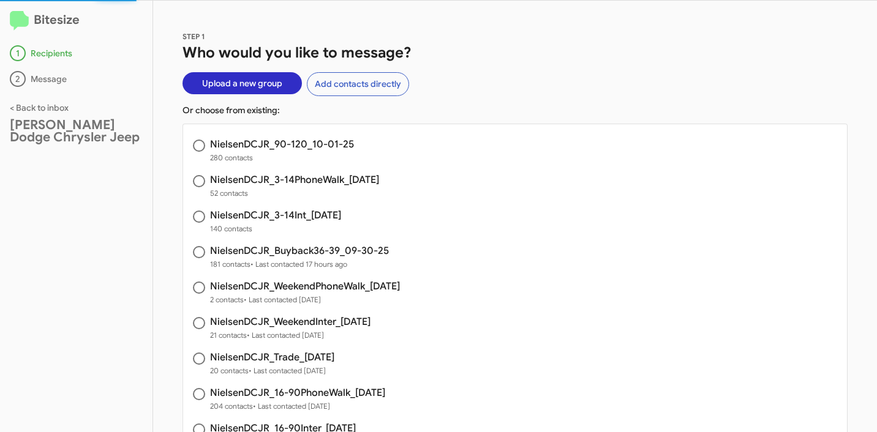
click at [254, 84] on span "Upload a new group" at bounding box center [242, 83] width 80 height 22
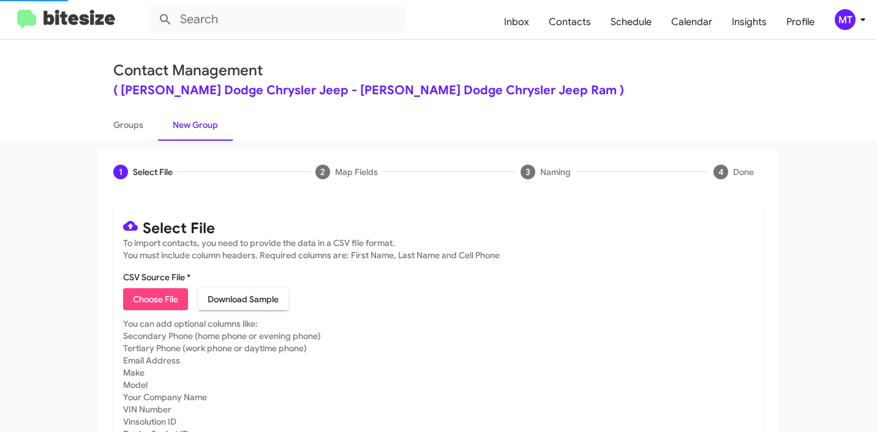
click at [142, 295] on span "Choose File" at bounding box center [155, 299] width 45 height 22
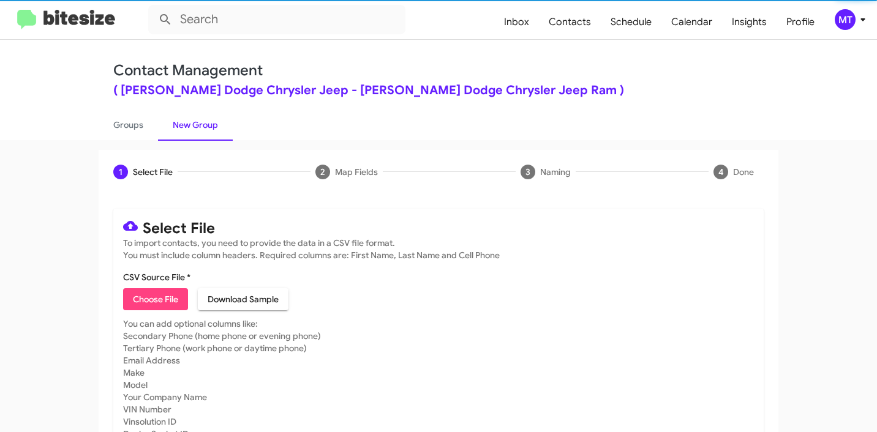
type input "NielsenDCJR_Showroom_10-01-25"
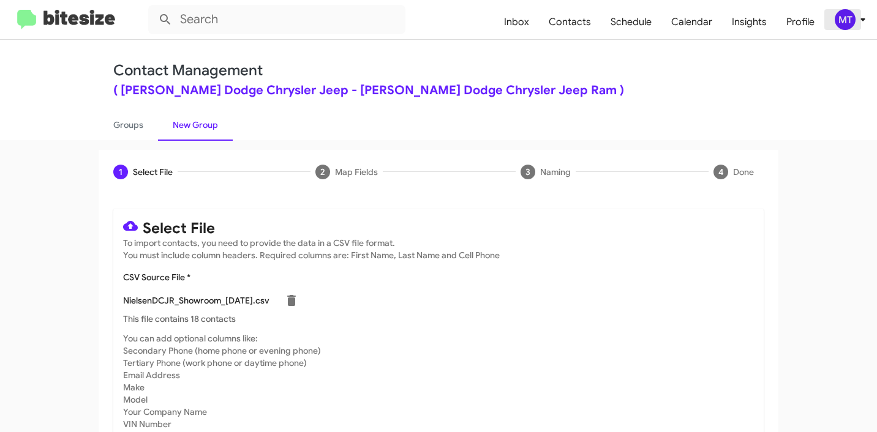
click at [856, 23] on icon at bounding box center [862, 19] width 15 height 15
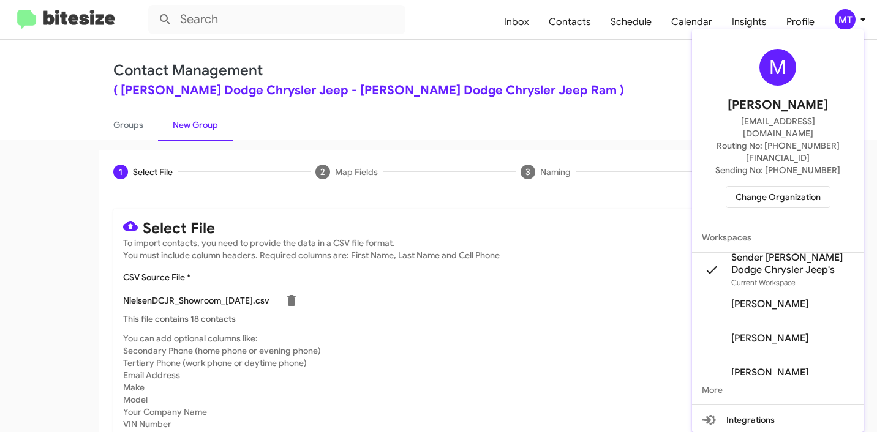
click at [542, 322] on div at bounding box center [438, 216] width 877 height 432
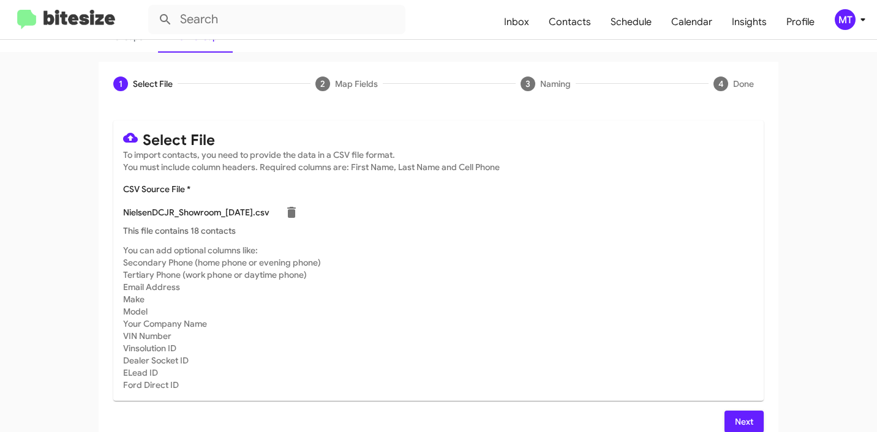
scroll to position [103, 0]
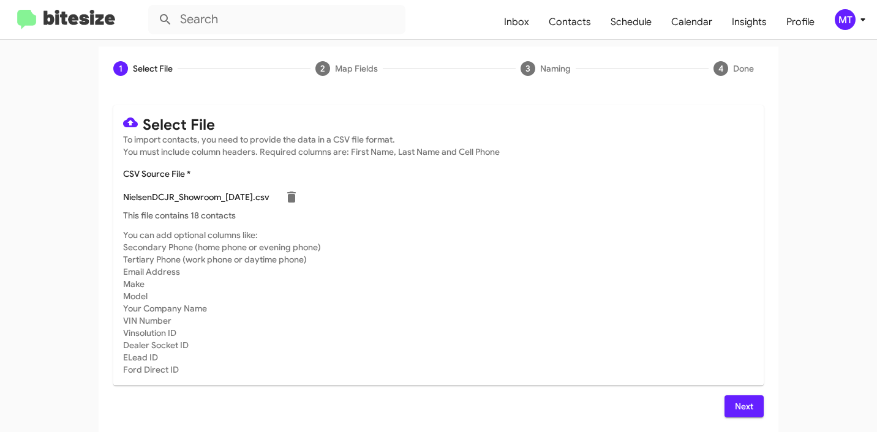
click at [741, 405] on span "Next" at bounding box center [744, 407] width 20 height 22
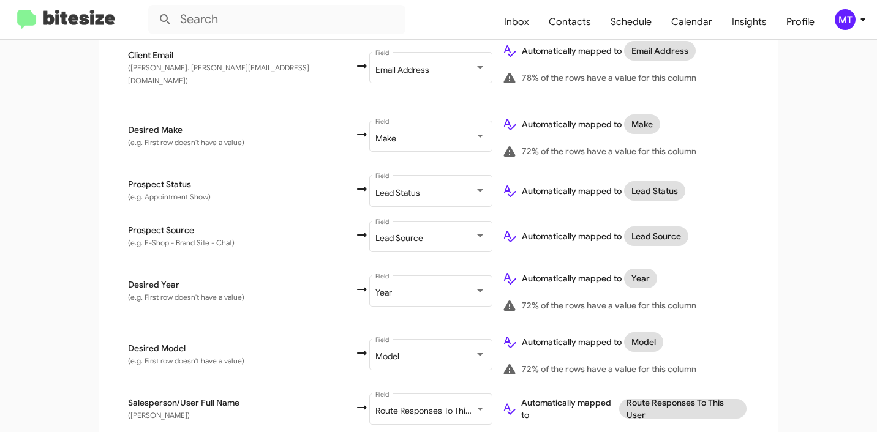
scroll to position [618, 0]
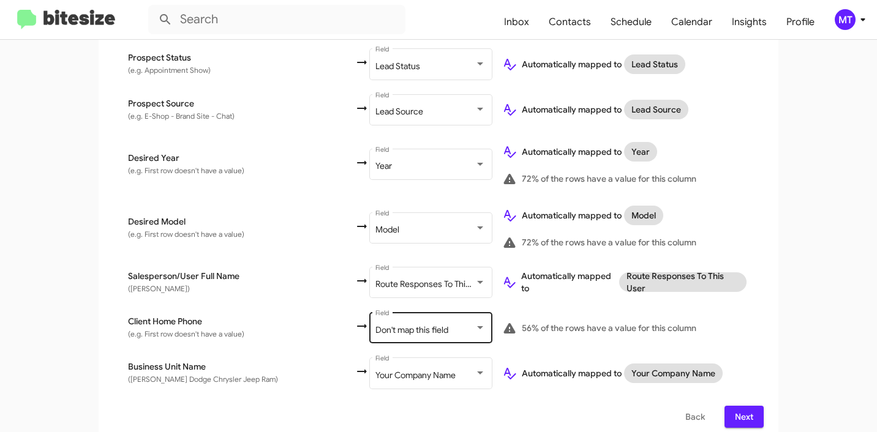
click at [375, 325] on span "Don't map this field" at bounding box center [411, 330] width 73 height 11
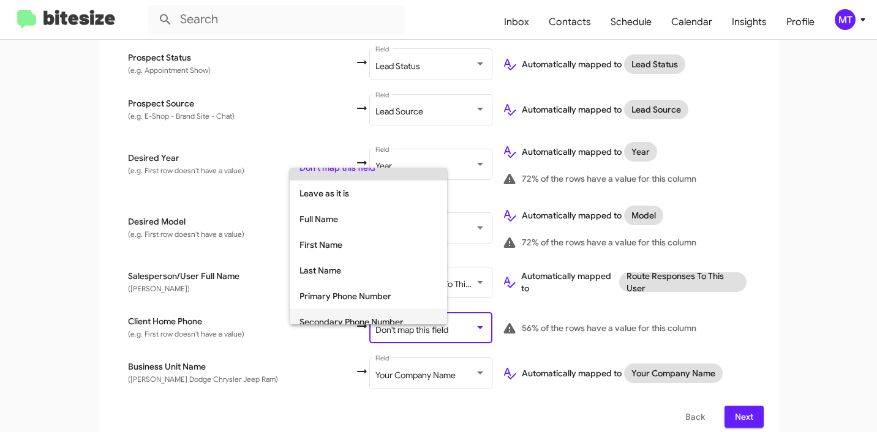
scroll to position [49, 0]
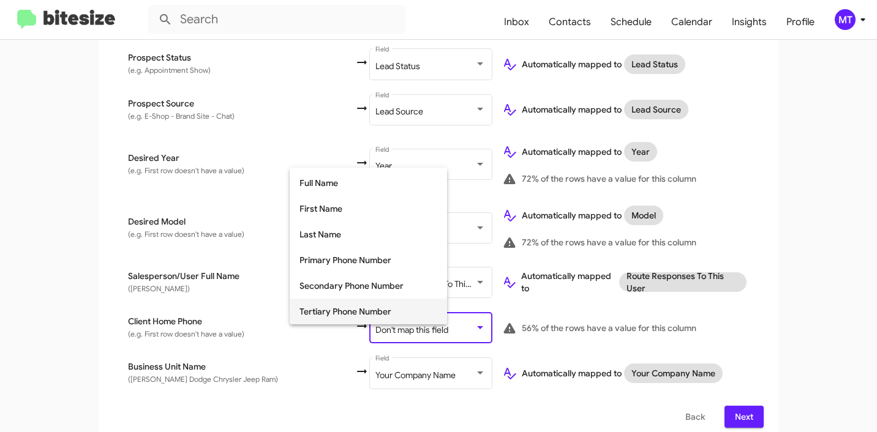
click at [342, 306] on span "Tertiary Phone Number" at bounding box center [368, 312] width 138 height 26
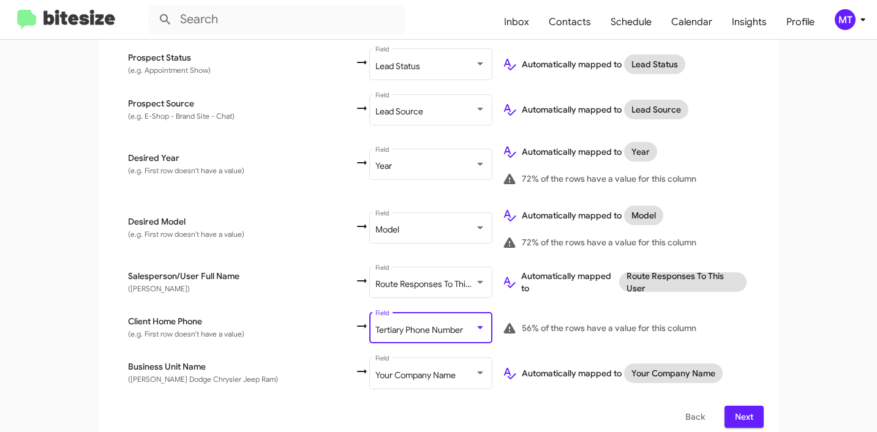
click at [726, 406] on button "Next" at bounding box center [743, 417] width 39 height 22
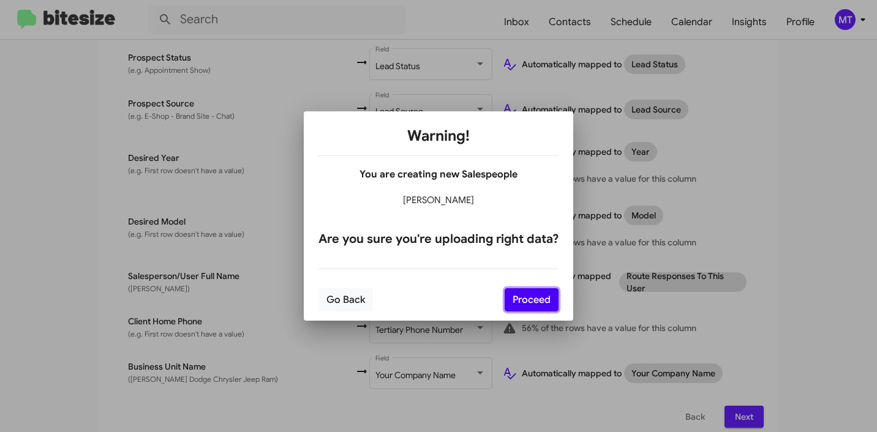
click at [536, 304] on button "Proceed" at bounding box center [532, 299] width 54 height 23
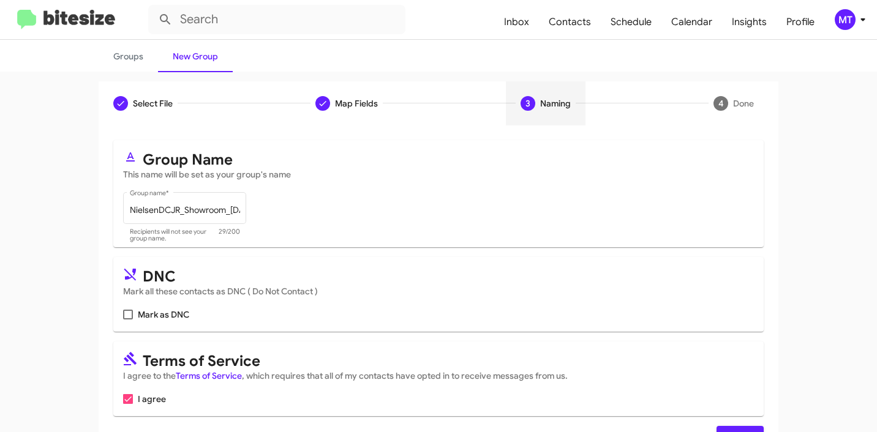
scroll to position [109, 0]
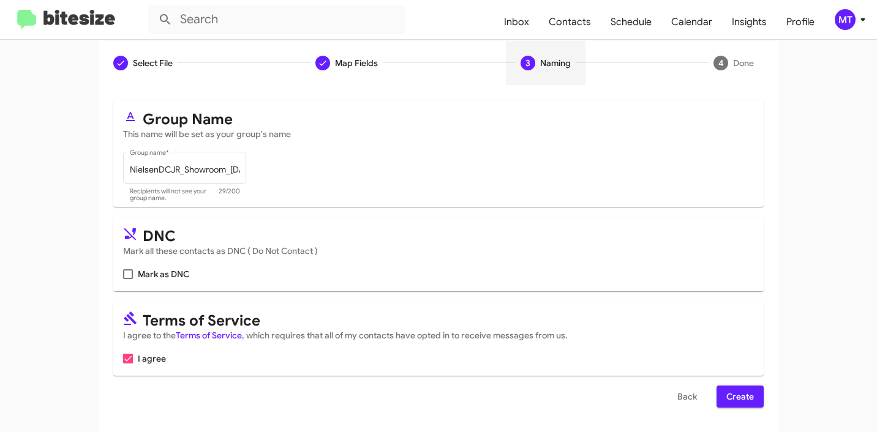
click at [745, 397] on span "Create" at bounding box center [740, 397] width 28 height 22
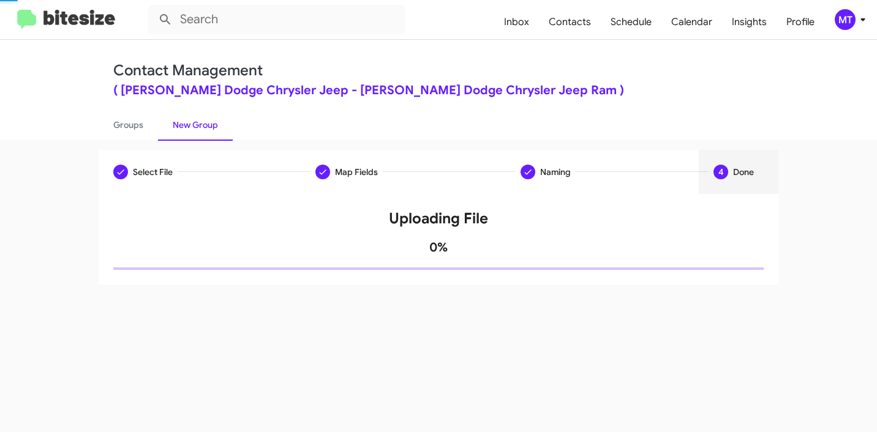
scroll to position [0, 0]
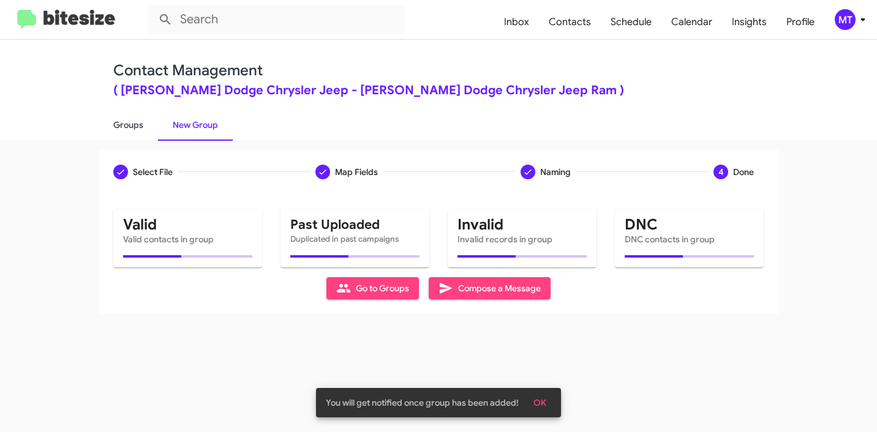
click at [130, 122] on link "Groups" at bounding box center [128, 125] width 59 height 32
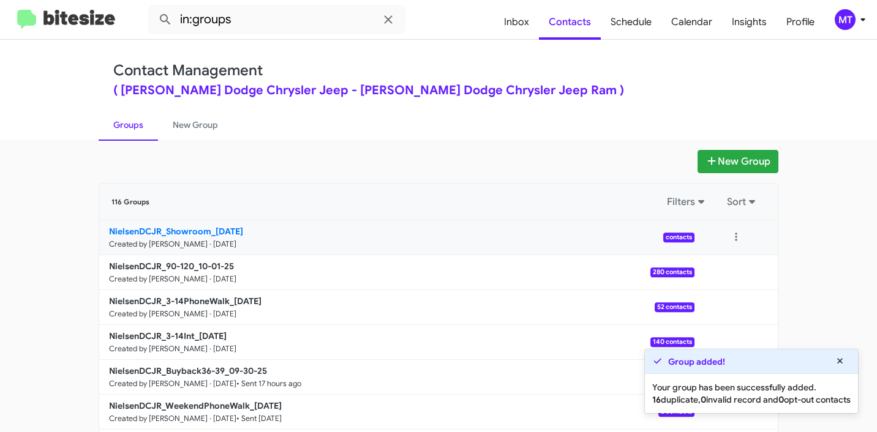
drag, startPoint x: 72, startPoint y: 223, endPoint x: 204, endPoint y: 228, distance: 131.7
click at [204, 228] on app-groups "New Group 116 Groups Filters Sort NielsenDCJR_Showroom_10-01-25 Created by Mari…" at bounding box center [438, 376] width 877 height 452
copy div "Filters Sort NielsenDCJR_Showroom"
click at [328, 18] on input "in:groups" at bounding box center [276, 19] width 257 height 29
paste input "NielsenDCJR_Showroom"
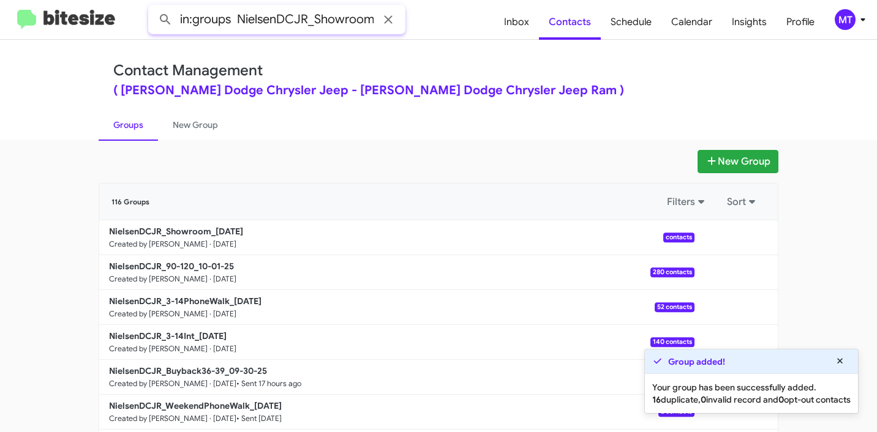
type input "in:groups NielsenDCJR_Showroom"
click at [153, 7] on button at bounding box center [165, 19] width 24 height 24
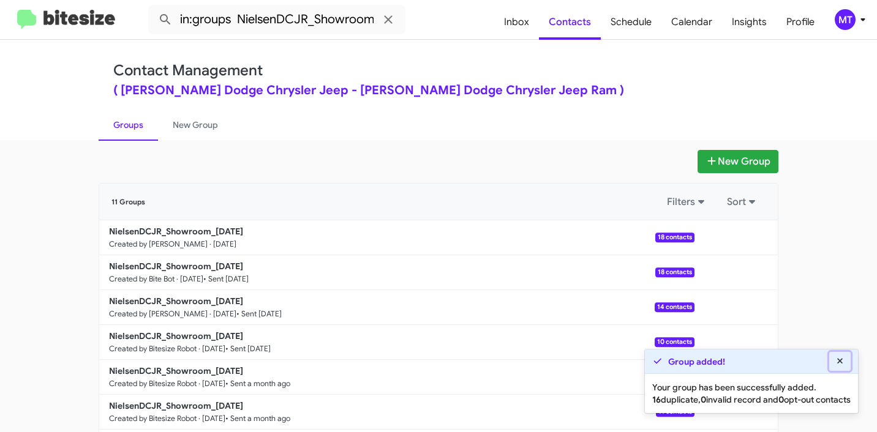
click at [838, 357] on icon at bounding box center [840, 361] width 11 height 9
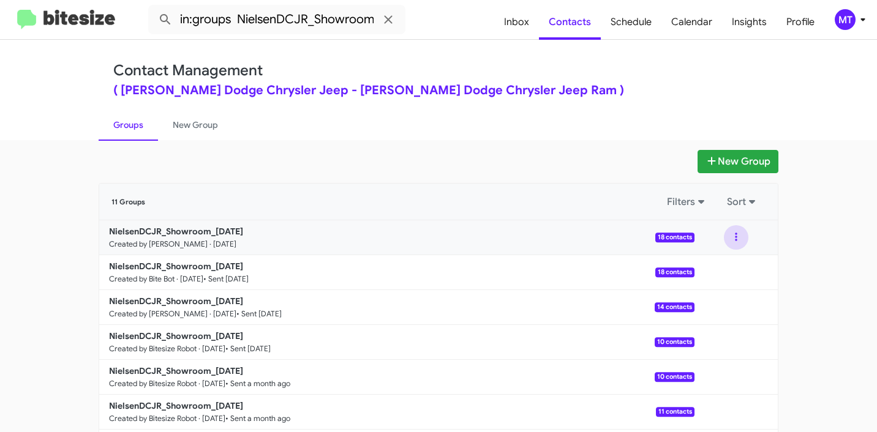
click at [739, 239] on button at bounding box center [736, 237] width 24 height 24
click at [702, 276] on button "View contacts" at bounding box center [699, 270] width 98 height 29
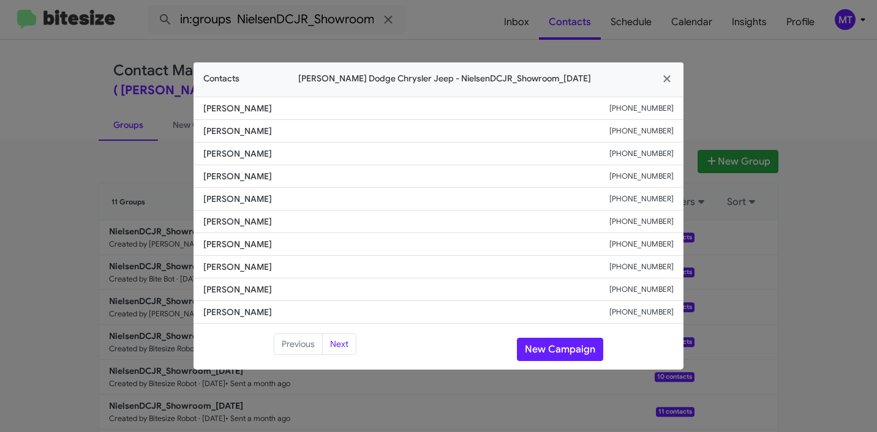
drag, startPoint x: 293, startPoint y: 107, endPoint x: 203, endPoint y: 111, distance: 89.5
click at [203, 111] on span "Umesh Vishwakarma" at bounding box center [406, 108] width 406 height 12
copy span "Umesh Vishwakarma"
click at [664, 76] on icon "button" at bounding box center [666, 78] width 7 height 7
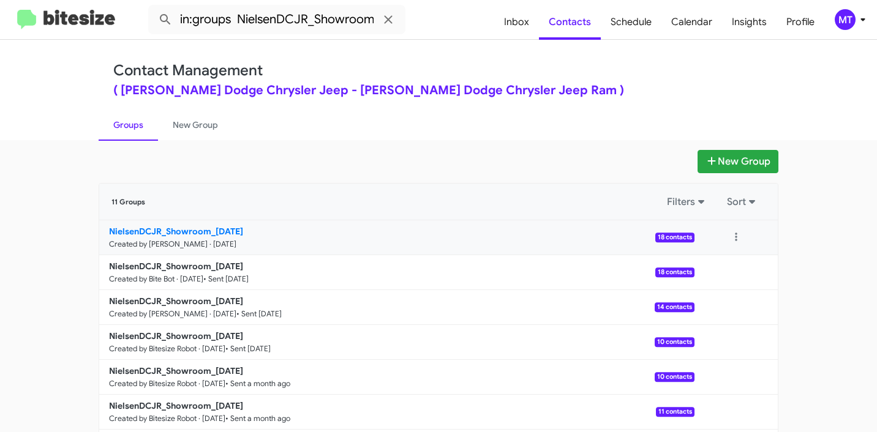
click at [181, 233] on b "NielsenDCJR_Showroom_10-01-25" at bounding box center [176, 231] width 134 height 11
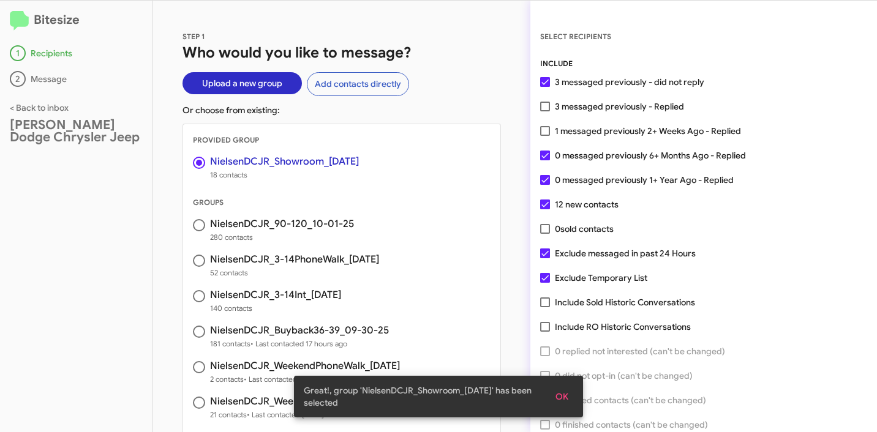
click at [556, 394] on span "OK" at bounding box center [561, 397] width 13 height 22
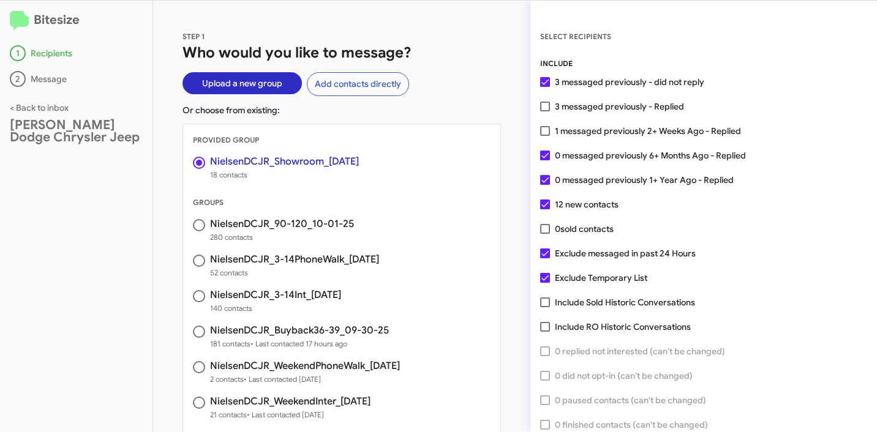
click at [548, 105] on span at bounding box center [545, 107] width 10 height 10
click at [545, 111] on input "3 messaged previously - Replied" at bounding box center [544, 111] width 1 height 1
checkbox input "true"
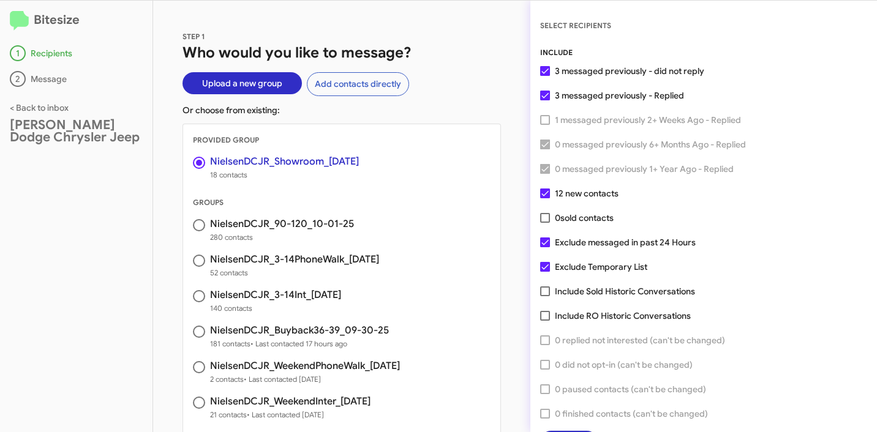
scroll to position [31, 0]
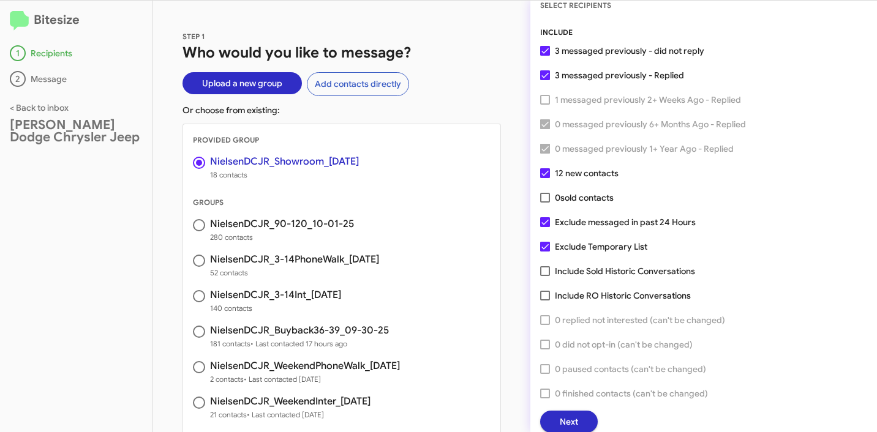
click at [573, 419] on span "Next" at bounding box center [569, 422] width 18 height 22
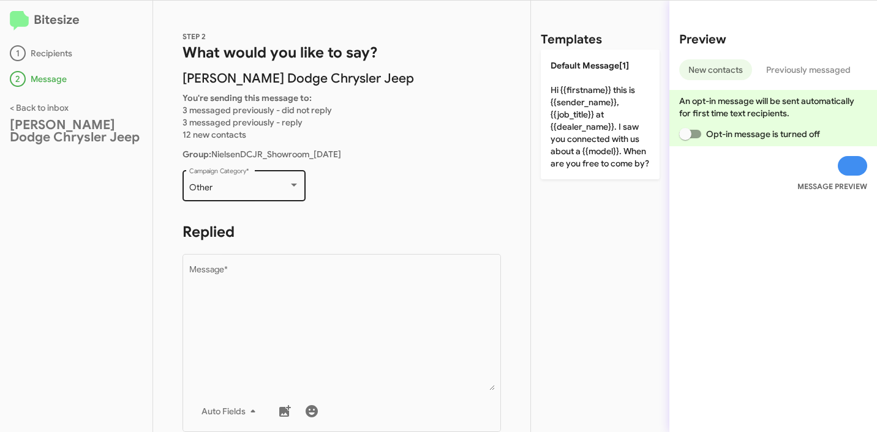
click at [216, 190] on div "Other" at bounding box center [238, 188] width 99 height 10
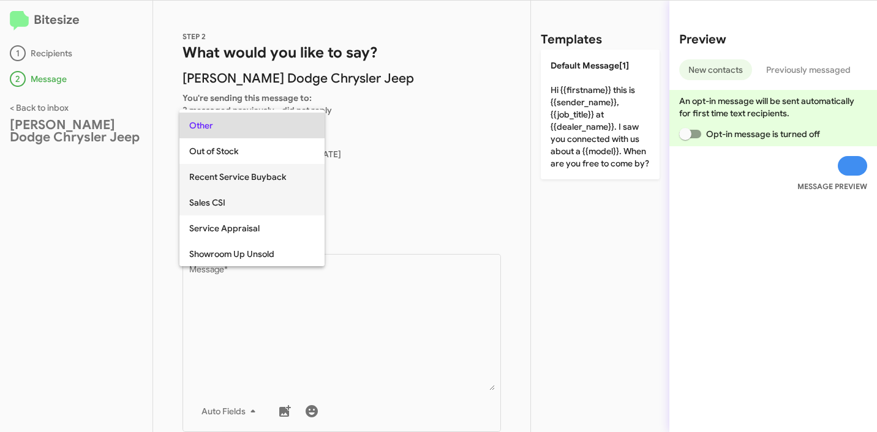
scroll to position [344, 0]
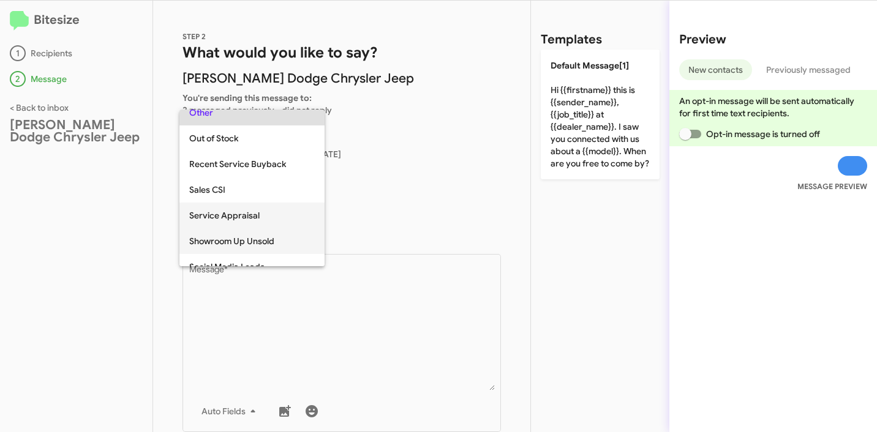
click at [247, 235] on span "Showroom Up Unsold" at bounding box center [252, 241] width 126 height 26
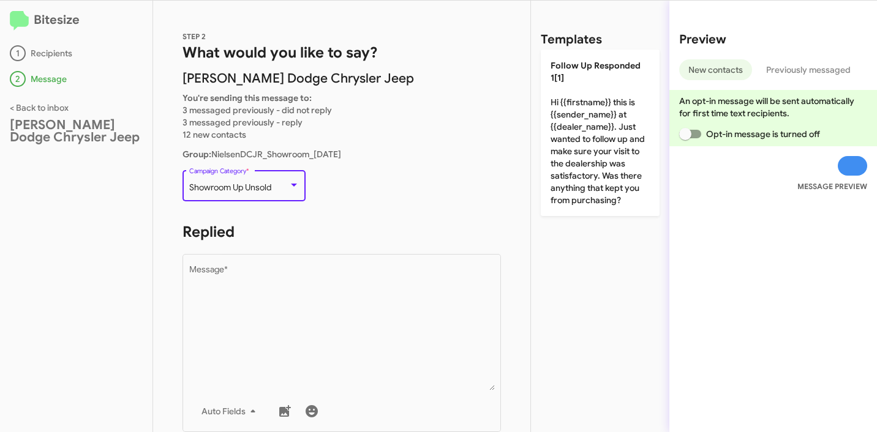
click at [383, 193] on p "Showroom Up Unsold Campaign Category *" at bounding box center [341, 191] width 318 height 47
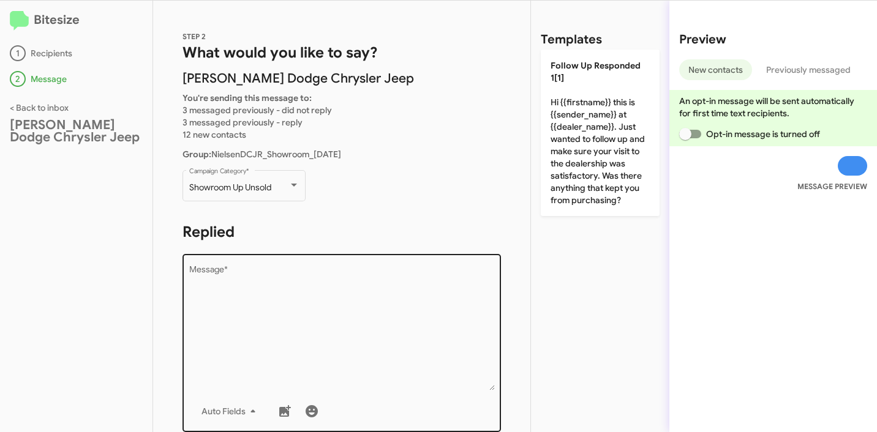
click at [325, 285] on textarea "Message *" at bounding box center [342, 328] width 306 height 125
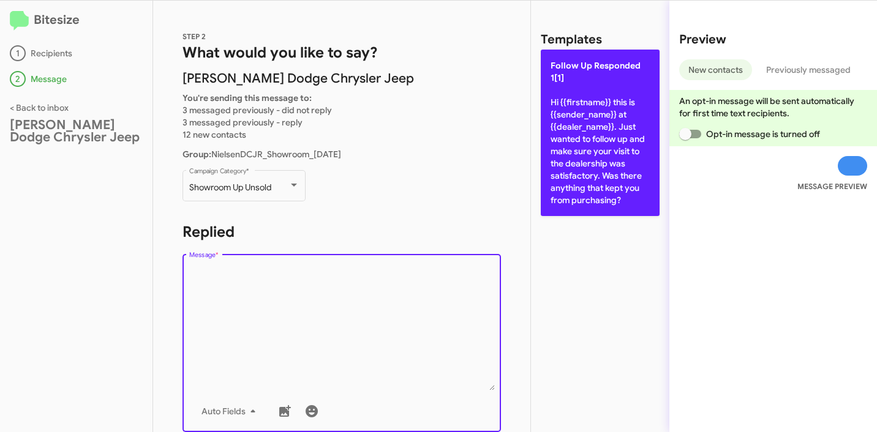
click at [590, 181] on p "Follow Up Responded 1[1] Hi {{firstname}} this is {{sender_name}} at {{dealer_n…" at bounding box center [600, 133] width 119 height 167
type textarea "Hi {{firstname}} this is {{sender_name}} at {{dealer_name}}. Just wanted to fol…"
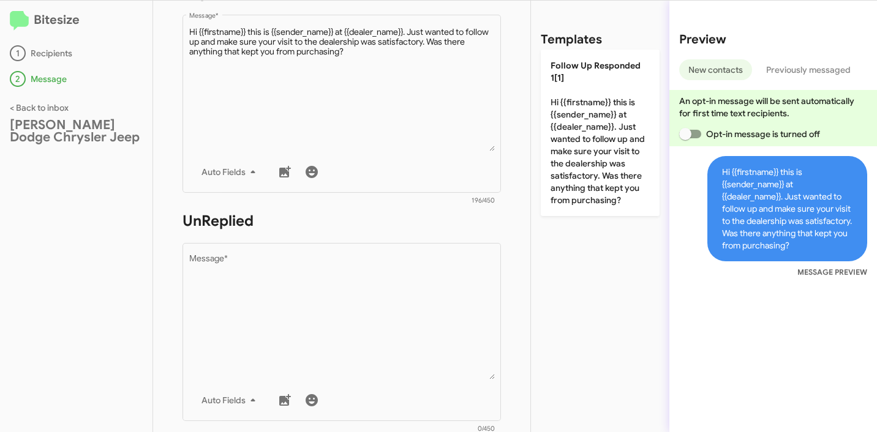
scroll to position [334, 0]
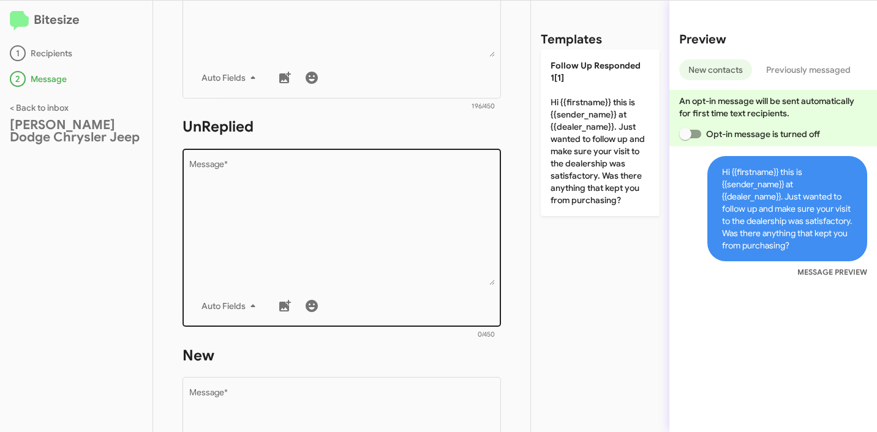
click at [356, 185] on textarea "Message *" at bounding box center [342, 222] width 306 height 125
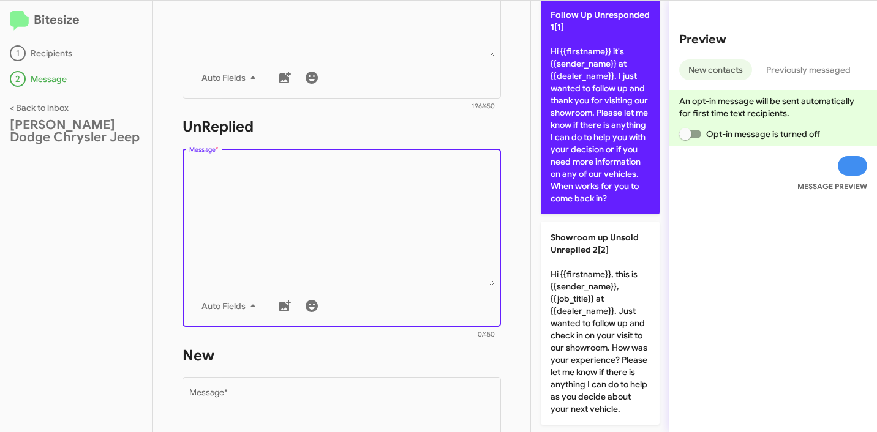
scroll to position [100, 0]
click at [585, 152] on p "Follow Up Unresponded 1[1] Hi {{firstname}} it's {{sender_name}} at {{dealer_na…" at bounding box center [600, 107] width 119 height 216
type textarea "Hi {{firstname}} it's {{sender_name}} at {{dealer_name}}. I just wanted to foll…"
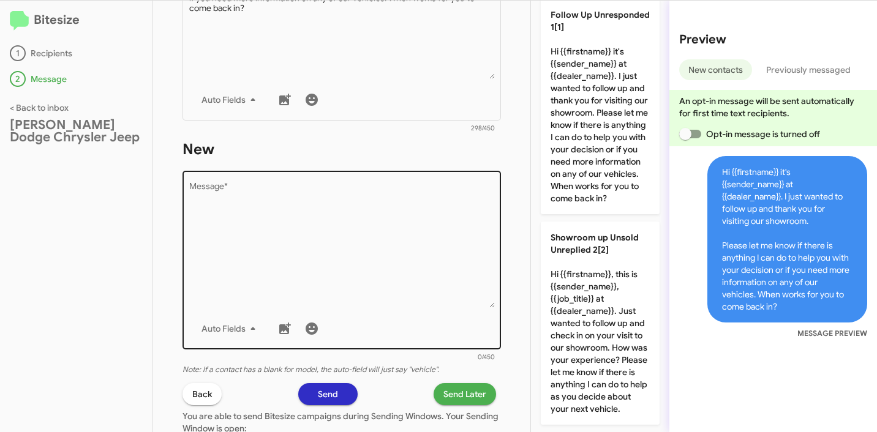
scroll to position [584, 0]
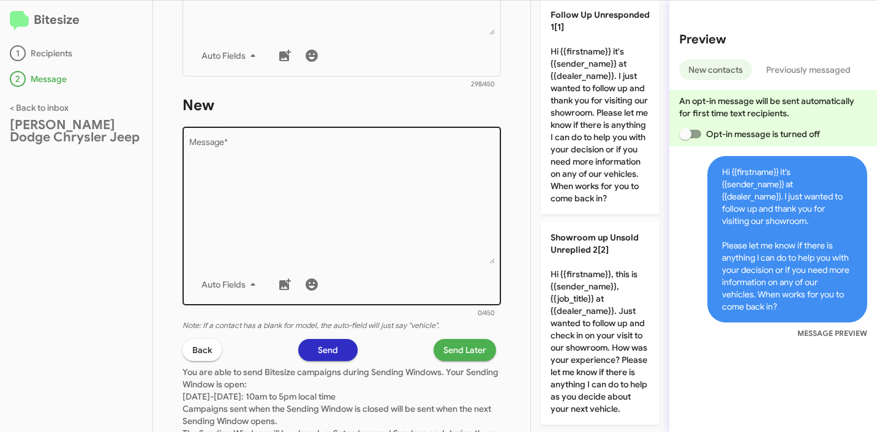
click at [366, 158] on textarea "Message *" at bounding box center [342, 201] width 306 height 125
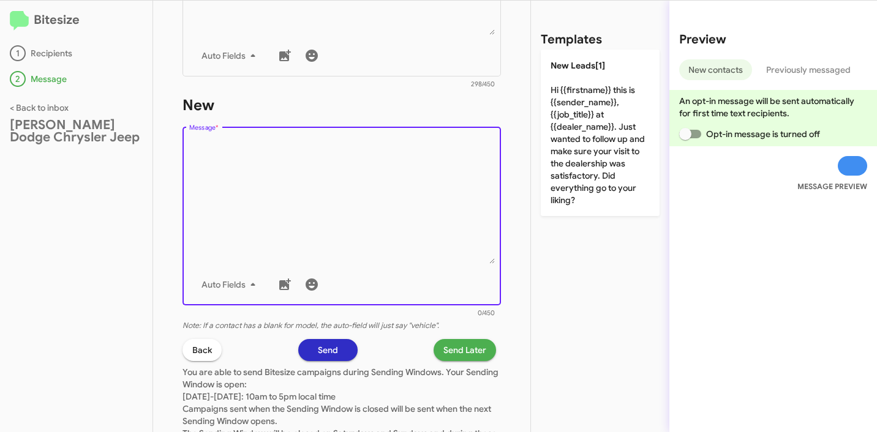
scroll to position [0, 0]
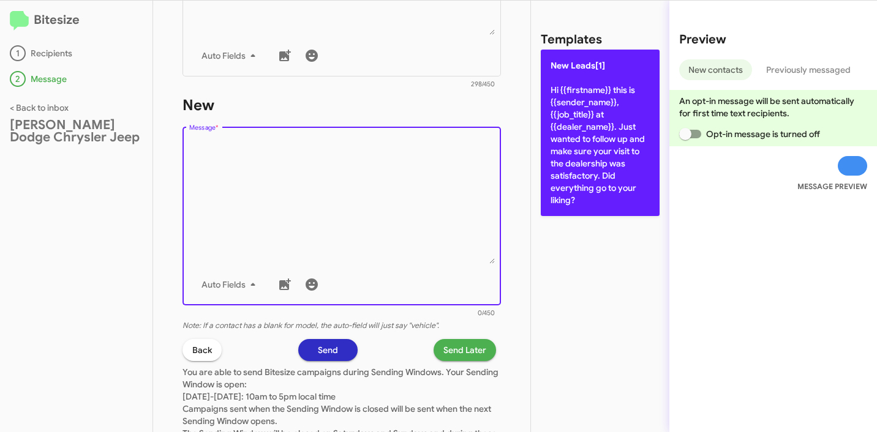
click at [571, 143] on p "New Leads[1] Hi {{firstname}} this is {{sender_name}}, {{job_title}} at {{deale…" at bounding box center [600, 133] width 119 height 167
type textarea "Hi {{firstname}} this is {{sender_name}}, {{job_title}} at {{dealer_name}}. Jus…"
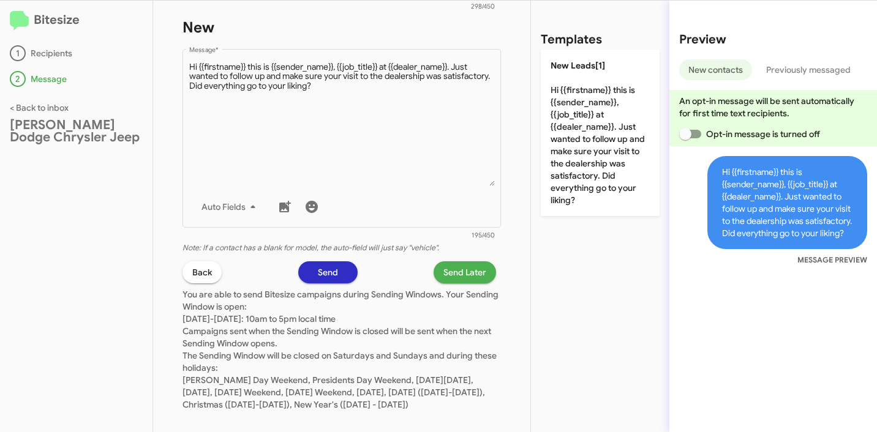
scroll to position [690, 0]
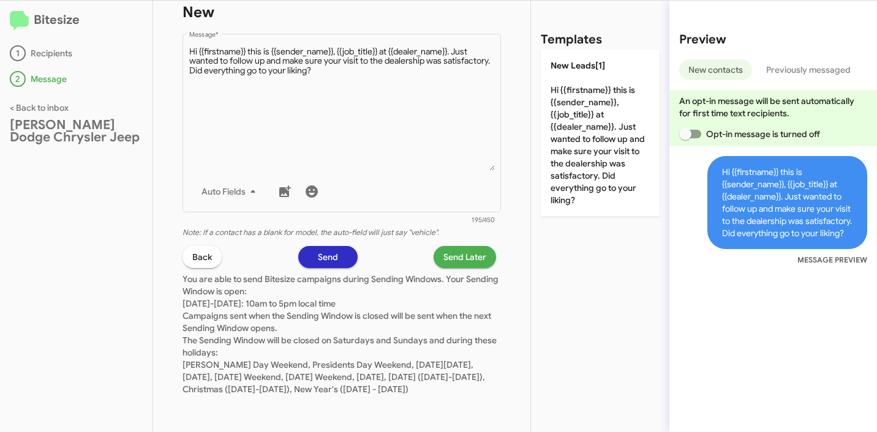
click at [450, 249] on span "Send Later" at bounding box center [464, 257] width 43 height 22
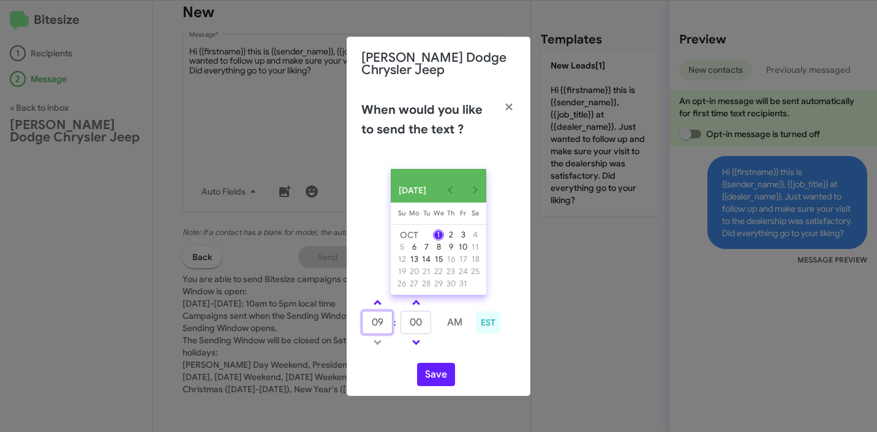
click at [376, 328] on input "09" at bounding box center [377, 322] width 31 height 23
type input "10"
type input "27"
click at [435, 378] on button "Save" at bounding box center [436, 374] width 38 height 23
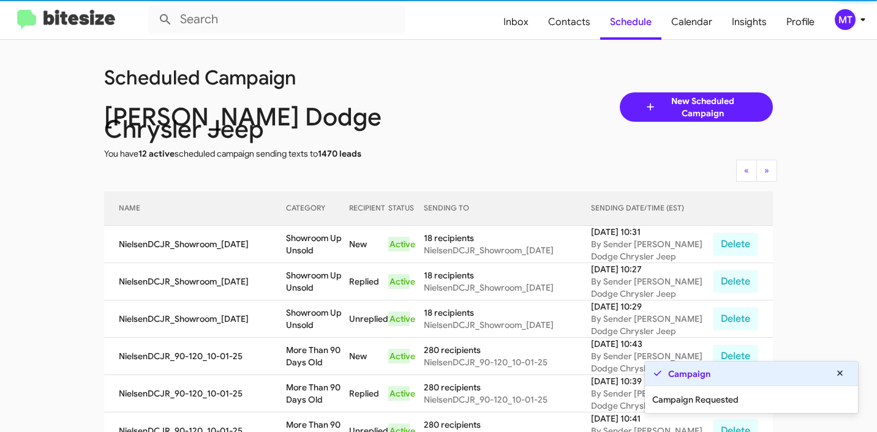
click at [860, 22] on icon at bounding box center [862, 19] width 15 height 15
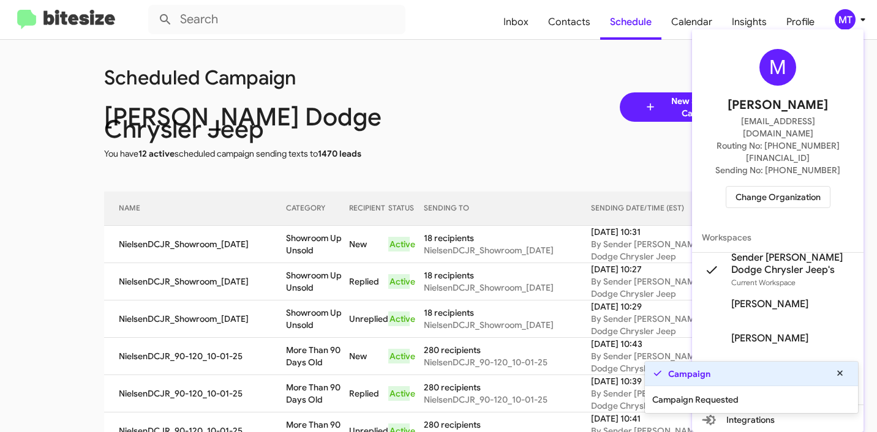
click at [506, 91] on div at bounding box center [438, 216] width 877 height 432
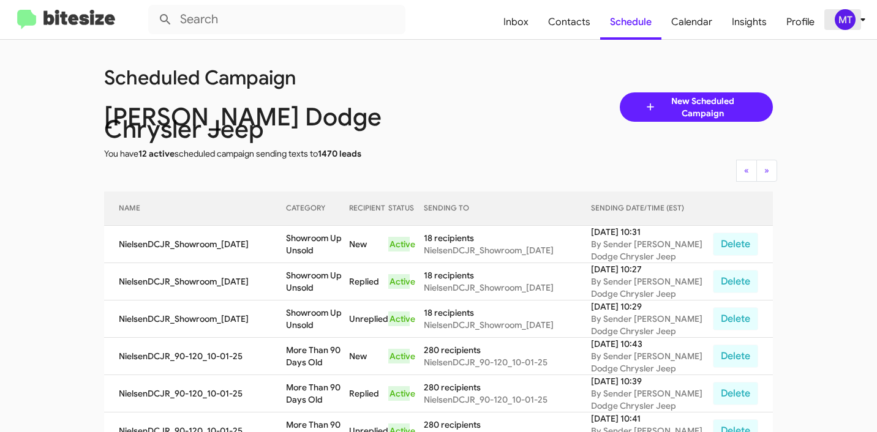
click at [827, 17] on button "MT" at bounding box center [843, 19] width 39 height 21
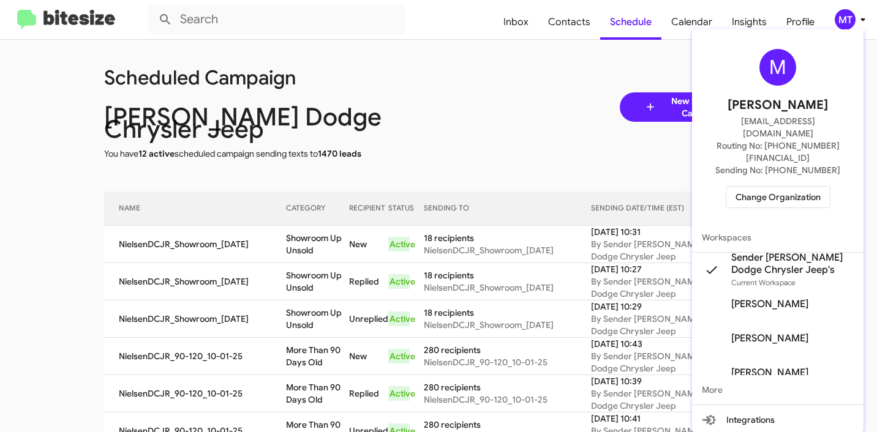
click at [765, 187] on span "Change Organization" at bounding box center [777, 197] width 85 height 21
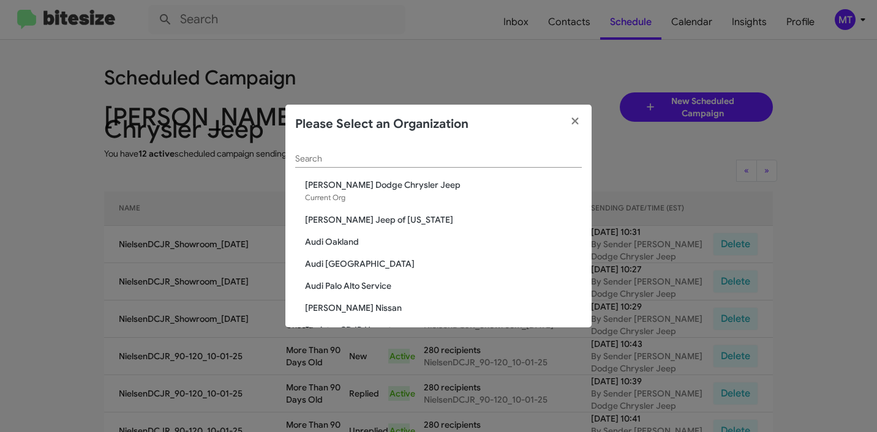
click at [428, 151] on div "Search" at bounding box center [438, 156] width 287 height 24
paste input "Nielsen Kia of Newton"
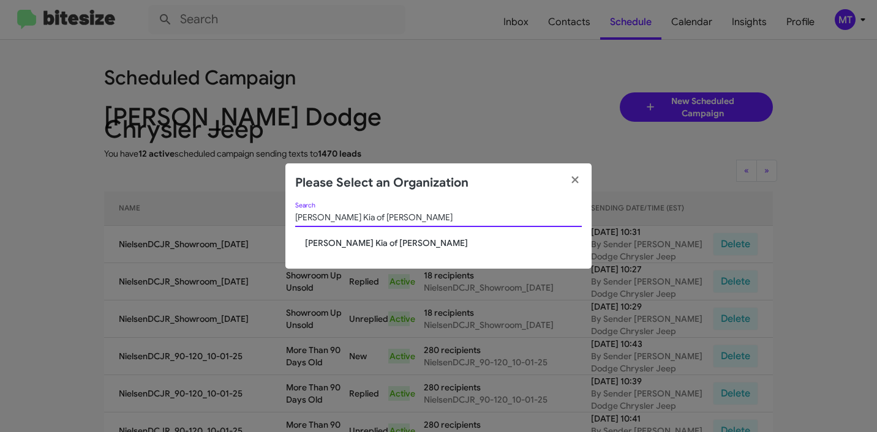
type input "Nielsen Kia of Newton"
click at [362, 246] on span "Nielsen Kia of Newton" at bounding box center [443, 243] width 277 height 12
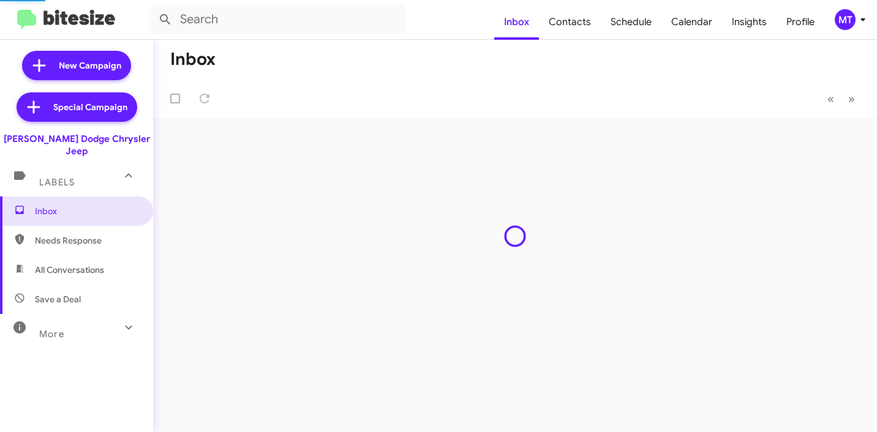
click at [858, 20] on icon at bounding box center [862, 19] width 15 height 15
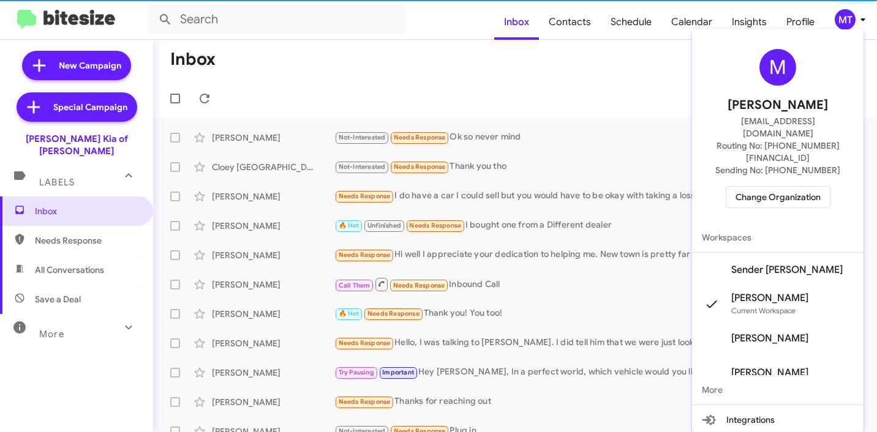
click at [764, 264] on span "Sender [PERSON_NAME]" at bounding box center [786, 270] width 111 height 12
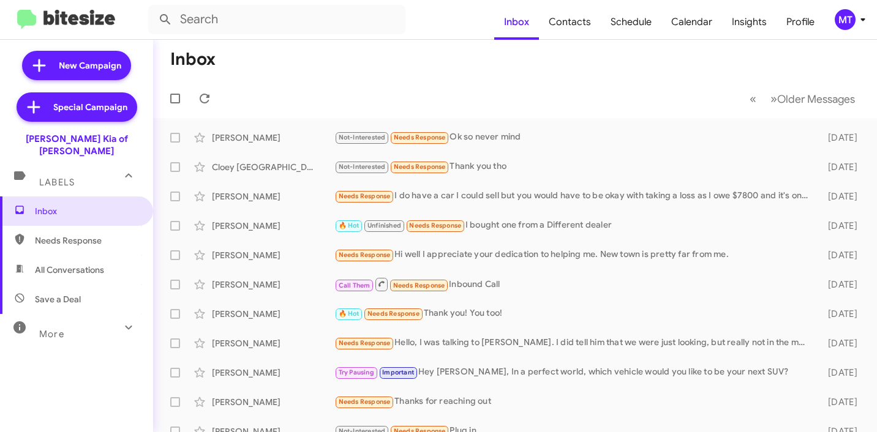
click at [866, 22] on icon at bounding box center [862, 19] width 15 height 15
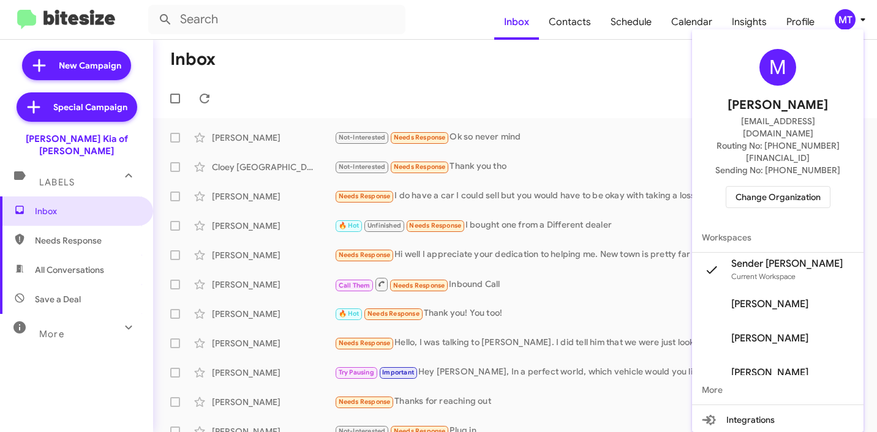
click at [462, 58] on div at bounding box center [438, 216] width 877 height 432
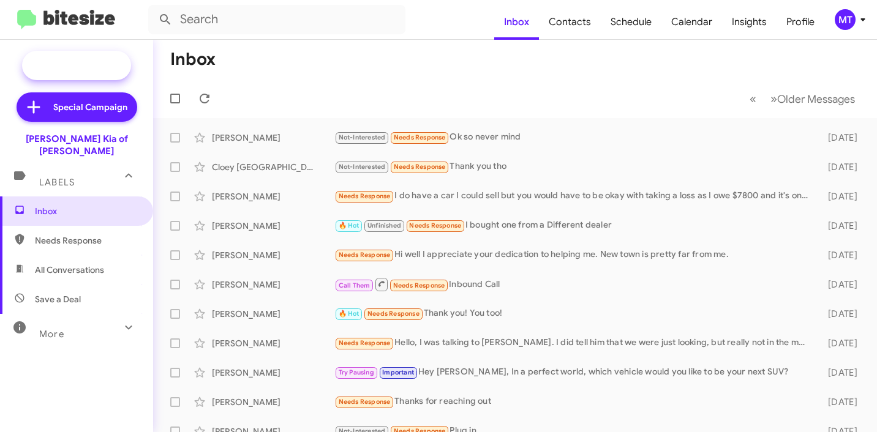
click at [96, 67] on span "New Campaign" at bounding box center [90, 65] width 62 height 12
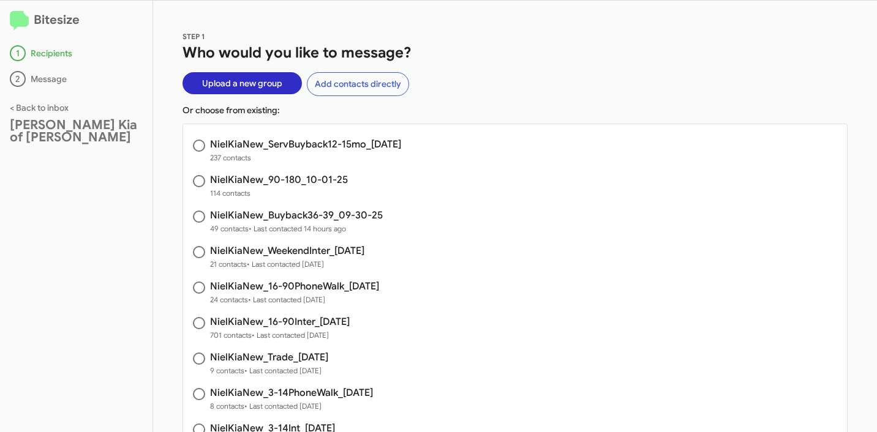
click at [255, 79] on span "Upload a new group" at bounding box center [242, 83] width 80 height 22
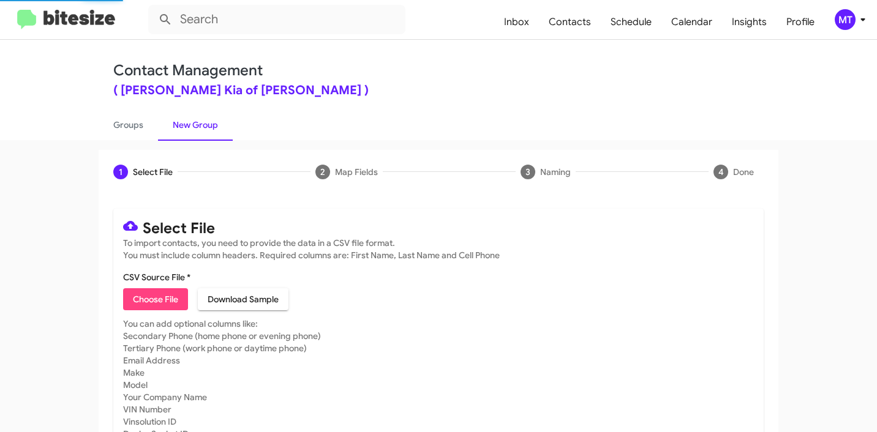
click at [161, 296] on span "Choose File" at bounding box center [155, 299] width 45 height 22
type input "NielKiaNew_Showroom_[DATE]"
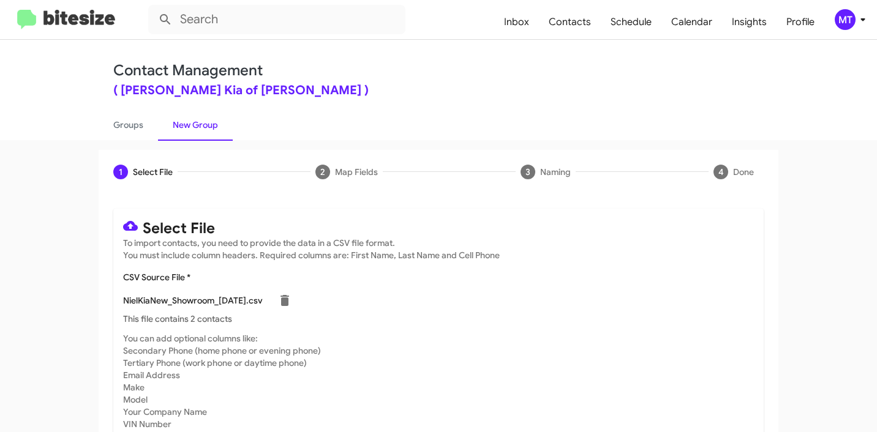
click at [859, 24] on icon at bounding box center [862, 19] width 15 height 15
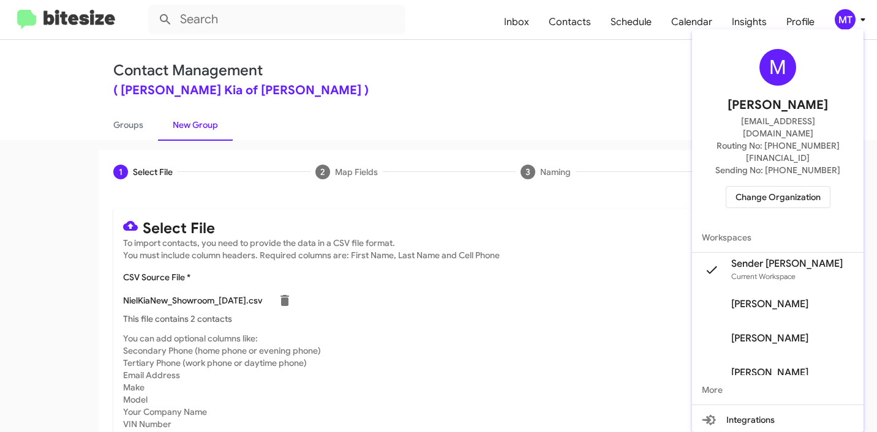
click at [533, 93] on div at bounding box center [438, 216] width 877 height 432
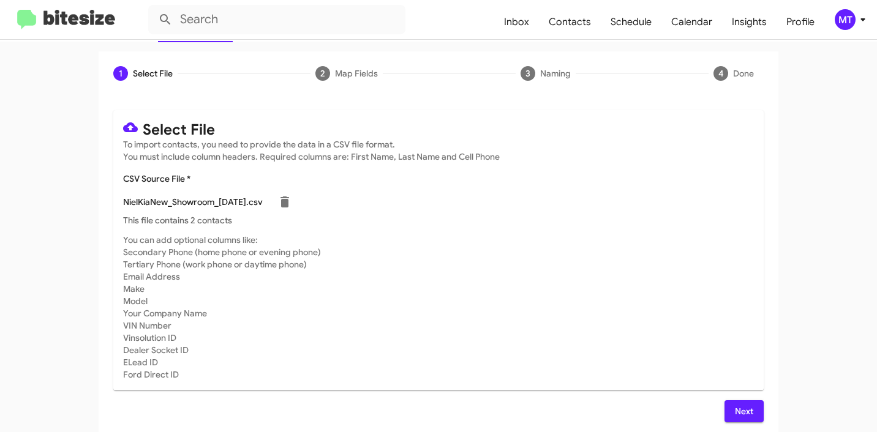
scroll to position [103, 0]
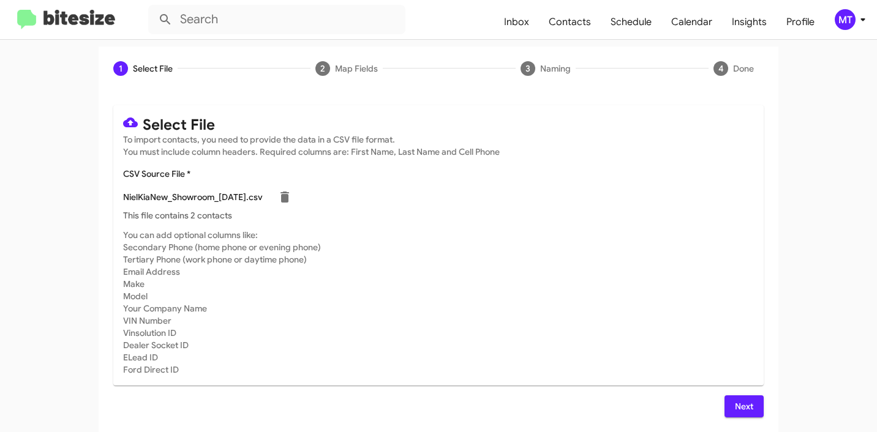
click at [734, 407] on span "Next" at bounding box center [744, 407] width 20 height 22
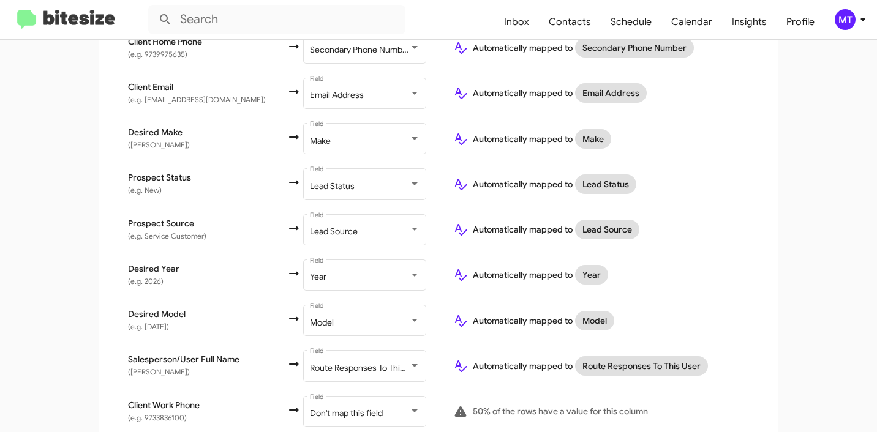
scroll to position [501, 0]
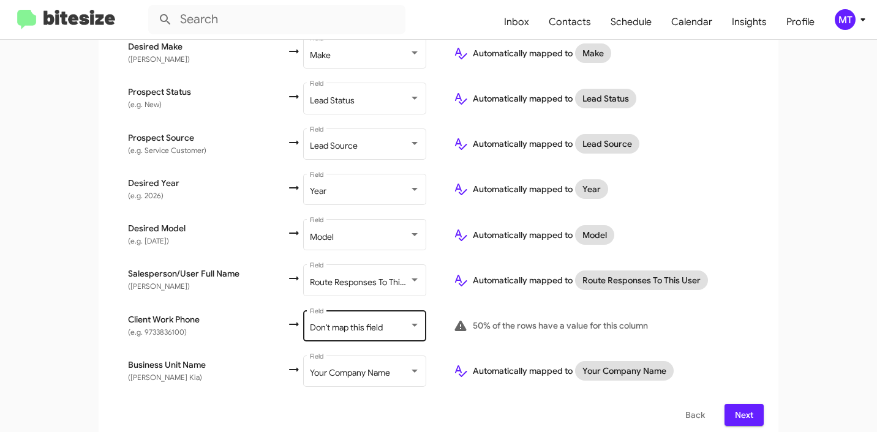
click at [361, 322] on span "Don't map this field" at bounding box center [346, 327] width 73 height 11
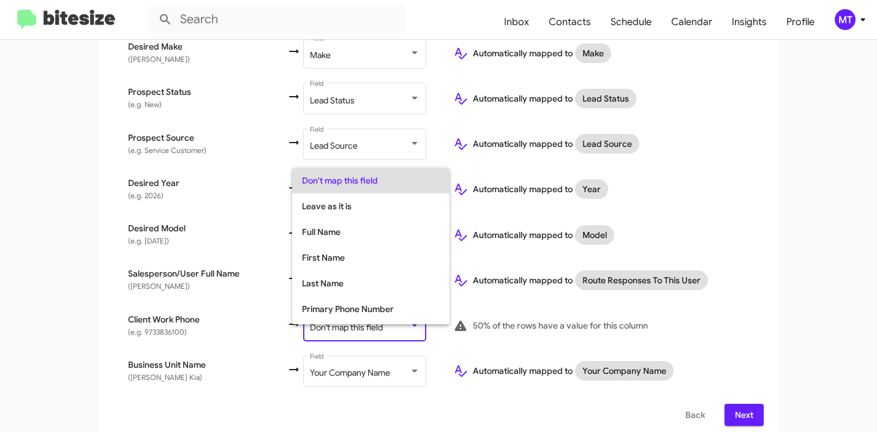
scroll to position [49, 0]
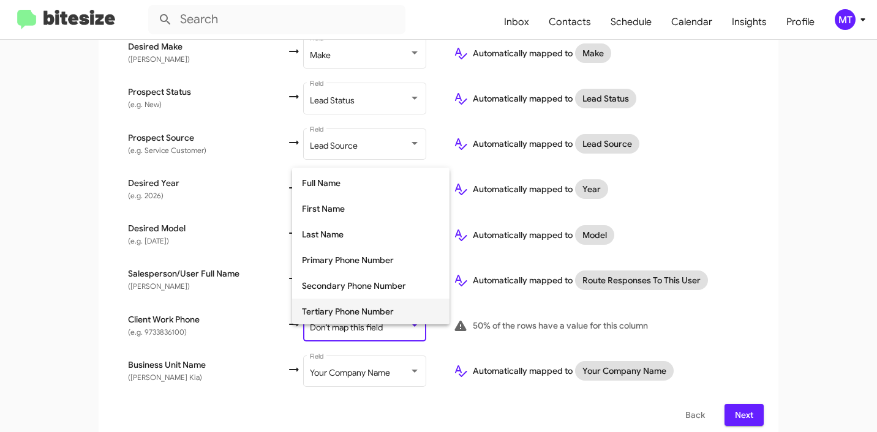
click at [340, 316] on span "Tertiary Phone Number" at bounding box center [371, 312] width 138 height 26
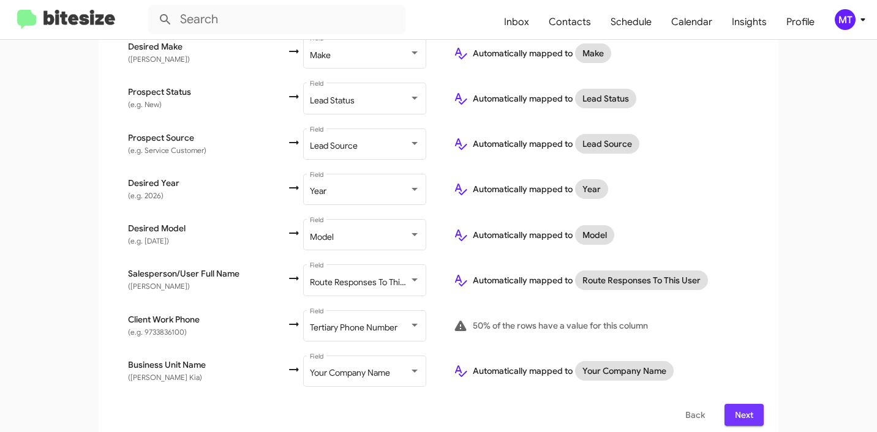
click at [740, 404] on span "Next" at bounding box center [744, 415] width 20 height 22
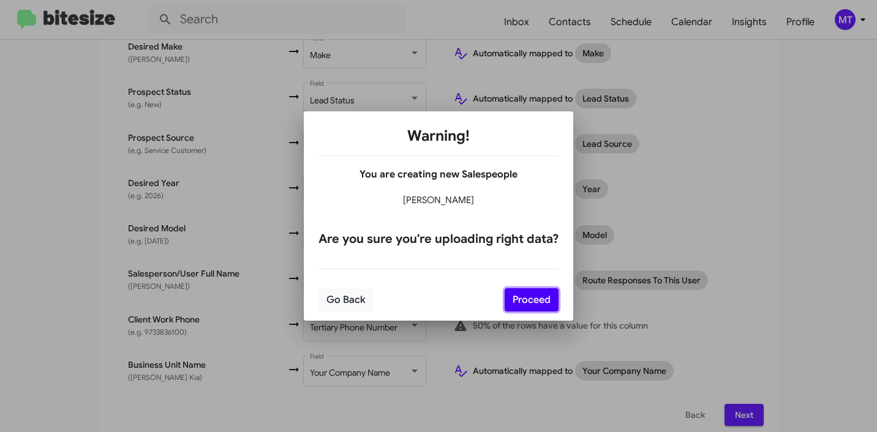
click at [522, 296] on button "Proceed" at bounding box center [532, 299] width 54 height 23
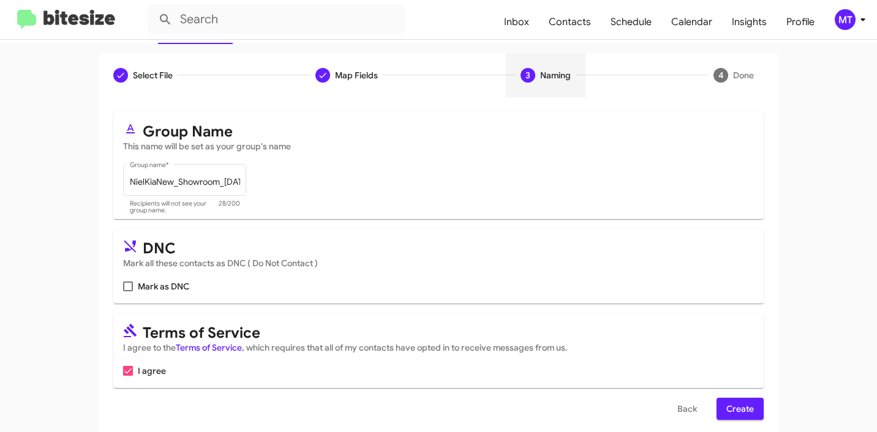
scroll to position [109, 0]
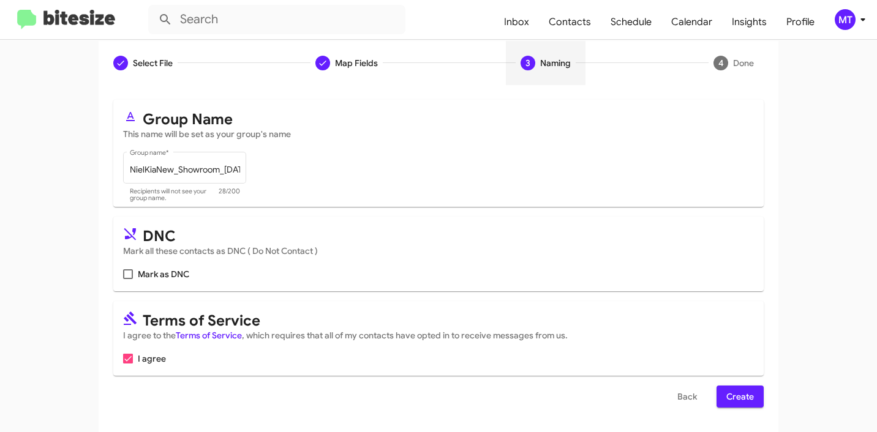
click at [746, 393] on span "Create" at bounding box center [740, 397] width 28 height 22
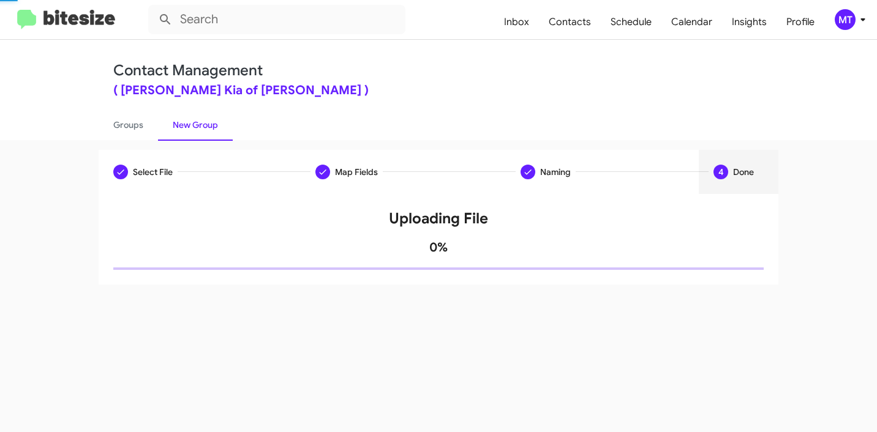
scroll to position [0, 0]
click at [120, 126] on link "Groups" at bounding box center [128, 125] width 59 height 32
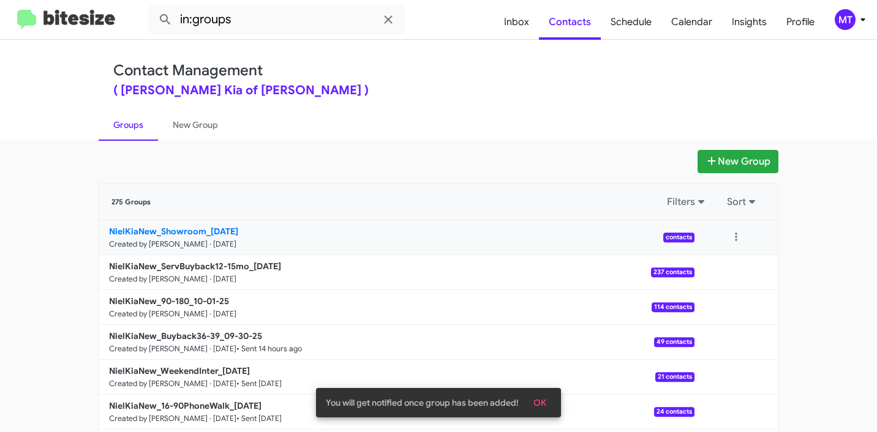
drag, startPoint x: 77, startPoint y: 227, endPoint x: 197, endPoint y: 231, distance: 119.5
click at [197, 231] on app-groups "New Group 275 Groups Filters Sort NielKiaNew_Showroom_[DATE] Created by [PERSON…" at bounding box center [438, 376] width 877 height 452
copy div "Filters Sort NielKiaNew_Showroom"
click at [342, 27] on input "in:groups" at bounding box center [276, 19] width 257 height 29
paste input "NielKiaNew_Showroom"
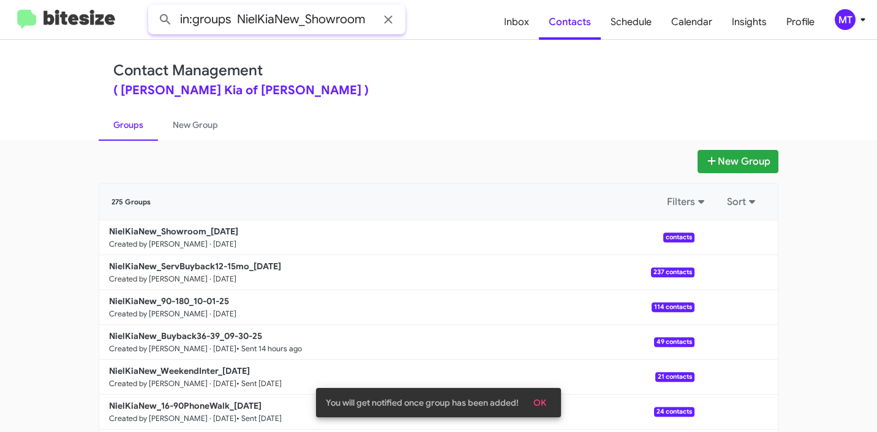
type input "in:groups NielKiaNew_Showroom"
click at [153, 7] on button at bounding box center [165, 19] width 24 height 24
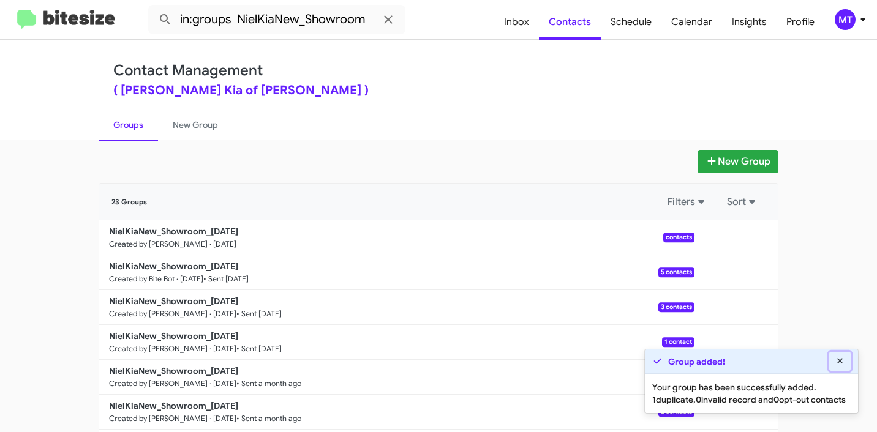
drag, startPoint x: 838, startPoint y: 345, endPoint x: 783, endPoint y: 296, distance: 73.8
click at [839, 357] on icon at bounding box center [840, 361] width 11 height 9
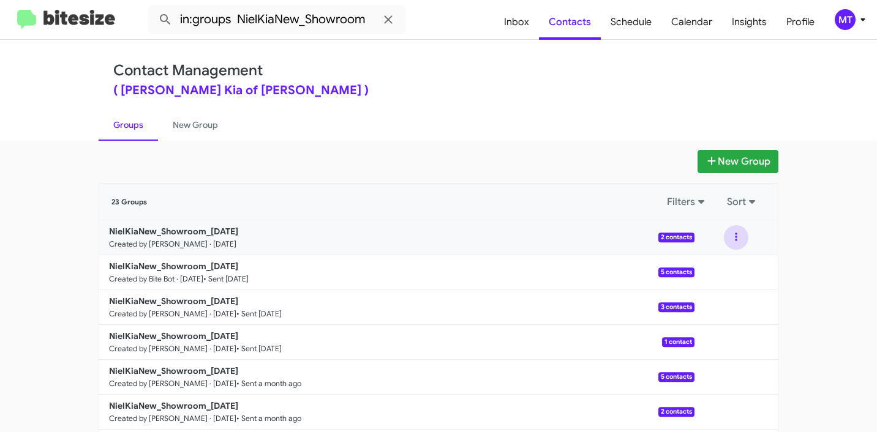
click at [729, 239] on button at bounding box center [736, 237] width 24 height 24
click at [690, 277] on button "View contacts" at bounding box center [699, 270] width 98 height 29
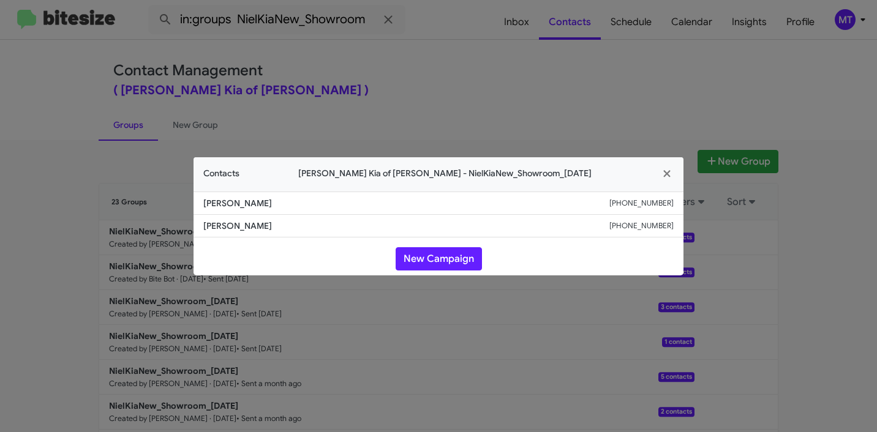
drag, startPoint x: 220, startPoint y: 205, endPoint x: 203, endPoint y: 205, distance: 16.5
click at [203, 205] on span "Patricia Cavallo" at bounding box center [406, 203] width 406 height 12
copy span "Patricia Cavallo"
click at [670, 176] on icon "button" at bounding box center [667, 173] width 14 height 11
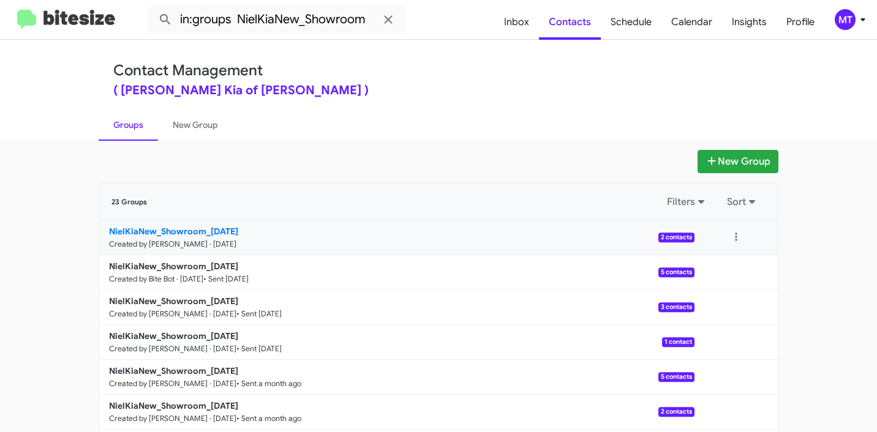
click at [141, 236] on p "NielKiaNew_Showroom_10-01-25" at bounding box center [397, 231] width 576 height 12
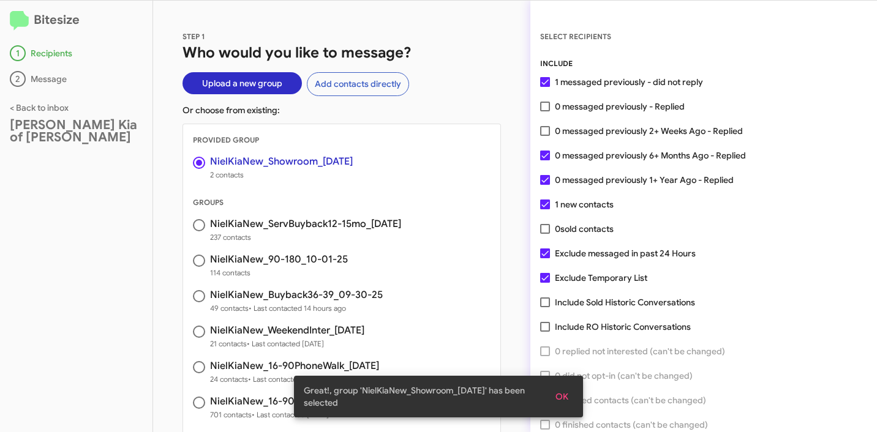
click at [543, 108] on span at bounding box center [545, 107] width 10 height 10
click at [544, 111] on input "0 messaged previously - Replied" at bounding box center [544, 111] width 1 height 1
checkbox input "true"
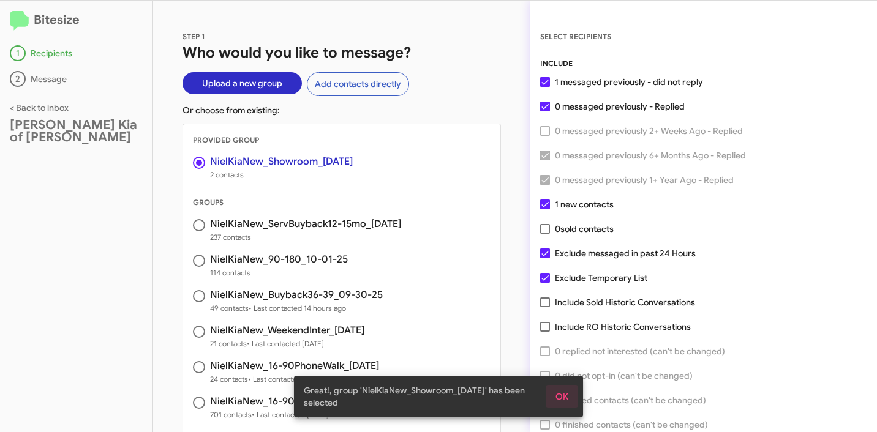
click at [565, 399] on span "OK" at bounding box center [561, 397] width 13 height 22
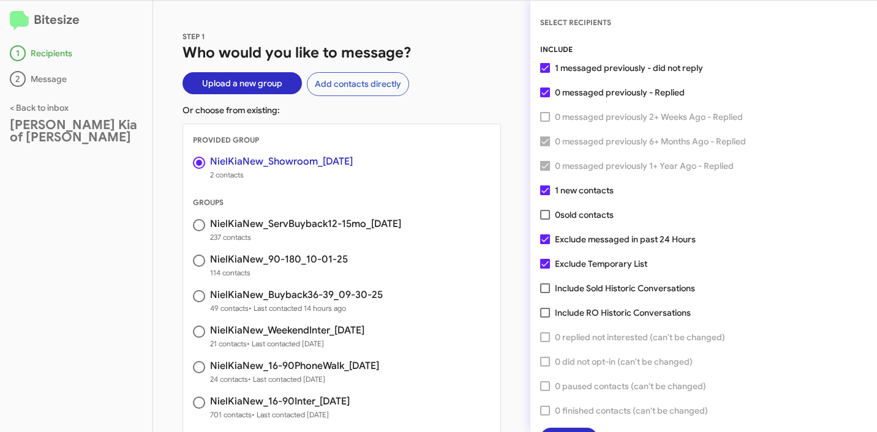
scroll to position [31, 0]
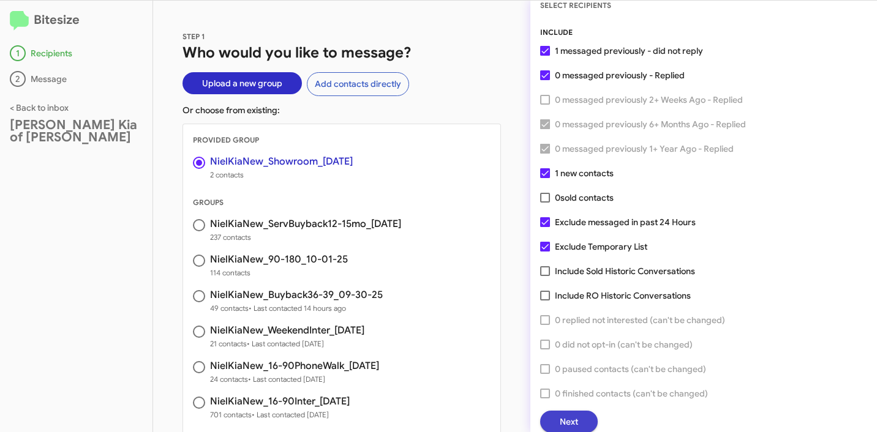
click at [575, 428] on span "Next" at bounding box center [569, 422] width 18 height 22
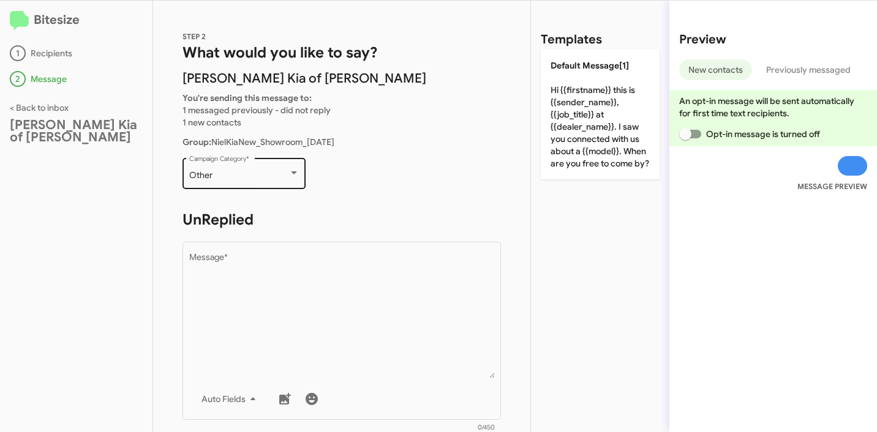
click at [258, 172] on div "Other" at bounding box center [238, 176] width 99 height 10
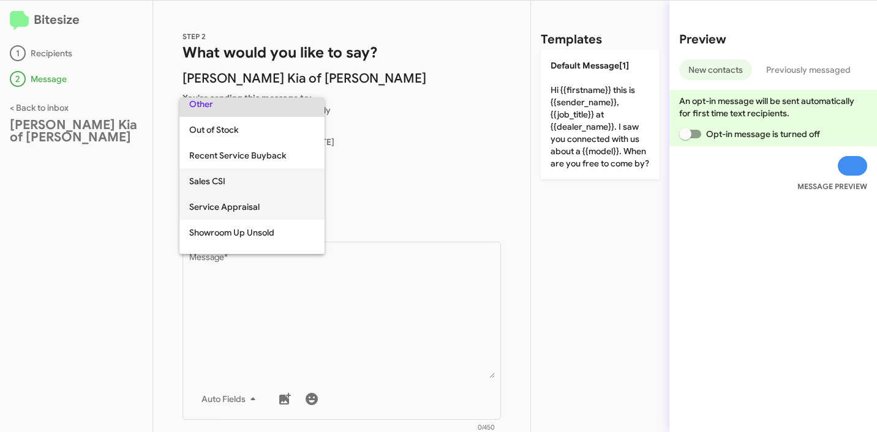
scroll to position [342, 0]
click at [230, 222] on span "Showroom Up Unsold" at bounding box center [252, 232] width 126 height 26
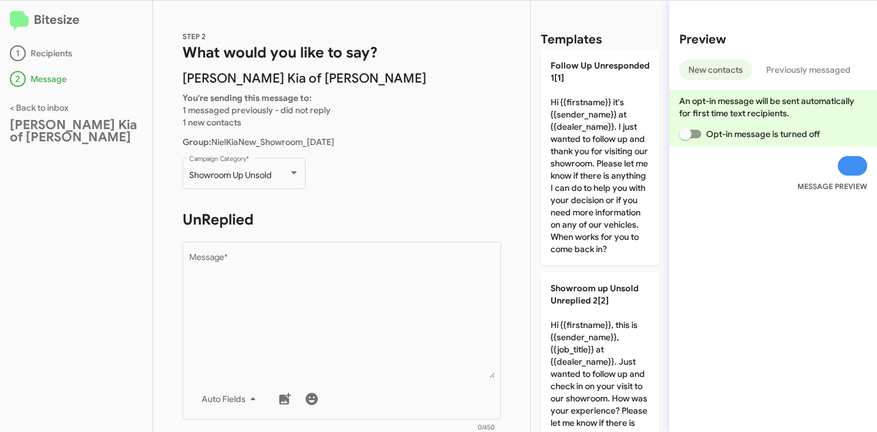
click at [409, 193] on p "Showroom Up Unsold Campaign Category *" at bounding box center [341, 179] width 318 height 47
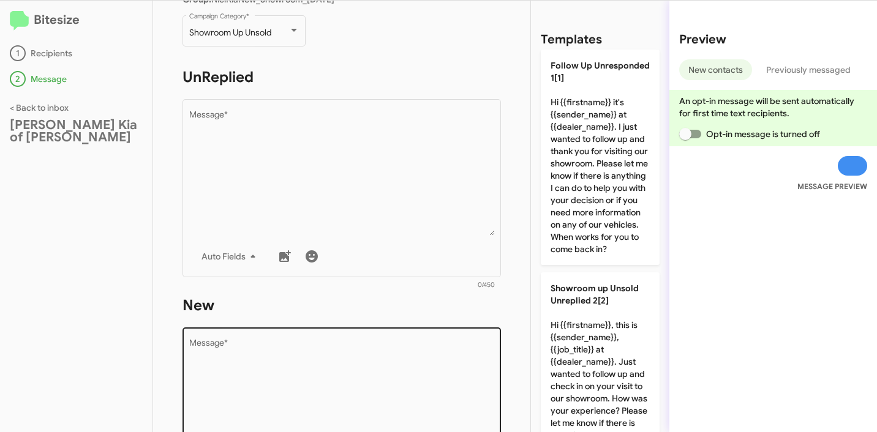
scroll to position [239, 0]
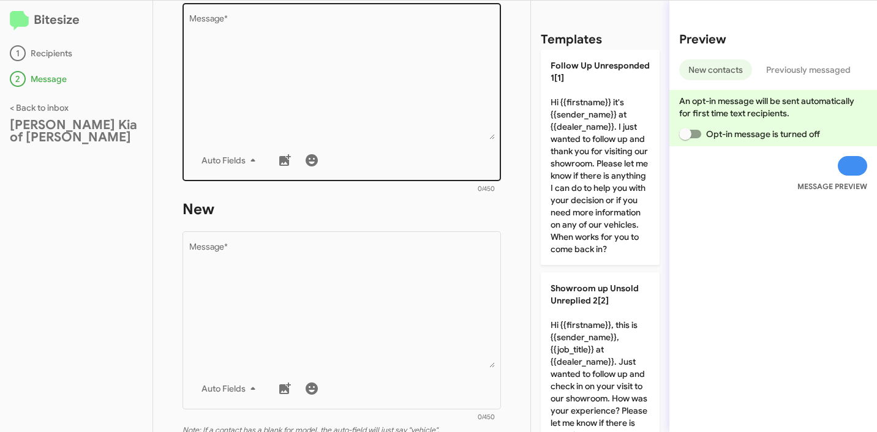
click at [349, 97] on textarea "Message *" at bounding box center [342, 77] width 306 height 125
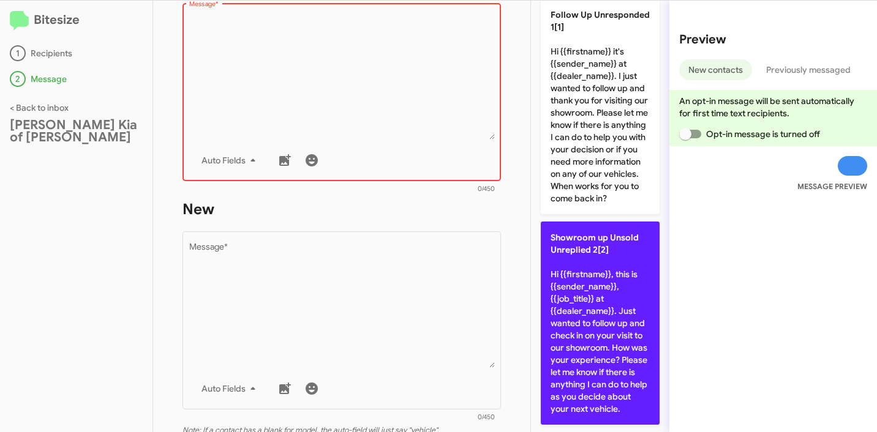
scroll to position [100, 0]
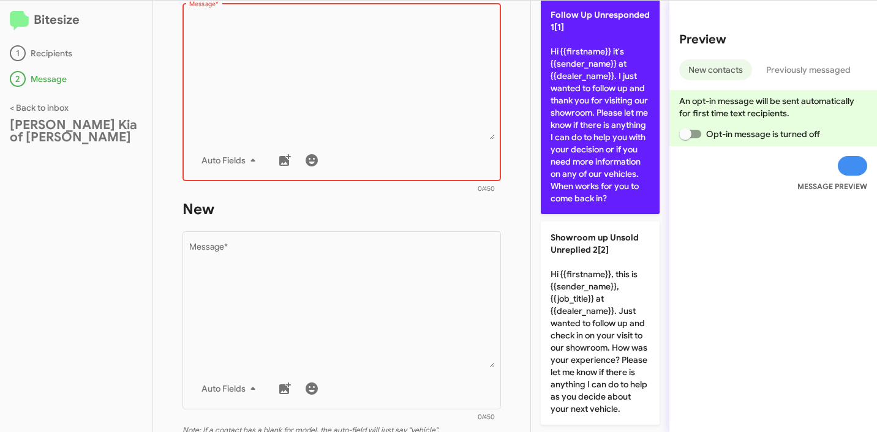
click at [601, 148] on p "Follow Up Unresponded 1[1] Hi {{firstname}} it's {{sender_name}} at {{dealer_na…" at bounding box center [600, 107] width 119 height 216
type textarea "Hi {{firstname}} it's {{sender_name}} at {{dealer_name}}. I just wanted to foll…"
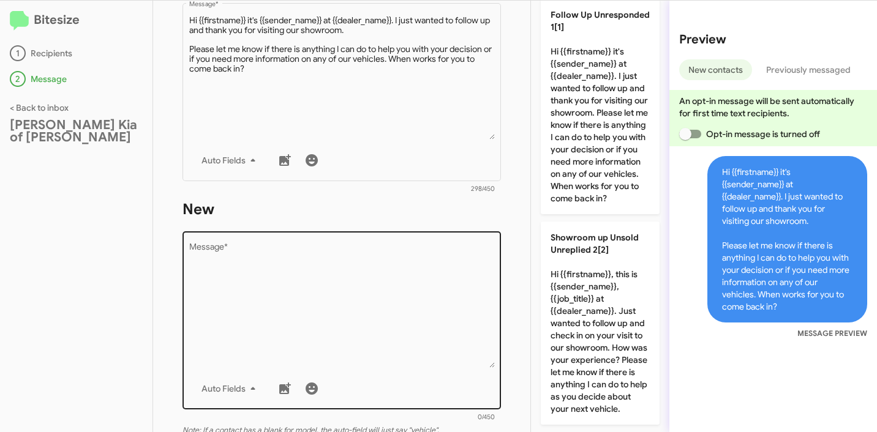
click at [312, 265] on textarea "Message *" at bounding box center [342, 305] width 306 height 125
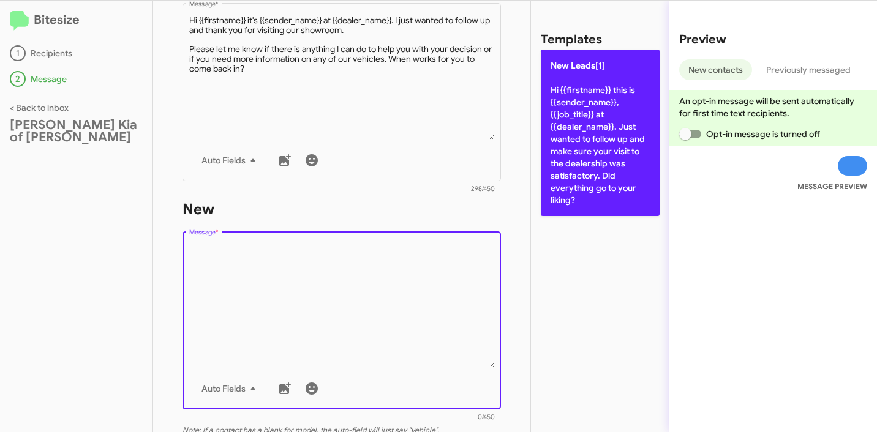
click at [584, 193] on p "New Leads[1] Hi {{firstname}} this is {{sender_name}}, {{job_title}} at {{deale…" at bounding box center [600, 133] width 119 height 167
type textarea "Hi {{firstname}} this is {{sender_name}}, {{job_title}} at {{dealer_name}}. Jus…"
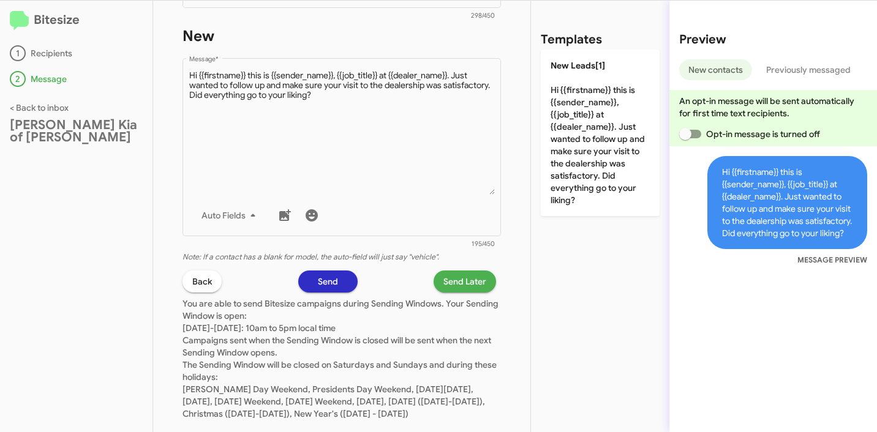
scroll to position [449, 0]
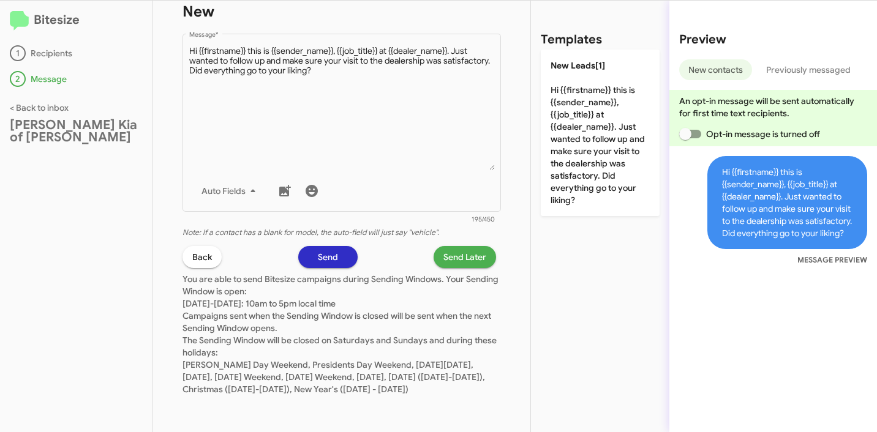
click at [475, 246] on span "Send Later" at bounding box center [464, 257] width 43 height 22
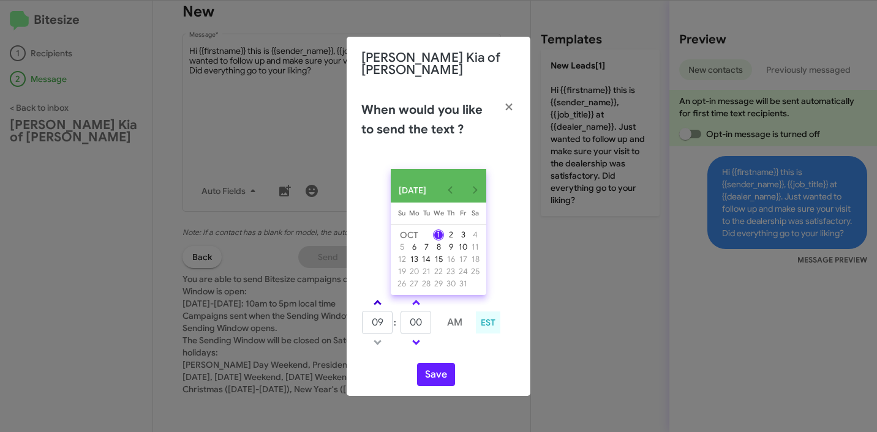
click at [378, 300] on span at bounding box center [378, 304] width 8 height 8
type input "01"
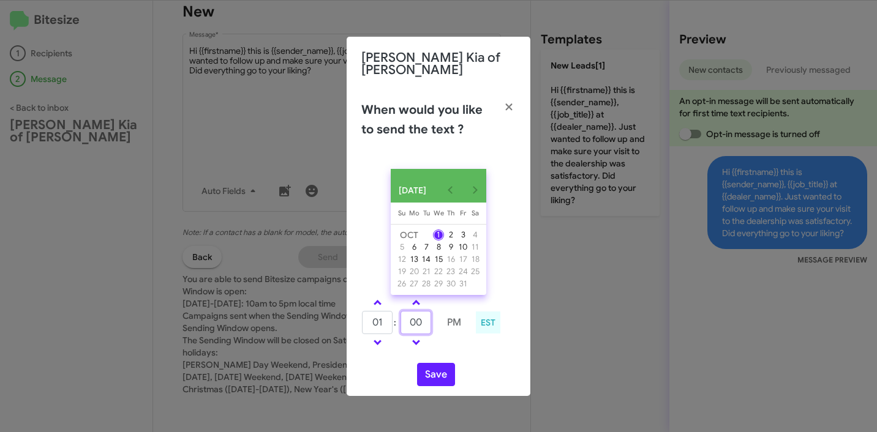
click at [428, 331] on input "00" at bounding box center [415, 322] width 31 height 23
click at [408, 323] on input "00" at bounding box center [415, 322] width 31 height 23
type input "17"
click at [434, 367] on button "Save" at bounding box center [436, 374] width 38 height 23
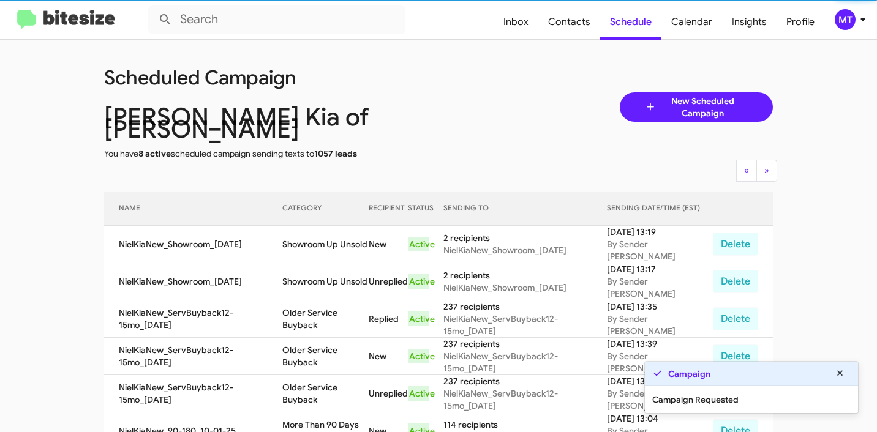
click at [858, 21] on icon at bounding box center [862, 19] width 15 height 15
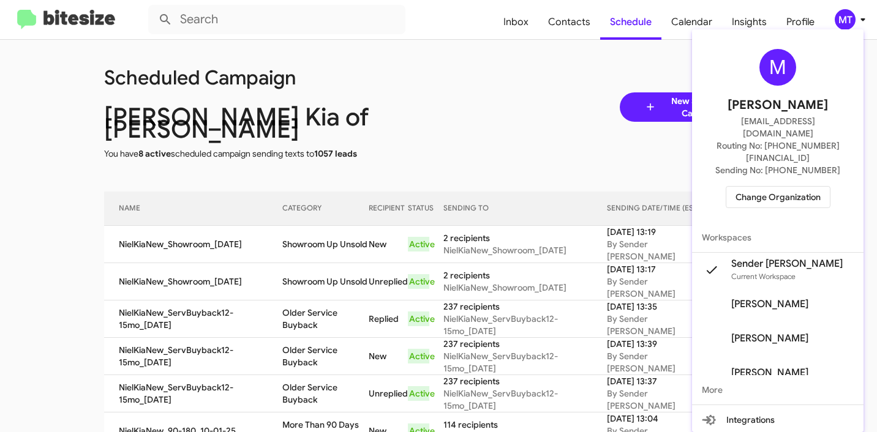
click at [432, 120] on div at bounding box center [438, 216] width 877 height 432
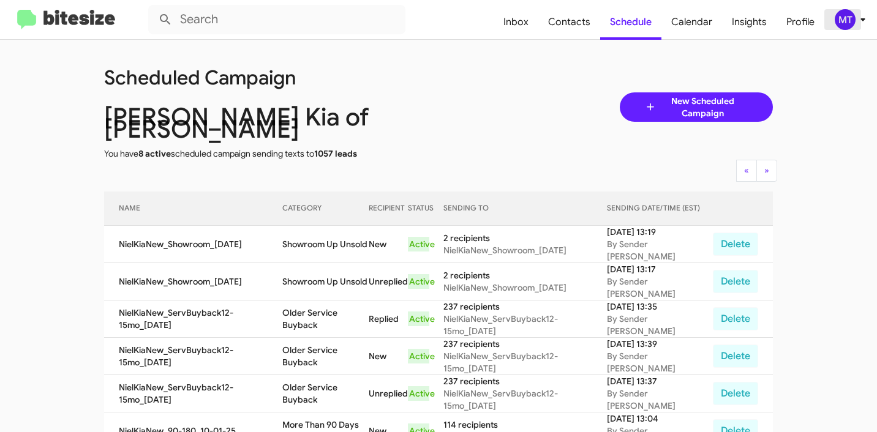
click at [854, 21] on div "MT" at bounding box center [845, 19] width 21 height 21
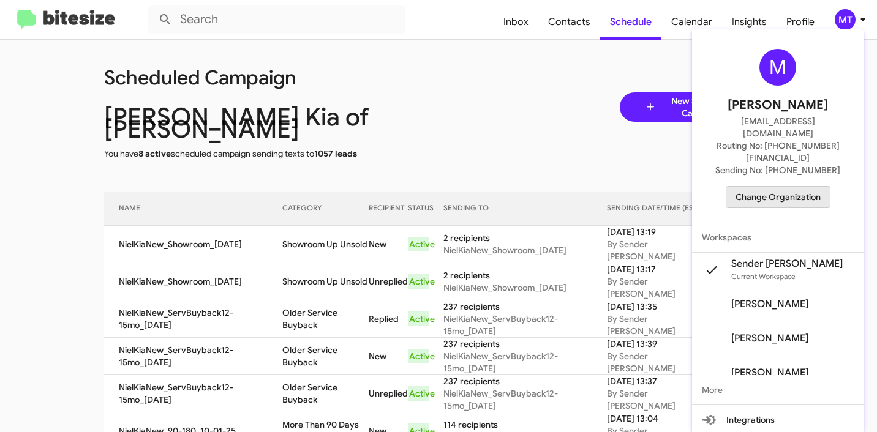
click at [776, 187] on span "Change Organization" at bounding box center [777, 197] width 85 height 21
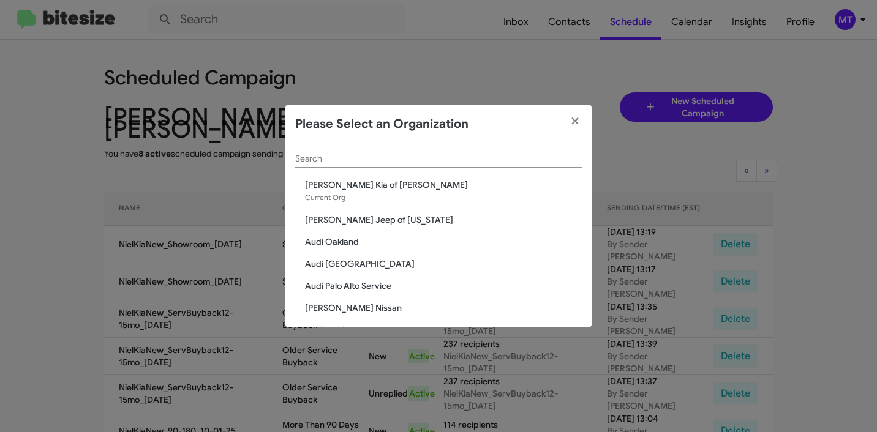
click at [479, 157] on input "Search" at bounding box center [438, 159] width 287 height 10
paste input "San Leandro Chrysler Jeep Dodge Ram"
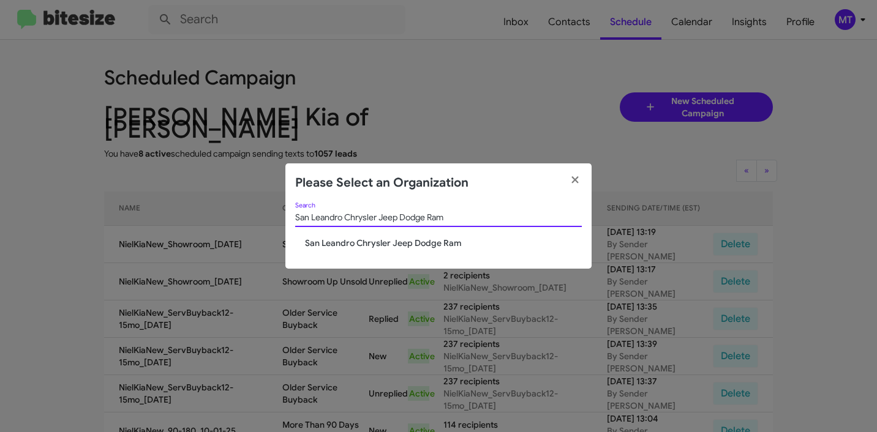
type input "San Leandro Chrysler Jeep Dodge Ram"
click at [408, 248] on span "San Leandro Chrysler Jeep Dodge Ram" at bounding box center [443, 243] width 277 height 12
click at [413, 243] on span "San Leandro Chrysler Jeep Dodge Ram" at bounding box center [443, 243] width 277 height 12
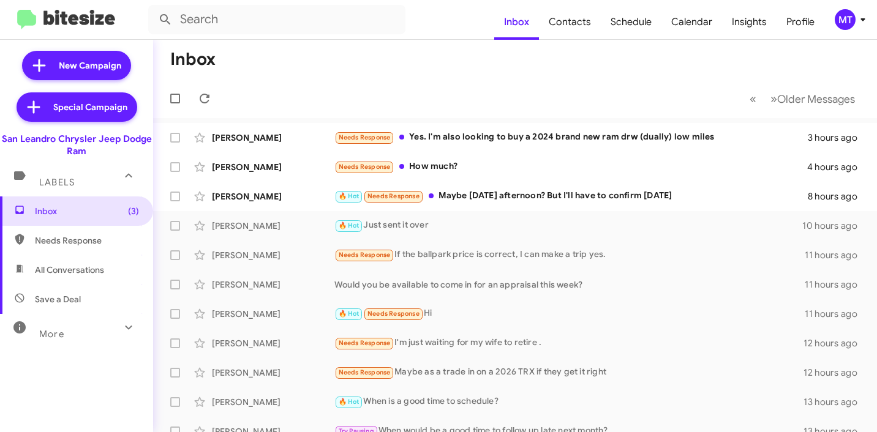
click at [870, 13] on span "MT" at bounding box center [852, 19] width 37 height 21
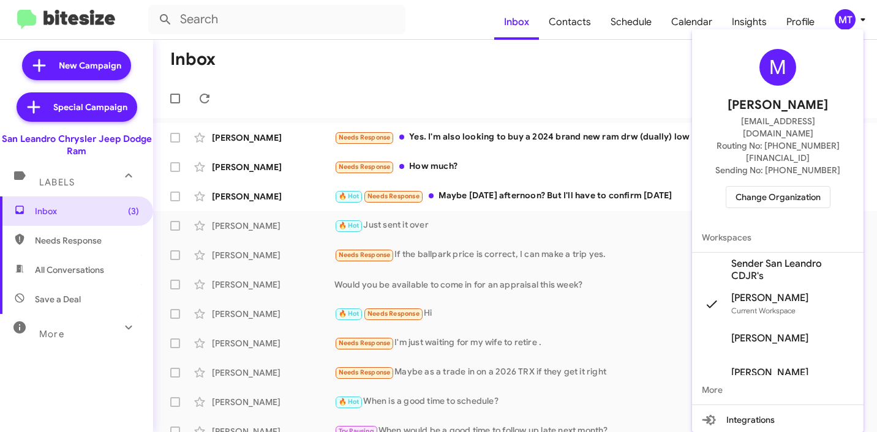
click at [712, 260] on mat-icon at bounding box center [712, 270] width 20 height 20
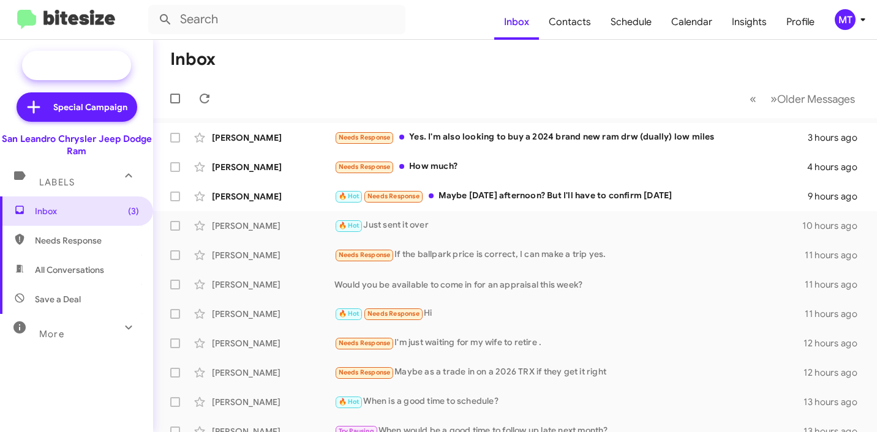
click at [43, 61] on icon at bounding box center [39, 65] width 22 height 22
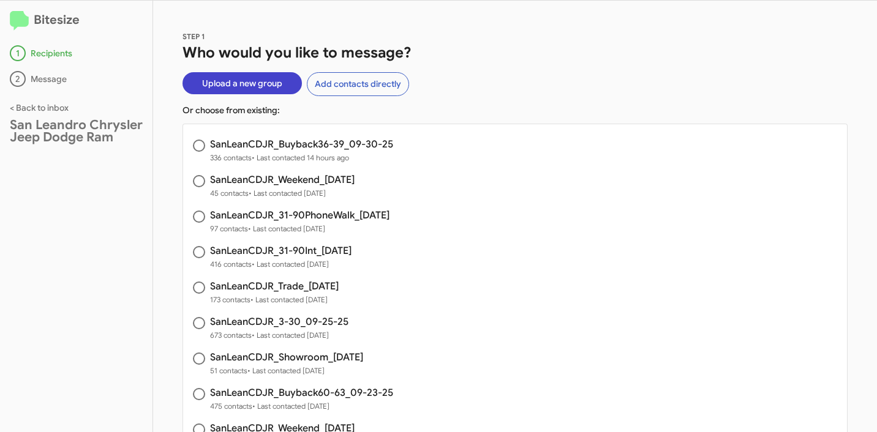
click at [238, 85] on span "Upload a new group" at bounding box center [242, 83] width 80 height 22
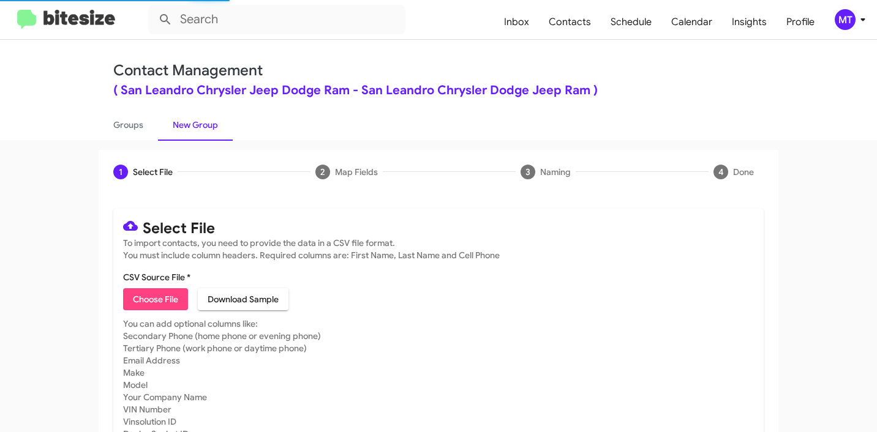
click at [161, 284] on mat-card-content "CSV Source File * Choose File Download Sample" at bounding box center [438, 290] width 631 height 39
click at [157, 298] on span "Choose File" at bounding box center [155, 299] width 45 height 22
type input "SanLeanCDJR_Showroom_[DATE]"
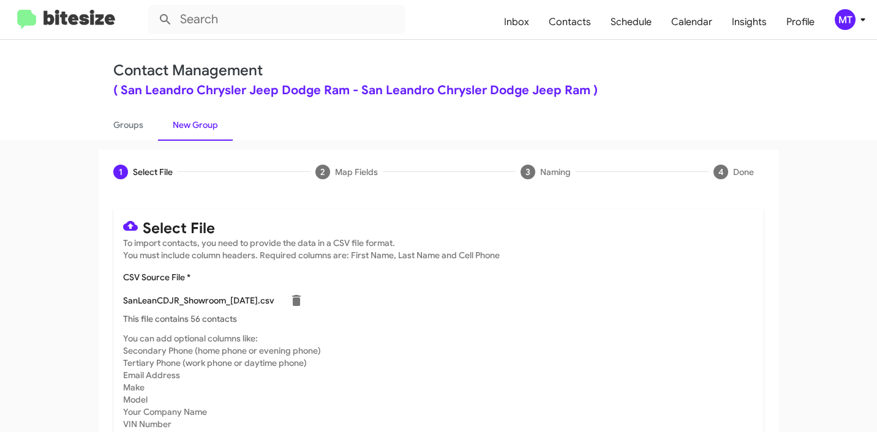
click at [858, 26] on icon at bounding box center [862, 19] width 15 height 15
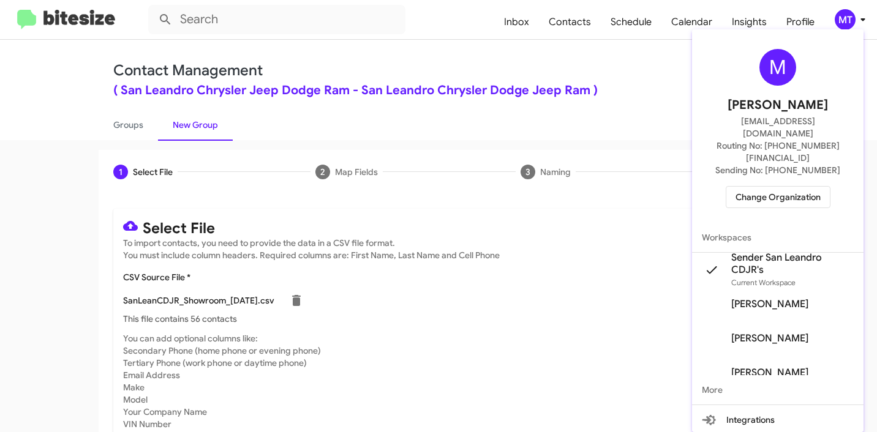
click at [606, 102] on div at bounding box center [438, 216] width 877 height 432
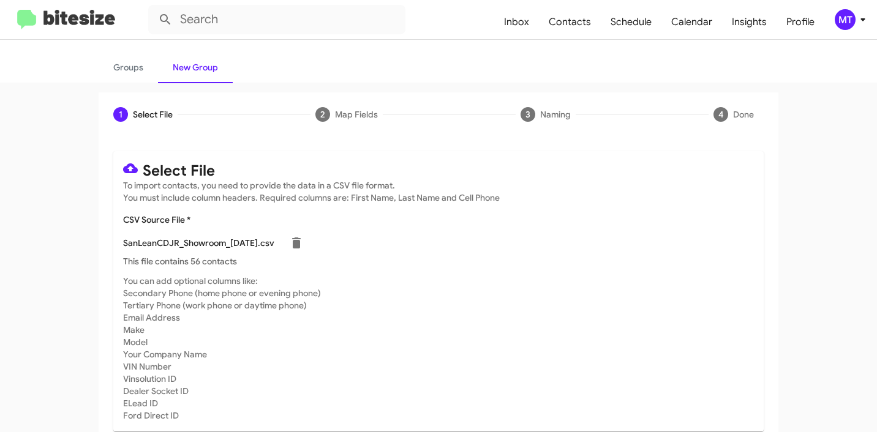
scroll to position [103, 0]
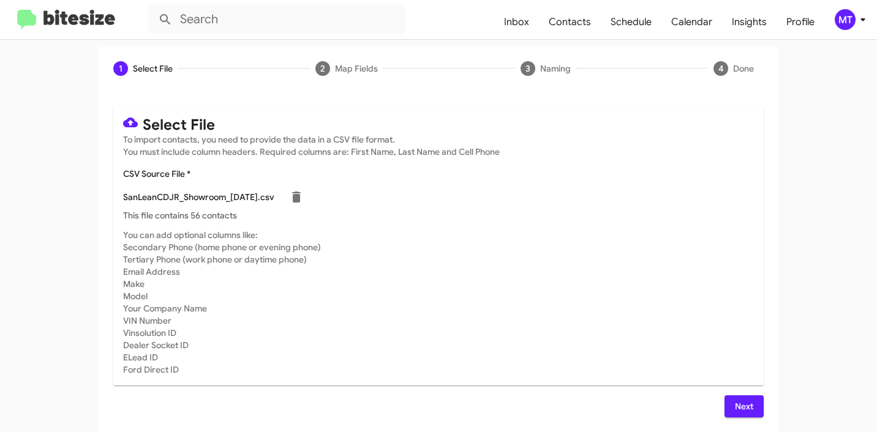
click at [743, 403] on span "Next" at bounding box center [744, 407] width 20 height 22
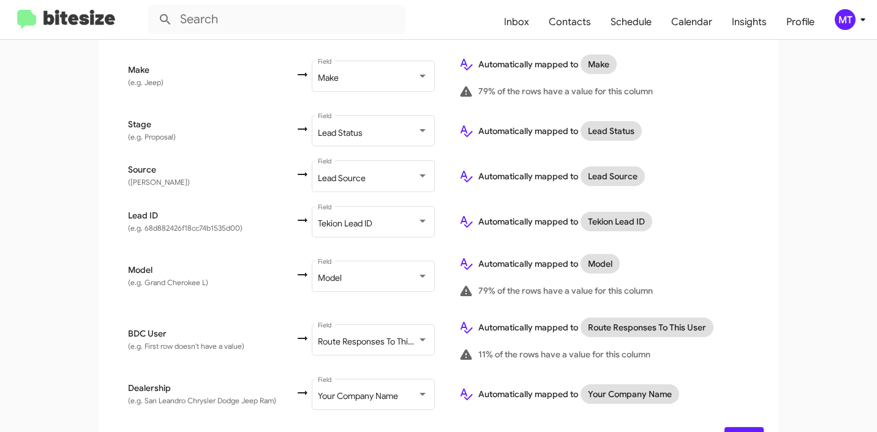
scroll to position [591, 0]
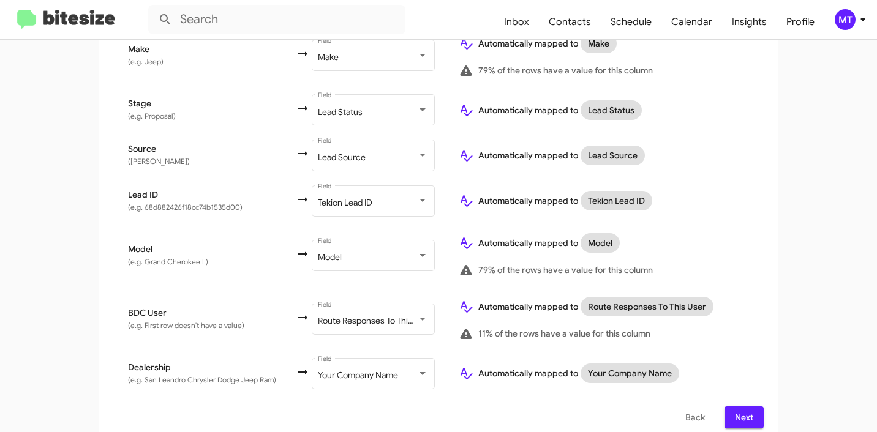
click at [737, 407] on span "Next" at bounding box center [744, 418] width 20 height 22
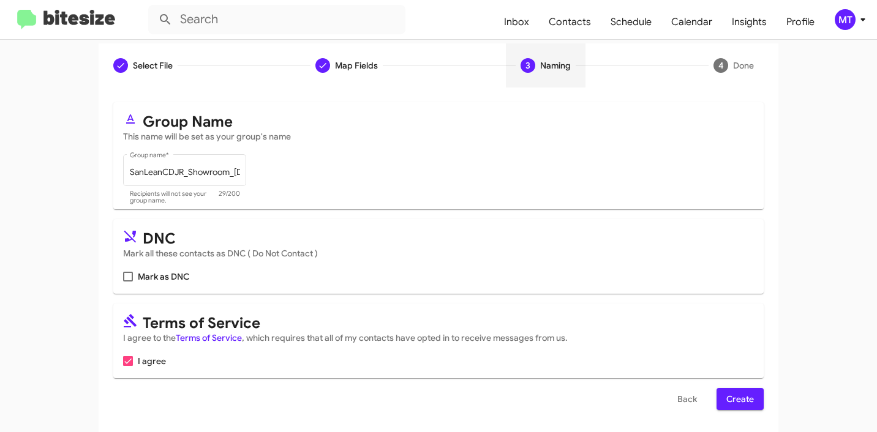
scroll to position [109, 0]
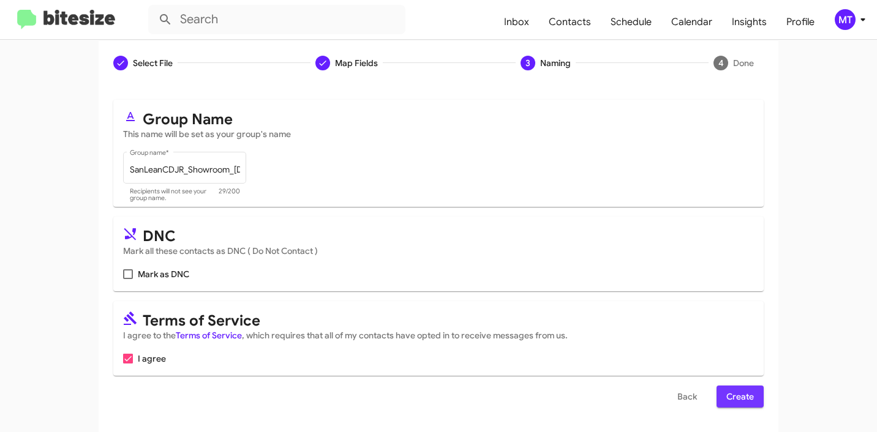
click at [739, 395] on span "Create" at bounding box center [740, 397] width 28 height 22
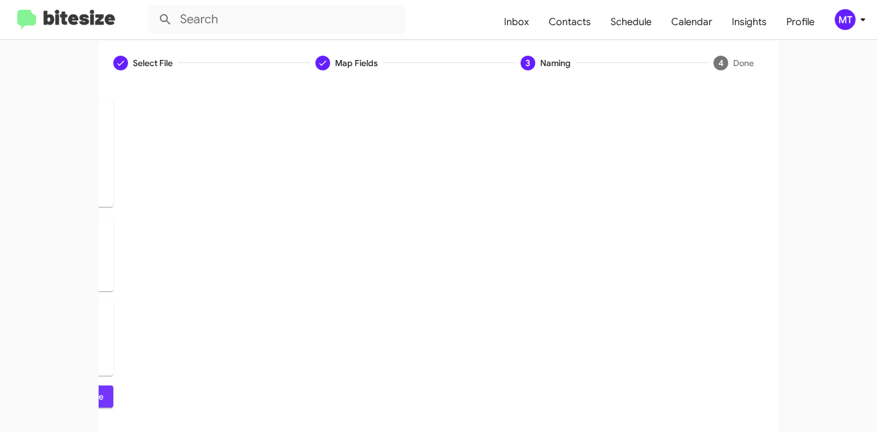
scroll to position [0, 0]
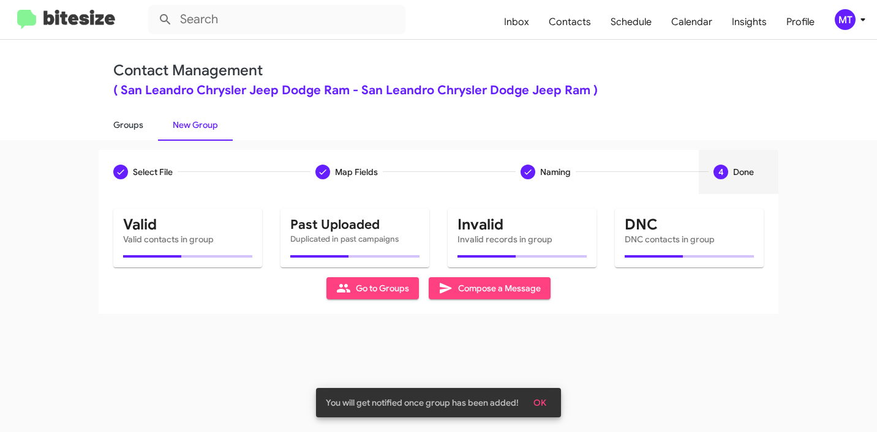
click at [134, 130] on link "Groups" at bounding box center [128, 125] width 59 height 32
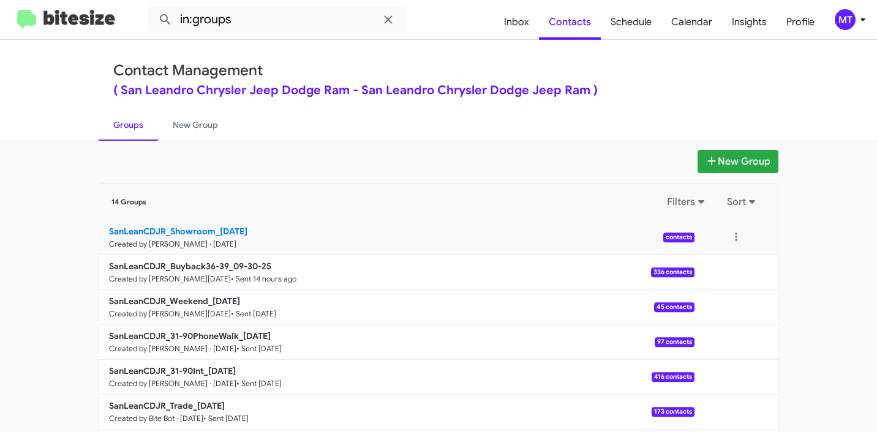
drag, startPoint x: 91, startPoint y: 223, endPoint x: 208, endPoint y: 230, distance: 117.7
click at [208, 230] on app-groups "New Group 14 Groups Filters Sort SanLeanCDJR_Showroom_[DATE] Created by [PERSON…" at bounding box center [438, 376] width 877 height 452
copy div "Filters Sort SanLeanCDJR_Showroom"
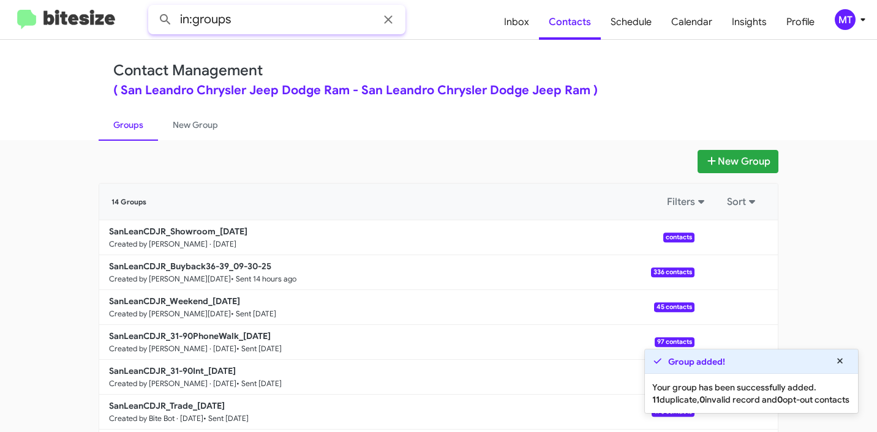
click at [294, 23] on input "in:groups" at bounding box center [276, 19] width 257 height 29
paste input "SanLeanCDJR_Showroom"
type input "in:groups SanLeanCDJR_Showroom"
click at [153, 7] on button at bounding box center [165, 19] width 24 height 24
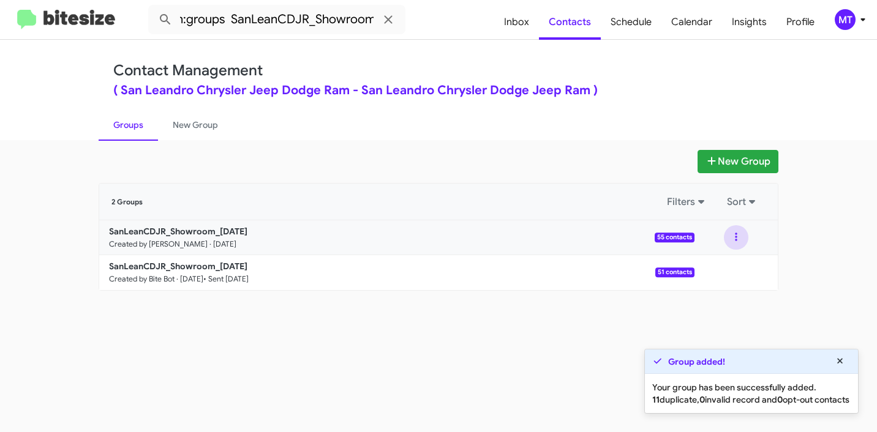
click at [740, 239] on button at bounding box center [736, 237] width 24 height 24
click at [716, 264] on button "View contacts" at bounding box center [699, 270] width 98 height 29
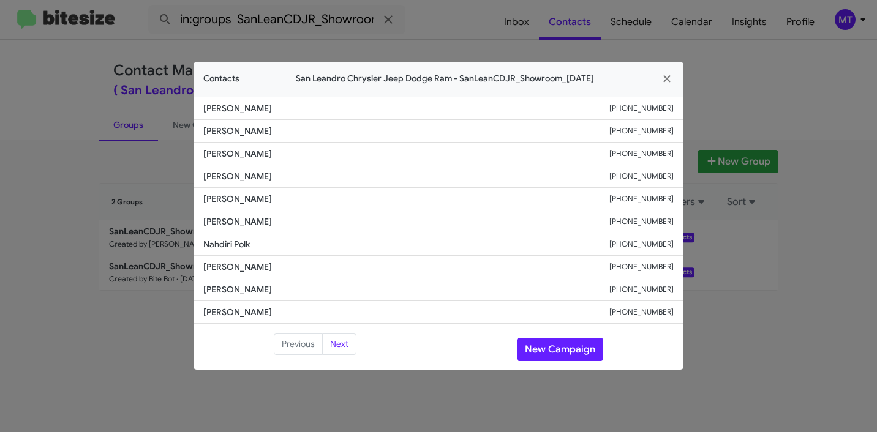
drag, startPoint x: 330, startPoint y: 109, endPoint x: 191, endPoint y: 113, distance: 139.0
click at [191, 113] on modal-container "Contacts San Leandro Chrysler Jeep Dodge Ram - SanLeanCDJR_Showroom_[DATE] [PER…" at bounding box center [438, 216] width 877 height 432
copy span "[PERSON_NAME]"
click at [664, 79] on icon "button" at bounding box center [667, 78] width 14 height 11
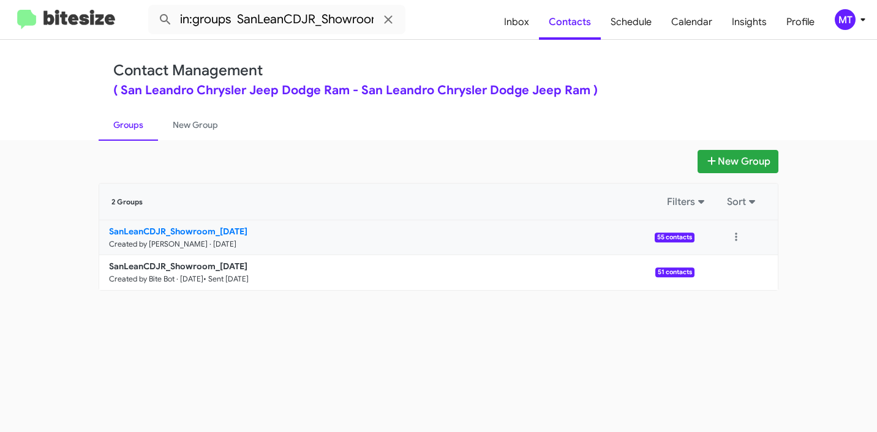
click at [176, 229] on b "SanLeanCDJR_Showroom_[DATE]" at bounding box center [178, 231] width 138 height 11
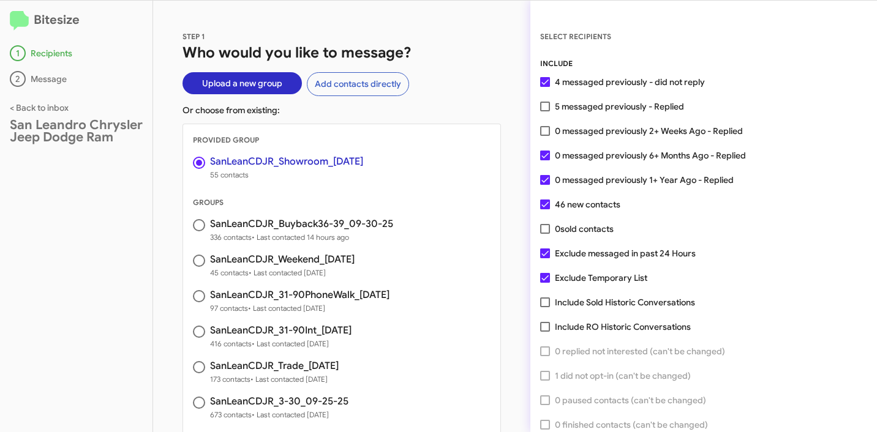
click at [543, 107] on span at bounding box center [545, 107] width 10 height 10
click at [544, 111] on input "5 messaged previously - Replied" at bounding box center [544, 111] width 1 height 1
checkbox input "true"
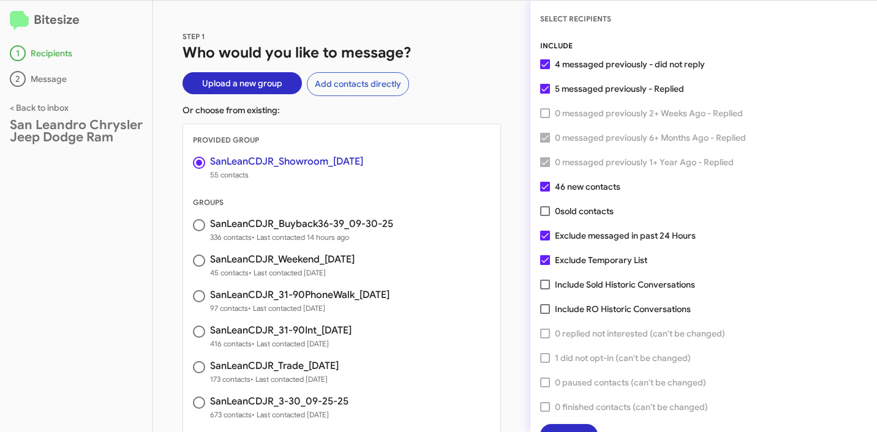
scroll to position [31, 0]
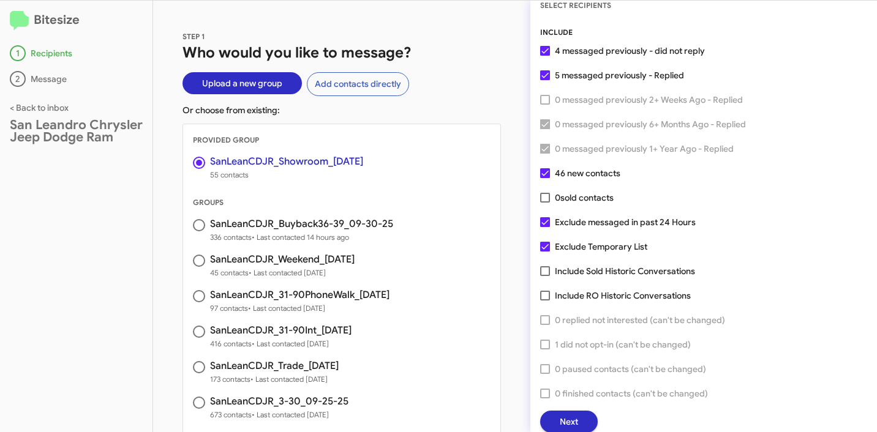
click at [577, 421] on span "Next" at bounding box center [569, 422] width 18 height 22
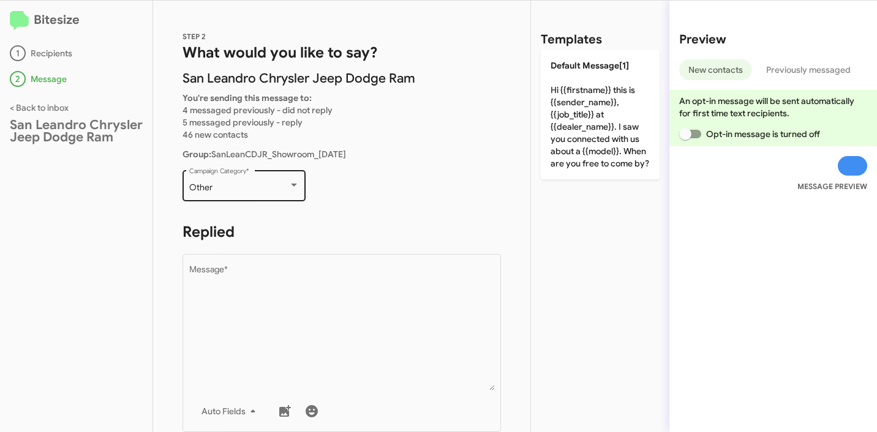
click at [214, 192] on div "Other" at bounding box center [238, 188] width 99 height 10
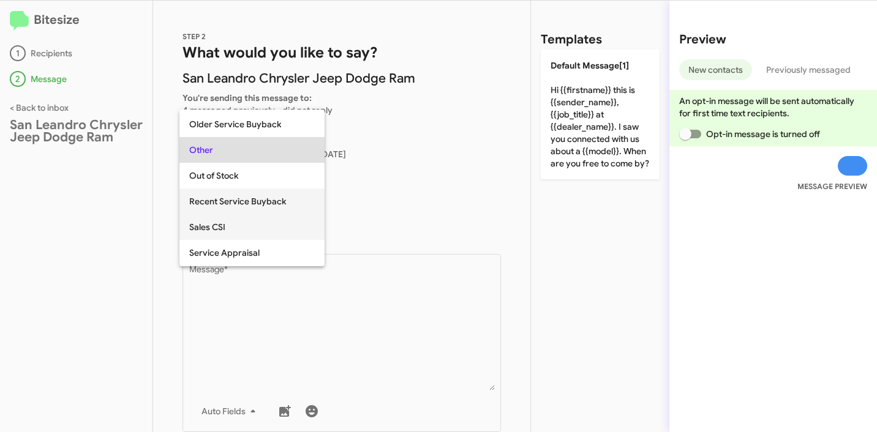
scroll to position [366, 0]
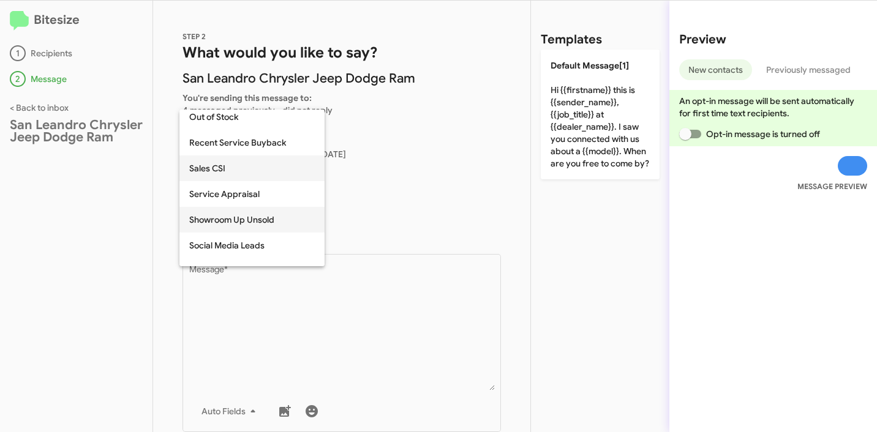
click at [246, 216] on span "Showroom Up Unsold" at bounding box center [252, 220] width 126 height 26
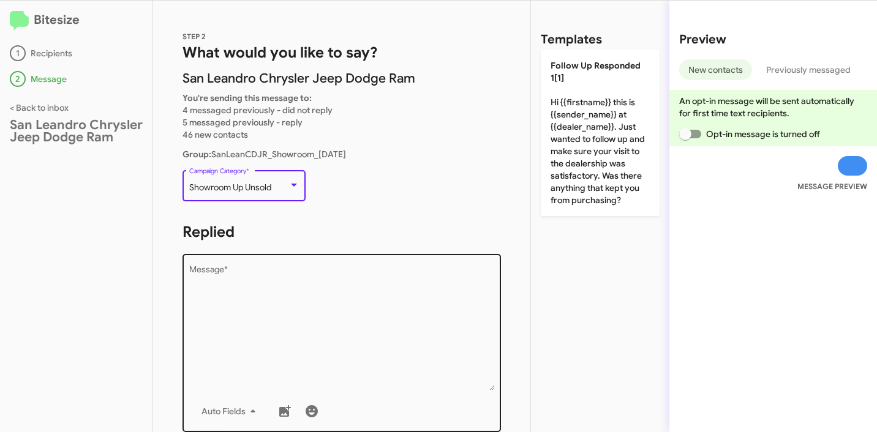
click at [252, 291] on textarea "Message *" at bounding box center [342, 328] width 306 height 125
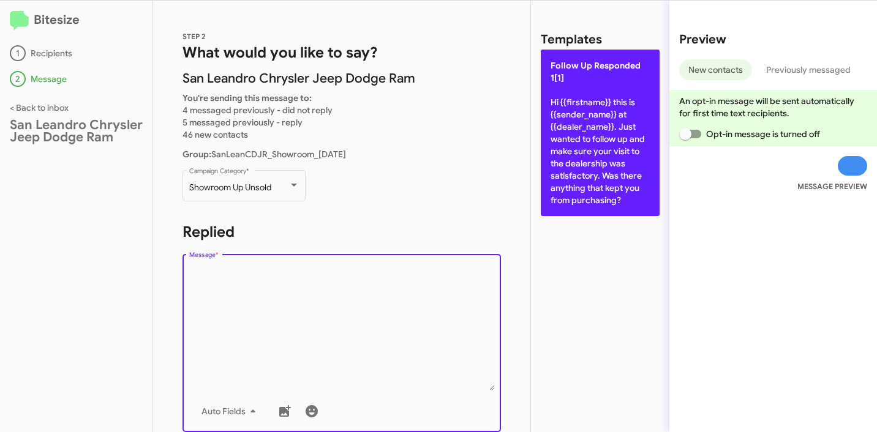
click at [555, 147] on p "Follow Up Responded 1[1] Hi {{firstname}} this is {{sender_name}} at {{dealer_n…" at bounding box center [600, 133] width 119 height 167
type textarea "Hi {{firstname}} this is {{sender_name}} at {{dealer_name}}. Just wanted to fol…"
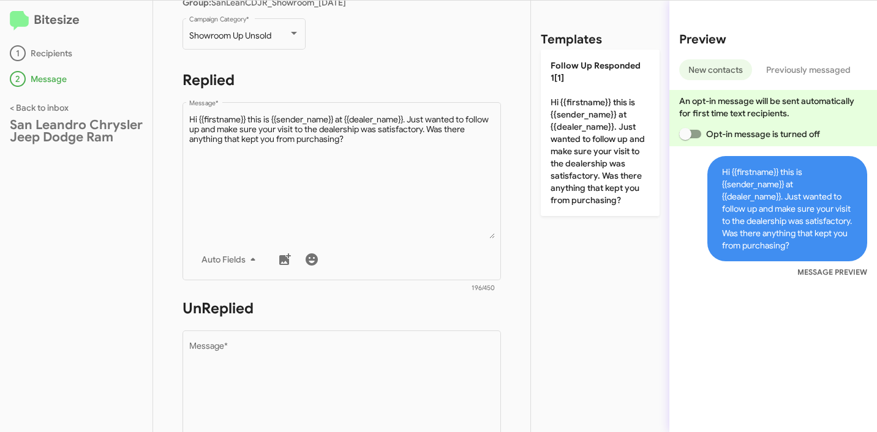
scroll to position [261, 0]
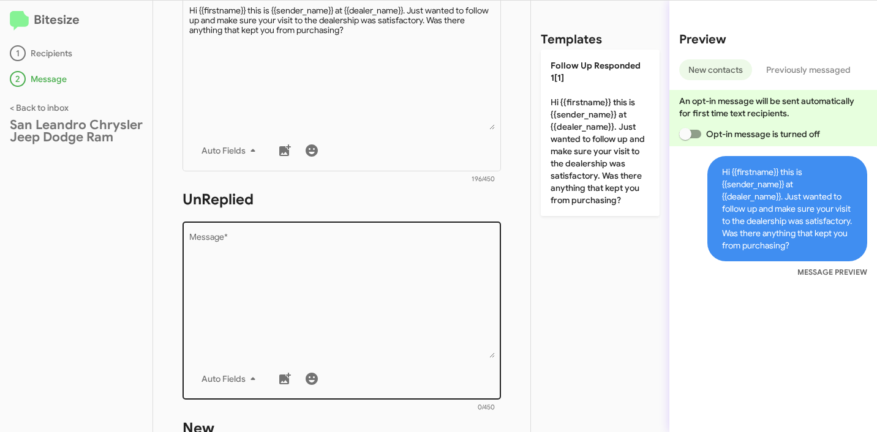
click at [348, 262] on textarea "Message *" at bounding box center [342, 295] width 306 height 125
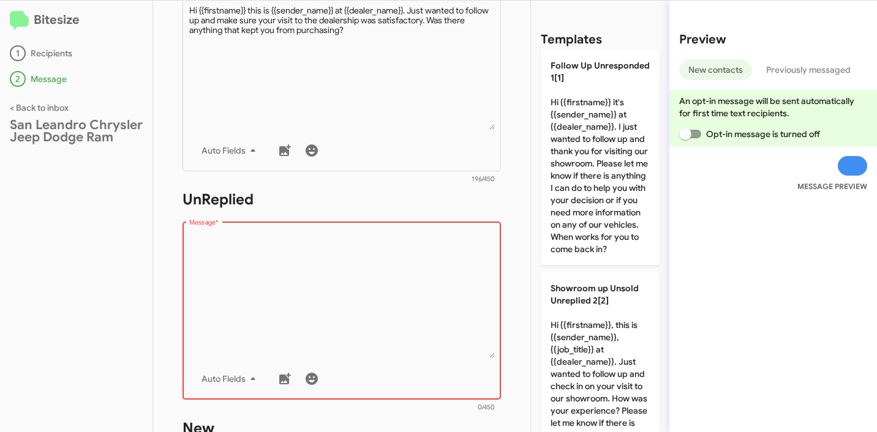
click at [441, 273] on textarea "Message *" at bounding box center [342, 295] width 306 height 125
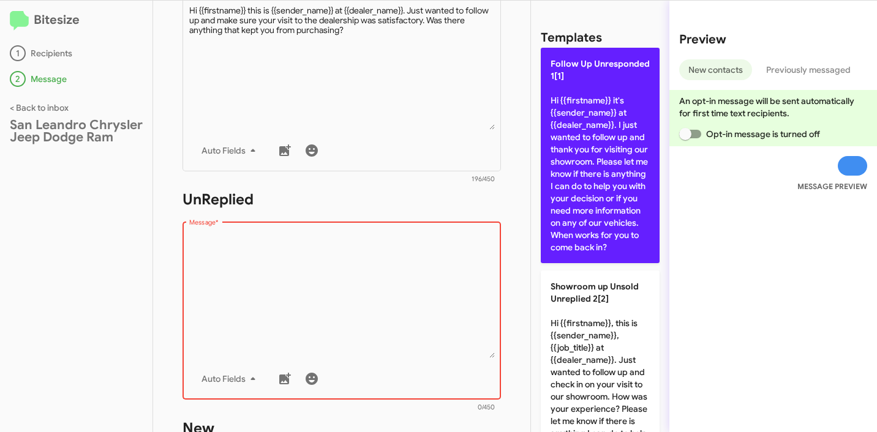
scroll to position [2, 0]
click at [594, 235] on p "Follow Up Unresponded 1[1] Hi {{firstname}} it's {{sender_name}} at {{dealer_na…" at bounding box center [600, 155] width 119 height 216
type textarea "Hi {{firstname}} it's {{sender_name}} at {{dealer_name}}. I just wanted to foll…"
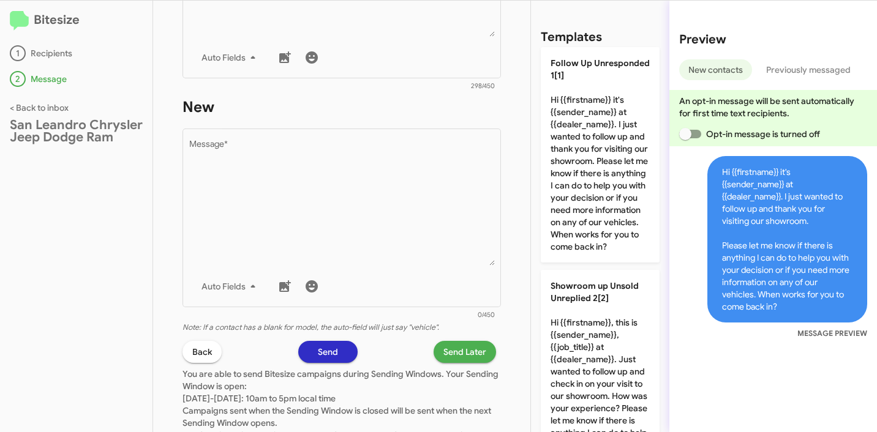
scroll to position [672, 0]
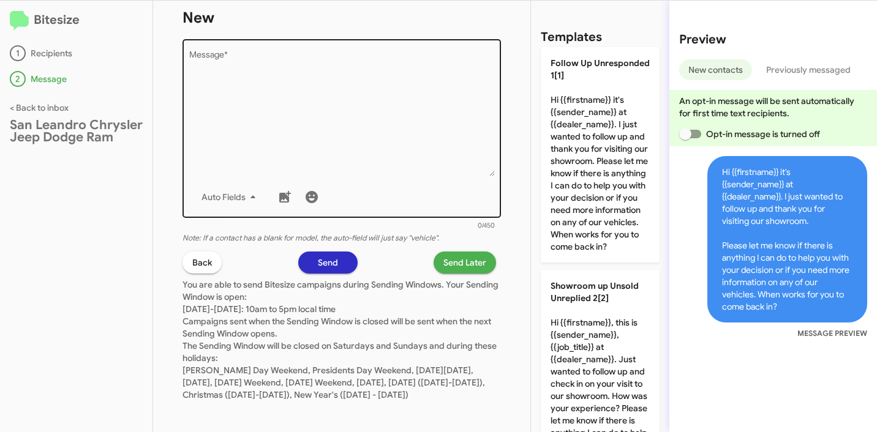
click at [367, 143] on textarea "Message *" at bounding box center [342, 113] width 306 height 125
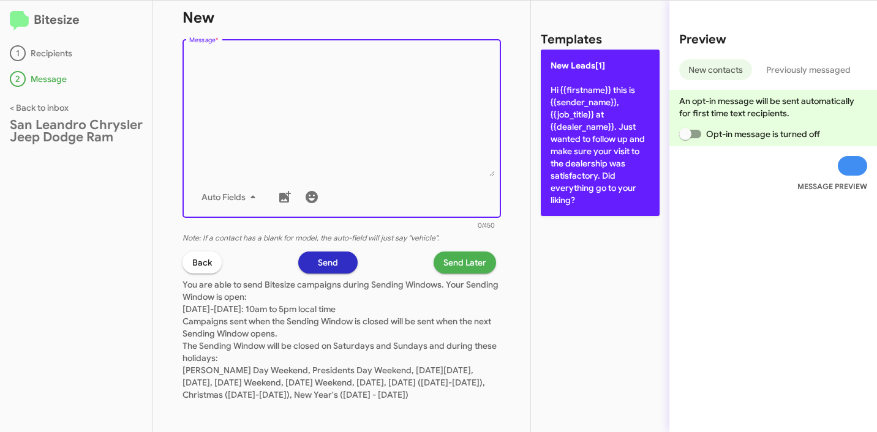
scroll to position [0, 0]
click at [572, 133] on p "New Leads[1] Hi {{firstname}} this is {{sender_name}}, {{job_title}} at {{deale…" at bounding box center [600, 133] width 119 height 167
type textarea "Hi {{firstname}} this is {{sender_name}}, {{job_title}} at {{dealer_name}}. Jus…"
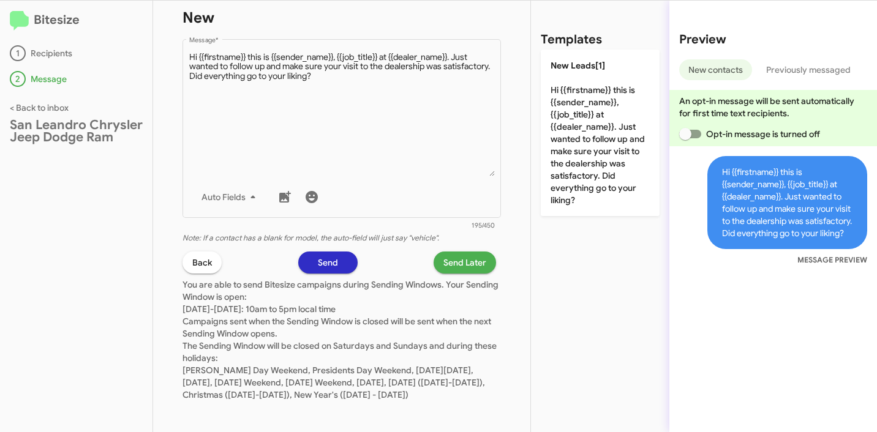
click at [454, 257] on span "Send Later" at bounding box center [464, 263] width 43 height 22
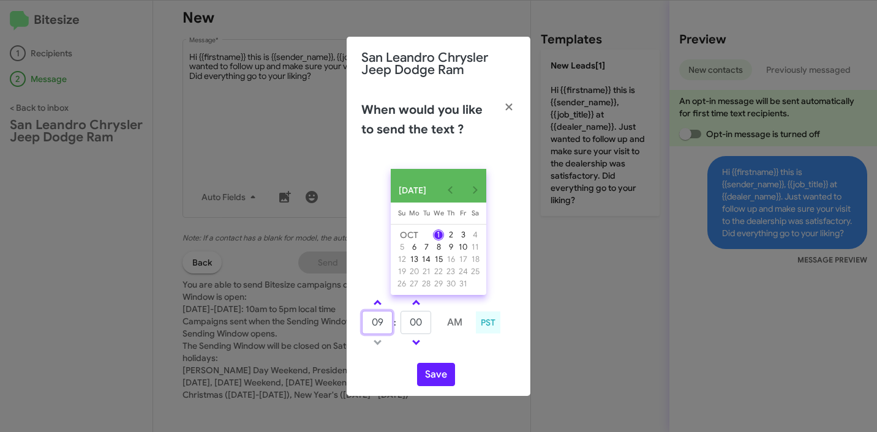
click at [378, 326] on input "09" at bounding box center [377, 322] width 31 height 23
click at [374, 326] on input "1" at bounding box center [377, 322] width 31 height 23
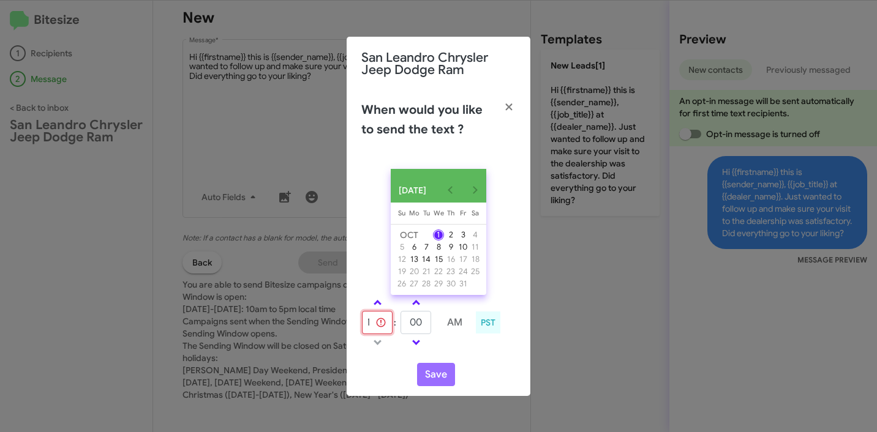
type input "10"
type input "35"
click at [433, 381] on button "Save" at bounding box center [436, 374] width 38 height 23
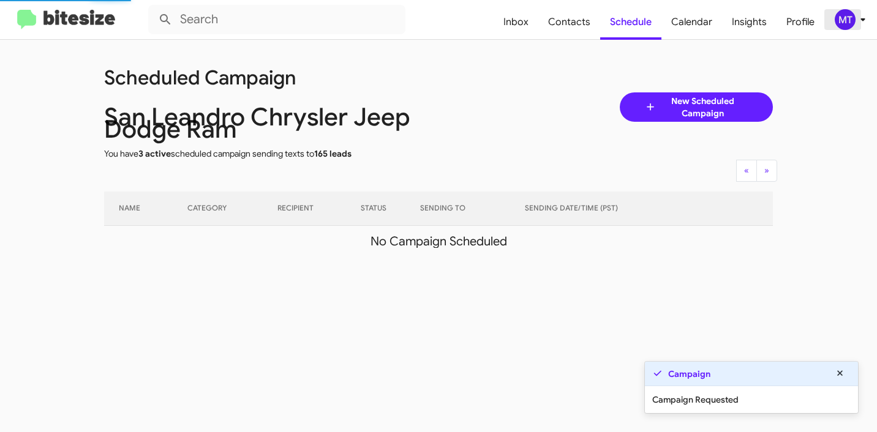
click at [860, 22] on icon at bounding box center [862, 19] width 15 height 15
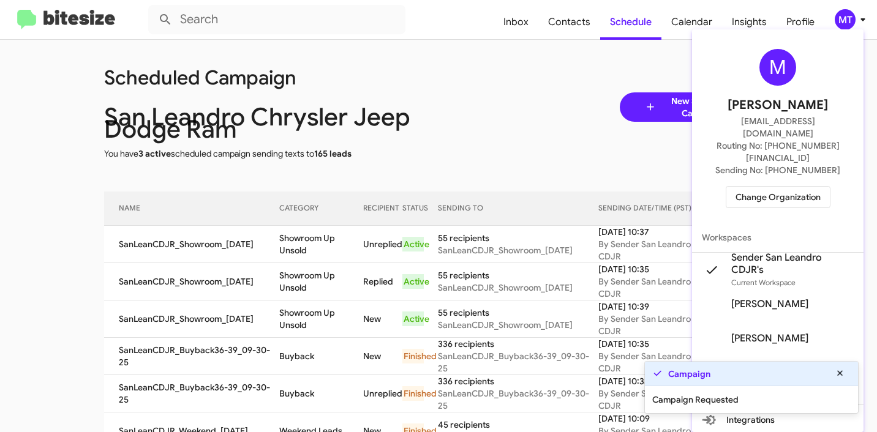
click at [552, 85] on div at bounding box center [438, 216] width 877 height 432
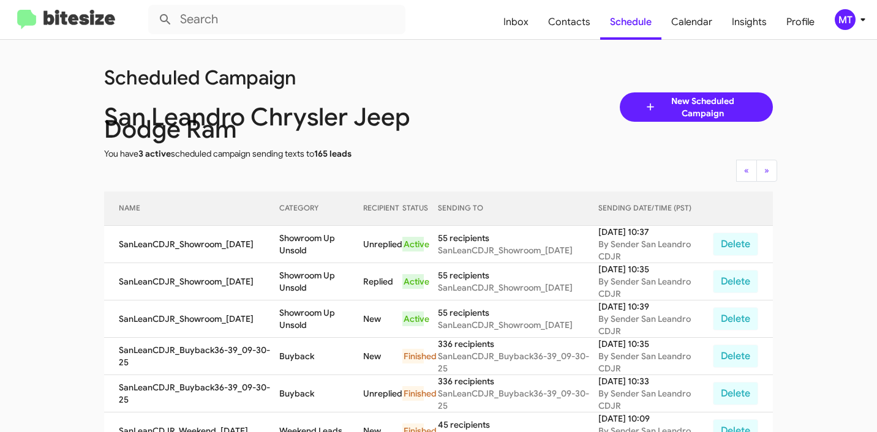
click at [850, 23] on div "MT" at bounding box center [845, 19] width 21 height 21
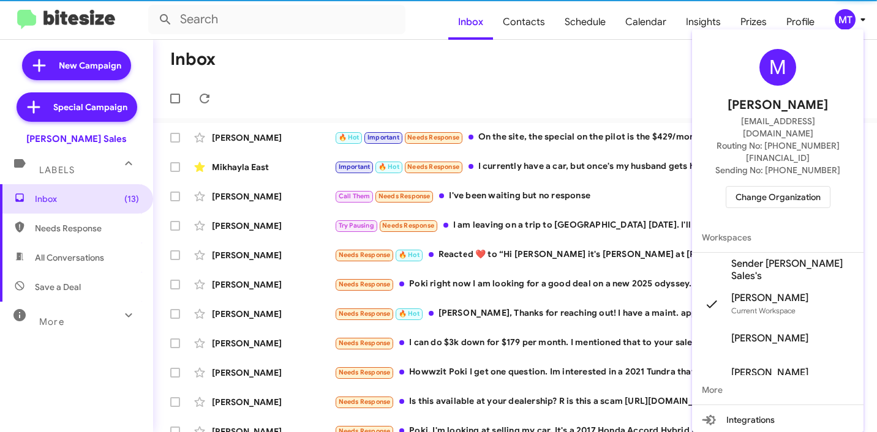
click at [725, 253] on span "Sender [PERSON_NAME] Sales's" at bounding box center [777, 270] width 171 height 34
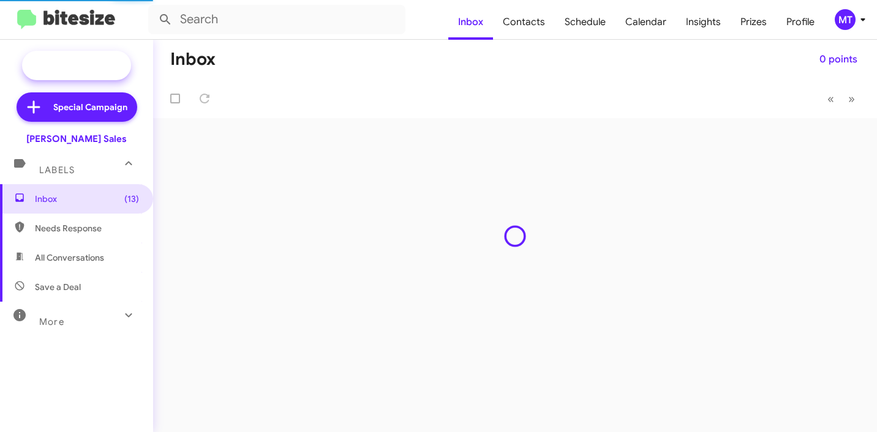
click at [91, 64] on span "New Campaign" at bounding box center [90, 65] width 62 height 12
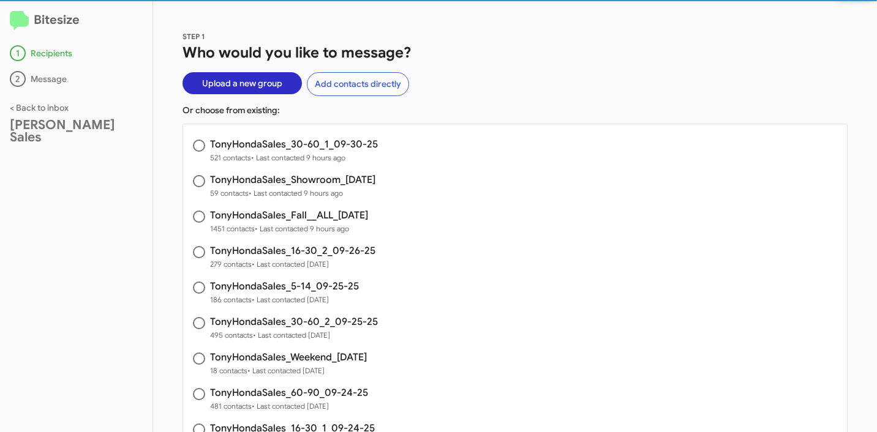
click at [248, 87] on span "Upload a new group" at bounding box center [242, 83] width 80 height 22
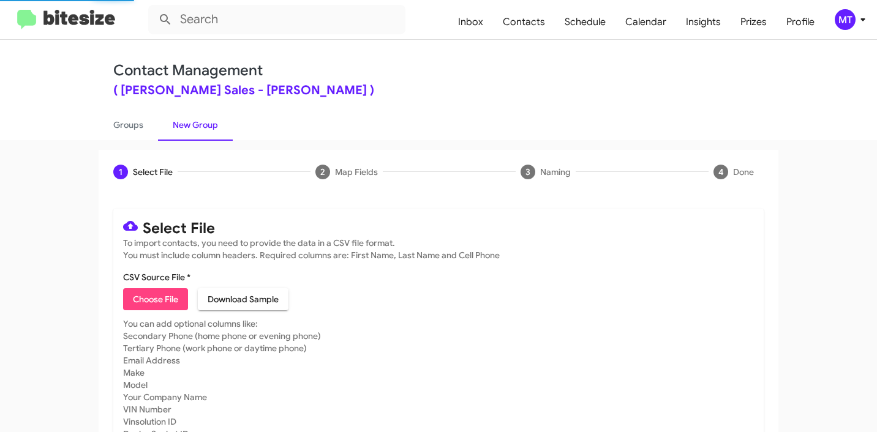
click at [168, 292] on span "Choose File" at bounding box center [155, 299] width 45 height 22
type input "TonyHondaSales_16-30_1_10-01-25"
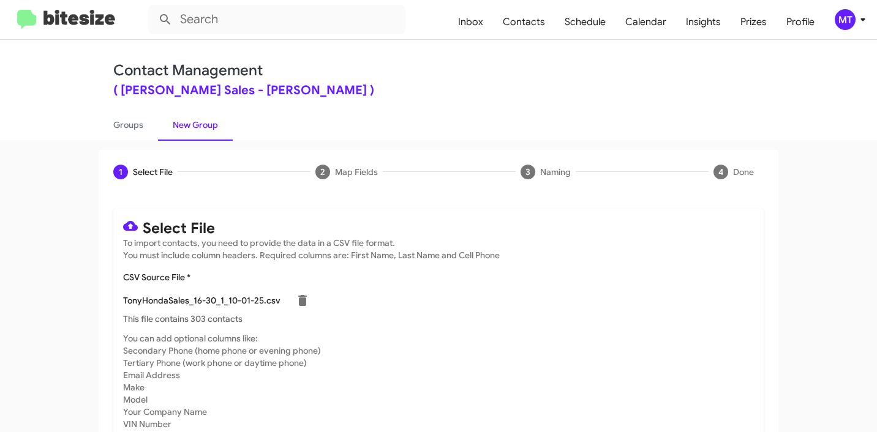
click at [849, 23] on div "MT" at bounding box center [845, 19] width 21 height 21
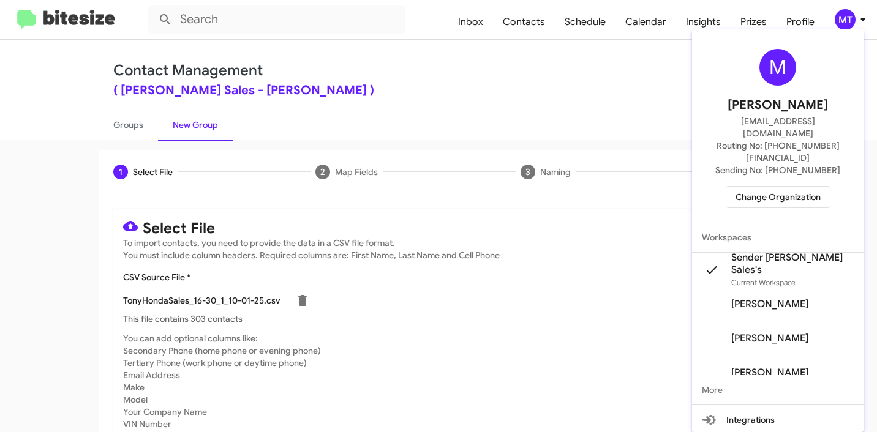
click at [473, 94] on div at bounding box center [438, 216] width 877 height 432
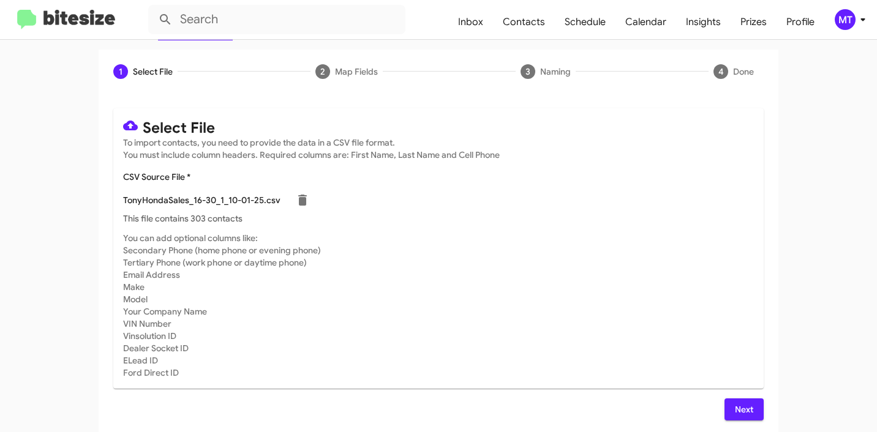
scroll to position [103, 0]
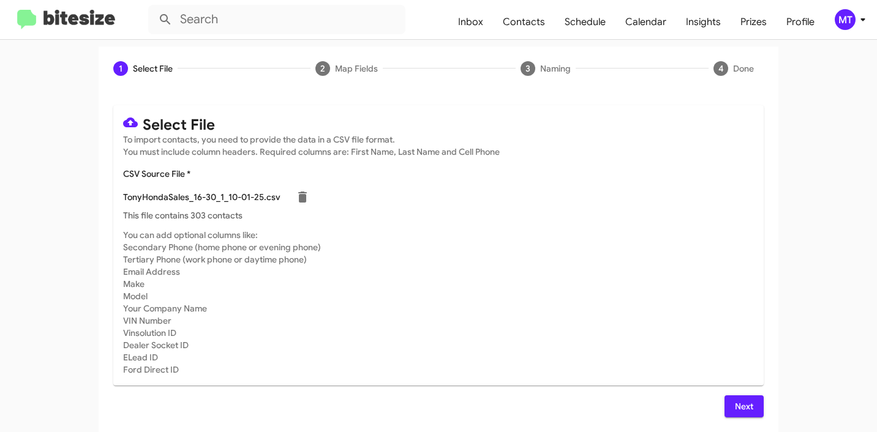
click at [734, 399] on span "Next" at bounding box center [744, 407] width 20 height 22
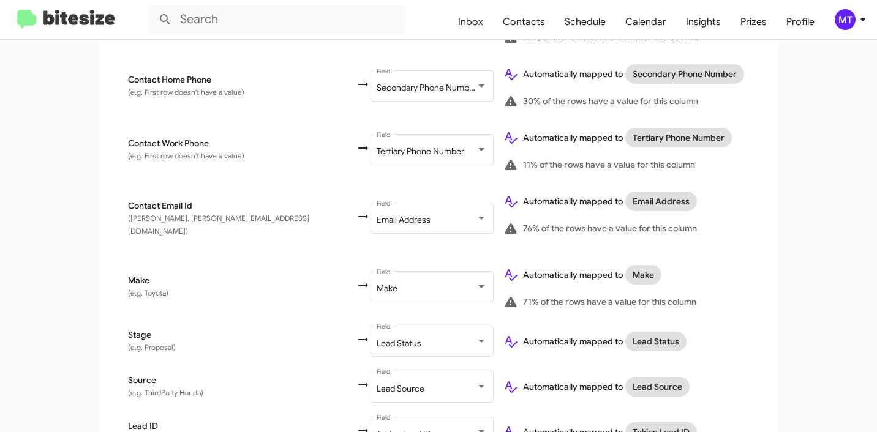
scroll to position [591, 0]
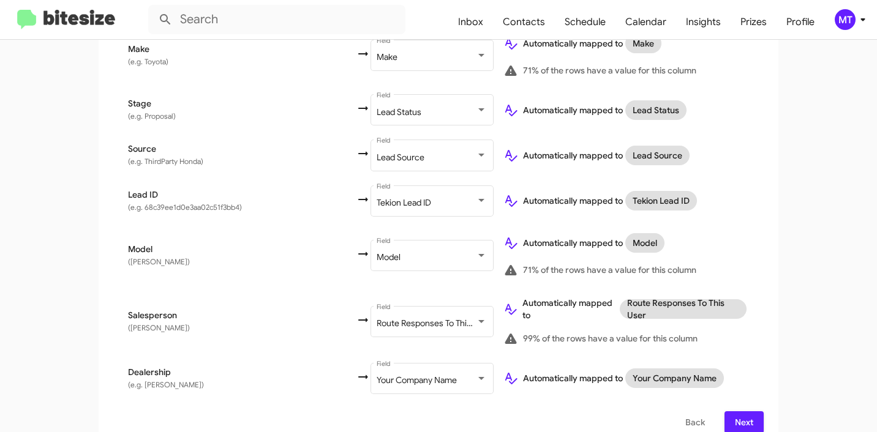
click at [743, 411] on span "Next" at bounding box center [744, 422] width 20 height 22
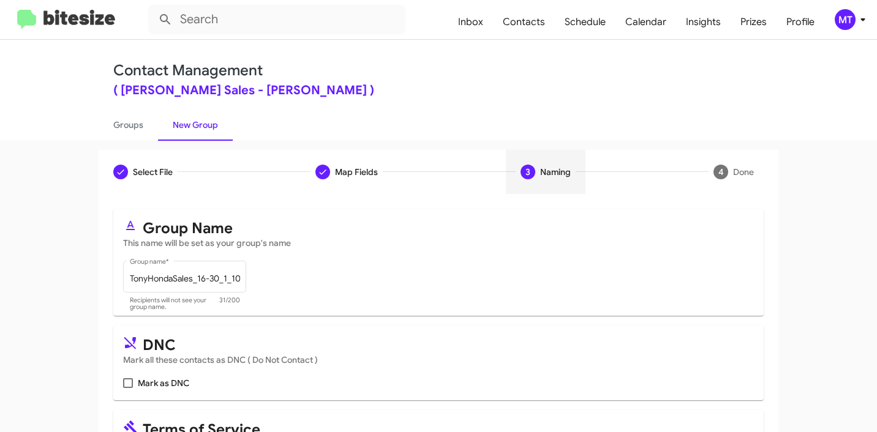
scroll to position [109, 0]
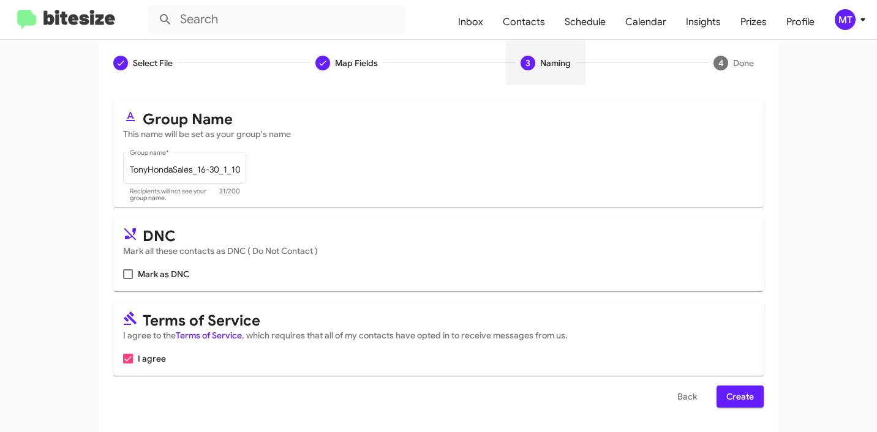
click at [667, 391] on button "Back" at bounding box center [686, 397] width 39 height 22
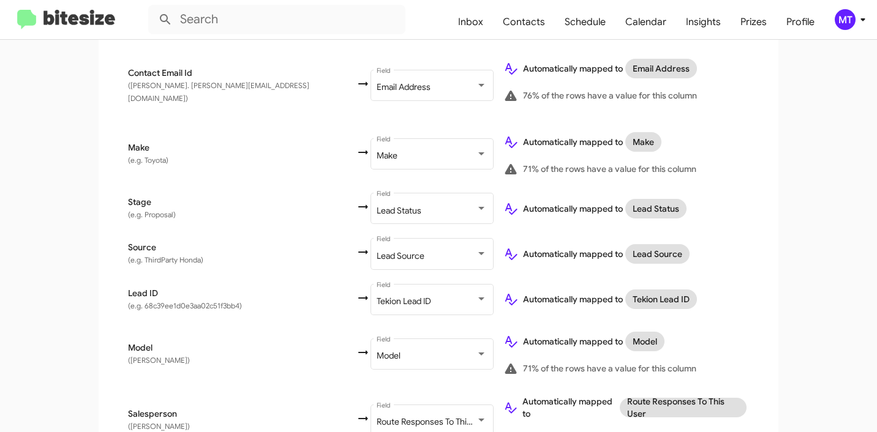
scroll to position [591, 0]
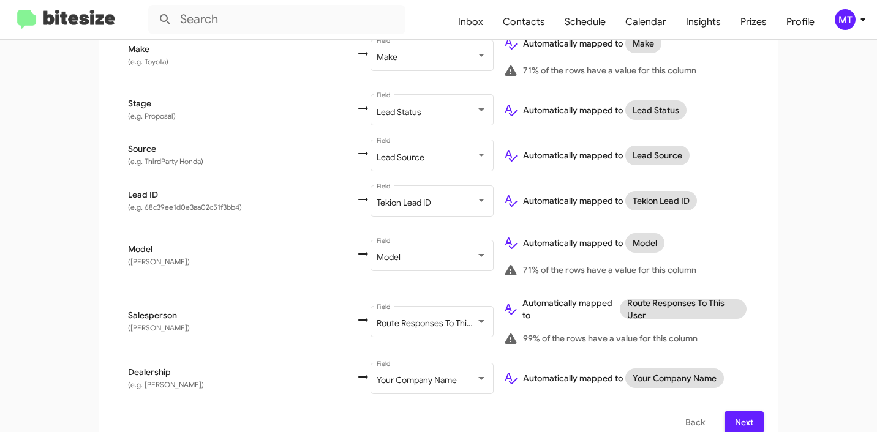
click at [746, 411] on span "Next" at bounding box center [744, 422] width 20 height 22
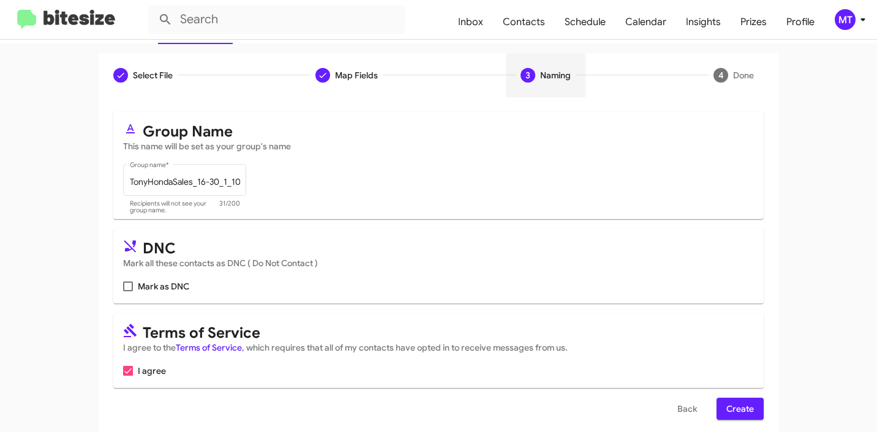
scroll to position [109, 0]
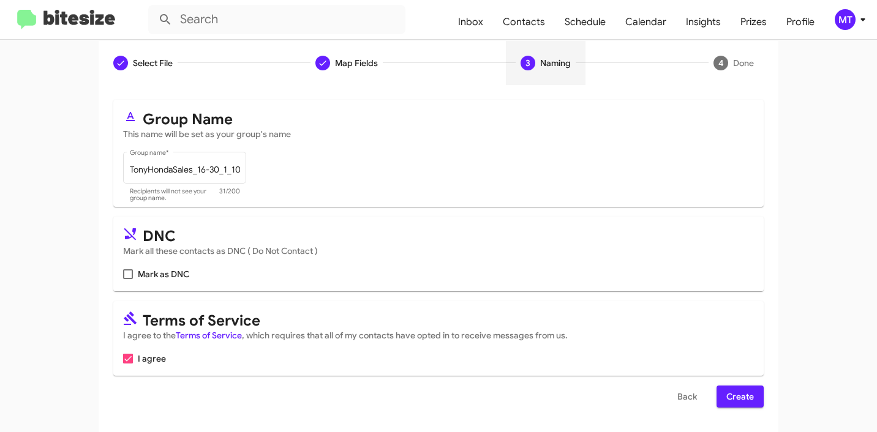
click at [731, 392] on span "Create" at bounding box center [740, 397] width 28 height 22
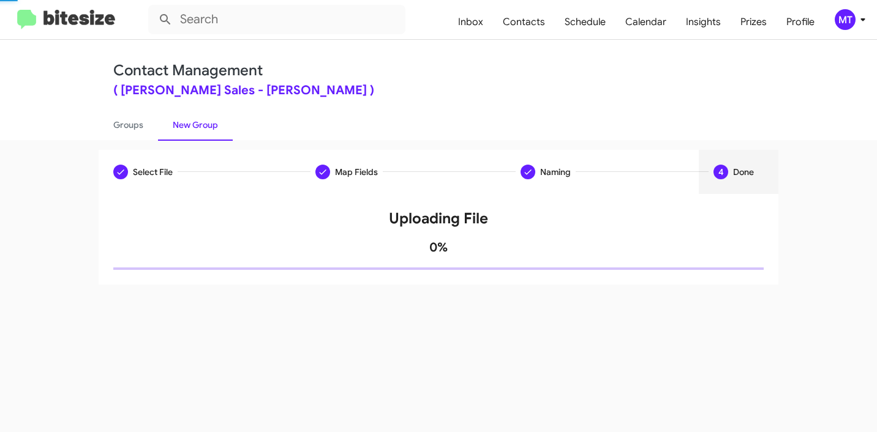
scroll to position [0, 0]
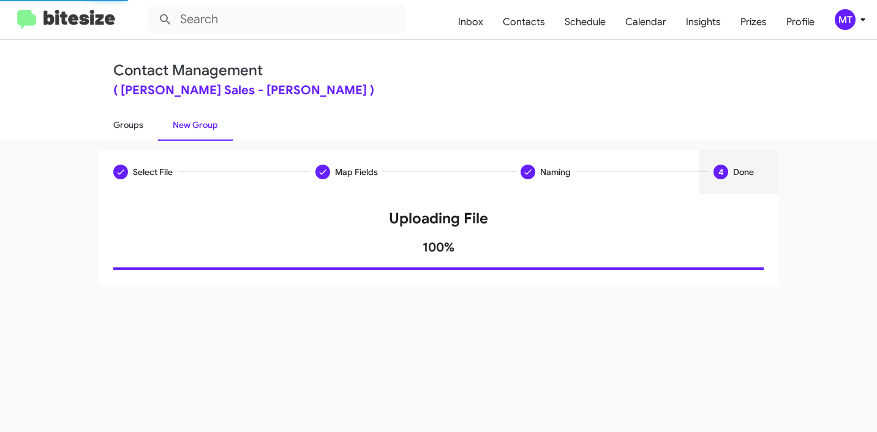
click at [119, 123] on link "Groups" at bounding box center [128, 125] width 59 height 32
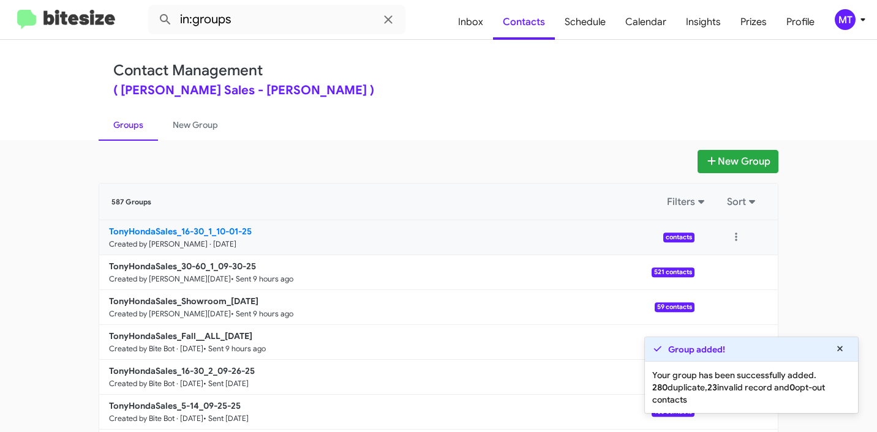
drag, startPoint x: 80, startPoint y: 227, endPoint x: 200, endPoint y: 228, distance: 120.0
click at [200, 228] on app-groups "New Group 587 Groups Filters Sort TonyHondaSales_16-30_1_10-01-25 Created by [P…" at bounding box center [438, 376] width 877 height 452
copy div "Filters Sort TonyHondaSales_16-30"
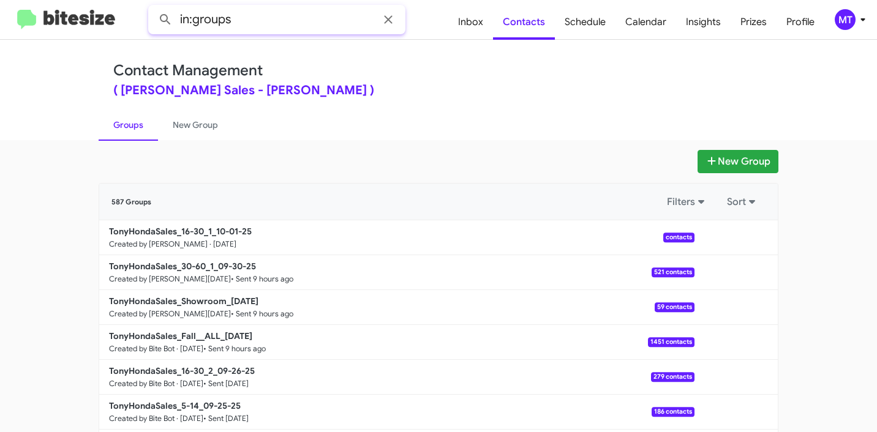
click at [286, 13] on input "in:groups" at bounding box center [276, 19] width 257 height 29
paste input "TonyHondaSales_16-30"
type input "in:groups TonyHondaSales_16-30"
click at [153, 7] on button at bounding box center [165, 19] width 24 height 24
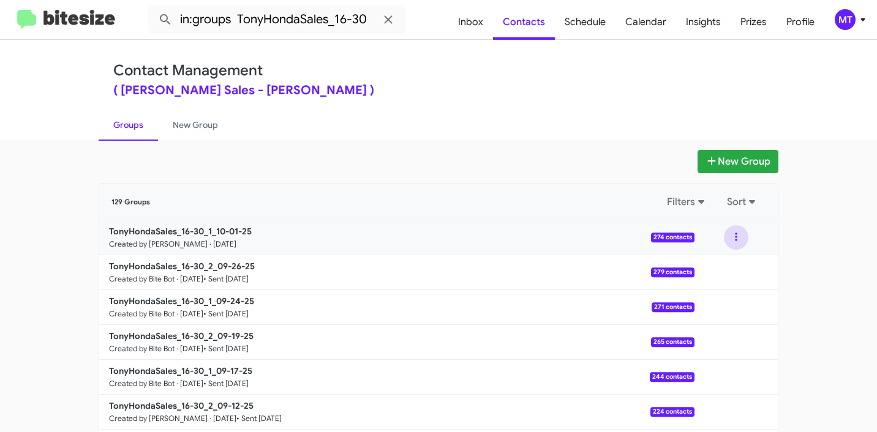
click at [739, 235] on button at bounding box center [736, 237] width 24 height 24
click at [694, 266] on button "View contacts" at bounding box center [699, 270] width 98 height 29
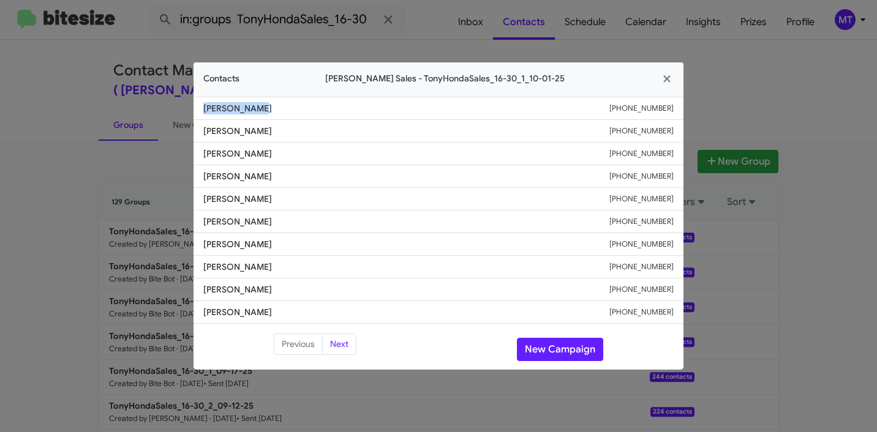
drag, startPoint x: 263, startPoint y: 108, endPoint x: 182, endPoint y: 110, distance: 80.2
click at [182, 110] on modal-container "Contacts [PERSON_NAME] Sales - TonyHondaSales_16-30_1_10-01-25 [PERSON_NAME] [P…" at bounding box center [438, 216] width 877 height 432
click at [665, 77] on icon "button" at bounding box center [666, 78] width 7 height 7
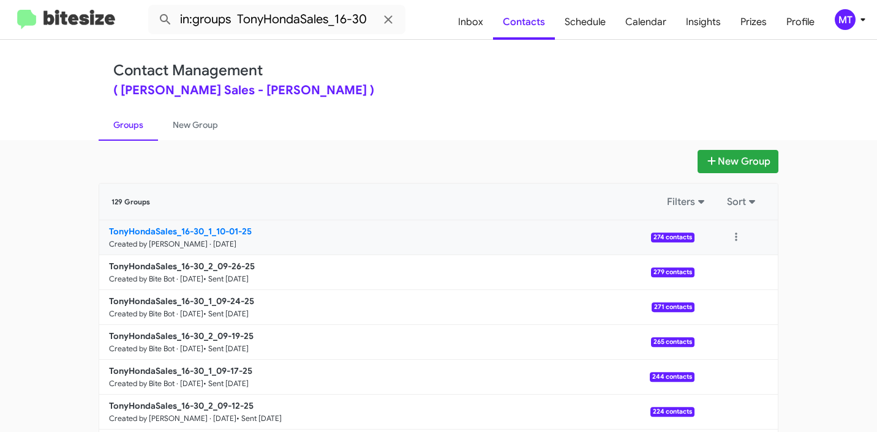
click at [143, 232] on b "TonyHondaSales_16-30_1_10-01-25" at bounding box center [180, 231] width 143 height 11
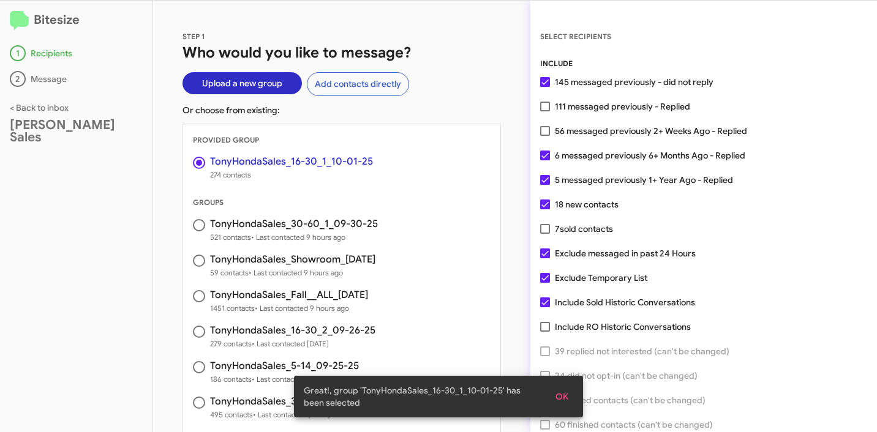
click at [563, 396] on span "OK" at bounding box center [561, 397] width 13 height 22
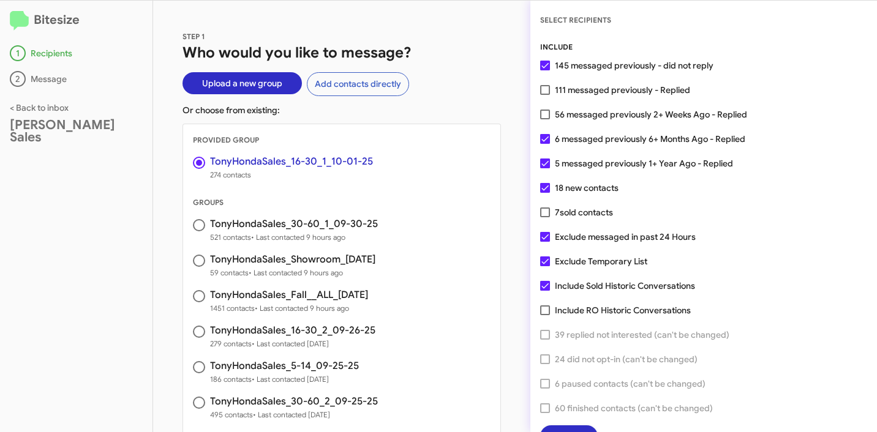
scroll to position [31, 0]
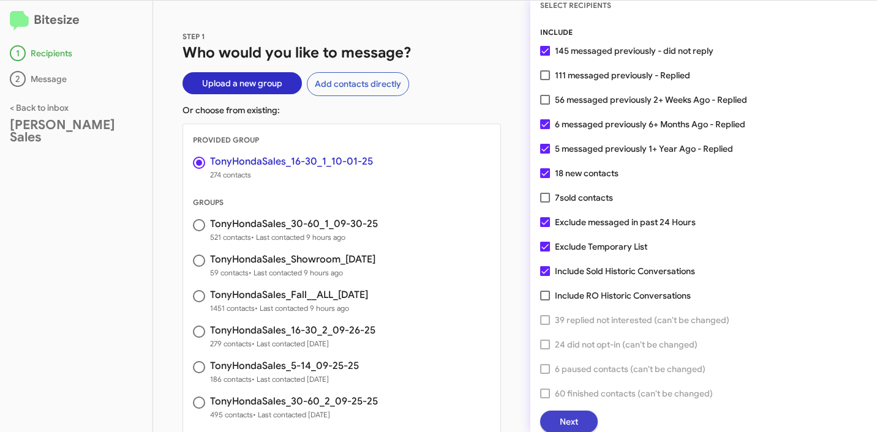
click at [579, 418] on button "Next" at bounding box center [569, 422] width 58 height 22
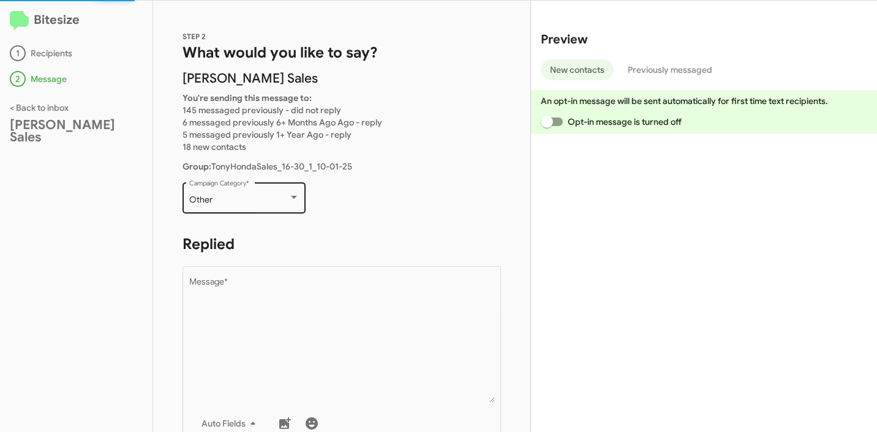
click at [280, 189] on div "Other Campaign Category *" at bounding box center [244, 197] width 110 height 34
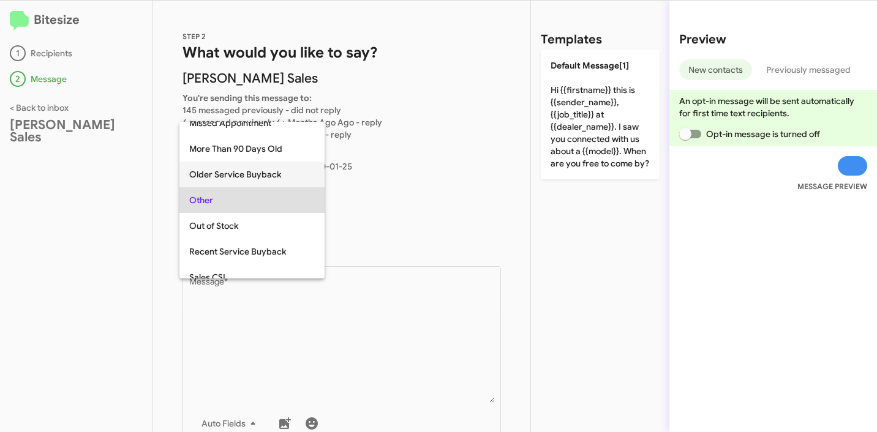
scroll to position [0, 0]
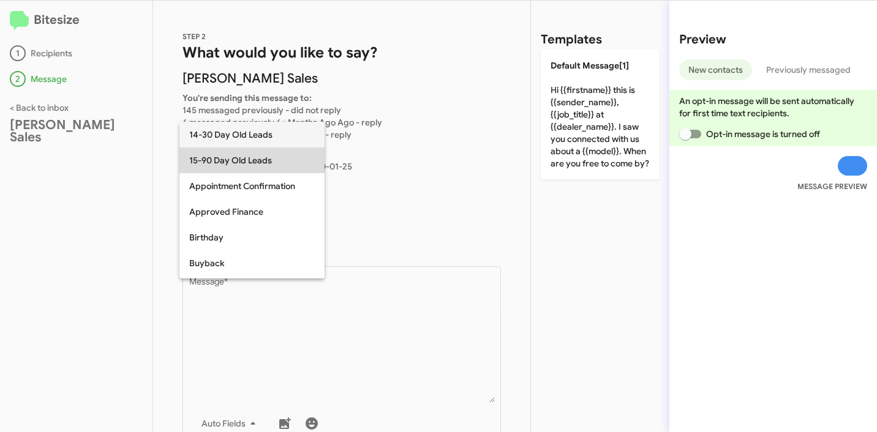
click at [241, 156] on span "15-90 Day Old Leads" at bounding box center [252, 161] width 126 height 26
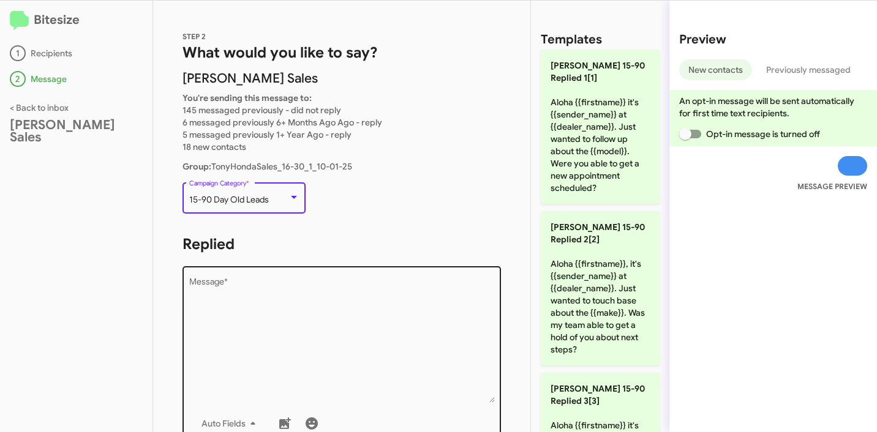
click at [300, 301] on textarea "Message *" at bounding box center [342, 340] width 306 height 125
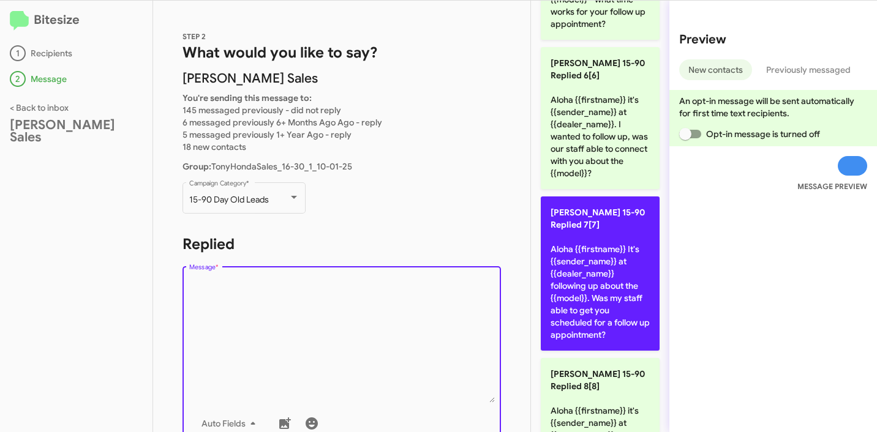
scroll to position [793, 0]
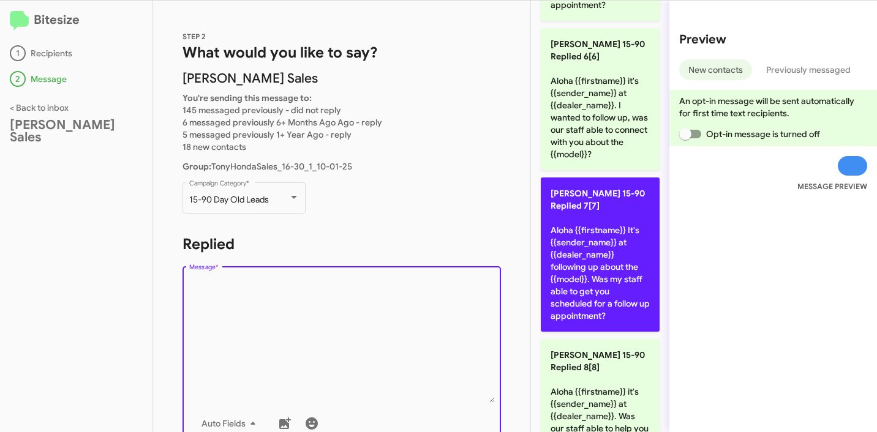
click at [610, 242] on p "Tony Honda 15-90 Replied 7[7] Aloha {{firstname}} It's {{sender_name}} at {{dea…" at bounding box center [600, 255] width 119 height 154
type textarea "Aloha {{firstname}} It's {{sender_name}} at {{dealer_name}} following up about …"
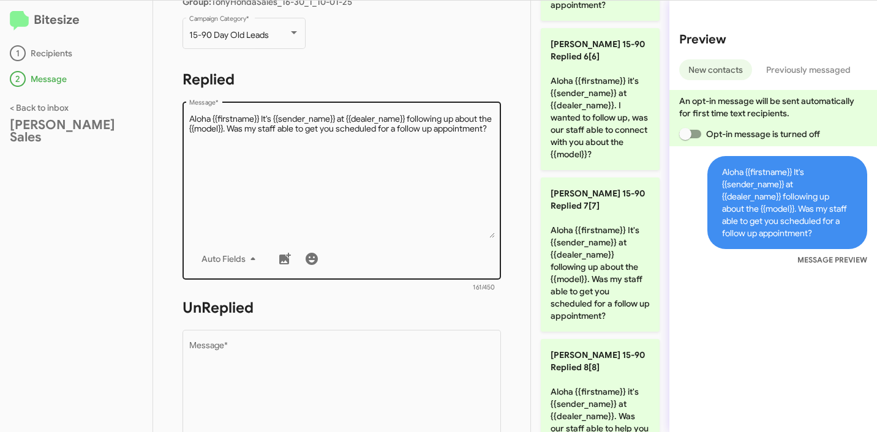
scroll to position [422, 0]
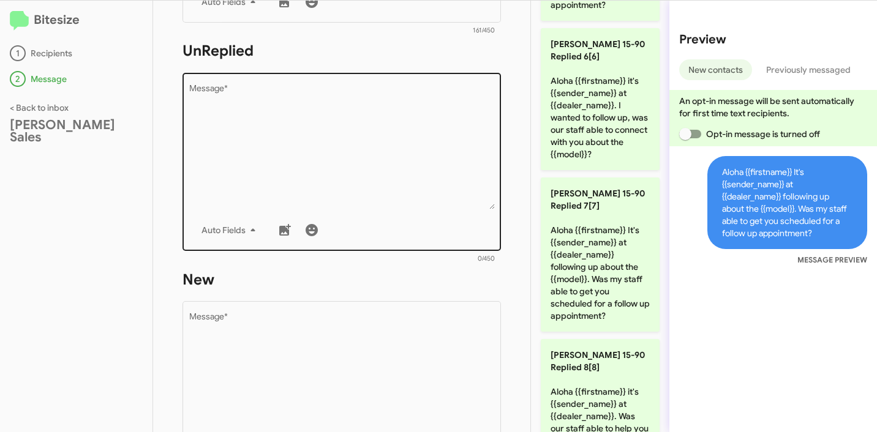
click at [382, 163] on textarea "Message *" at bounding box center [342, 147] width 306 height 125
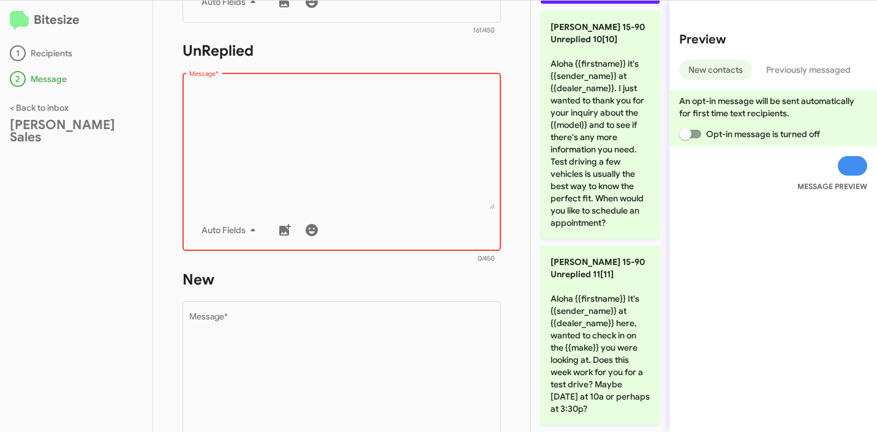
scroll to position [2057, 0]
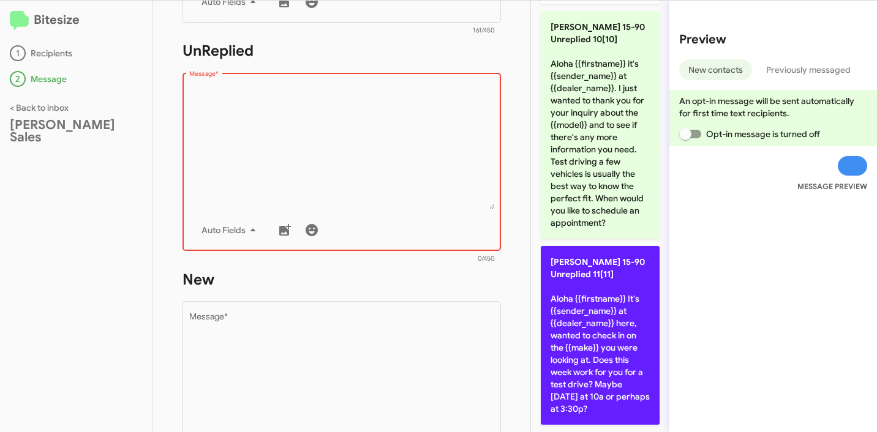
click at [615, 291] on p "Tony Honda 15-90 Unreplied 11[11] Aloha {{firstname}} It's {{sender_name}} at {…" at bounding box center [600, 335] width 119 height 179
type textarea "Aloha {{firstname}} It's {{sender_name}} at {{dealer_name}} here, wanted to che…"
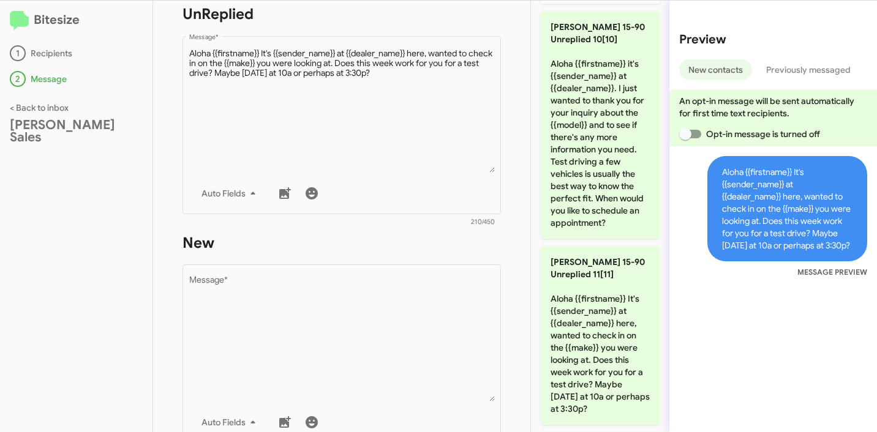
scroll to position [531, 0]
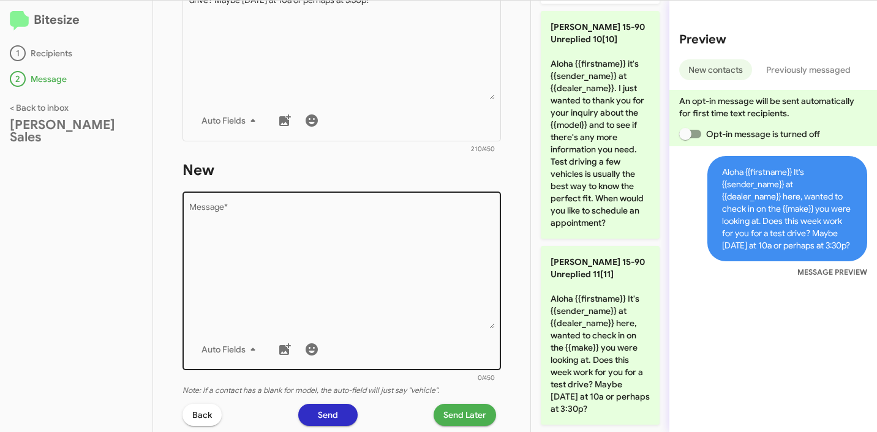
click at [391, 240] on textarea "Message *" at bounding box center [342, 266] width 306 height 125
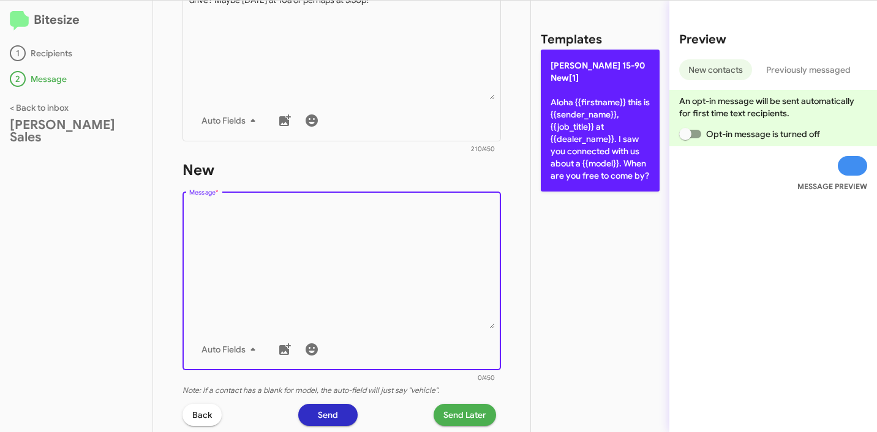
click at [593, 163] on p "Tony Honda 15-90 New[1] Aloha {{firstname}} this is {{sender_name}}, {{job_titl…" at bounding box center [600, 121] width 119 height 142
type textarea "Aloha {{firstname}} this is {{sender_name}}, {{job_title}} at {{dealer_name}}. …"
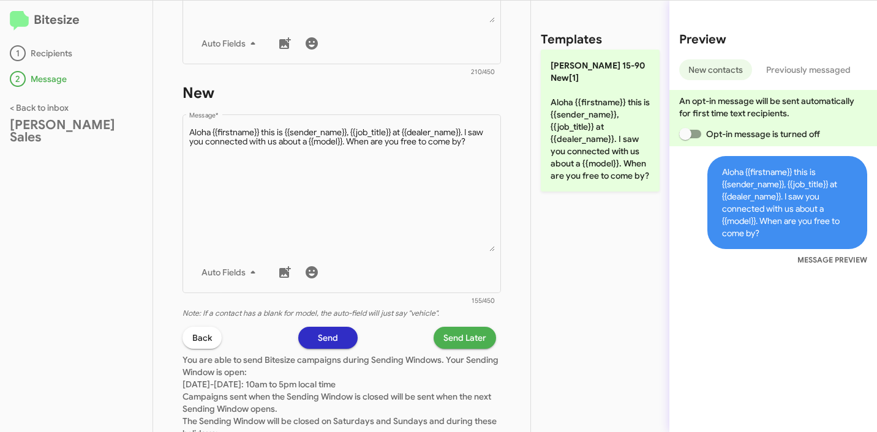
scroll to position [702, 0]
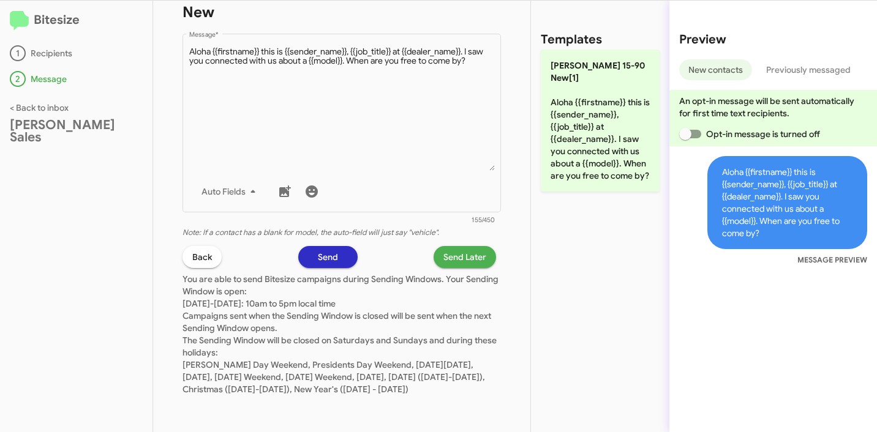
click at [454, 246] on span "Send Later" at bounding box center [464, 257] width 43 height 22
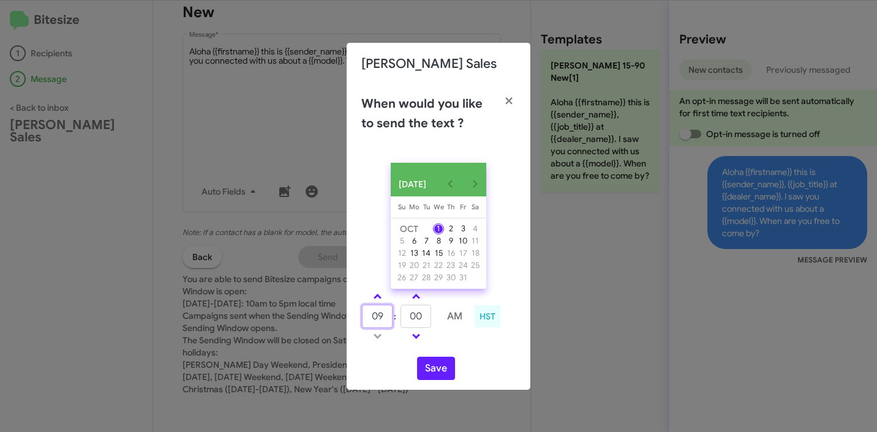
click at [378, 321] on input "09" at bounding box center [377, 316] width 31 height 23
type input "12"
type input "35"
click at [449, 370] on button "Save" at bounding box center [436, 368] width 38 height 23
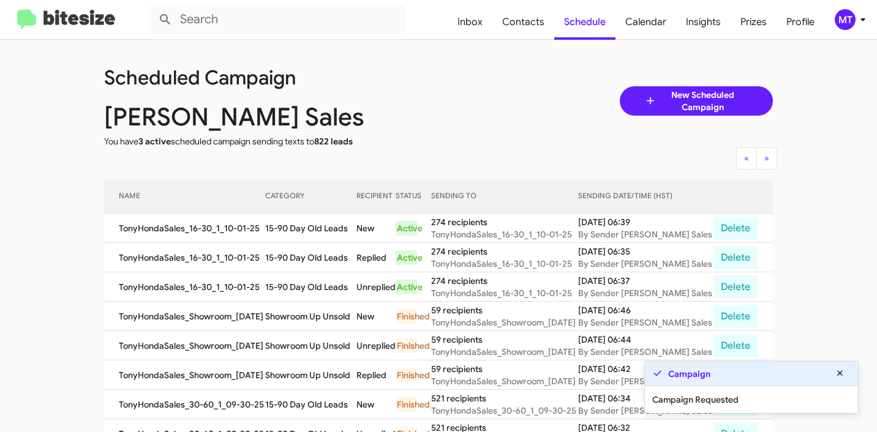
click at [860, 23] on icon at bounding box center [862, 19] width 15 height 15
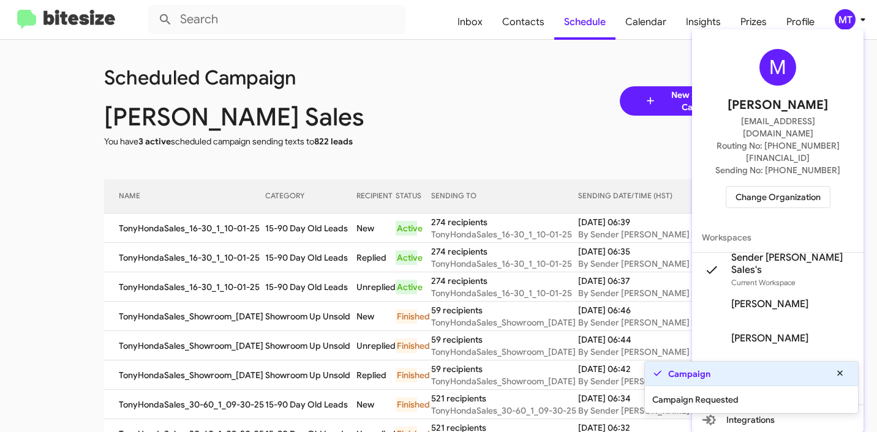
click at [538, 94] on div at bounding box center [438, 216] width 877 height 432
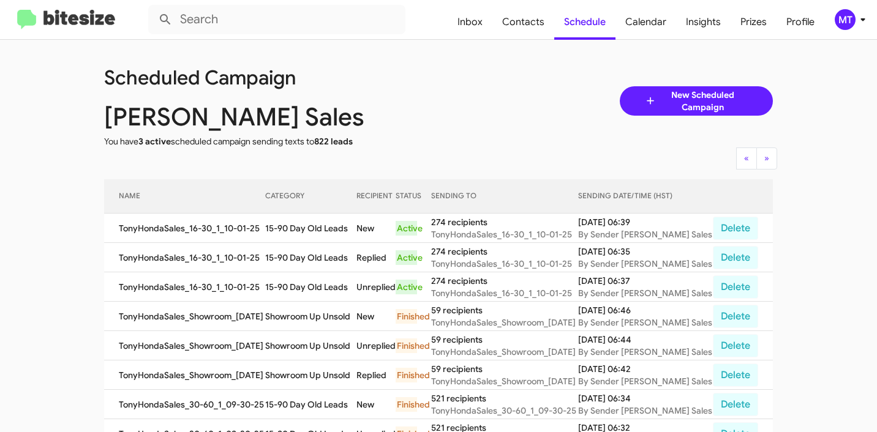
click at [855, 19] on icon at bounding box center [862, 19] width 15 height 15
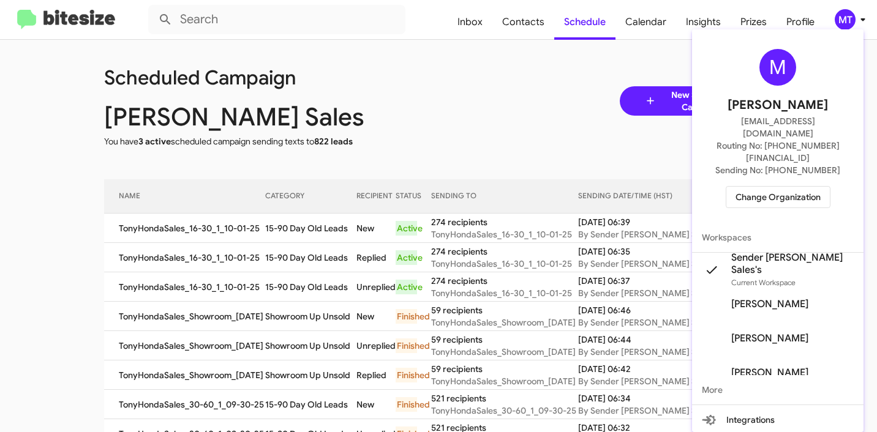
click at [543, 103] on div at bounding box center [438, 216] width 877 height 432
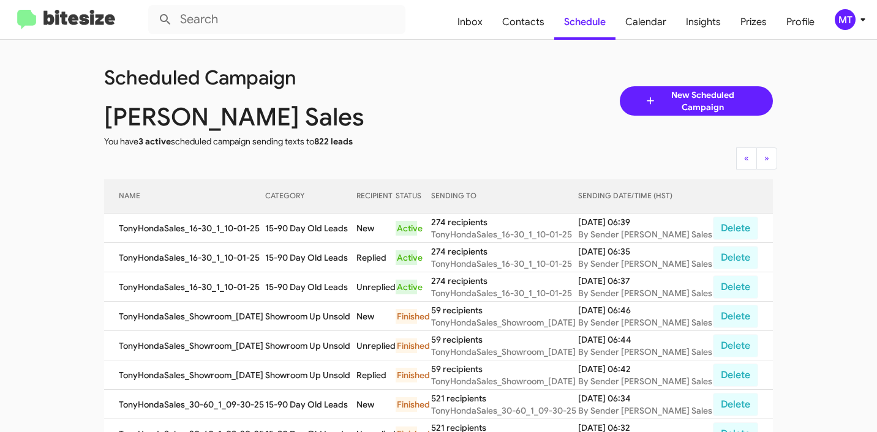
click at [702, 91] on span "New Scheduled Campaign" at bounding box center [702, 101] width 92 height 24
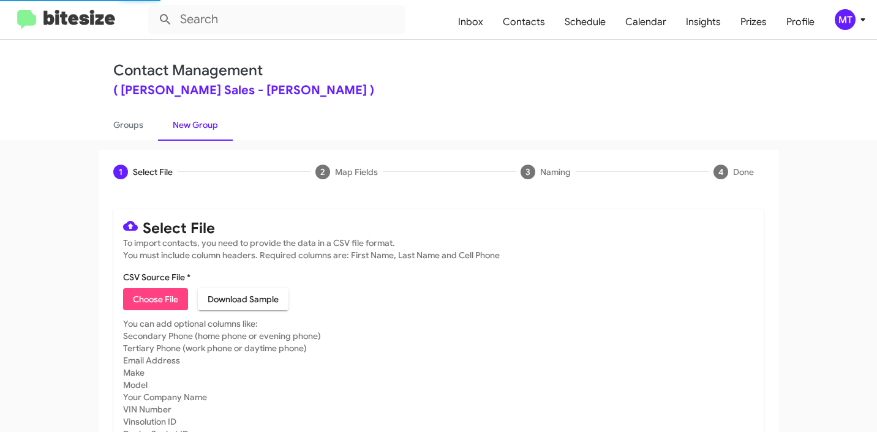
click at [159, 300] on span "Choose File" at bounding box center [155, 299] width 45 height 22
type input "TonyHondaSales_60-90_10-01-25"
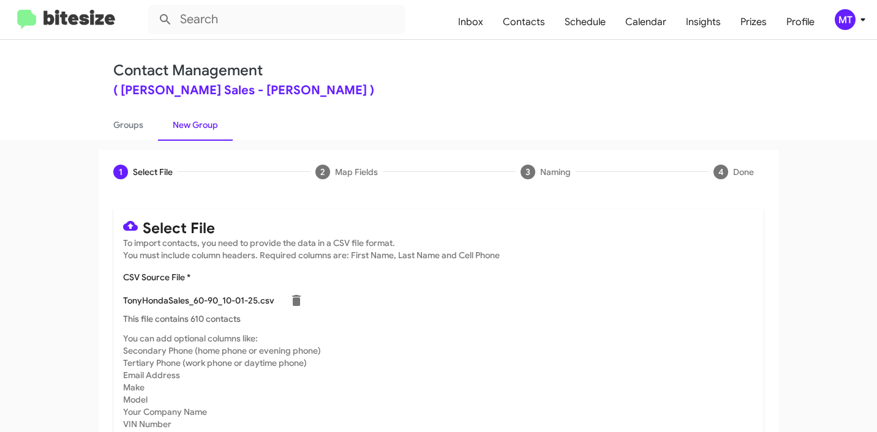
click at [857, 20] on icon at bounding box center [862, 19] width 15 height 15
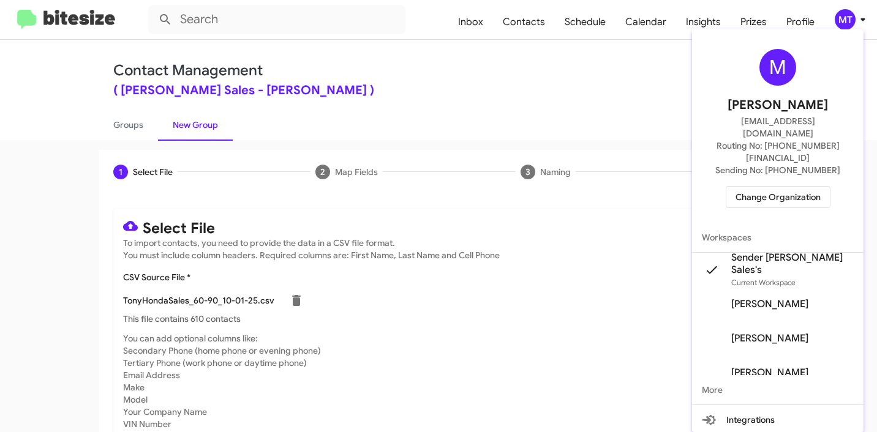
click at [527, 86] on div at bounding box center [438, 216] width 877 height 432
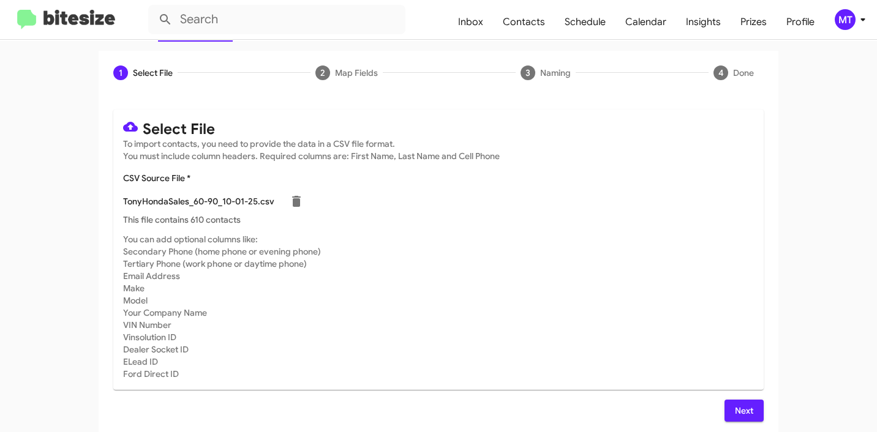
scroll to position [103, 0]
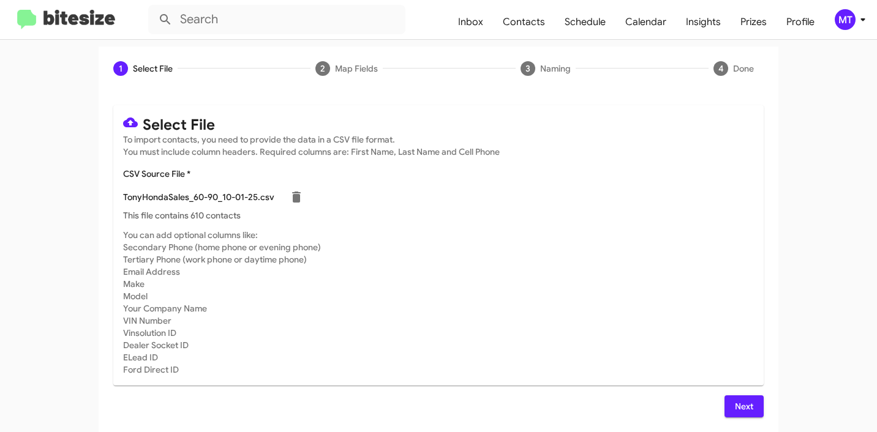
click at [722, 394] on div "Select File To import contacts, you need to provide the data in a CSV file form…" at bounding box center [438, 261] width 650 height 312
click at [727, 396] on button "Next" at bounding box center [743, 407] width 39 height 22
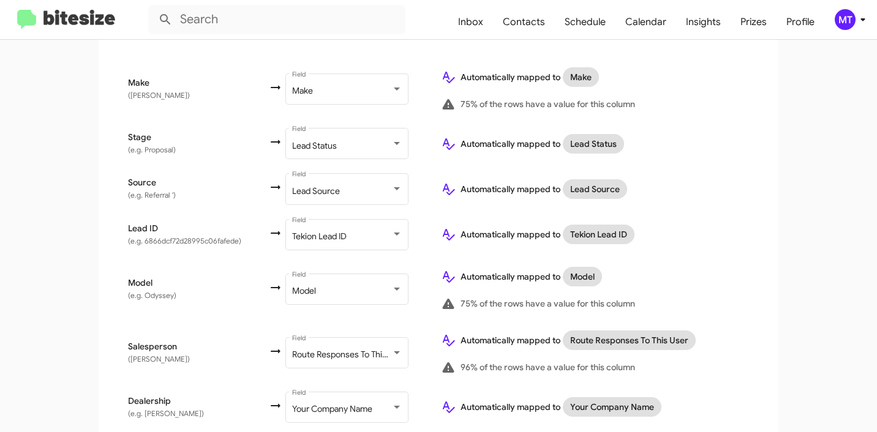
scroll to position [591, 0]
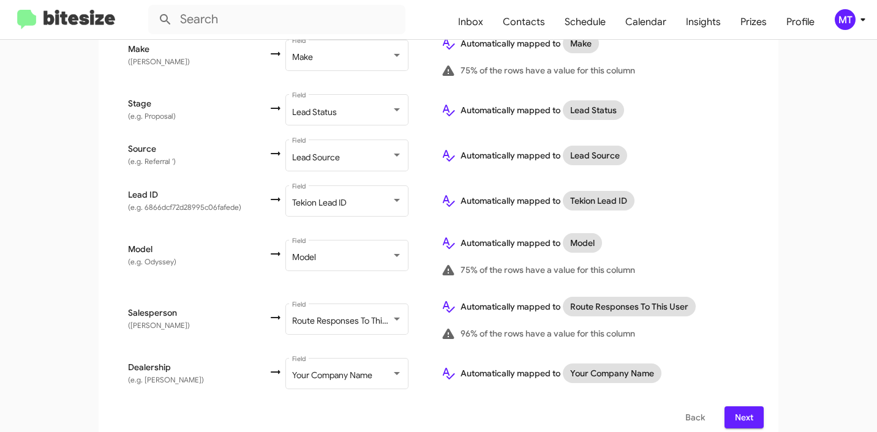
click at [754, 407] on button "Next" at bounding box center [743, 418] width 39 height 22
click at [742, 407] on span "Next" at bounding box center [744, 418] width 20 height 22
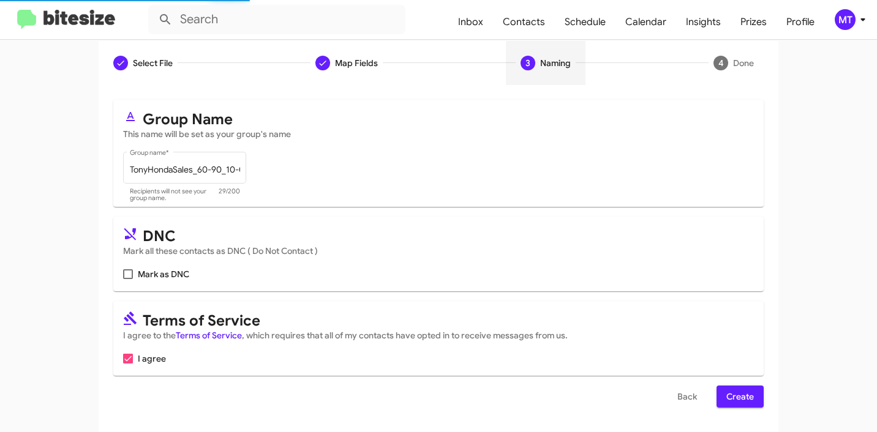
scroll to position [0, 0]
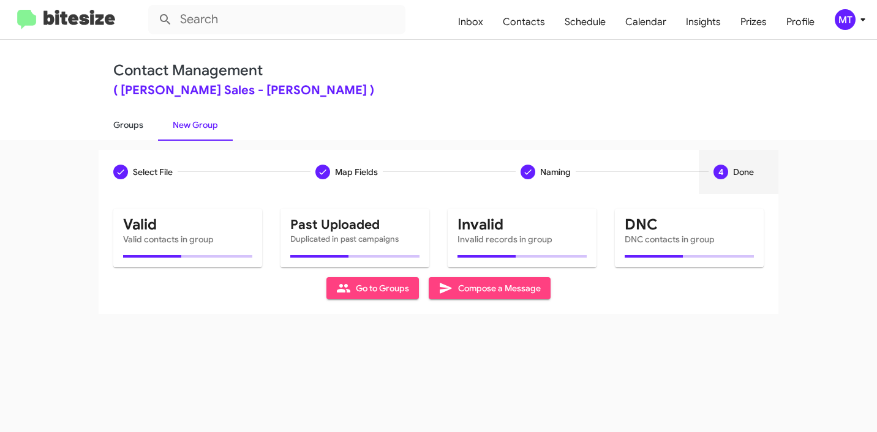
click at [122, 121] on link "Groups" at bounding box center [128, 125] width 59 height 32
type input "in:groups"
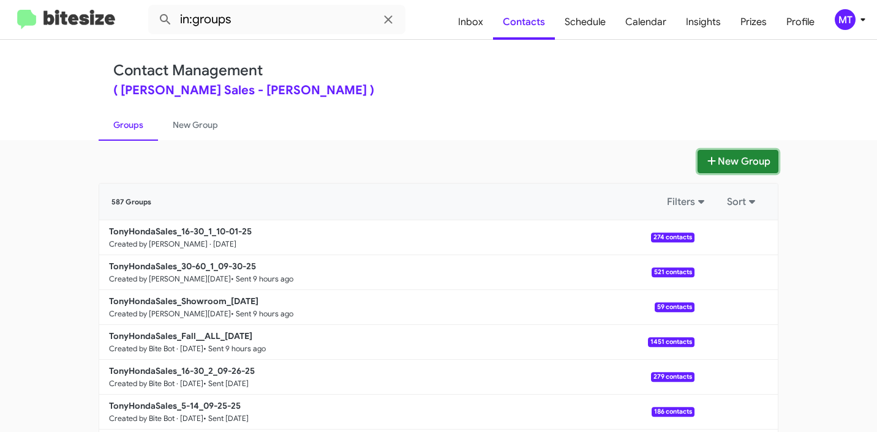
click at [736, 163] on button "New Group" at bounding box center [737, 161] width 81 height 23
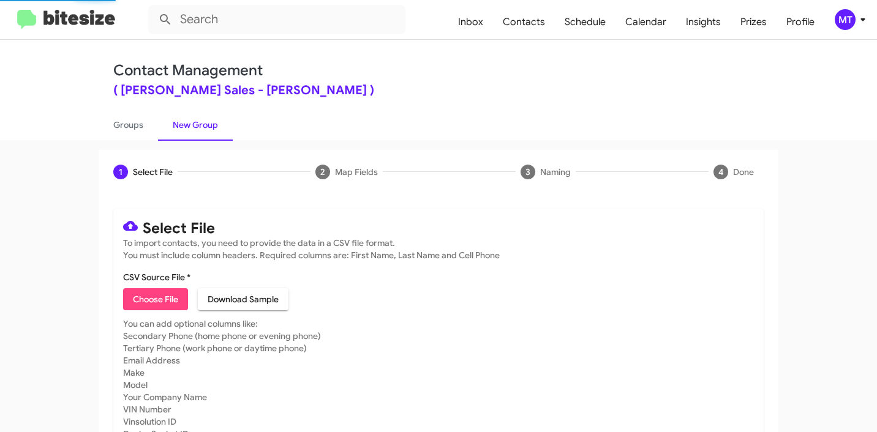
click at [158, 301] on span "Choose File" at bounding box center [155, 299] width 45 height 22
type input "TonyHondaSales_60-90_10-01-25"
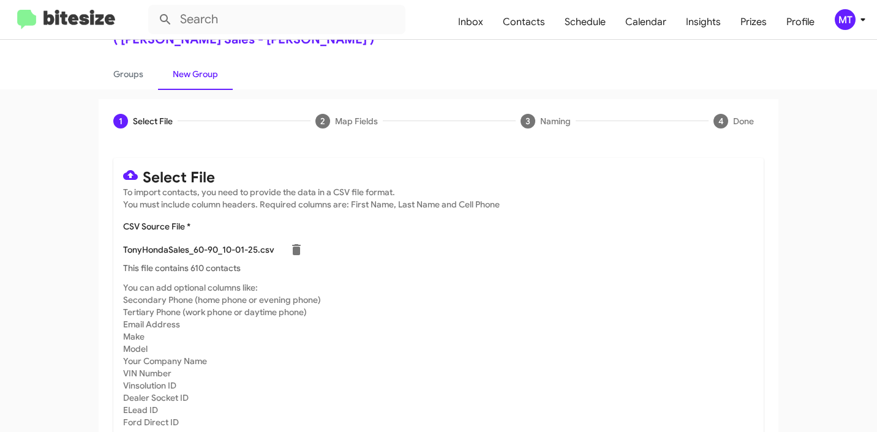
scroll to position [103, 0]
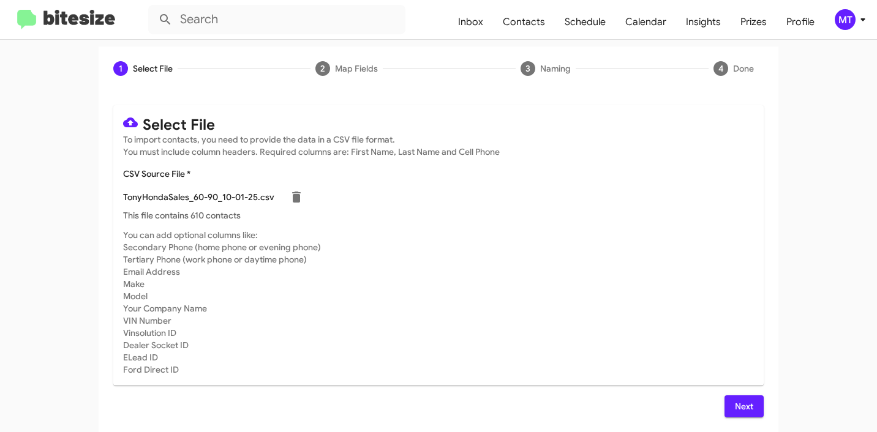
click at [745, 405] on span "Next" at bounding box center [744, 407] width 20 height 22
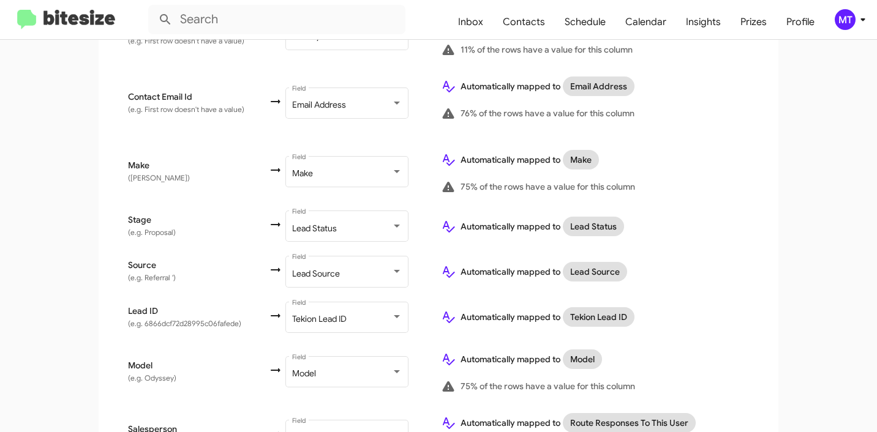
scroll to position [591, 0]
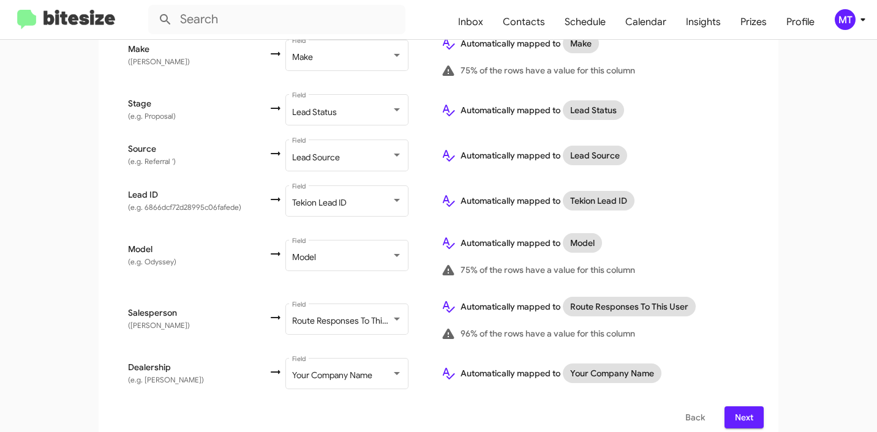
click at [735, 407] on span "Next" at bounding box center [744, 418] width 20 height 22
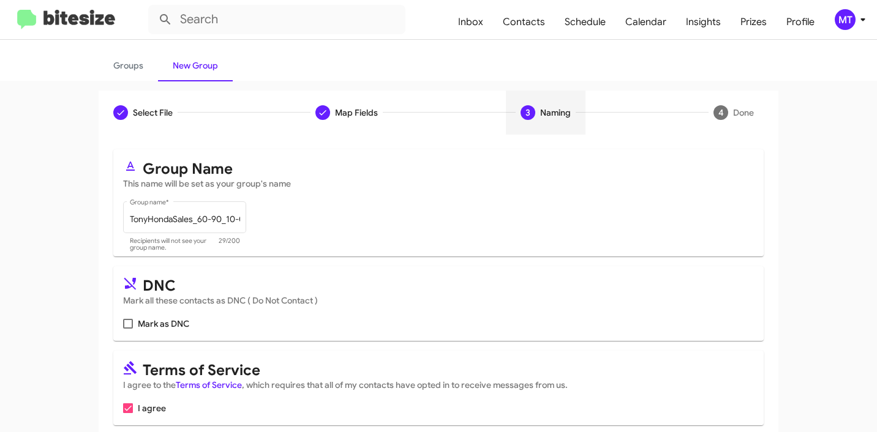
scroll to position [109, 0]
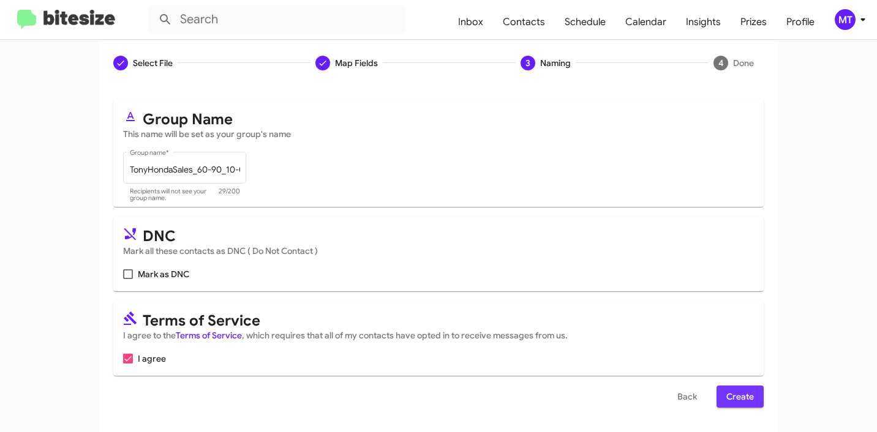
click at [736, 393] on span "Create" at bounding box center [740, 397] width 28 height 22
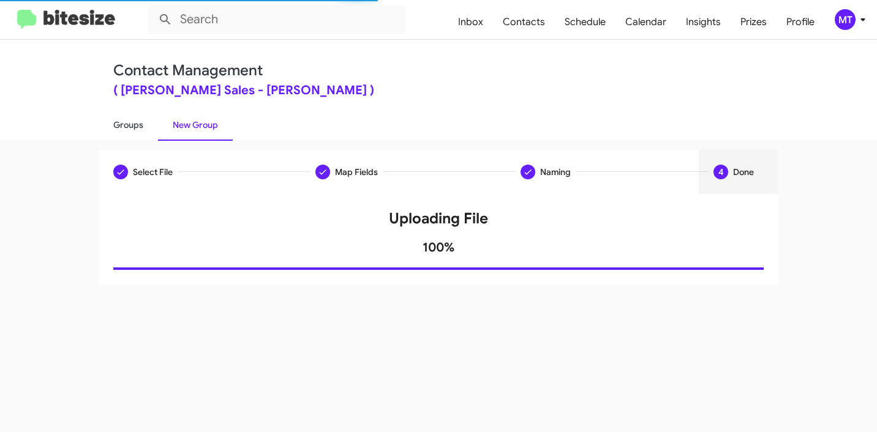
click at [123, 125] on link "Groups" at bounding box center [128, 125] width 59 height 32
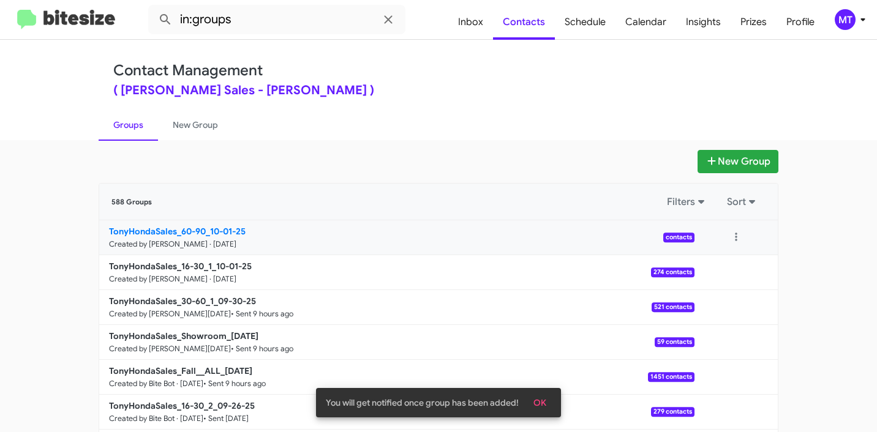
drag, startPoint x: 73, startPoint y: 231, endPoint x: 200, endPoint y: 231, distance: 126.8
click at [200, 231] on app-groups "New Group 588 Groups Filters Sort TonyHondaSales_60-90_10-01-25 Created by Mari…" at bounding box center [438, 376] width 877 height 452
copy b "TonyHondaSales_60-90"
click at [315, 26] on input "in:groups" at bounding box center [276, 19] width 257 height 29
paste input "TonyHondaSales_60-90"
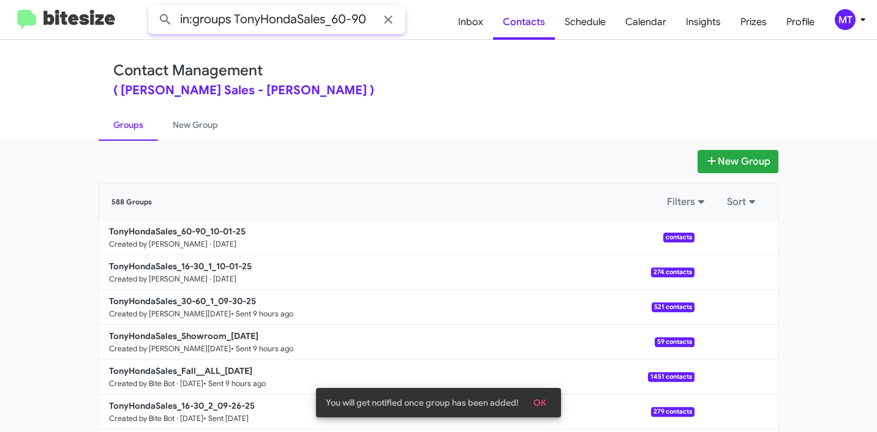
type input "in:groups TonyHondaSales_60-90"
click at [153, 7] on button at bounding box center [165, 19] width 24 height 24
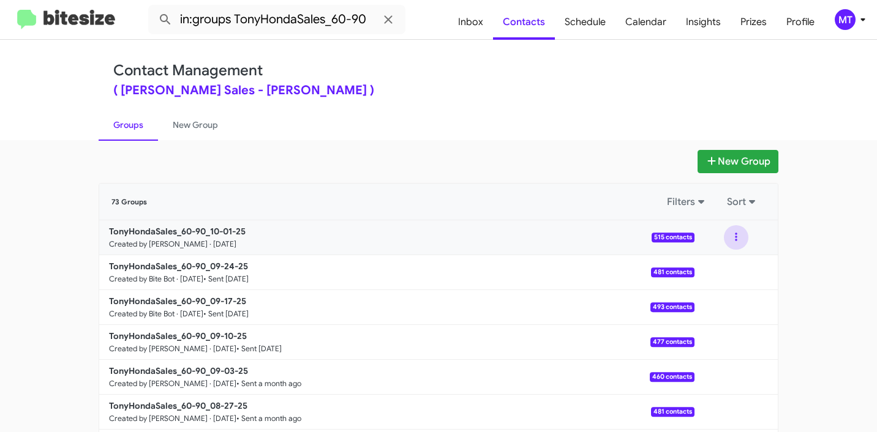
click at [725, 235] on button at bounding box center [736, 237] width 24 height 24
click at [711, 266] on button "View contacts" at bounding box center [699, 270] width 98 height 29
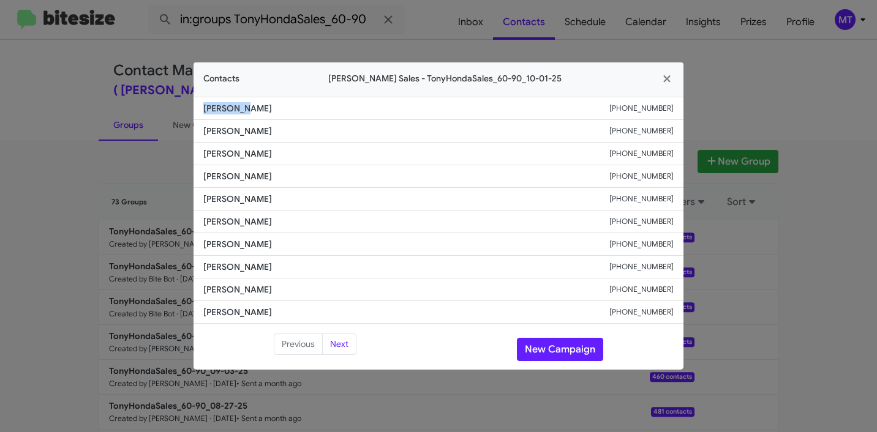
drag, startPoint x: 244, startPoint y: 109, endPoint x: 193, endPoint y: 107, distance: 50.3
click at [193, 107] on li "[PERSON_NAME] [PHONE_NUMBER]" at bounding box center [438, 108] width 490 height 23
copy span "[PERSON_NAME]"
click at [663, 80] on icon "button" at bounding box center [667, 78] width 14 height 11
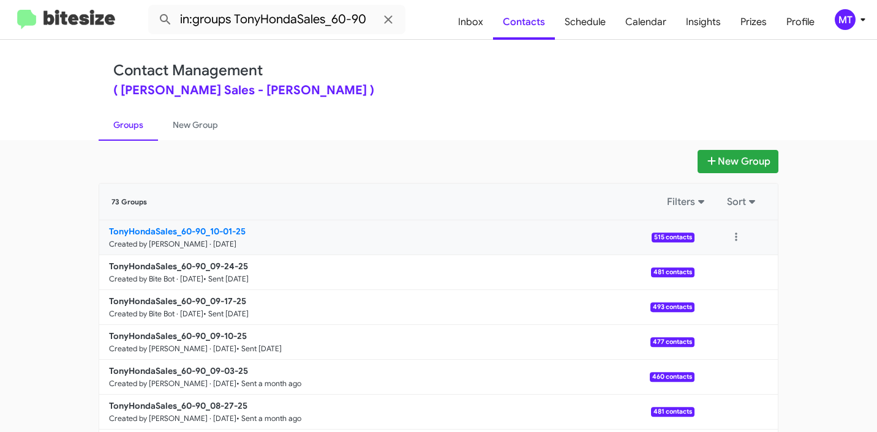
click at [165, 228] on b "TonyHondaSales_60-90_10-01-25" at bounding box center [177, 231] width 137 height 11
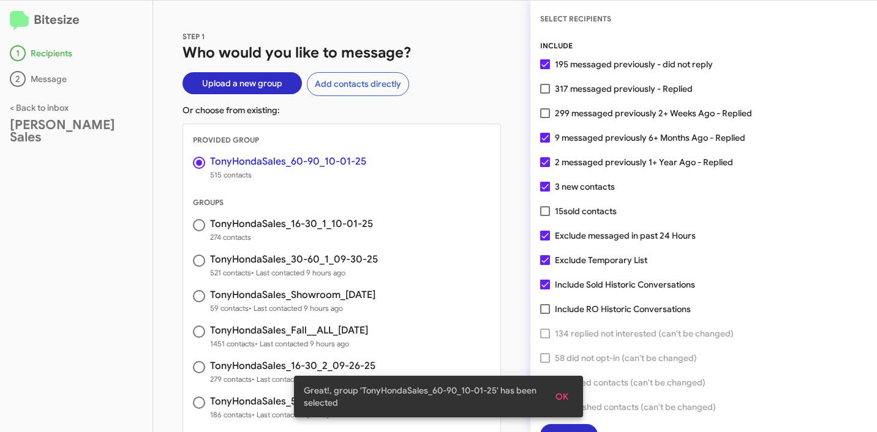
scroll to position [31, 0]
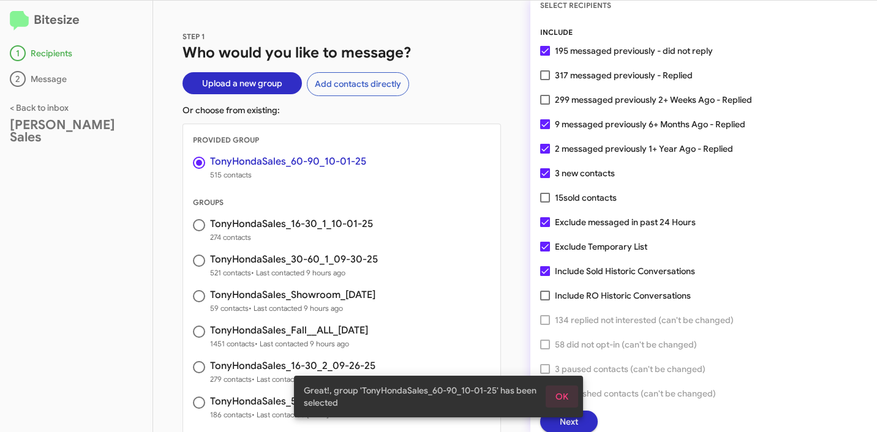
click at [565, 391] on span "OK" at bounding box center [561, 397] width 13 height 22
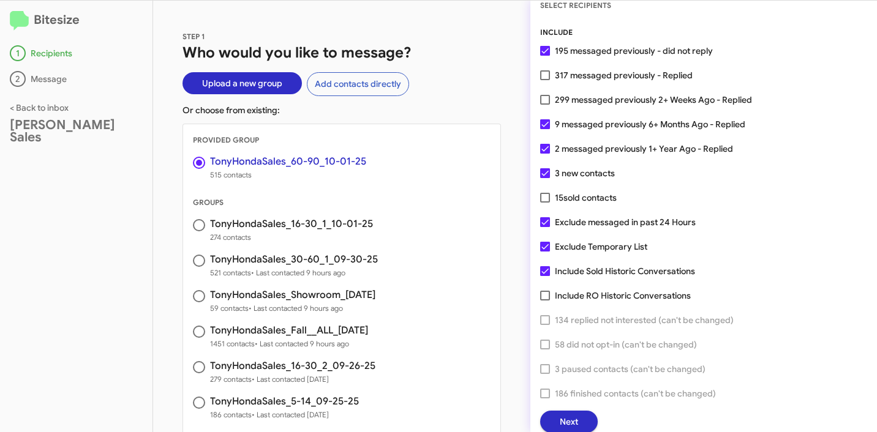
click at [575, 418] on span "Next" at bounding box center [569, 422] width 18 height 22
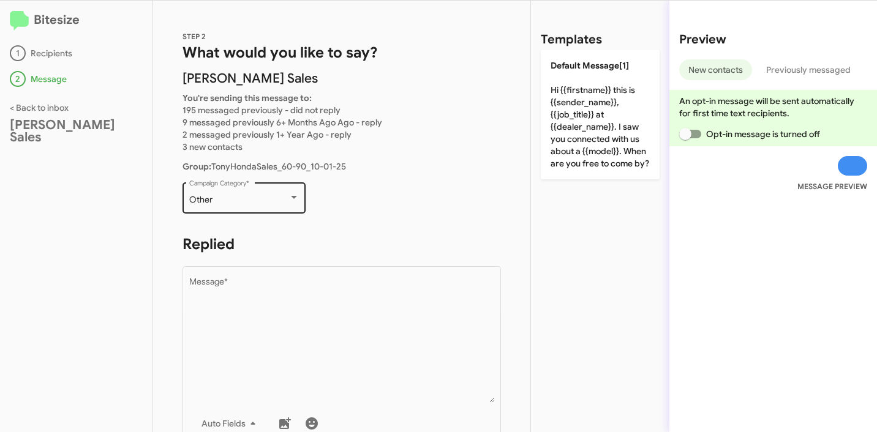
click at [254, 196] on div "Other" at bounding box center [238, 200] width 99 height 10
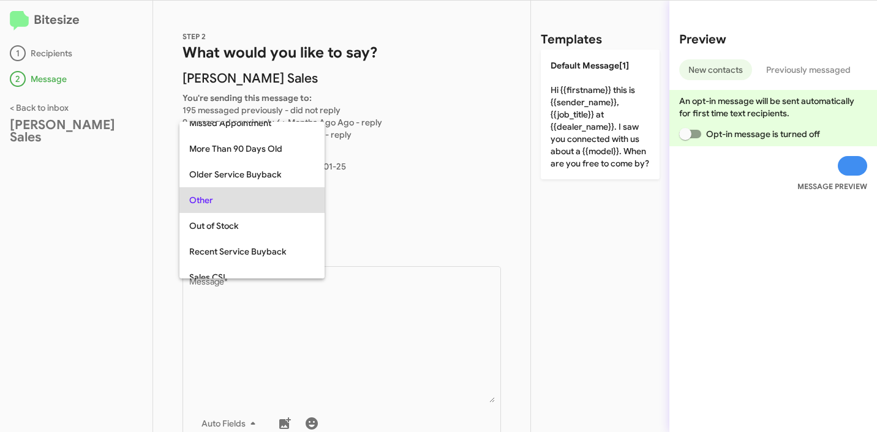
scroll to position [0, 0]
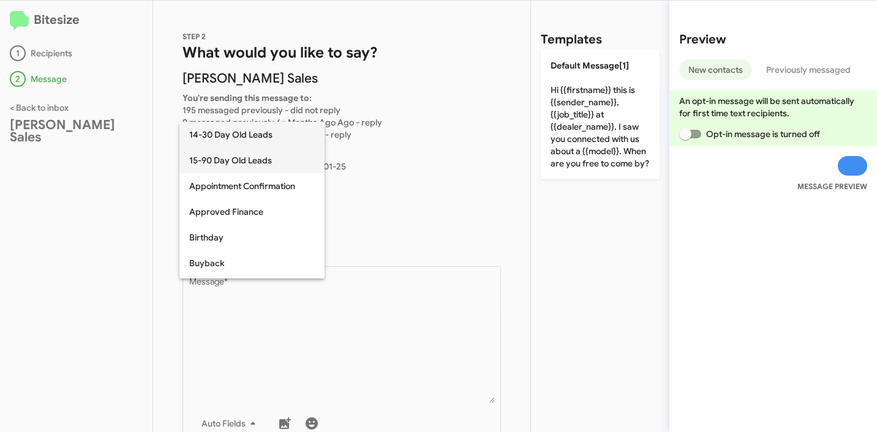
click at [242, 162] on span "15-90 Day Old Leads" at bounding box center [252, 161] width 126 height 26
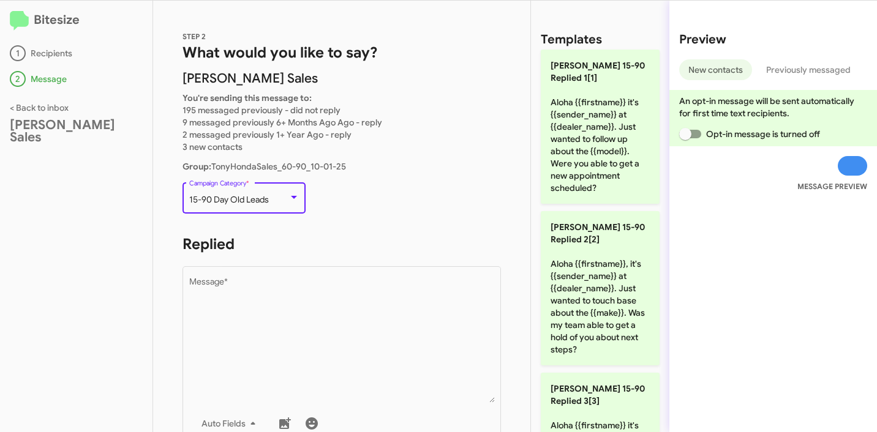
click at [355, 247] on h1 "Replied" at bounding box center [341, 245] width 318 height 20
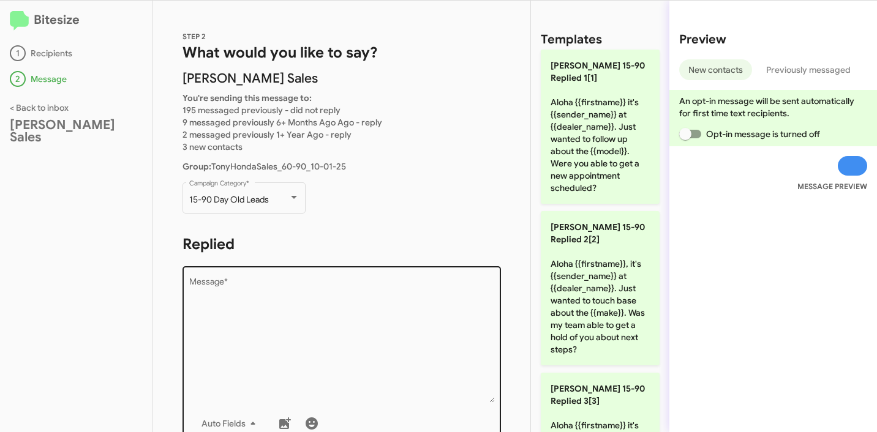
click at [269, 295] on textarea "Message *" at bounding box center [342, 340] width 306 height 125
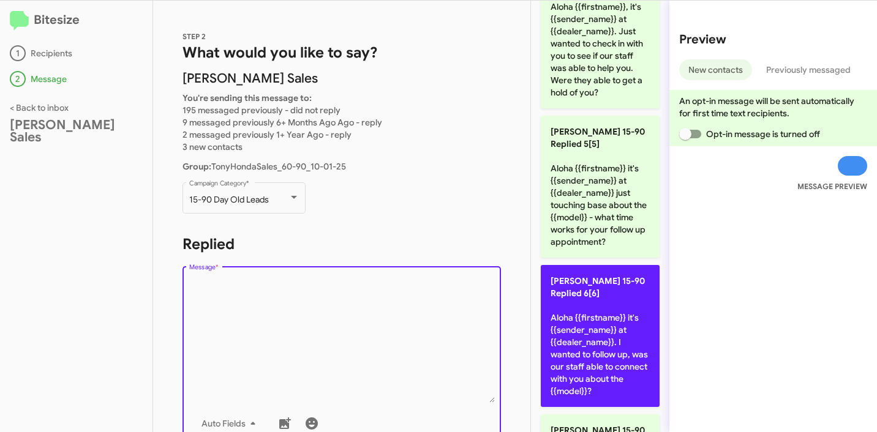
scroll to position [828, 0]
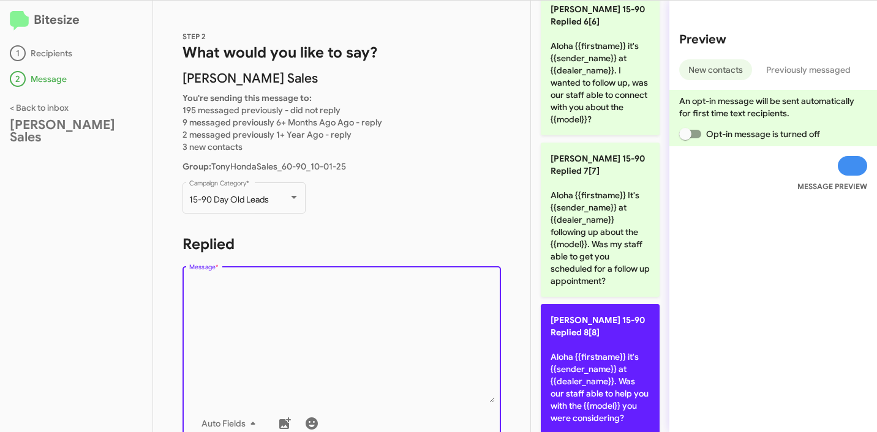
click at [609, 360] on p "Tony Honda 15-90 Replied 8[8] Aloha {{firstname}} it's {{sender_name}} at {{dea…" at bounding box center [600, 369] width 119 height 130
type textarea "Aloha {{firstname}} it's {{sender_name}} at {{dealer_name}}. Was our staff able…"
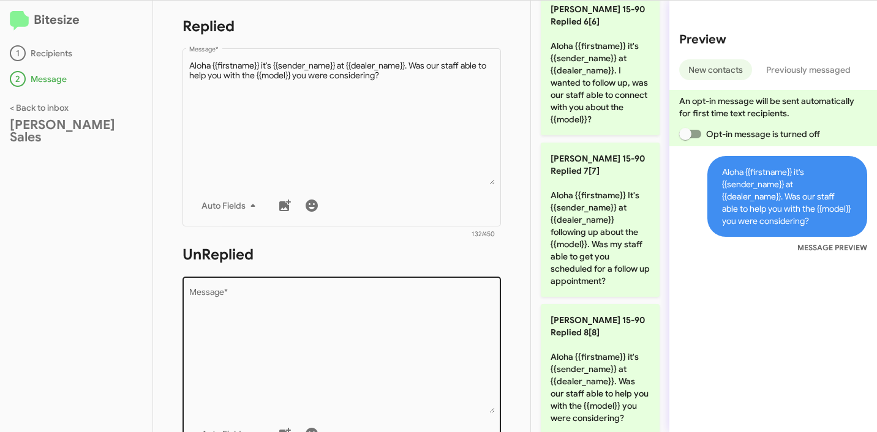
scroll to position [287, 0]
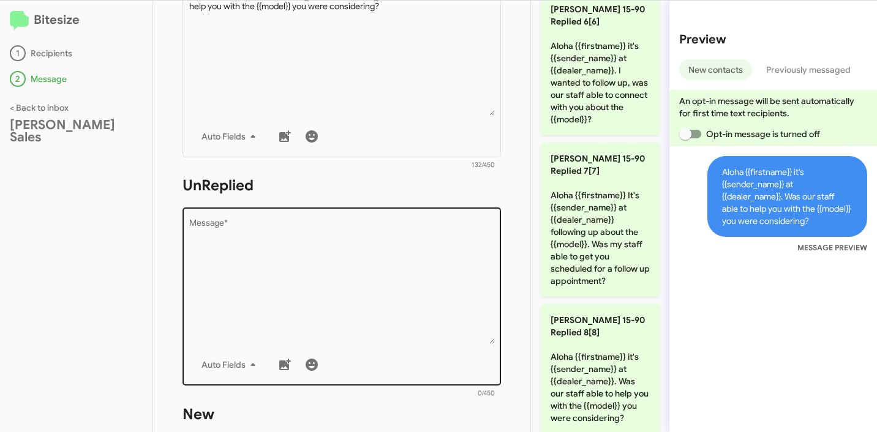
click at [329, 269] on textarea "Message *" at bounding box center [342, 281] width 306 height 125
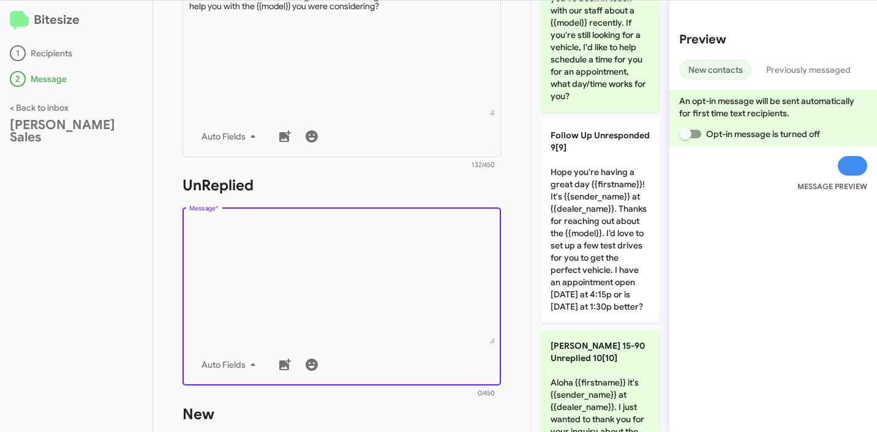
scroll to position [1767, 0]
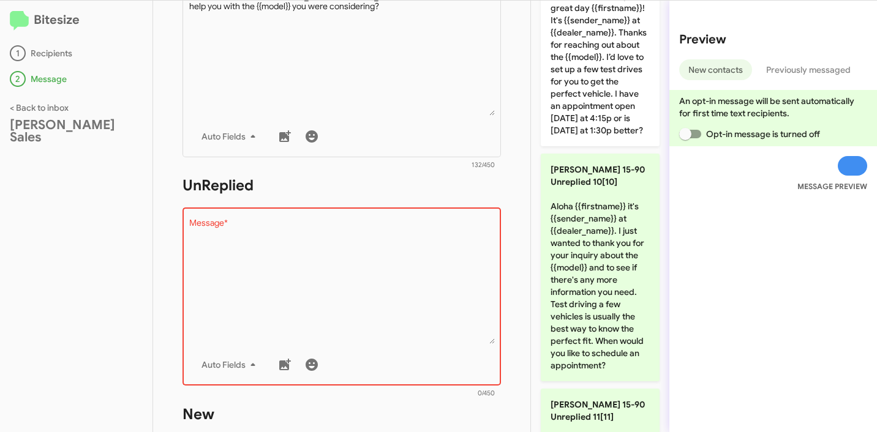
click at [606, 326] on p "Tony Honda 15-90 Unreplied 10[10] Aloha {{firstname}} it's {{sender_name}} at {…" at bounding box center [600, 268] width 119 height 228
type textarea "Aloha {{firstname}} it's {{sender_name}} at {{dealer_name}}. I just wanted to t…"
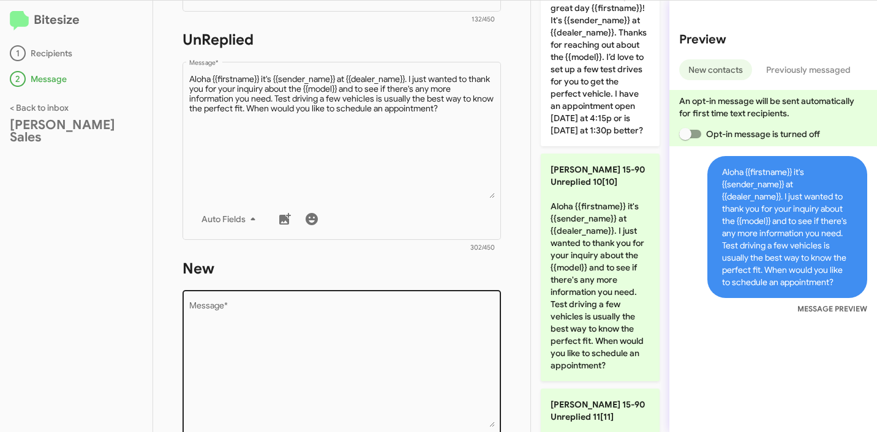
scroll to position [527, 0]
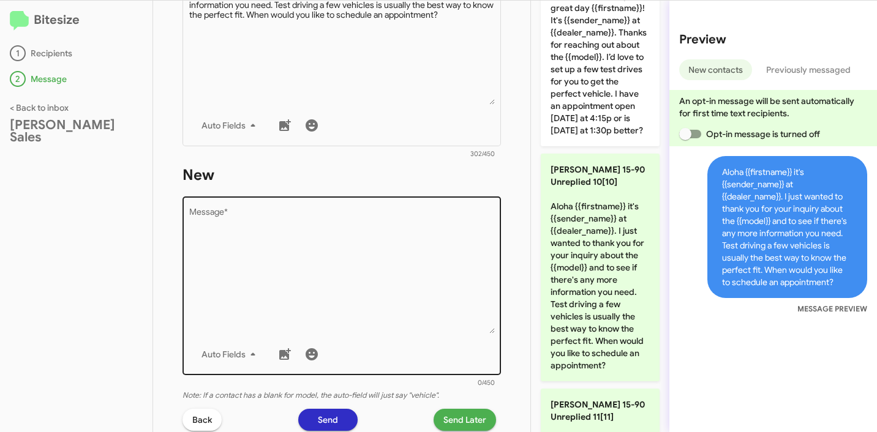
click at [336, 252] on textarea "Message *" at bounding box center [342, 271] width 306 height 125
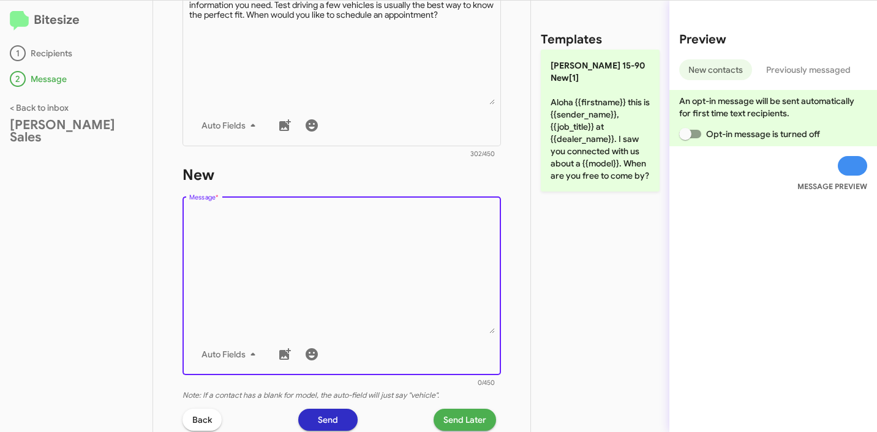
scroll to position [0, 0]
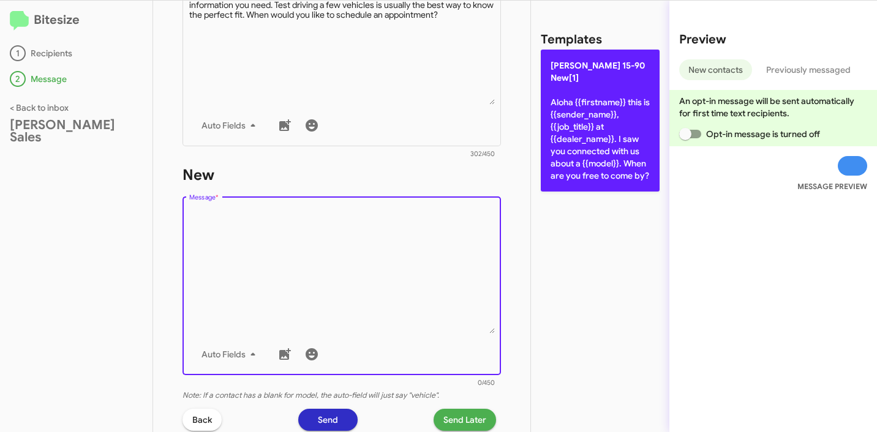
click at [596, 171] on p "Tony Honda 15-90 New[1] Aloha {{firstname}} this is {{sender_name}}, {{job_titl…" at bounding box center [600, 121] width 119 height 142
type textarea "Aloha {{firstname}} this is {{sender_name}}, {{job_title}} at {{dealer_name}}. …"
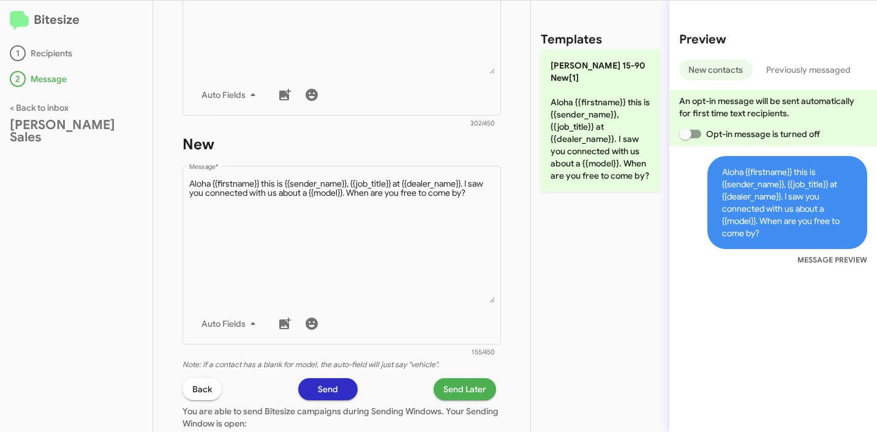
scroll to position [702, 0]
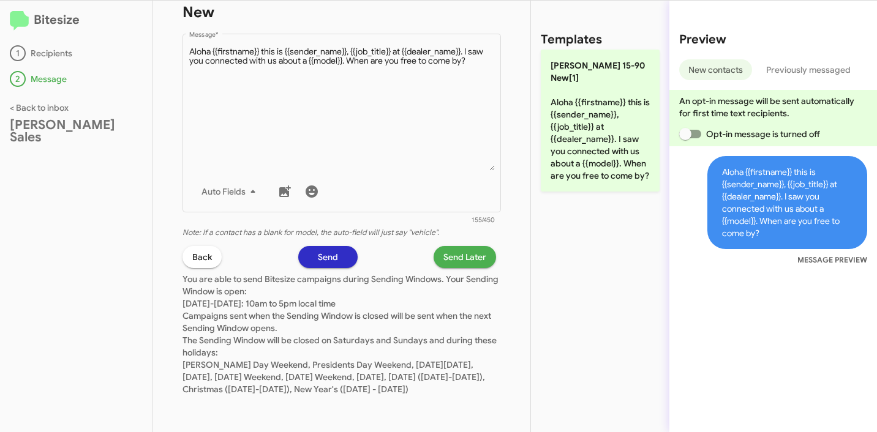
click at [457, 246] on span "Send Later" at bounding box center [464, 257] width 43 height 22
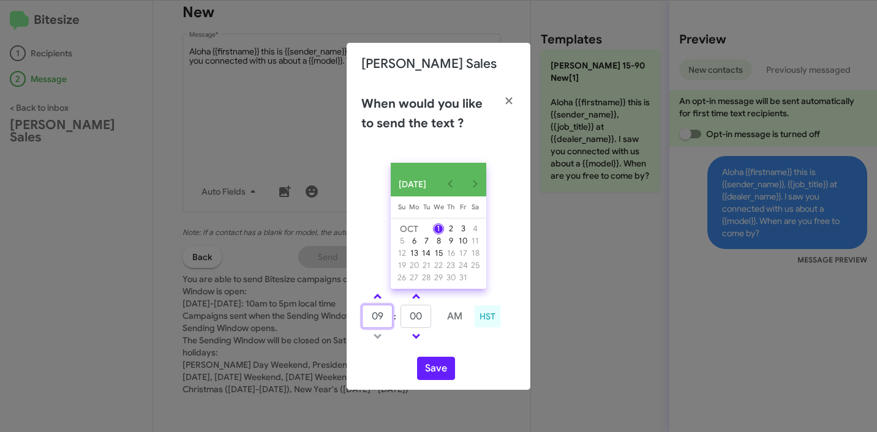
click at [367, 320] on input "09" at bounding box center [377, 316] width 31 height 23
type input "12"
type input "27"
click at [438, 378] on button "Save" at bounding box center [436, 368] width 38 height 23
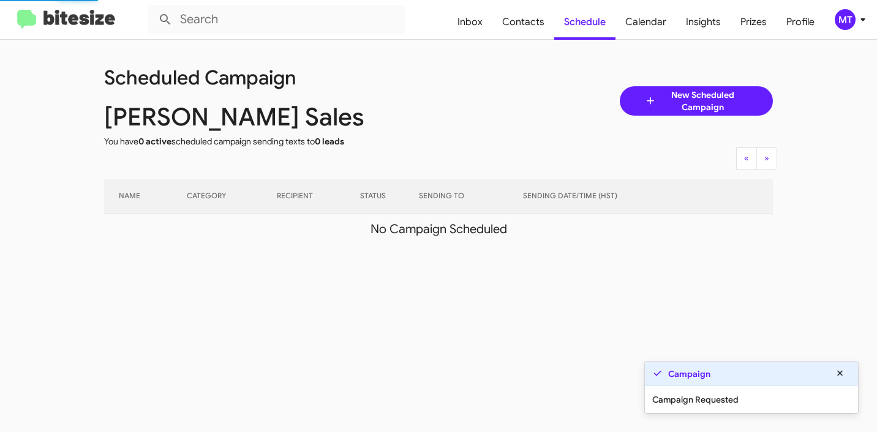
click at [862, 18] on icon at bounding box center [862, 19] width 4 height 3
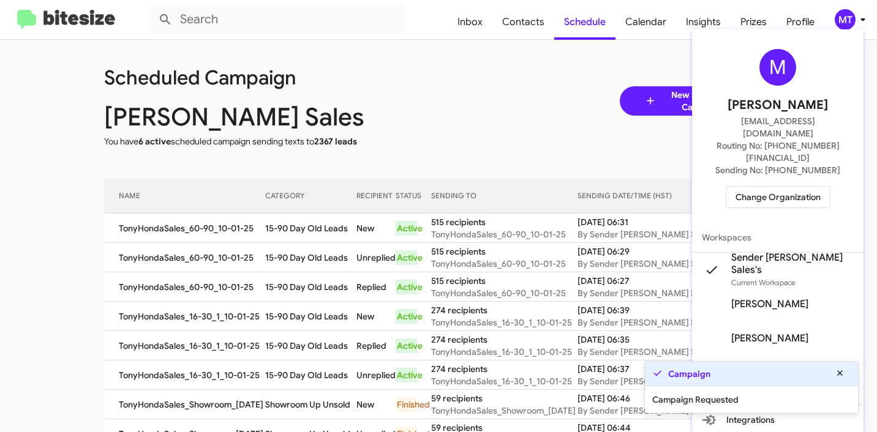
click at [445, 86] on div at bounding box center [438, 216] width 877 height 432
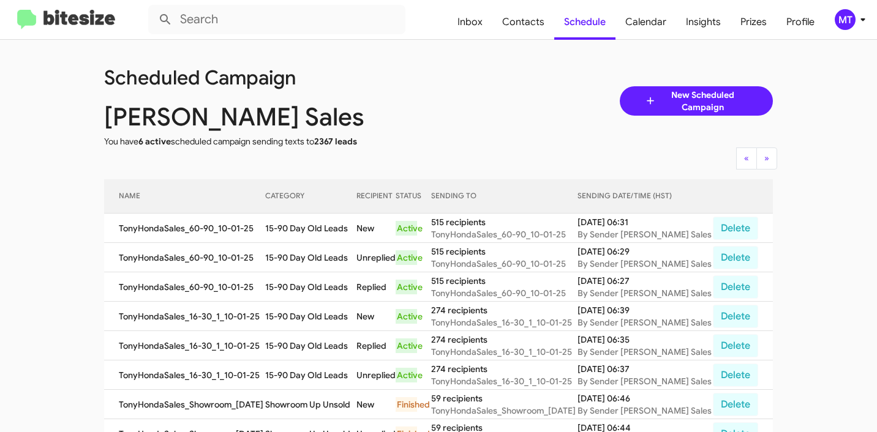
click at [843, 17] on div "MT" at bounding box center [845, 19] width 21 height 21
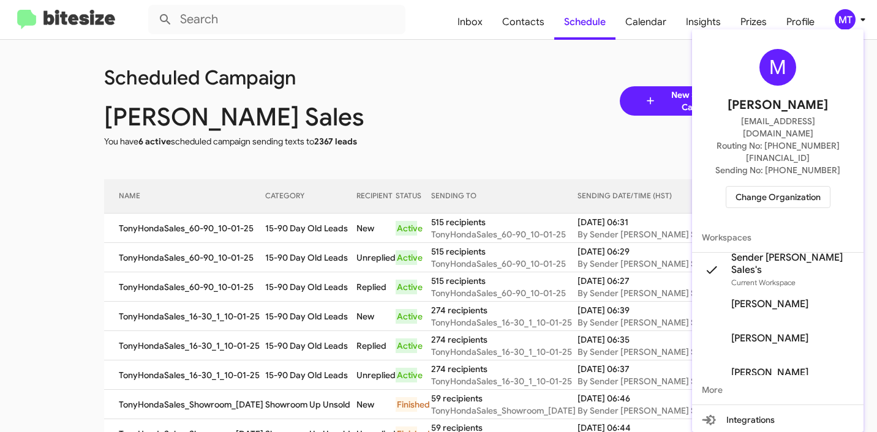
click at [590, 103] on div at bounding box center [438, 216] width 877 height 432
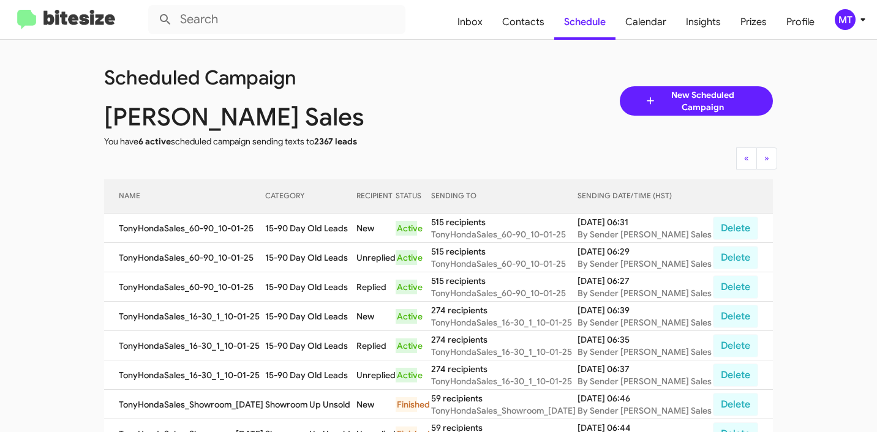
click at [666, 107] on span "New Scheduled Campaign" at bounding box center [702, 101] width 92 height 24
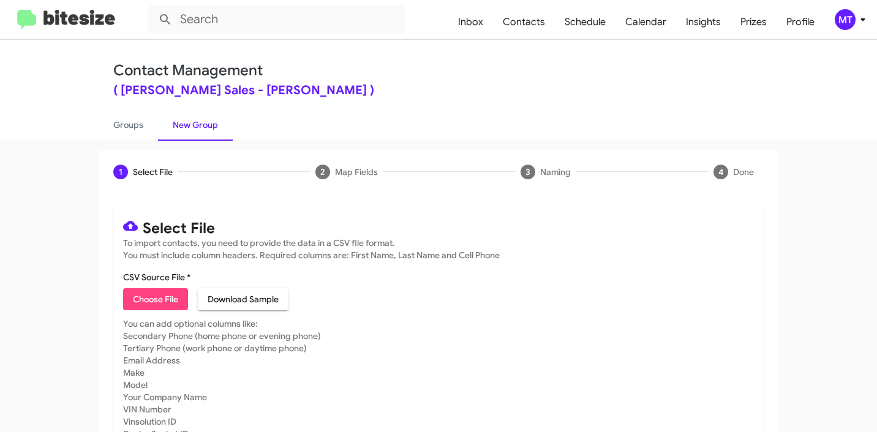
click at [158, 290] on span "Choose File" at bounding box center [155, 299] width 45 height 22
type input "TonyHondaSales_Weekend_[DATE]"
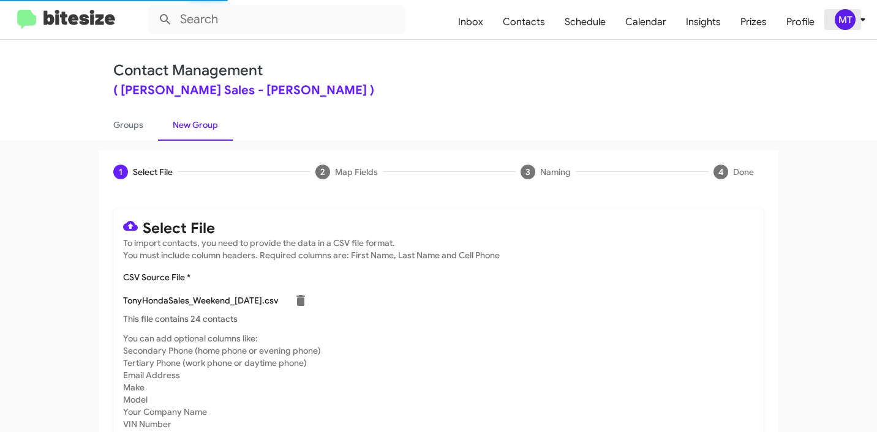
click at [862, 26] on icon at bounding box center [862, 19] width 15 height 15
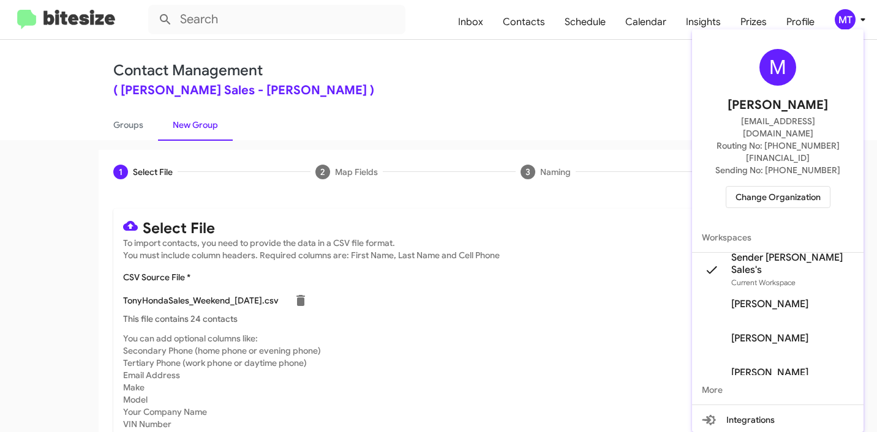
click at [496, 85] on div at bounding box center [438, 216] width 877 height 432
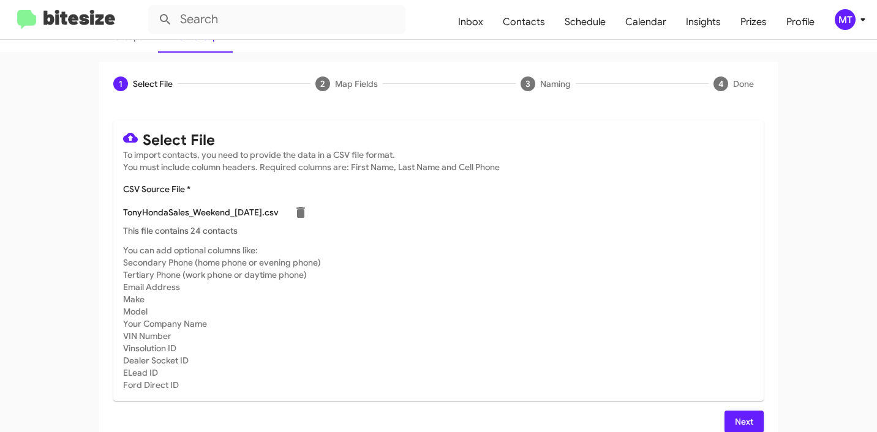
scroll to position [103, 0]
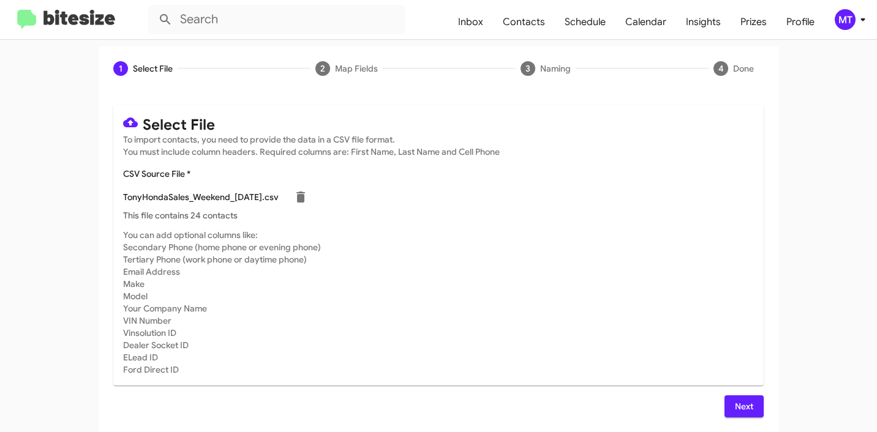
click at [739, 402] on span "Next" at bounding box center [744, 407] width 20 height 22
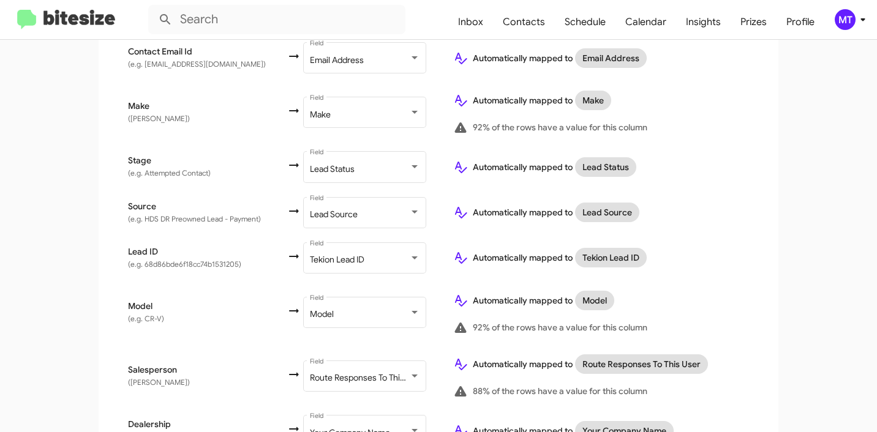
scroll to position [563, 0]
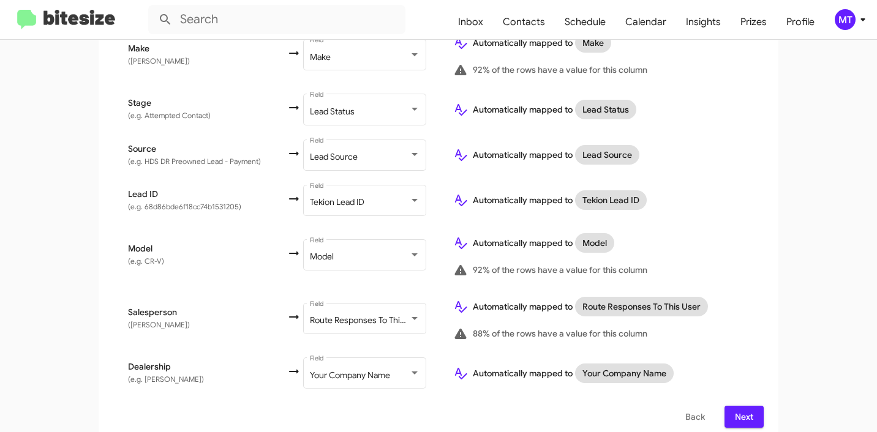
click at [745, 416] on span "Next" at bounding box center [744, 417] width 20 height 22
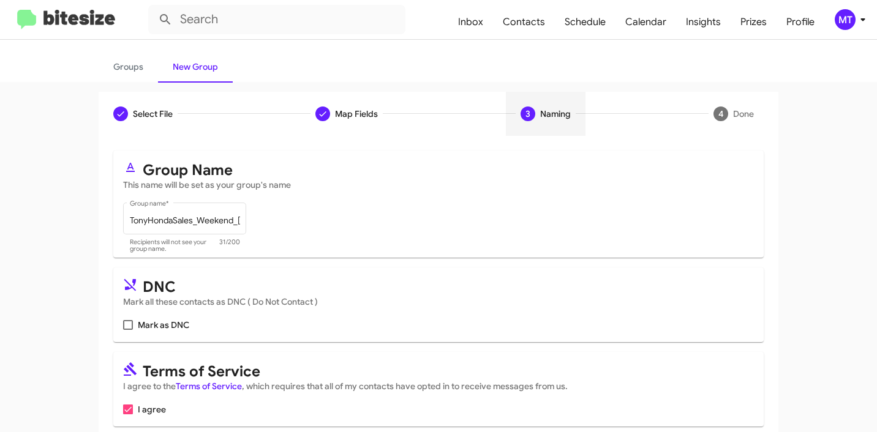
scroll to position [109, 0]
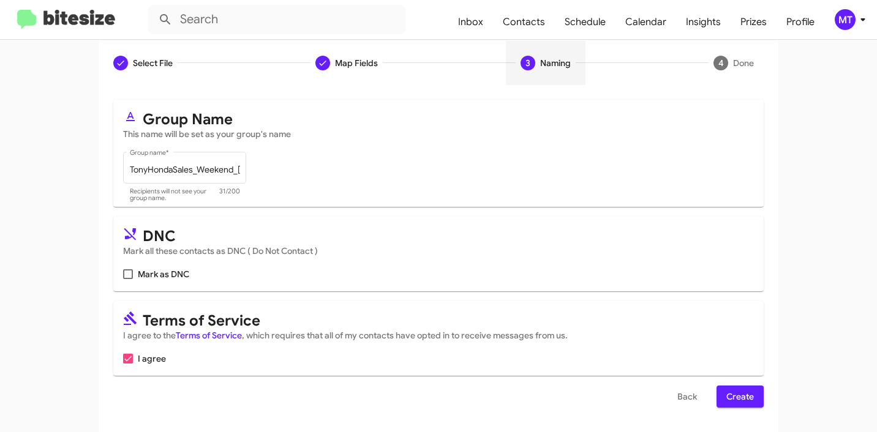
click at [735, 399] on span "Create" at bounding box center [740, 397] width 28 height 22
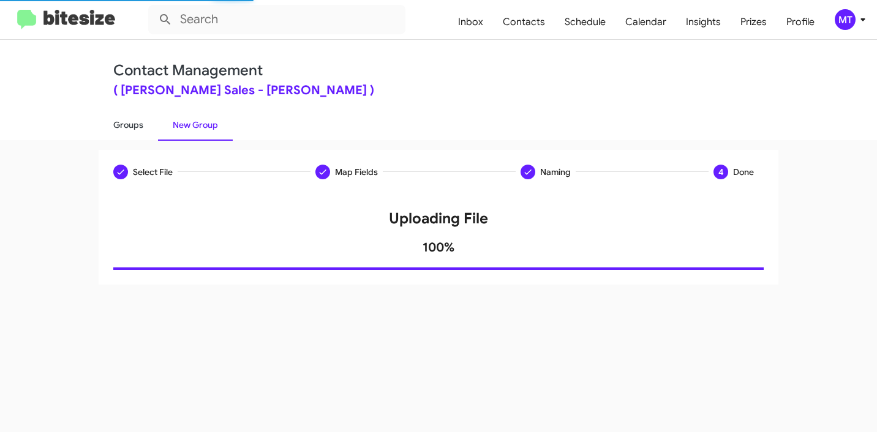
click at [135, 130] on link "Groups" at bounding box center [128, 125] width 59 height 32
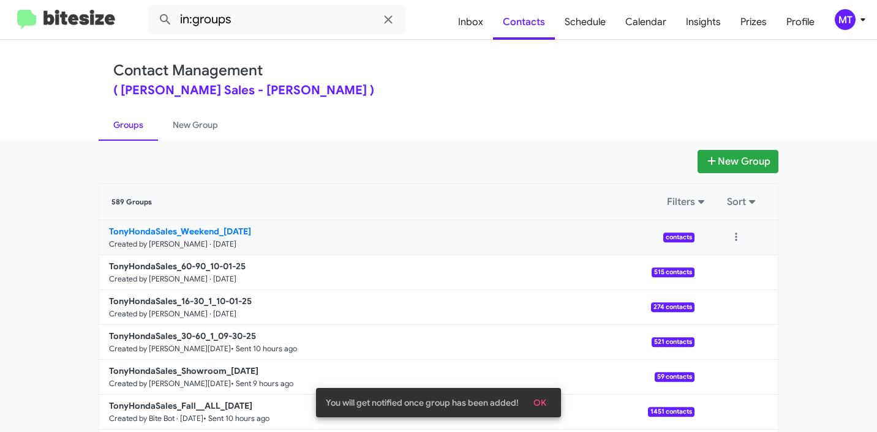
drag, startPoint x: 65, startPoint y: 228, endPoint x: 212, endPoint y: 235, distance: 147.1
click at [212, 235] on app-groups "New Group 589 Groups Filters Sort TonyHondaSales_Weekend_10-01-25 Created by Ma…" at bounding box center [438, 376] width 877 height 452
copy div "Filters Sort TonyHondaSales_Weekend"
click at [310, 23] on input "in:groups" at bounding box center [276, 19] width 257 height 29
paste input "TonyHondaSales_Weekend"
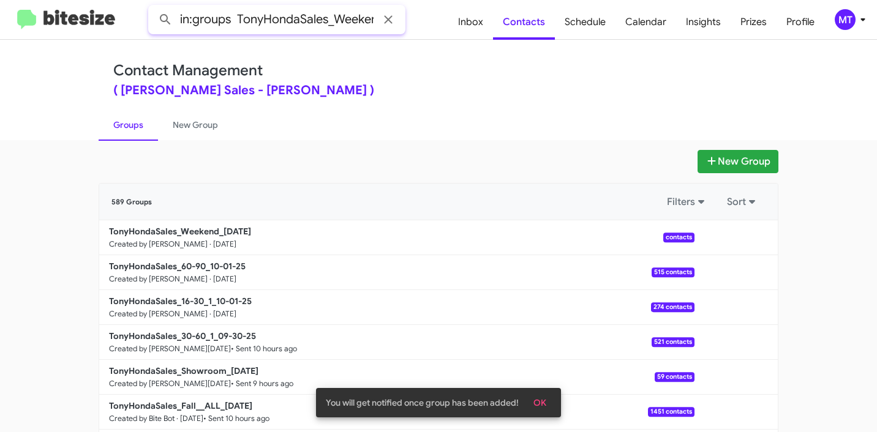
scroll to position [0, 11]
type input "in:groups TonyHondaSales_Weekend"
click at [153, 7] on button at bounding box center [165, 19] width 24 height 24
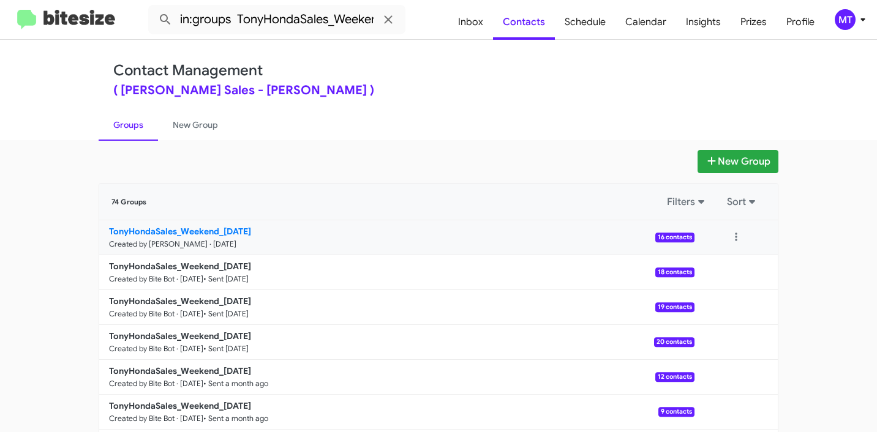
drag, startPoint x: 83, startPoint y: 232, endPoint x: 178, endPoint y: 224, distance: 95.9
click at [178, 224] on app-groups "New Group 74 Groups Filters Sort TonyHondaSales_Weekend_[DATE] Created by [PERS…" at bounding box center [438, 376] width 877 height 452
click at [416, 148] on div "New Group 74 Groups Filters Sort TonyHondaSales_Weekend_[DATE] Created by [PERS…" at bounding box center [438, 286] width 877 height 292
click at [737, 236] on button at bounding box center [736, 237] width 24 height 24
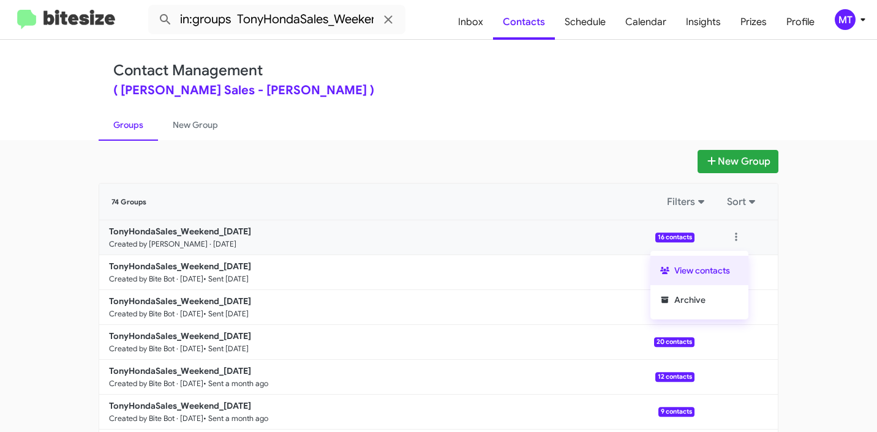
click at [715, 268] on button "View contacts" at bounding box center [699, 270] width 98 height 29
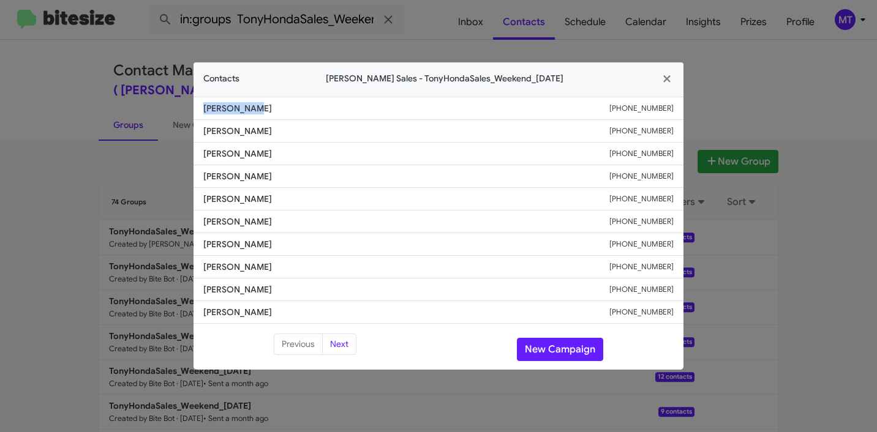
drag, startPoint x: 200, startPoint y: 110, endPoint x: 274, endPoint y: 105, distance: 74.9
click at [274, 105] on li "[PERSON_NAME] [PHONE_NUMBER]" at bounding box center [438, 108] width 490 height 23
copy span "[PERSON_NAME]"
click at [670, 79] on icon "button" at bounding box center [667, 78] width 14 height 11
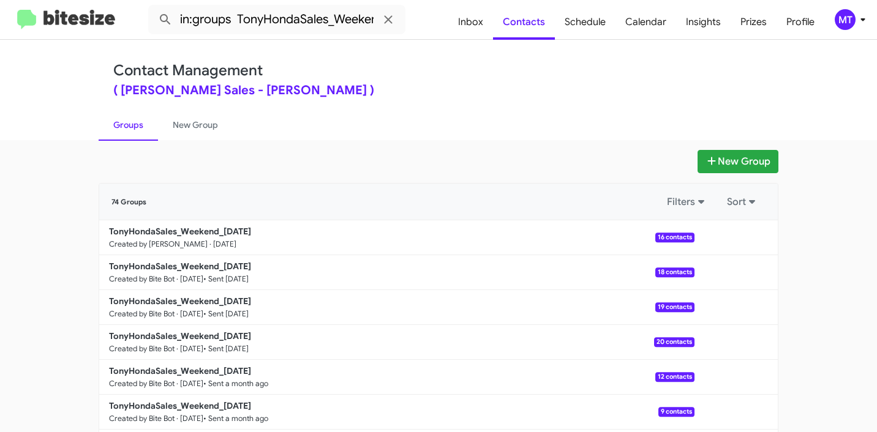
click at [316, 108] on li "[PERSON_NAME] [PHONE_NUMBER]" at bounding box center [438, 100] width 490 height 23
click at [163, 235] on b "TonyHondaSales_Weekend_[DATE]" at bounding box center [180, 231] width 142 height 11
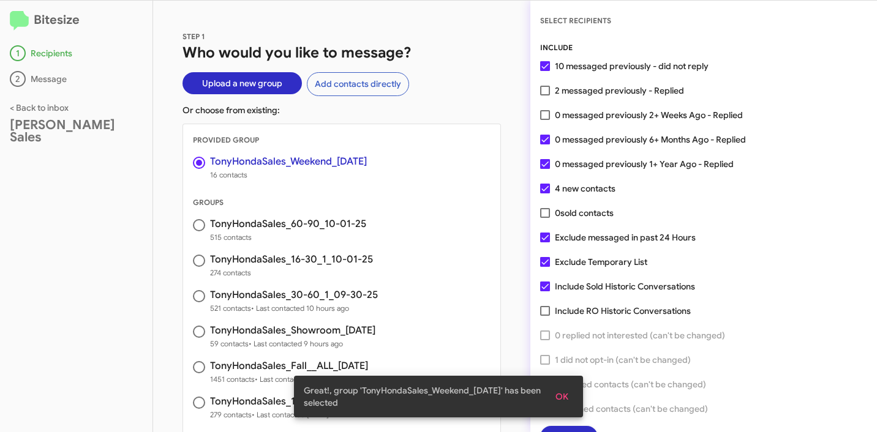
scroll to position [31, 0]
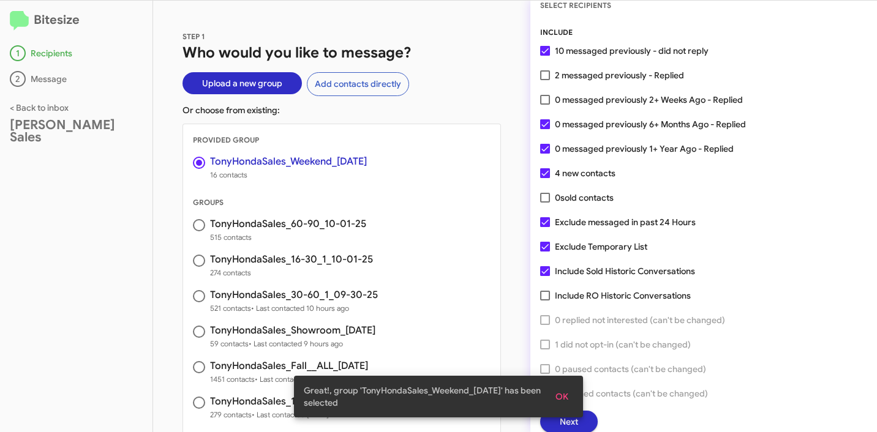
click at [562, 393] on span "OK" at bounding box center [561, 397] width 13 height 22
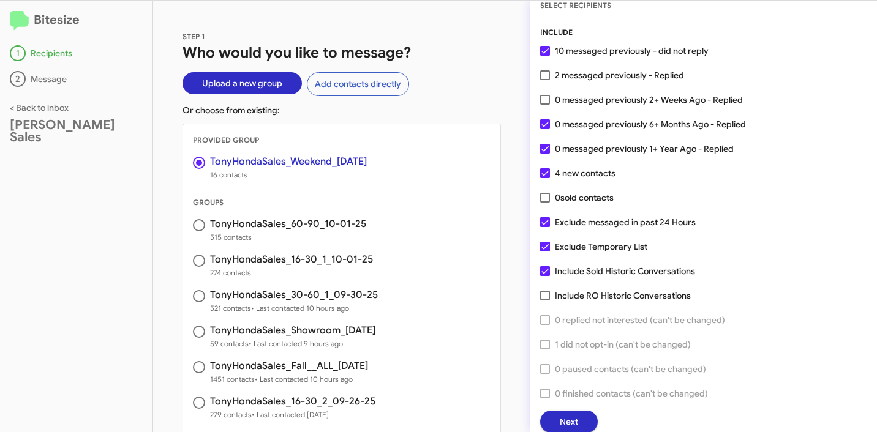
click at [579, 423] on button "Next" at bounding box center [569, 422] width 58 height 22
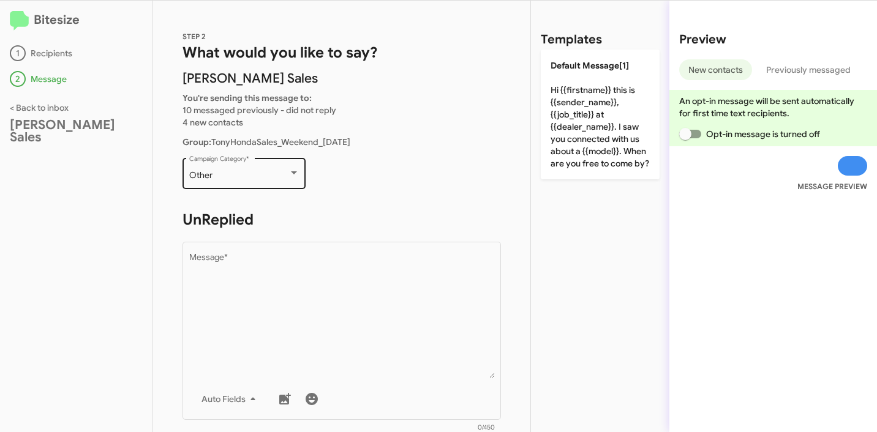
click at [223, 182] on div "Other Campaign Category *" at bounding box center [244, 173] width 110 height 34
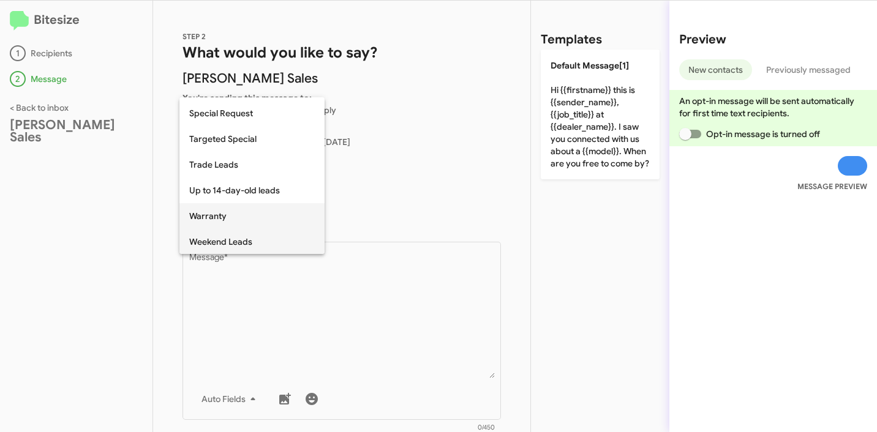
scroll to position [512, 0]
click at [242, 238] on span "Weekend Leads" at bounding box center [252, 241] width 126 height 26
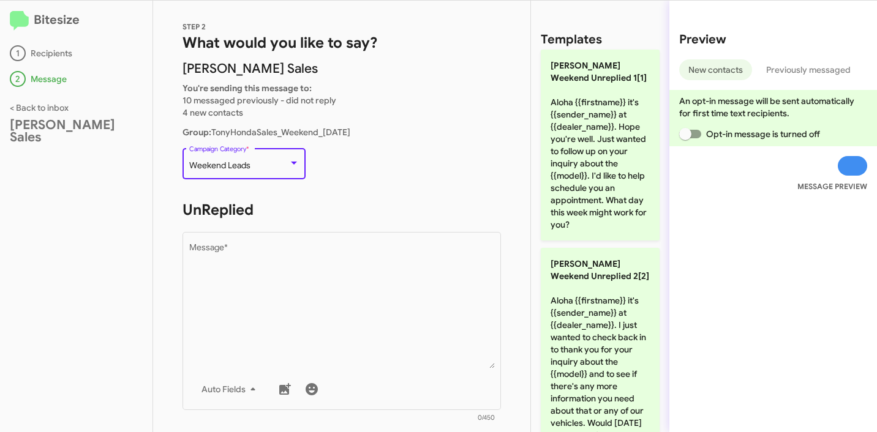
scroll to position [167, 0]
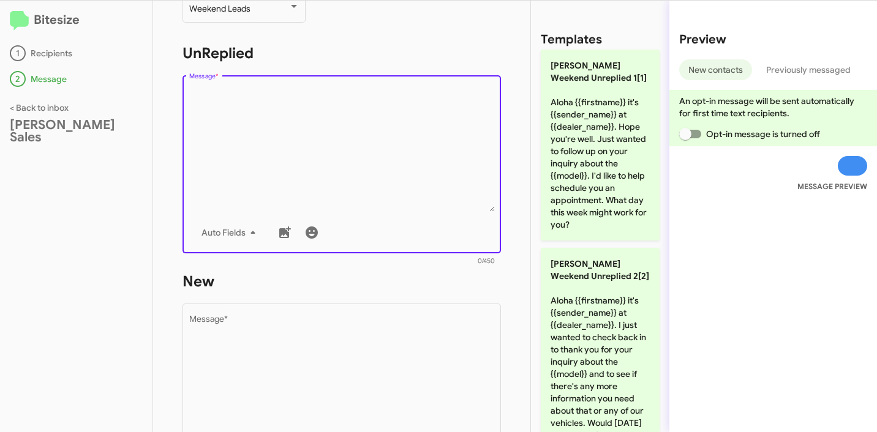
click at [345, 157] on textarea "Message *" at bounding box center [342, 149] width 306 height 125
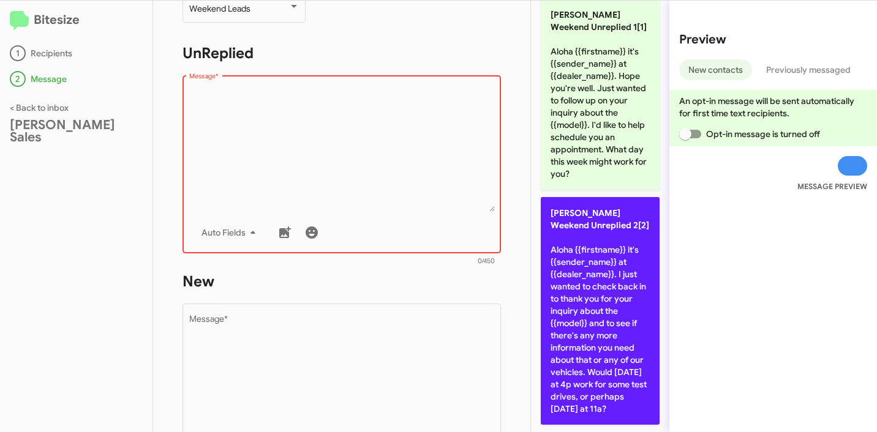
scroll to position [63, 0]
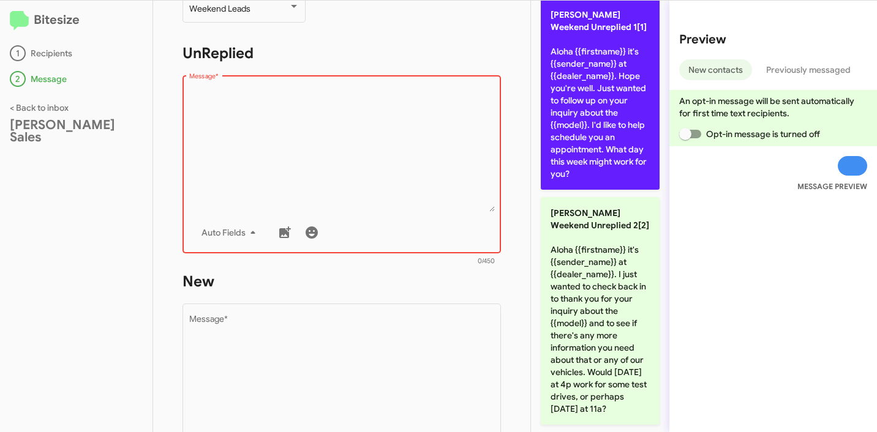
click at [593, 133] on p "[PERSON_NAME] Weekend Unreplied 1[1] Aloha {{firstname}} it's {{sender_name}} a…" at bounding box center [600, 94] width 119 height 191
type textarea "Aloha {{firstname}} it's {{sender_name}} at {{dealer_name}}. Hope you're well. …"
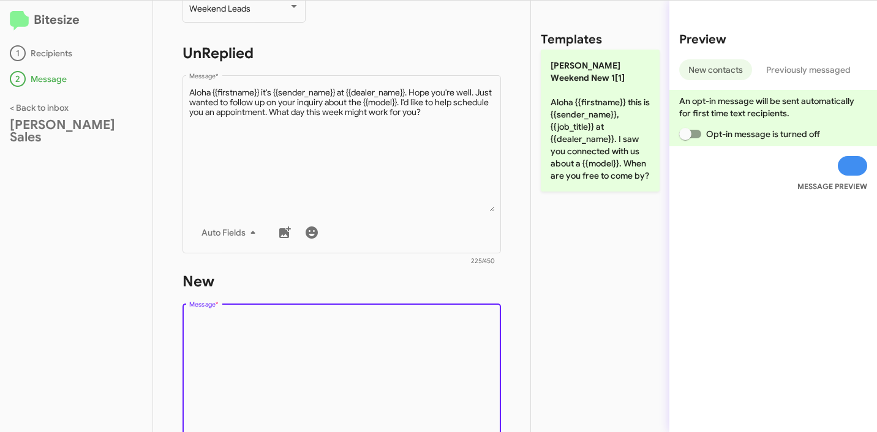
click at [265, 345] on textarea "Message *" at bounding box center [342, 377] width 306 height 125
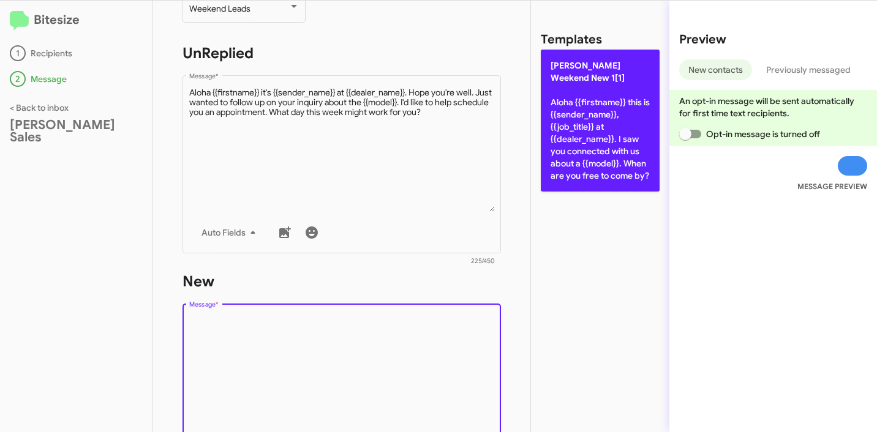
click at [595, 170] on p "[PERSON_NAME] Weekend New 1[1] Aloha {{firstname}} this is {{sender_name}}, {{j…" at bounding box center [600, 121] width 119 height 142
type textarea "Aloha {{firstname}} this is {{sender_name}}, {{job_title}} at {{dealer_name}}. …"
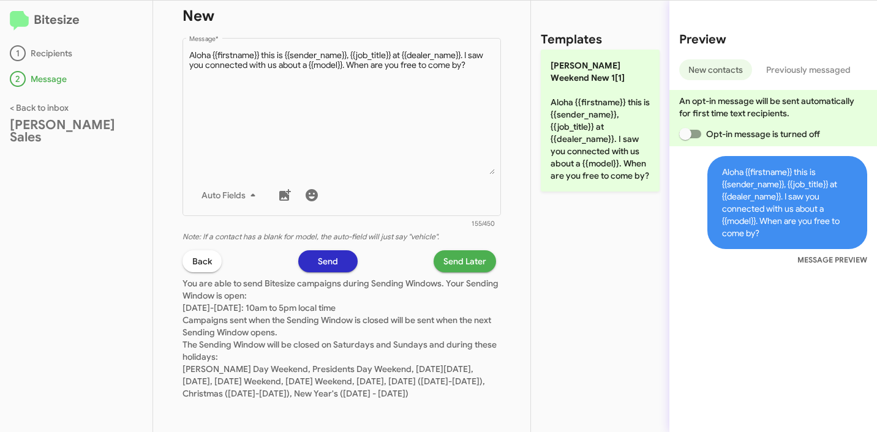
scroll to position [449, 0]
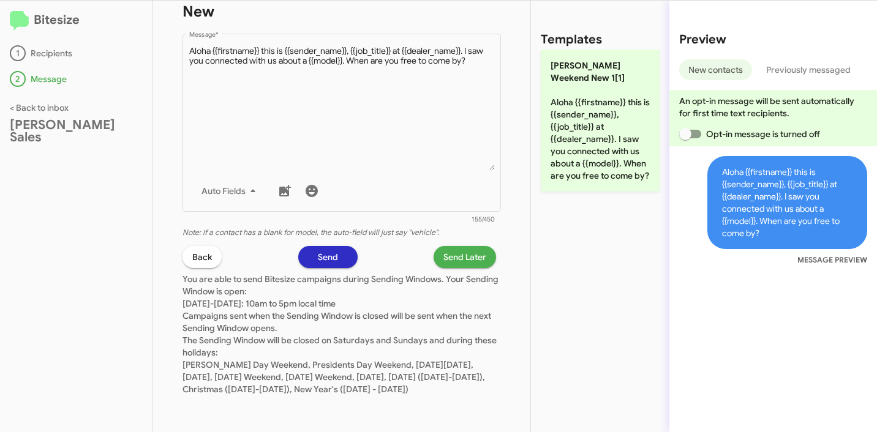
click at [468, 246] on span "Send Later" at bounding box center [464, 257] width 43 height 22
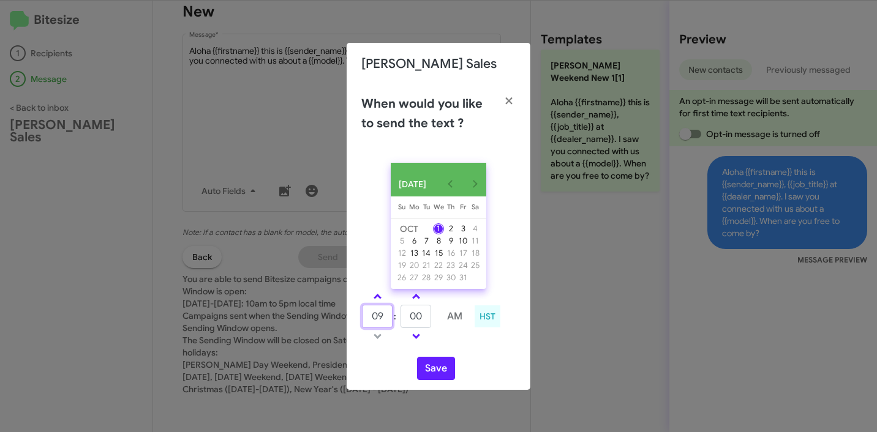
click at [375, 318] on input "09" at bounding box center [377, 316] width 31 height 23
type input "12"
type input "20"
click at [440, 367] on button "Save" at bounding box center [436, 368] width 38 height 23
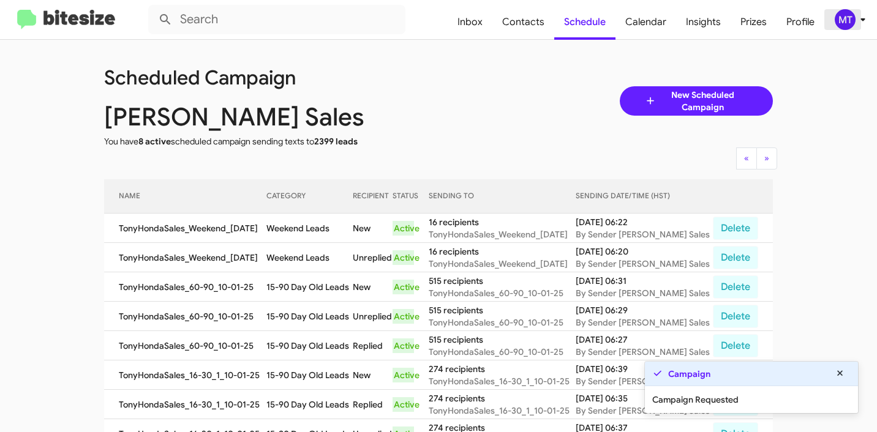
click at [868, 12] on icon at bounding box center [862, 19] width 15 height 15
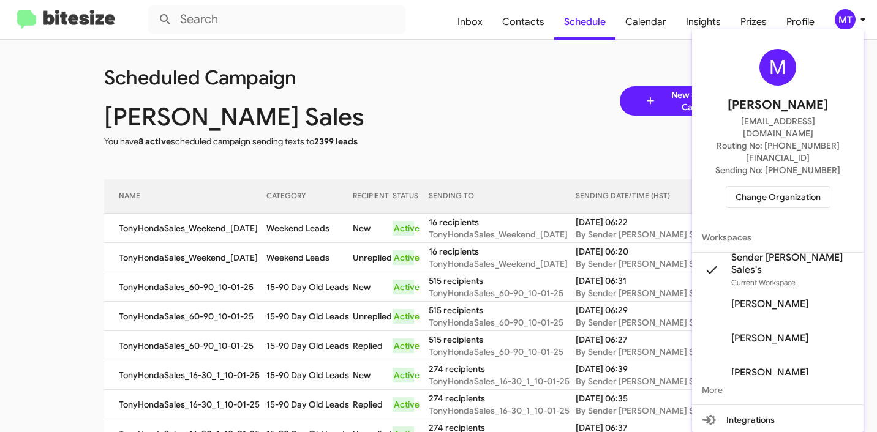
click at [473, 78] on div at bounding box center [438, 216] width 877 height 432
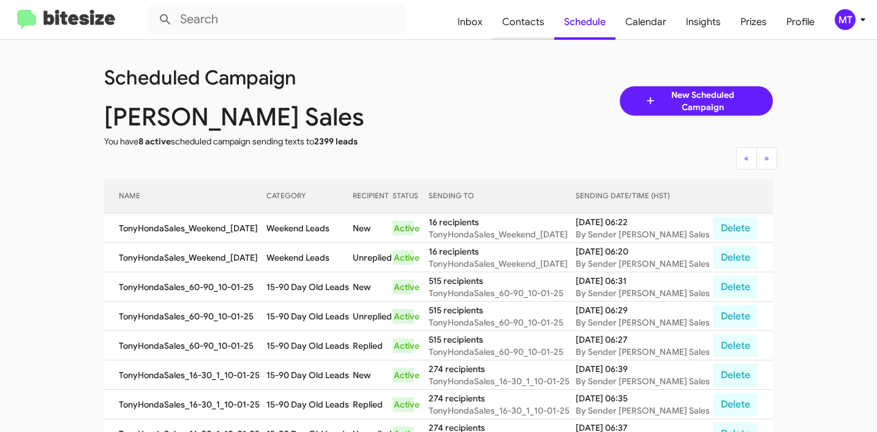
click at [527, 31] on span "Contacts" at bounding box center [523, 22] width 62 height 36
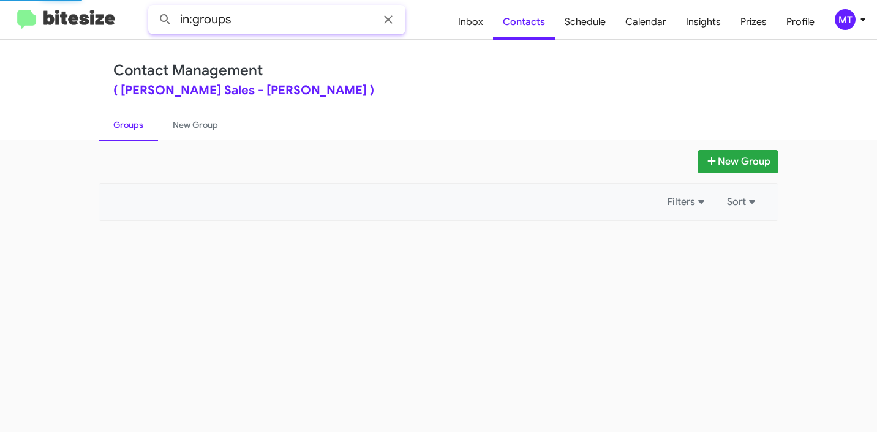
click at [266, 23] on input "in:groups" at bounding box center [276, 19] width 257 height 29
paste input "VinDev_Showroom_[DATE]"
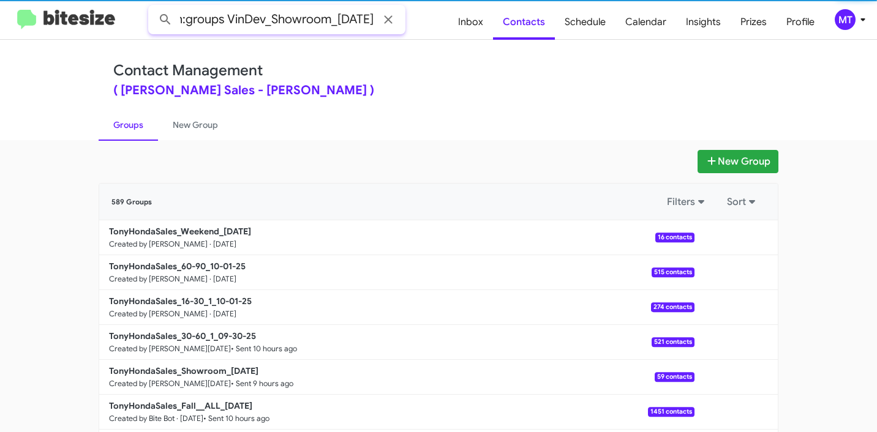
drag, startPoint x: 315, startPoint y: 21, endPoint x: 411, endPoint y: 21, distance: 96.1
click at [411, 21] on form "in:groups VinDev_Showroom_[DATE]" at bounding box center [298, 19] width 300 height 29
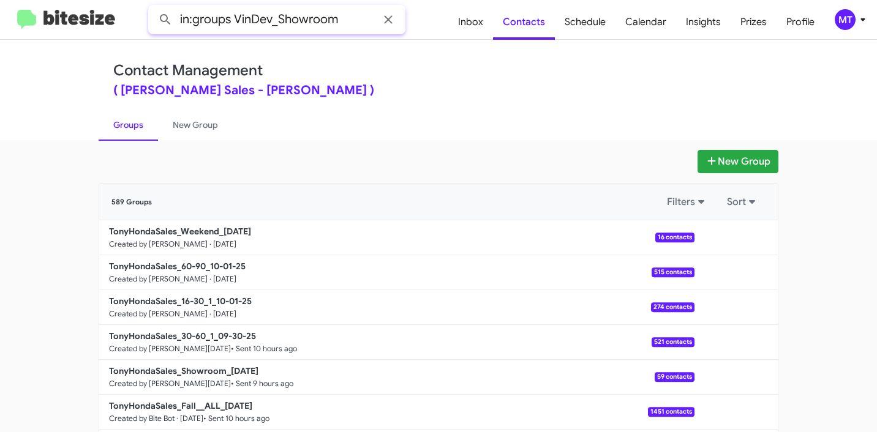
scroll to position [0, 0]
type input "in:groups VinDev_Showroom"
click at [153, 7] on button at bounding box center [165, 19] width 24 height 24
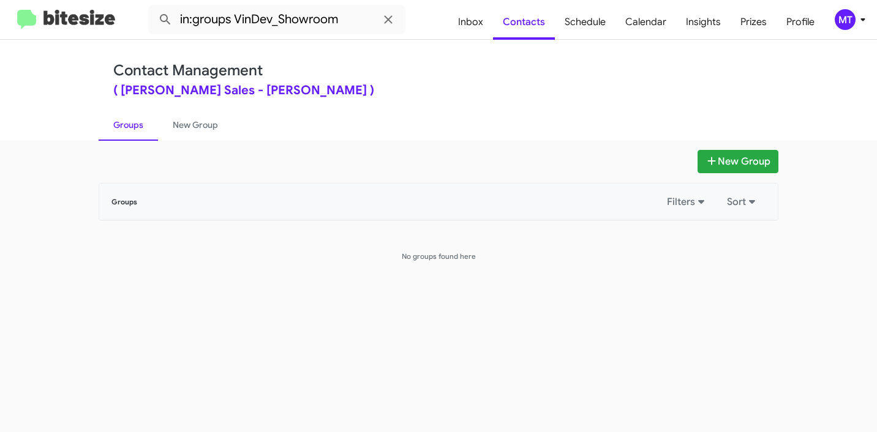
click at [843, 32] on mat-toolbar "in:groups VinDev_Showroom Inbox Contacts Schedule Calendar Insights Prizes Prof…" at bounding box center [438, 19] width 877 height 39
click at [854, 26] on span "MT" at bounding box center [852, 19] width 37 height 21
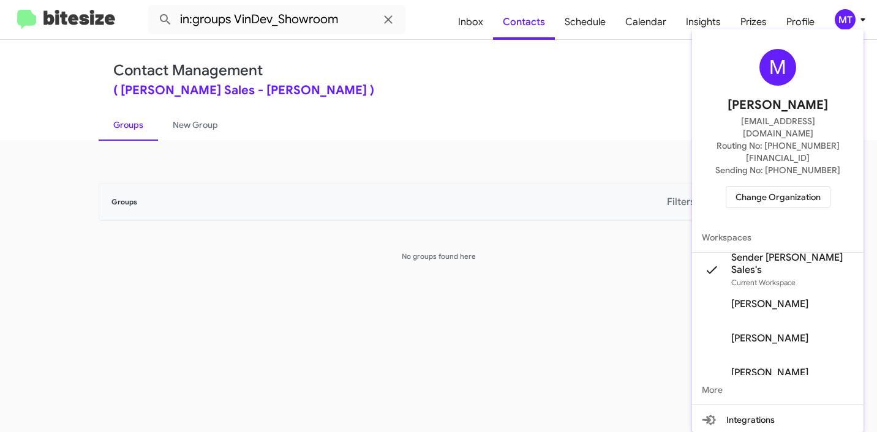
click at [784, 187] on span "Change Organization" at bounding box center [777, 197] width 85 height 21
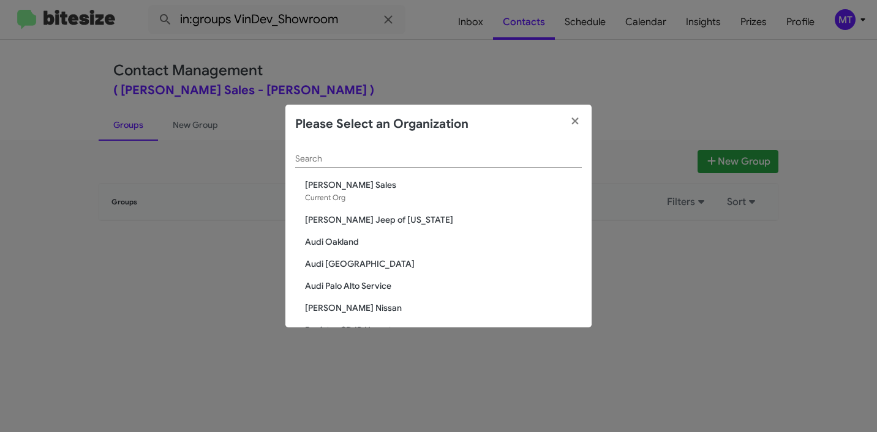
click at [454, 160] on input "Search" at bounding box center [438, 159] width 287 height 10
paste input "Vin Devers Autohaus"
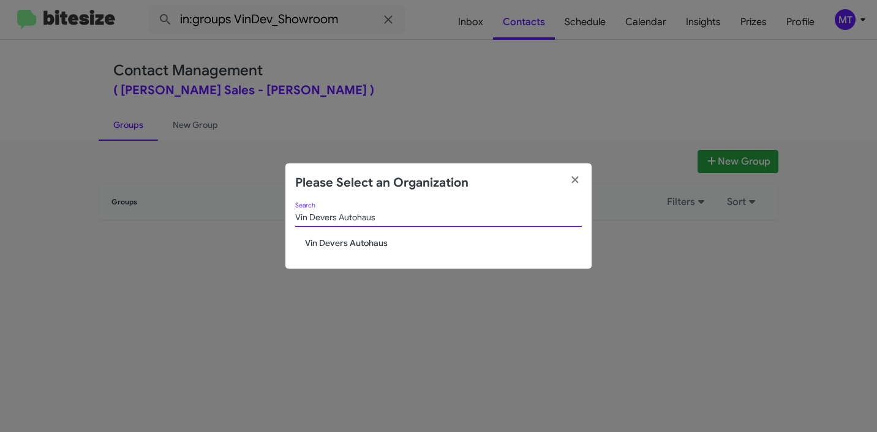
type input "Vin Devers Autohaus"
click at [385, 244] on span "Vin Devers Autohaus" at bounding box center [443, 243] width 277 height 12
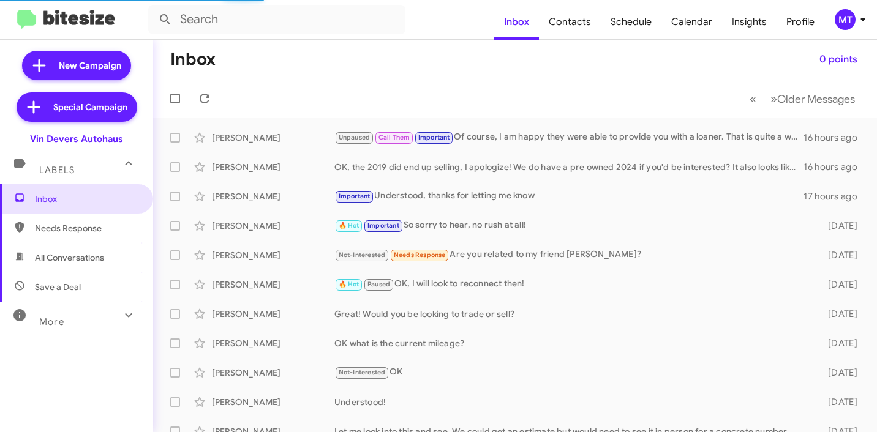
click at [861, 29] on span "MT" at bounding box center [852, 19] width 37 height 21
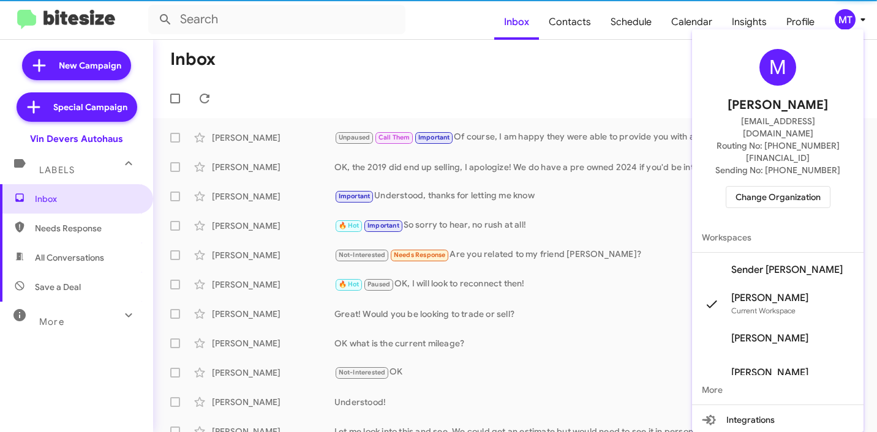
click at [779, 264] on span "Sender Vin Devers's" at bounding box center [786, 270] width 111 height 12
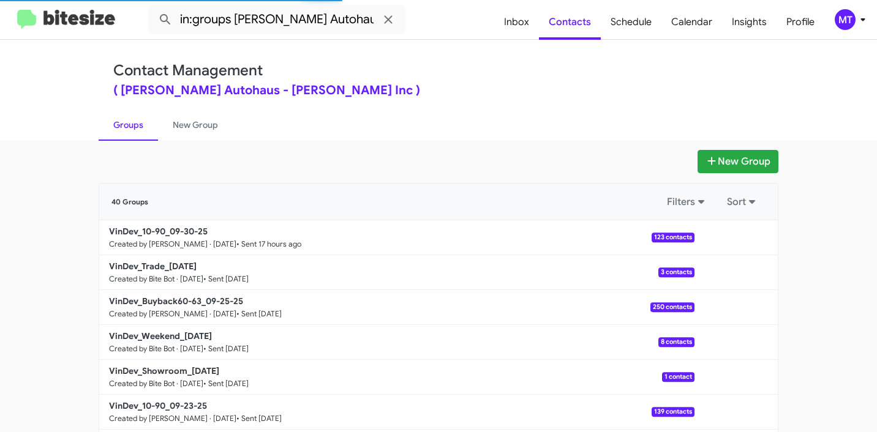
click at [153, 7] on button at bounding box center [165, 19] width 24 height 24
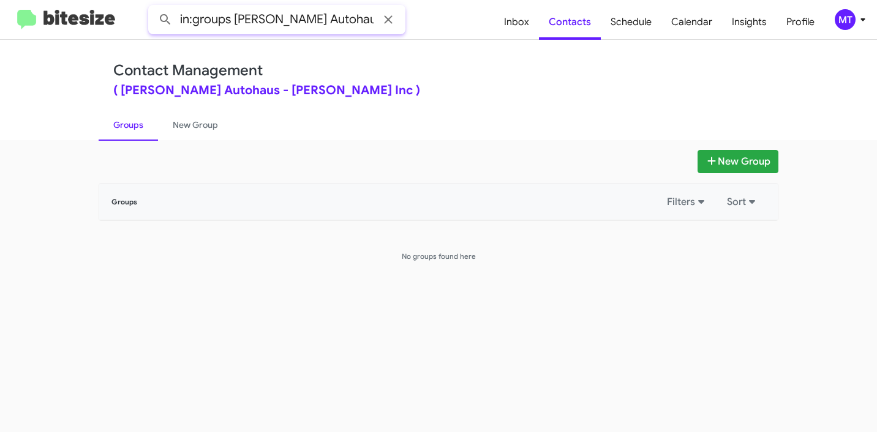
drag, startPoint x: 234, startPoint y: 21, endPoint x: 460, endPoint y: 24, distance: 226.6
click at [460, 24] on form "in:groups [PERSON_NAME] Autohaus" at bounding box center [321, 19] width 346 height 29
paste input "Dev_Showroom_[DATE]"
click at [153, 7] on button at bounding box center [165, 19] width 24 height 24
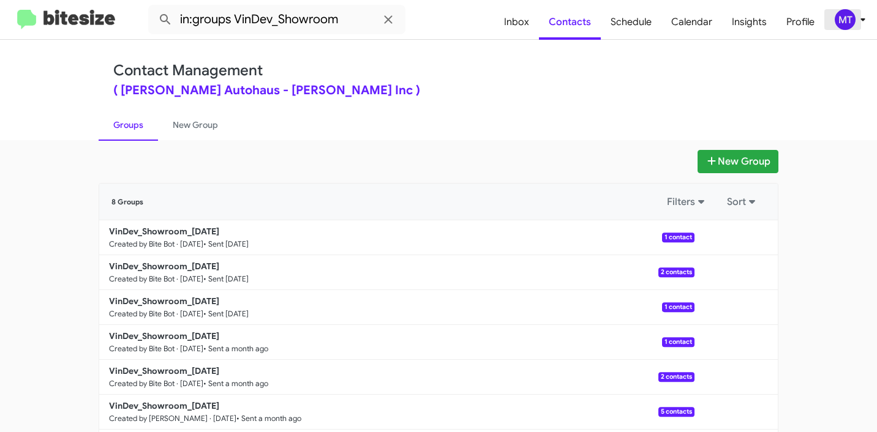
click at [860, 20] on icon at bounding box center [862, 19] width 15 height 15
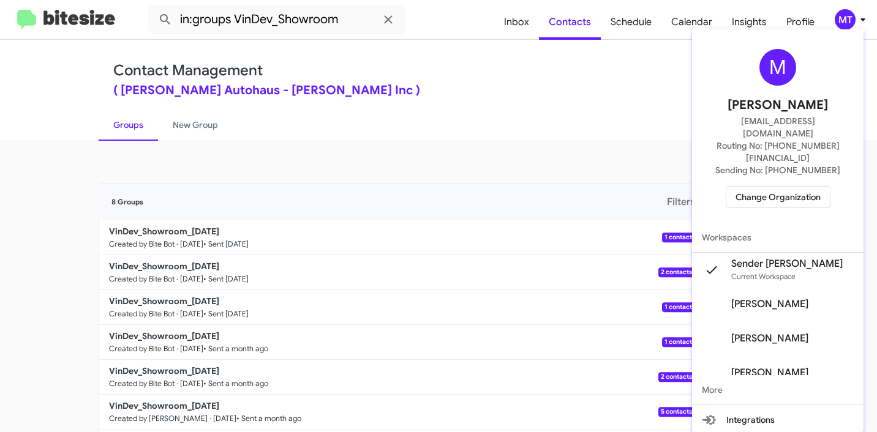
click at [565, 23] on div at bounding box center [438, 216] width 877 height 432
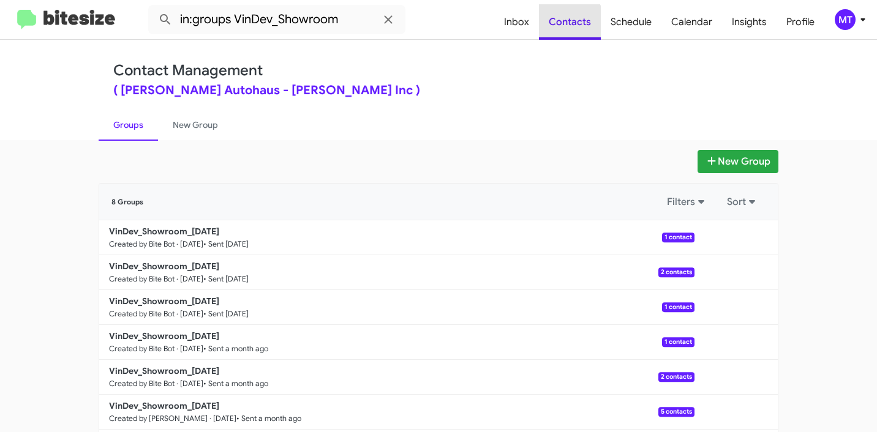
click at [565, 23] on span "Contacts" at bounding box center [570, 22] width 62 height 36
type input "in:groups"
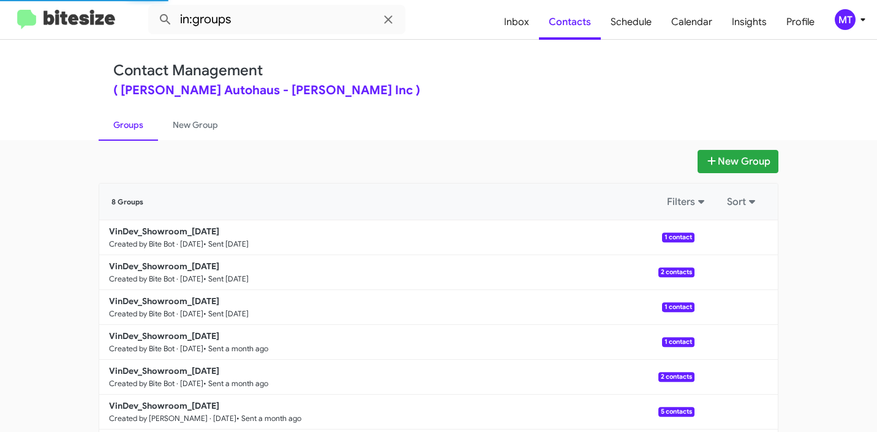
click at [849, 17] on div "MT" at bounding box center [845, 19] width 21 height 21
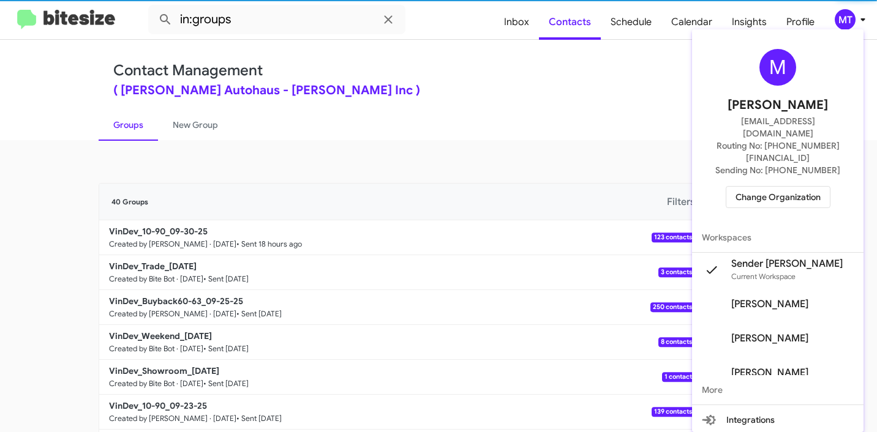
click at [652, 103] on div at bounding box center [438, 216] width 877 height 432
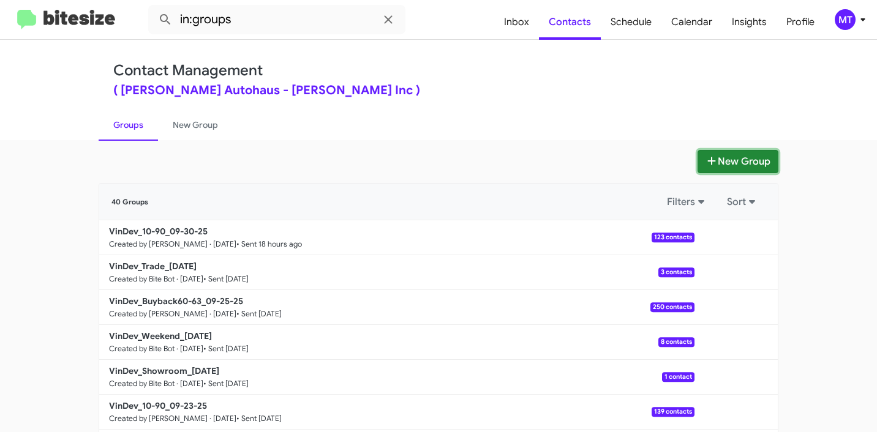
click at [734, 160] on button "New Group" at bounding box center [737, 161] width 81 height 23
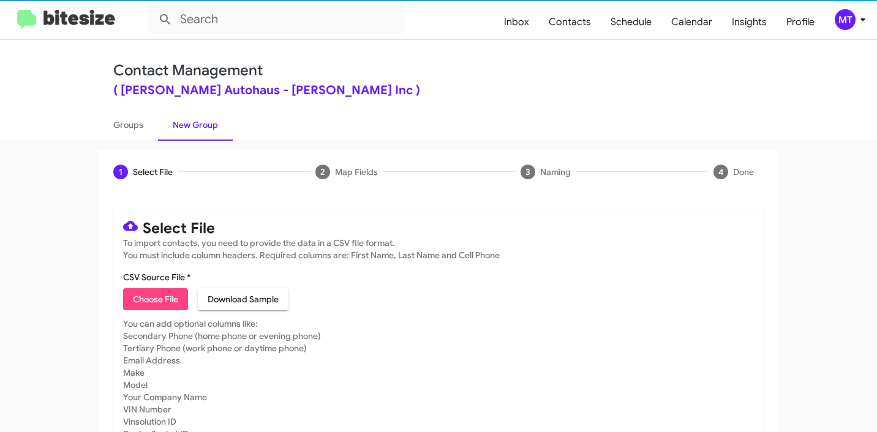
click at [155, 292] on span "Choose File" at bounding box center [155, 299] width 45 height 22
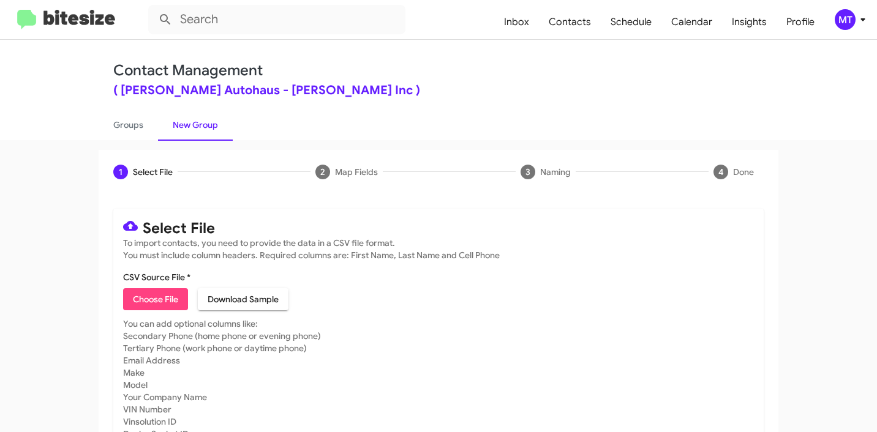
type input "VinDev_Weekend_[DATE]"
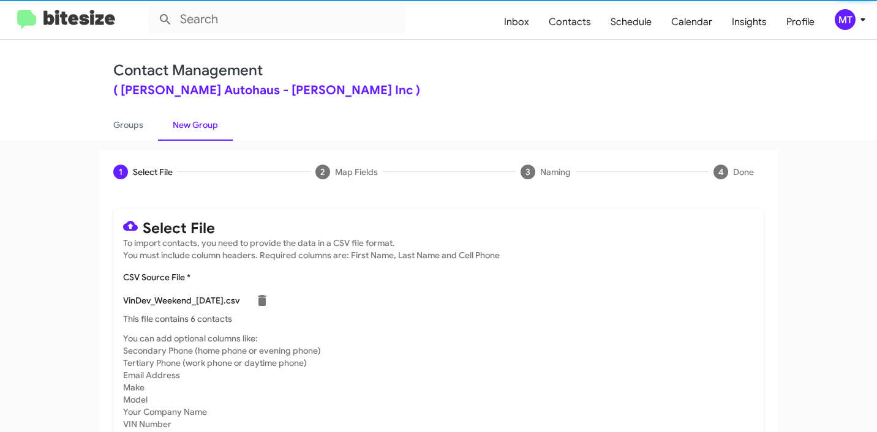
click at [865, 23] on icon at bounding box center [862, 19] width 15 height 15
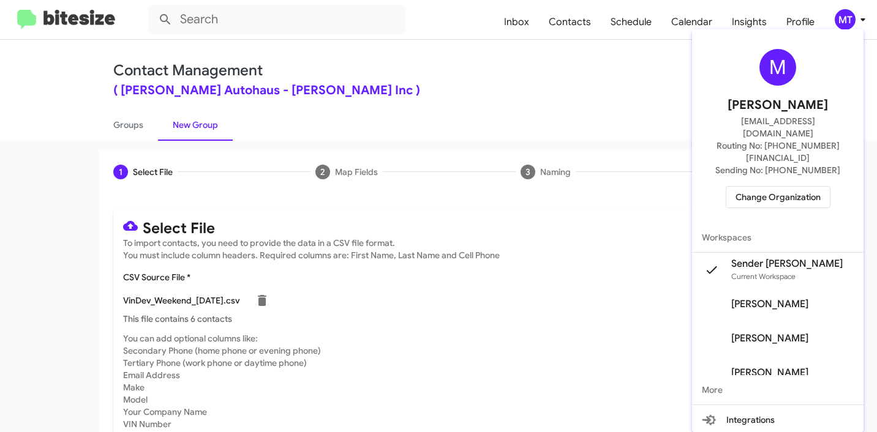
click at [548, 92] on div at bounding box center [438, 216] width 877 height 432
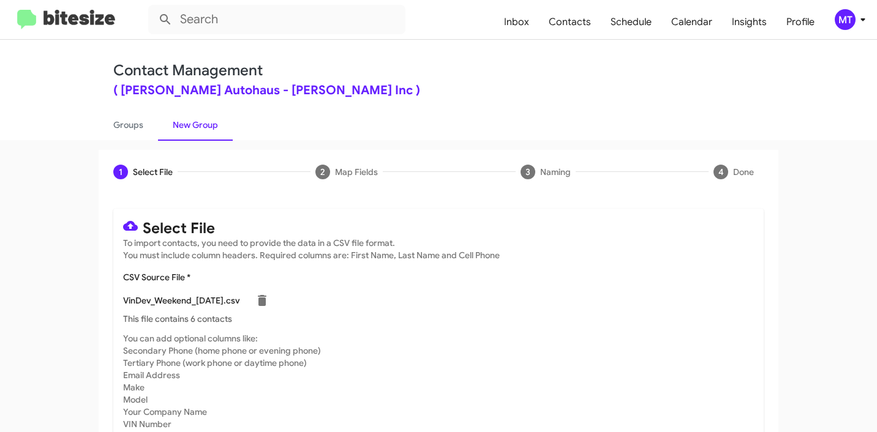
scroll to position [103, 0]
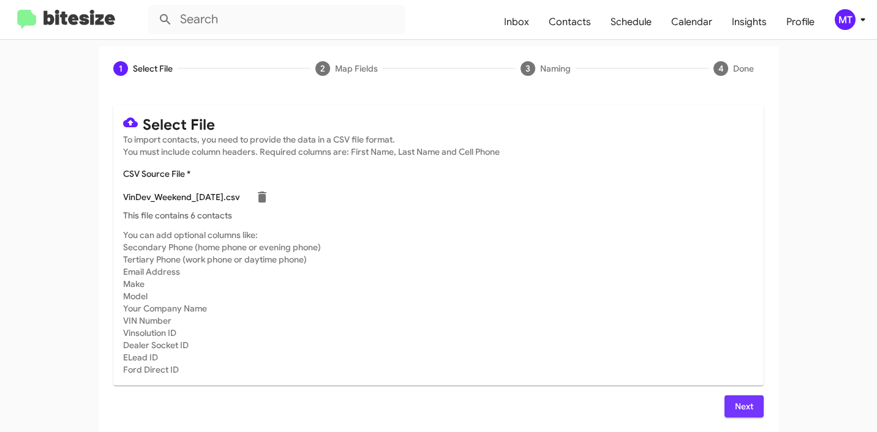
click at [734, 398] on span "Next" at bounding box center [744, 407] width 20 height 22
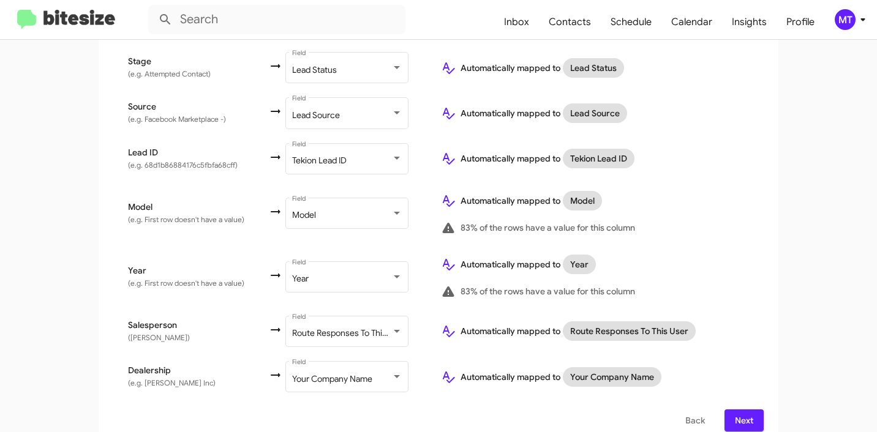
scroll to position [637, 0]
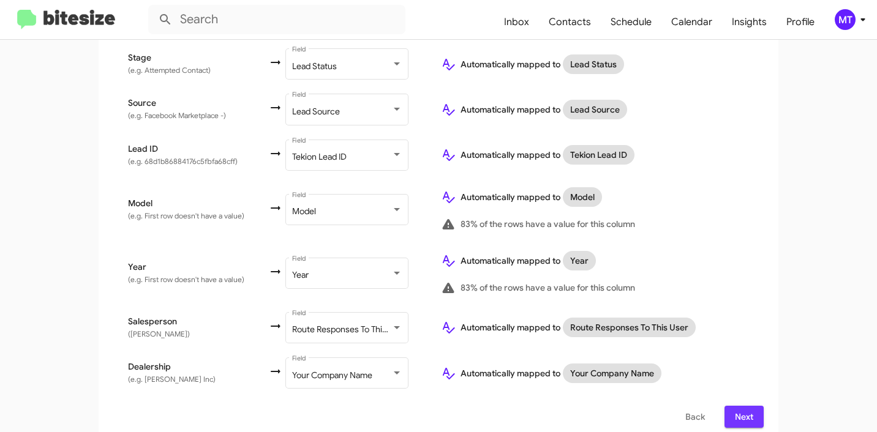
click at [734, 406] on span "Next" at bounding box center [744, 417] width 20 height 22
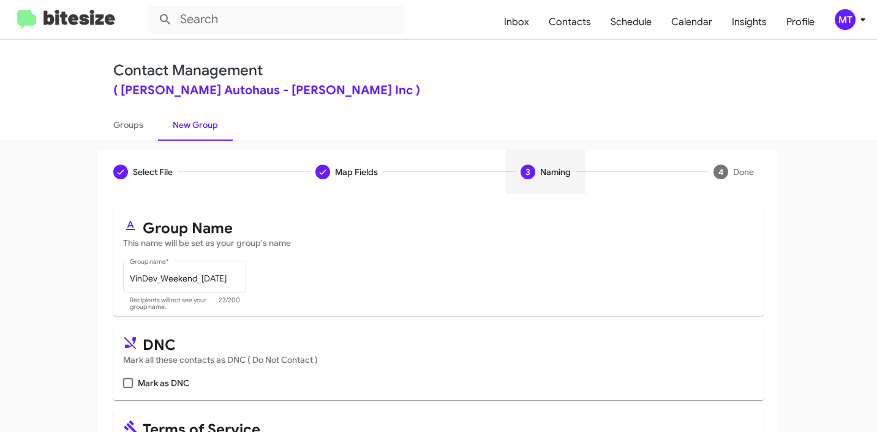
scroll to position [109, 0]
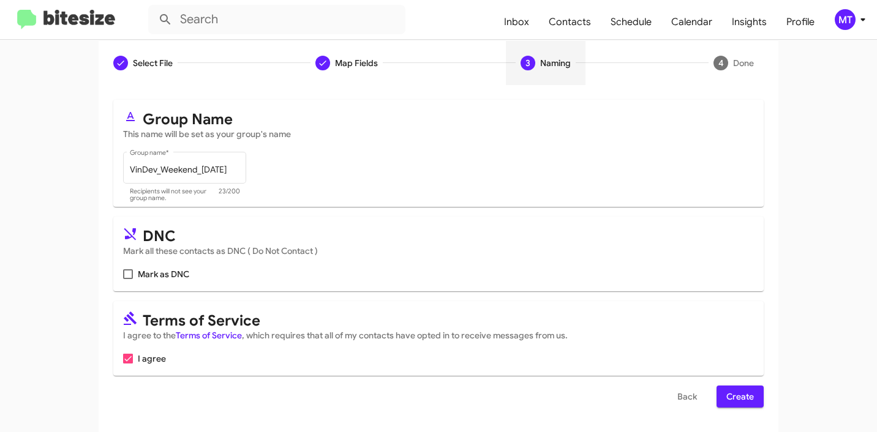
click at [741, 404] on span "Create" at bounding box center [740, 397] width 28 height 22
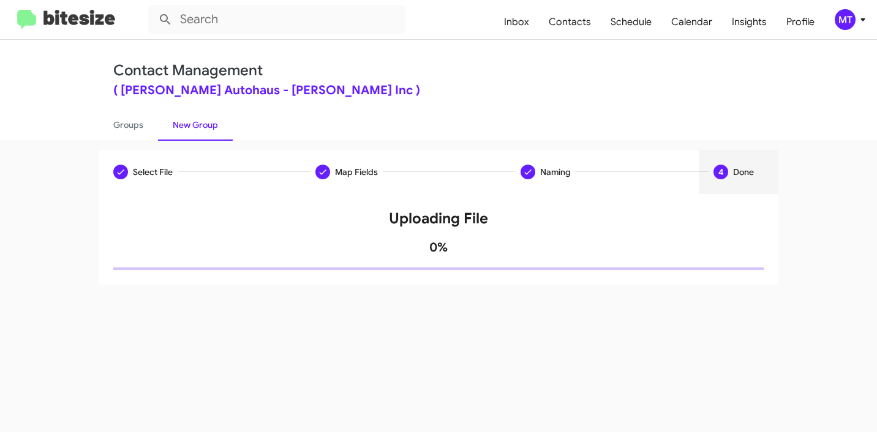
scroll to position [0, 0]
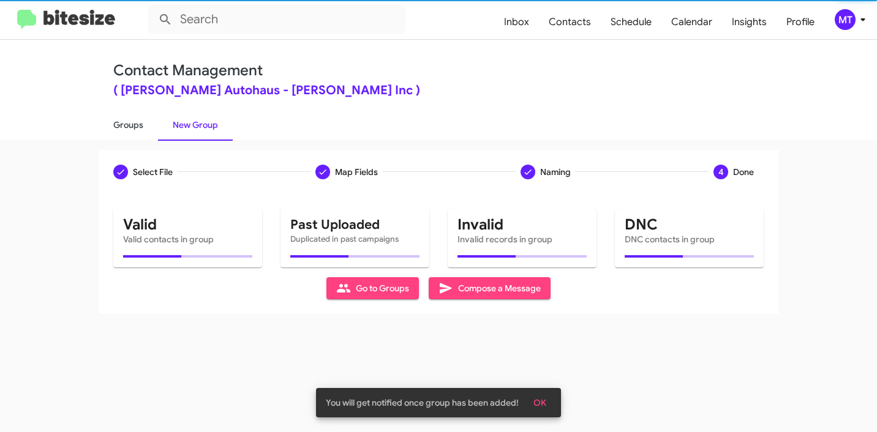
click at [121, 122] on link "Groups" at bounding box center [128, 125] width 59 height 32
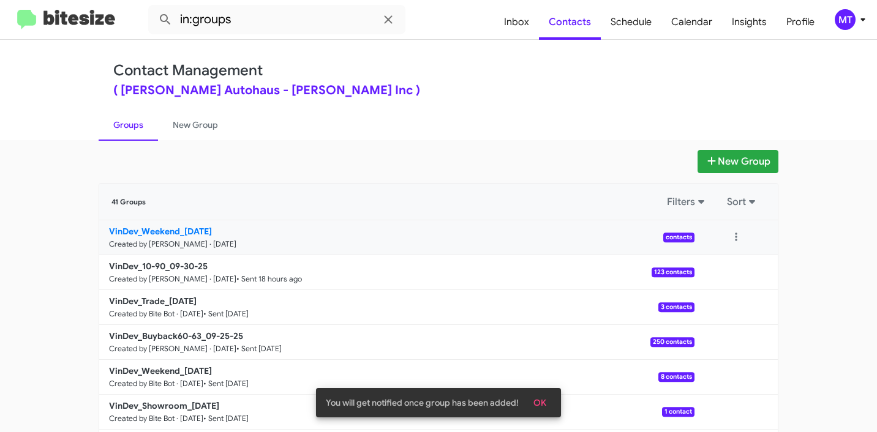
drag, startPoint x: 88, startPoint y: 227, endPoint x: 175, endPoint y: 231, distance: 87.1
click at [175, 231] on app-groups "New Group 41 Groups Filters Sort VinDev_Weekend_[DATE] Created by [PERSON_NAME]…" at bounding box center [438, 376] width 877 height 452
copy div "Filters Sort VinDev_Weekend"
click at [282, 9] on input "in:groups" at bounding box center [276, 19] width 257 height 29
paste input "VinDev_Weekend"
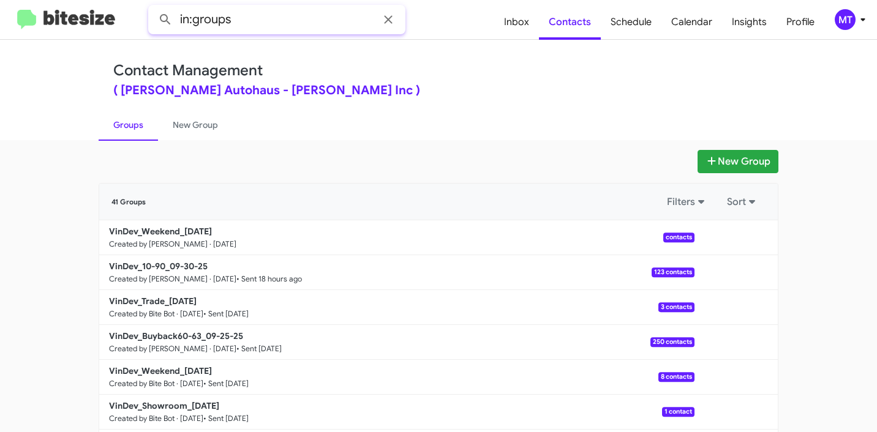
click at [282, 31] on input "in:groups" at bounding box center [276, 19] width 257 height 29
paste input "VinDev_Weekend"
click at [153, 7] on button at bounding box center [165, 19] width 24 height 24
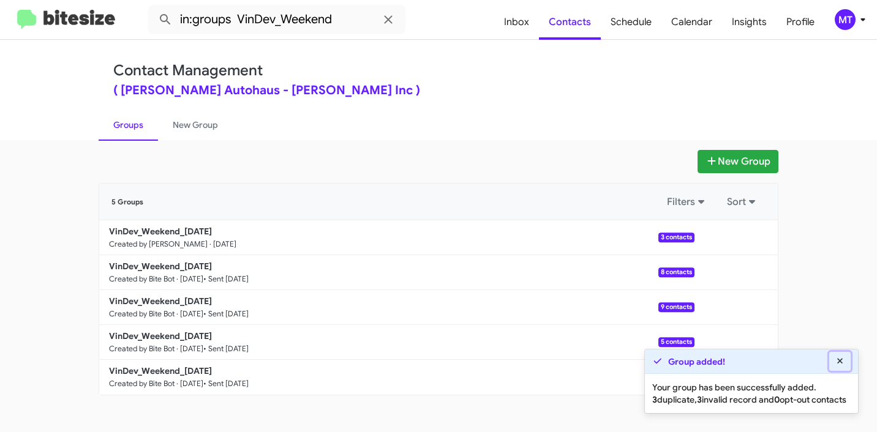
click at [840, 357] on icon at bounding box center [840, 361] width 11 height 9
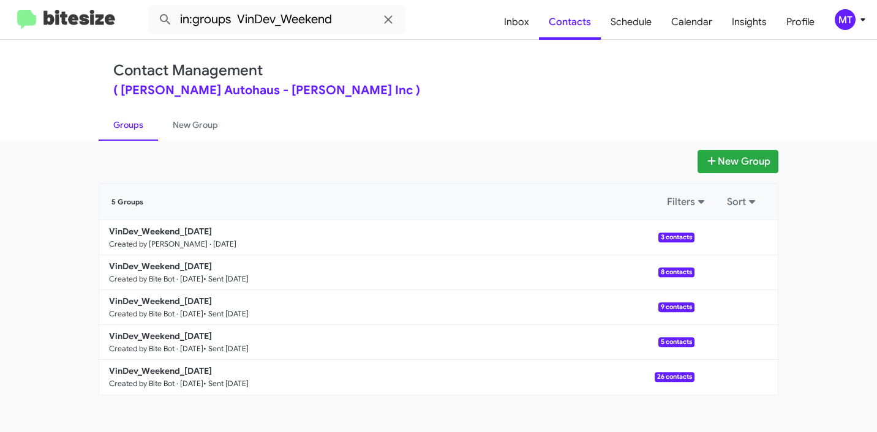
click at [479, 111] on ul "Groups New Group" at bounding box center [439, 124] width 680 height 31
click at [731, 234] on button at bounding box center [736, 237] width 24 height 24
click at [692, 268] on button "View contacts" at bounding box center [699, 270] width 98 height 29
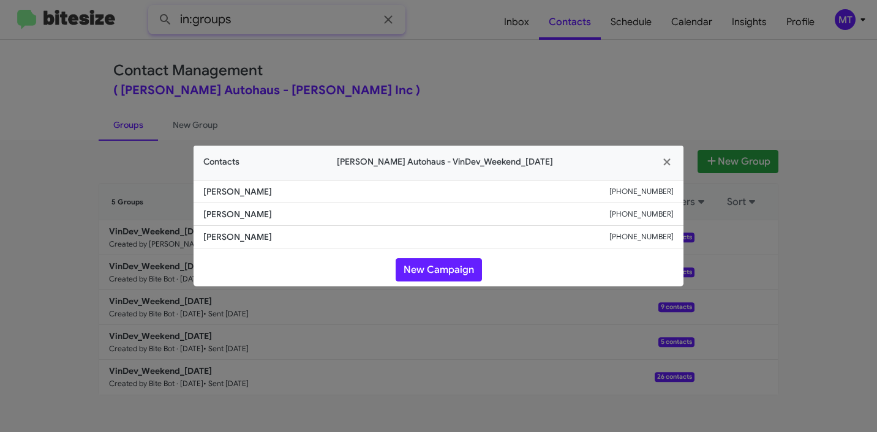
type input "in:groups"
drag, startPoint x: 293, startPoint y: 189, endPoint x: 191, endPoint y: 190, distance: 102.3
click at [191, 190] on modal-container "Contacts [PERSON_NAME] Autohaus - VinDev_Weekend_[DATE] [PERSON_NAME] [PHONE_NU…" at bounding box center [438, 216] width 877 height 432
copy span "[PERSON_NAME]"
click at [668, 159] on icon "button" at bounding box center [667, 162] width 14 height 11
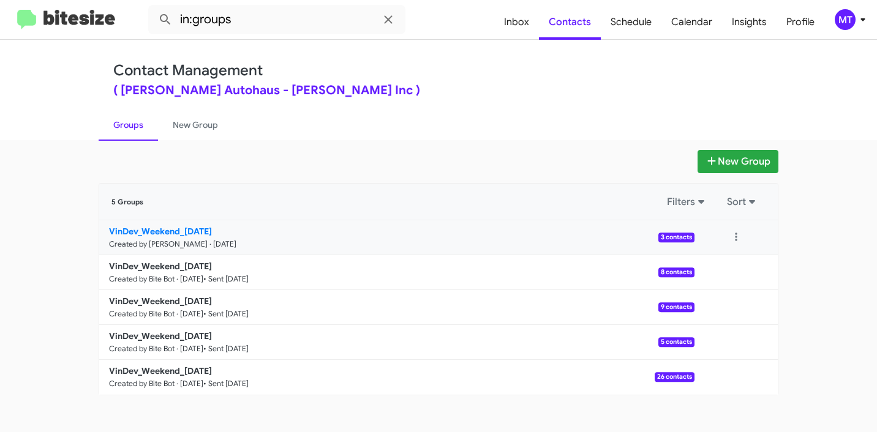
click at [171, 231] on b "VinDev_Weekend_[DATE]" at bounding box center [160, 231] width 103 height 11
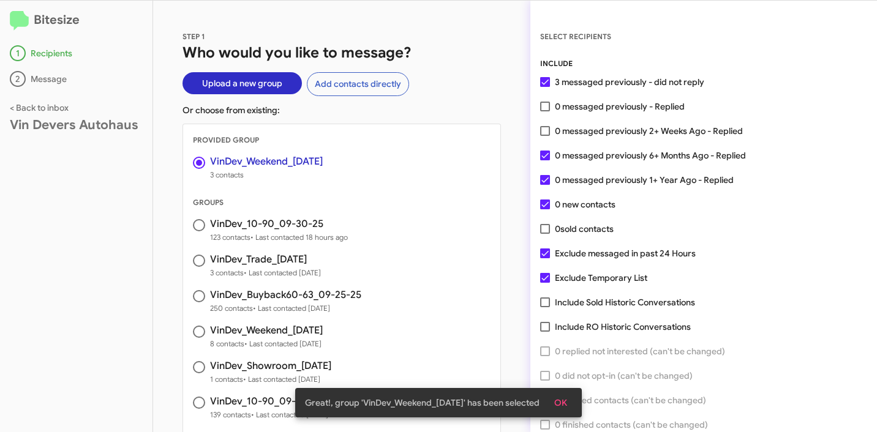
click at [547, 133] on span at bounding box center [545, 131] width 10 height 10
click at [545, 136] on input "0 messaged previously 2+ Weeks Ago - Replied" at bounding box center [544, 136] width 1 height 1
checkbox input "true"
click at [560, 398] on span "OK" at bounding box center [560, 403] width 13 height 22
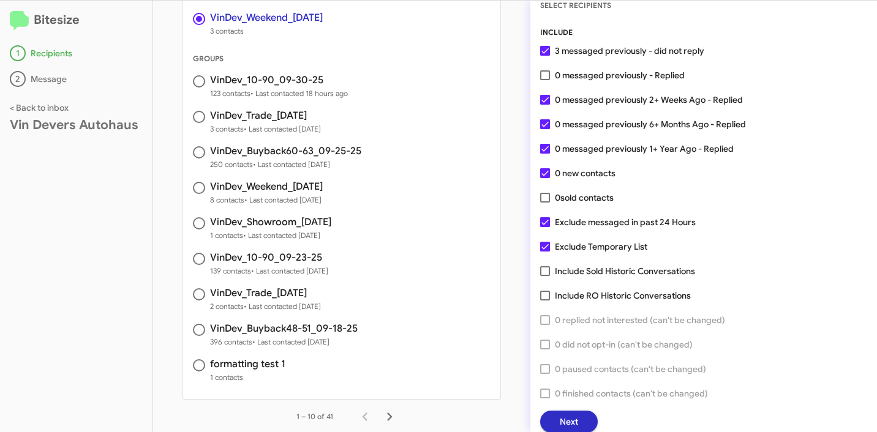
scroll to position [176, 0]
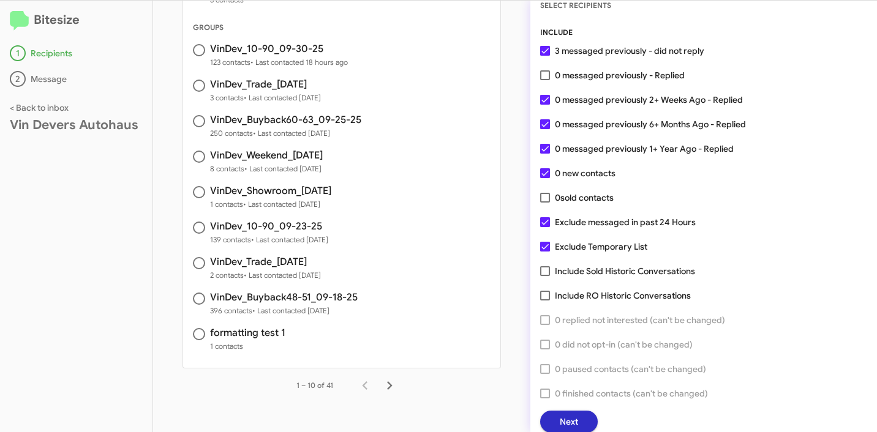
click at [574, 411] on span "Next" at bounding box center [569, 422] width 18 height 22
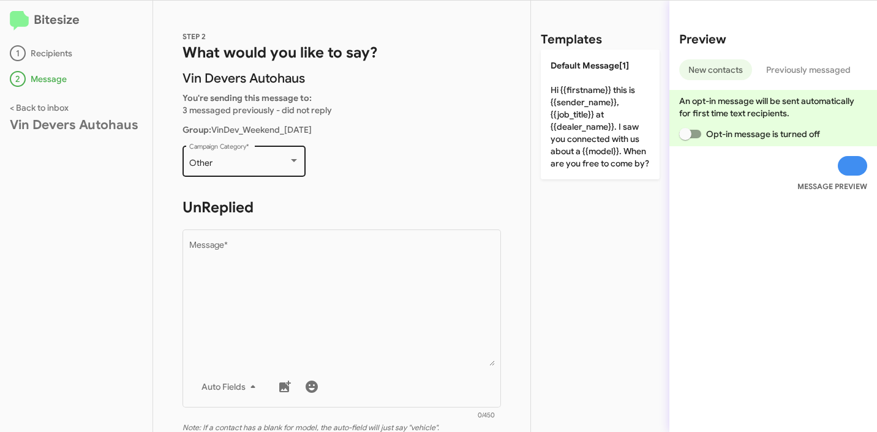
click at [274, 162] on div "Other" at bounding box center [238, 164] width 99 height 10
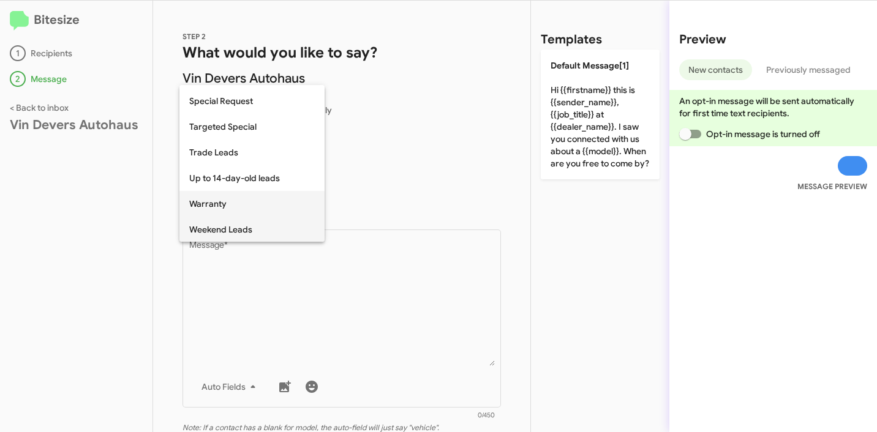
scroll to position [512, 0]
click at [255, 226] on span "Weekend Leads" at bounding box center [252, 229] width 126 height 26
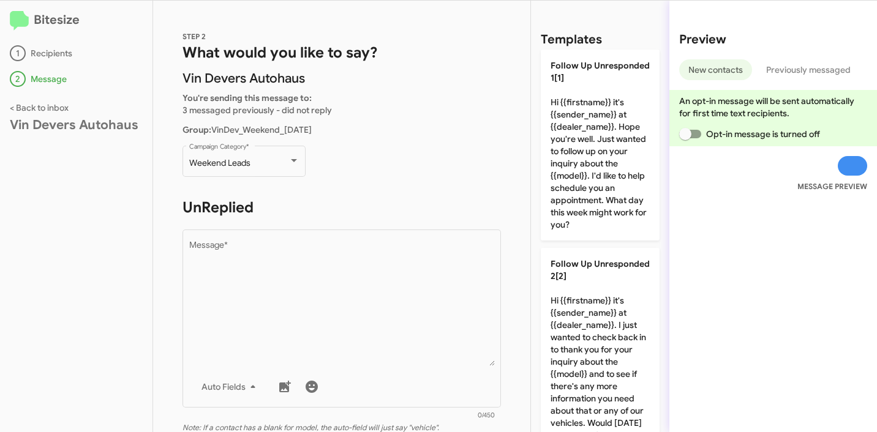
click at [388, 158] on p "Weekend Leads Campaign Category *" at bounding box center [341, 166] width 318 height 47
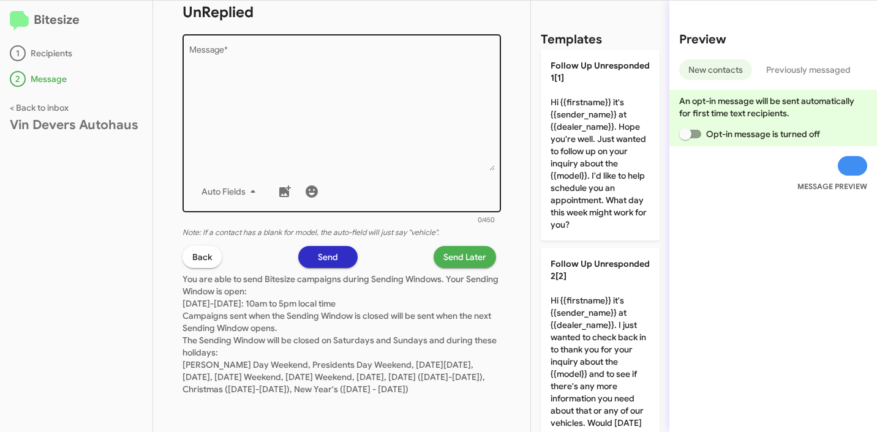
click at [370, 111] on textarea "Message *" at bounding box center [342, 108] width 306 height 125
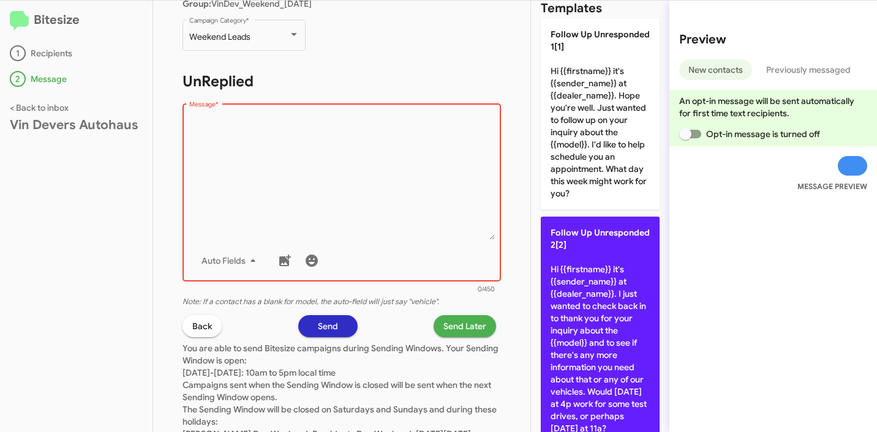
scroll to position [63, 0]
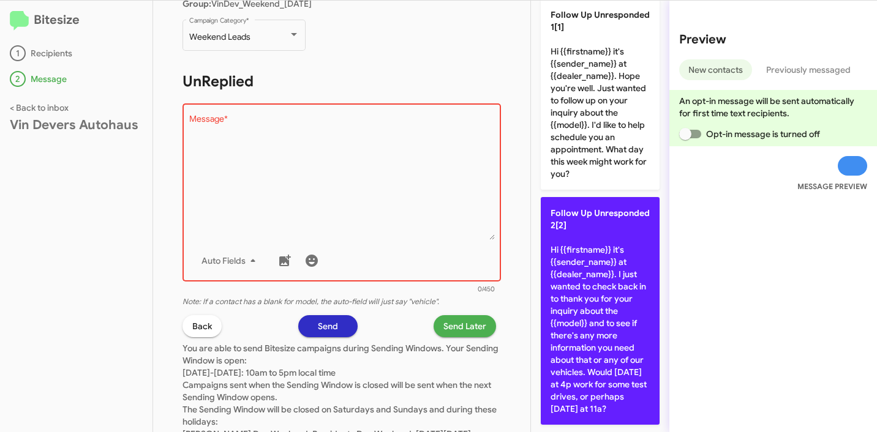
click at [586, 246] on p "Follow Up Unresponded 2[2] Hi {{firstname}} it's {{sender_name}} at {{dealer_na…" at bounding box center [600, 311] width 119 height 228
type textarea "Hi {{firstname}} it's {{sender_name}} at {{dealer_name}}. I just wanted to chec…"
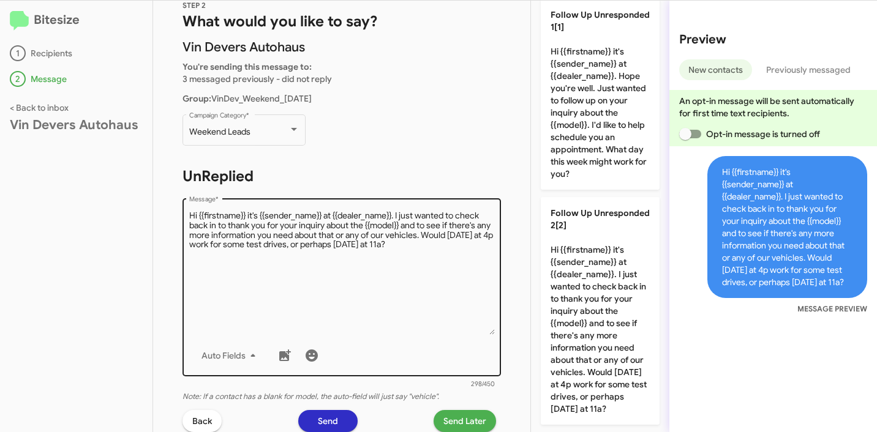
scroll to position [0, 0]
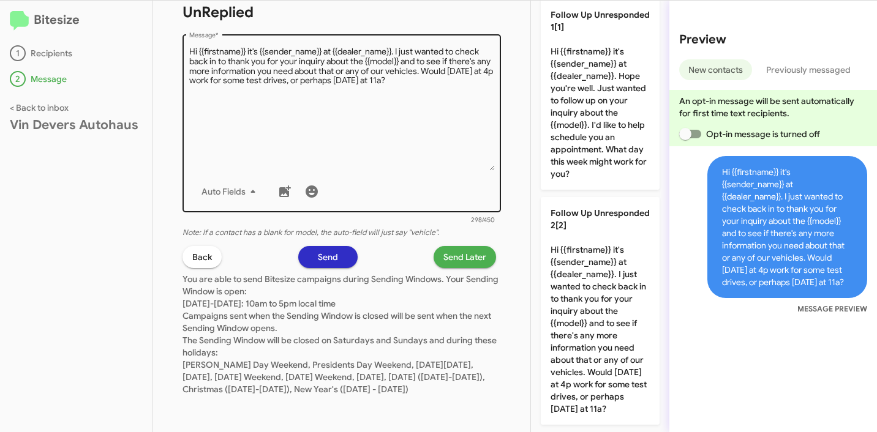
click at [400, 126] on textarea "Message *" at bounding box center [342, 108] width 306 height 125
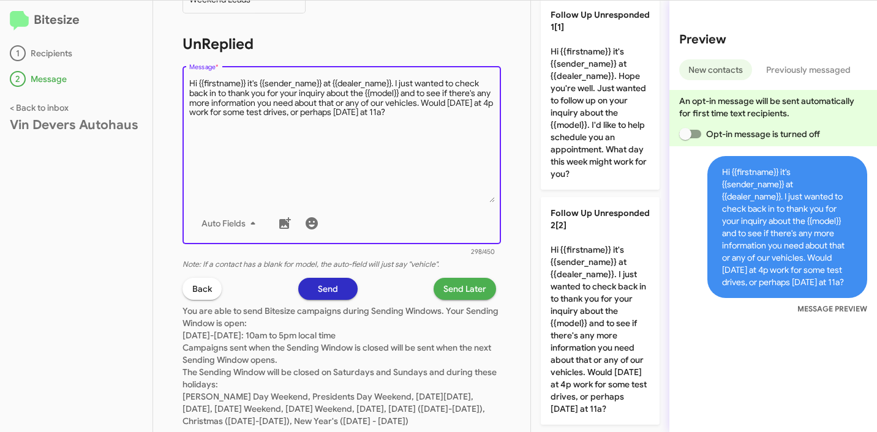
scroll to position [208, 0]
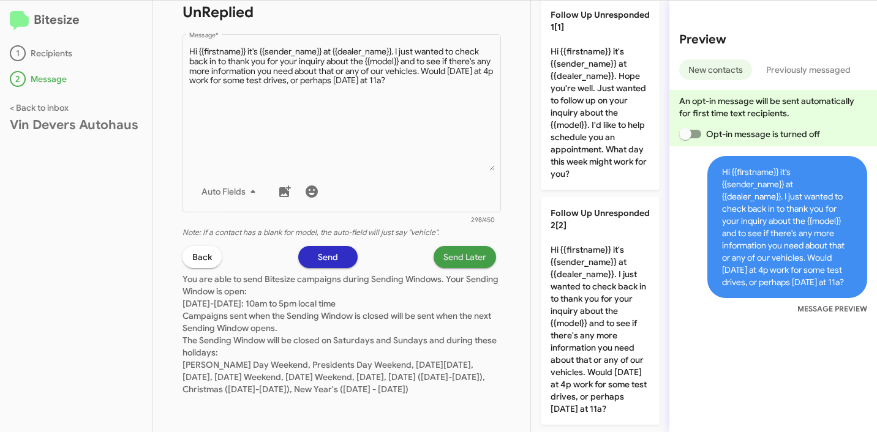
click at [459, 252] on span "Send Later" at bounding box center [464, 257] width 43 height 22
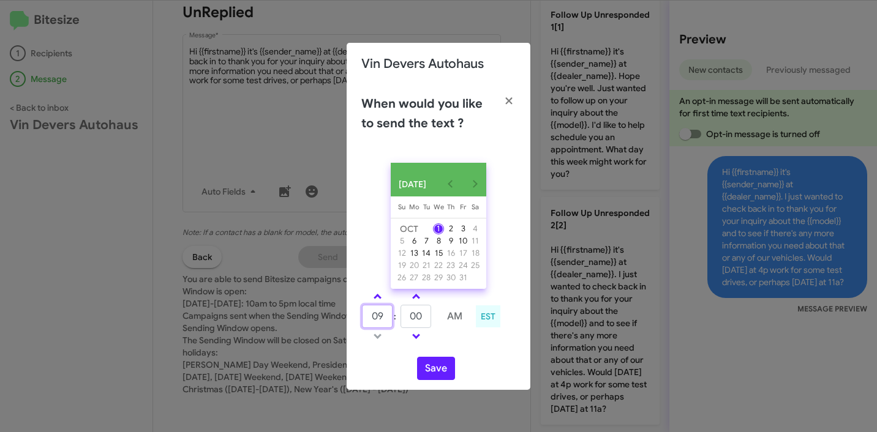
click at [375, 321] on input "09" at bounding box center [377, 316] width 31 height 23
type input "10"
type input "05"
click at [436, 377] on button "Save" at bounding box center [436, 368] width 38 height 23
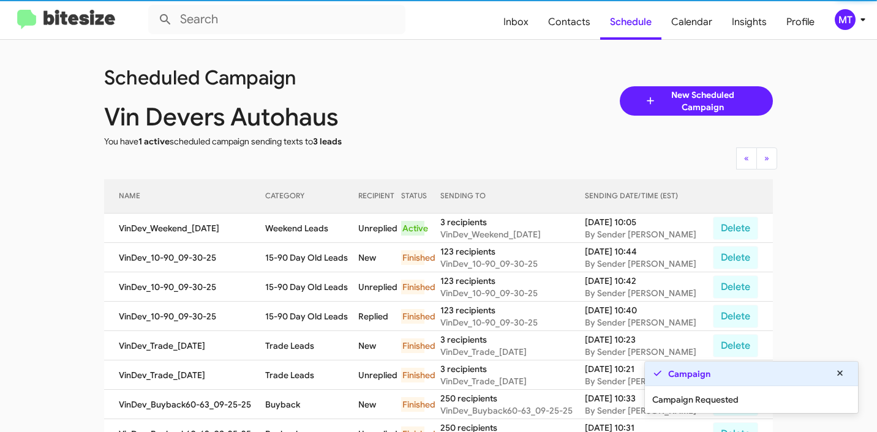
click at [858, 25] on icon at bounding box center [862, 19] width 15 height 15
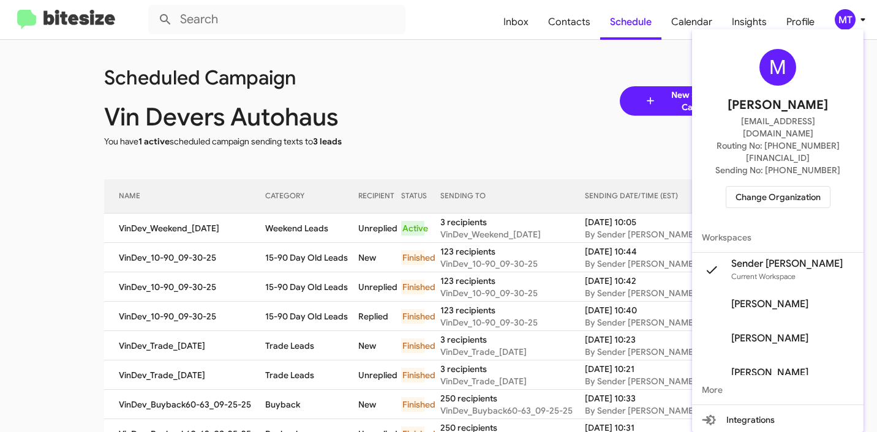
click at [425, 52] on div at bounding box center [438, 216] width 877 height 432
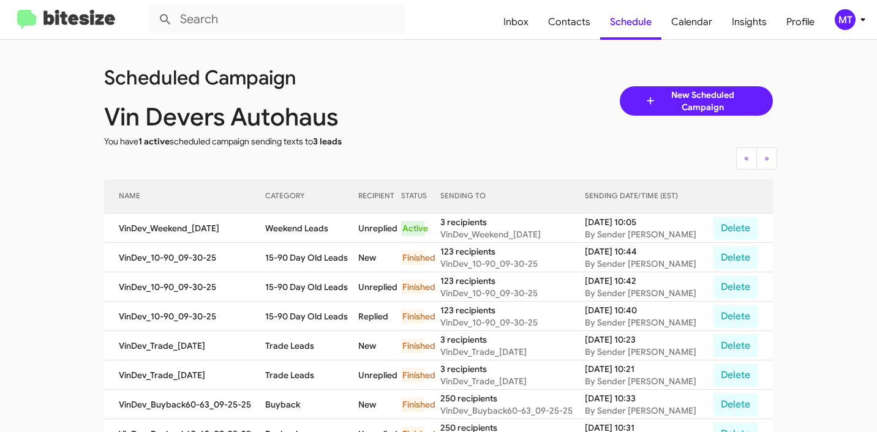
click at [840, 15] on div "MT" at bounding box center [845, 19] width 21 height 21
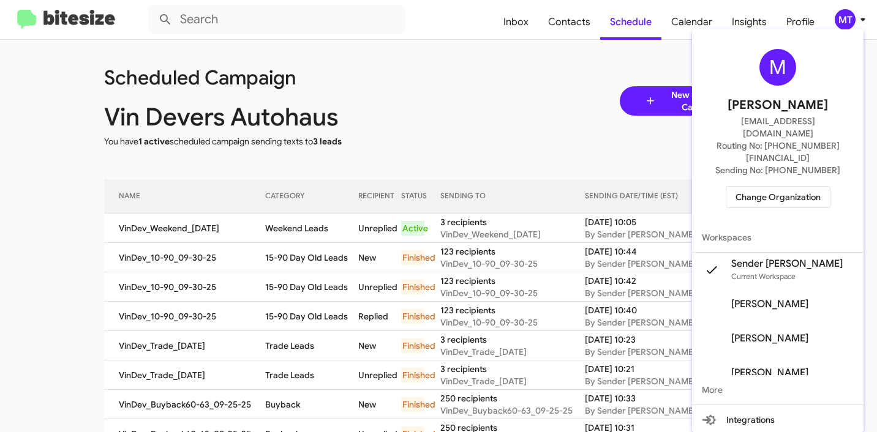
click at [778, 187] on span "Change Organization" at bounding box center [777, 197] width 85 height 21
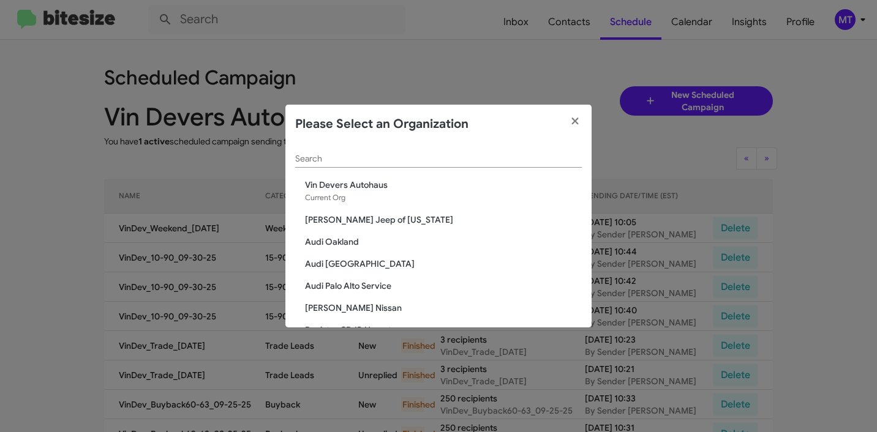
click at [465, 170] on div "Search" at bounding box center [438, 161] width 287 height 35
click at [451, 156] on input "Search" at bounding box center [438, 159] width 287 height 10
paste input "SERVICE: Daniels Long"
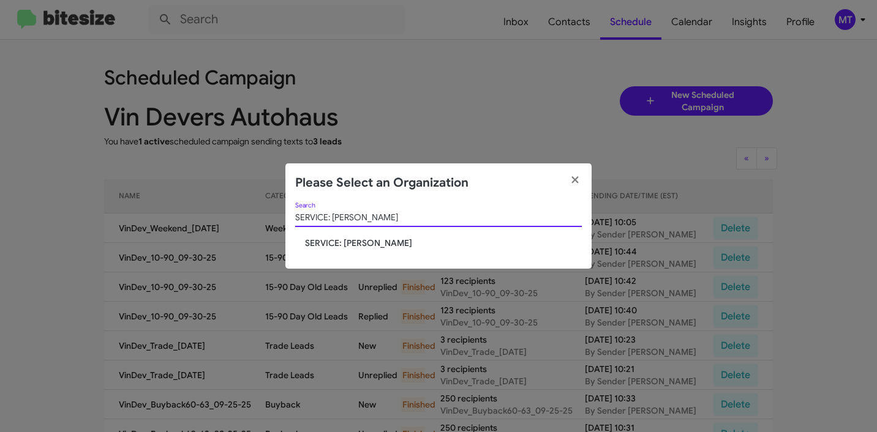
type input "SERVICE: Daniels Long"
click at [370, 250] on div "SERVICE: Daniels Long Search SERVICE: Daniels Long" at bounding box center [438, 236] width 306 height 67
click at [370, 248] on span "SERVICE: Daniels Long" at bounding box center [443, 243] width 277 height 12
click at [366, 239] on span "SERVICE: Daniels Long" at bounding box center [443, 243] width 277 height 12
click at [368, 246] on span "SERVICE: Daniels Long" at bounding box center [443, 243] width 277 height 12
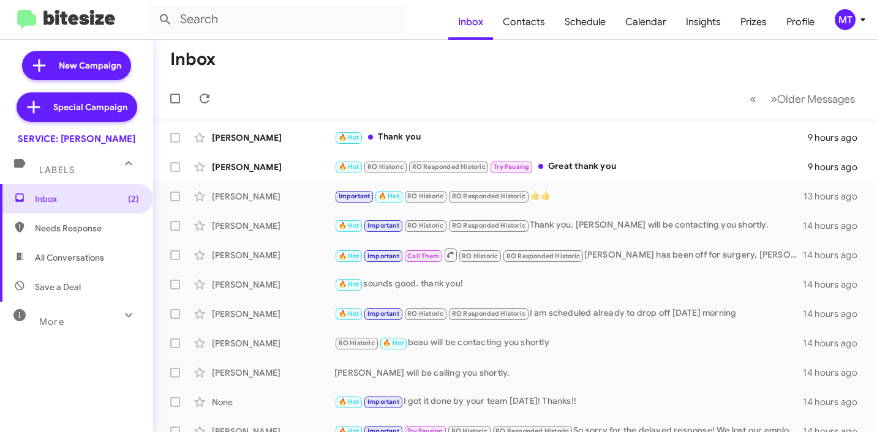
click at [850, 25] on div "MT" at bounding box center [845, 19] width 21 height 21
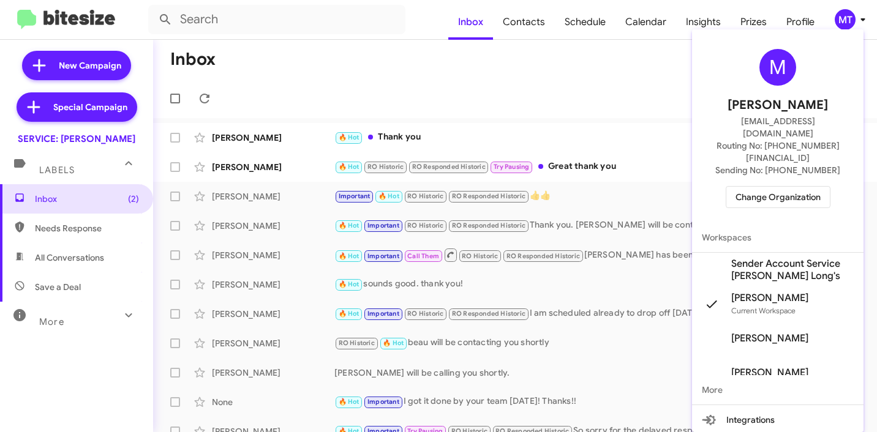
click at [743, 258] on span "Sender Account Service [PERSON_NAME] Long's" at bounding box center [792, 270] width 122 height 24
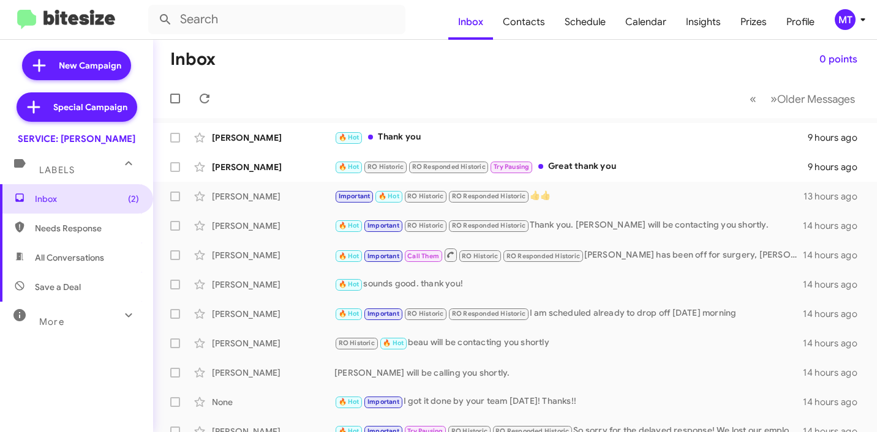
click at [871, 18] on mat-toolbar "Inbox Contacts Schedule Calendar Insights Prizes Profile MT" at bounding box center [438, 19] width 877 height 39
click at [865, 19] on icon at bounding box center [862, 19] width 15 height 15
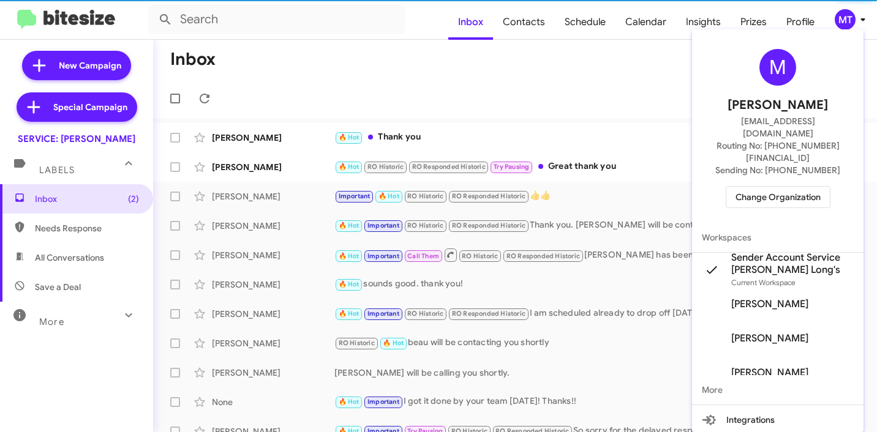
click at [521, 82] on div at bounding box center [438, 216] width 877 height 432
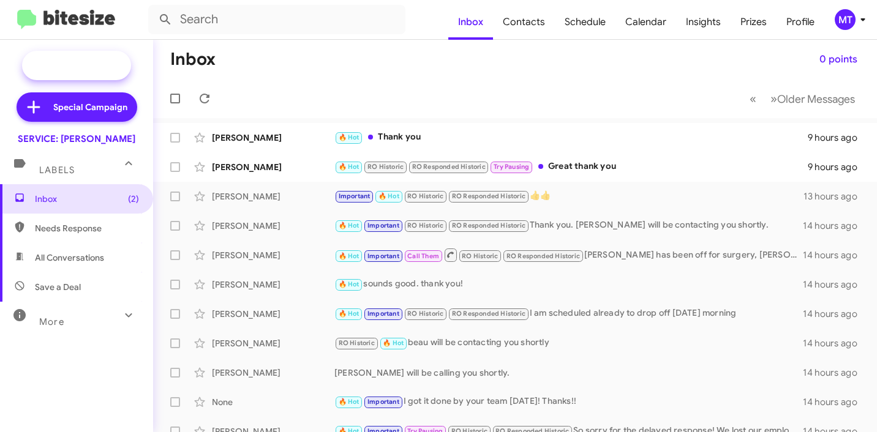
click at [70, 64] on span "New Campaign" at bounding box center [90, 65] width 62 height 12
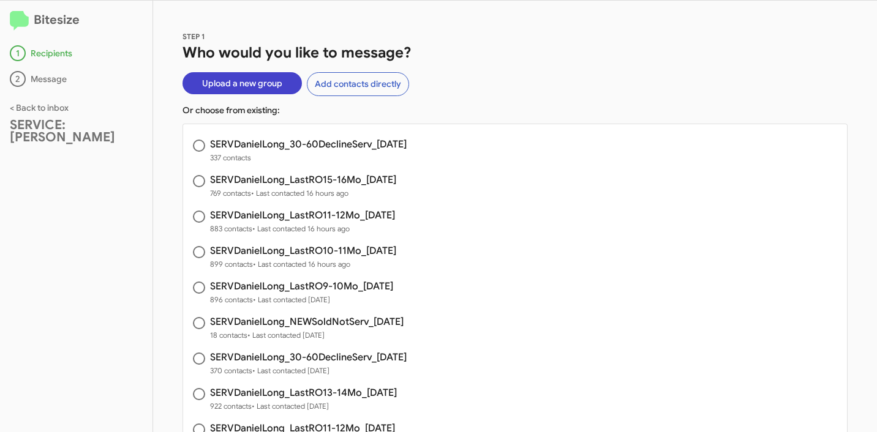
click at [244, 78] on span "Upload a new group" at bounding box center [242, 83] width 80 height 22
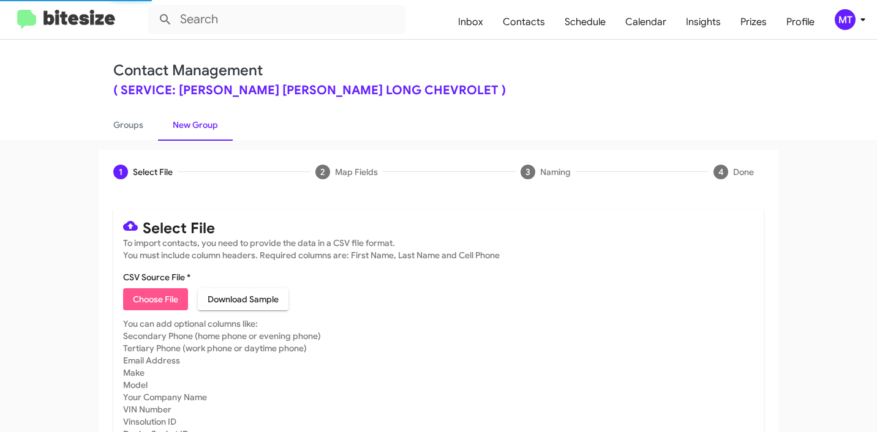
click at [162, 297] on span "Choose File" at bounding box center [155, 299] width 45 height 22
type input "SERVDanielLong_UsedSoldNotServ_10-01-25"
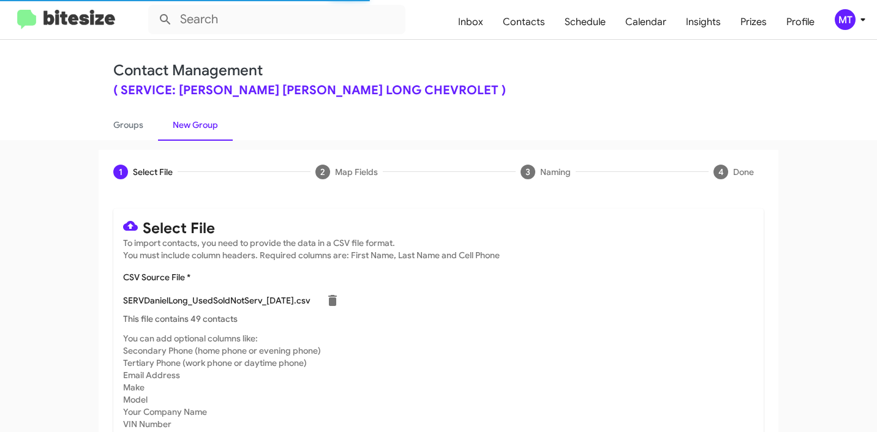
click at [858, 26] on icon at bounding box center [862, 19] width 15 height 15
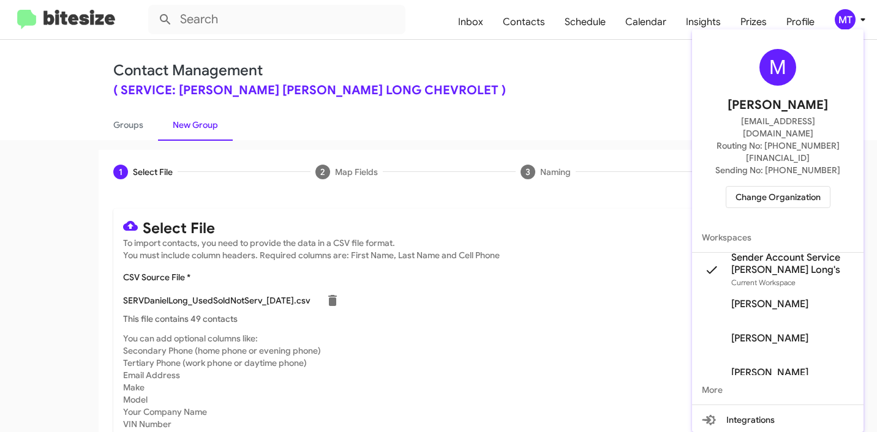
click at [552, 81] on div at bounding box center [438, 216] width 877 height 432
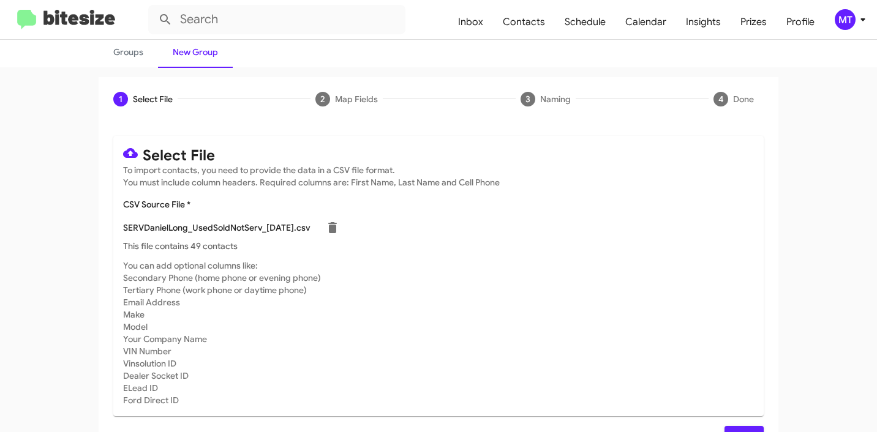
scroll to position [103, 0]
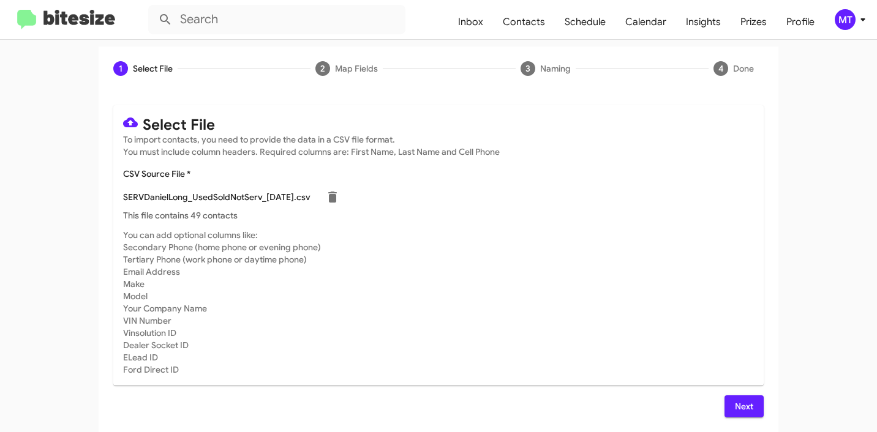
click at [739, 408] on span "Next" at bounding box center [744, 407] width 20 height 22
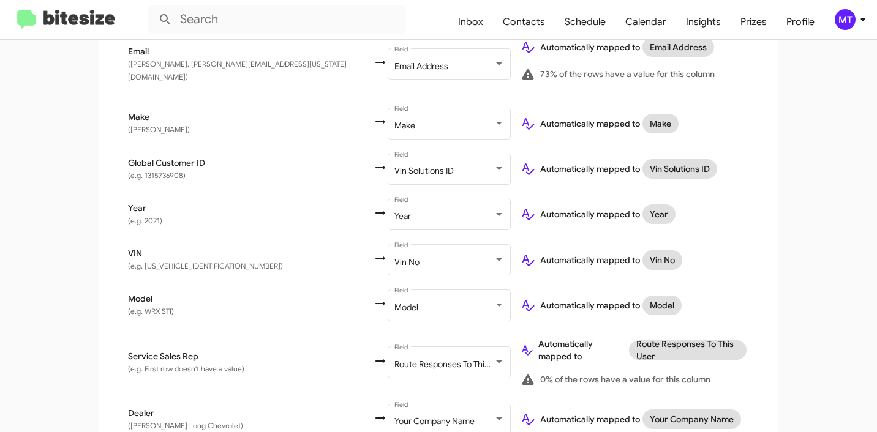
scroll to position [601, 0]
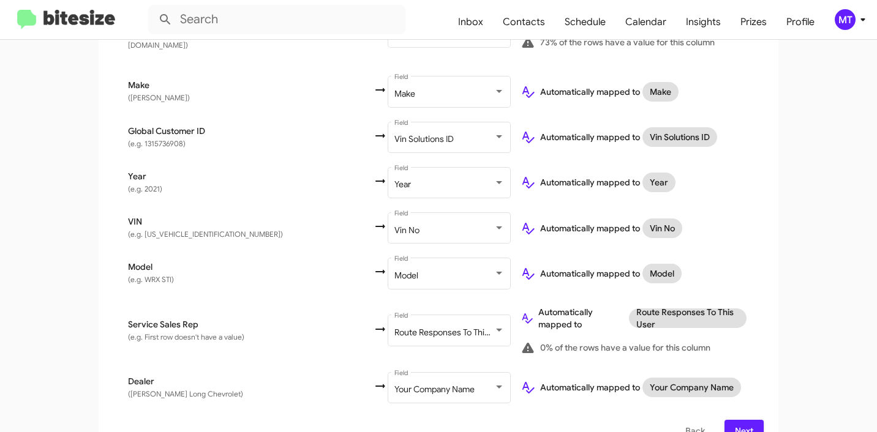
click at [734, 420] on span "Next" at bounding box center [744, 431] width 20 height 22
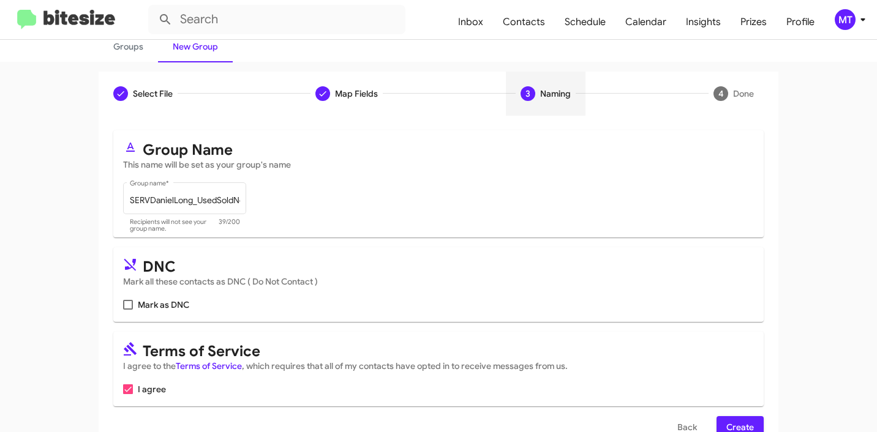
scroll to position [109, 0]
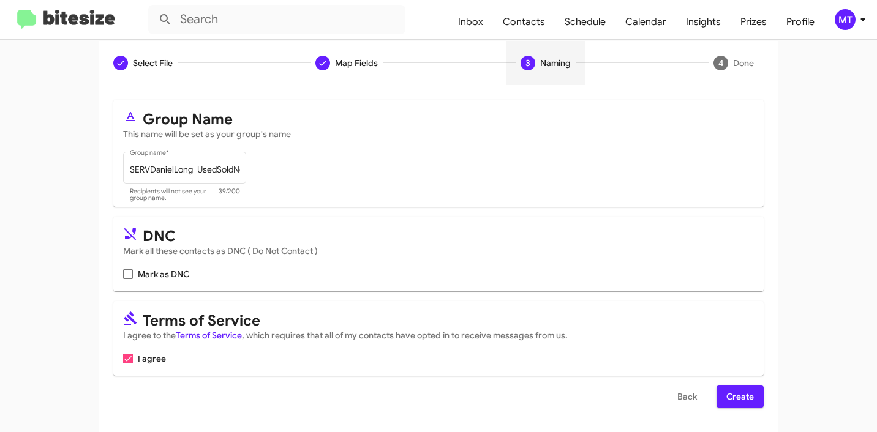
click at [742, 404] on span "Create" at bounding box center [740, 397] width 28 height 22
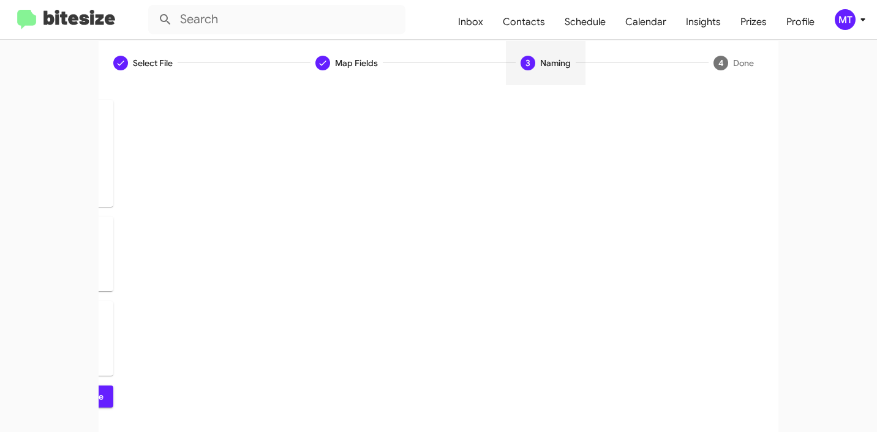
scroll to position [0, 0]
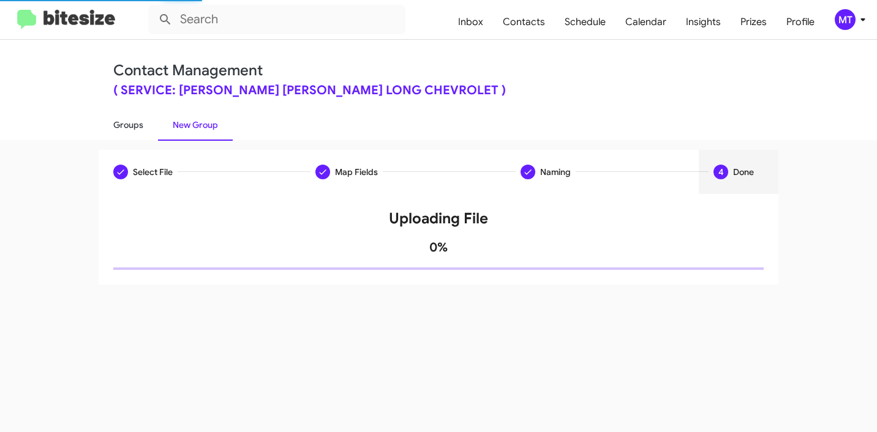
click at [132, 121] on link "Groups" at bounding box center [128, 125] width 59 height 32
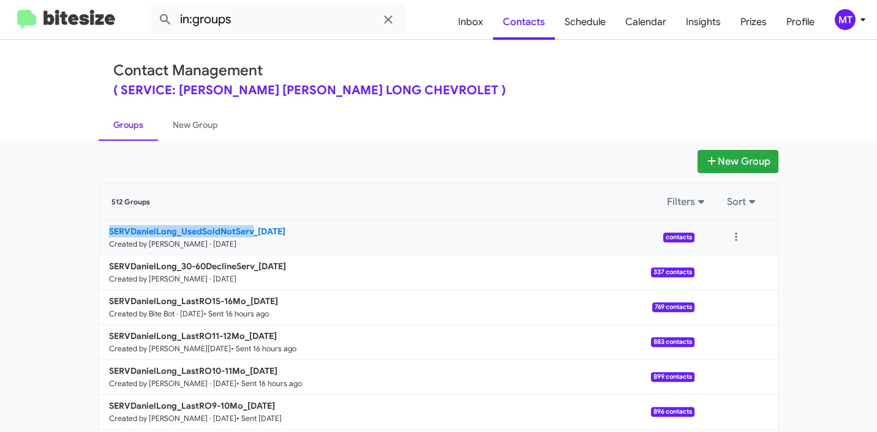
drag, startPoint x: 62, startPoint y: 236, endPoint x: 246, endPoint y: 227, distance: 183.3
click at [246, 227] on app-groups "New Group 512 Groups Filters Sort SERVDanielLong_UsedSoldNotServ_10-01-25 Creat…" at bounding box center [438, 376] width 877 height 452
copy b "SERVDanielLong_UsedSoldNotServ"
click at [290, 26] on input "in:groups" at bounding box center [276, 19] width 257 height 29
paste input "SERVDanielLong_UsedSoldNotServ"
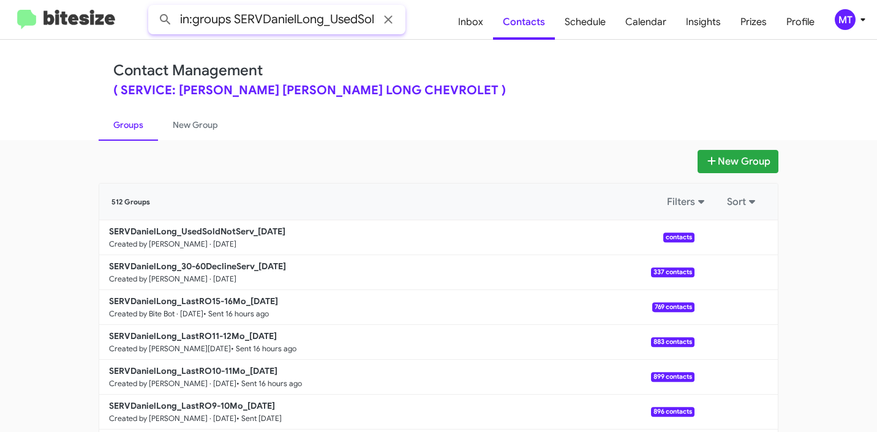
scroll to position [0, 53]
type input "in:groups SERVDanielLong_UsedSoldNotServ"
click at [153, 7] on button at bounding box center [165, 19] width 24 height 24
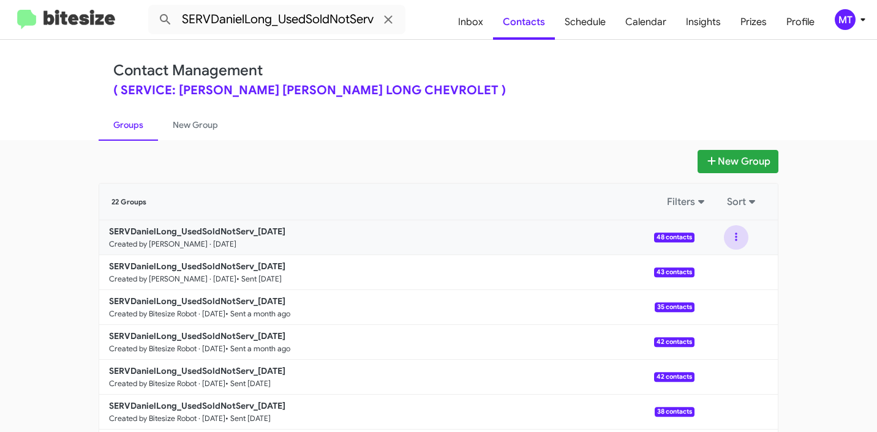
click at [734, 238] on button at bounding box center [736, 237] width 24 height 24
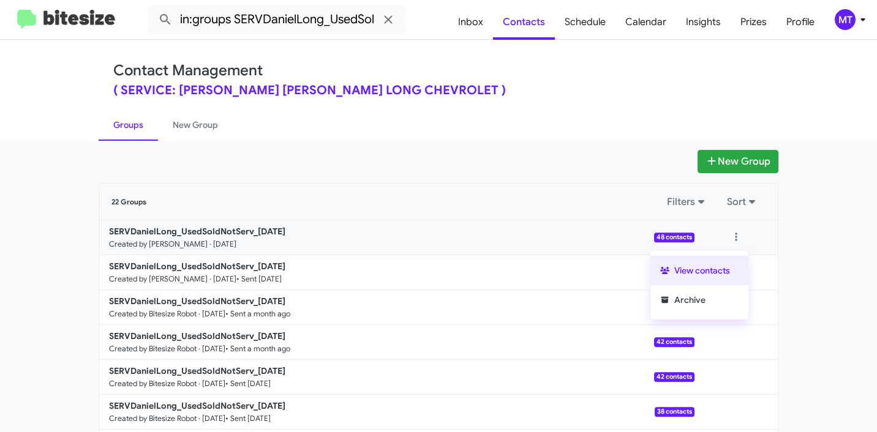
click at [704, 267] on button "View contacts" at bounding box center [699, 270] width 98 height 29
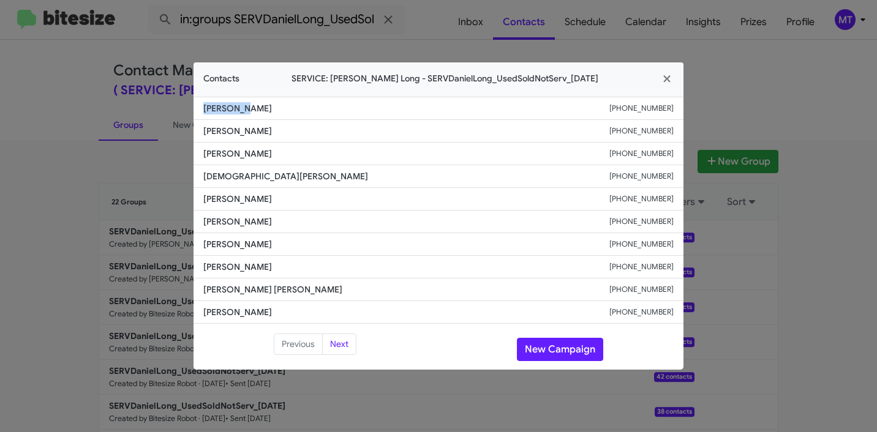
drag, startPoint x: 255, startPoint y: 111, endPoint x: 201, endPoint y: 110, distance: 53.3
click at [201, 110] on li "Eli Burke +17193689655" at bounding box center [438, 108] width 490 height 23
copy span "Eli Burke"
click at [666, 78] on icon "button" at bounding box center [666, 78] width 7 height 7
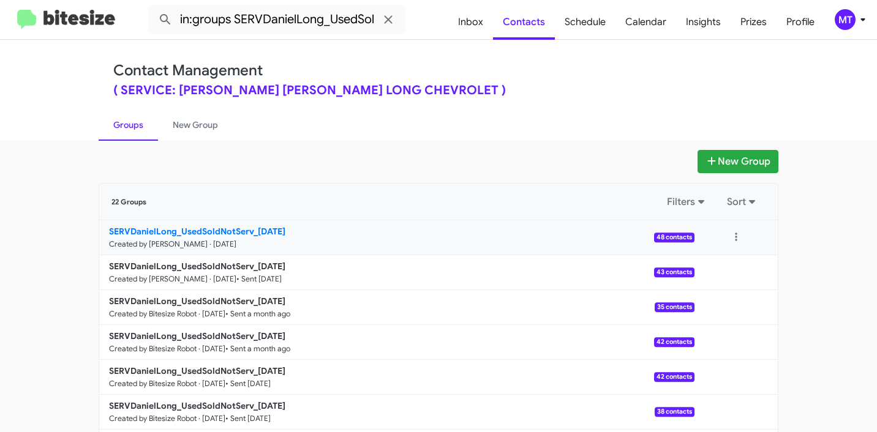
click at [172, 232] on b "SERVDanielLong_UsedSoldNotServ_10-01-25" at bounding box center [197, 231] width 176 height 11
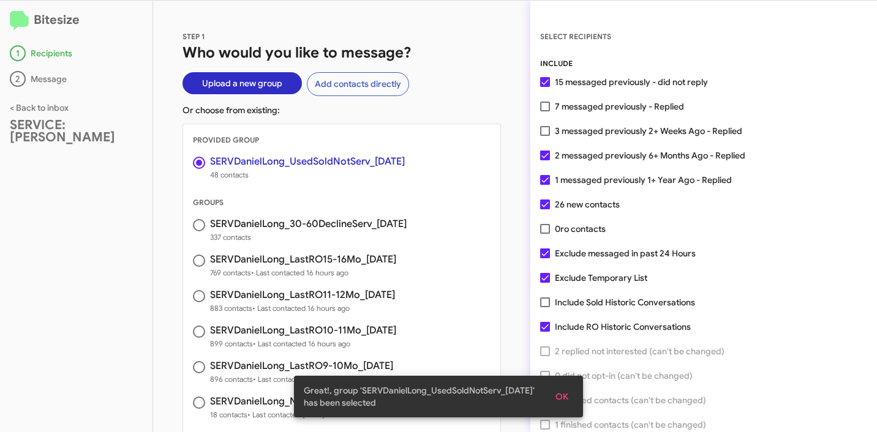
click at [562, 400] on span "OK" at bounding box center [561, 397] width 13 height 22
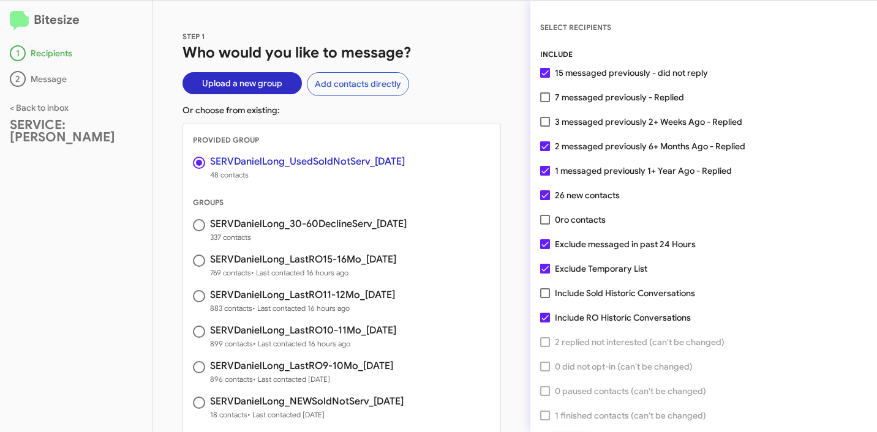
scroll to position [31, 0]
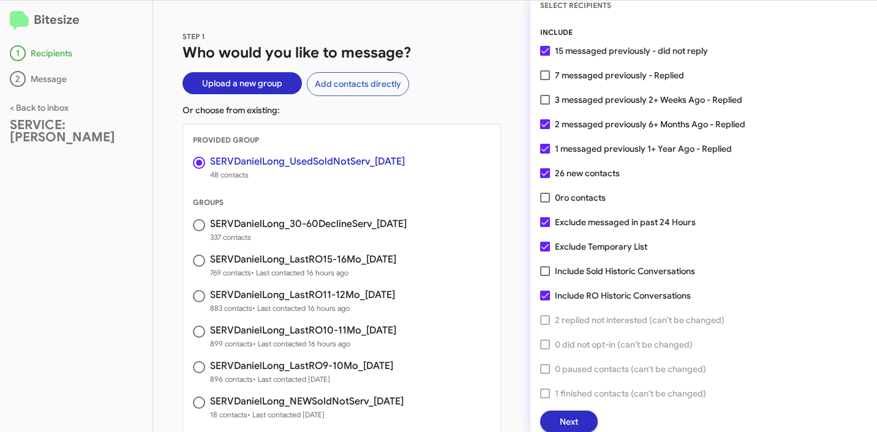
click at [576, 424] on span "Next" at bounding box center [569, 422] width 18 height 22
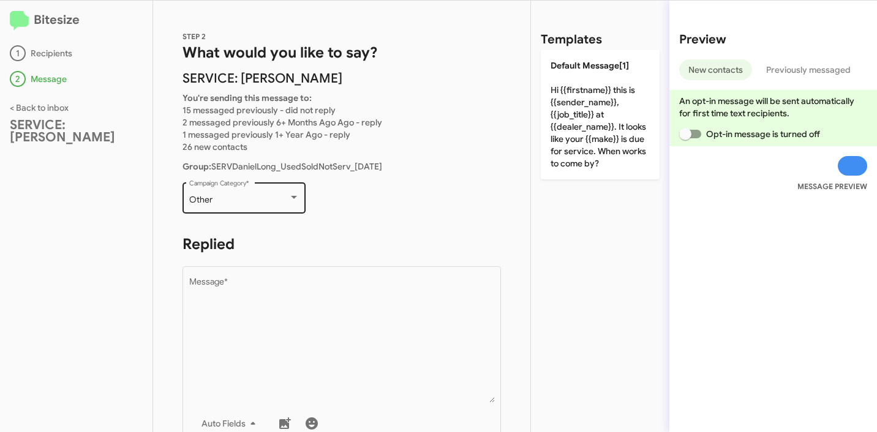
click at [260, 180] on div "Other Campaign Category *" at bounding box center [244, 197] width 110 height 34
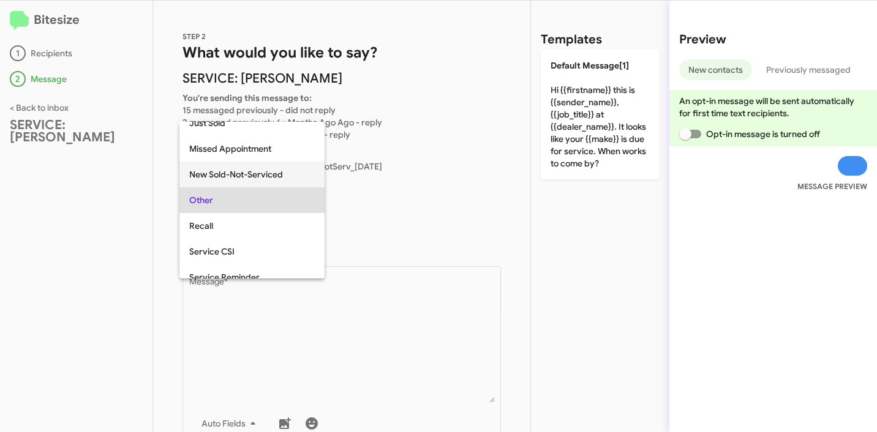
scroll to position [383, 0]
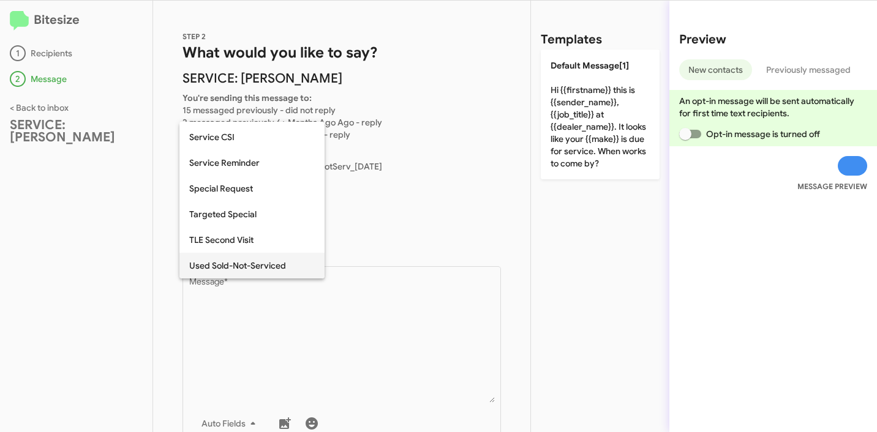
click at [263, 272] on span "Used Sold-Not-Serviced" at bounding box center [252, 266] width 126 height 26
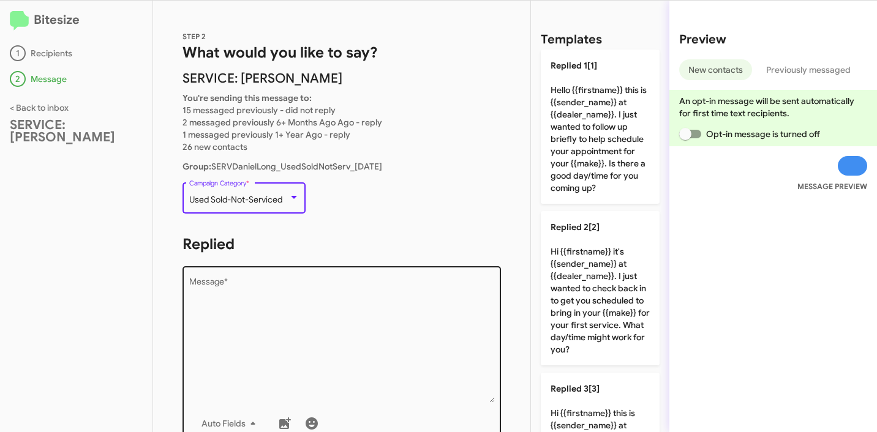
click at [319, 304] on textarea "Message *" at bounding box center [342, 340] width 306 height 125
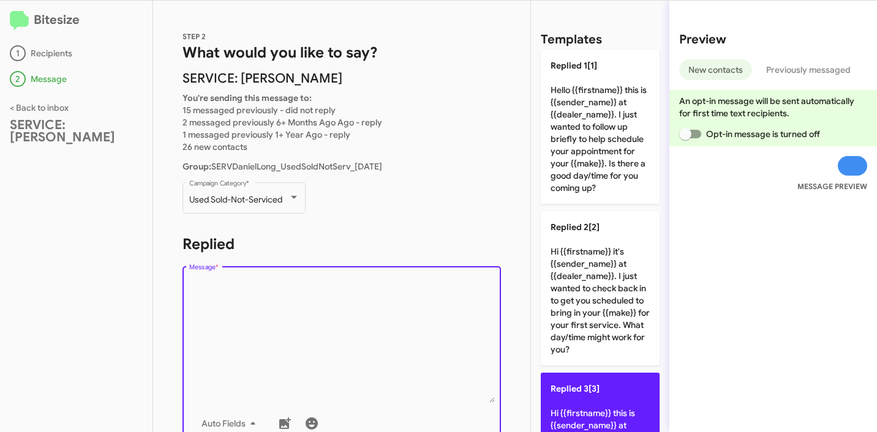
scroll to position [212, 0]
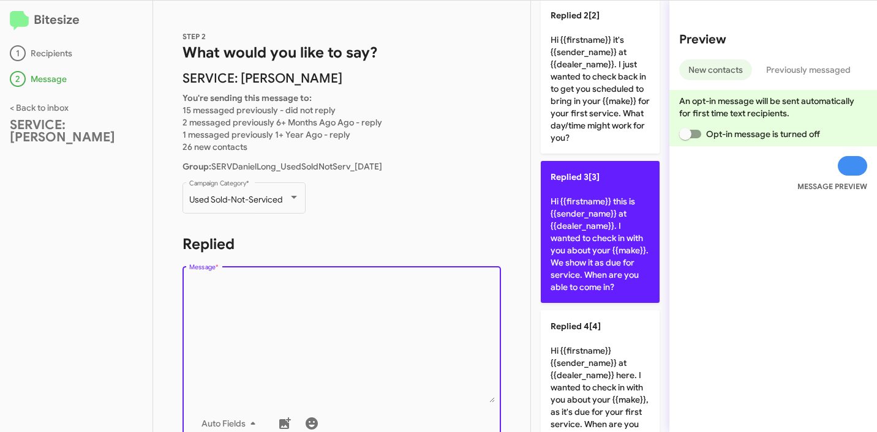
click at [610, 264] on p "Replied 3[3] Hi {{firstname}} this is {{sender_name}} at {{dealer_name}}. I wan…" at bounding box center [600, 232] width 119 height 142
type textarea "Hi {{firstname}} this is {{sender_name}} at {{dealer_name}}. I wanted to check …"
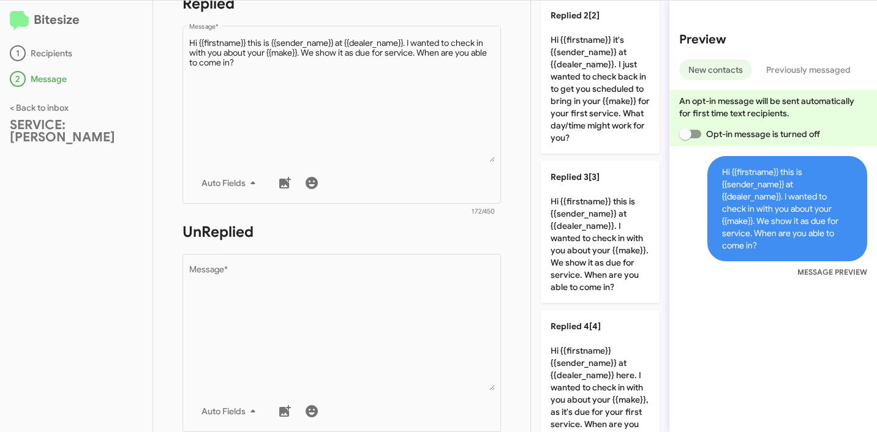
scroll to position [317, 0]
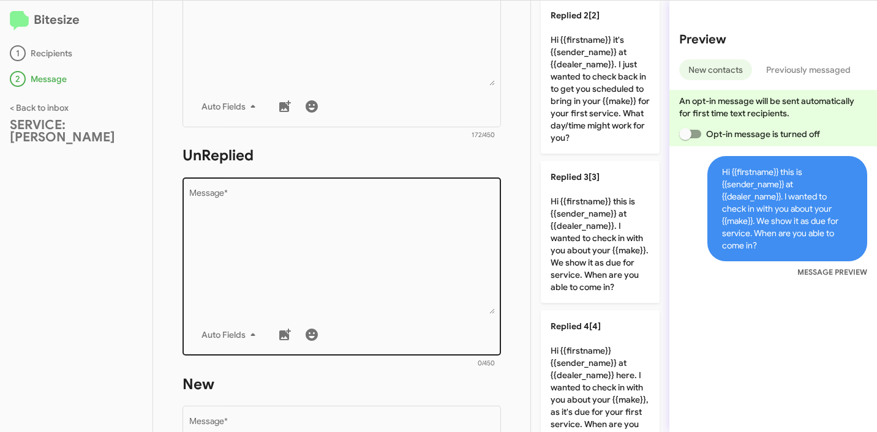
click at [358, 200] on textarea "Message *" at bounding box center [342, 251] width 306 height 125
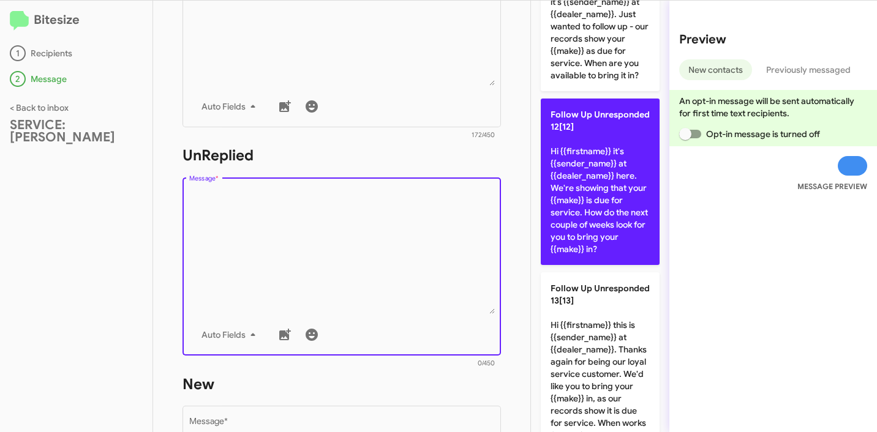
scroll to position [1662, 0]
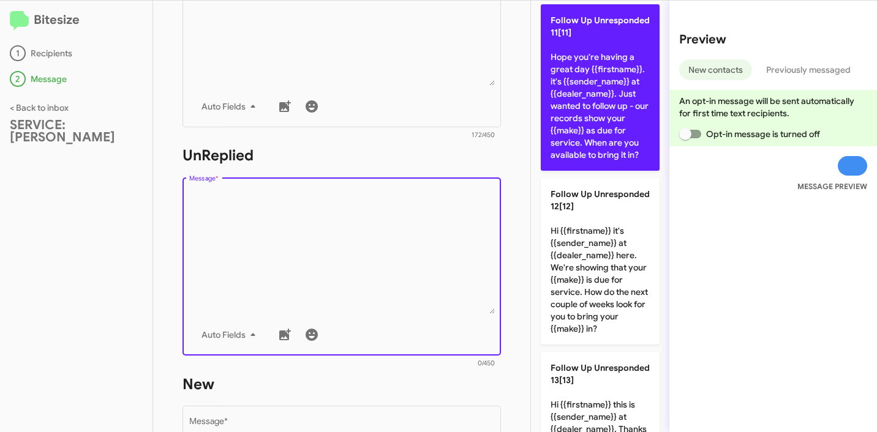
click at [607, 171] on p "Follow Up Unresponded 11[11] Hope you're having a great day {{firstname}}. it's…" at bounding box center [600, 87] width 119 height 167
type textarea "Hope you're having a great day {{firstname}}. it's {{sender_name}} at {{dealer_…"
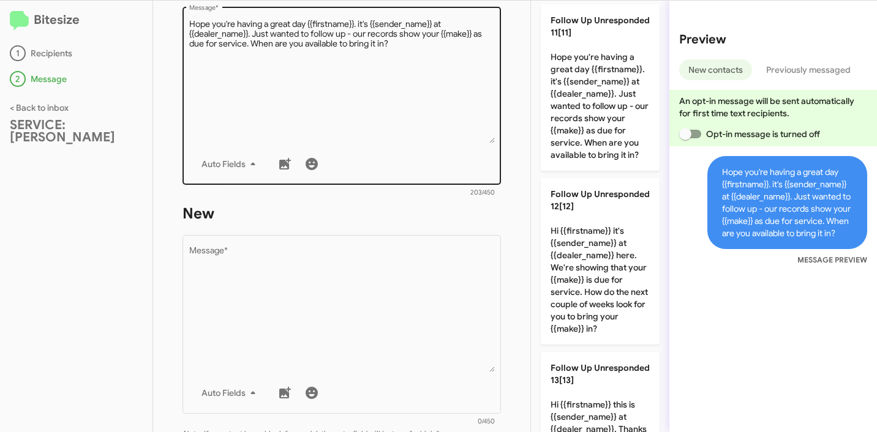
scroll to position [554, 0]
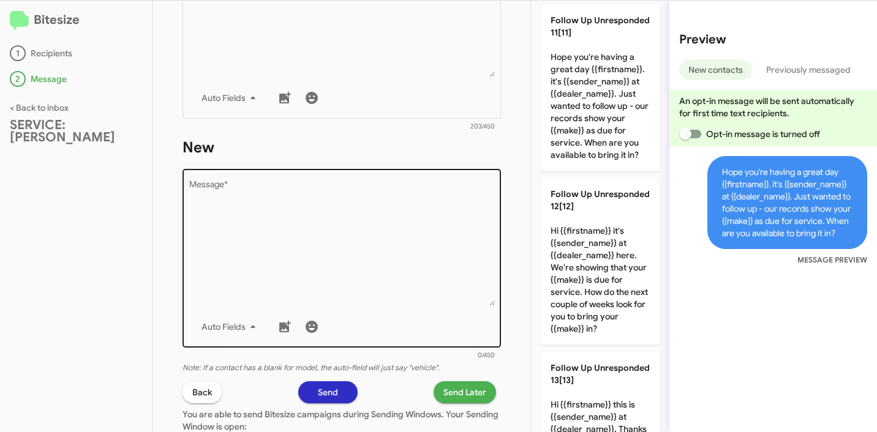
click at [366, 222] on textarea "Message *" at bounding box center [342, 243] width 306 height 125
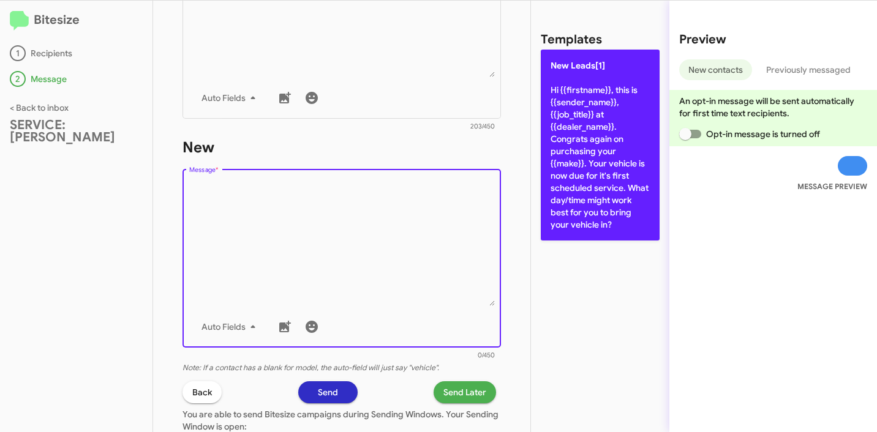
click at [611, 152] on p "New Leads[1] Hi {{firstname}}, this is {{sender_name}}, {{job_title}} at {{deal…" at bounding box center [600, 145] width 119 height 191
type textarea "Hi {{firstname}}, this is {{sender_name}}, {{job_title}} at {{dealer_name}}. Co…"
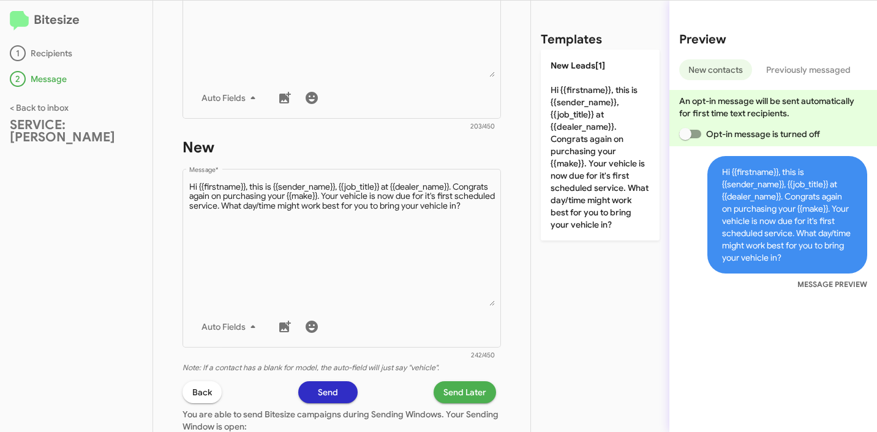
scroll to position [702, 0]
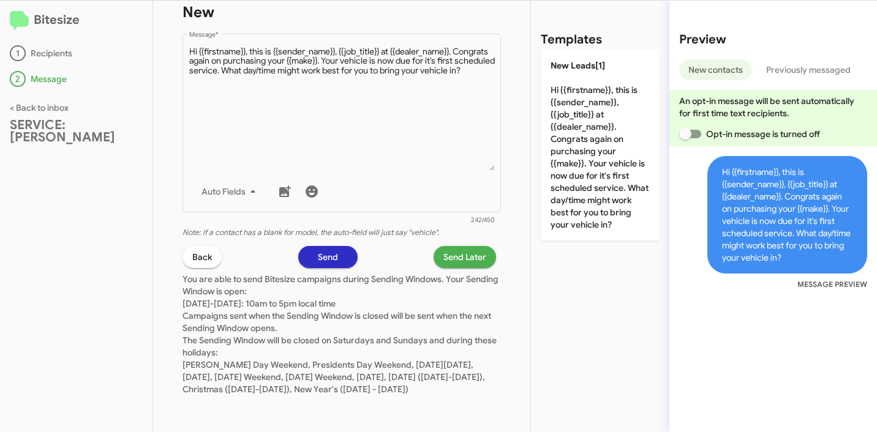
click at [460, 249] on span "Send Later" at bounding box center [464, 257] width 43 height 22
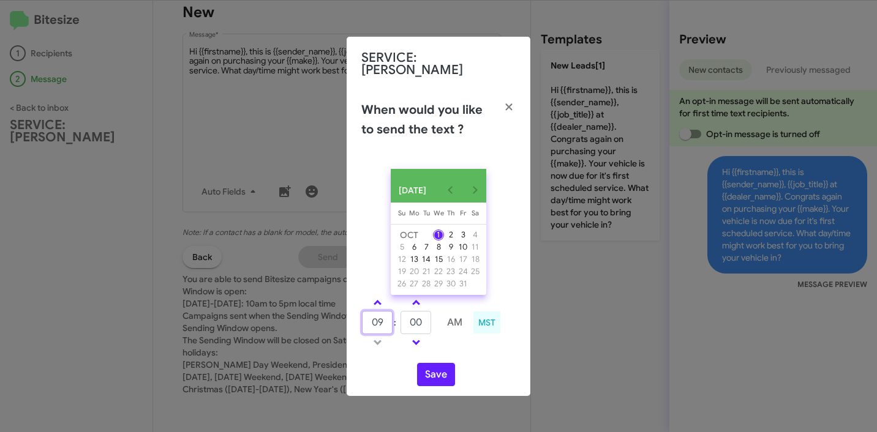
click at [375, 320] on input "09" at bounding box center [377, 322] width 31 height 23
type input "10"
type input "20"
click at [435, 368] on button "Save" at bounding box center [436, 374] width 38 height 23
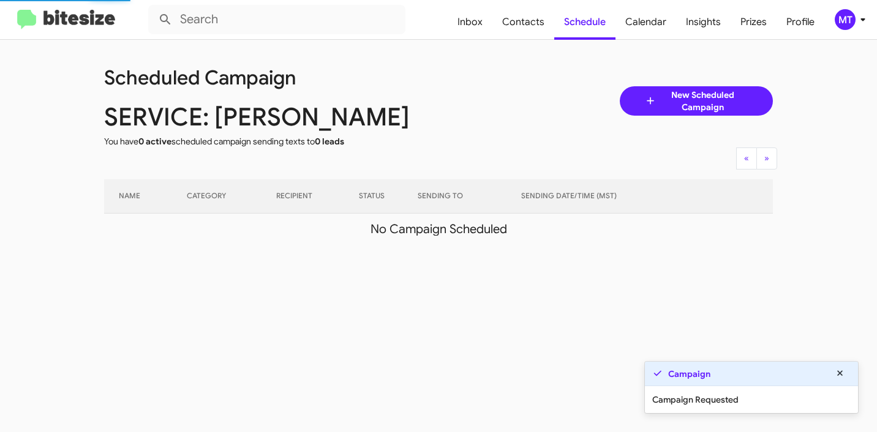
click at [851, 27] on div "MT" at bounding box center [845, 19] width 21 height 21
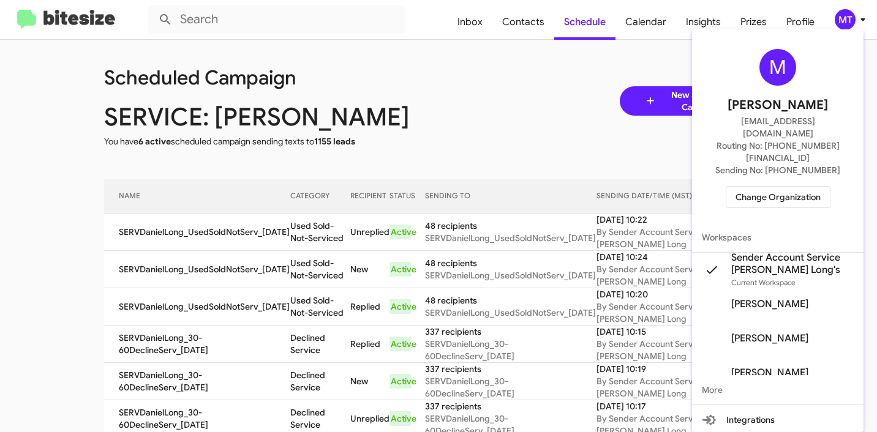
click at [517, 77] on div at bounding box center [438, 216] width 877 height 432
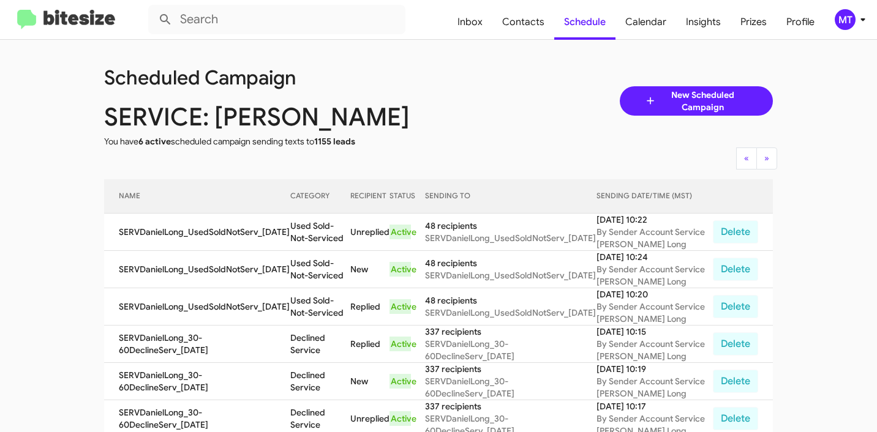
click at [859, 18] on icon at bounding box center [862, 19] width 15 height 15
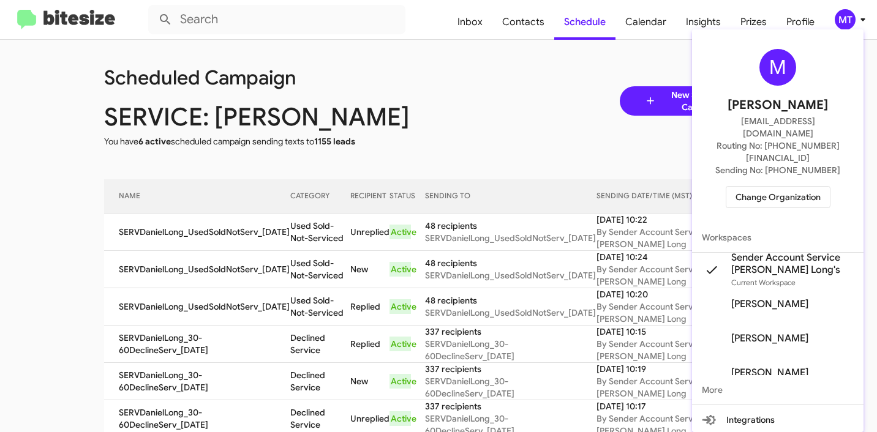
click at [786, 187] on span "Change Organization" at bounding box center [777, 197] width 85 height 21
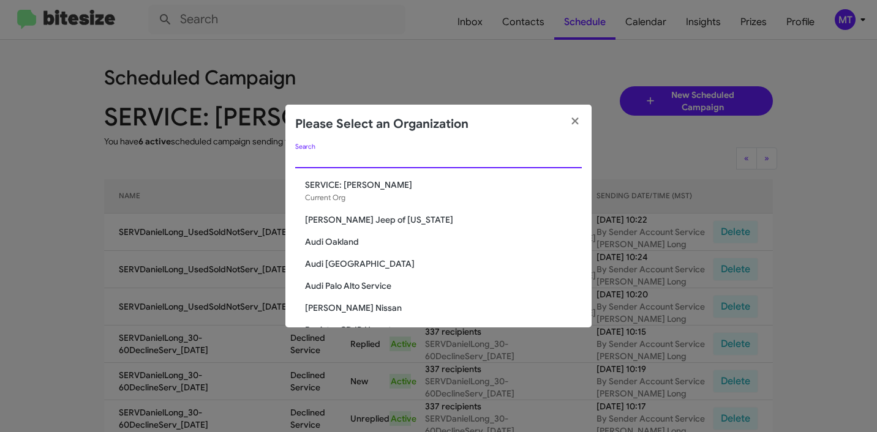
click at [432, 158] on input "Search" at bounding box center [438, 159] width 287 height 10
paste input "SERVICE: [PERSON_NAME]"
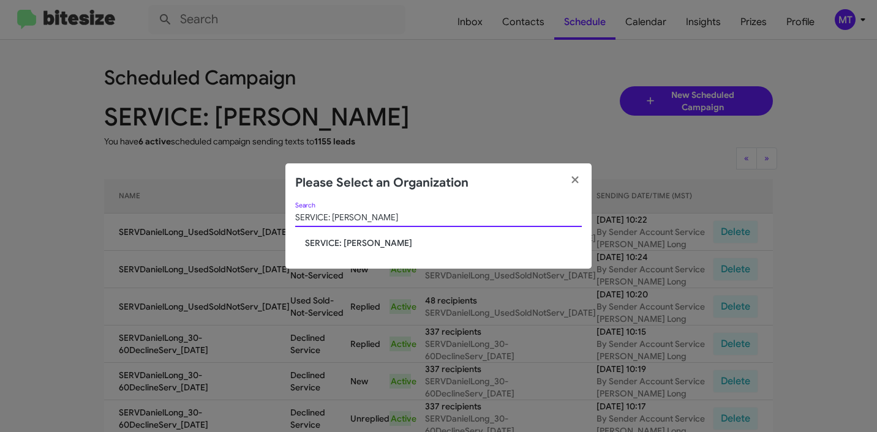
type input "SERVICE: [PERSON_NAME]"
click at [367, 240] on span "SERVICE: [PERSON_NAME]" at bounding box center [443, 243] width 277 height 12
click at [348, 246] on span "SERVICE: [PERSON_NAME]" at bounding box center [443, 243] width 277 height 12
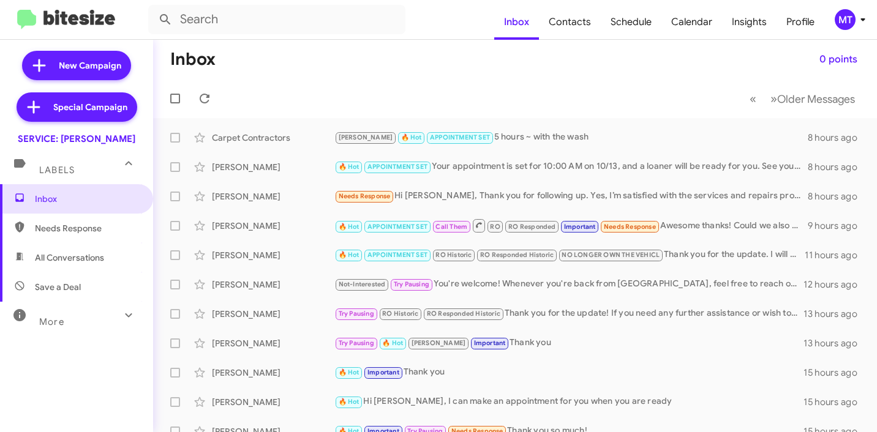
click at [848, 23] on div "MT" at bounding box center [845, 19] width 21 height 21
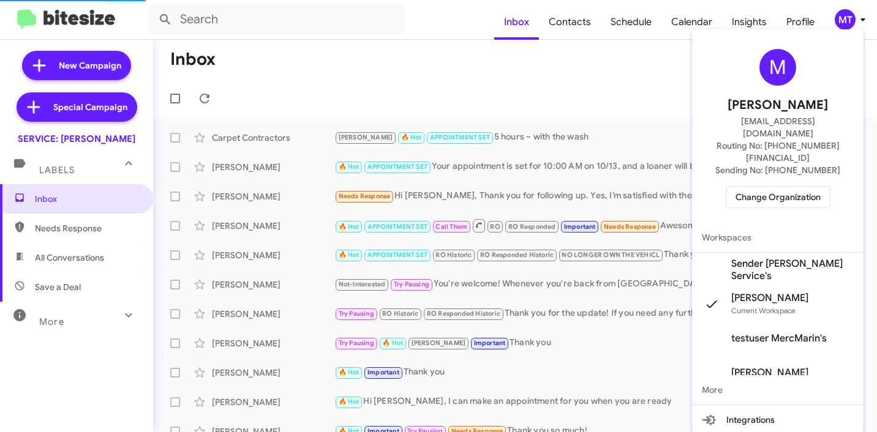
click at [712, 260] on mat-icon at bounding box center [712, 270] width 20 height 20
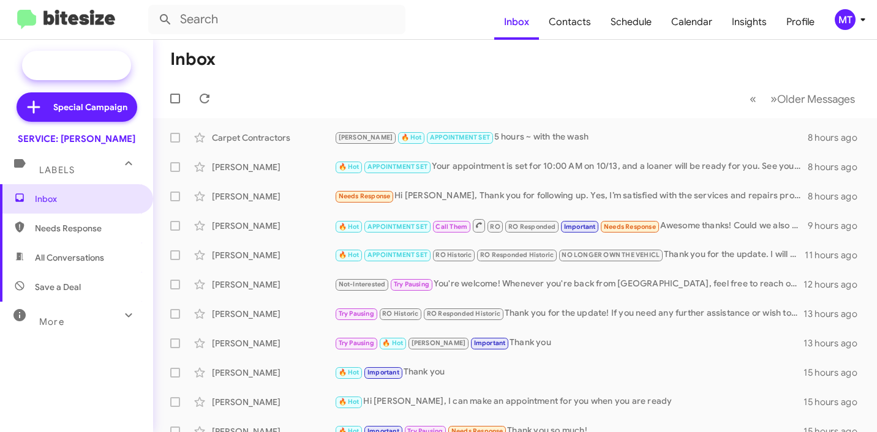
click at [93, 62] on span "New Campaign" at bounding box center [90, 65] width 62 height 12
click at [854, 21] on div "MT" at bounding box center [845, 19] width 21 height 21
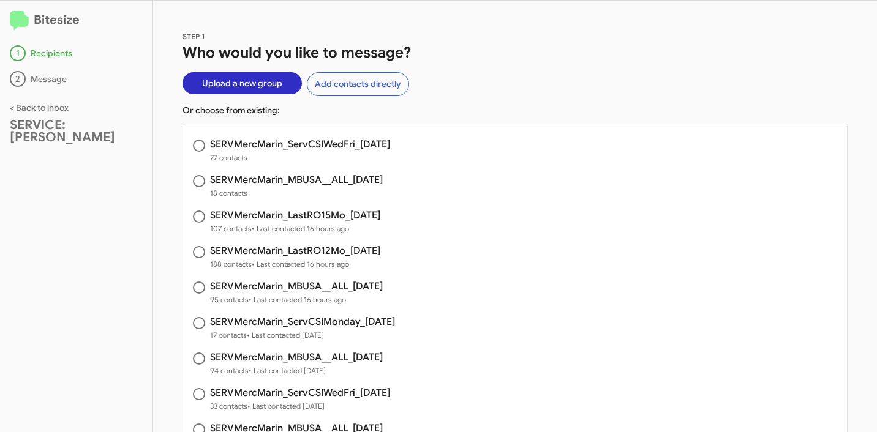
click at [244, 88] on span "Upload a new group" at bounding box center [242, 83] width 80 height 22
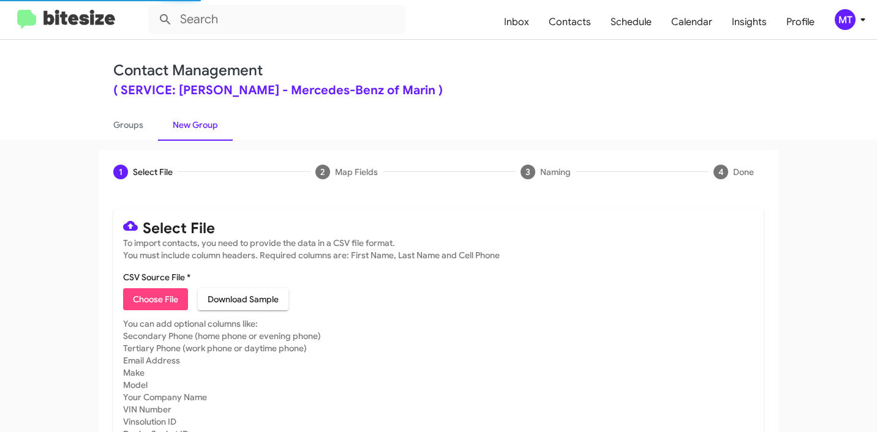
click at [832, 19] on button "MT" at bounding box center [843, 19] width 39 height 21
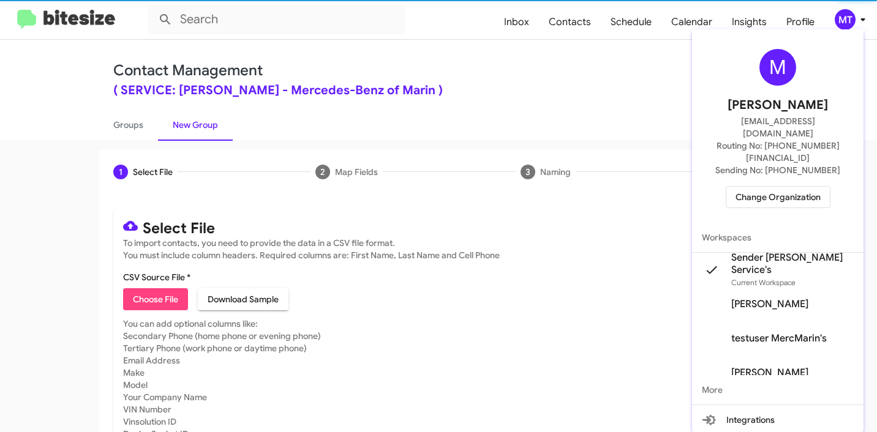
click at [650, 80] on div at bounding box center [438, 216] width 877 height 432
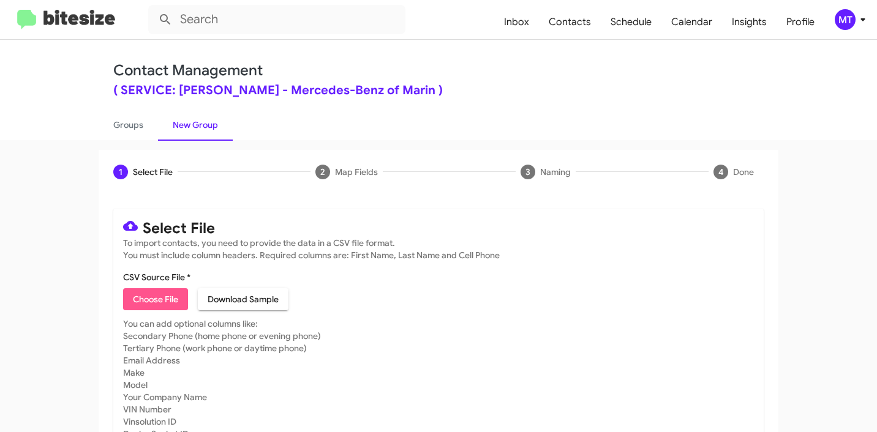
click at [155, 301] on span "Choose File" at bounding box center [155, 299] width 45 height 22
type input "SERVMercMarin_LastRO18Mo_[DATE]"
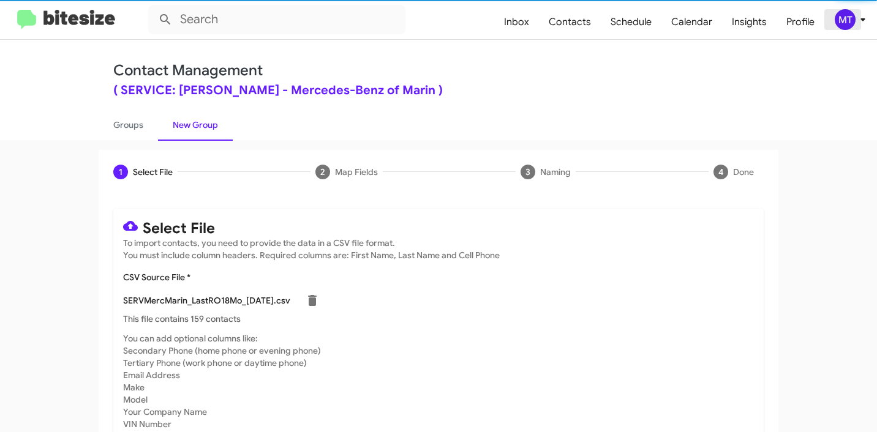
click at [861, 24] on icon at bounding box center [862, 19] width 15 height 15
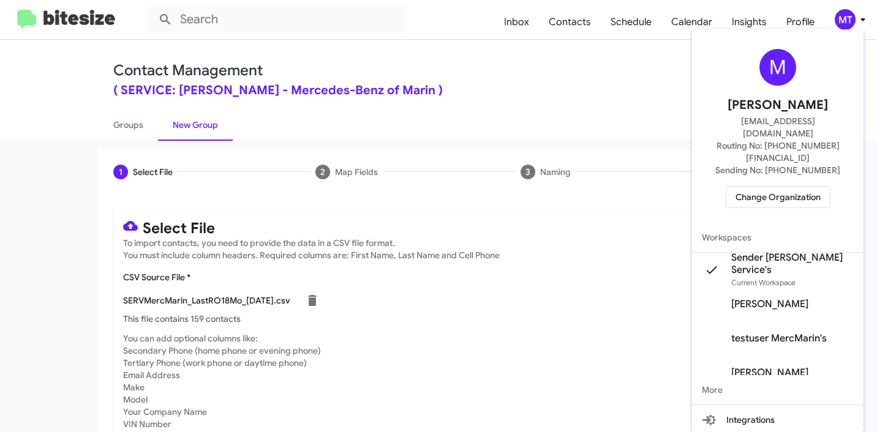
click at [514, 89] on div at bounding box center [438, 216] width 877 height 432
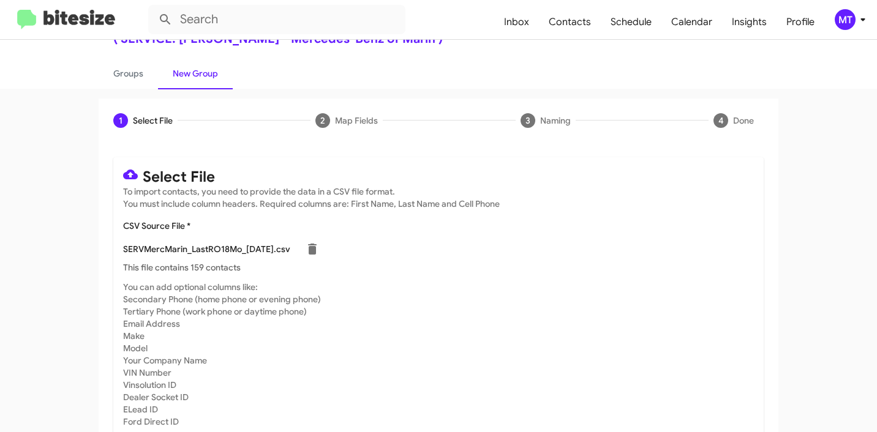
scroll to position [103, 0]
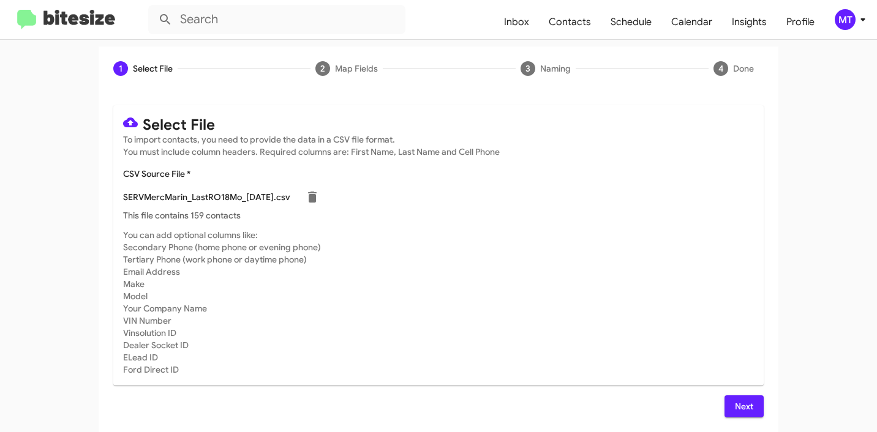
click at [747, 411] on span "Next" at bounding box center [744, 407] width 20 height 22
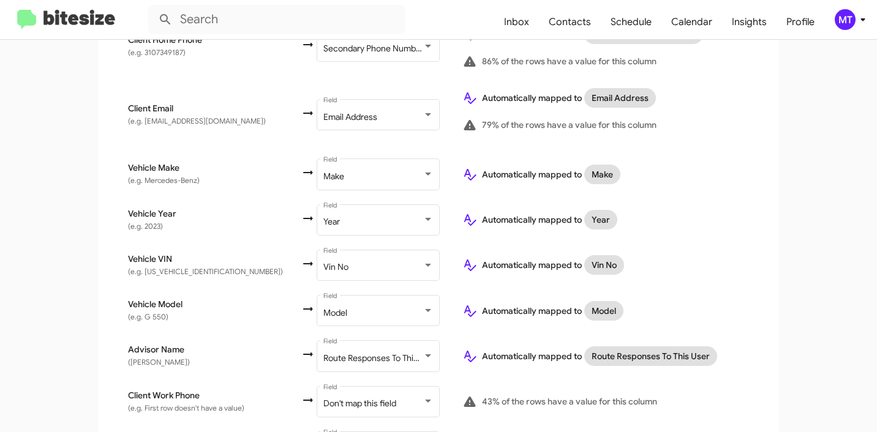
scroll to position [519, 0]
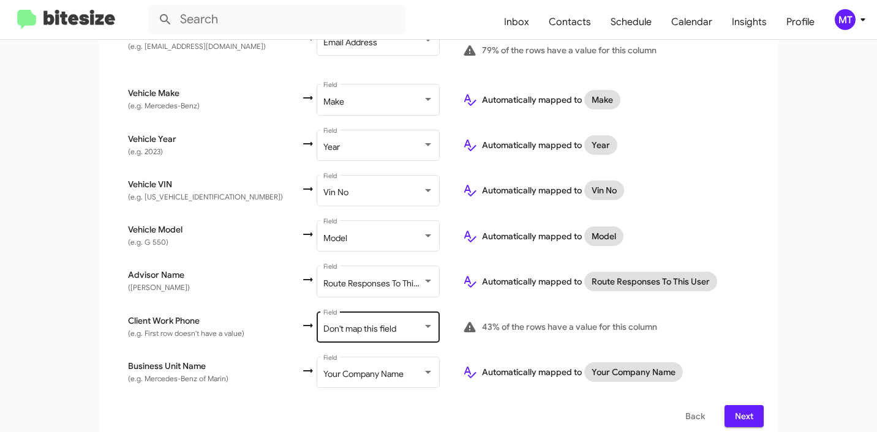
click at [342, 314] on div "Don't map this field Field" at bounding box center [378, 326] width 110 height 34
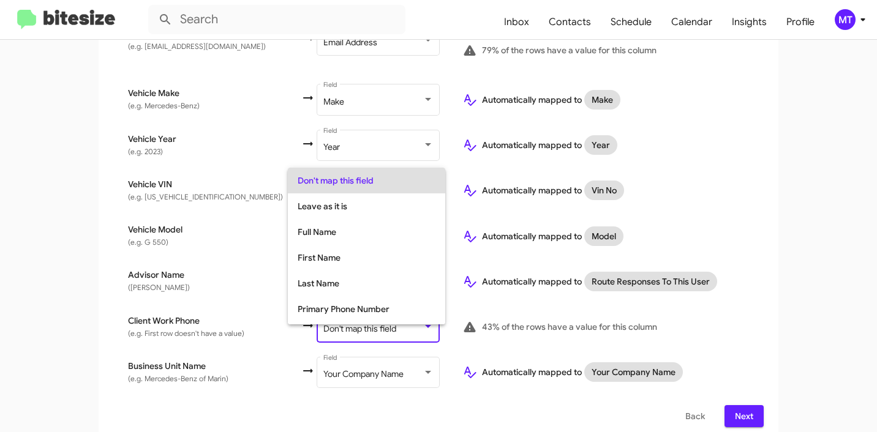
scroll to position [49, 0]
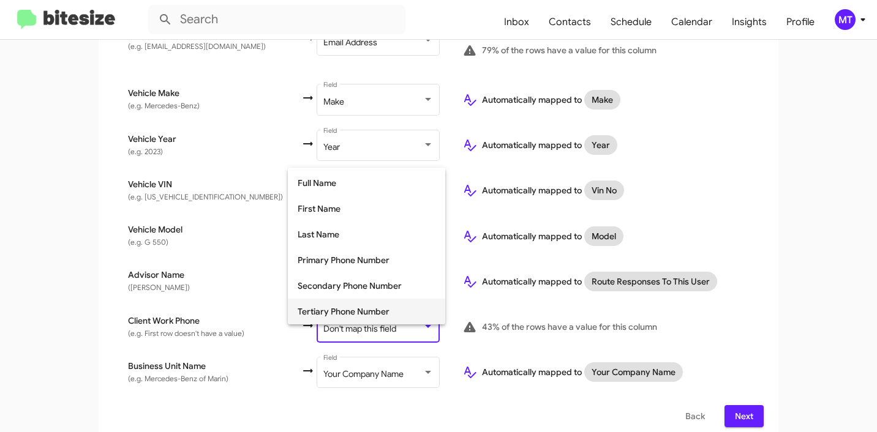
click at [340, 313] on span "Tertiary Phone Number" at bounding box center [367, 312] width 138 height 26
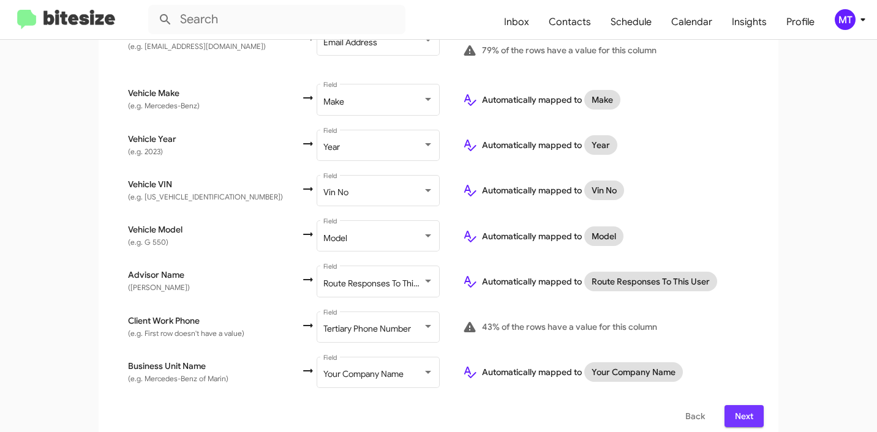
click at [740, 405] on span "Next" at bounding box center [744, 416] width 20 height 22
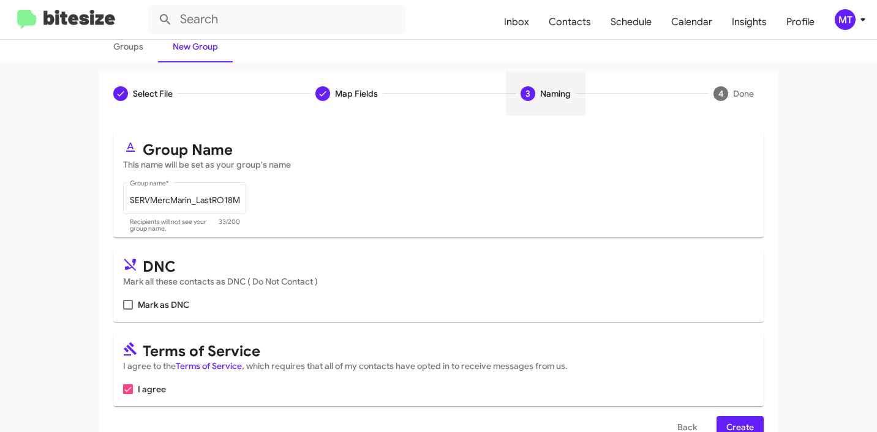
scroll to position [109, 0]
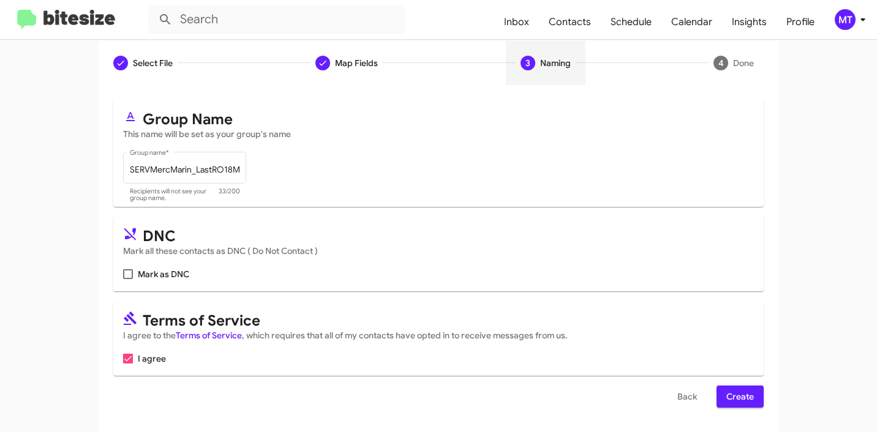
click at [742, 399] on span "Create" at bounding box center [740, 397] width 28 height 22
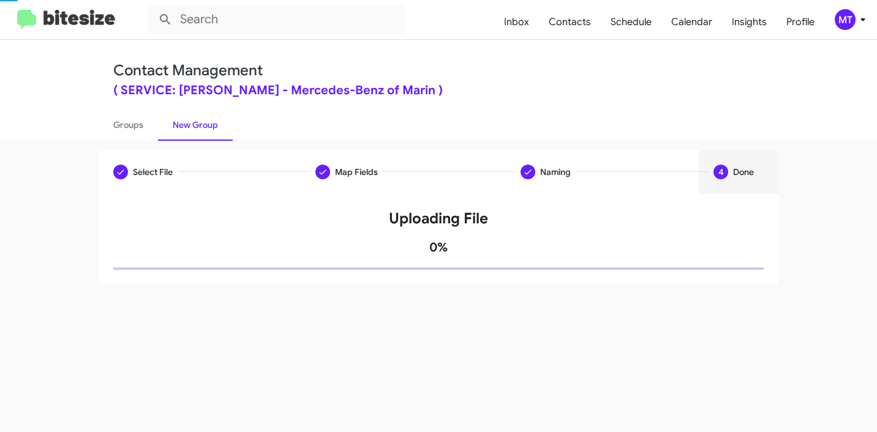
scroll to position [0, 0]
click at [126, 122] on link "Groups" at bounding box center [128, 125] width 59 height 32
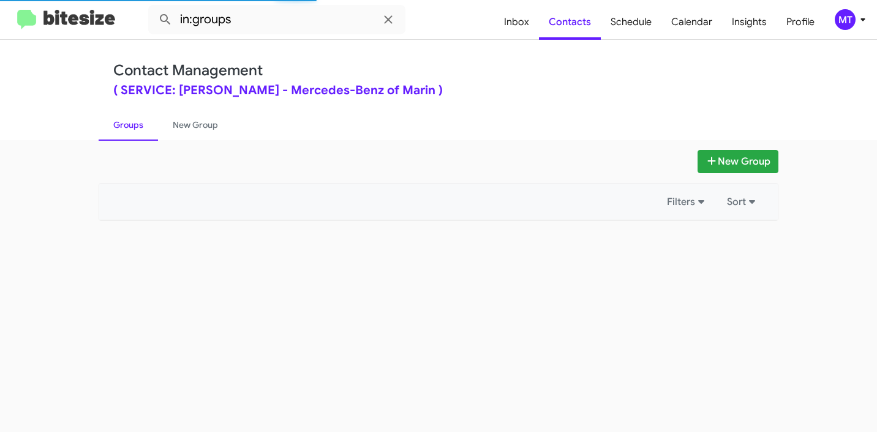
click at [125, 124] on link "Groups" at bounding box center [128, 125] width 59 height 32
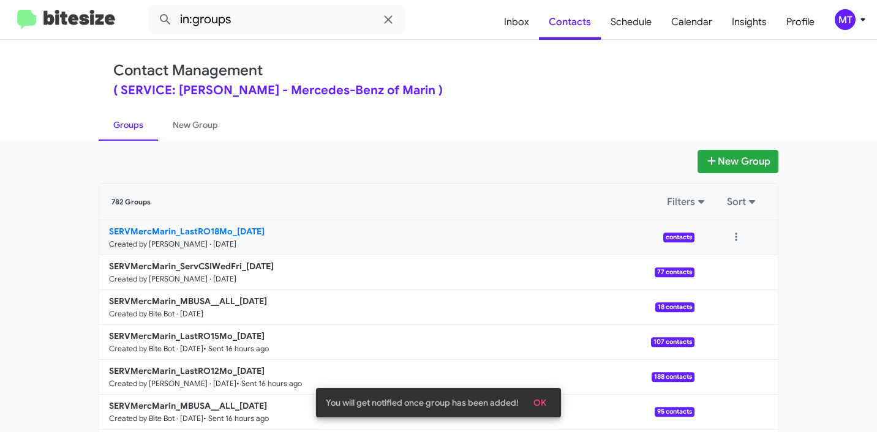
drag, startPoint x: 83, startPoint y: 225, endPoint x: 224, endPoint y: 230, distance: 141.5
click at [224, 231] on app-groups "New Group 782 Groups Filters Sort SERVMercMarin_LastRO18Mo_10-01-25 Created by …" at bounding box center [438, 376] width 877 height 452
copy div "Filters Sort SERVMercMarin_LastRO18Mo"
click at [311, 24] on input "in:groups" at bounding box center [276, 19] width 257 height 29
paste input "SERVMercMarin_LastRO18Mo"
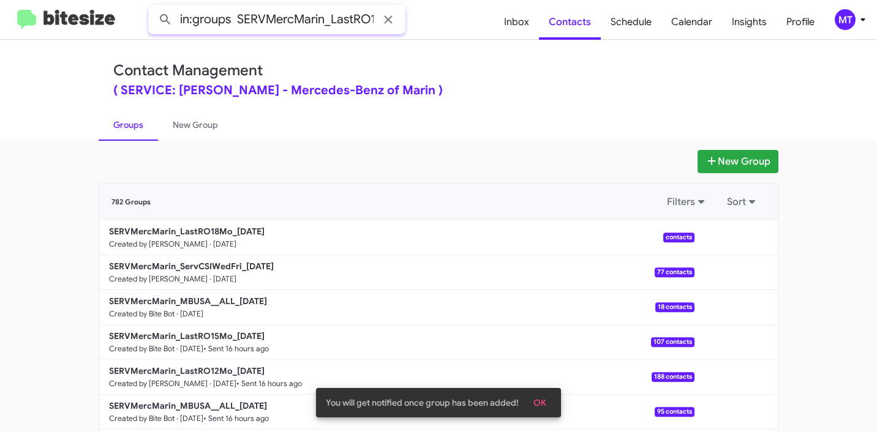
scroll to position [0, 27]
type input "in:groups SERVMercMarin_LastRO18Mo"
click at [153, 7] on button at bounding box center [165, 19] width 24 height 24
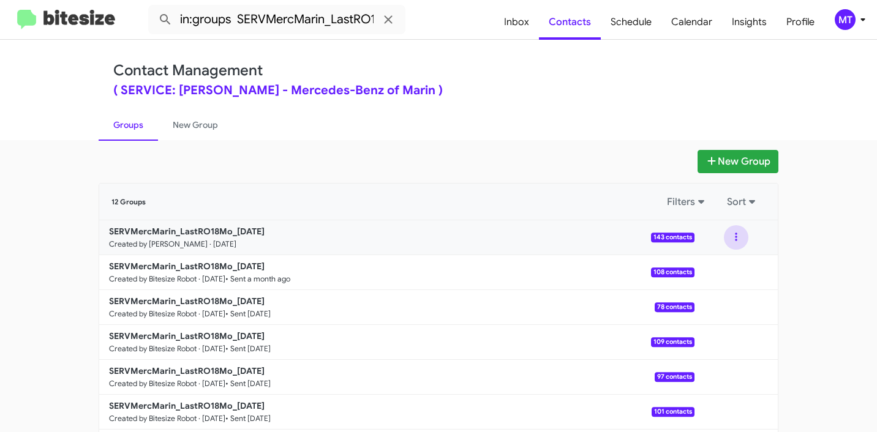
click at [735, 232] on button at bounding box center [736, 237] width 24 height 24
click at [688, 268] on button "View contacts" at bounding box center [699, 270] width 98 height 29
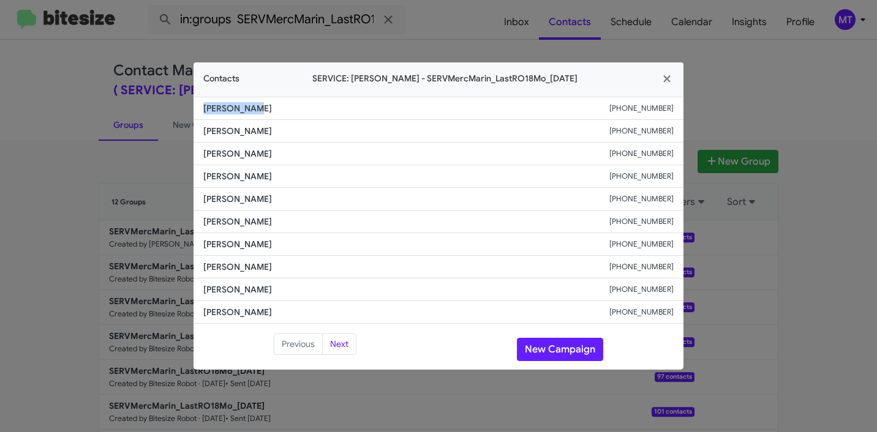
drag, startPoint x: 263, startPoint y: 109, endPoint x: 186, endPoint y: 107, distance: 77.2
click at [186, 107] on modal-container "Contacts SERVICE: [PERSON_NAME] - SERVMercMarin_LastRO18Mo_[DATE] [PERSON_NAME]…" at bounding box center [438, 216] width 877 height 432
copy span "[PERSON_NAME]"
click at [667, 80] on icon "button" at bounding box center [667, 78] width 14 height 11
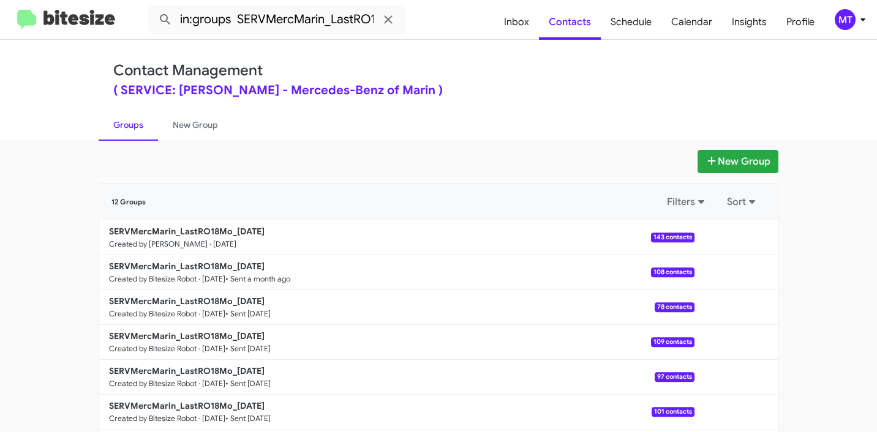
click at [189, 231] on b "SERVMercMarin_LastRO18Mo_[DATE]" at bounding box center [187, 231] width 156 height 11
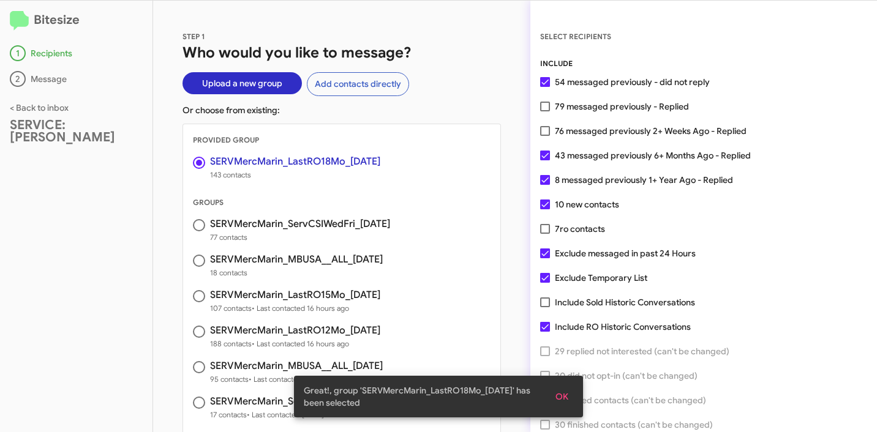
click at [558, 394] on span "OK" at bounding box center [561, 397] width 13 height 22
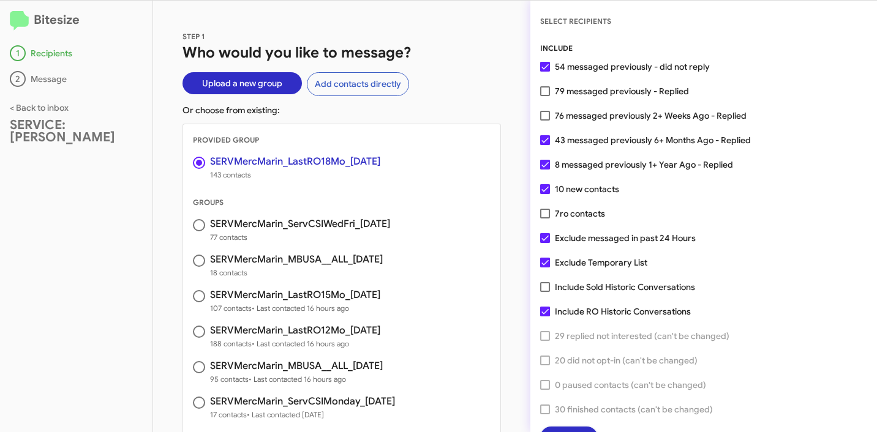
scroll to position [31, 0]
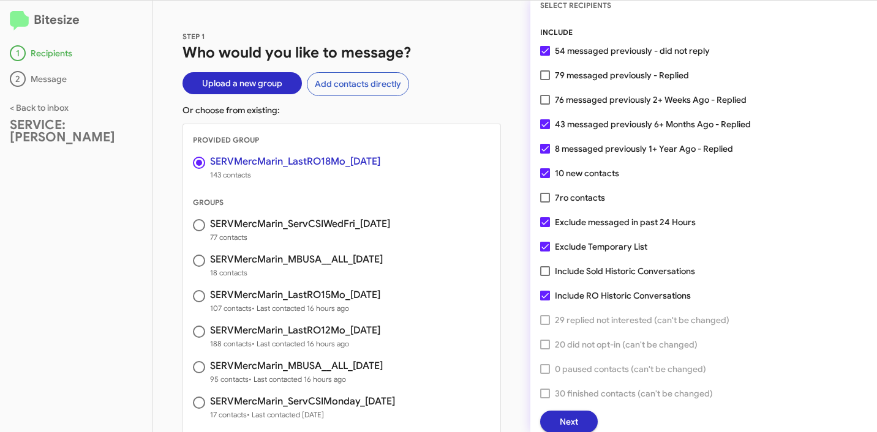
click at [566, 427] on span "Next" at bounding box center [569, 422] width 18 height 22
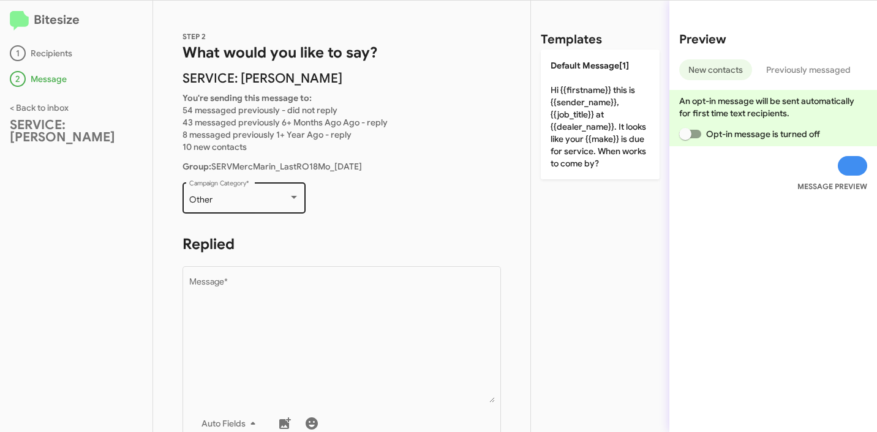
click at [252, 197] on div "Other" at bounding box center [238, 200] width 99 height 10
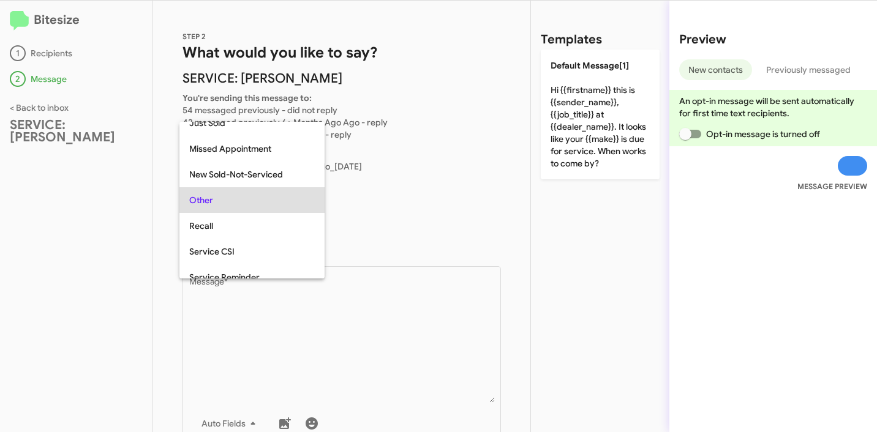
scroll to position [26, 0]
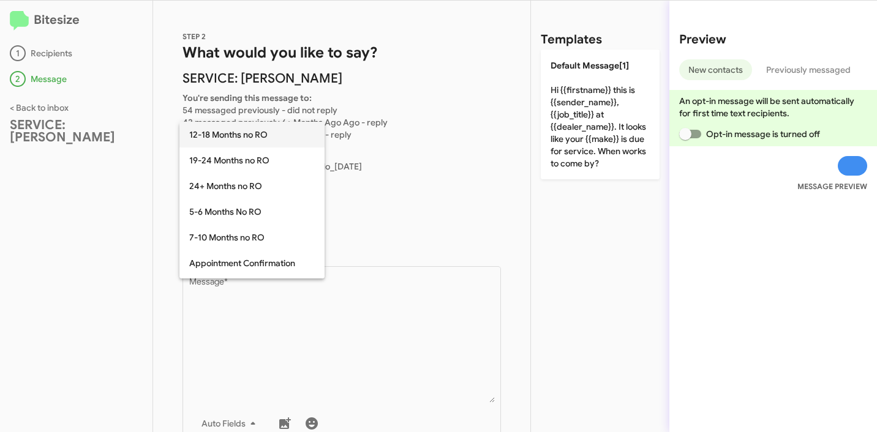
click at [237, 137] on span "12-18 Months no RO" at bounding box center [252, 135] width 126 height 26
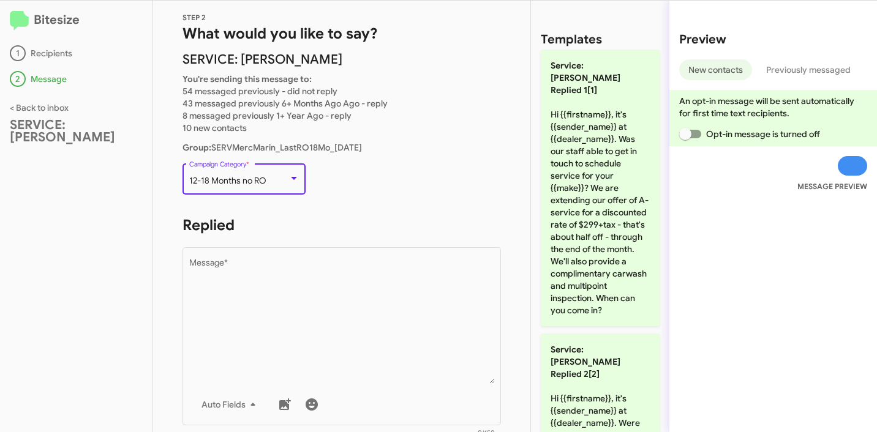
scroll to position [20, 0]
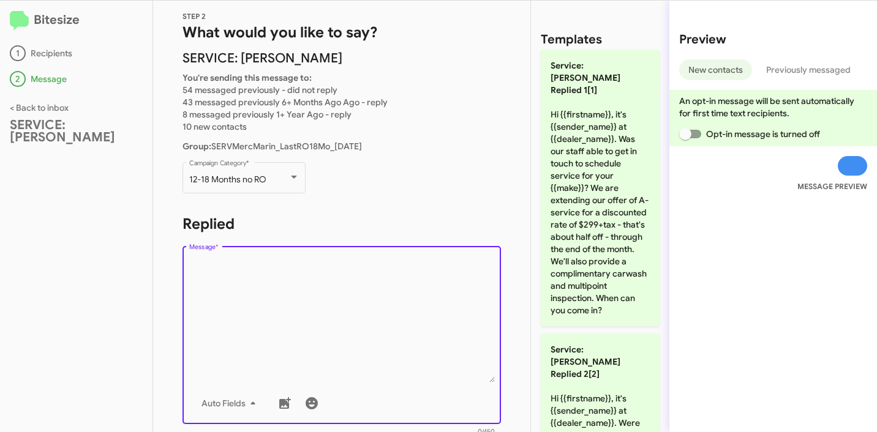
click at [318, 301] on textarea "Message *" at bounding box center [342, 320] width 306 height 125
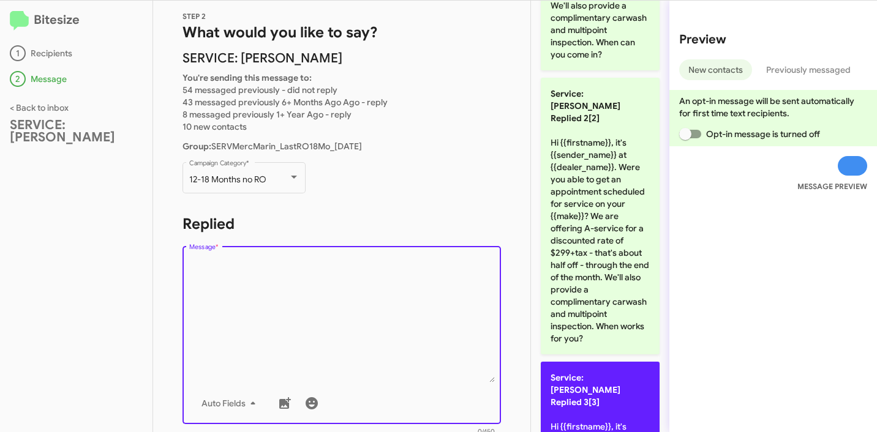
scroll to position [451, 0]
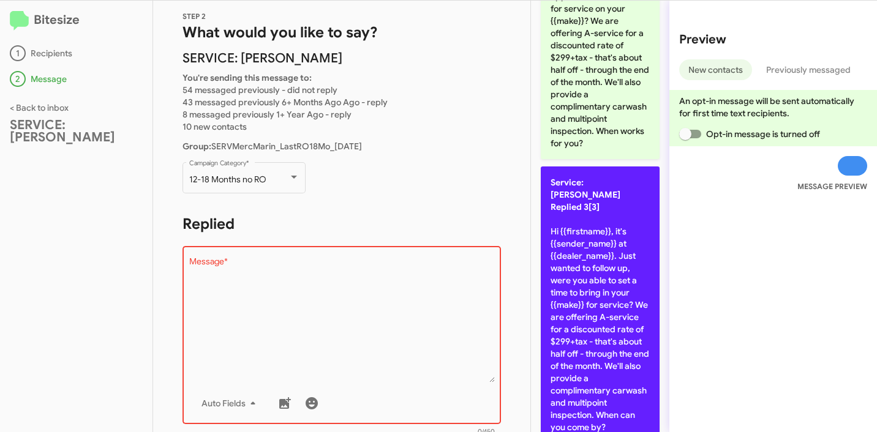
click at [608, 270] on p "Service: [PERSON_NAME] Replied 3[3] Hi {{firstname}}, it's {{sender_name}} at {…" at bounding box center [600, 305] width 119 height 277
type textarea "Hi {{firstname}}, it's {{sender_name}} at {{dealer_name}}. Just wanted to follo…"
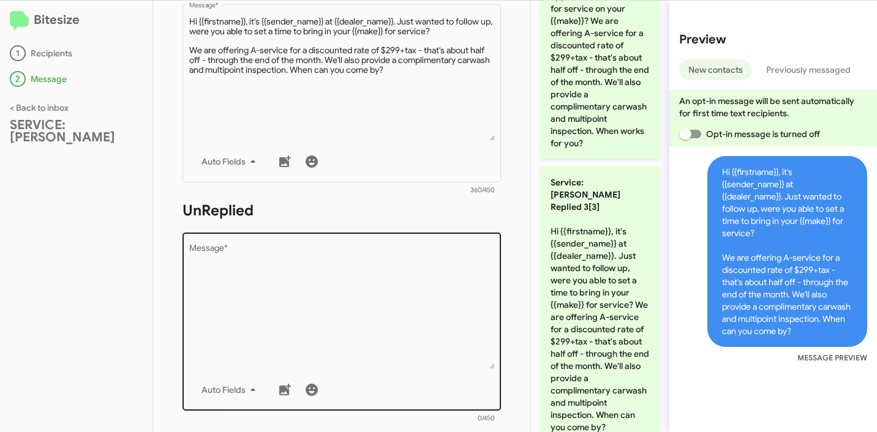
scroll to position [353, 0]
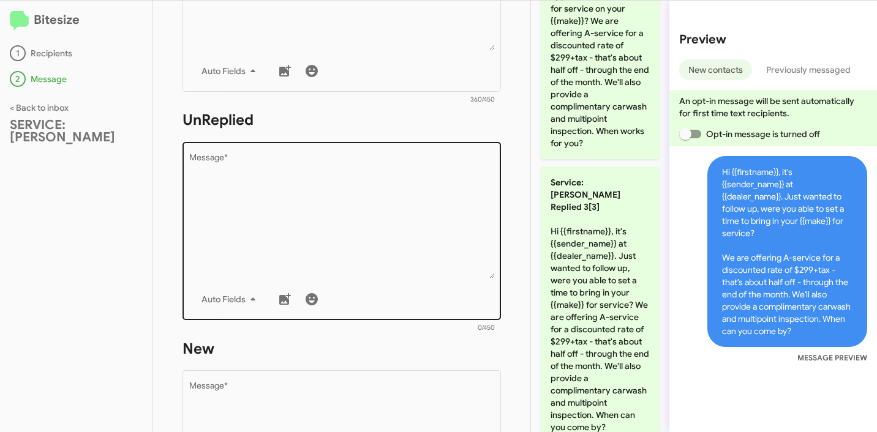
click at [380, 238] on textarea "Message *" at bounding box center [342, 216] width 306 height 125
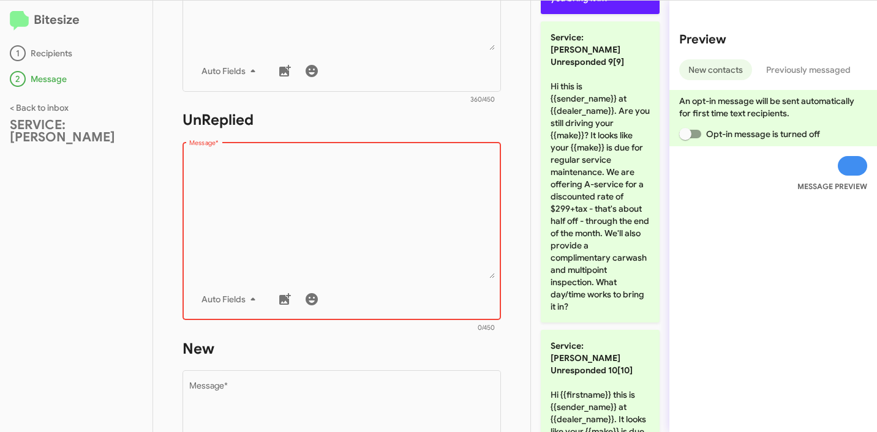
scroll to position [2331, 0]
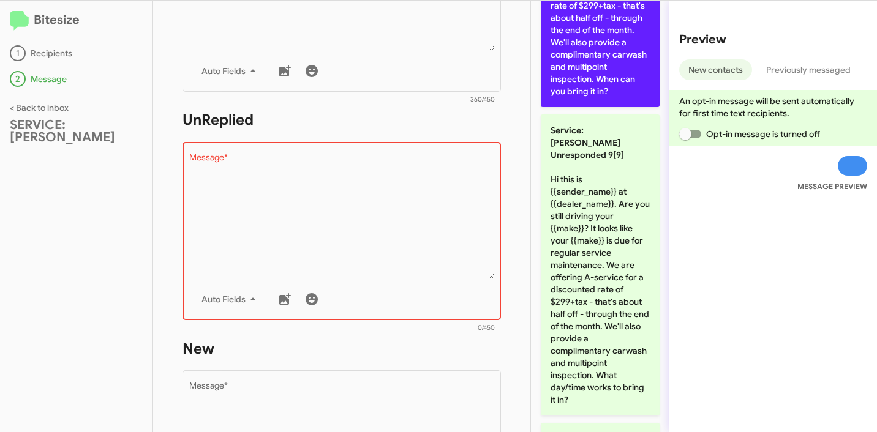
type textarea "Hi {{firstname}} this is {{sender_name}} at {{dealer_name}}. I just wanted to c…"
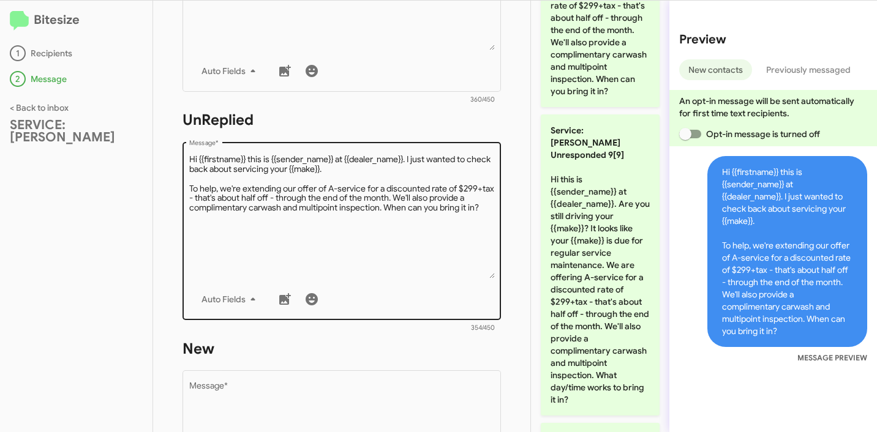
scroll to position [465, 0]
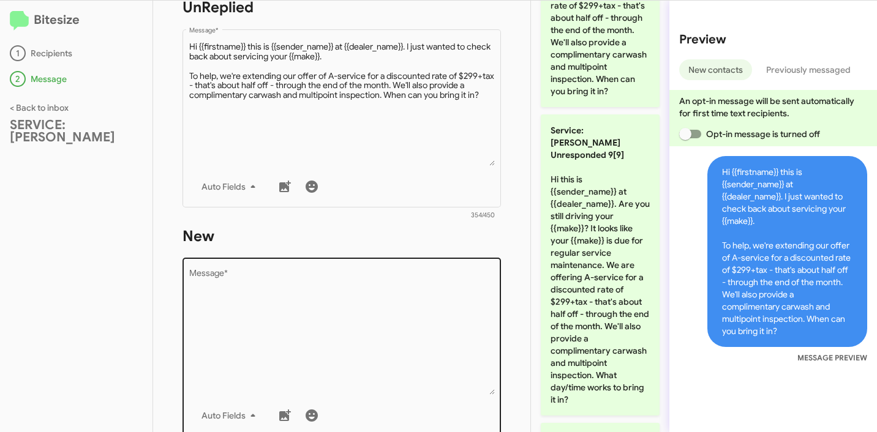
click at [349, 288] on textarea "Message *" at bounding box center [342, 332] width 306 height 125
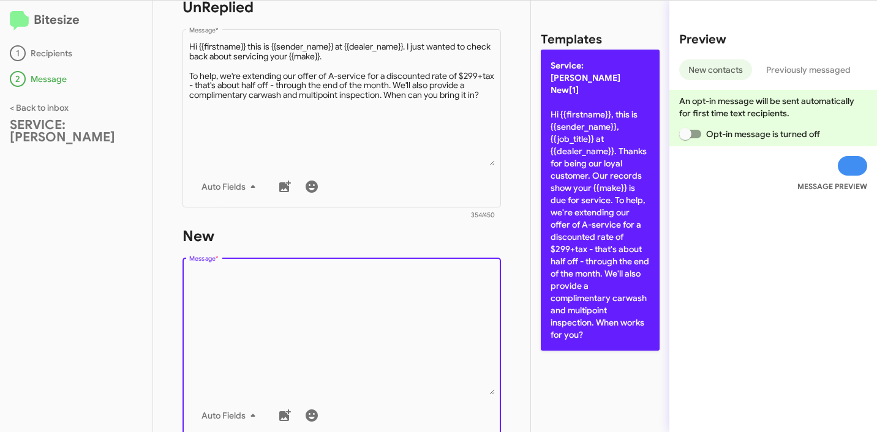
click at [595, 191] on p "Service: [PERSON_NAME] New[1] Hi {{firstname}}, this is {{sender_name}}, {{job_…" at bounding box center [600, 200] width 119 height 301
type textarea "Hi {{firstname}}, this is {{sender_name}}, {{job_title}} at {{dealer_name}}. Th…"
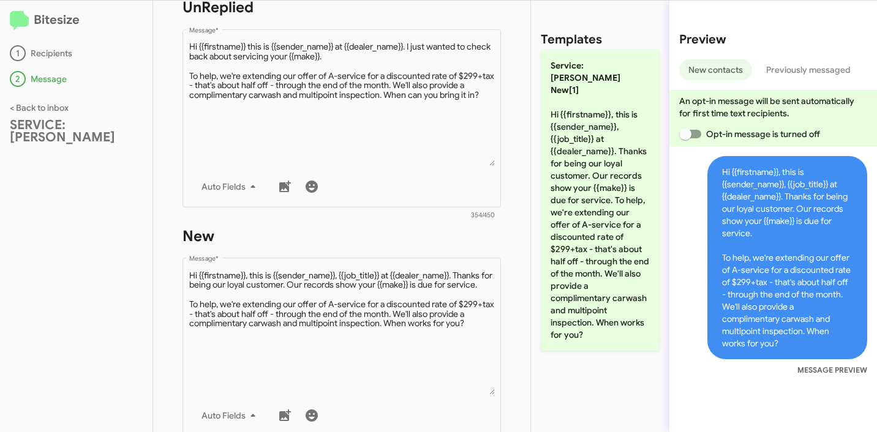
scroll to position [702, 0]
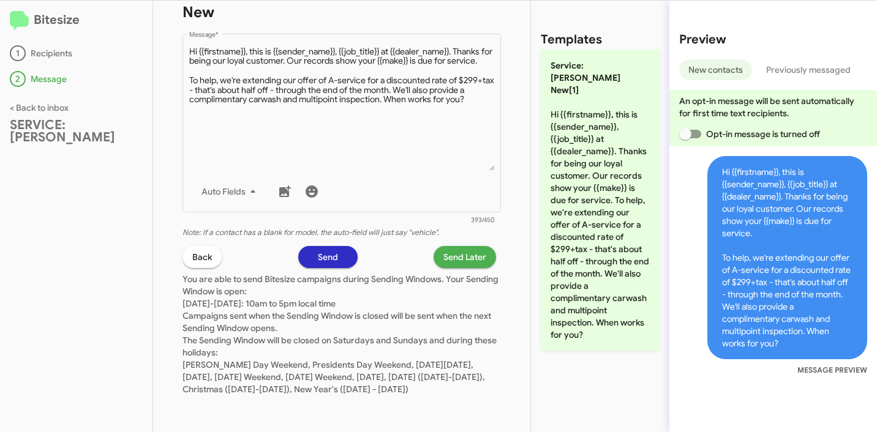
click at [443, 250] on span "Send Later" at bounding box center [464, 257] width 43 height 22
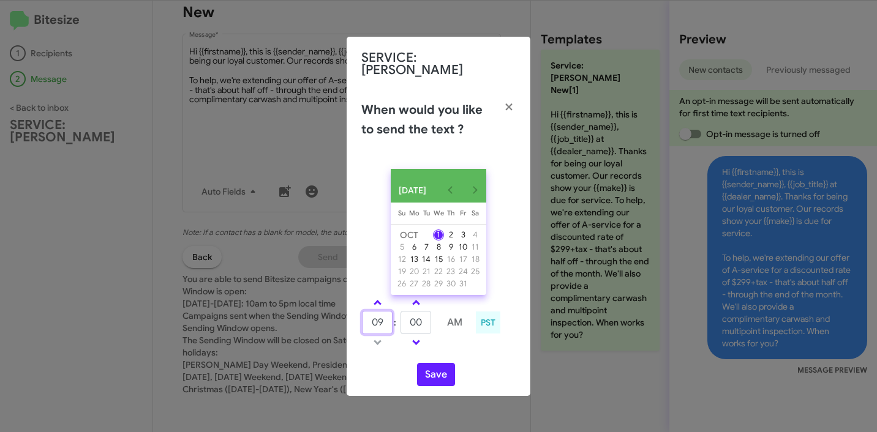
click at [383, 314] on input "09" at bounding box center [377, 322] width 31 height 23
type input "10"
type input "15"
click at [448, 378] on button "Save" at bounding box center [436, 374] width 38 height 23
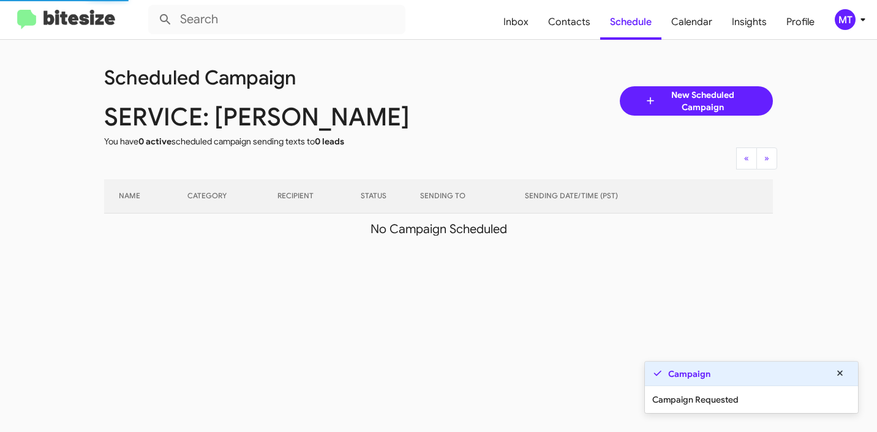
click at [868, 24] on icon at bounding box center [862, 19] width 15 height 15
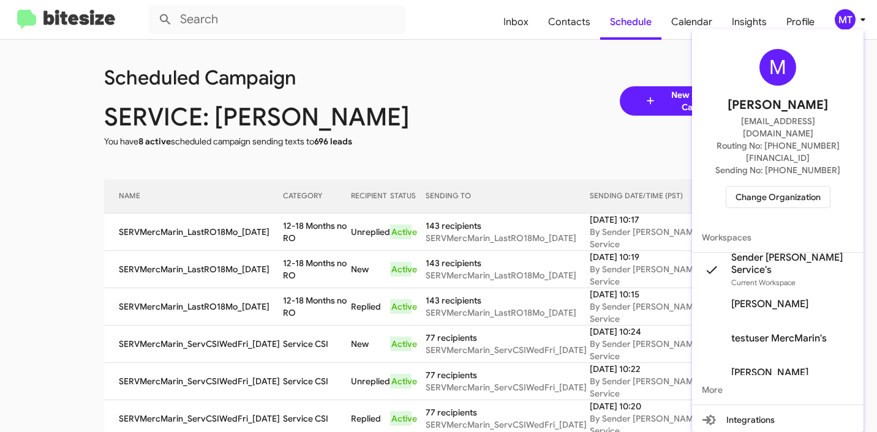
click at [787, 187] on span "Change Organization" at bounding box center [777, 197] width 85 height 21
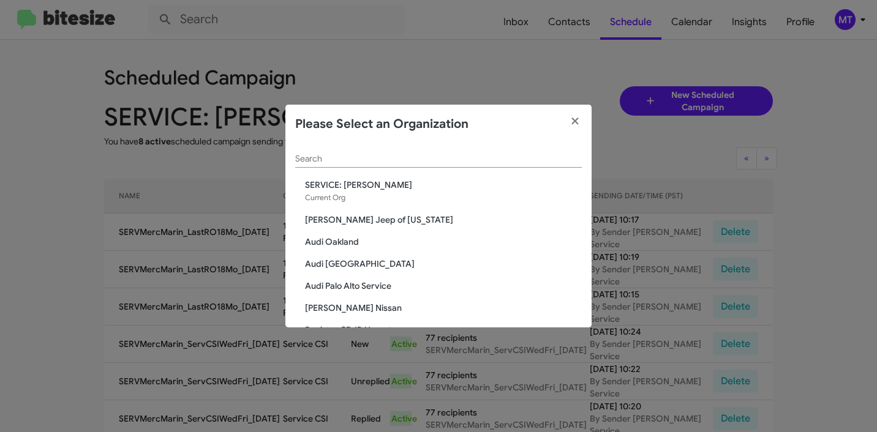
click at [451, 157] on input "Search" at bounding box center [438, 159] width 287 height 10
paste input "[PERSON_NAME][GEOGRAPHIC_DATA]"
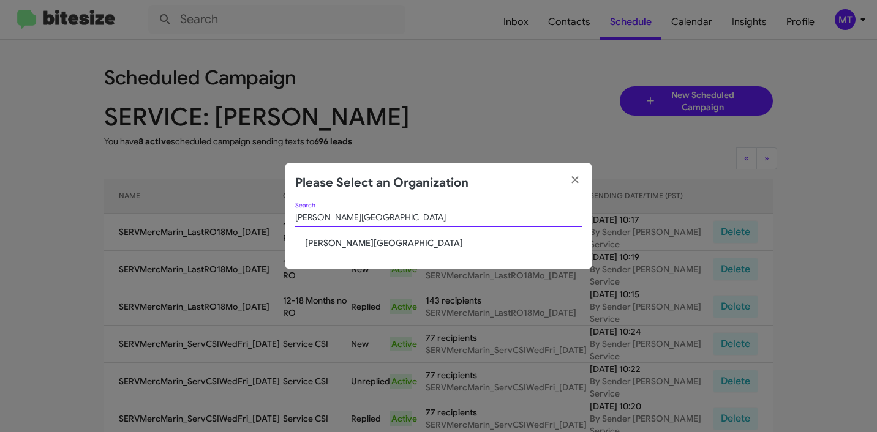
type input "[PERSON_NAME][GEOGRAPHIC_DATA]"
click at [356, 242] on span "[PERSON_NAME][GEOGRAPHIC_DATA]" at bounding box center [443, 243] width 277 height 12
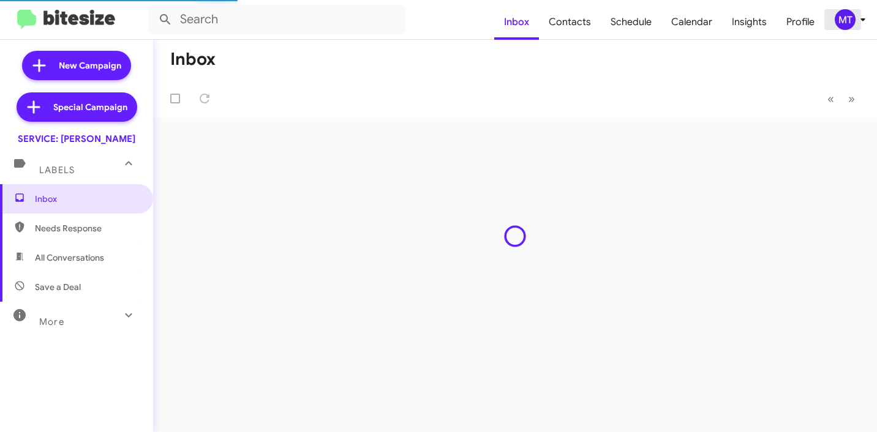
click at [868, 17] on icon at bounding box center [862, 19] width 15 height 15
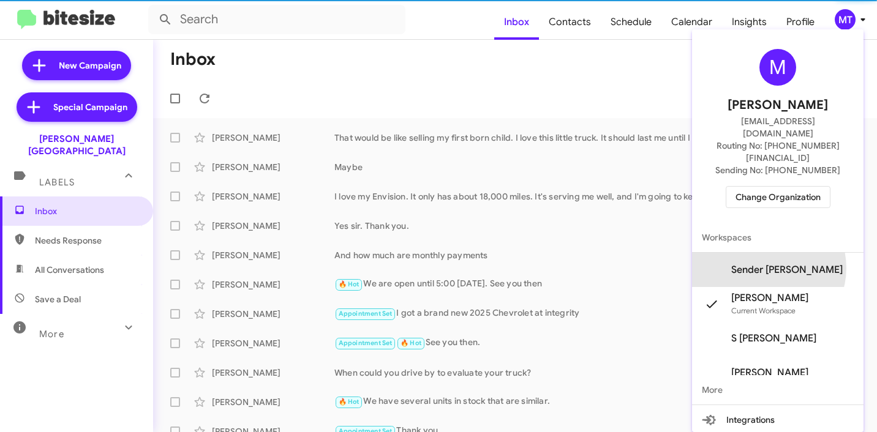
click at [774, 264] on span "Sender [PERSON_NAME]" at bounding box center [786, 270] width 111 height 12
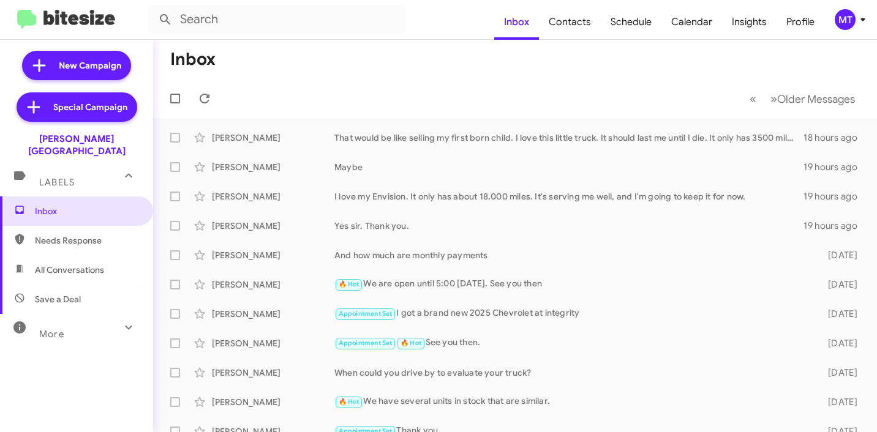
click at [858, 17] on icon at bounding box center [862, 19] width 15 height 15
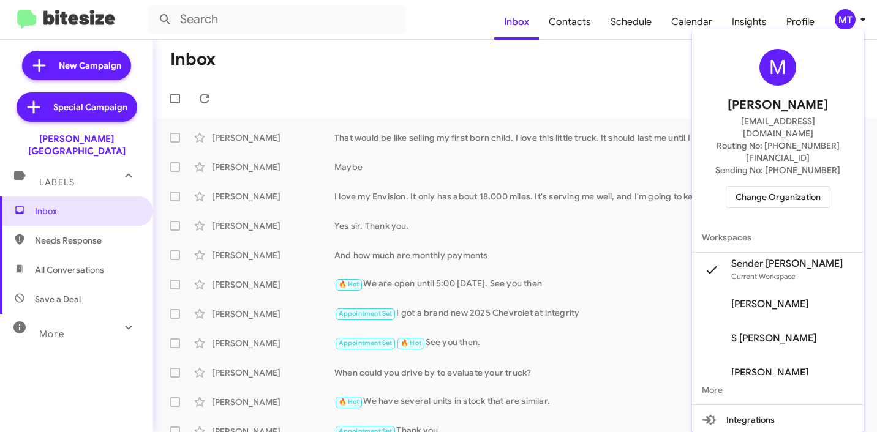
click at [858, 17] on div at bounding box center [438, 216] width 877 height 432
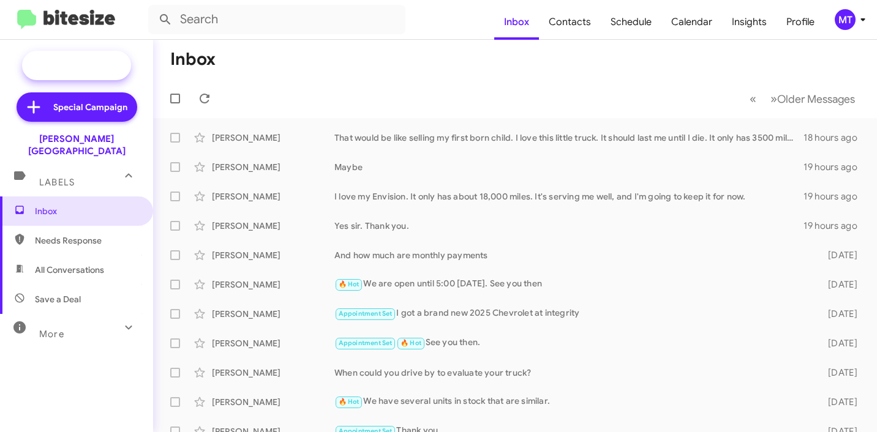
click at [97, 66] on span "New Campaign" at bounding box center [90, 65] width 62 height 12
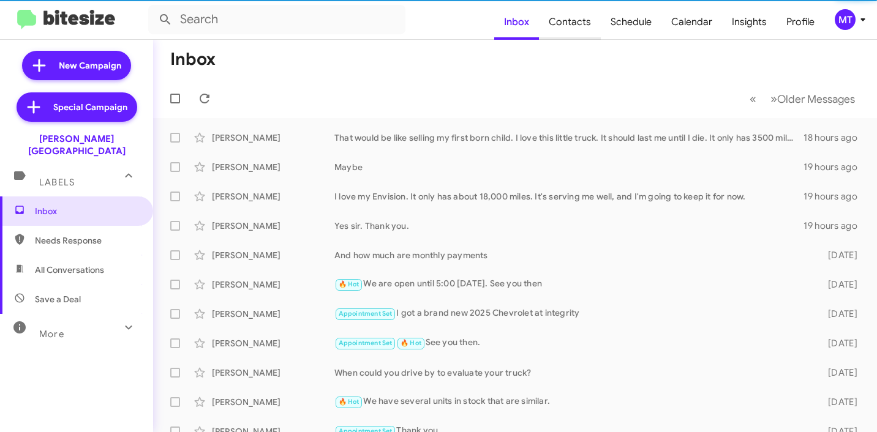
click at [580, 32] on span "Contacts" at bounding box center [570, 22] width 62 height 36
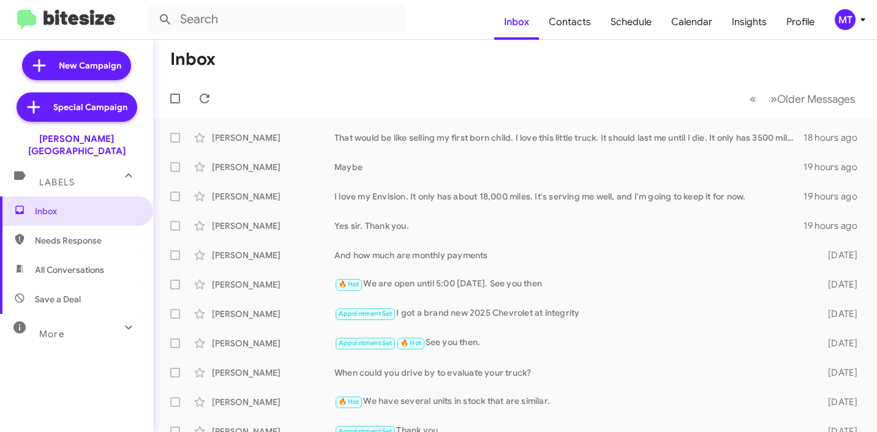
type input "in:groups"
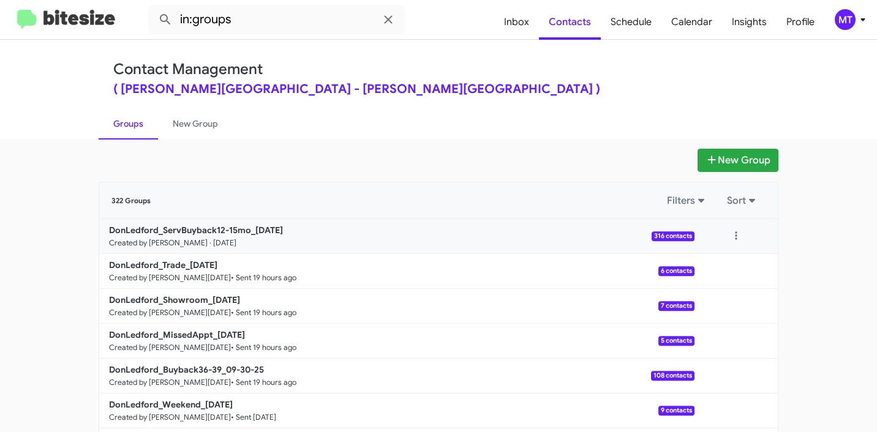
scroll to position [2, 0]
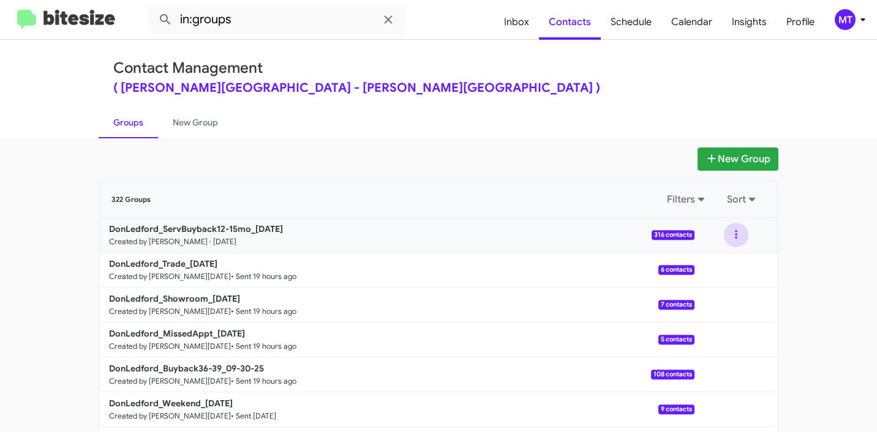
click at [737, 241] on button at bounding box center [736, 235] width 24 height 24
click at [737, 235] on button at bounding box center [736, 235] width 24 height 24
click at [736, 234] on button at bounding box center [736, 235] width 24 height 24
click at [702, 301] on button "Archive" at bounding box center [699, 297] width 98 height 29
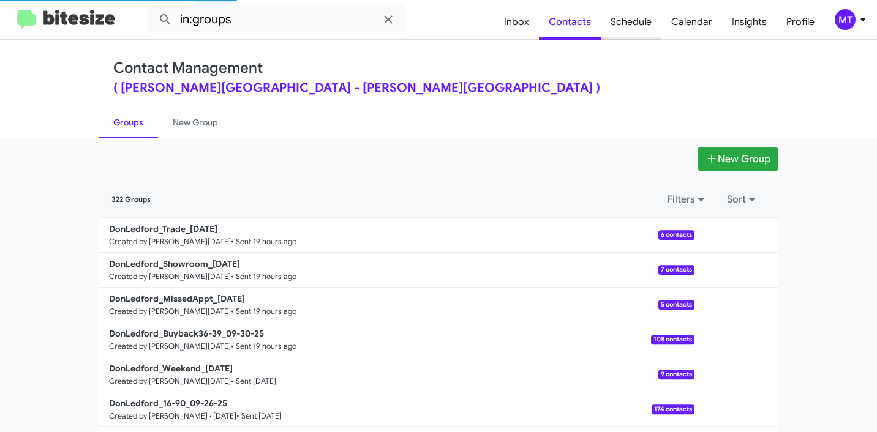
click at [625, 23] on span "Schedule" at bounding box center [631, 22] width 61 height 36
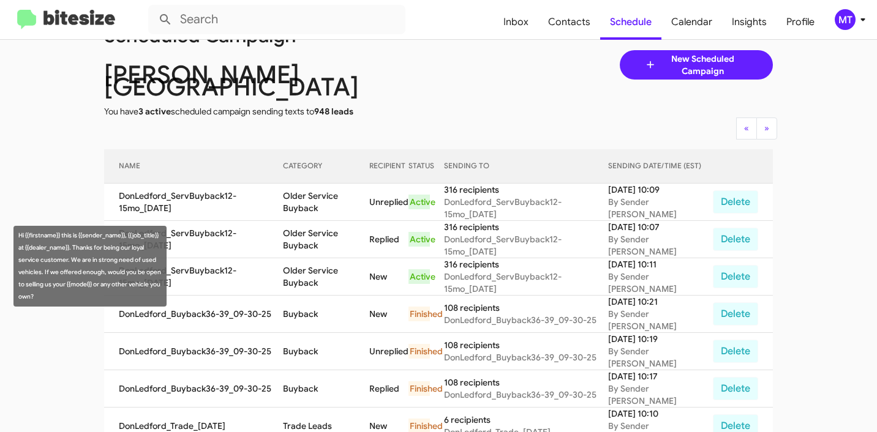
scroll to position [49, 0]
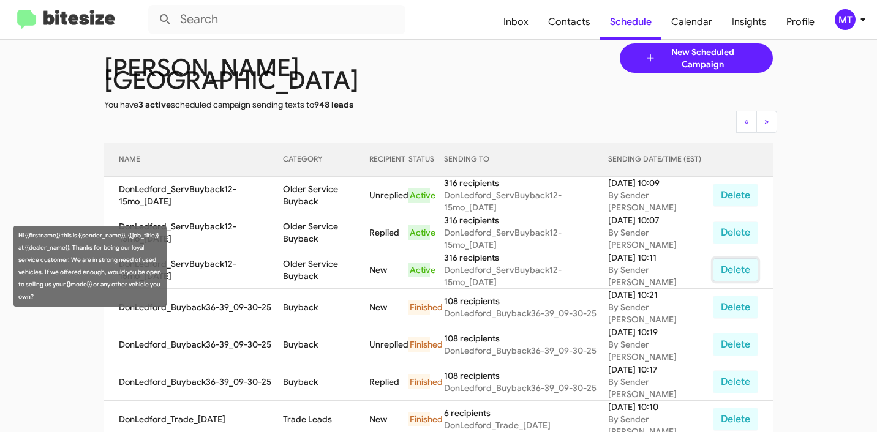
click at [740, 261] on button "Delete" at bounding box center [735, 269] width 45 height 23
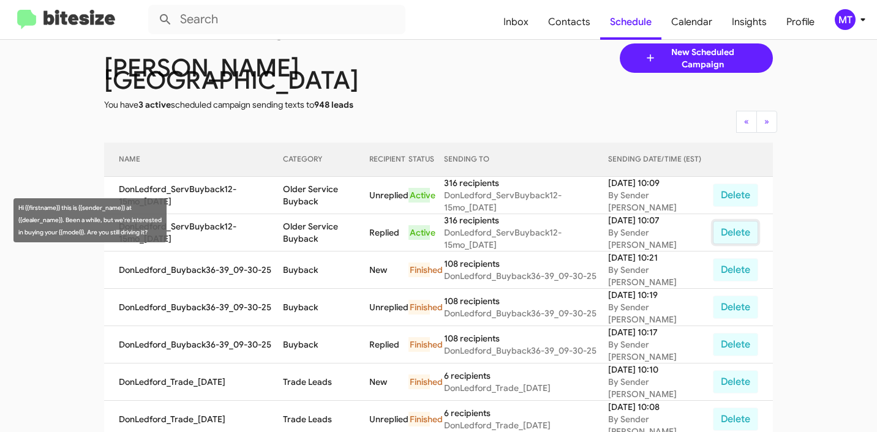
click at [726, 221] on button "Delete" at bounding box center [735, 232] width 45 height 23
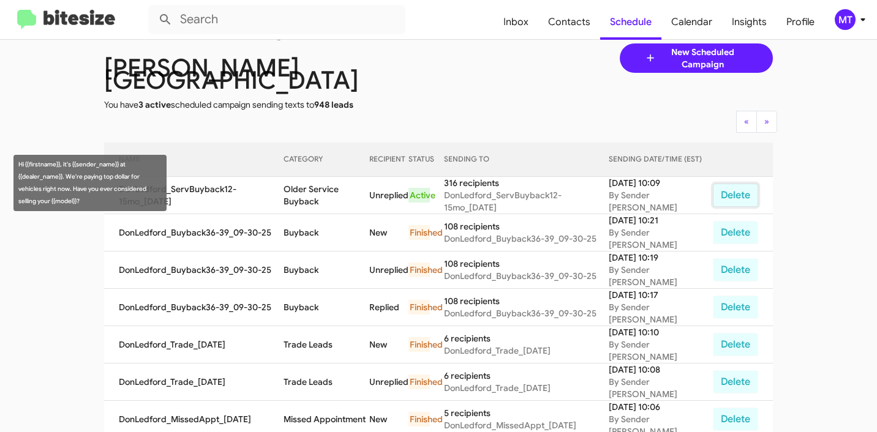
click at [725, 184] on button "Delete" at bounding box center [735, 195] width 45 height 23
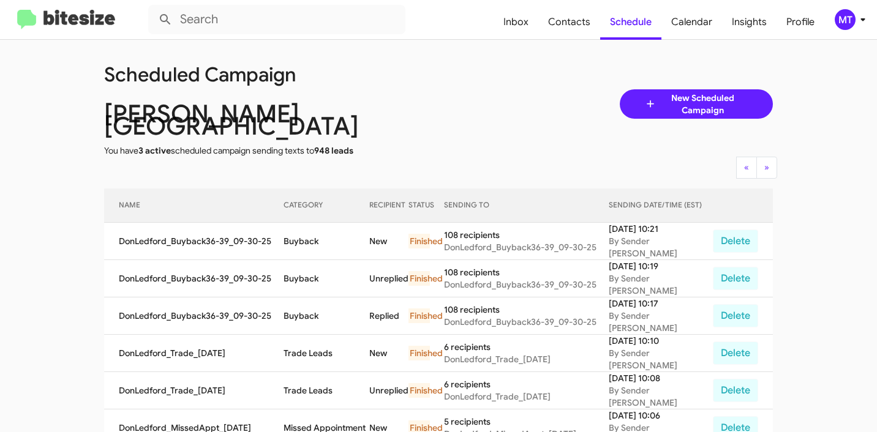
scroll to position [0, 0]
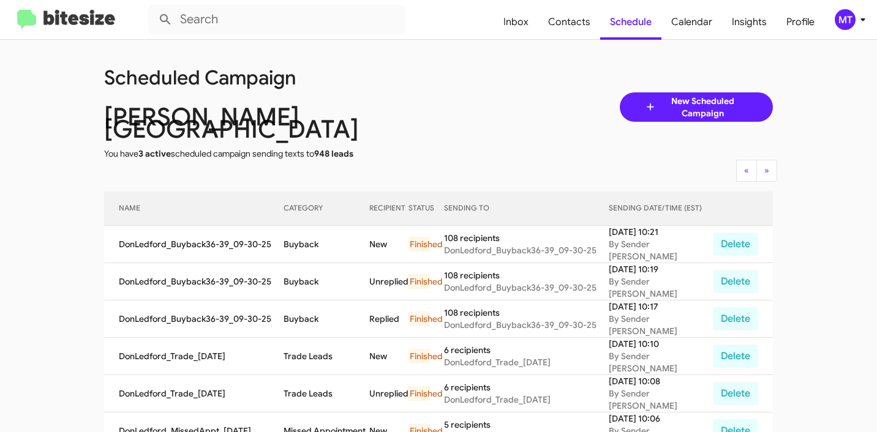
click at [670, 95] on span "New Scheduled Campaign" at bounding box center [702, 107] width 92 height 24
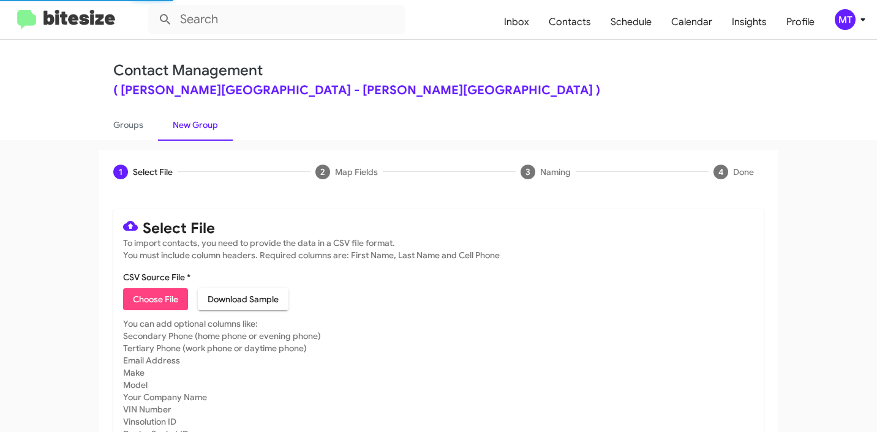
click at [143, 300] on span "Choose File" at bounding box center [155, 299] width 45 height 22
type input "DonLedford_ServBuyback12-15mo_[DATE]"
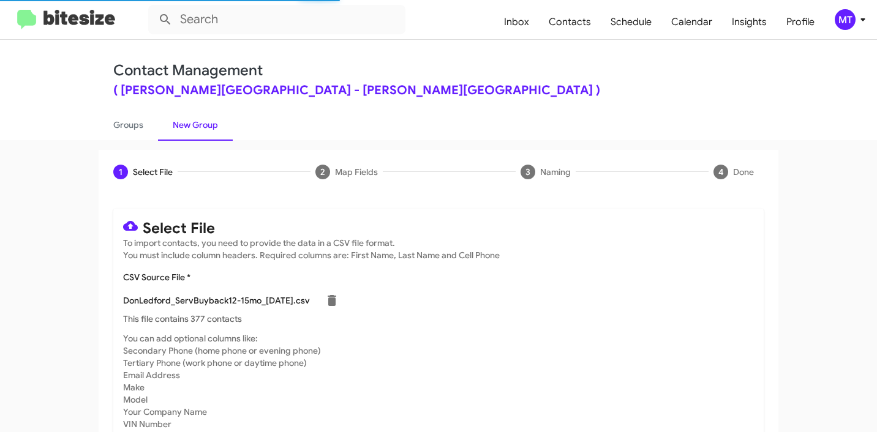
click at [862, 20] on icon at bounding box center [862, 19] width 4 height 3
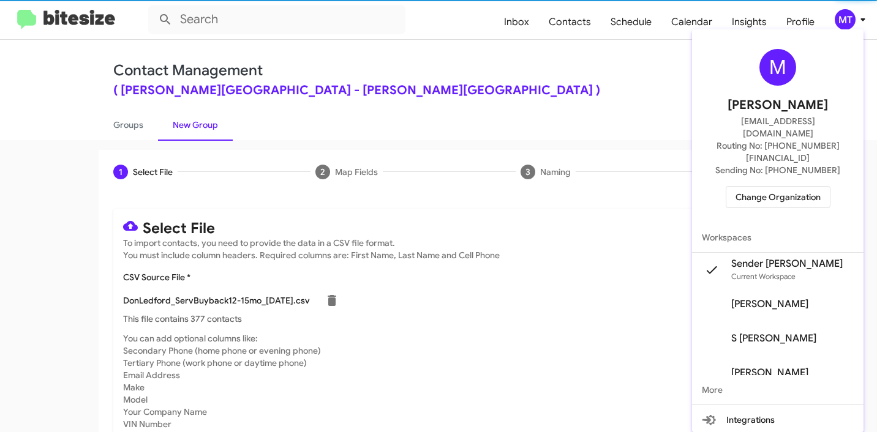
click at [592, 62] on div at bounding box center [438, 216] width 877 height 432
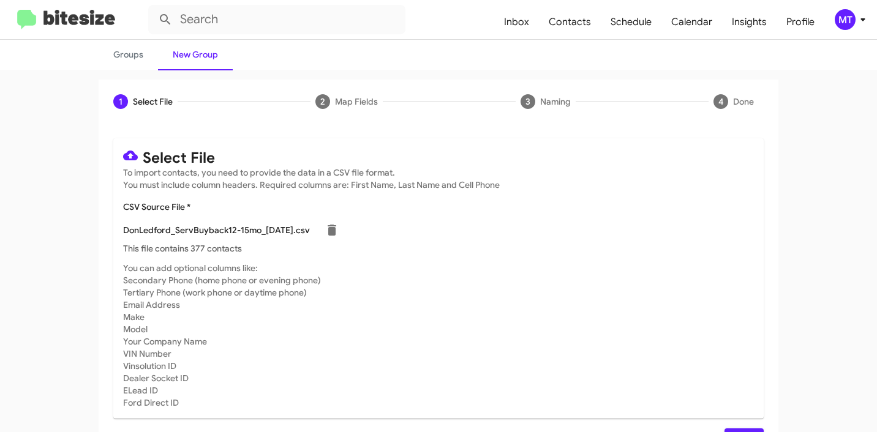
scroll to position [103, 0]
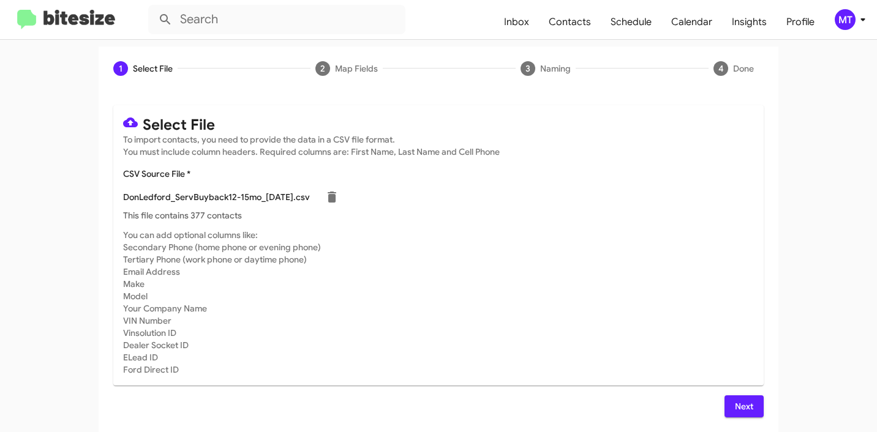
click at [737, 402] on span "Next" at bounding box center [744, 407] width 20 height 22
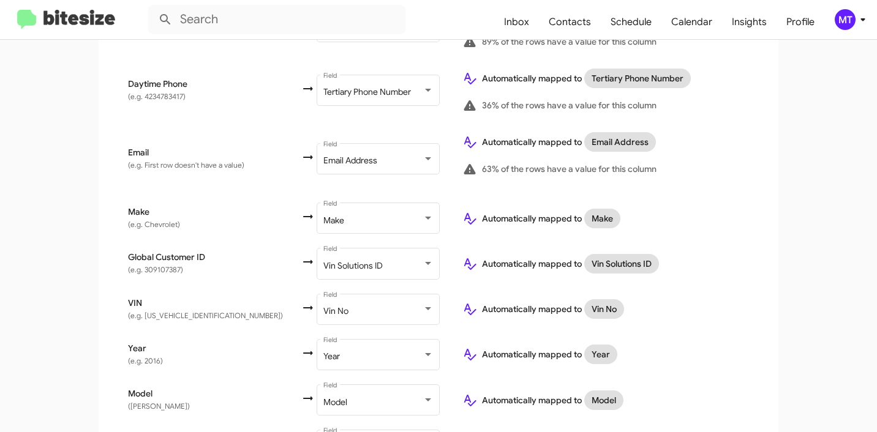
scroll to position [574, 0]
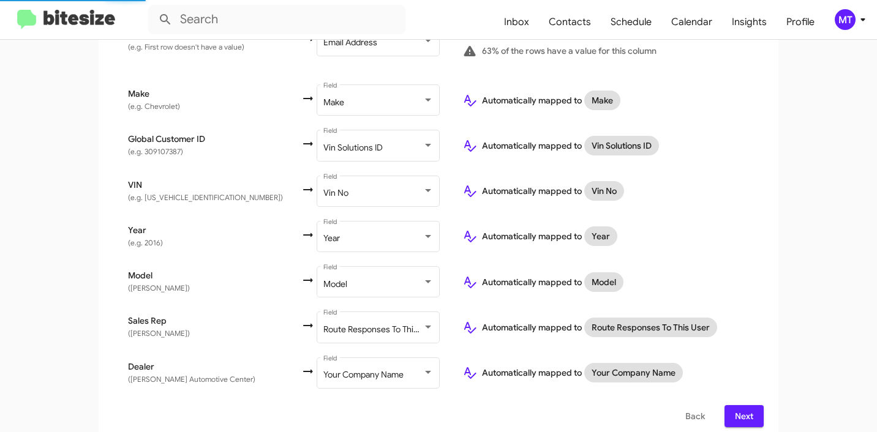
click at [738, 409] on span "Next" at bounding box center [744, 416] width 20 height 22
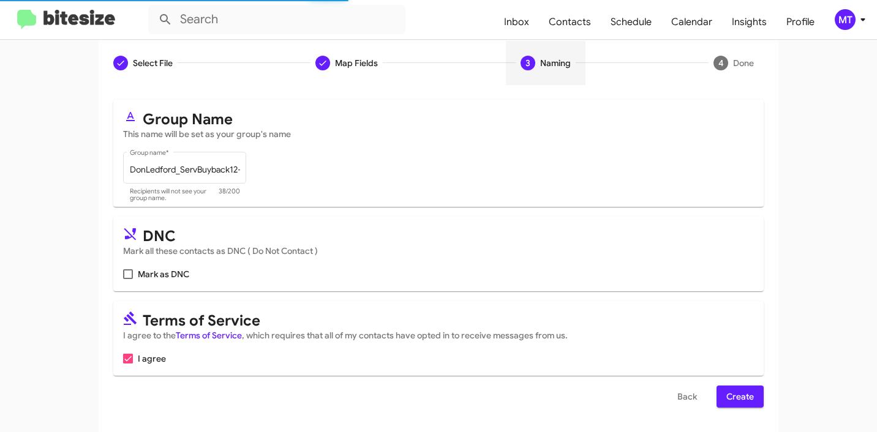
scroll to position [0, 0]
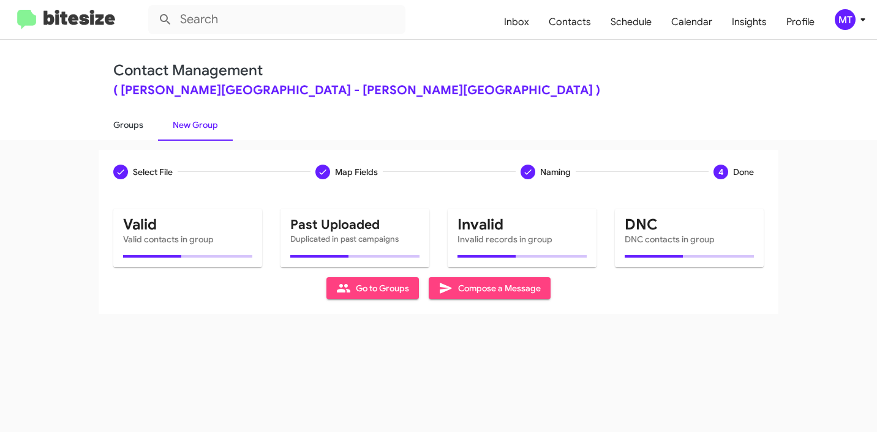
click at [129, 121] on link "Groups" at bounding box center [128, 125] width 59 height 32
type input "in:groups"
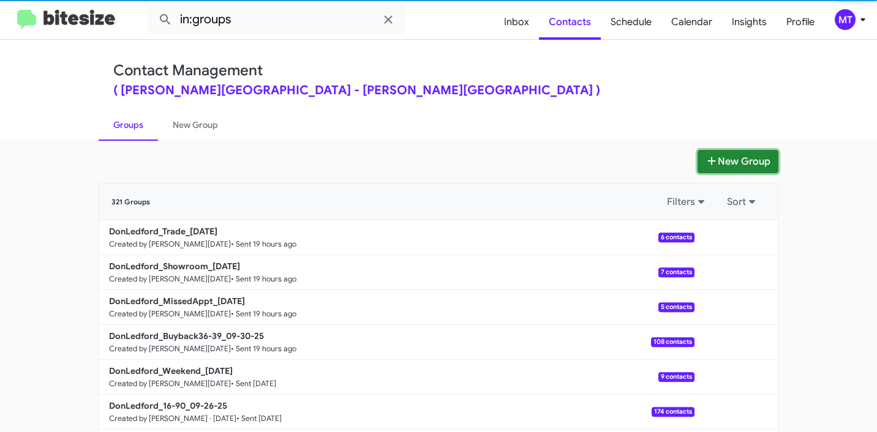
click at [730, 164] on button "New Group" at bounding box center [737, 161] width 81 height 23
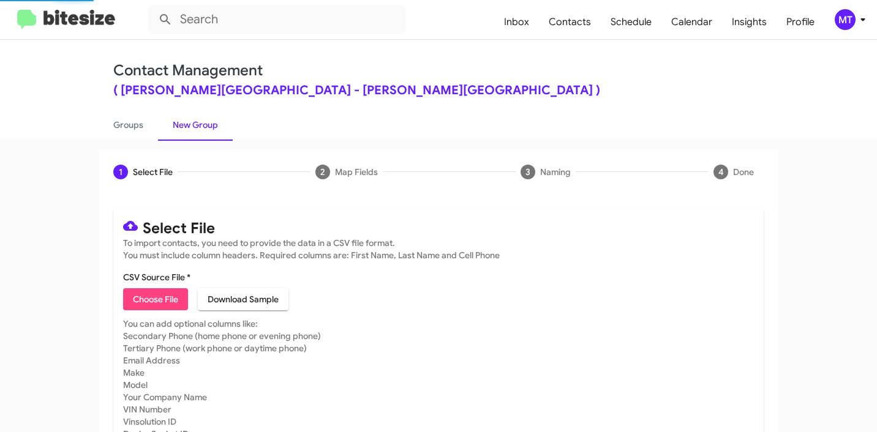
click at [158, 296] on span "Choose File" at bounding box center [155, 299] width 45 height 22
type input "DonLedford_ServBuyback12-15mo_[DATE]"
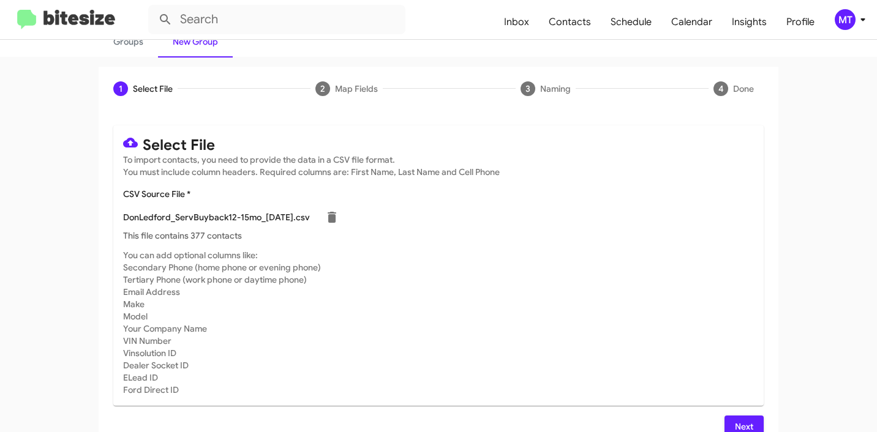
scroll to position [103, 0]
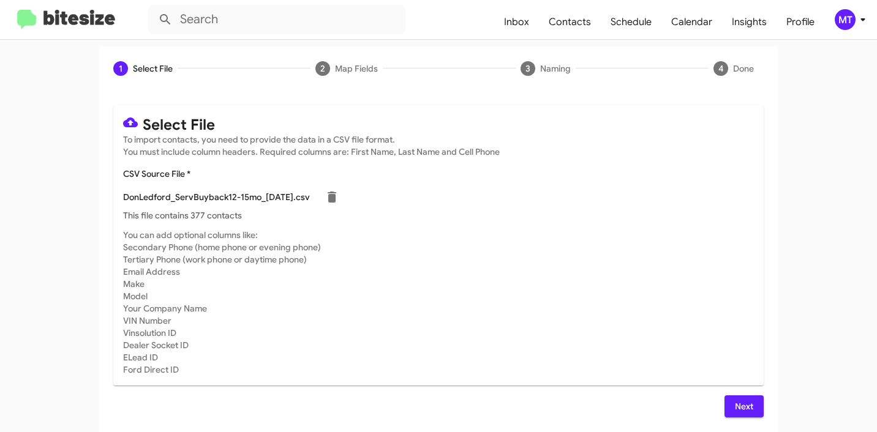
click at [734, 401] on span "Next" at bounding box center [744, 407] width 20 height 22
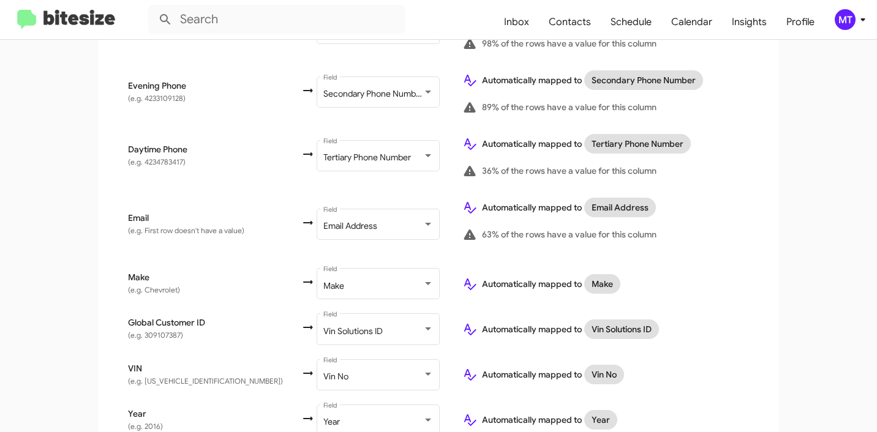
scroll to position [601, 0]
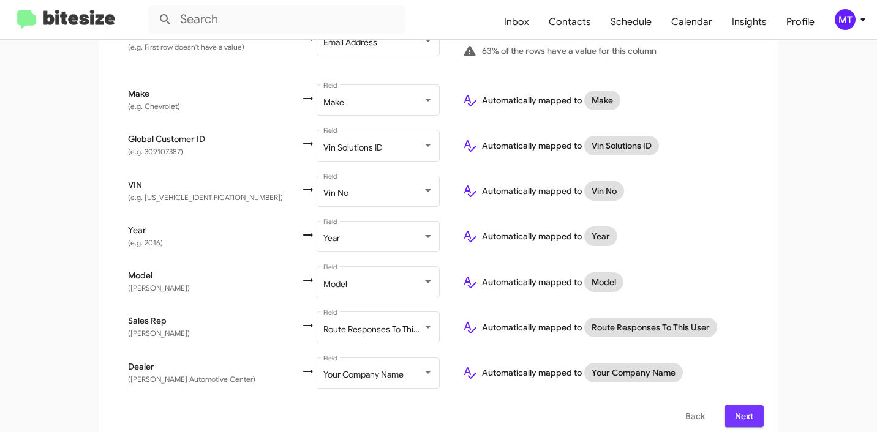
click at [742, 405] on span "Next" at bounding box center [744, 416] width 20 height 22
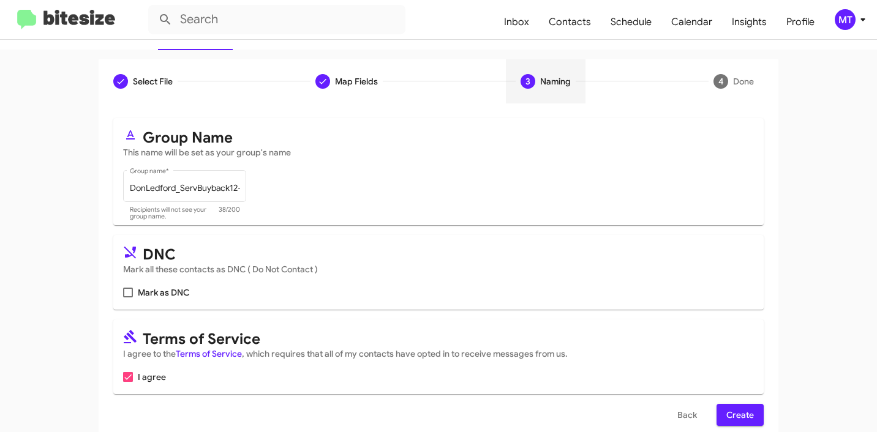
scroll to position [109, 0]
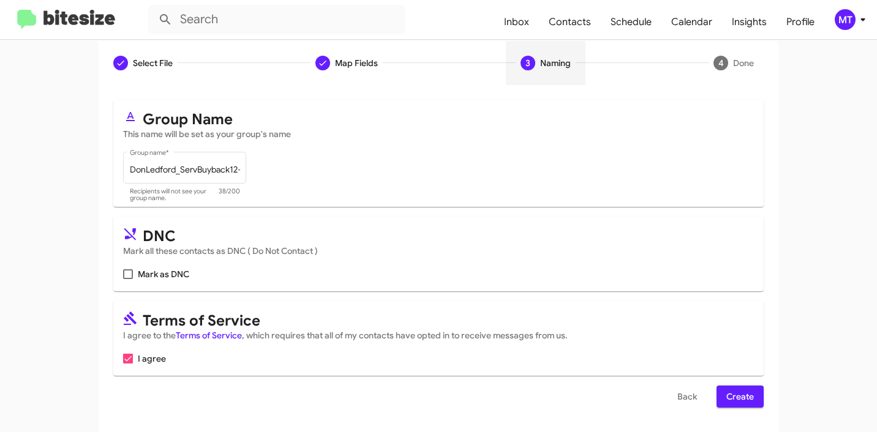
click at [742, 398] on span "Create" at bounding box center [740, 397] width 28 height 22
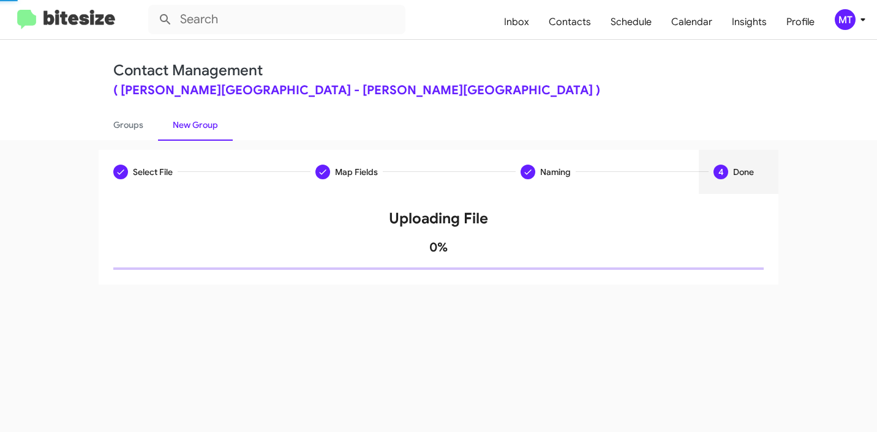
scroll to position [0, 0]
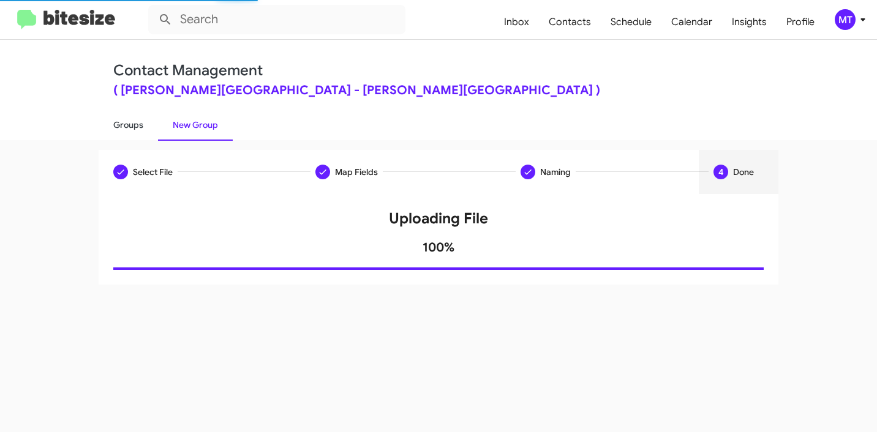
click at [117, 119] on link "Groups" at bounding box center [128, 125] width 59 height 32
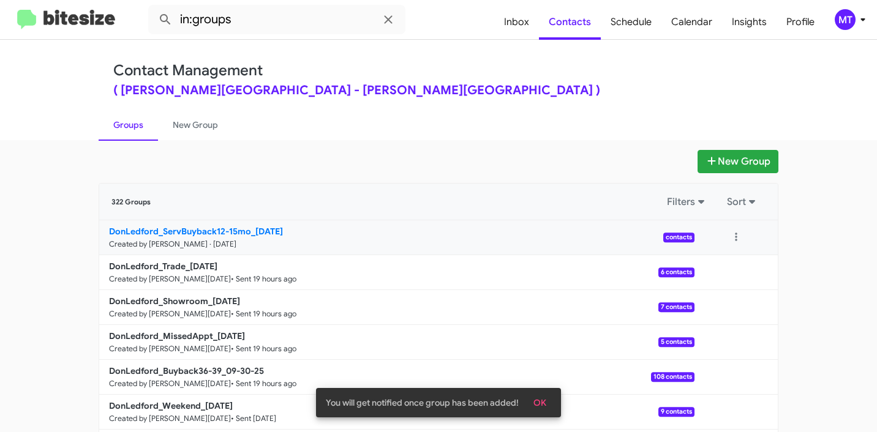
drag, startPoint x: 88, startPoint y: 230, endPoint x: 245, endPoint y: 231, distance: 156.8
click at [245, 231] on app-groups "New Group 322 Groups Filters Sort DonLedford_ServBuyback12-15mo_10-01-25 Create…" at bounding box center [438, 376] width 877 height 452
copy div "Filters Sort DonLedford_ServBuyback12-15mo"
click at [303, 13] on input "in:groups" at bounding box center [276, 19] width 257 height 29
paste input "DonLedford_ServBuyback12-15mo"
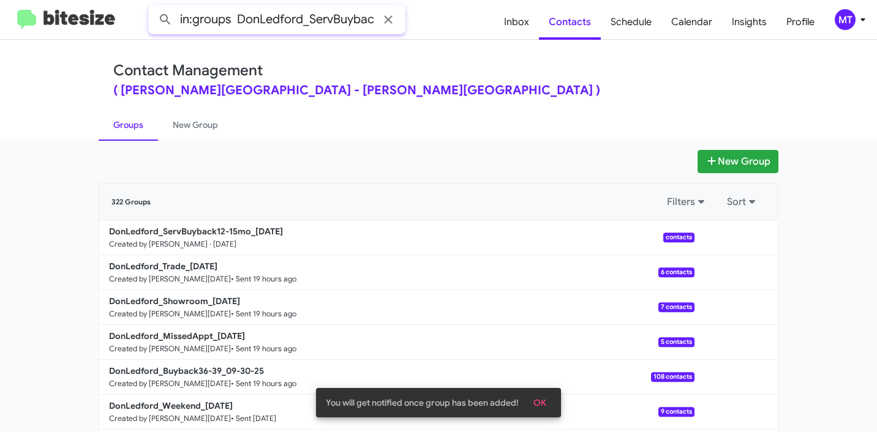
scroll to position [0, 53]
type input "in:groups DonLedford_ServBuyback12-15mo"
click at [153, 7] on button at bounding box center [165, 19] width 24 height 24
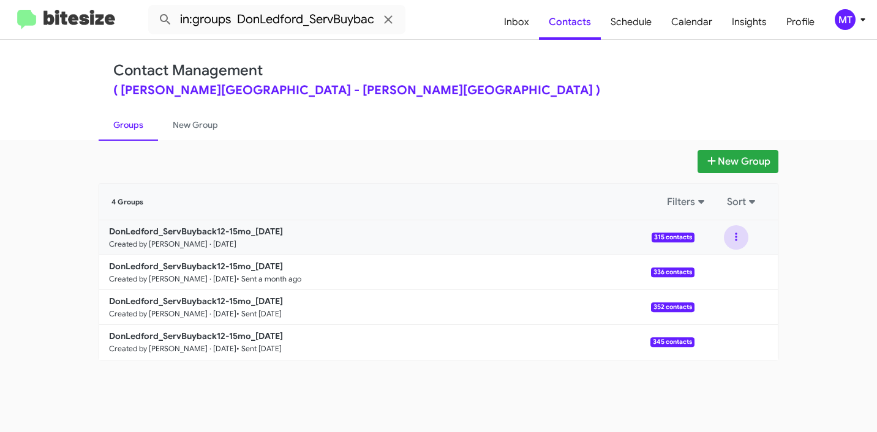
click at [732, 240] on button at bounding box center [736, 237] width 24 height 24
click at [700, 265] on button "View contacts" at bounding box center [699, 270] width 98 height 29
